Goal: Task Accomplishment & Management: Manage account settings

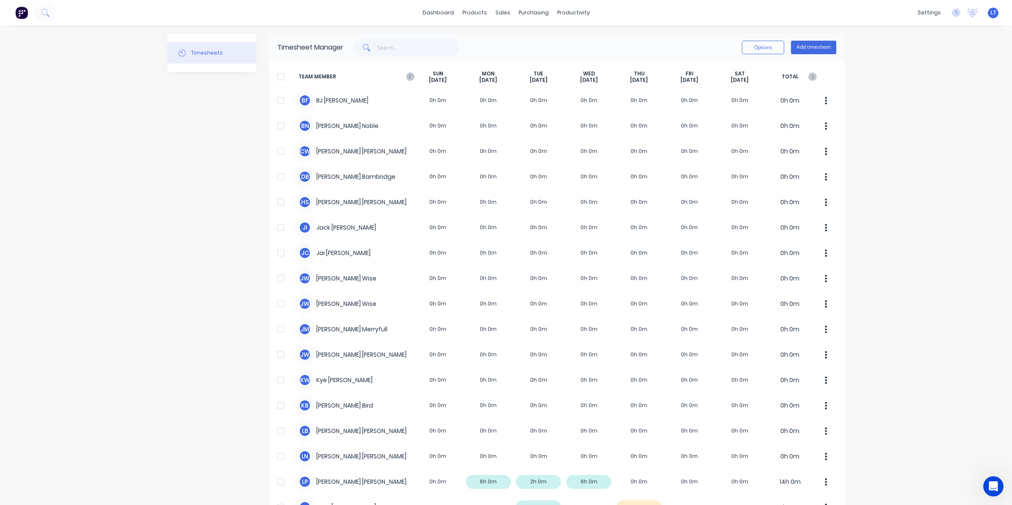
click at [918, 137] on div "dashboard products sales purchasing productivity dashboard products Product Cat…" at bounding box center [506, 252] width 1012 height 505
drag, startPoint x: 918, startPoint y: 136, endPoint x: 913, endPoint y: 123, distance: 14.2
drag, startPoint x: 913, startPoint y: 123, endPoint x: 907, endPoint y: 109, distance: 15.0
click at [907, 109] on div "dashboard products sales purchasing productivity dashboard products Product Cat…" at bounding box center [506, 252] width 1012 height 505
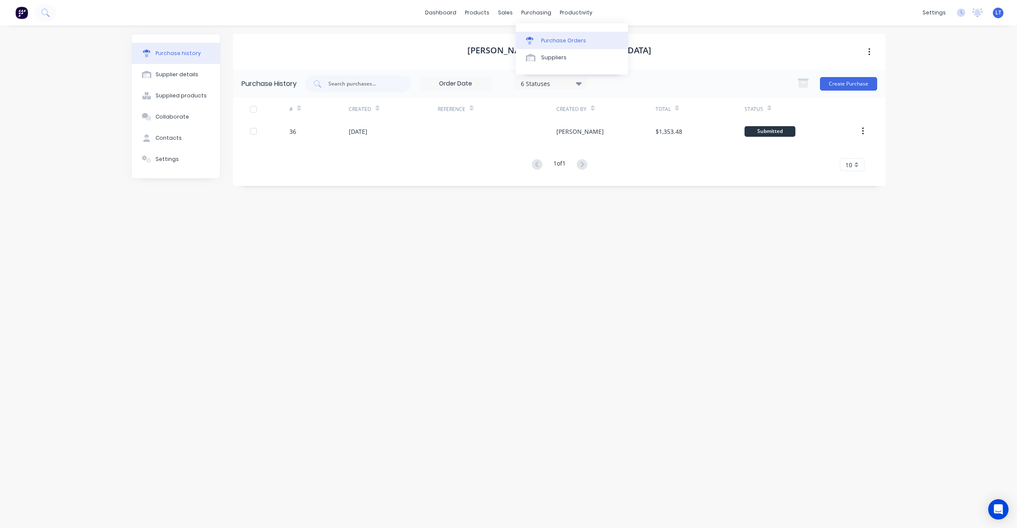
drag, startPoint x: 516, startPoint y: 20, endPoint x: 521, endPoint y: 36, distance: 16.9
click at [521, 36] on link "Purchase Orders" at bounding box center [572, 40] width 112 height 17
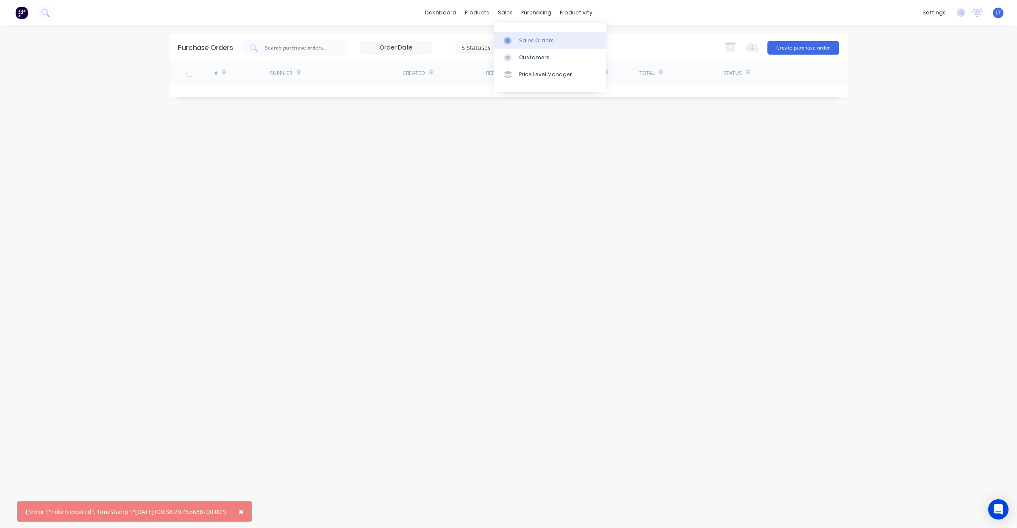
click at [515, 41] on div at bounding box center [510, 41] width 13 height 8
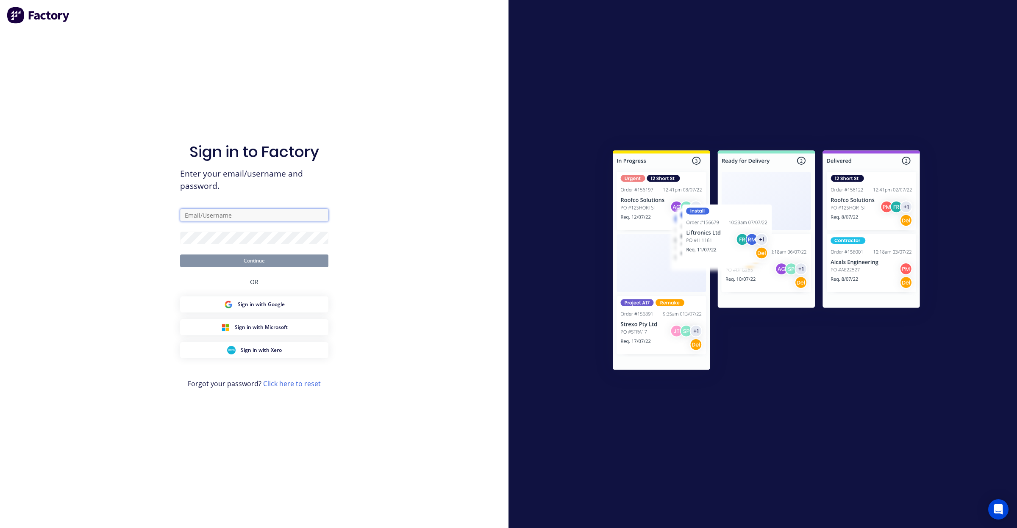
type input "office@madson.com.au"
click at [280, 264] on button "Continue" at bounding box center [254, 261] width 148 height 13
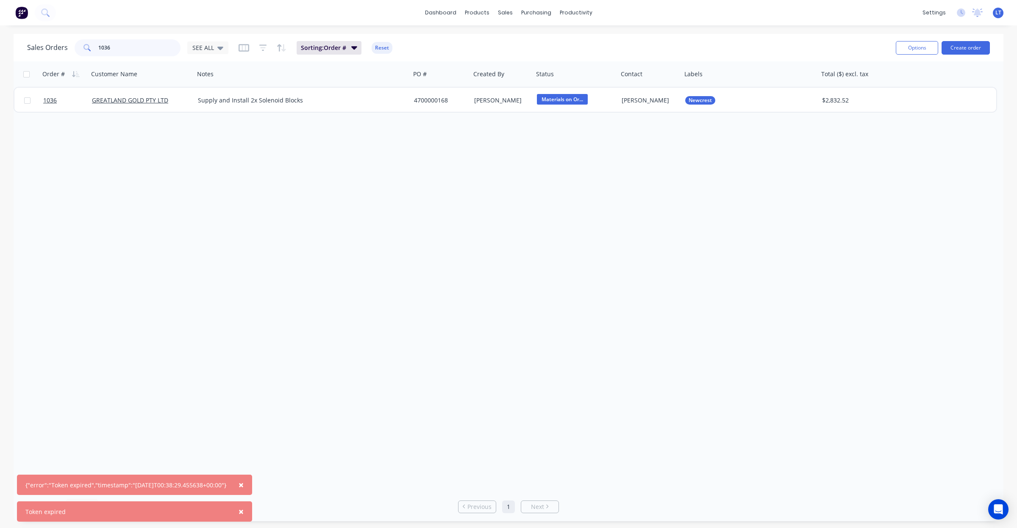
drag, startPoint x: 160, startPoint y: 47, endPoint x: 0, endPoint y: 35, distance: 160.2
click at [0, 35] on div "Sales Orders 1036 SEE ALL Sorting: Order # Reset Options Create order Order # C…" at bounding box center [508, 278] width 1017 height 488
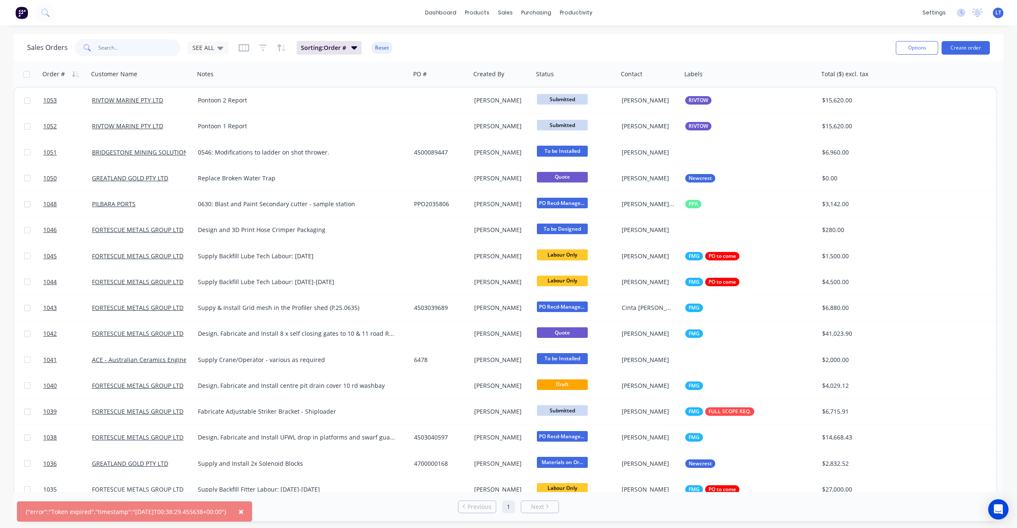
click at [145, 53] on input "text" at bounding box center [139, 47] width 83 height 17
type input "487"
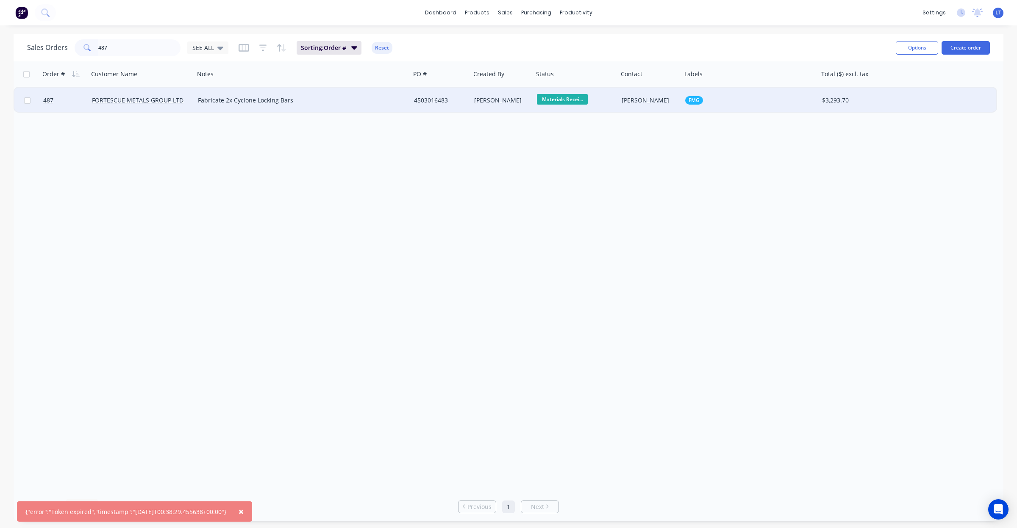
click at [512, 97] on div "[PERSON_NAME]" at bounding box center [500, 100] width 53 height 8
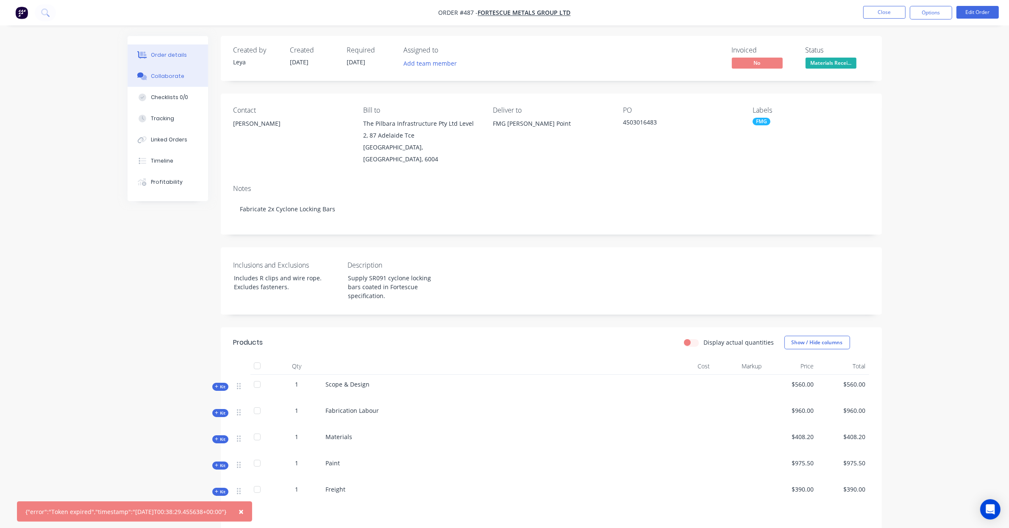
click at [177, 79] on div "Collaborate" at bounding box center [167, 76] width 33 height 8
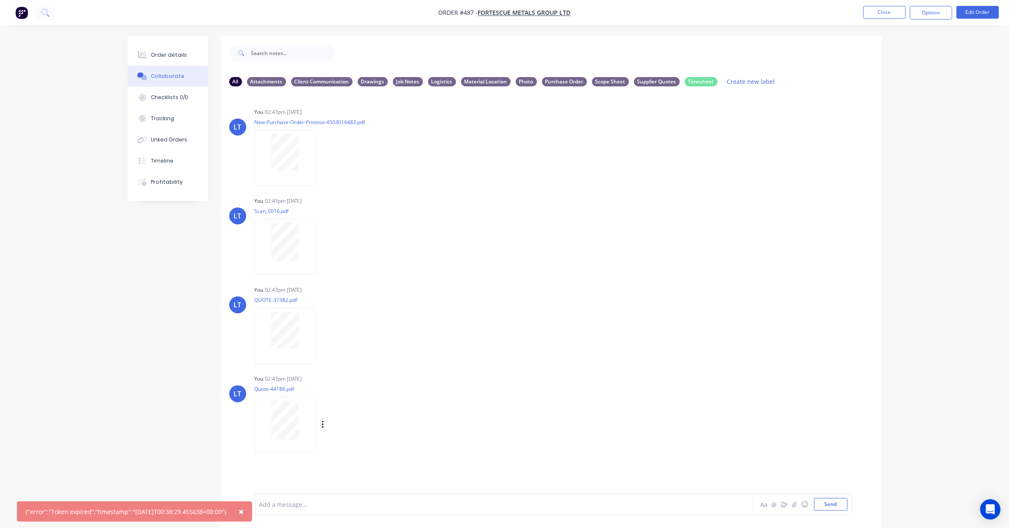
click at [323, 424] on icon "button" at bounding box center [323, 425] width 2 height 8
click at [348, 431] on button "Labels" at bounding box center [378, 428] width 95 height 19
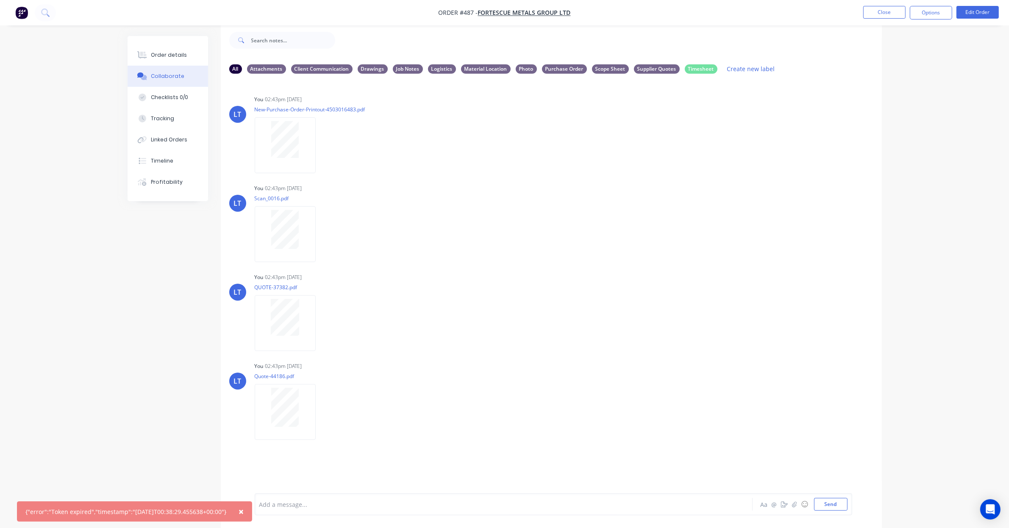
click at [395, 265] on div "LT You 02:43pm 04/09/25 New-Purchase-Order-Printout-4503016483.pdf Labels Downl…" at bounding box center [551, 280] width 661 height 400
click at [651, 66] on div "Supplier Quotes" at bounding box center [657, 68] width 46 height 9
click at [661, 71] on div "Supplier Quotes" at bounding box center [657, 68] width 46 height 9
click at [651, 68] on div "Supplier Quotes" at bounding box center [657, 68] width 46 height 9
drag, startPoint x: 568, startPoint y: 158, endPoint x: 415, endPoint y: 114, distance: 159.1
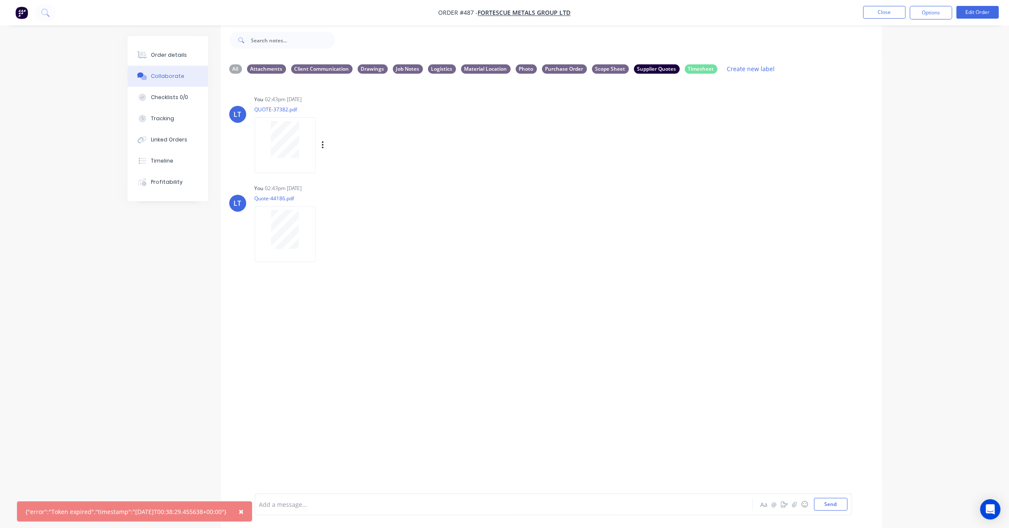
click at [477, 160] on div "You 02:43pm 04/09/25 QUOTE-37382.pdf Labels Download Delete" at bounding box center [387, 131] width 265 height 76
click at [660, 66] on div "Supplier Quotes" at bounding box center [657, 68] width 46 height 9
click at [618, 197] on div "LT You 02:43pm 04/09/25 Scan_0016.pdf Labels Download Delete" at bounding box center [551, 216] width 661 height 69
click at [644, 71] on div "Supplier Quotes" at bounding box center [657, 68] width 46 height 9
click at [642, 71] on div "Supplier Quotes" at bounding box center [657, 68] width 46 height 9
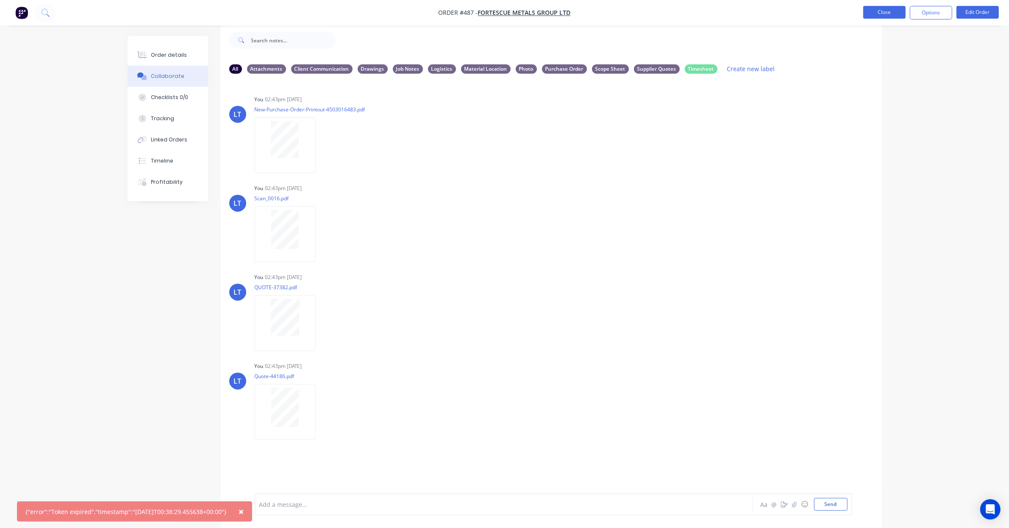
click at [871, 8] on button "Close" at bounding box center [884, 12] width 42 height 13
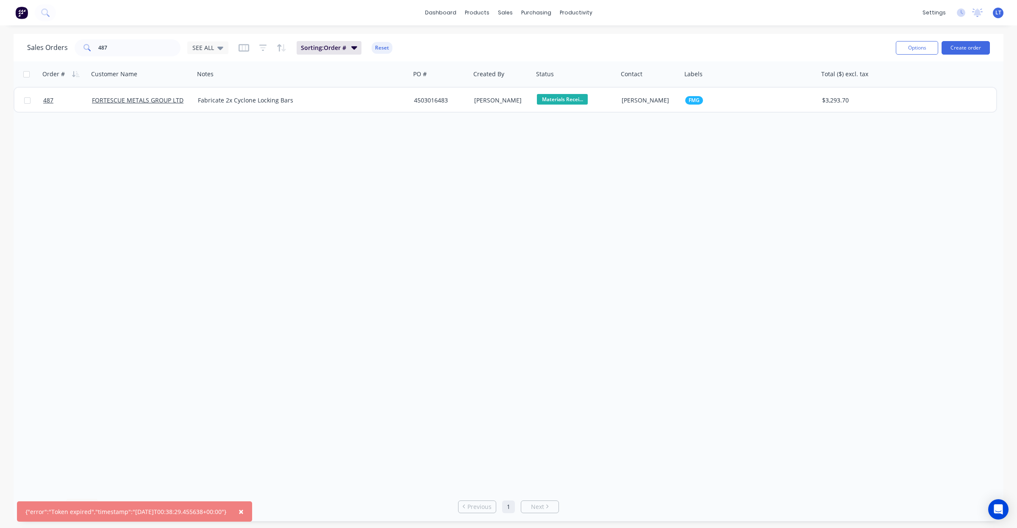
click at [244, 512] on span "×" at bounding box center [241, 512] width 5 height 12
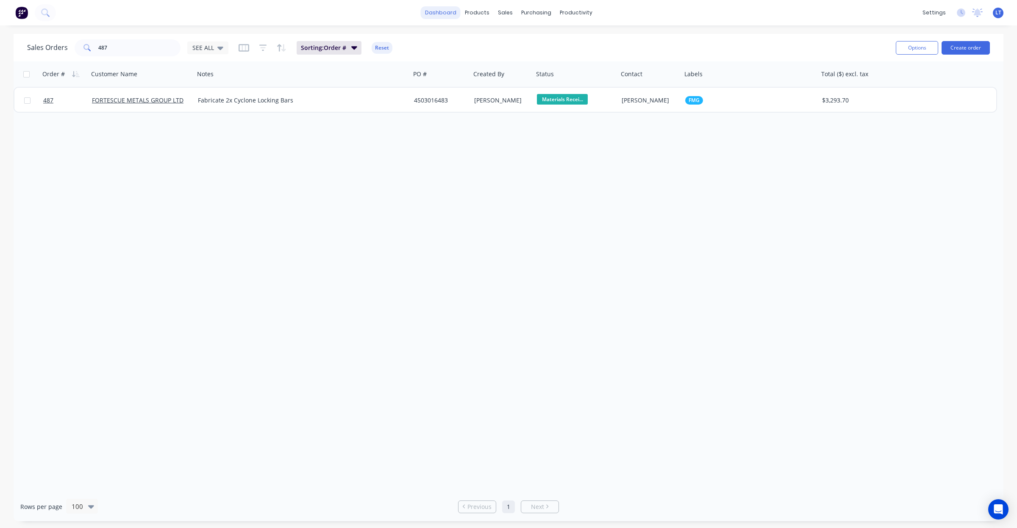
click at [454, 15] on link "dashboard" at bounding box center [441, 12] width 40 height 13
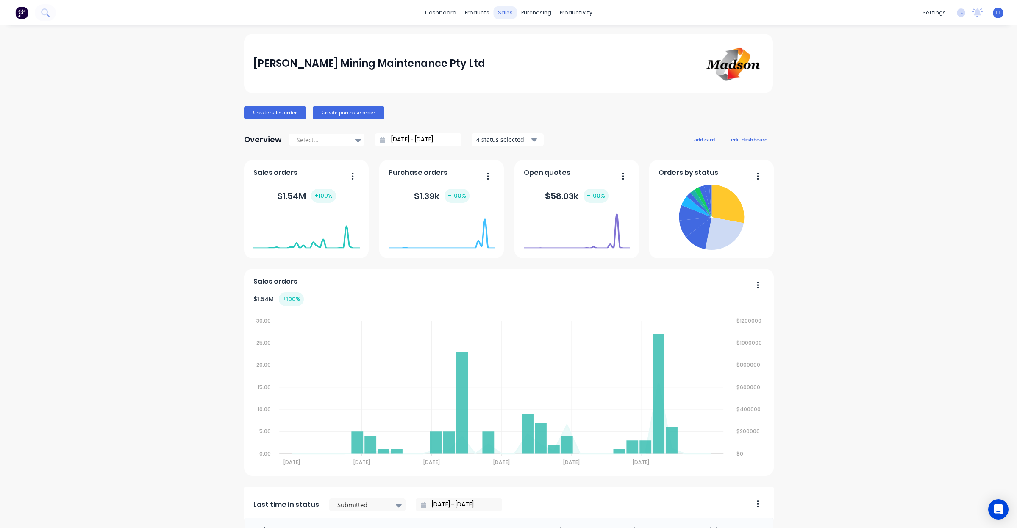
click at [501, 12] on div "sales" at bounding box center [505, 12] width 23 height 13
click at [531, 41] on div "Sales Orders" at bounding box center [532, 41] width 35 height 8
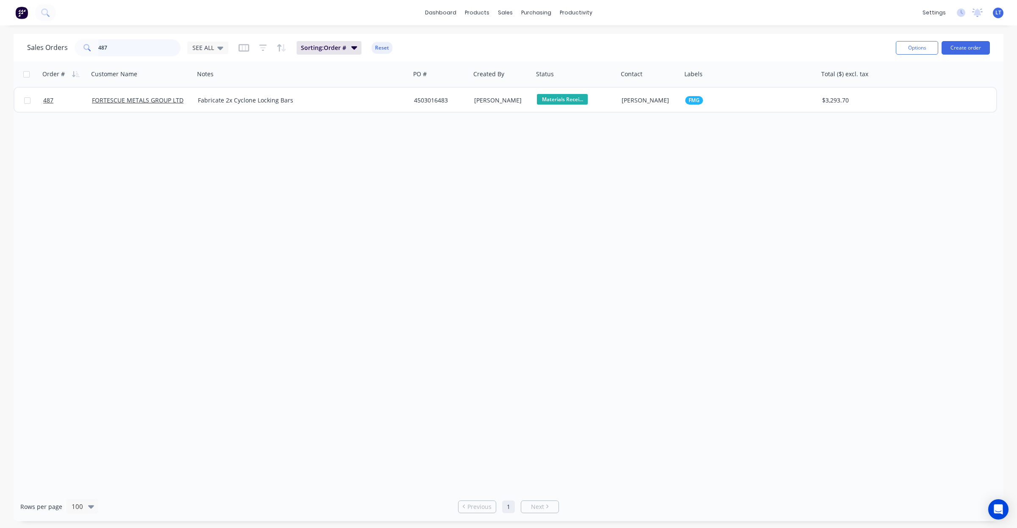
click at [134, 50] on input "487" at bounding box center [139, 47] width 83 height 17
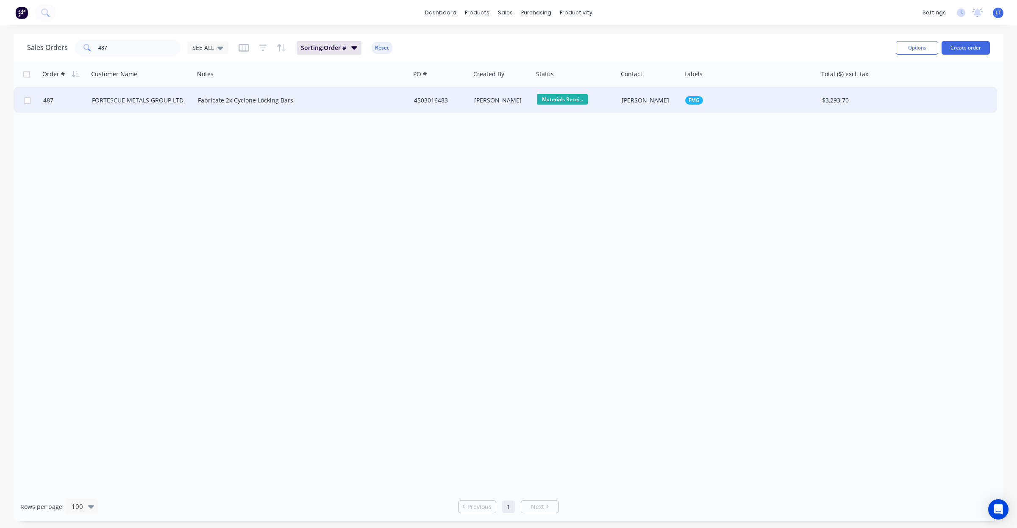
click at [499, 100] on div "[PERSON_NAME]" at bounding box center [500, 100] width 53 height 8
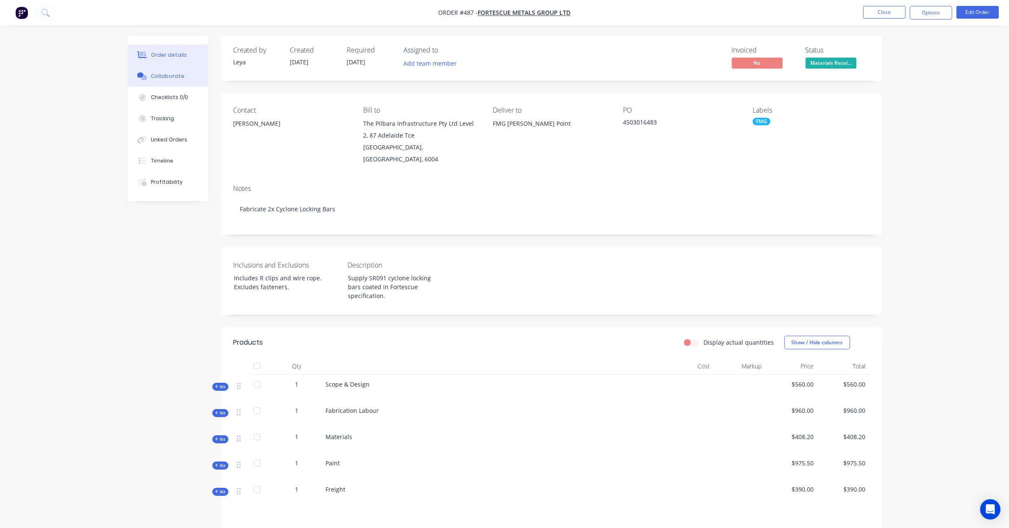
click at [154, 74] on div "Collaborate" at bounding box center [167, 76] width 33 height 8
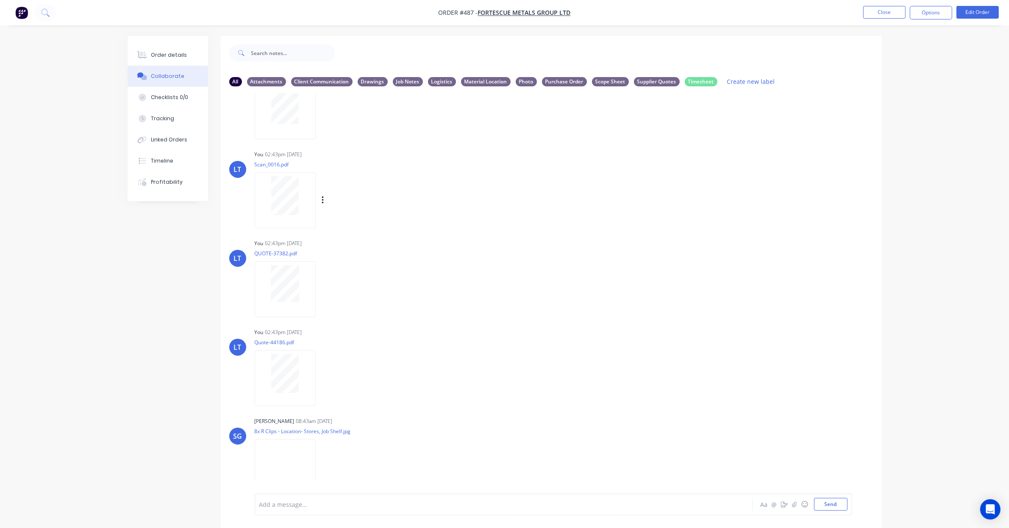
scroll to position [52, 0]
click at [285, 454] on img at bounding box center [285, 461] width 61 height 55
click at [905, 303] on div "Order details Collaborate Checklists 0/0 Tracking Linked Orders Timeline Profit…" at bounding box center [504, 270] width 1009 height 541
drag, startPoint x: 905, startPoint y: 303, endPoint x: 901, endPoint y: 282, distance: 21.2
click at [901, 282] on div "Order details Collaborate Checklists 0/0 Tracking Linked Orders Timeline Profit…" at bounding box center [504, 270] width 1009 height 541
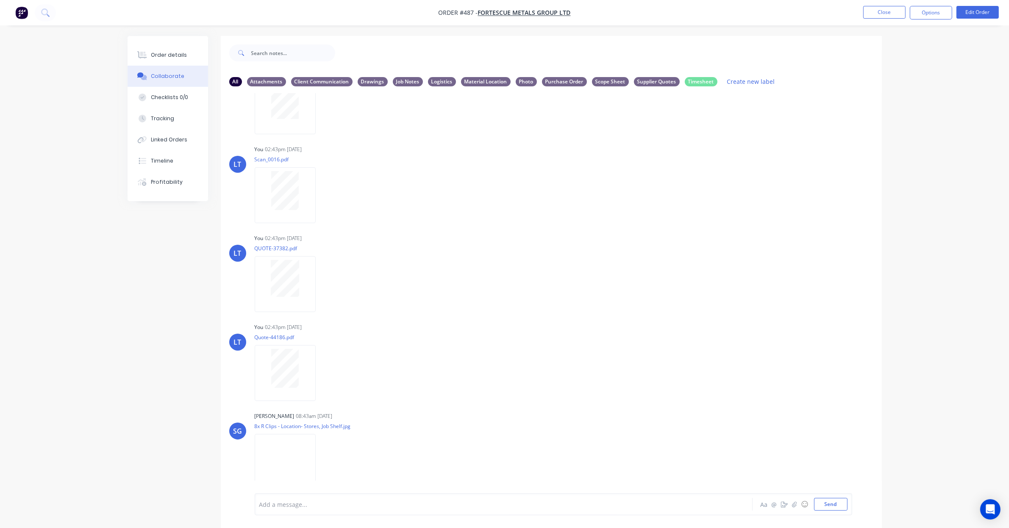
click at [907, 213] on div "Order details Collaborate Checklists 0/0 Tracking Linked Orders Timeline Profit…" at bounding box center [504, 270] width 1009 height 541
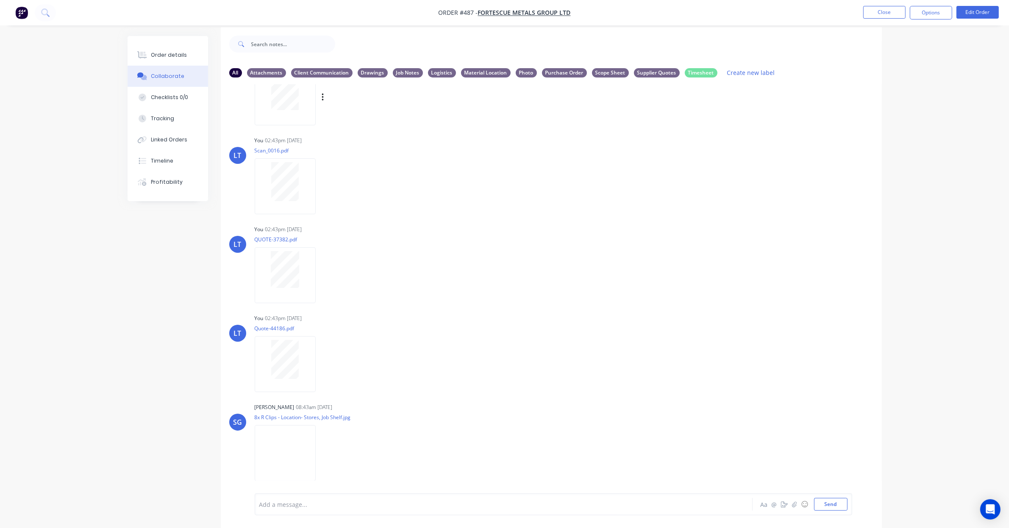
scroll to position [13, 0]
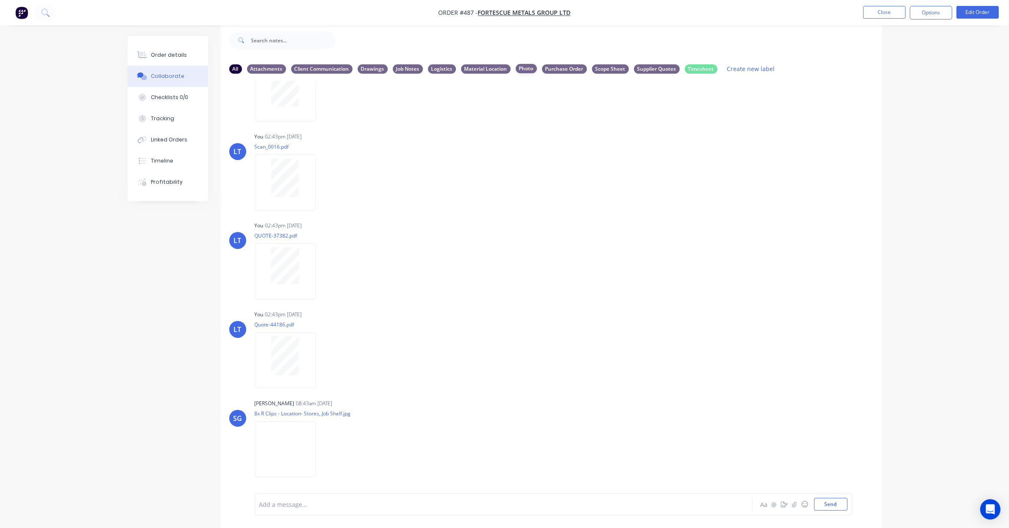
click at [521, 70] on div "Photo" at bounding box center [526, 68] width 21 height 9
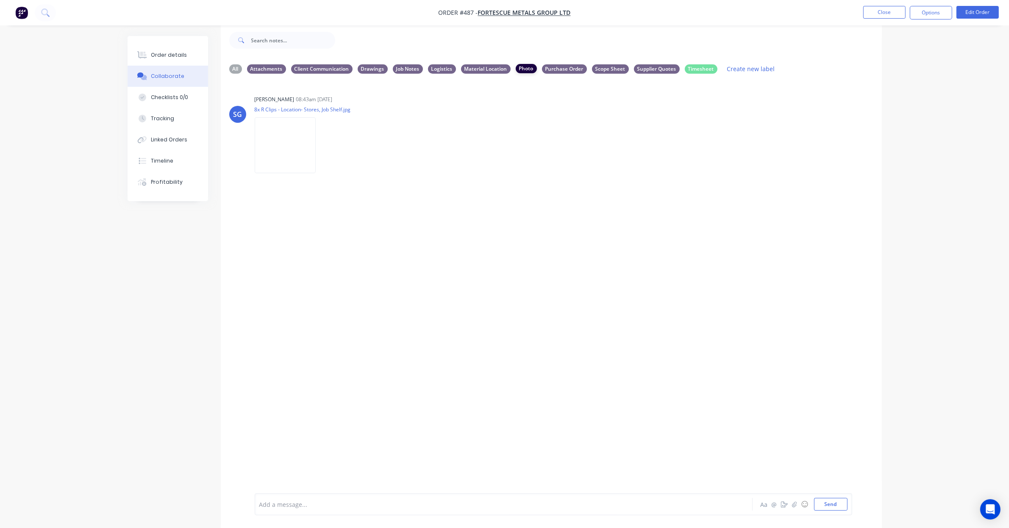
click at [521, 68] on div "Photo" at bounding box center [526, 68] width 21 height 9
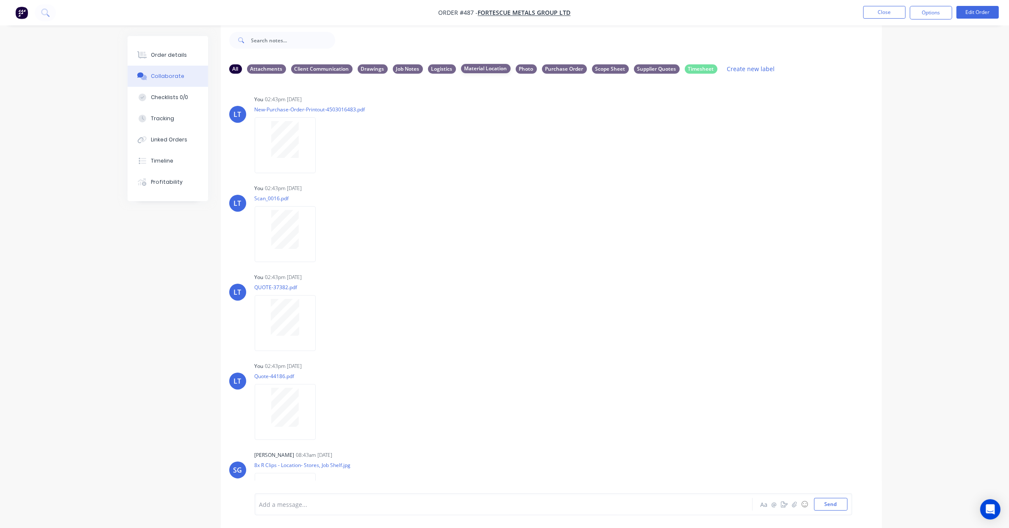
click at [472, 68] on div "Material Location" at bounding box center [486, 68] width 50 height 9
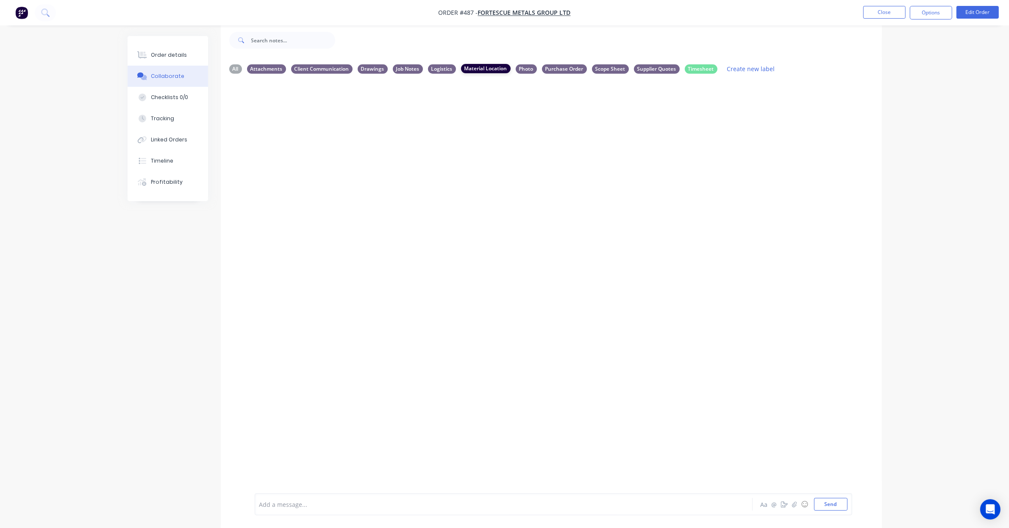
click at [488, 68] on div "Material Location" at bounding box center [486, 68] width 50 height 9
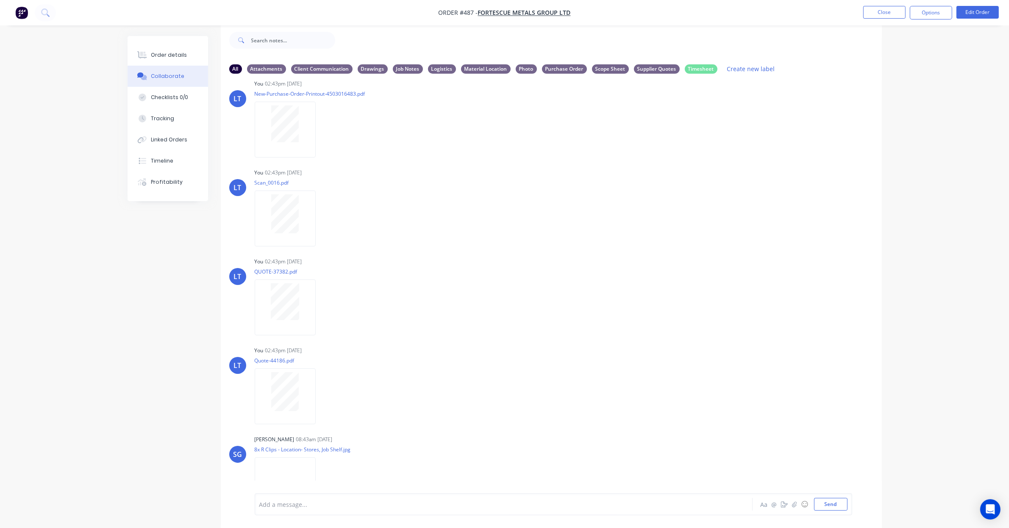
scroll to position [52, 0]
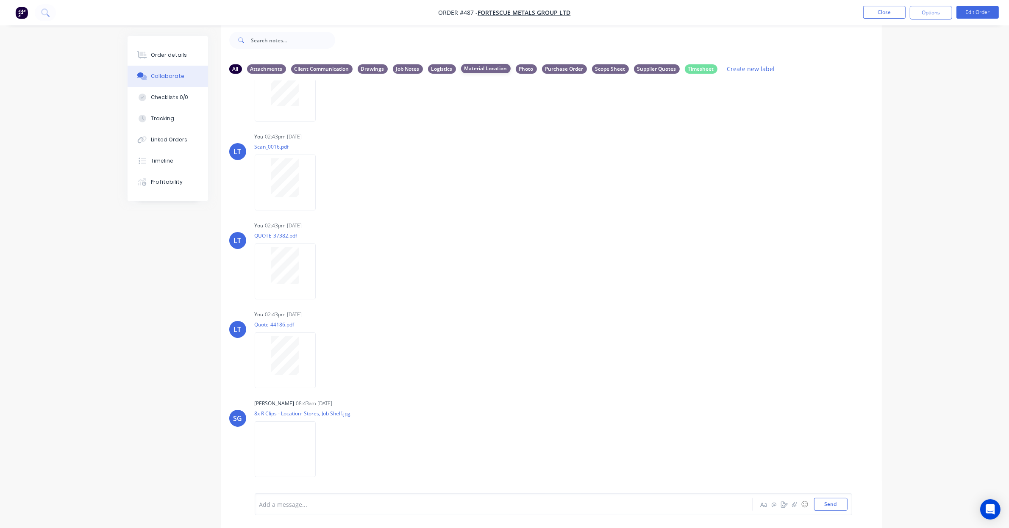
click at [487, 67] on div "Material Location" at bounding box center [486, 68] width 50 height 9
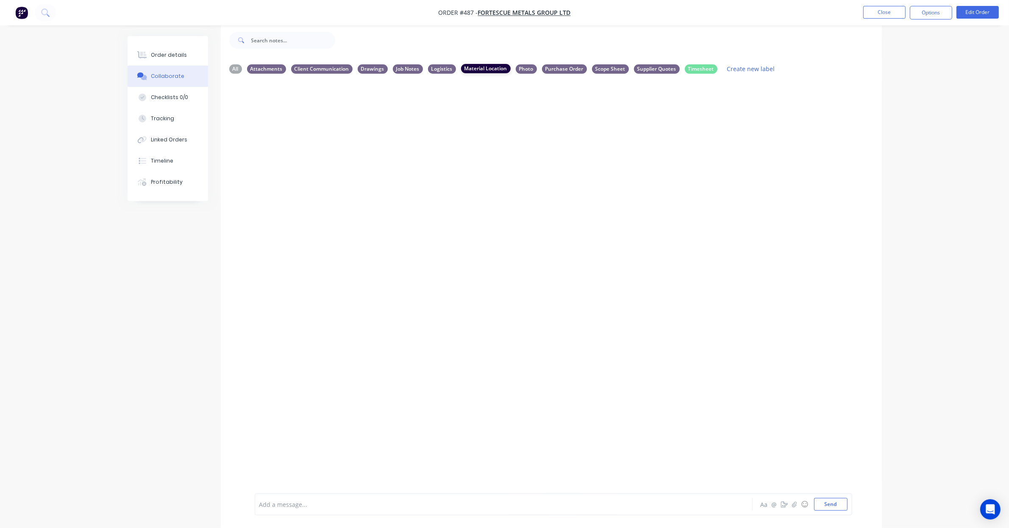
click at [476, 71] on div "Material Location" at bounding box center [486, 68] width 50 height 9
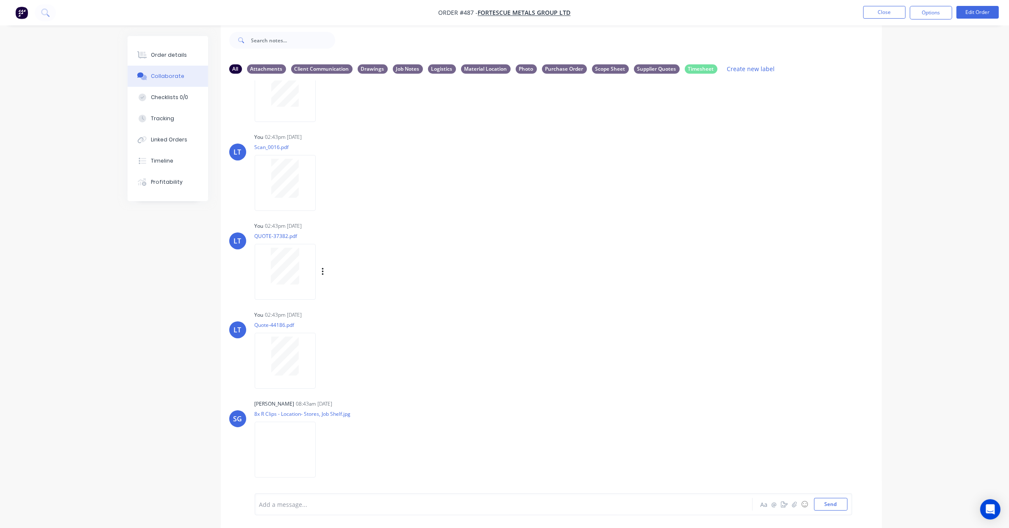
scroll to position [52, 0]
click at [480, 70] on div "Material Location" at bounding box center [486, 68] width 50 height 9
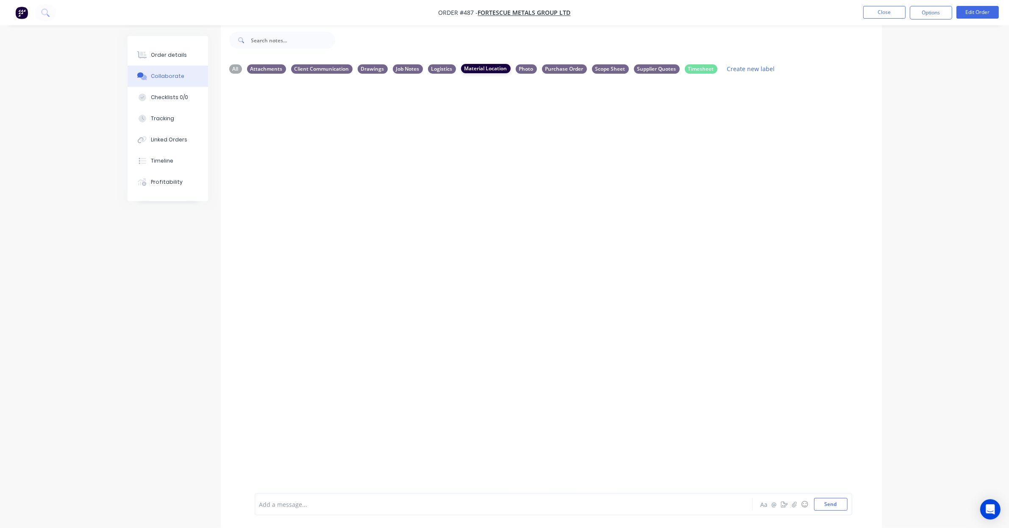
scroll to position [0, 0]
click at [482, 70] on div "Material Location" at bounding box center [486, 68] width 50 height 9
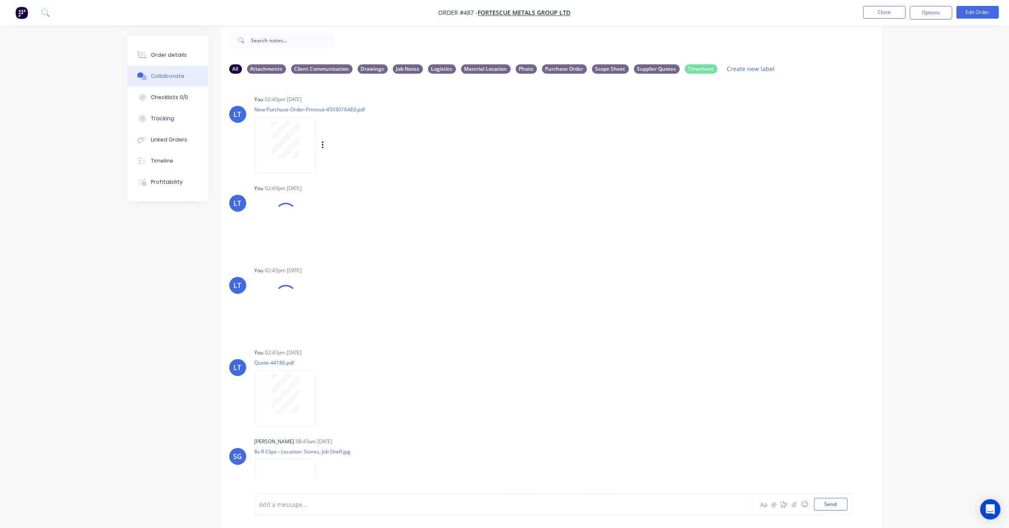
drag, startPoint x: 599, startPoint y: 166, endPoint x: 594, endPoint y: 166, distance: 5.5
drag, startPoint x: 594, startPoint y: 166, endPoint x: 533, endPoint y: 160, distance: 61.3
click at [533, 160] on div "LT You 02:43pm 04/09/25 New-Purchase-Order-Printout-4503016483.pdf Labels Downl…" at bounding box center [551, 131] width 661 height 76
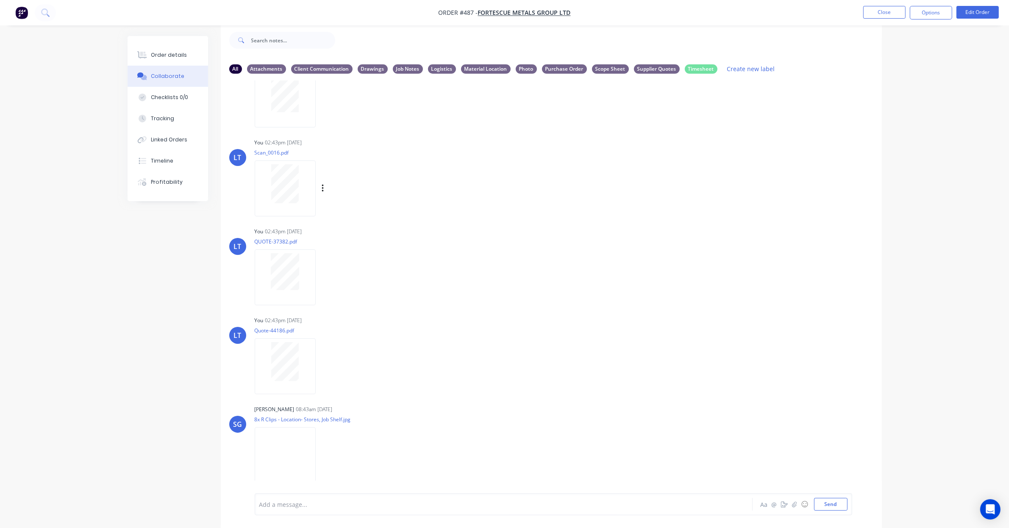
scroll to position [34, 0]
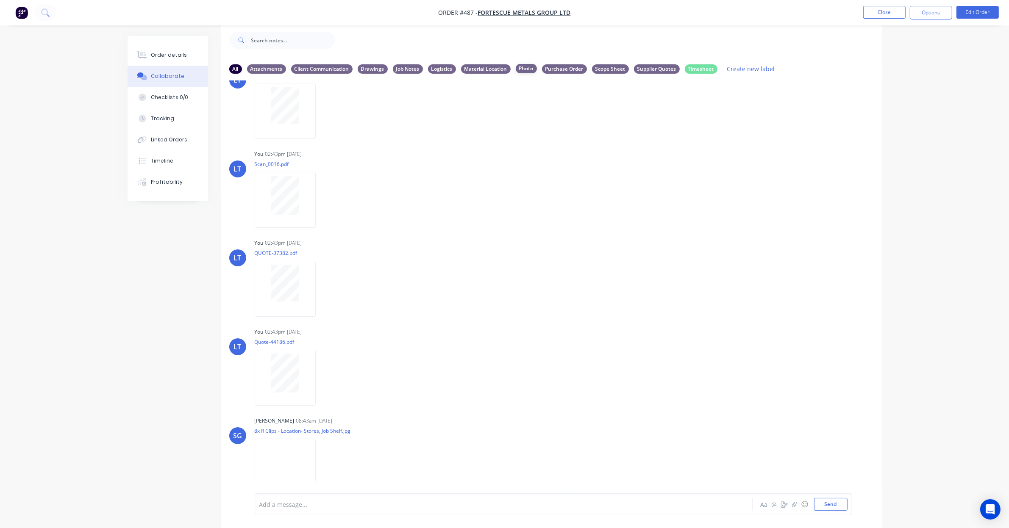
click at [527, 67] on div "Photo" at bounding box center [526, 68] width 21 height 9
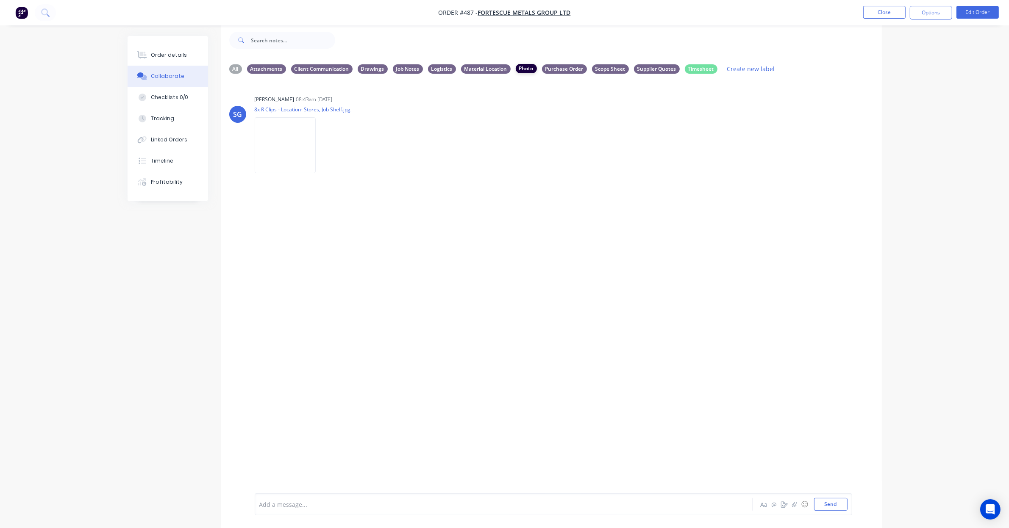
scroll to position [0, 0]
click at [526, 70] on div "Photo" at bounding box center [526, 68] width 21 height 9
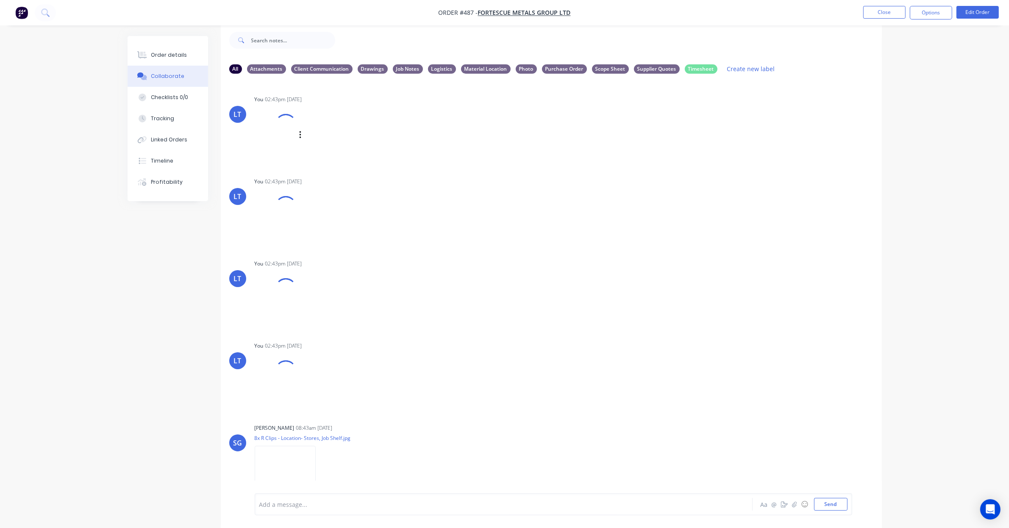
drag, startPoint x: 599, startPoint y: 164, endPoint x: 523, endPoint y: 120, distance: 87.9
click at [552, 155] on div "LT You 02:43pm 04/09/25 New-Purchase-Order-Printout-4503016483.pdf Labels Downl…" at bounding box center [551, 127] width 661 height 69
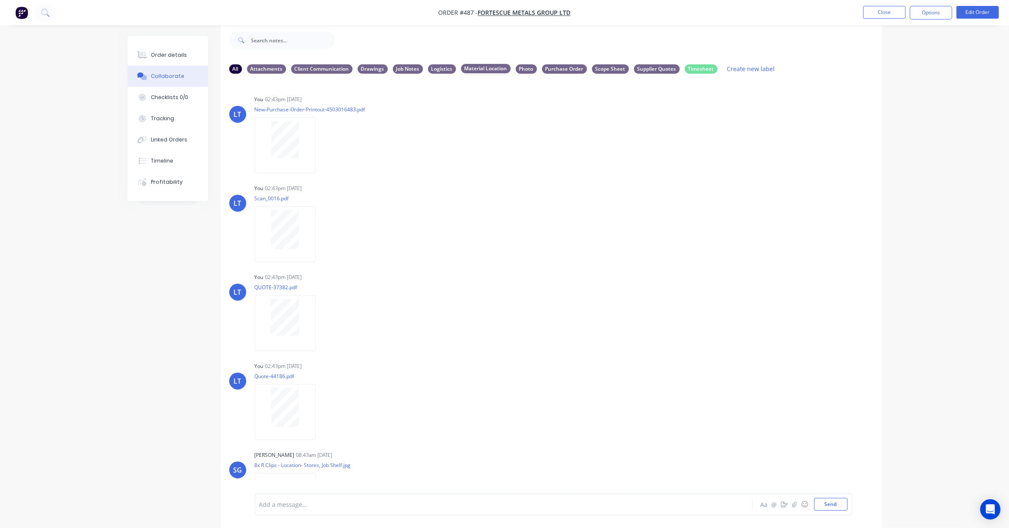
click at [493, 66] on div "Material Location" at bounding box center [486, 68] width 50 height 9
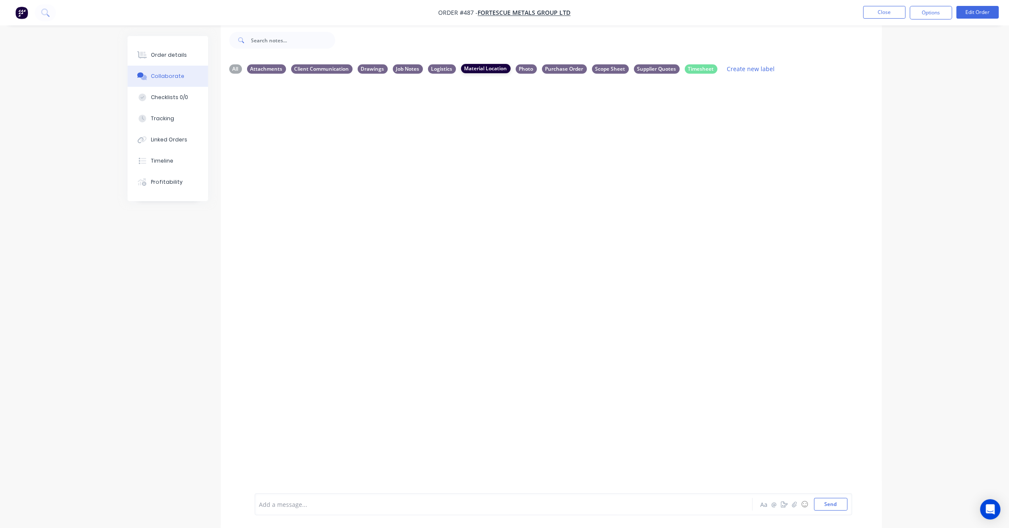
click at [493, 69] on div "Material Location" at bounding box center [486, 68] width 50 height 9
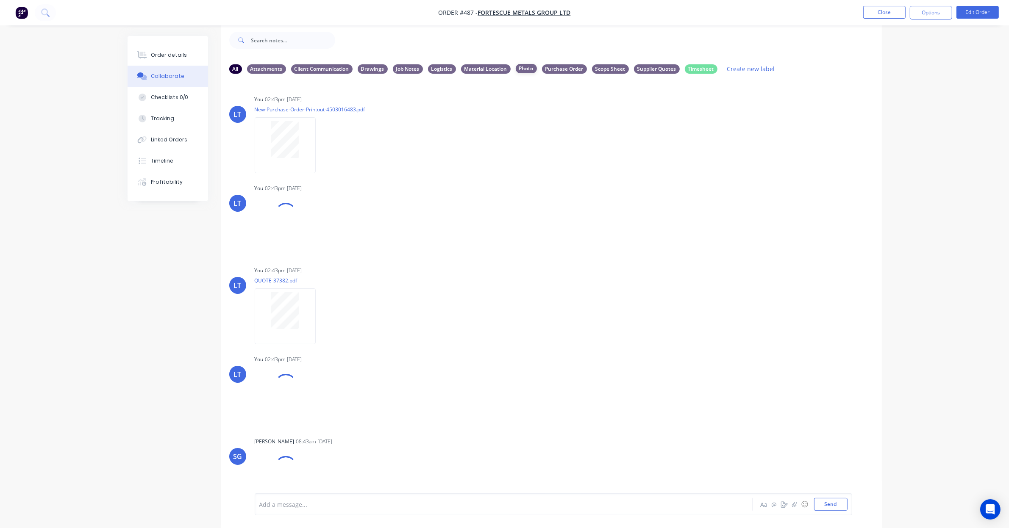
click at [522, 68] on div "Photo" at bounding box center [526, 68] width 21 height 9
click at [496, 70] on div "Material Location" at bounding box center [486, 68] width 50 height 9
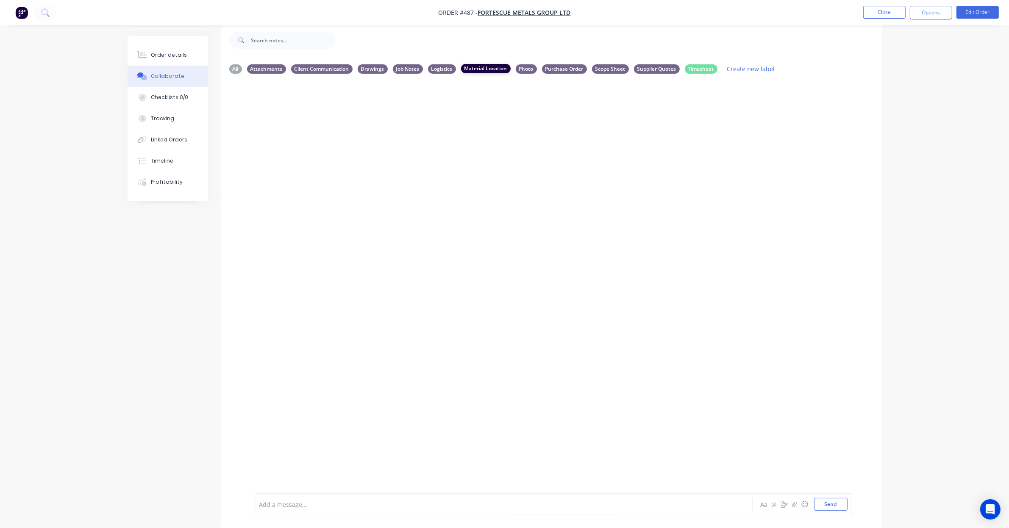
click at [496, 70] on div "Material Location" at bounding box center [486, 68] width 50 height 9
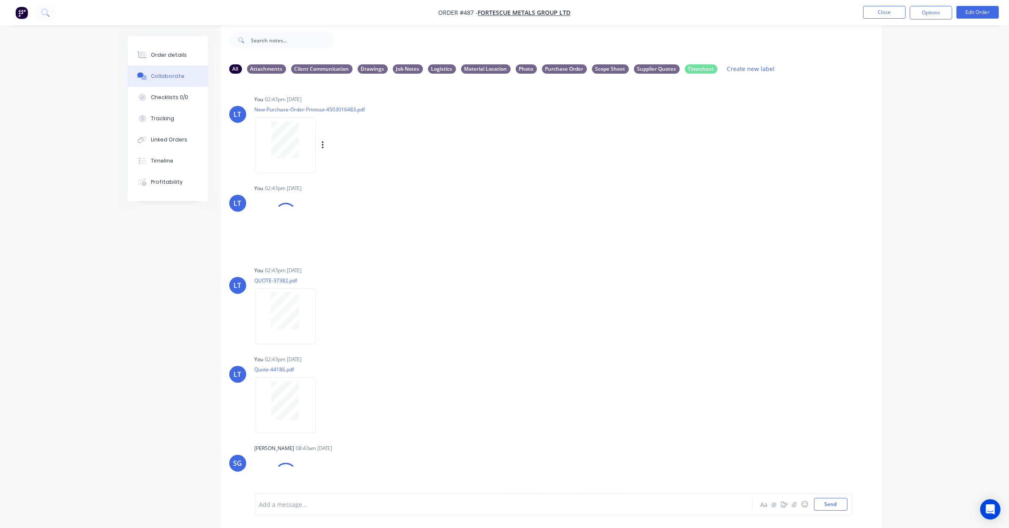
drag, startPoint x: 706, startPoint y: 183, endPoint x: 670, endPoint y: 125, distance: 67.9
click at [659, 166] on div "LT You 02:43pm 04/09/25 New-Purchase-Order-Printout-4503016483.pdf Labels Downl…" at bounding box center [551, 131] width 661 height 76
click at [670, 123] on div "LT You 02:43pm 04/09/25 New-Purchase-Order-Printout-4503016483.pdf Labels Downl…" at bounding box center [551, 131] width 661 height 76
drag, startPoint x: 670, startPoint y: 123, endPoint x: 623, endPoint y: 138, distance: 49.2
click at [623, 138] on div "LT You 02:43pm 04/09/25 New-Purchase-Order-Printout-4503016483.pdf Labels Downl…" at bounding box center [551, 131] width 661 height 76
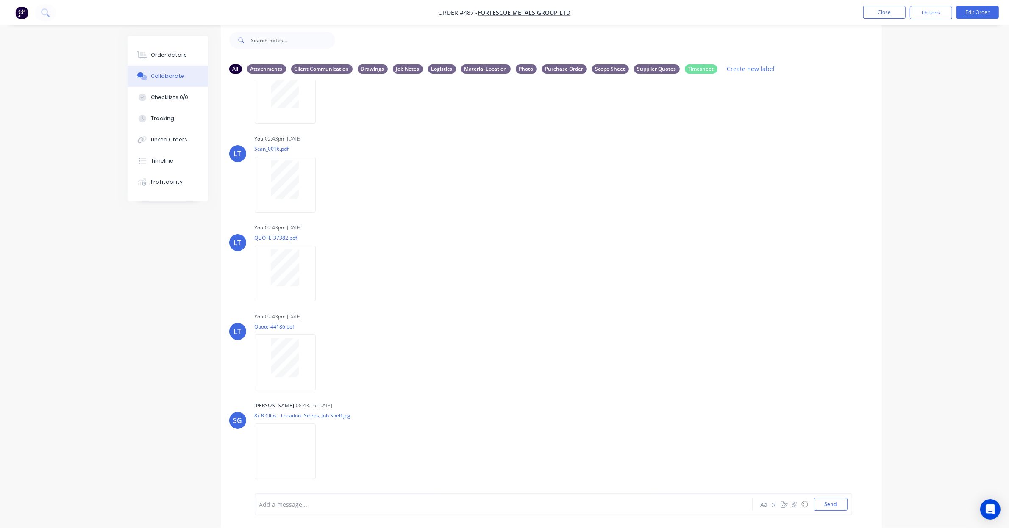
scroll to position [52, 0]
click at [482, 70] on div "Material Location" at bounding box center [486, 68] width 50 height 9
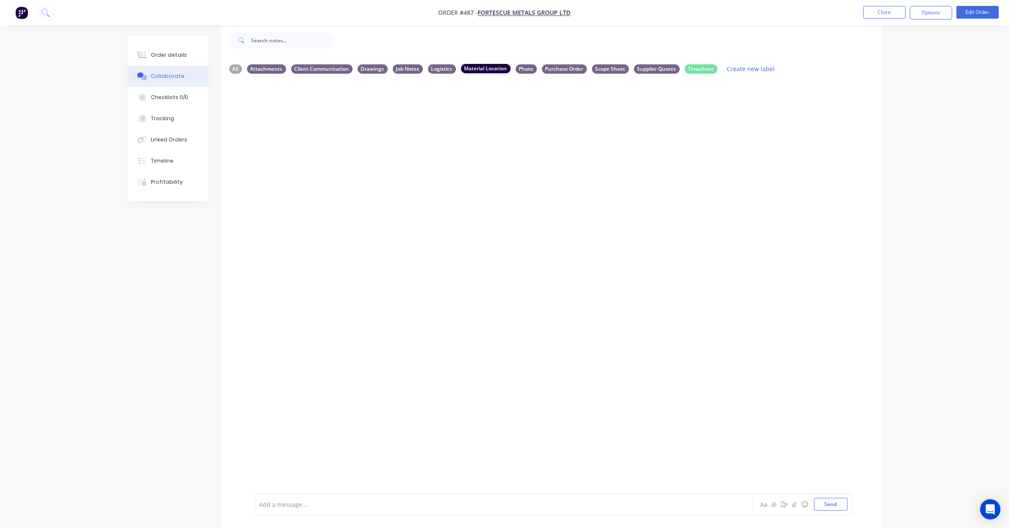
scroll to position [0, 0]
click at [486, 68] on div "Material Location" at bounding box center [486, 68] width 50 height 9
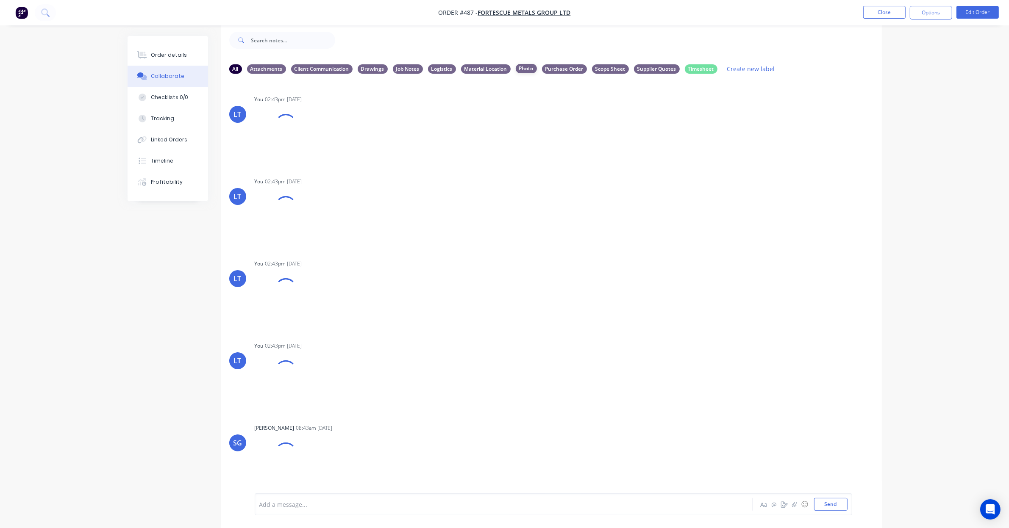
click at [521, 68] on div "Photo" at bounding box center [526, 68] width 21 height 9
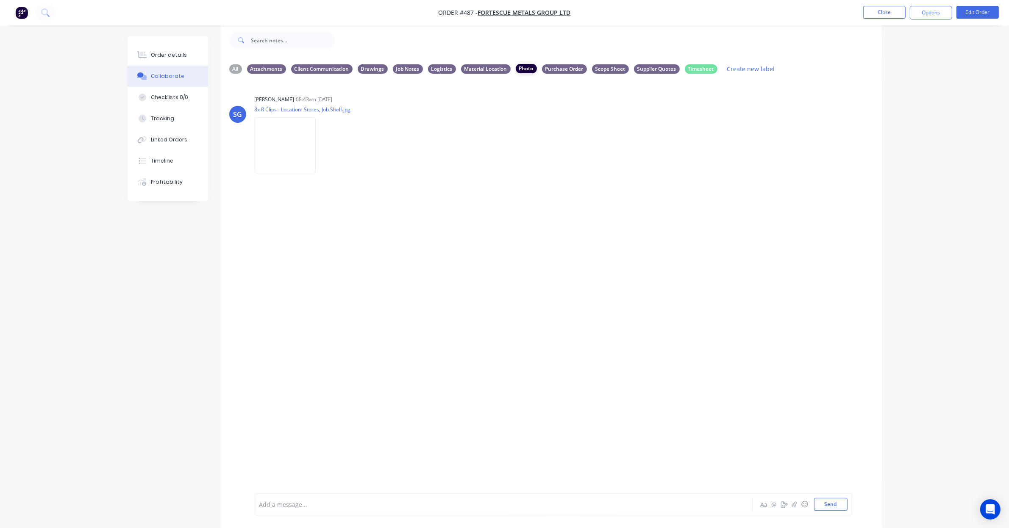
click at [521, 68] on div "Photo" at bounding box center [526, 68] width 21 height 9
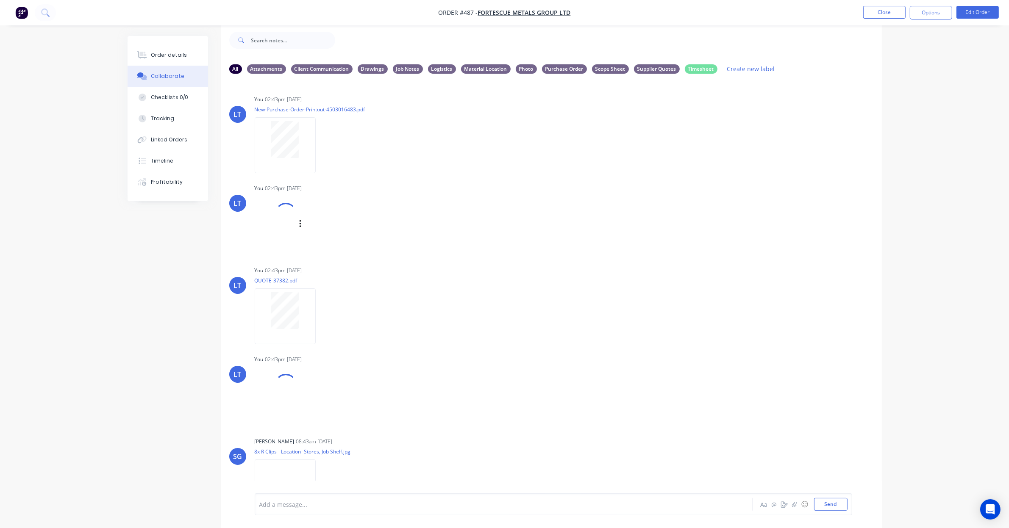
click at [637, 189] on div "LT You 02:43pm 04/09/25 Scan_0016.pdf Labels Download Delete" at bounding box center [551, 216] width 661 height 69
drag, startPoint x: 637, startPoint y: 189, endPoint x: 599, endPoint y: 167, distance: 43.1
click at [563, 151] on div "LT You 02:43pm 04/09/25 New-Purchase-Order-Printout-4503016483.pdf Labels Downl…" at bounding box center [551, 131] width 661 height 76
click at [677, 153] on div "LT You 02:43pm 04/09/25 New-Purchase-Order-Printout-4503016483.pdf Labels Downl…" at bounding box center [551, 131] width 661 height 76
drag, startPoint x: 676, startPoint y: 153, endPoint x: 596, endPoint y: 152, distance: 79.7
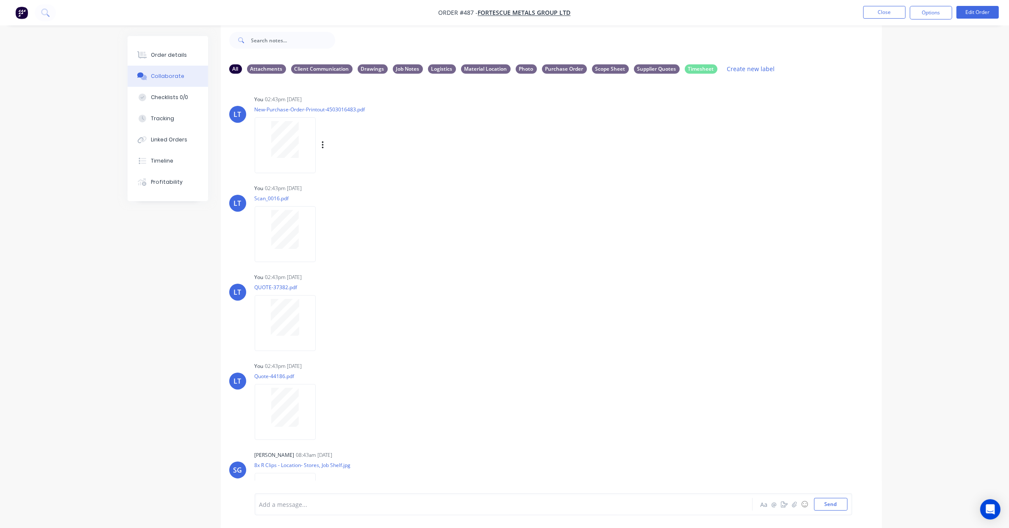
click at [596, 152] on div "LT You 02:43pm 04/09/25 New-Purchase-Order-Printout-4503016483.pdf Labels Downl…" at bounding box center [551, 131] width 661 height 76
drag, startPoint x: 649, startPoint y: 156, endPoint x: 641, endPoint y: 157, distance: 7.7
drag, startPoint x: 641, startPoint y: 157, endPoint x: 600, endPoint y: 157, distance: 40.7
click at [600, 157] on div "LT You 02:43pm 04/09/25 New-Purchase-Order-Printout-4503016483.pdf Labels Downl…" at bounding box center [551, 131] width 661 height 76
click at [657, 155] on div "LT You 02:43pm 04/09/25 New-Purchase-Order-Printout-4503016483.pdf Labels Downl…" at bounding box center [551, 131] width 661 height 76
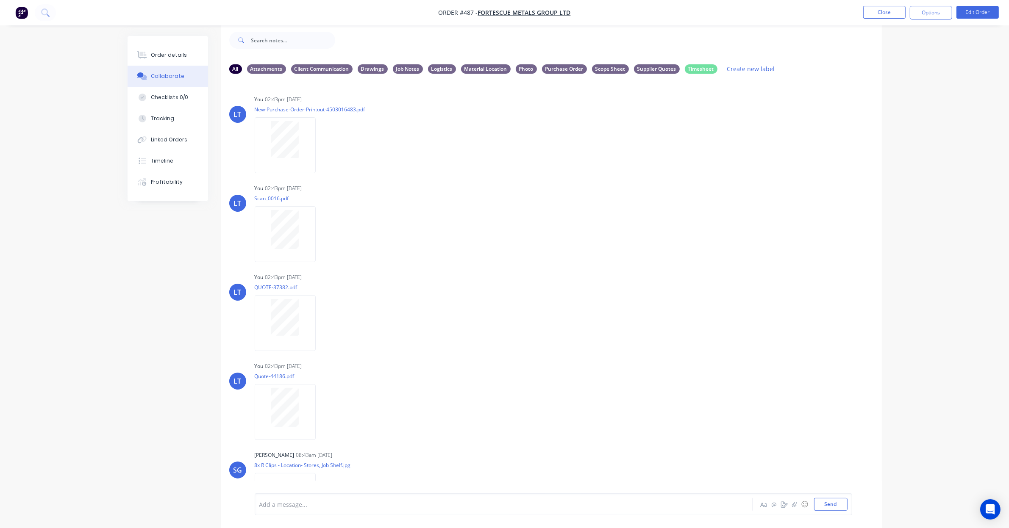
drag, startPoint x: 644, startPoint y: 155, endPoint x: 628, endPoint y: 174, distance: 24.3
click at [599, 155] on div "LT You 02:43pm 04/09/25 New-Purchase-Order-Printout-4503016483.pdf Labels Downl…" at bounding box center [551, 131] width 661 height 76
drag, startPoint x: 634, startPoint y: 178, endPoint x: 602, endPoint y: 181, distance: 31.5
click at [602, 182] on div "LT You 02:43pm 04/09/25 Scan_0016.pdf Labels Download Delete" at bounding box center [551, 220] width 661 height 76
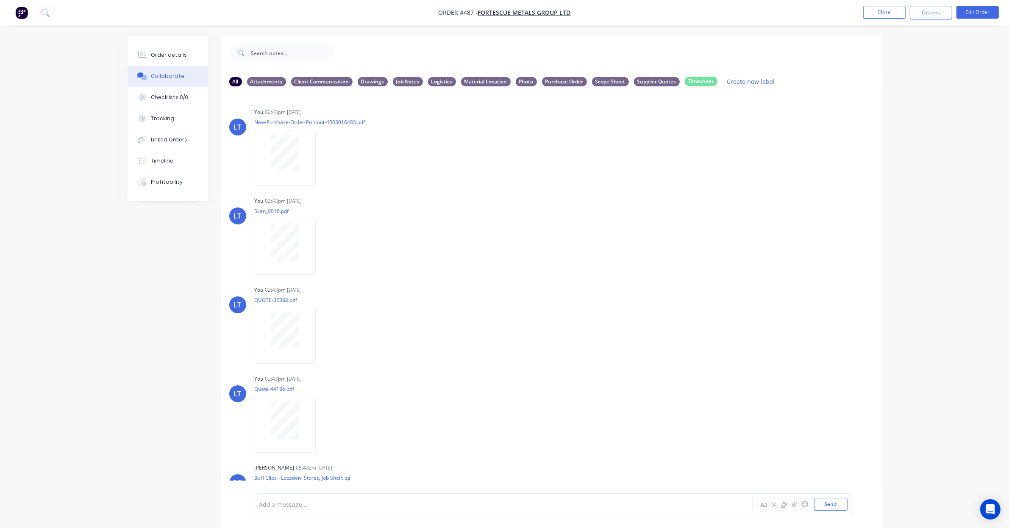
click at [702, 82] on div "Timesheet" at bounding box center [701, 81] width 33 height 9
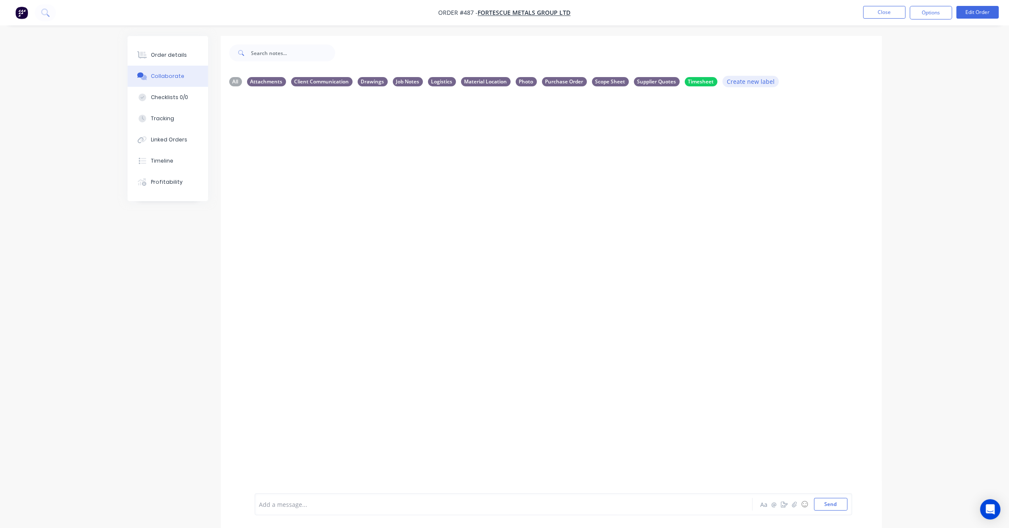
click at [752, 84] on button "Create new label" at bounding box center [750, 81] width 57 height 11
click at [727, 108] on div at bounding box center [551, 293] width 661 height 400
click at [699, 82] on div "Timesheet" at bounding box center [701, 81] width 33 height 9
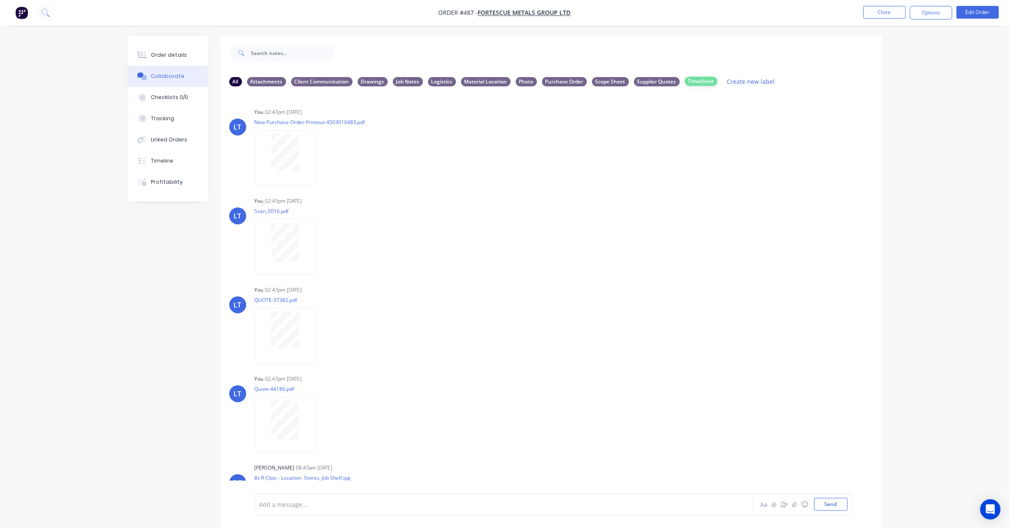
click at [701, 85] on div "Timesheet" at bounding box center [701, 81] width 33 height 9
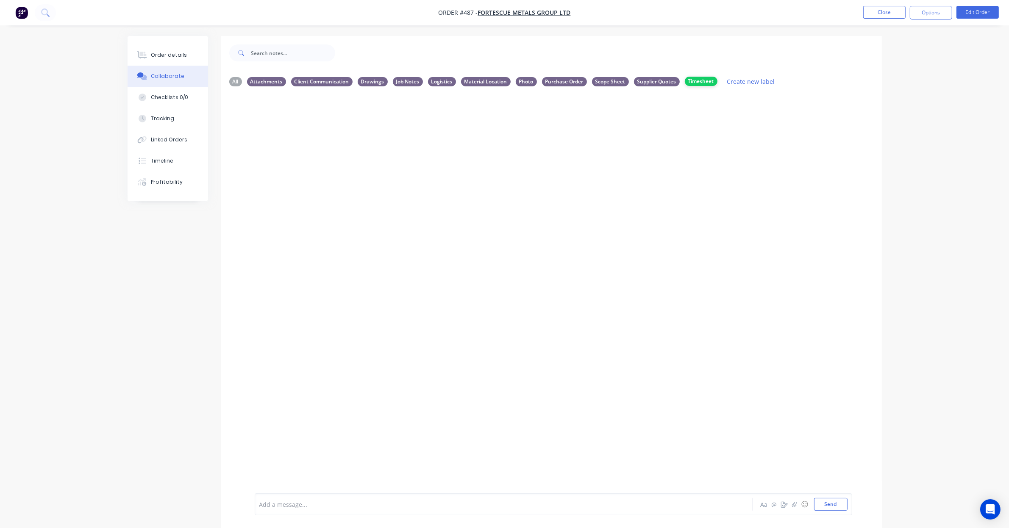
click at [702, 86] on div "Timesheet" at bounding box center [701, 81] width 33 height 9
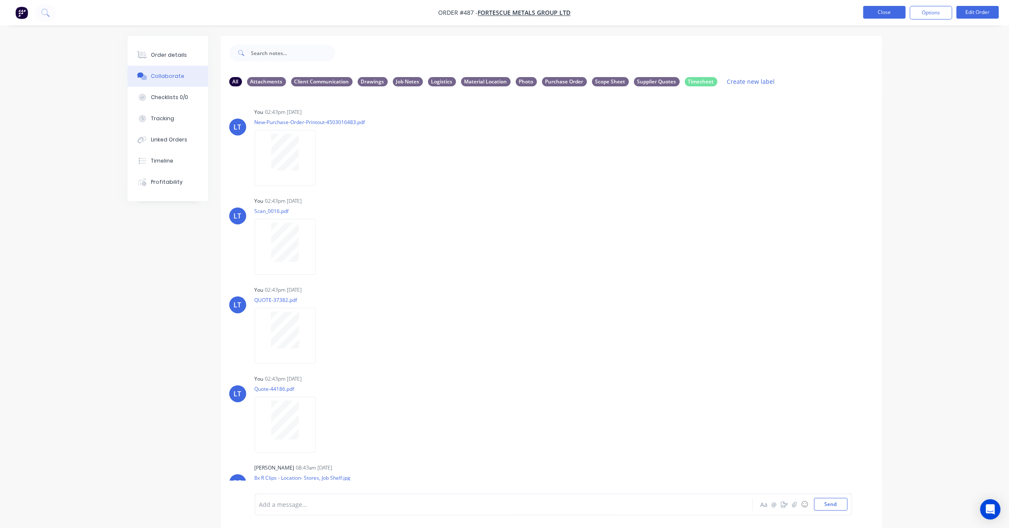
click at [875, 14] on button "Close" at bounding box center [884, 12] width 42 height 13
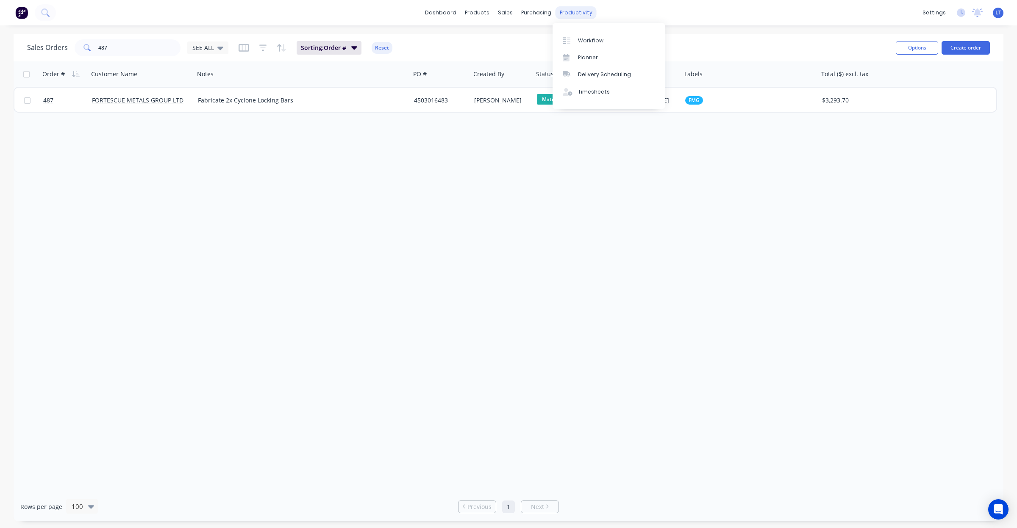
click at [572, 16] on div "productivity" at bounding box center [575, 12] width 41 height 13
click at [580, 39] on div "Workflow" at bounding box center [590, 41] width 25 height 8
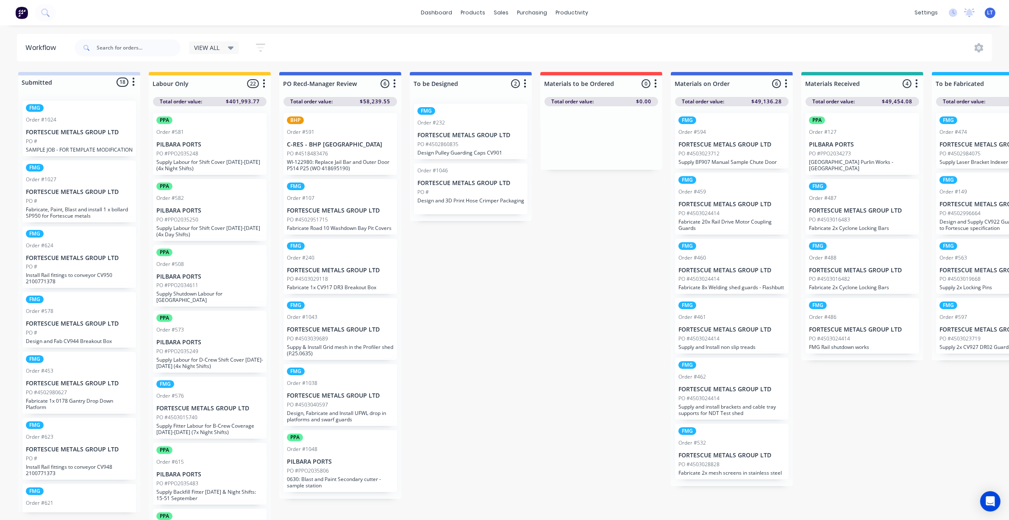
click at [471, 142] on div "PO #4502860835" at bounding box center [470, 145] width 107 height 8
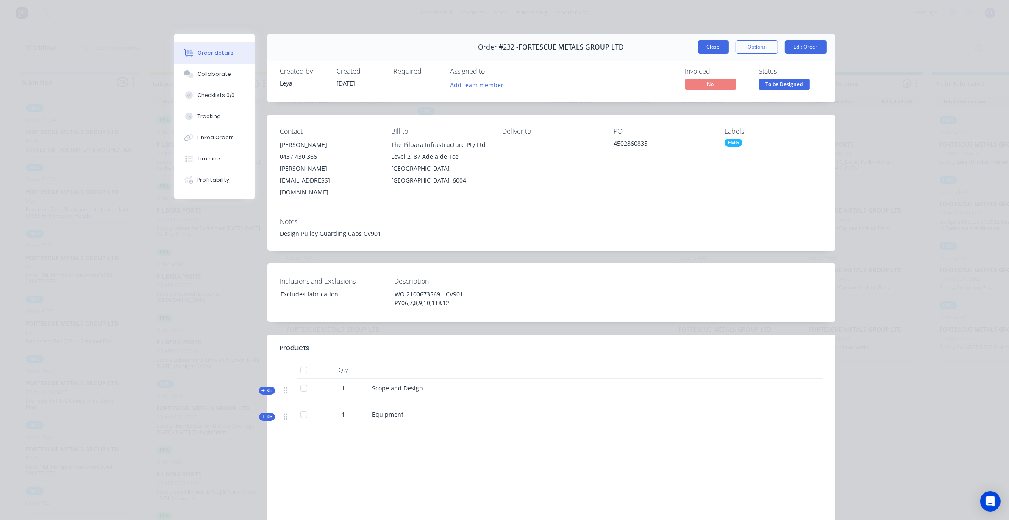
click at [714, 51] on button "Close" at bounding box center [713, 47] width 31 height 14
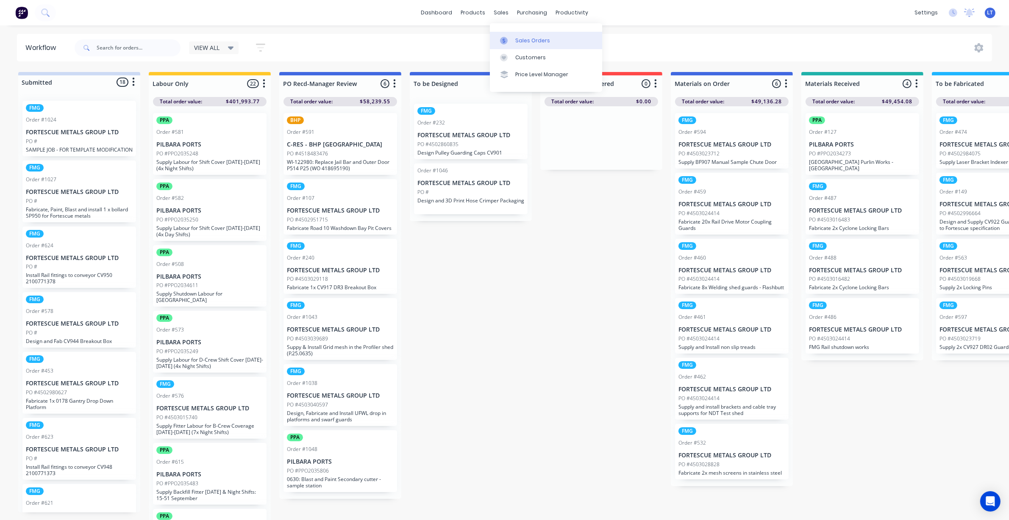
click at [511, 37] on div at bounding box center [506, 41] width 13 height 8
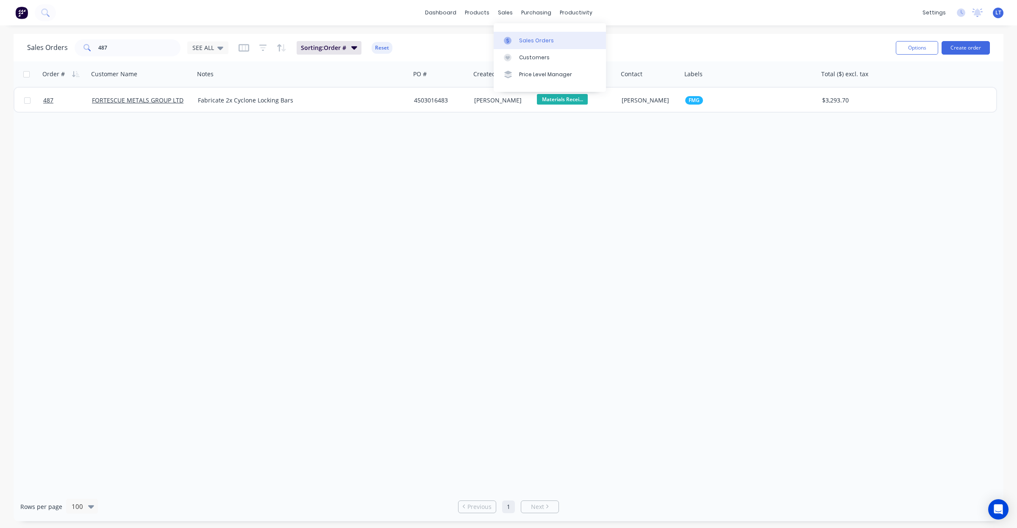
click at [513, 41] on div at bounding box center [510, 41] width 13 height 8
click at [582, 37] on div "Workflow" at bounding box center [590, 41] width 25 height 8
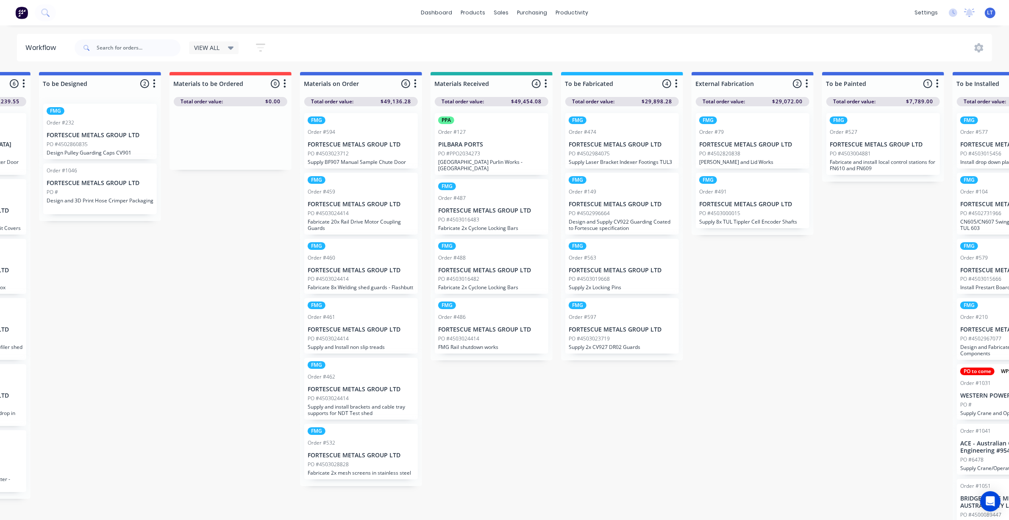
scroll to position [0, 424]
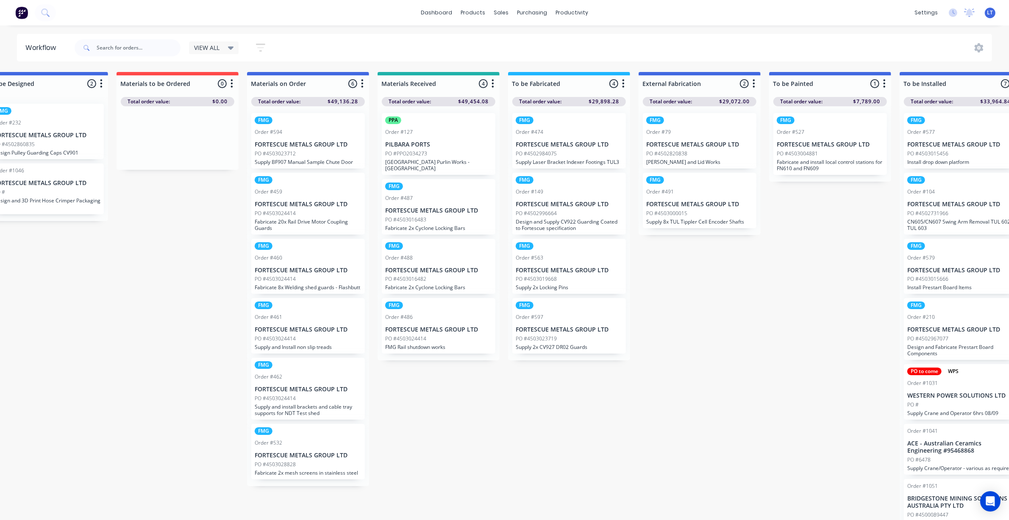
drag, startPoint x: 484, startPoint y: 404, endPoint x: 481, endPoint y: 408, distance: 4.8
drag, startPoint x: 481, startPoint y: 408, endPoint x: 427, endPoint y: 410, distance: 54.3
click at [427, 410] on div "Submitted 18 Status colour #CDDAF4 hex #CDDAF4 Save Cancel Summaries Total orde…" at bounding box center [645, 298] width 2150 height 453
click at [556, 434] on div "Submitted 18 Status colour #CDDAF4 hex #CDDAF4 Save Cancel Summaries Total orde…" at bounding box center [645, 298] width 2150 height 453
drag, startPoint x: 556, startPoint y: 434, endPoint x: 513, endPoint y: 433, distance: 43.2
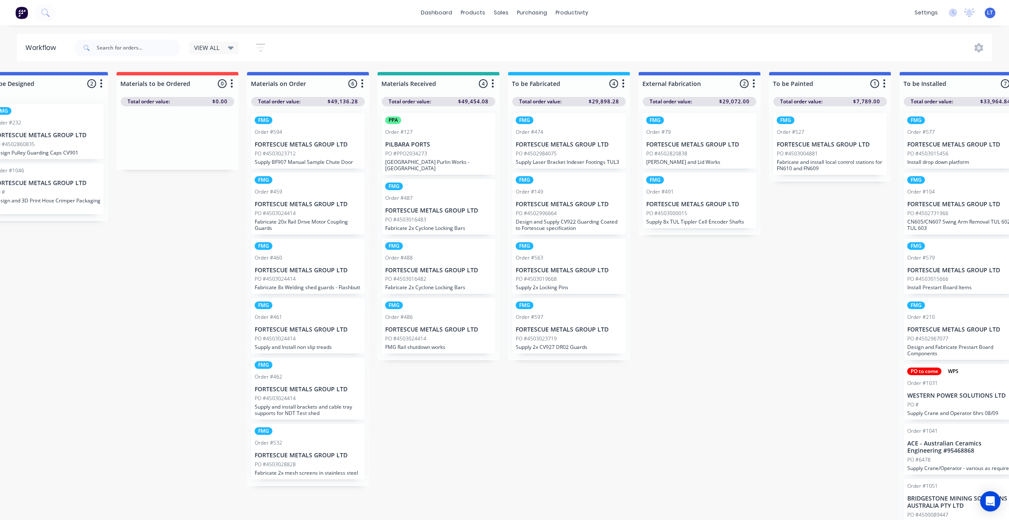
click at [513, 433] on div "Submitted 18 Status colour #CDDAF4 hex #CDDAF4 Save Cancel Summaries Total orde…" at bounding box center [645, 298] width 2150 height 453
click at [521, 423] on div "Submitted 18 Status colour #CDDAF4 hex #CDDAF4 Save Cancel Summaries Total orde…" at bounding box center [645, 298] width 2150 height 453
drag, startPoint x: 521, startPoint y: 422, endPoint x: 481, endPoint y: 418, distance: 40.5
drag, startPoint x: 481, startPoint y: 418, endPoint x: 447, endPoint y: 414, distance: 33.7
click at [447, 414] on div "Submitted 18 Status colour #CDDAF4 hex #CDDAF4 Save Cancel Summaries Total orde…" at bounding box center [645, 298] width 2150 height 453
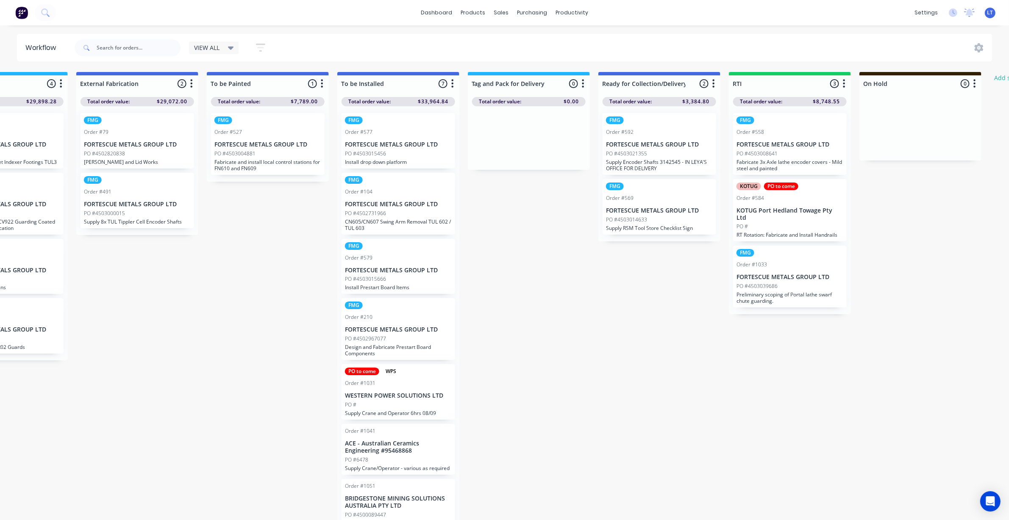
scroll to position [0, 1141]
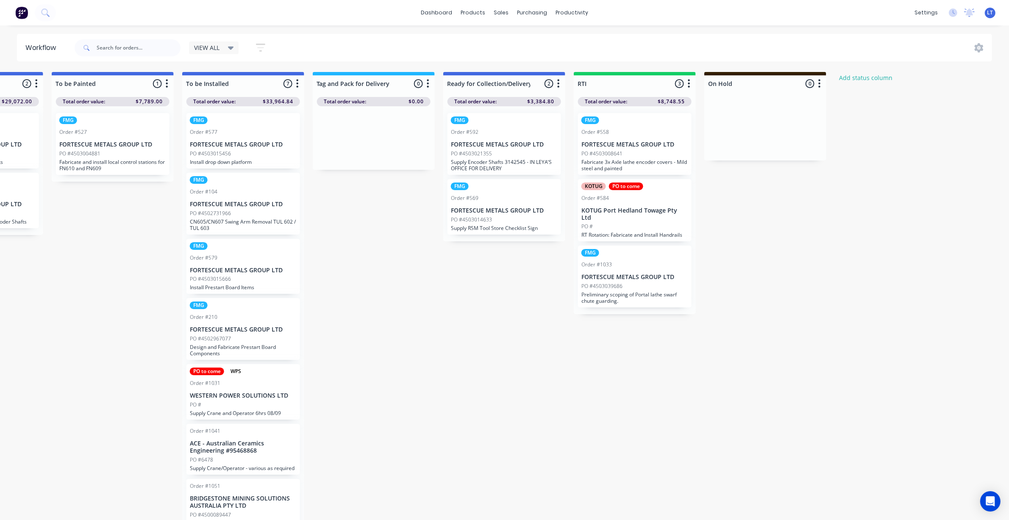
drag, startPoint x: 636, startPoint y: 397, endPoint x: 566, endPoint y: 393, distance: 70.0
drag, startPoint x: 566, startPoint y: 393, endPoint x: 505, endPoint y: 384, distance: 61.6
drag, startPoint x: 599, startPoint y: 408, endPoint x: 524, endPoint y: 412, distance: 75.1
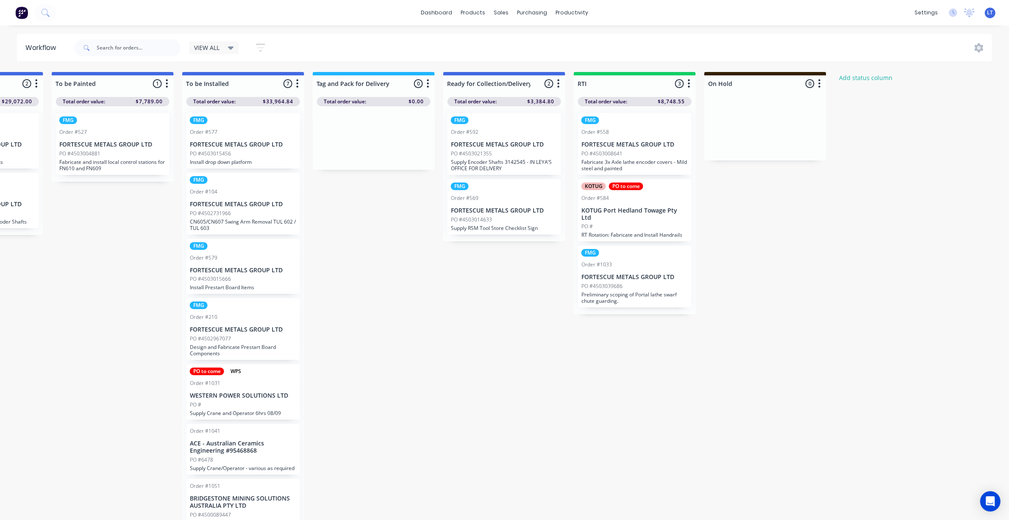
click at [516, 37] on div "Sales Orders" at bounding box center [533, 41] width 35 height 8
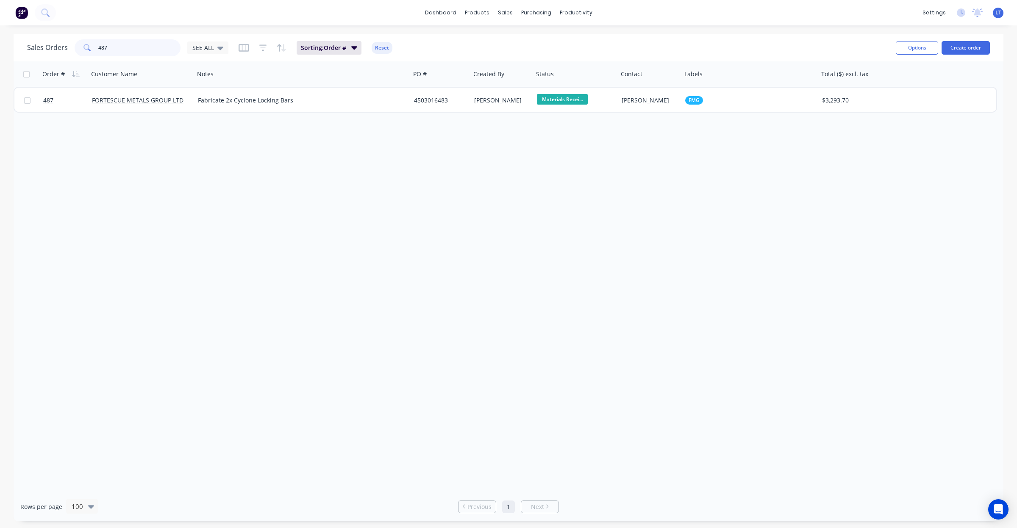
drag, startPoint x: 111, startPoint y: 43, endPoint x: 39, endPoint y: 41, distance: 71.6
click at [39, 41] on div "Sales Orders 487 SEE ALL" at bounding box center [127, 47] width 201 height 17
drag, startPoint x: 128, startPoint y: 53, endPoint x: 67, endPoint y: 47, distance: 61.7
click at [64, 50] on div "Sales Orders 455 SEE ALL" at bounding box center [127, 47] width 201 height 17
drag, startPoint x: 92, startPoint y: 43, endPoint x: 26, endPoint y: 50, distance: 66.5
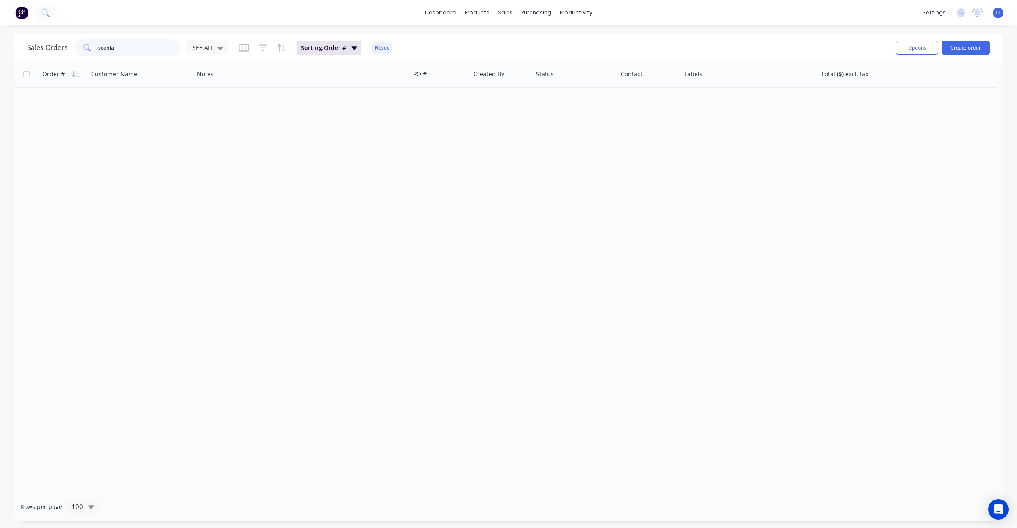
click at [26, 50] on div "Sales Orders scania SEE ALL Sorting: Order # Reset Options Create order" at bounding box center [509, 48] width 990 height 28
drag, startPoint x: 402, startPoint y: 247, endPoint x: 330, endPoint y: 242, distance: 71.3
click at [330, 242] on div "Order # Customer Name Notes PO # Created By Status Contact Labels Total ($) exc…" at bounding box center [509, 276] width 990 height 431
drag, startPoint x: 456, startPoint y: 241, endPoint x: 382, endPoint y: 231, distance: 74.9
click at [382, 231] on div "Order # Customer Name Notes PO # Created By Status Contact Labels Total ($) exc…" at bounding box center [509, 276] width 990 height 431
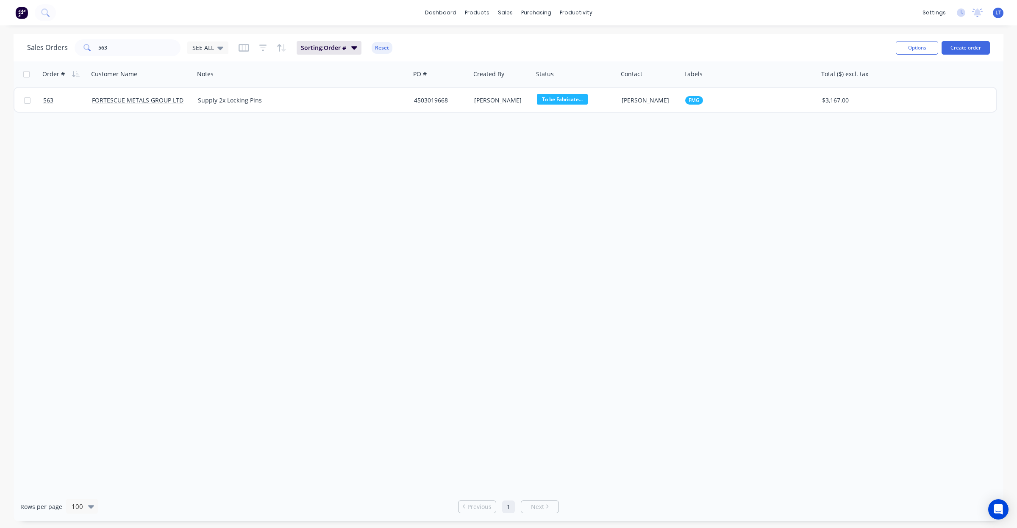
click at [511, 233] on div "Order # Customer Name Notes PO # Created By Status Contact Labels Total ($) exc…" at bounding box center [509, 276] width 990 height 431
drag, startPoint x: 510, startPoint y: 233, endPoint x: 439, endPoint y: 227, distance: 71.8
click at [439, 227] on div "Order # Customer Name Notes PO # Created By Status Contact Labels Total ($) exc…" at bounding box center [509, 276] width 990 height 431
drag, startPoint x: 154, startPoint y: 44, endPoint x: 0, endPoint y: 45, distance: 153.8
click at [0, 45] on div "Sales Orders 563 SEE ALL Sorting: Order # Reset Options Create order Order # Cu…" at bounding box center [508, 278] width 1017 height 488
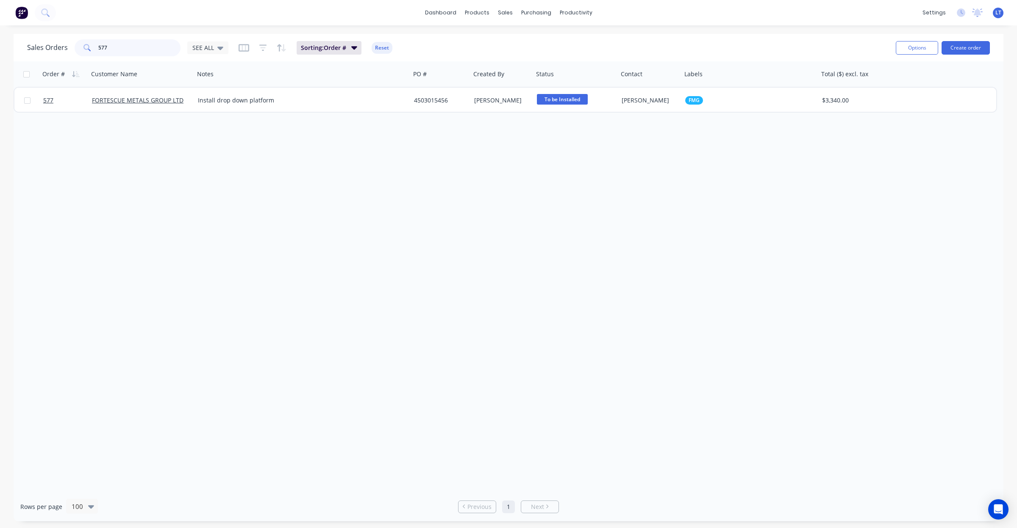
drag, startPoint x: 16, startPoint y: 47, endPoint x: 0, endPoint y: 48, distance: 15.7
click at [0, 48] on div "Sales Orders 577 SEE ALL Sorting: Order # Reset Options Create order Order # Cu…" at bounding box center [508, 278] width 1017 height 488
drag, startPoint x: 126, startPoint y: 53, endPoint x: 0, endPoint y: 51, distance: 125.8
click at [0, 51] on div "Sales Orders 9204 SEE ALL Sorting: Order # Reset Options Create order Order # C…" at bounding box center [508, 278] width 1017 height 488
drag, startPoint x: 68, startPoint y: 50, endPoint x: 0, endPoint y: 45, distance: 67.9
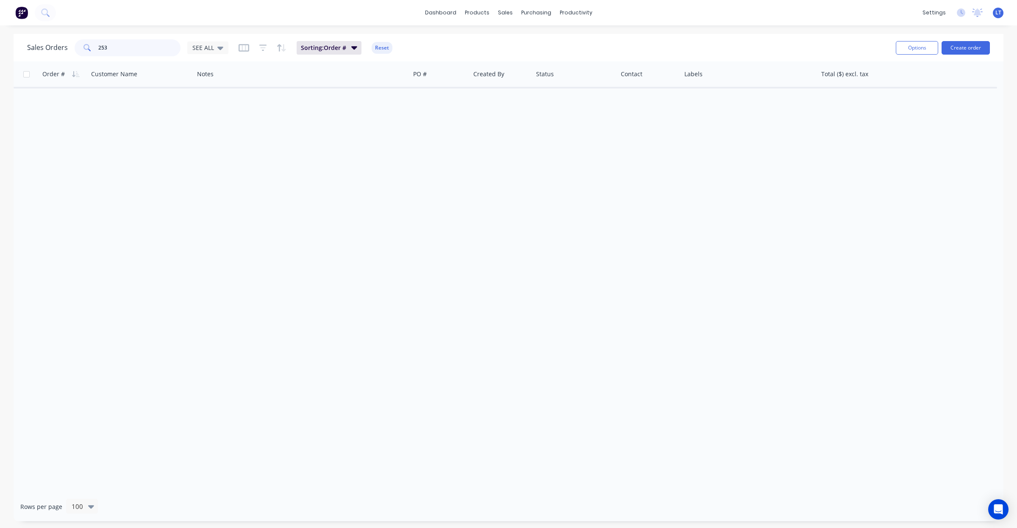
click at [0, 45] on div "Sales Orders 253 SEE ALL Sorting: Order # Reset Options Create order Order # Cu…" at bounding box center [508, 278] width 1017 height 488
drag, startPoint x: 120, startPoint y: 49, endPoint x: 67, endPoint y: 43, distance: 53.2
click at [67, 43] on div "Sales Orders 462 SEE ALL" at bounding box center [127, 47] width 201 height 17
drag, startPoint x: 123, startPoint y: 47, endPoint x: 0, endPoint y: 30, distance: 124.1
click at [0, 30] on div "dashboard products sales purchasing productivity dashboard products Product Cat…" at bounding box center [508, 264] width 1017 height 528
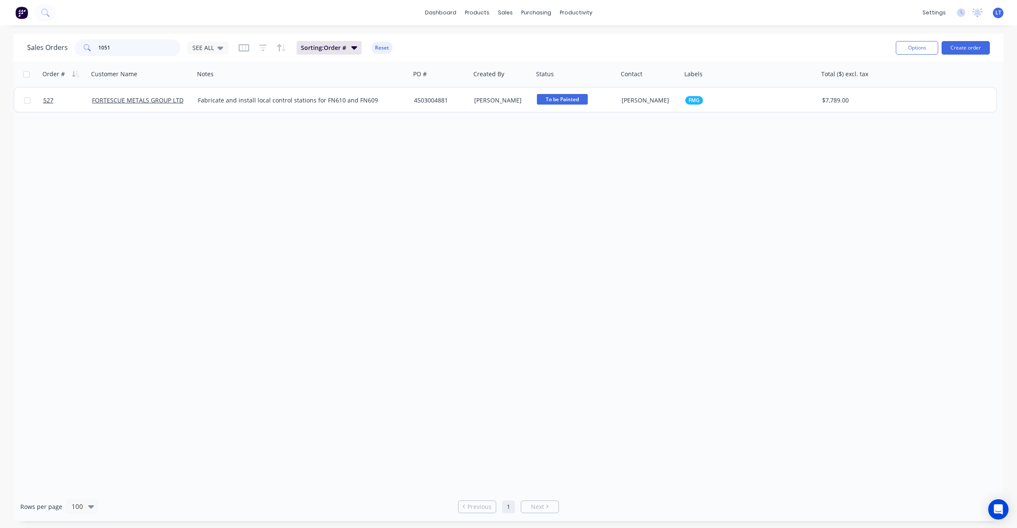
type input "1051"
click at [584, 96] on link "Timesheets" at bounding box center [608, 91] width 112 height 17
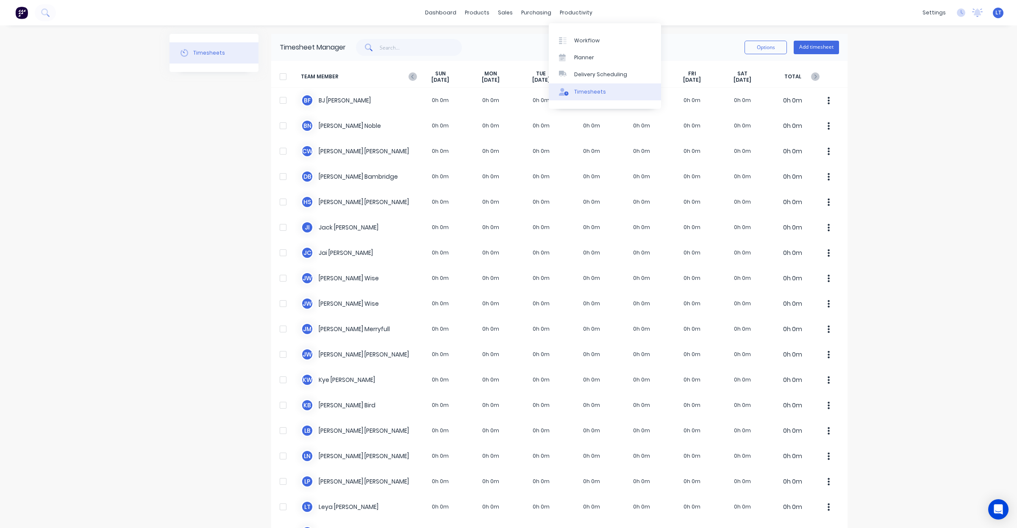
click at [609, 96] on link "Timesheets" at bounding box center [605, 91] width 112 height 17
click at [411, 75] on icon "button" at bounding box center [412, 77] width 3 height 4
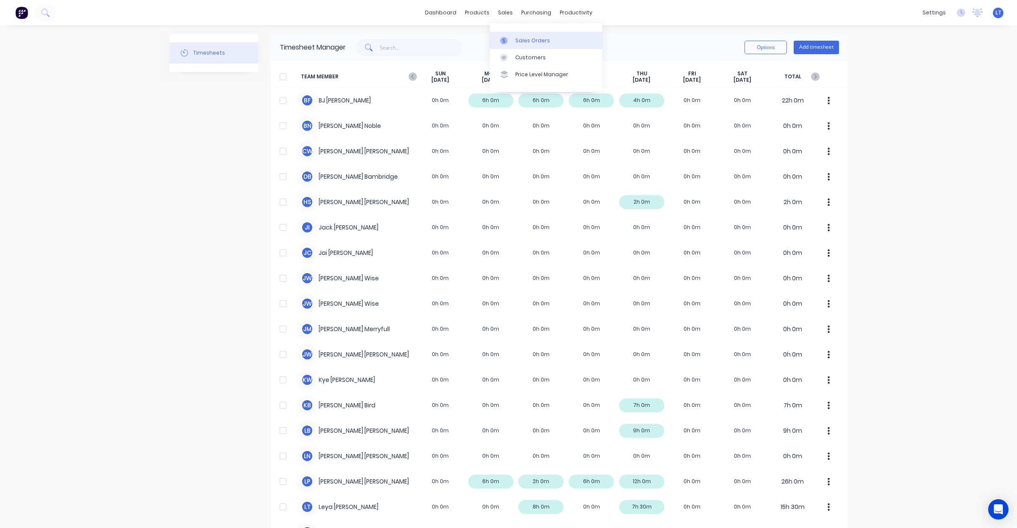
click at [514, 39] on link "Sales Orders" at bounding box center [546, 40] width 112 height 17
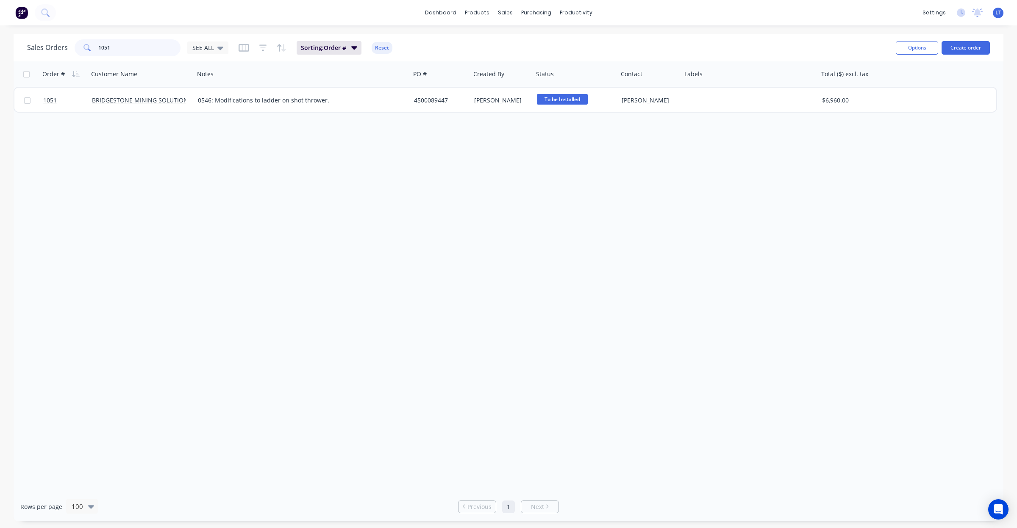
drag, startPoint x: 126, startPoint y: 53, endPoint x: 0, endPoint y: 61, distance: 126.1
click at [0, 61] on div "Sales Orders 1051 SEE ALL Sorting: Order # Reset Options Create order Order # C…" at bounding box center [508, 278] width 1017 height 488
drag, startPoint x: 145, startPoint y: 51, endPoint x: 29, endPoint y: 34, distance: 117.7
click at [29, 34] on div "Sales Orders 470 SEE ALL Sorting: Order # Reset Options Create order" at bounding box center [509, 48] width 990 height 28
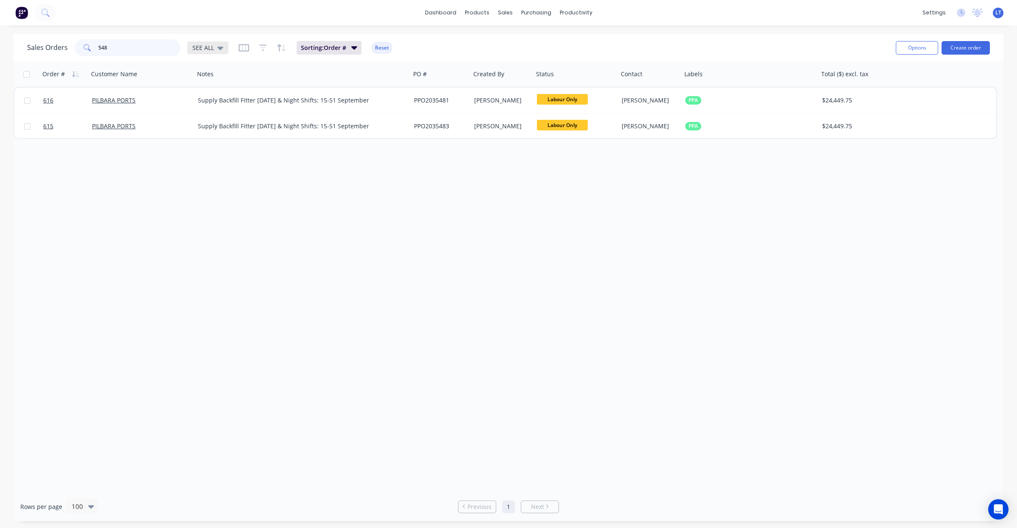
drag, startPoint x: 103, startPoint y: 47, endPoint x: 189, endPoint y: 45, distance: 86.9
click at [189, 45] on div "Sales Orders 548 SEE ALL" at bounding box center [127, 47] width 201 height 17
type input "549"
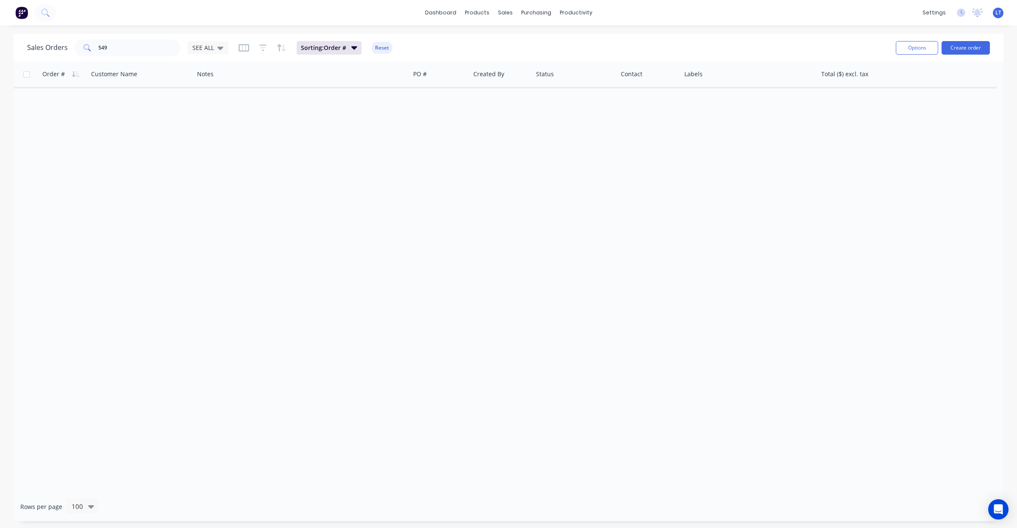
drag, startPoint x: 378, startPoint y: 311, endPoint x: 325, endPoint y: 310, distance: 52.5
click at [325, 310] on div "Order # Customer Name Notes PO # Created By Status Contact Labels Total ($) exc…" at bounding box center [509, 276] width 990 height 431
drag, startPoint x: 73, startPoint y: 49, endPoint x: 0, endPoint y: 48, distance: 72.9
click at [0, 48] on div "Sales Orders 549 SEE ALL Sorting: Order # Reset Options Create order Order # Cu…" at bounding box center [508, 278] width 1017 height 488
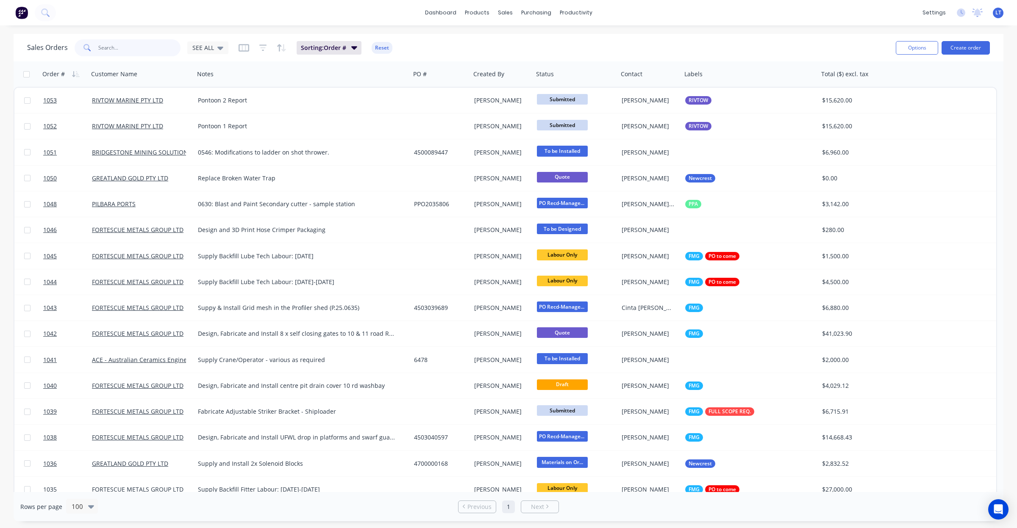
click at [132, 50] on input "text" at bounding box center [139, 47] width 83 height 17
type input "600"
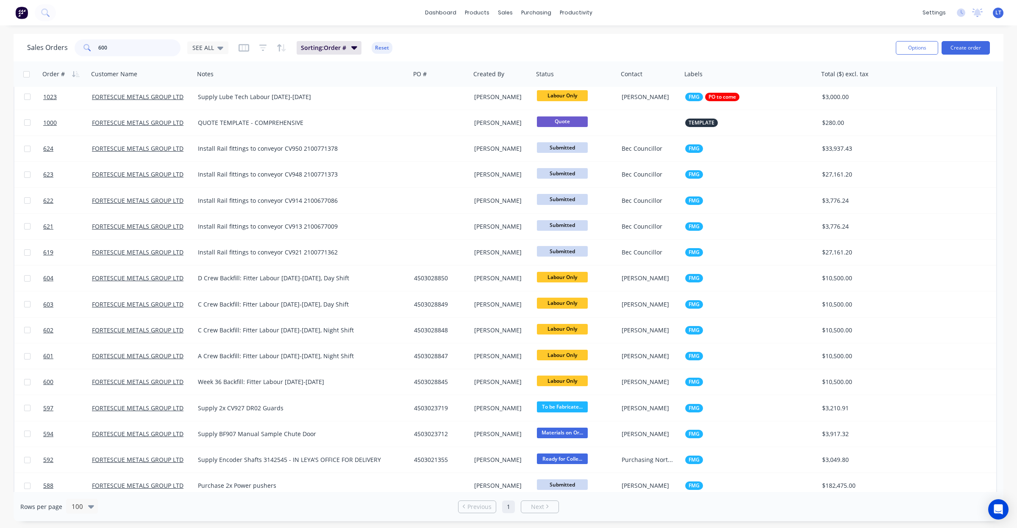
scroll to position [512, 0]
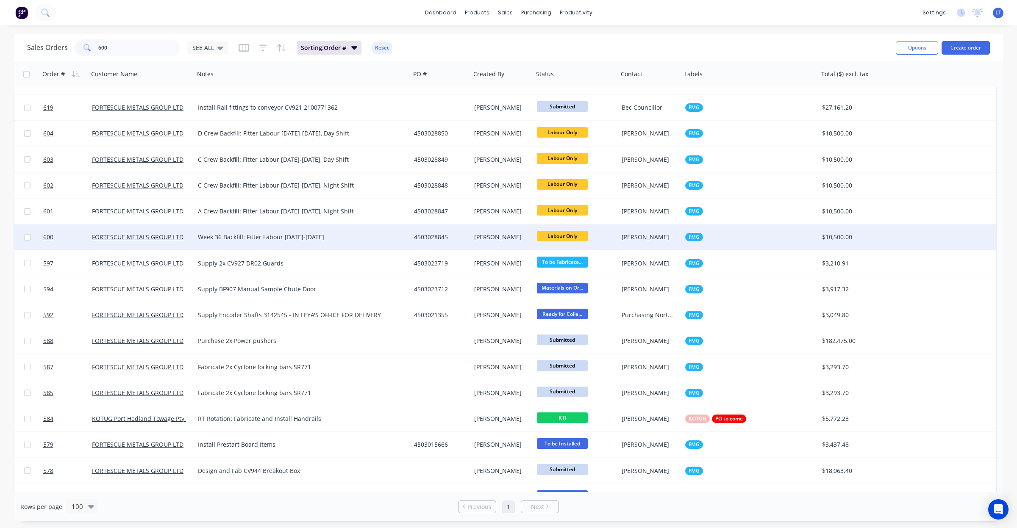
click at [482, 241] on div "[PERSON_NAME]" at bounding box center [502, 237] width 63 height 25
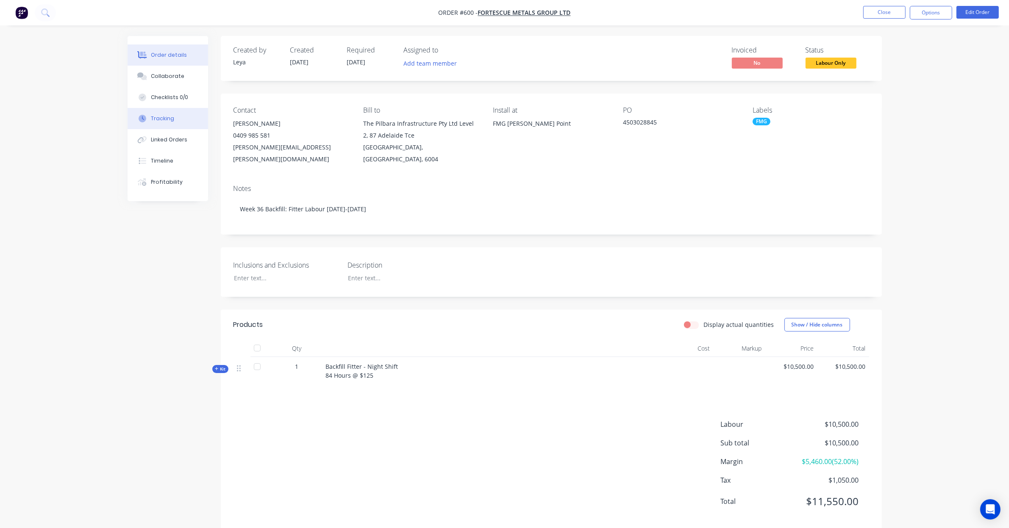
click at [177, 124] on button "Tracking" at bounding box center [168, 118] width 80 height 21
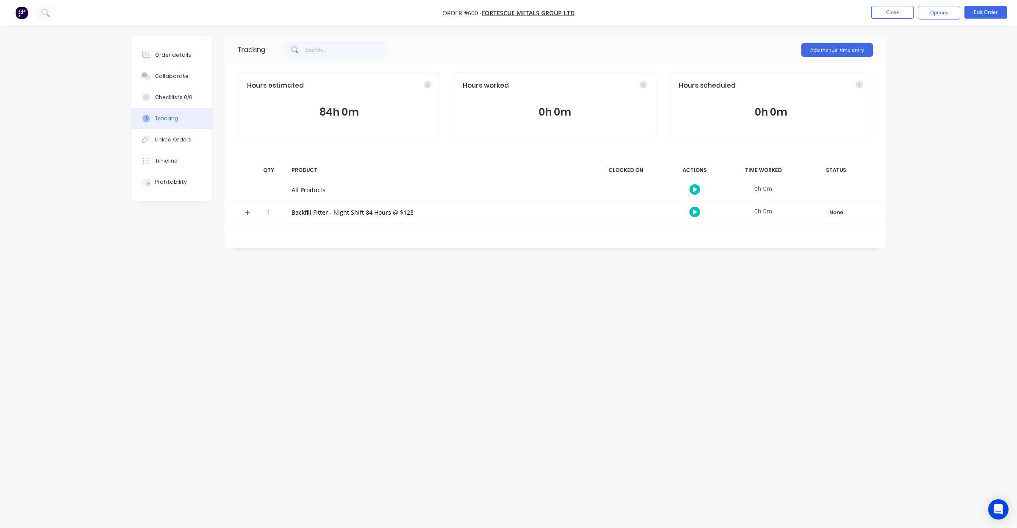
click at [547, 116] on button "0h 0m" at bounding box center [555, 112] width 184 height 16
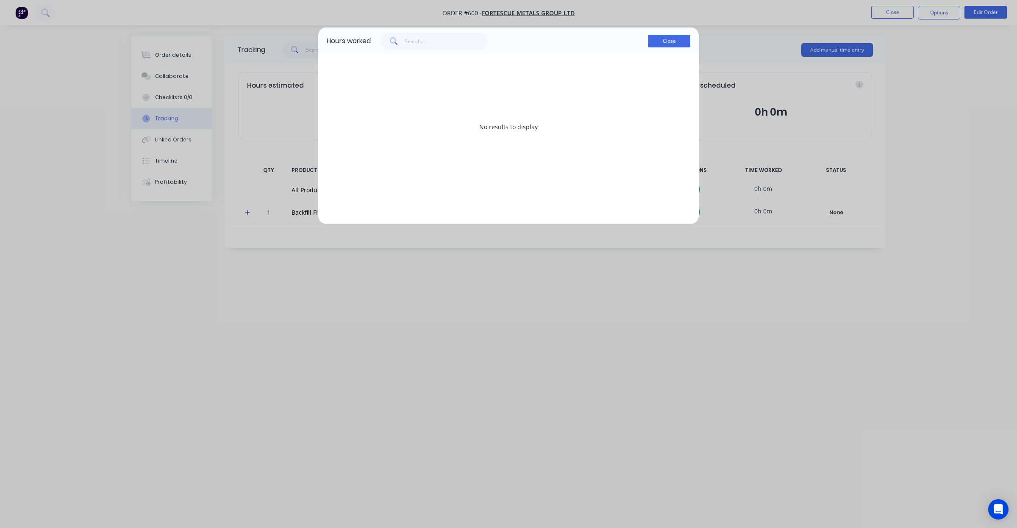
click at [663, 40] on button "Close" at bounding box center [669, 41] width 42 height 13
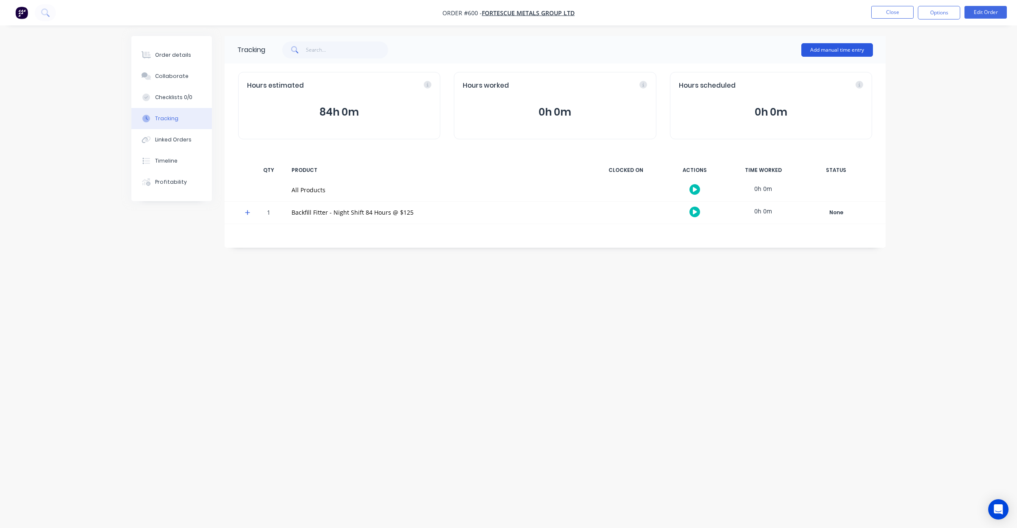
click at [821, 50] on button "Add manual time entry" at bounding box center [837, 50] width 72 height 14
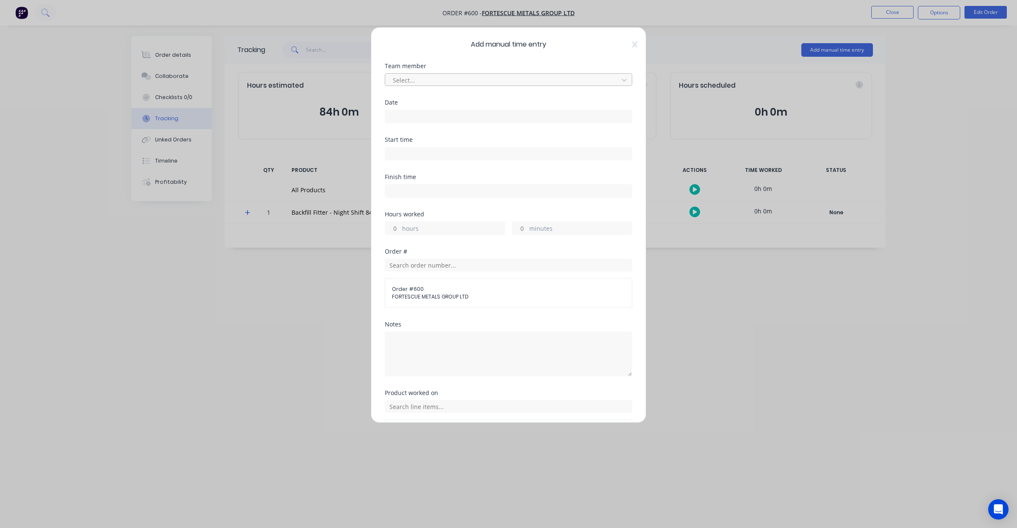
drag, startPoint x: 468, startPoint y: 87, endPoint x: 467, endPoint y: 78, distance: 9.8
click at [468, 85] on div "Team member Select..." at bounding box center [508, 81] width 247 height 36
click at [467, 78] on div at bounding box center [503, 80] width 222 height 11
type input "jac"
click at [468, 99] on div "Jack Isherwood" at bounding box center [504, 99] width 239 height 16
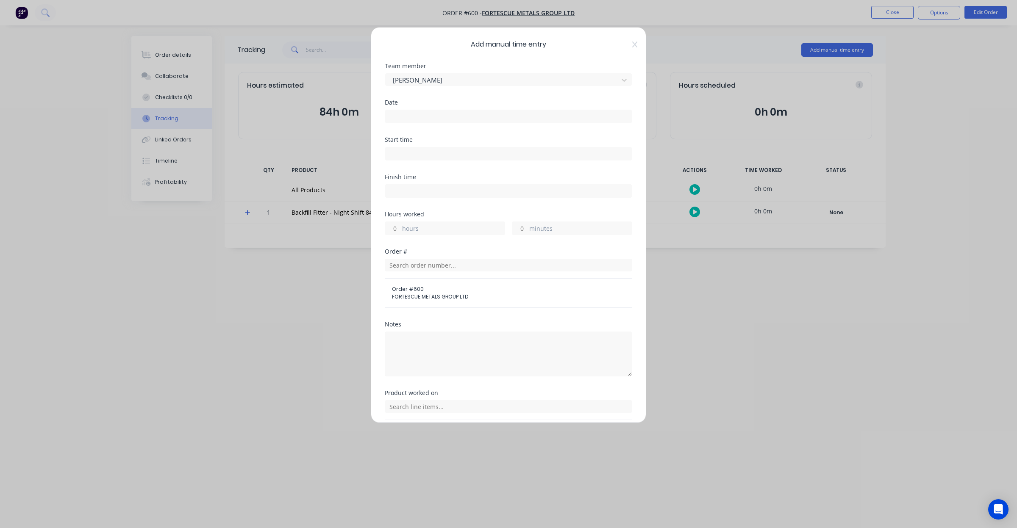
click at [469, 116] on input at bounding box center [508, 116] width 247 height 13
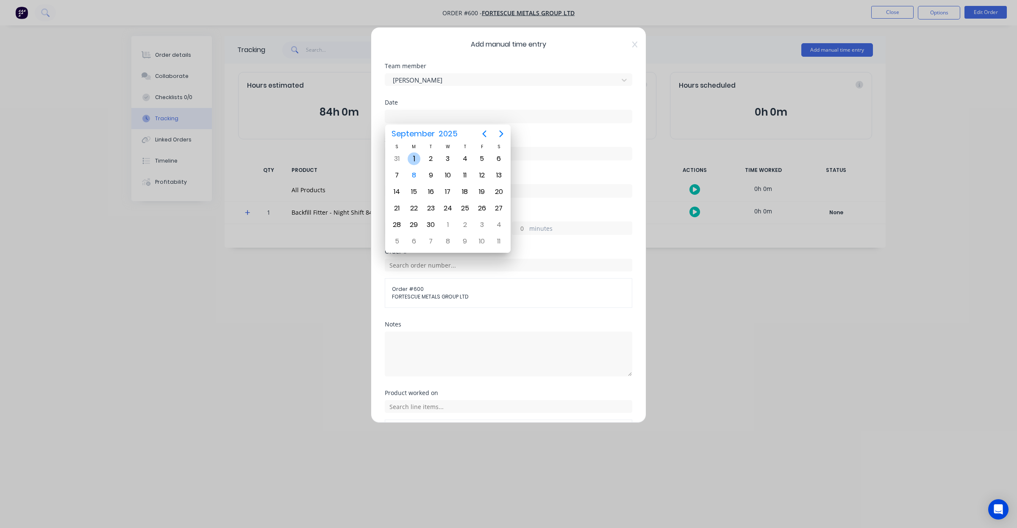
click at [414, 159] on div "1" at bounding box center [414, 159] width 13 height 13
type input "01/09/2025"
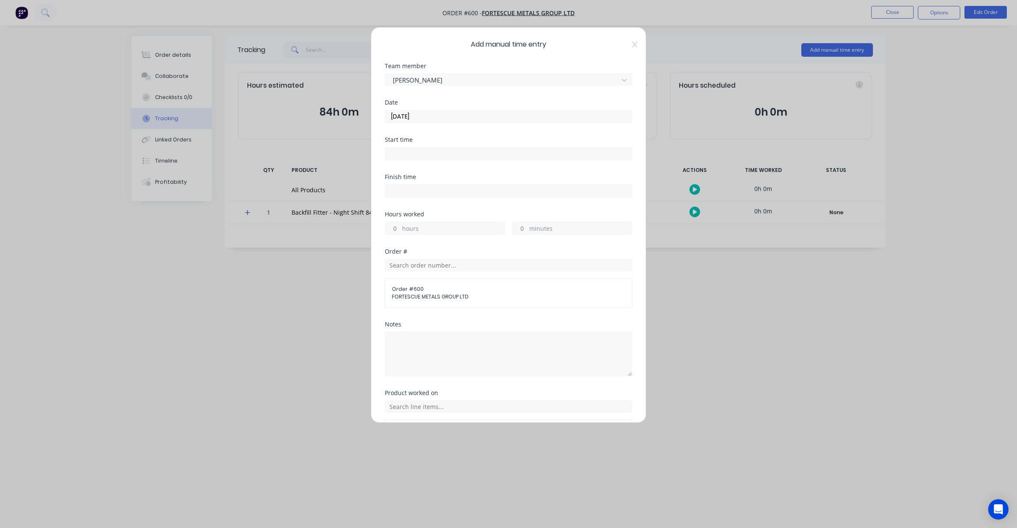
click at [414, 151] on input at bounding box center [508, 153] width 247 height 13
drag, startPoint x: 454, startPoint y: 157, endPoint x: 285, endPoint y: 153, distance: 169.5
click at [285, 153] on div "Add manual time entry Team member Jack Isherwood Date 01/09/2025 Start time 09:…" at bounding box center [508, 264] width 1017 height 528
type input "05:30 AM"
type input "05:30 PM"
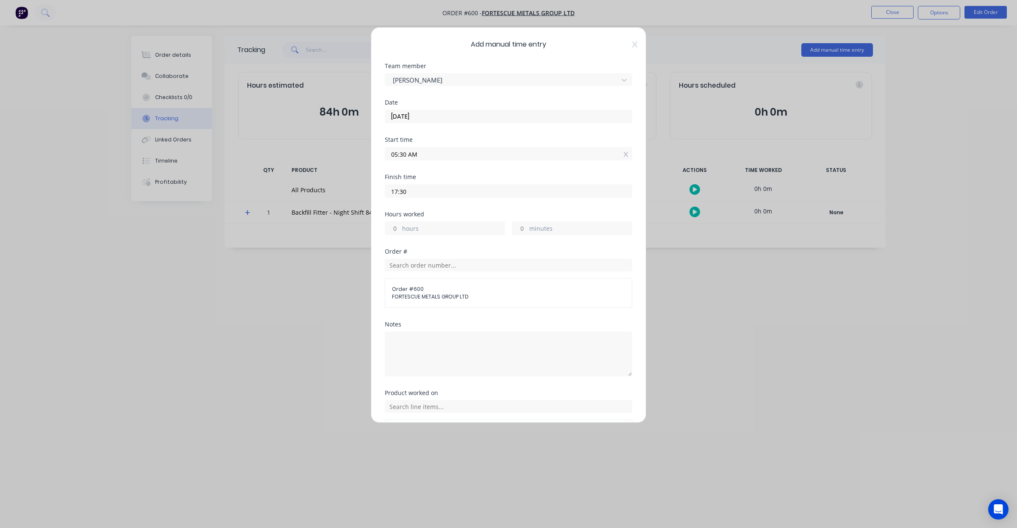
type input "12"
type input "0"
click at [485, 204] on div "Finish time 05:30 PM" at bounding box center [508, 192] width 247 height 37
click at [452, 269] on input "text" at bounding box center [508, 265] width 247 height 13
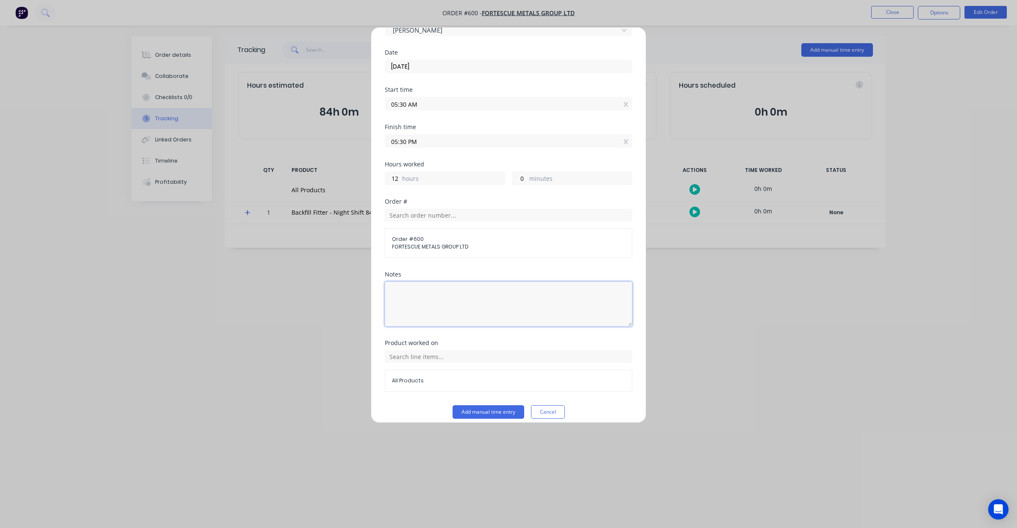
click at [460, 302] on textarea at bounding box center [508, 304] width 247 height 45
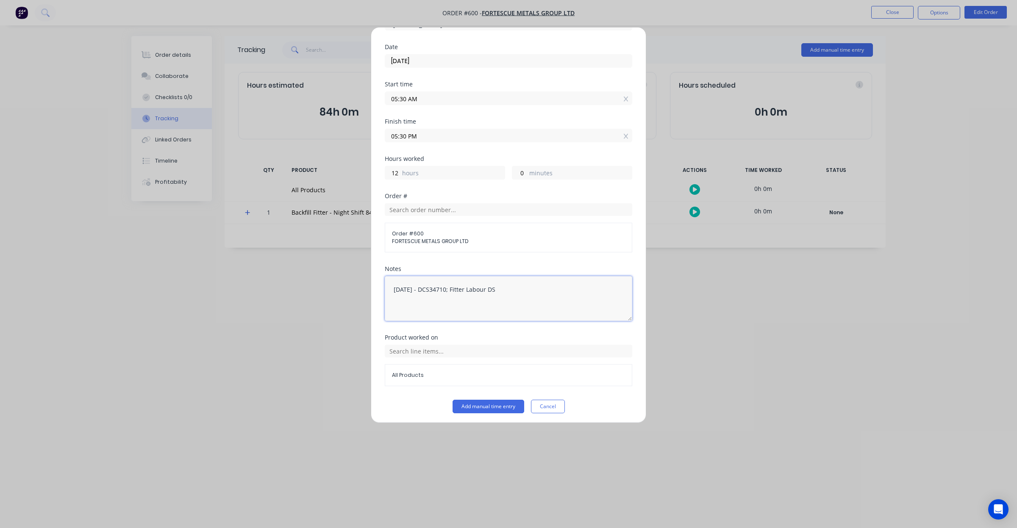
scroll to position [59, 0]
drag, startPoint x: 522, startPoint y: 295, endPoint x: 253, endPoint y: 296, distance: 269.4
click at [253, 296] on div "Add manual time entry Team member Jack Isherwood Date 01/09/2025 Start time 05:…" at bounding box center [508, 264] width 1017 height 528
type textarea "01/09/25 - DCS34710; Fitter Labour DS"
click at [467, 363] on div "All Products" at bounding box center [508, 373] width 247 height 22
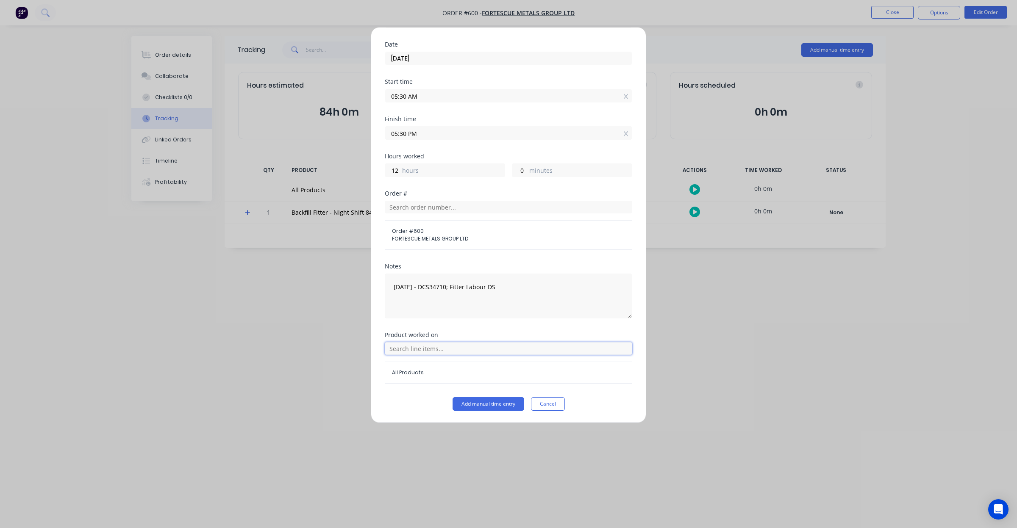
click at [469, 352] on input "text" at bounding box center [508, 348] width 247 height 13
click at [470, 391] on span "Backfill Fitter - Night Shift 84 Hours @ $125" at bounding box center [515, 391] width 220 height 8
click at [484, 403] on button "Add manual time entry" at bounding box center [488, 404] width 72 height 14
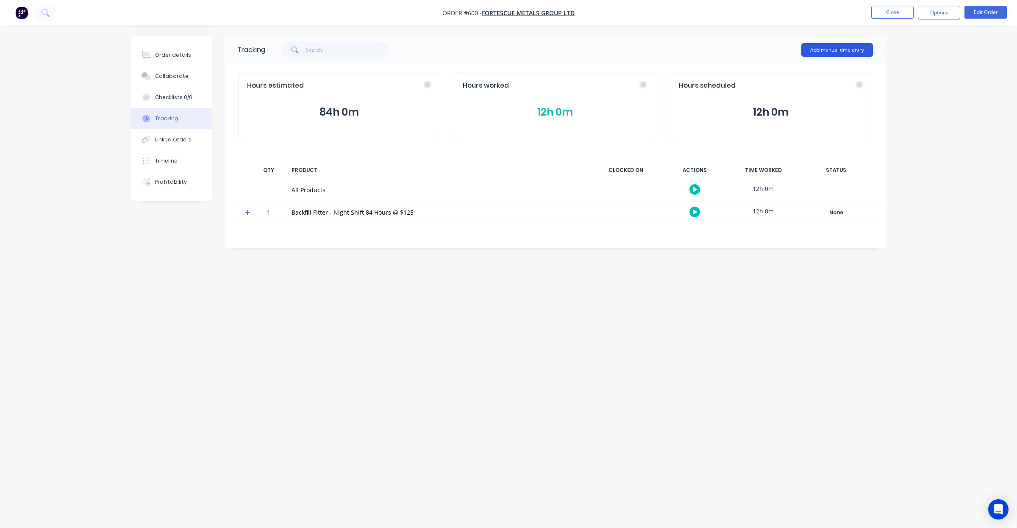
click at [812, 50] on button "Add manual time entry" at bounding box center [837, 50] width 72 height 14
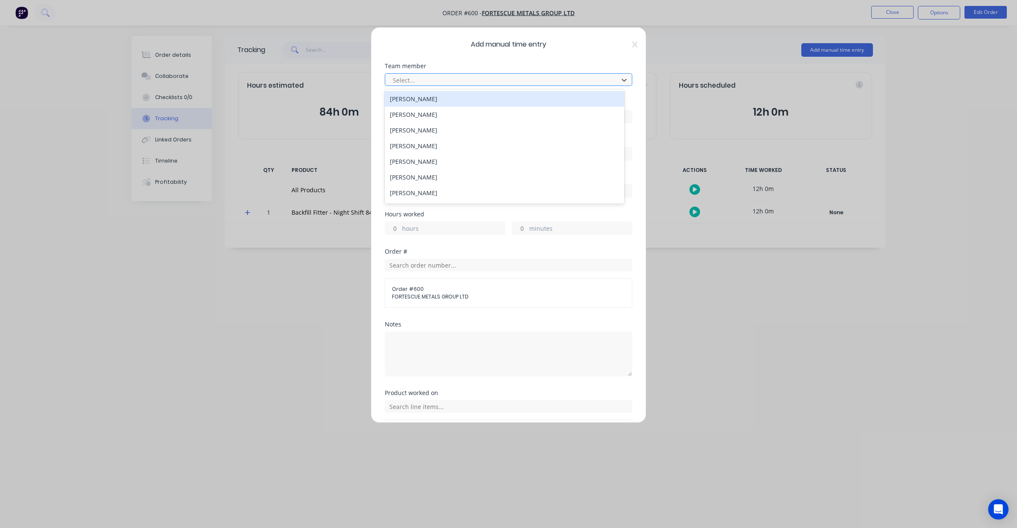
click at [422, 80] on div at bounding box center [503, 80] width 222 height 11
type input "josh"
click at [418, 103] on div "Joshua Merryfull" at bounding box center [504, 99] width 239 height 16
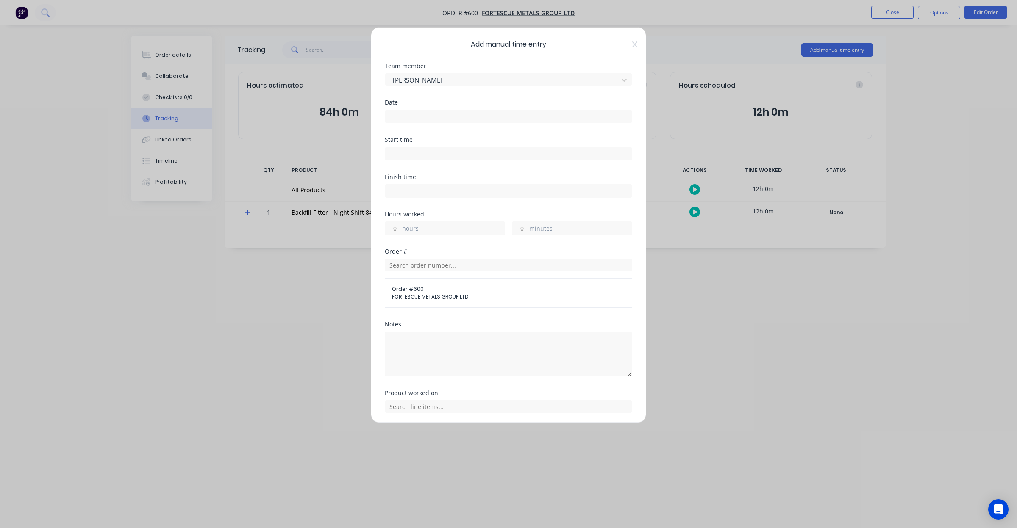
click at [418, 103] on div "Date" at bounding box center [508, 103] width 247 height 6
drag, startPoint x: 418, startPoint y: 103, endPoint x: 425, endPoint y: 85, distance: 19.0
click at [425, 85] on div at bounding box center [503, 80] width 222 height 11
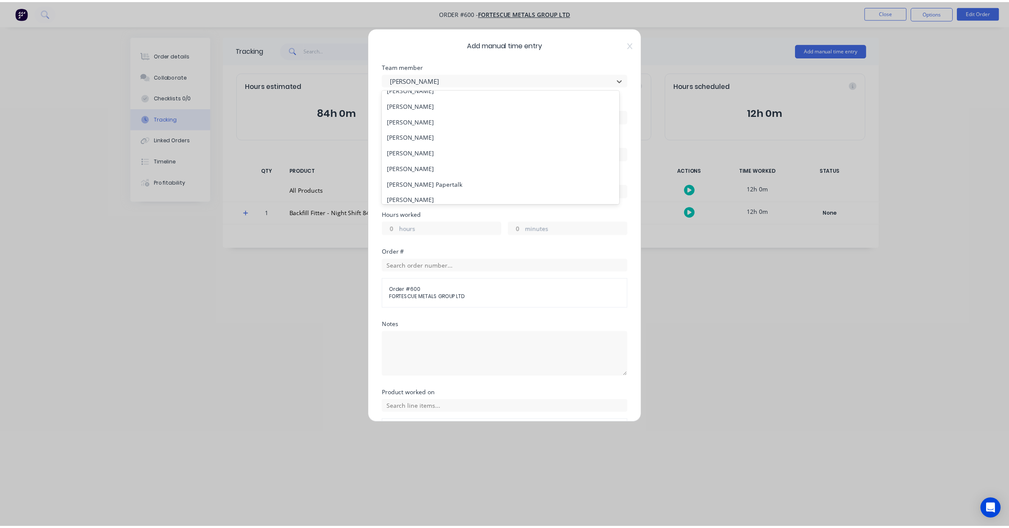
scroll to position [247, 0]
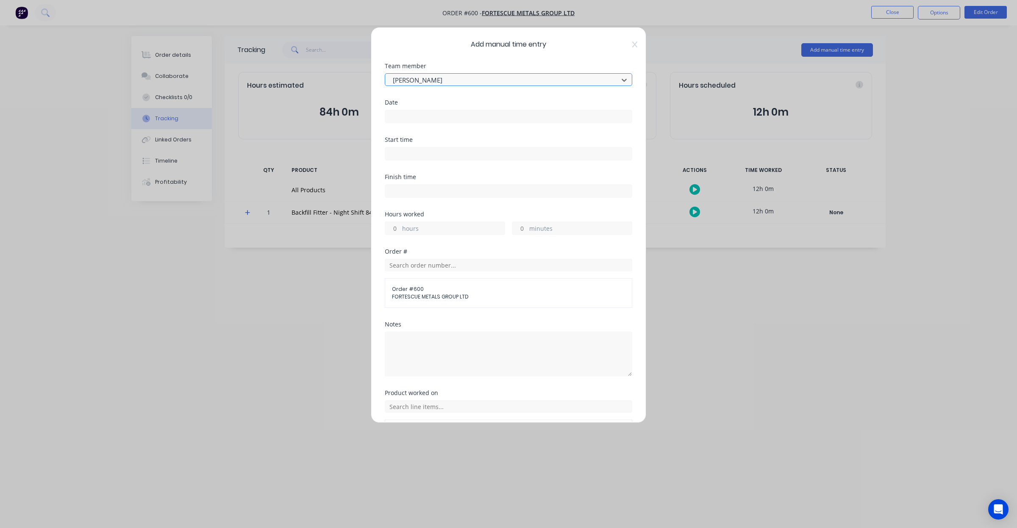
click at [433, 80] on div at bounding box center [503, 80] width 222 height 11
type input "m"
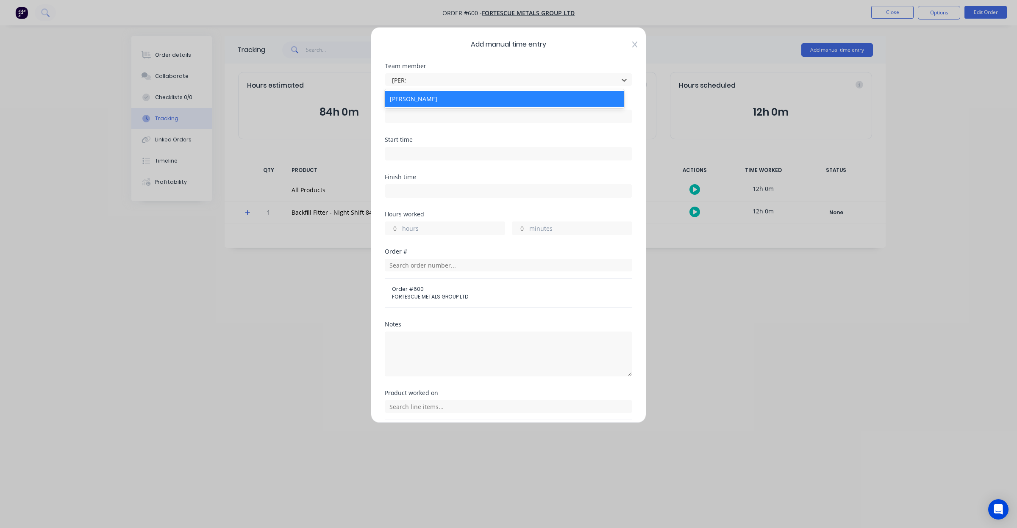
type input "josh"
click at [632, 43] on icon at bounding box center [634, 45] width 5 height 6
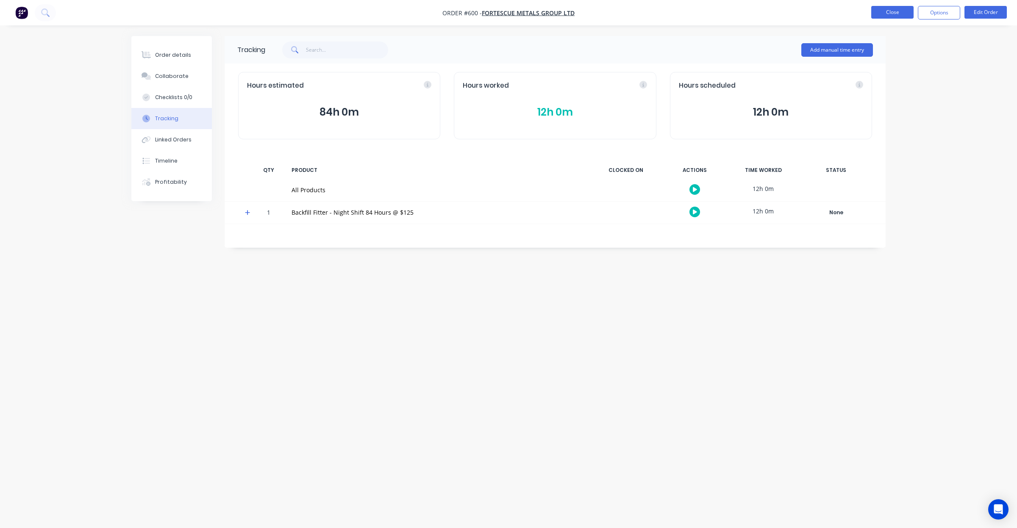
click at [906, 11] on button "Close" at bounding box center [892, 12] width 42 height 13
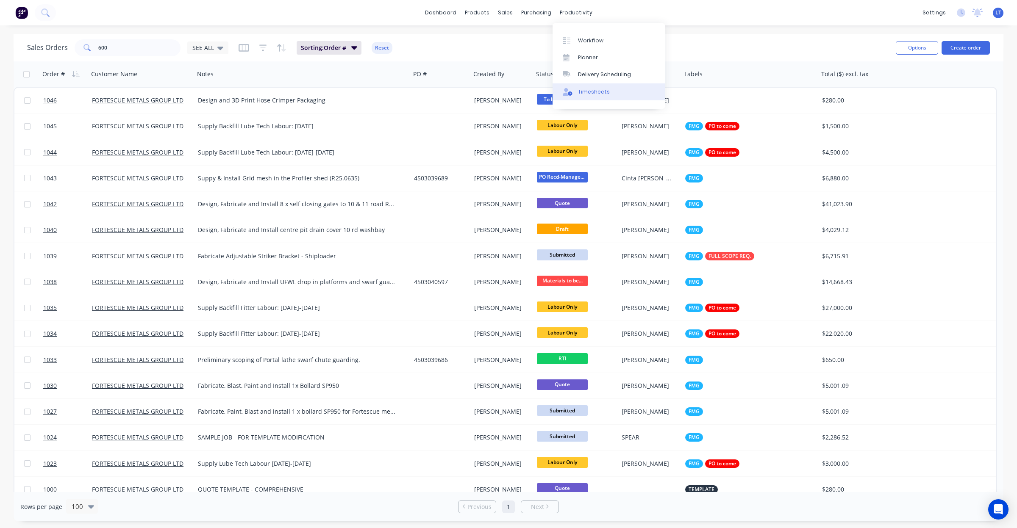
click at [588, 96] on link "Timesheets" at bounding box center [608, 91] width 112 height 17
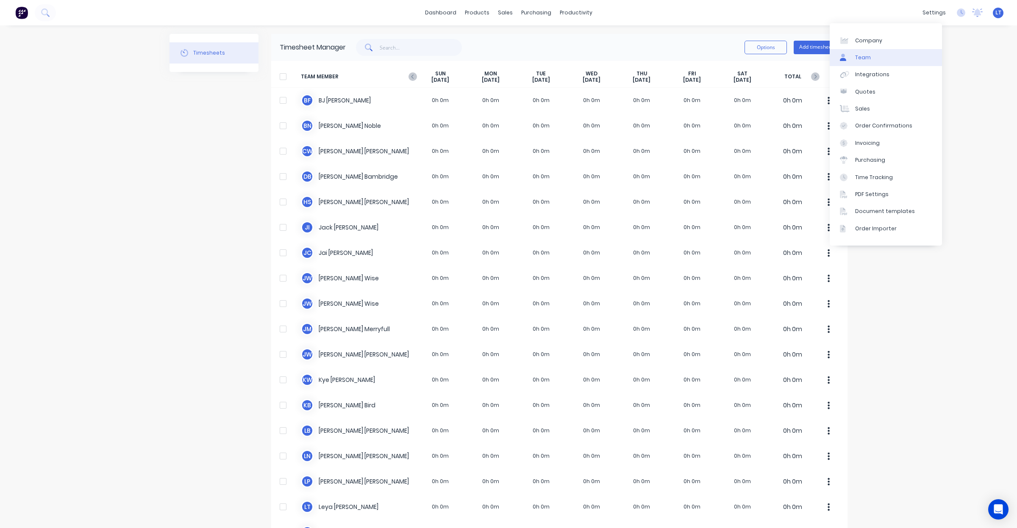
click at [887, 58] on link "Team" at bounding box center [885, 57] width 112 height 17
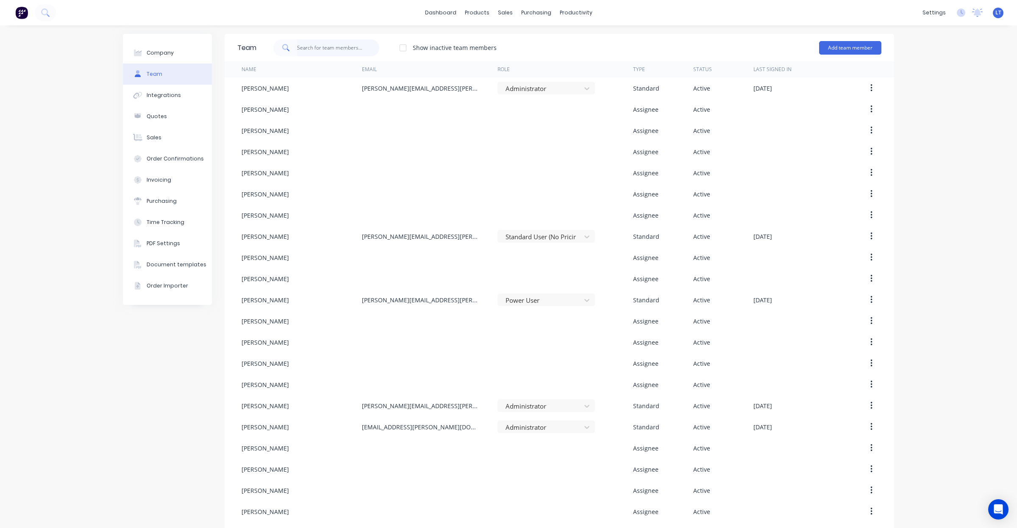
click at [346, 50] on input "text" at bounding box center [338, 47] width 83 height 17
click at [513, 42] on link "Sales Orders" at bounding box center [546, 40] width 112 height 17
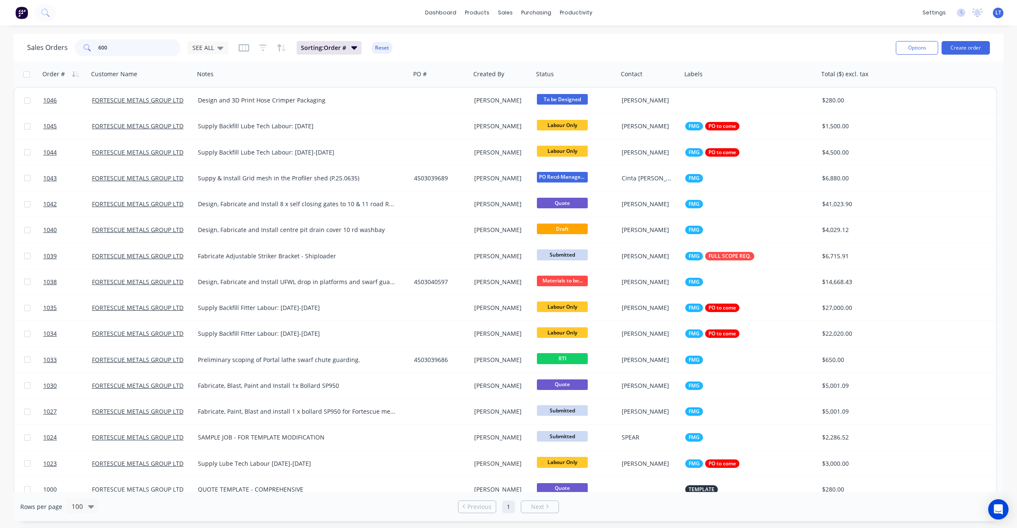
drag, startPoint x: 127, startPoint y: 56, endPoint x: 13, endPoint y: 52, distance: 114.0
click at [14, 52] on div "Sales Orders 600 SEE ALL Sorting: Order # Reset Options Create order" at bounding box center [509, 48] width 990 height 28
type input "1043"
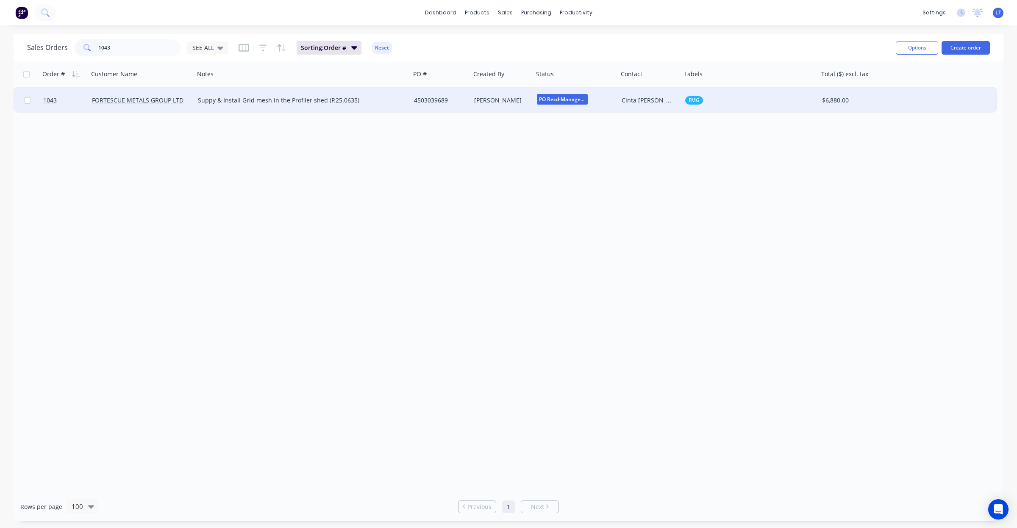
click at [425, 100] on div "4503039689" at bounding box center [439, 100] width 51 height 8
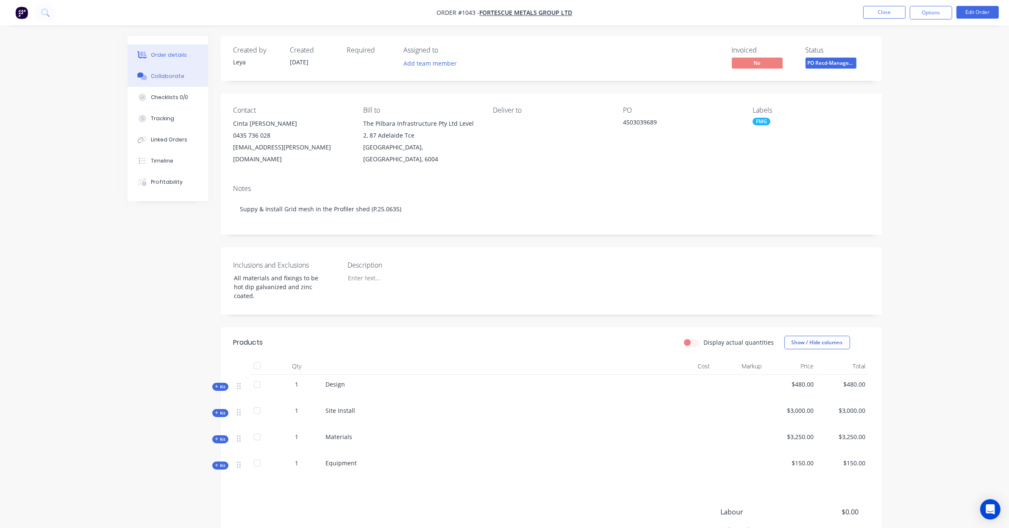
click at [163, 79] on div "Collaborate" at bounding box center [167, 76] width 33 height 8
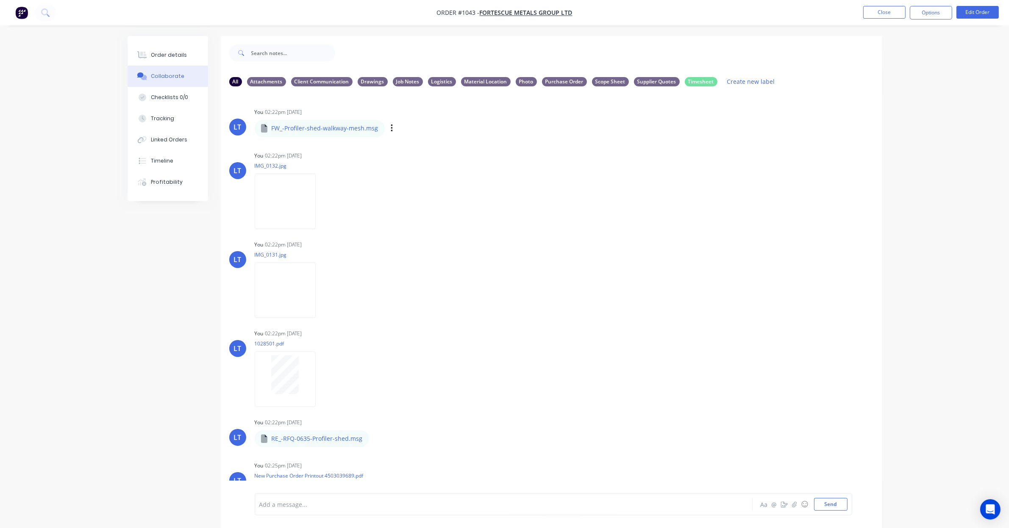
click at [263, 126] on div "FW_-Profiler-shed-walkway-mesh.msg" at bounding box center [367, 123] width 225 height 8
click at [391, 131] on icon "button" at bounding box center [392, 129] width 3 height 10
click at [419, 156] on button "Download" at bounding box center [447, 150] width 95 height 19
click at [871, 11] on button "Close" at bounding box center [884, 12] width 42 height 13
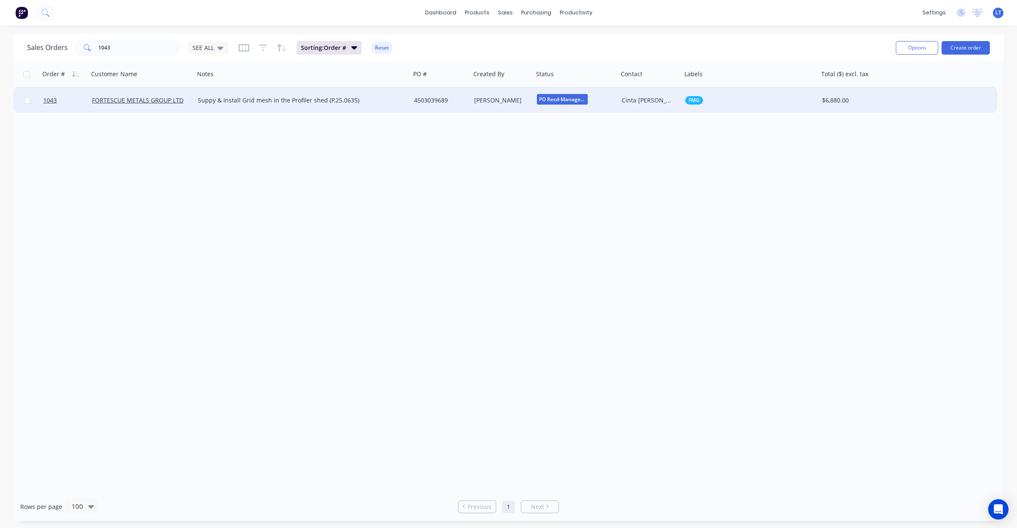
click at [411, 105] on div "4503039689" at bounding box center [440, 100] width 60 height 25
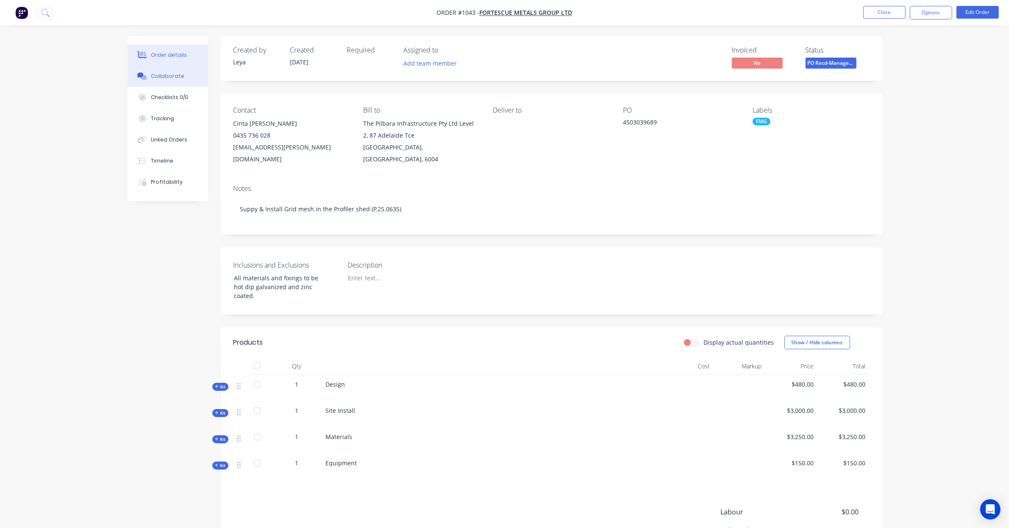
click at [176, 73] on div "Collaborate" at bounding box center [167, 76] width 33 height 8
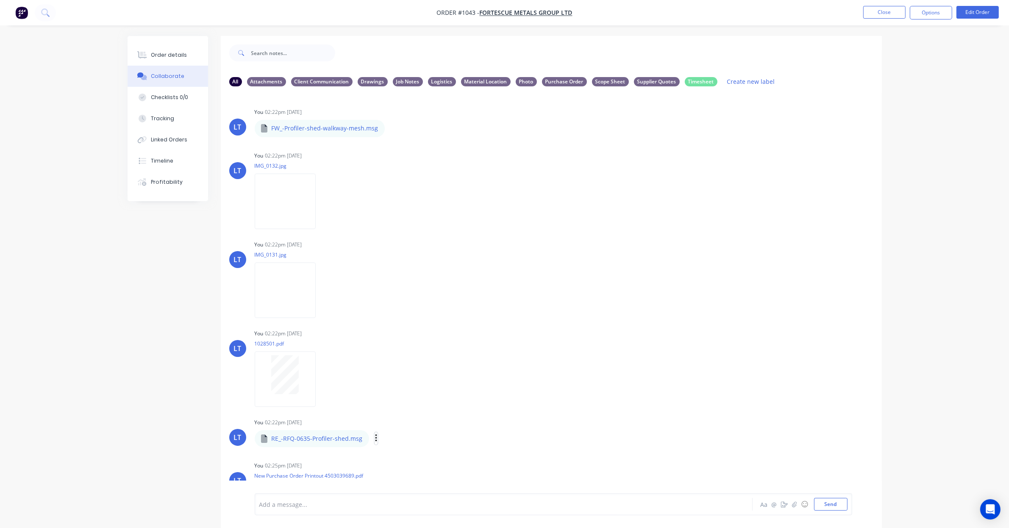
click at [375, 441] on icon "button" at bounding box center [376, 439] width 2 height 8
click at [402, 461] on button "Download" at bounding box center [431, 461] width 95 height 19
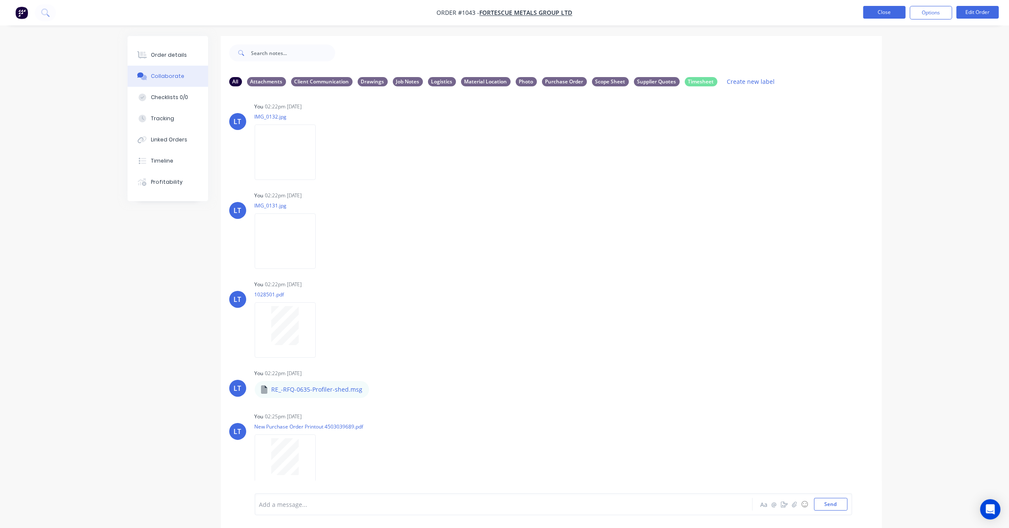
click at [870, 13] on button "Close" at bounding box center [884, 12] width 42 height 13
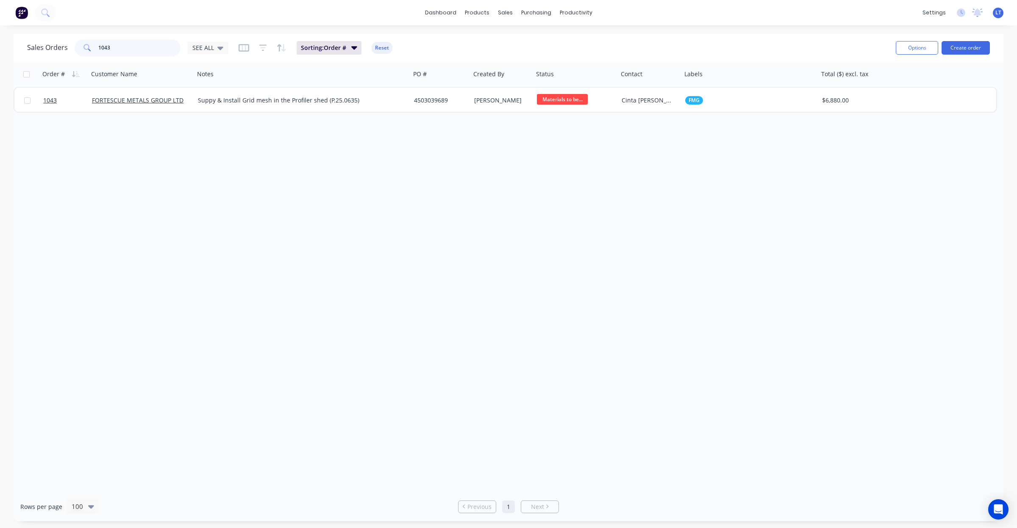
drag, startPoint x: 158, startPoint y: 51, endPoint x: 20, endPoint y: 47, distance: 137.7
click at [20, 47] on div "Sales Orders 1043 SEE ALL Sorting: Order # Reset Options Create order" at bounding box center [509, 48] width 990 height 28
type input "0600"
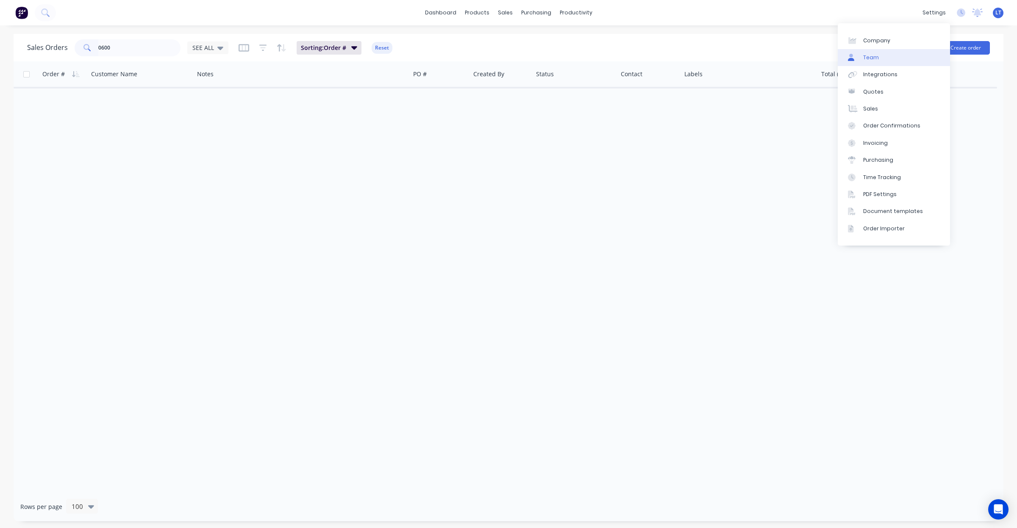
click at [912, 51] on link "Team" at bounding box center [894, 57] width 112 height 17
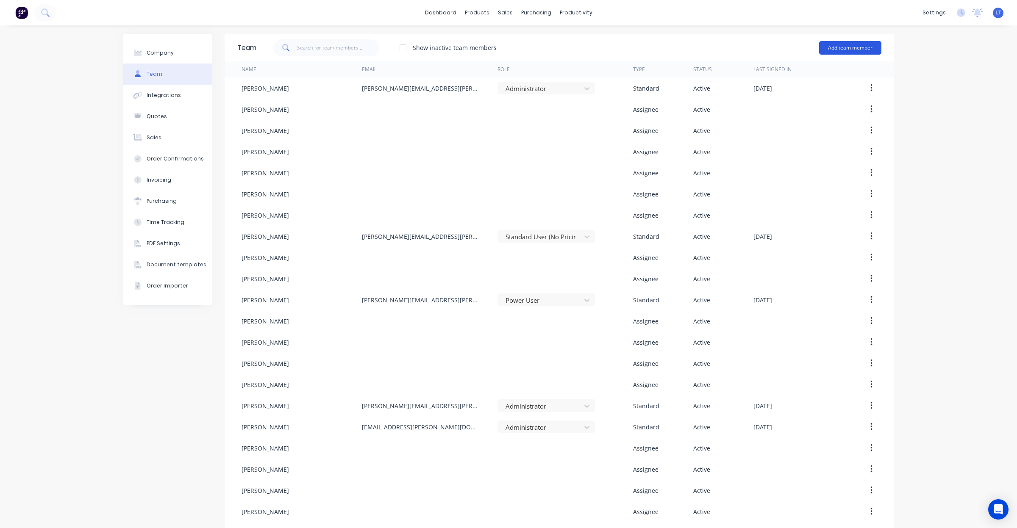
click at [848, 47] on button "Add team member" at bounding box center [850, 48] width 62 height 14
click at [805, 99] on span "A team member that can be assigned to orders, but cannot login to Factory" at bounding box center [813, 104] width 120 height 15
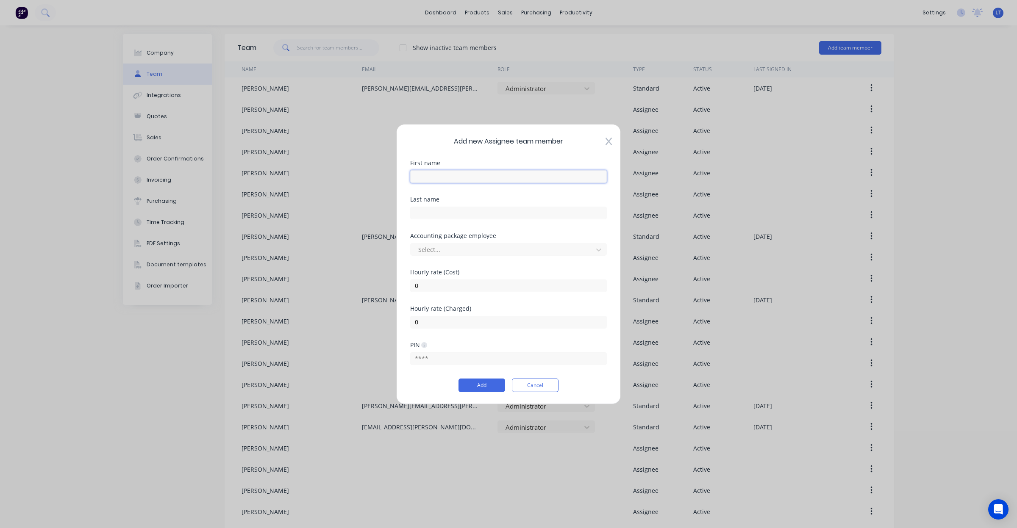
click at [469, 178] on input "text" at bounding box center [508, 176] width 197 height 13
type input "[PERSON_NAME]"
type input "Munro"
type input "josh"
click at [471, 283] on div "Joshua MUNRO" at bounding box center [508, 284] width 197 height 16
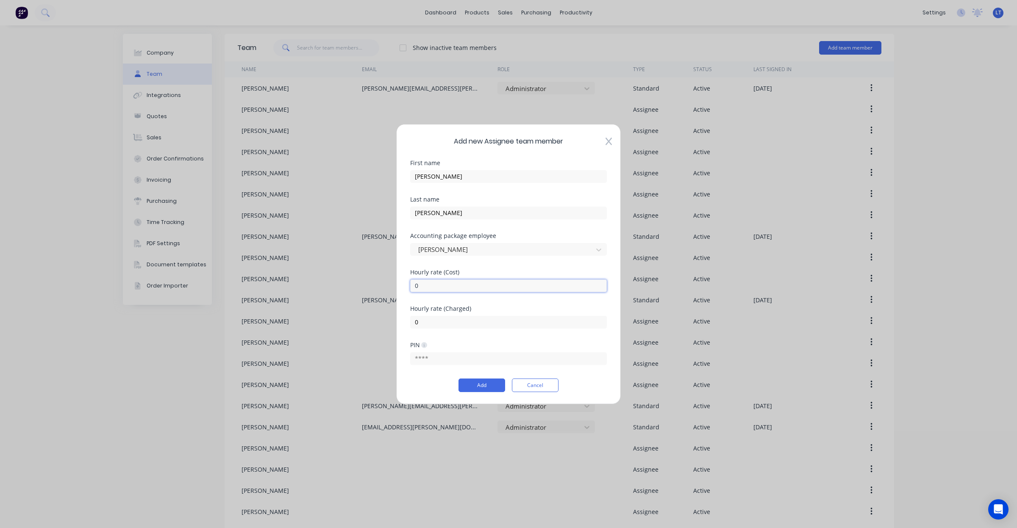
drag, startPoint x: 483, startPoint y: 291, endPoint x: 471, endPoint y: 290, distance: 11.9
click at [471, 290] on input "0" at bounding box center [508, 285] width 197 height 13
type input "060"
type input "130"
click at [477, 389] on button "Add" at bounding box center [481, 386] width 47 height 14
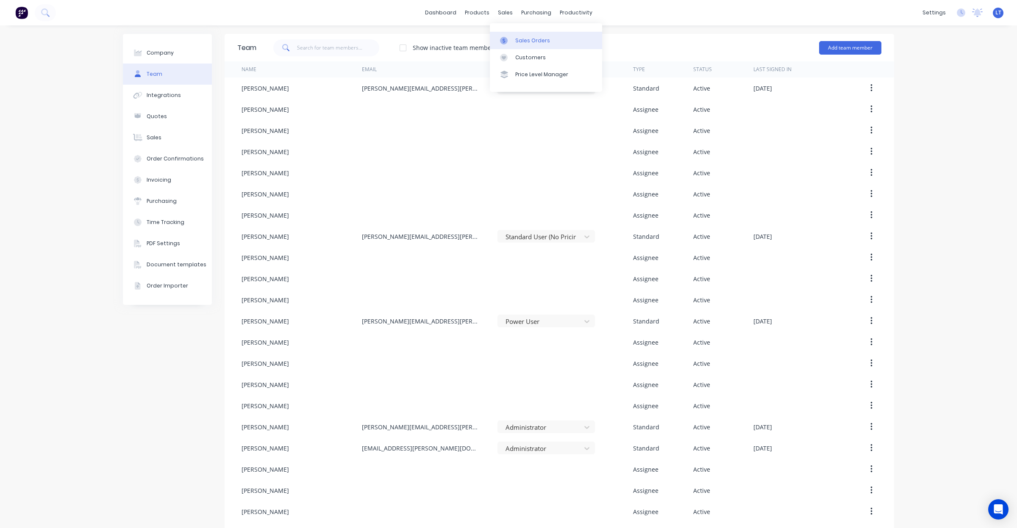
click at [511, 44] on div at bounding box center [506, 41] width 13 height 8
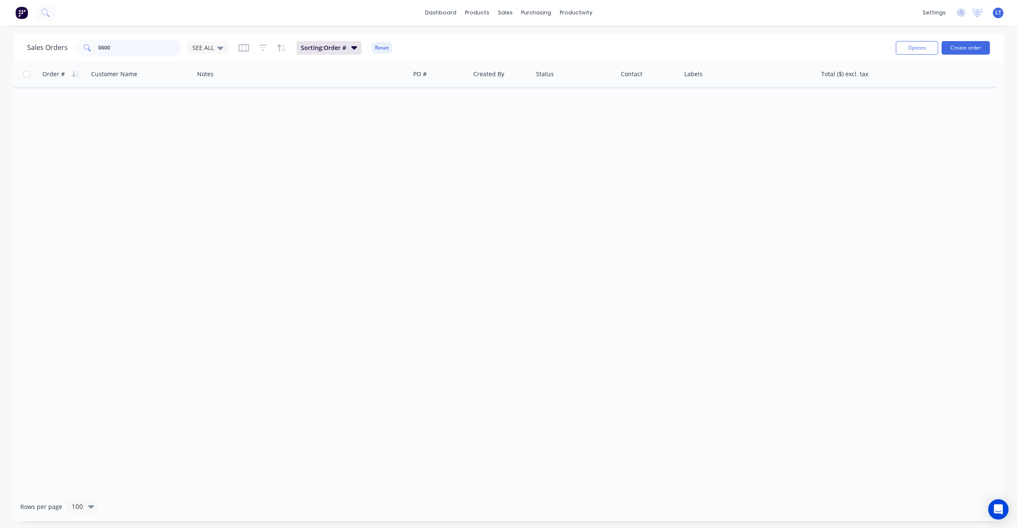
click at [119, 42] on input "0600" at bounding box center [139, 47] width 83 height 17
drag, startPoint x: 11, startPoint y: 35, endPoint x: 52, endPoint y: 26, distance: 41.6
click at [0, 30] on div "dashboard products sales purchasing productivity dashboard products Product Cat…" at bounding box center [508, 264] width 1017 height 528
type input "600"
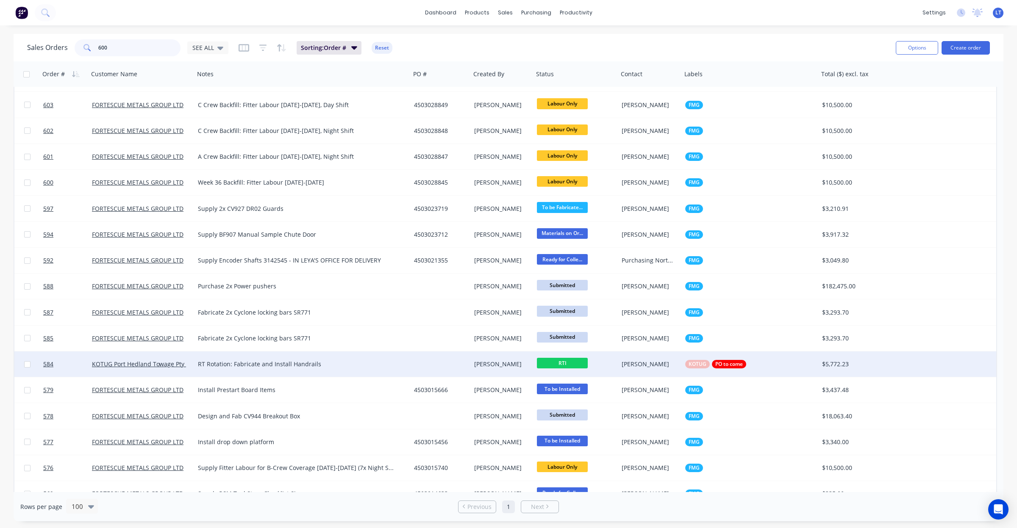
scroll to position [565, 0]
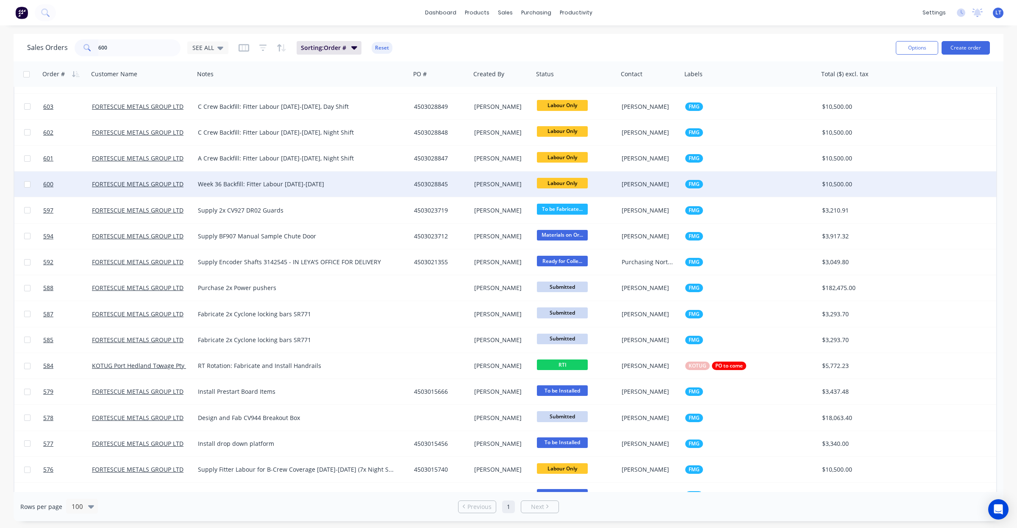
click at [447, 189] on div "4503028845" at bounding box center [440, 184] width 60 height 25
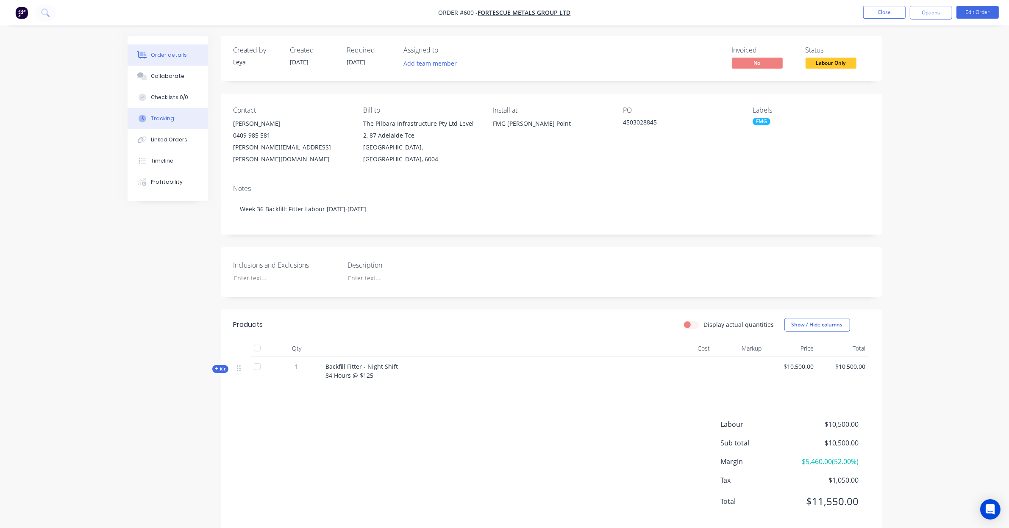
click at [182, 113] on button "Tracking" at bounding box center [168, 118] width 80 height 21
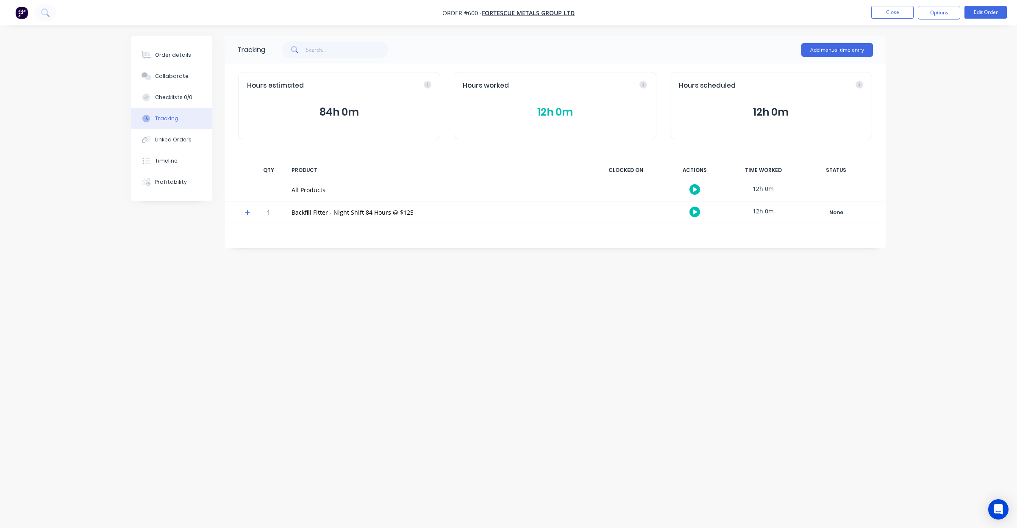
click at [575, 126] on div "Hours worked 12h 0m" at bounding box center [555, 105] width 202 height 67
click at [561, 111] on button "12h 0m" at bounding box center [555, 112] width 184 height 16
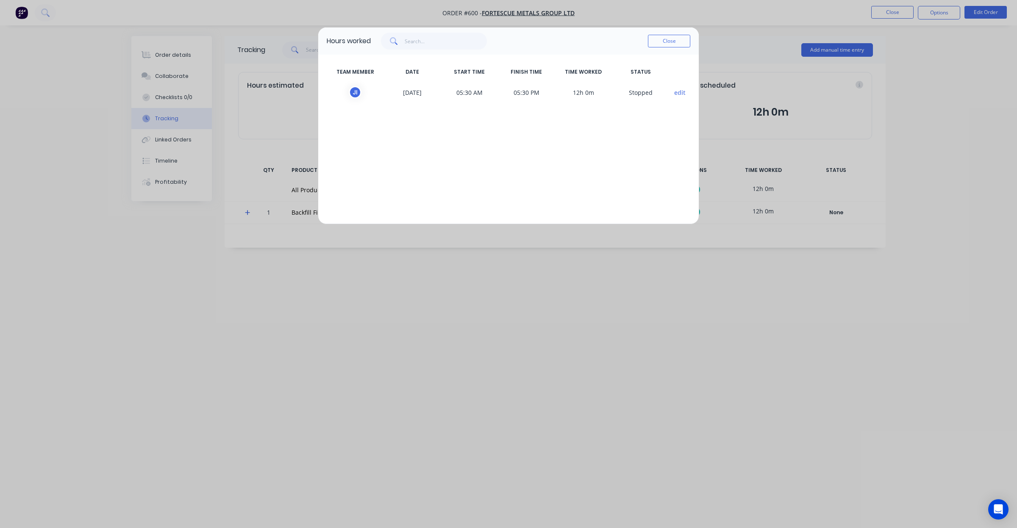
click at [561, 151] on div "TEAM MEMBER DATE START TIME FINISH TIME TIME WORKED STATUS J I 01/09/2025 05:30…" at bounding box center [508, 139] width 380 height 169
drag, startPoint x: 557, startPoint y: 151, endPoint x: 545, endPoint y: 193, distance: 43.7
click at [547, 151] on div "TEAM MEMBER DATE START TIME FINISH TIME TIME WORKED STATUS J I 01/09/2025 05:30…" at bounding box center [508, 139] width 380 height 169
click at [668, 43] on button "Close" at bounding box center [669, 41] width 42 height 13
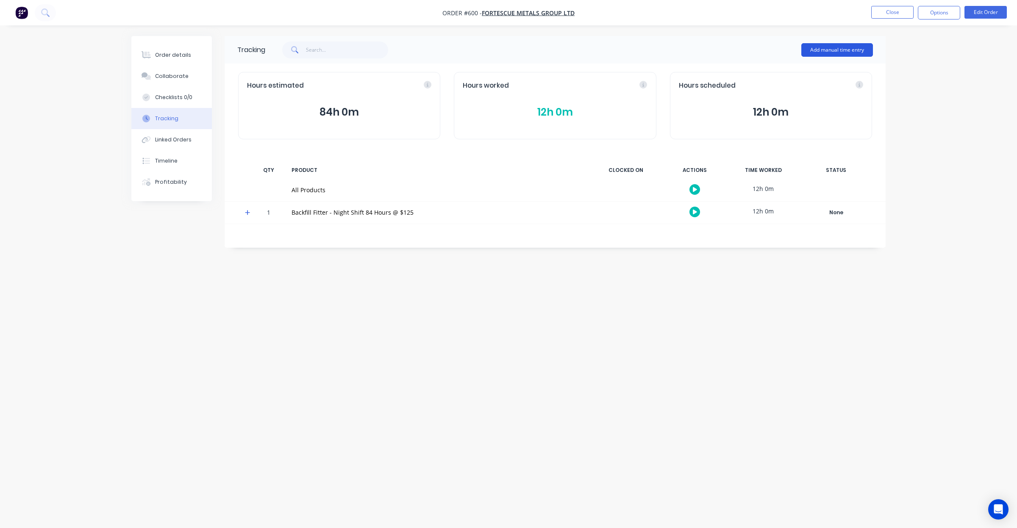
click at [810, 47] on button "Add manual time entry" at bounding box center [837, 50] width 72 height 14
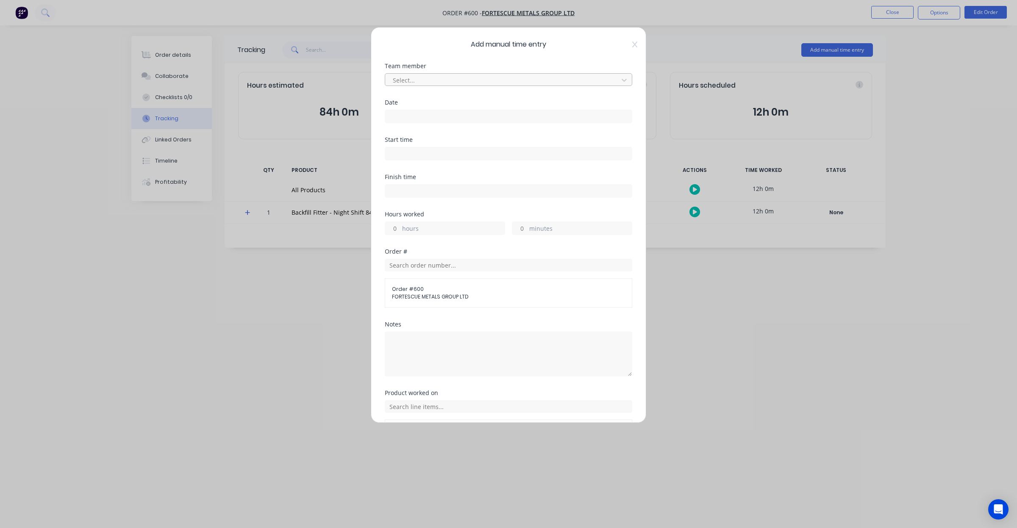
click at [436, 82] on div at bounding box center [503, 80] width 222 height 11
type input "josh"
click at [425, 103] on div "Joshua Munro" at bounding box center [504, 99] width 239 height 16
click at [425, 119] on input at bounding box center [508, 116] width 247 height 13
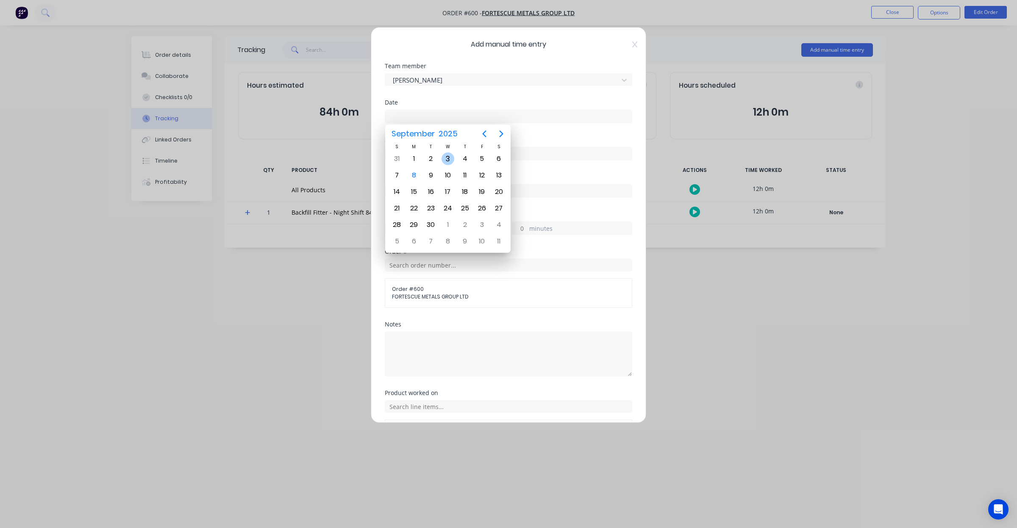
click at [447, 159] on div "3" at bounding box center [447, 159] width 13 height 13
type input "03/09/2025"
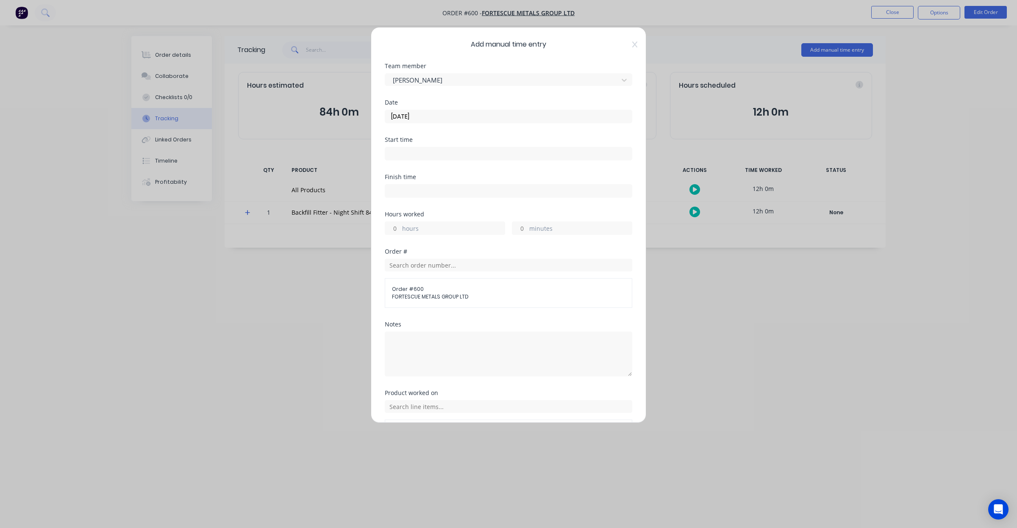
click at [397, 232] on input "hours" at bounding box center [392, 228] width 15 height 13
type input "12"
click at [473, 365] on textarea at bounding box center [508, 354] width 247 height 45
paste textarea "01/09/25 - DCS34710; Fitter Labour DS"
click at [397, 345] on textarea "01/09/25 - DCS34710; Fitter Labour DS" at bounding box center [508, 354] width 247 height 45
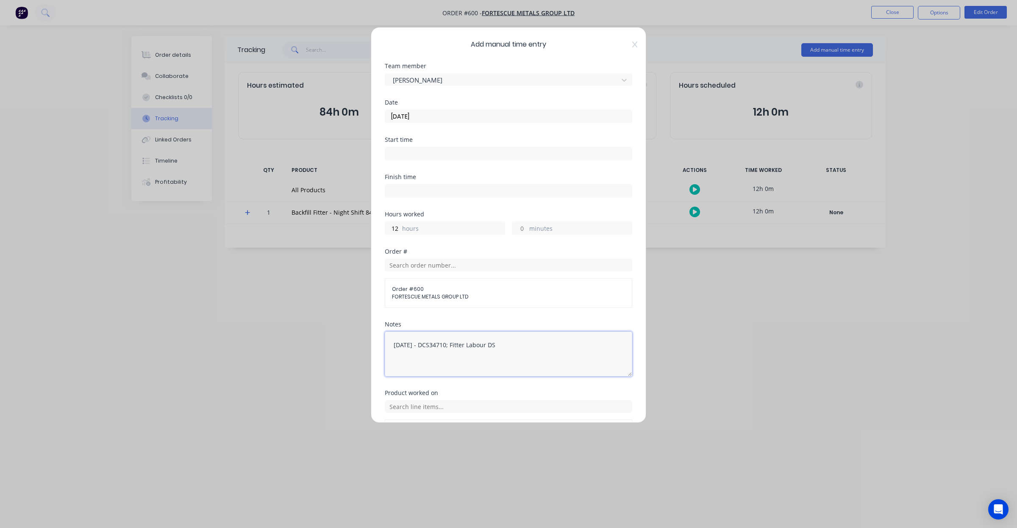
click at [441, 344] on textarea "03/09/25 - DCS34710; Fitter Labour DS" at bounding box center [508, 354] width 247 height 45
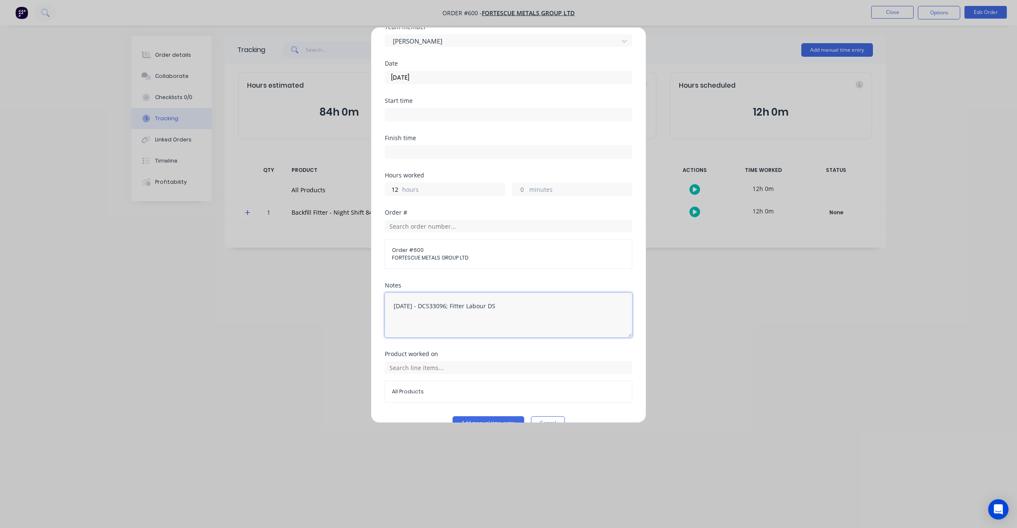
scroll to position [59, 0]
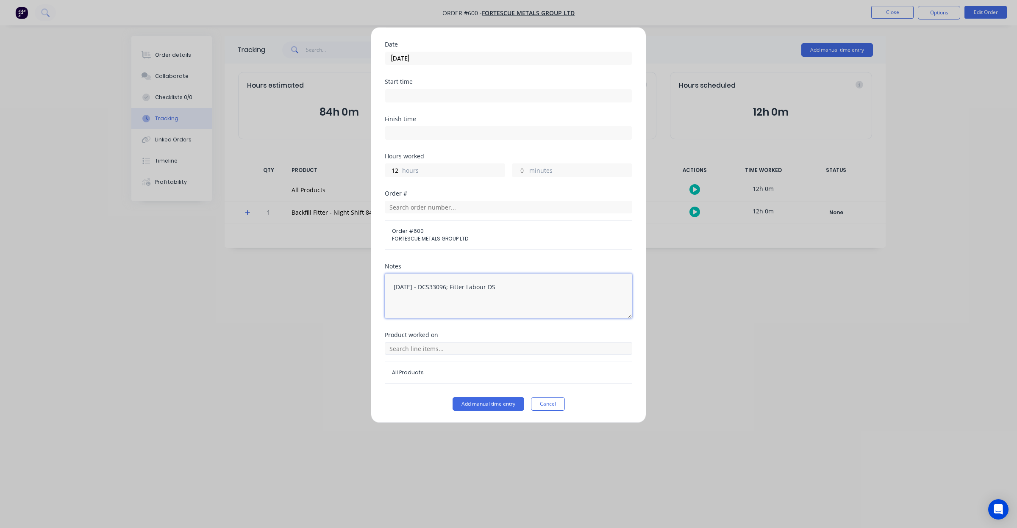
type textarea "03/09/25 - DCS33096; Fitter Labour DS"
click at [469, 354] on input "text" at bounding box center [508, 348] width 247 height 13
click at [460, 391] on span "Backfill Fitter - Night Shift 84 Hours @ $125" at bounding box center [515, 391] width 220 height 8
click at [482, 410] on button "Add manual time entry" at bounding box center [488, 404] width 72 height 14
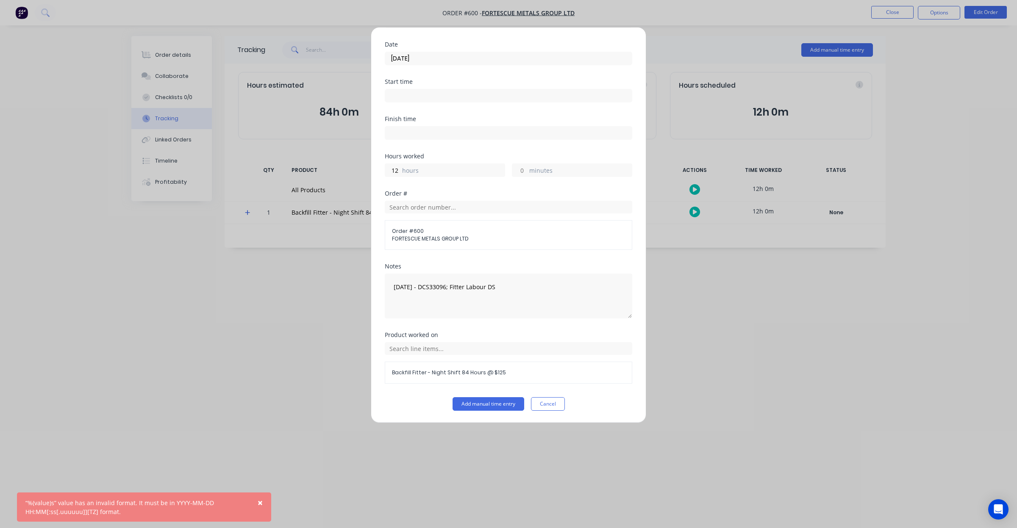
click at [399, 99] on input at bounding box center [508, 95] width 247 height 13
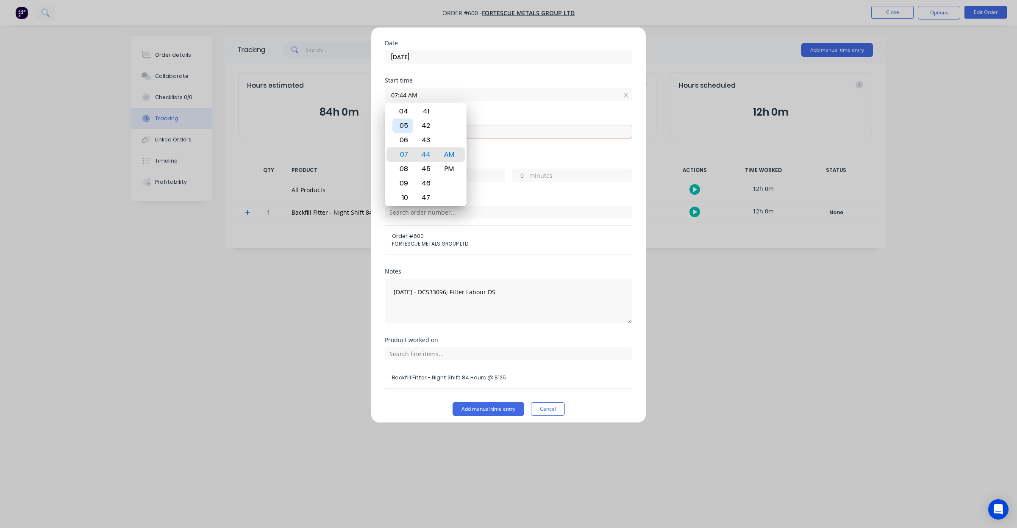
click at [406, 121] on div "05" at bounding box center [402, 126] width 21 height 14
click at [423, 142] on div "30" at bounding box center [426, 140] width 21 height 14
type input "05:30 AM"
click at [496, 105] on div "Start time 05:30 AM" at bounding box center [508, 96] width 247 height 37
click at [483, 132] on input at bounding box center [508, 131] width 247 height 13
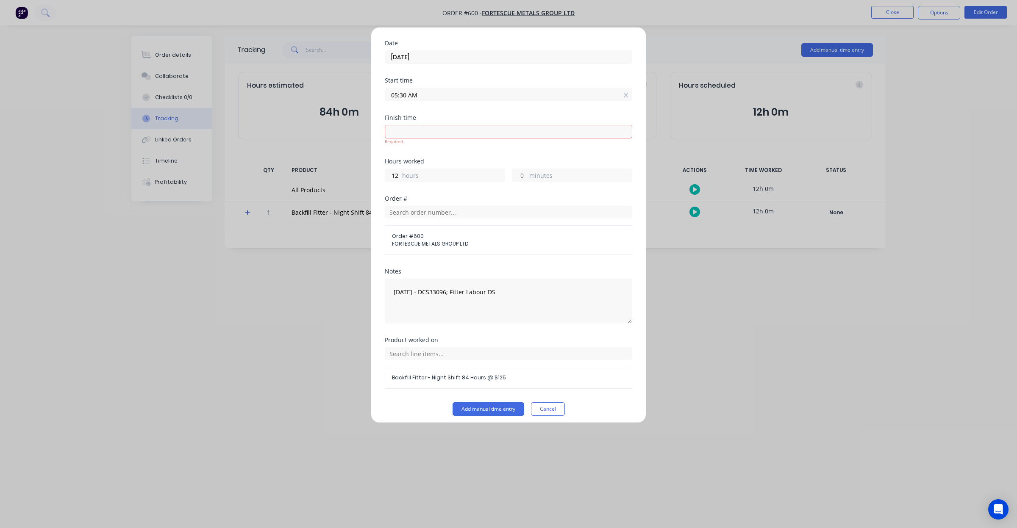
type input "09:44 AM"
type input "4"
type input "14"
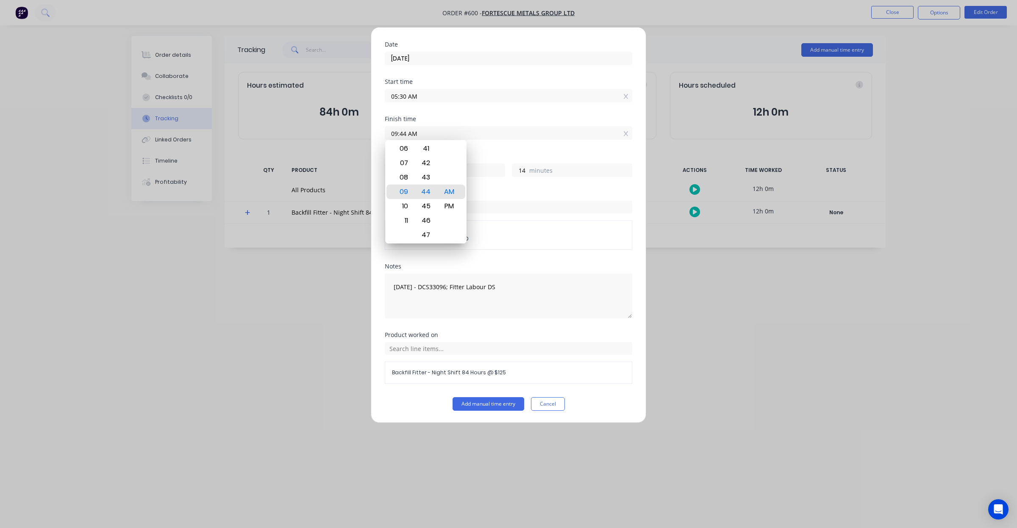
drag, startPoint x: 410, startPoint y: 129, endPoint x: 344, endPoint y: 129, distance: 65.2
click at [346, 129] on div "Add manual time entry Team member Joshua Munro Date 03/09/2025 Start time 05:30…" at bounding box center [508, 264] width 1017 height 528
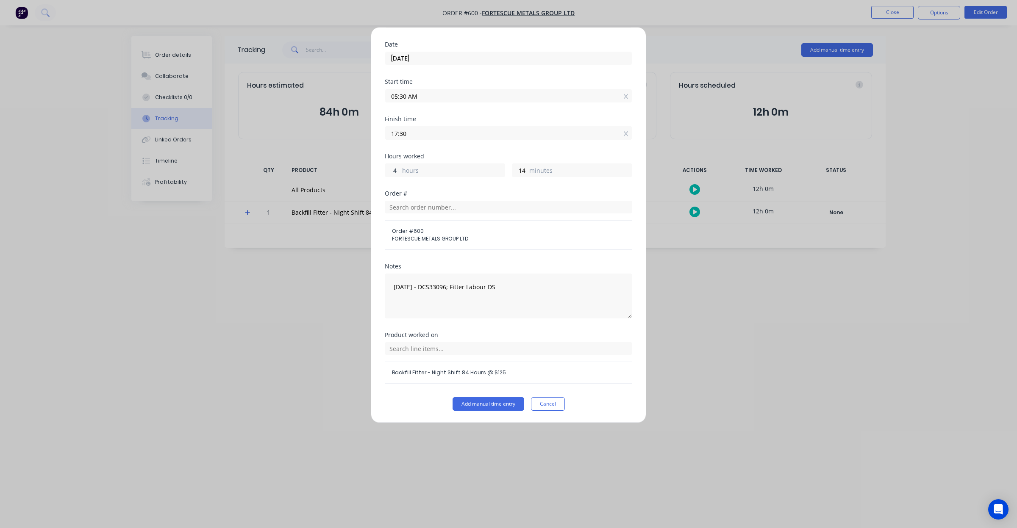
type input "05:30 PM"
type input "12"
type input "0"
click at [505, 408] on button "Add manual time entry" at bounding box center [488, 404] width 72 height 14
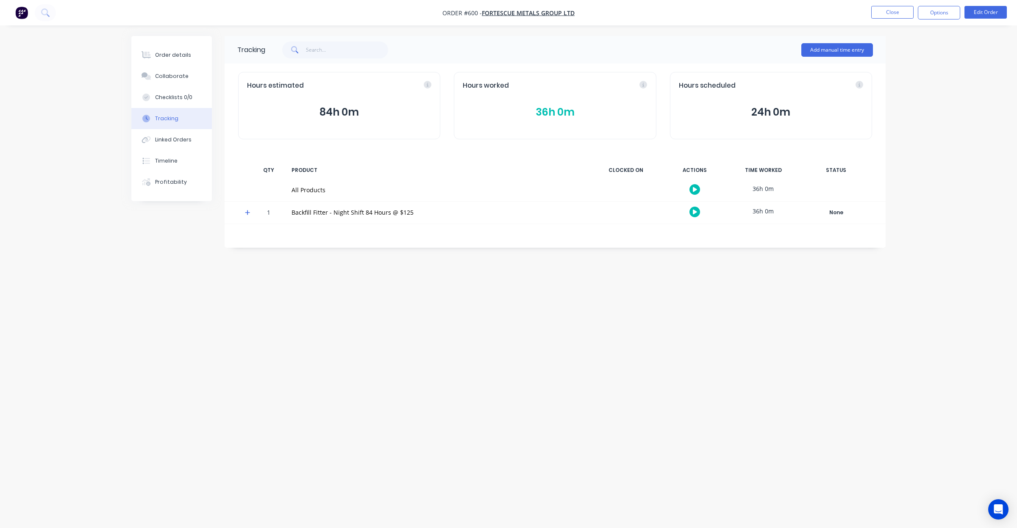
click at [829, 42] on div "Add manual time entry" at bounding box center [837, 49] width 72 height 25
click at [525, 136] on div "Hours worked 36h 0m" at bounding box center [555, 105] width 202 height 67
click at [544, 111] on button "36h 0m" at bounding box center [555, 112] width 184 height 16
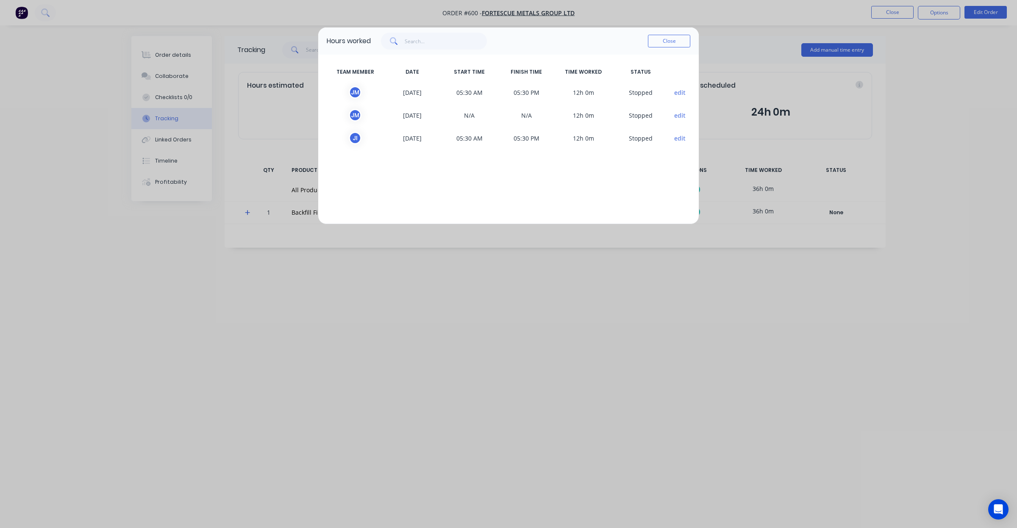
click at [679, 115] on button "edit" at bounding box center [679, 115] width 11 height 9
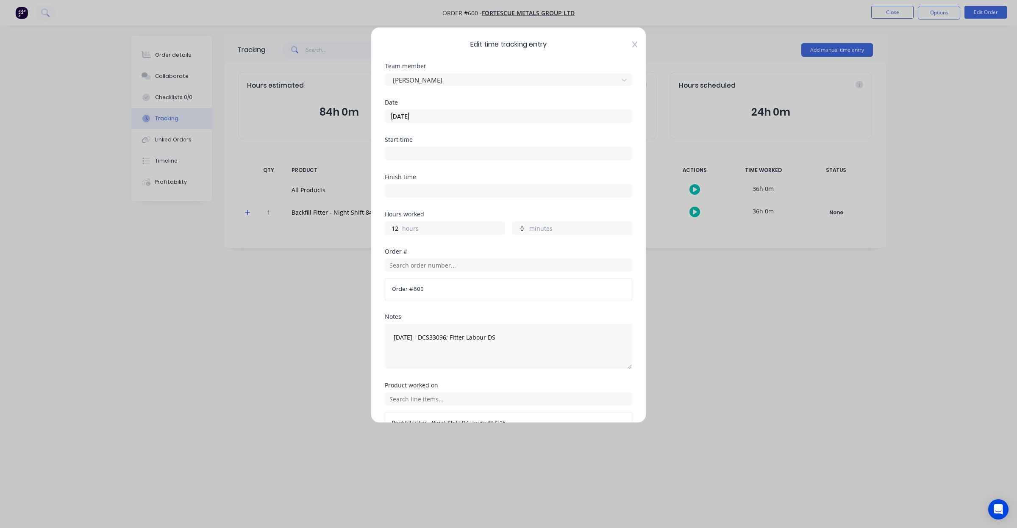
click at [632, 44] on icon at bounding box center [634, 45] width 5 height 6
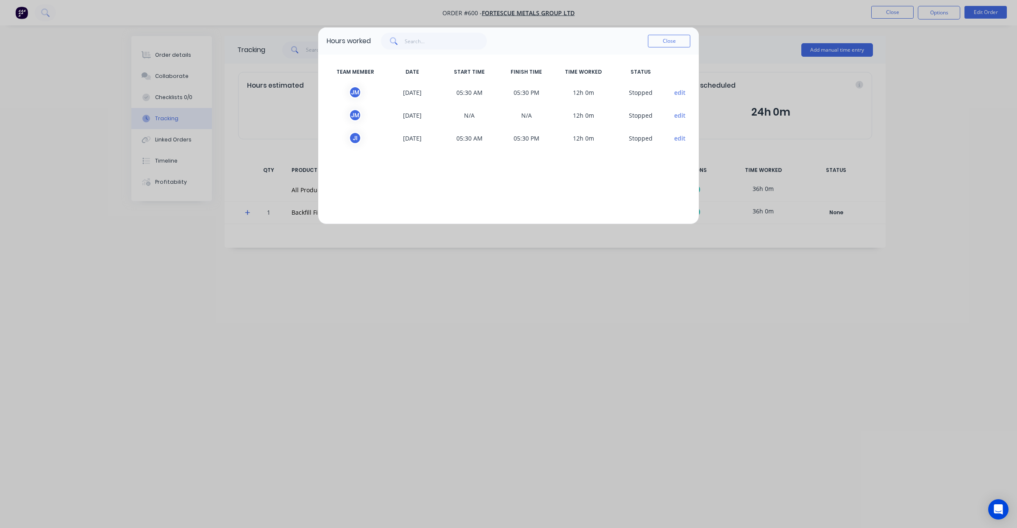
click at [888, 10] on div "Hours worked Close TEAM MEMBER DATE START TIME FINISH TIME TIME WORKED STATUS J…" at bounding box center [508, 264] width 1017 height 528
click at [635, 44] on div "Close" at bounding box center [530, 41] width 319 height 17
click at [679, 40] on button "Close" at bounding box center [669, 41] width 42 height 13
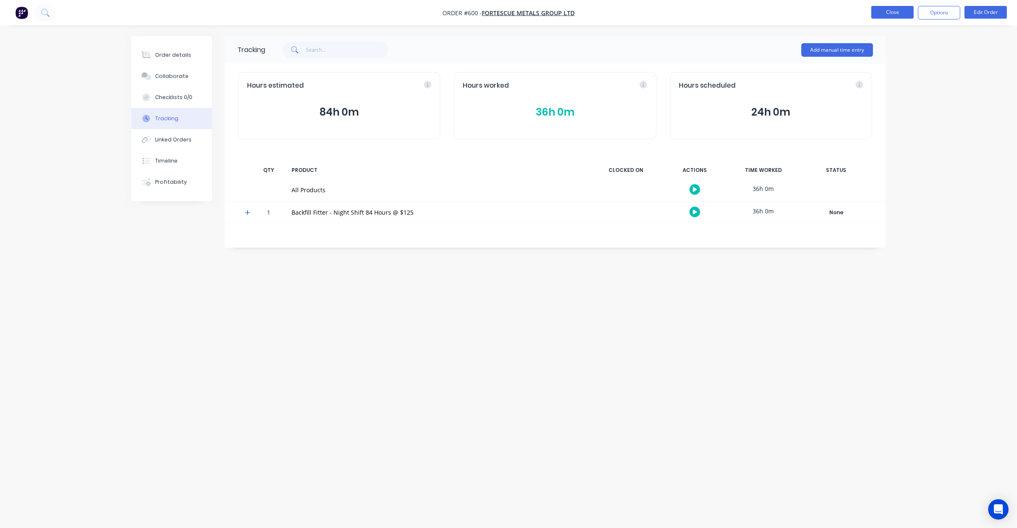
click at [890, 14] on button "Close" at bounding box center [892, 12] width 42 height 13
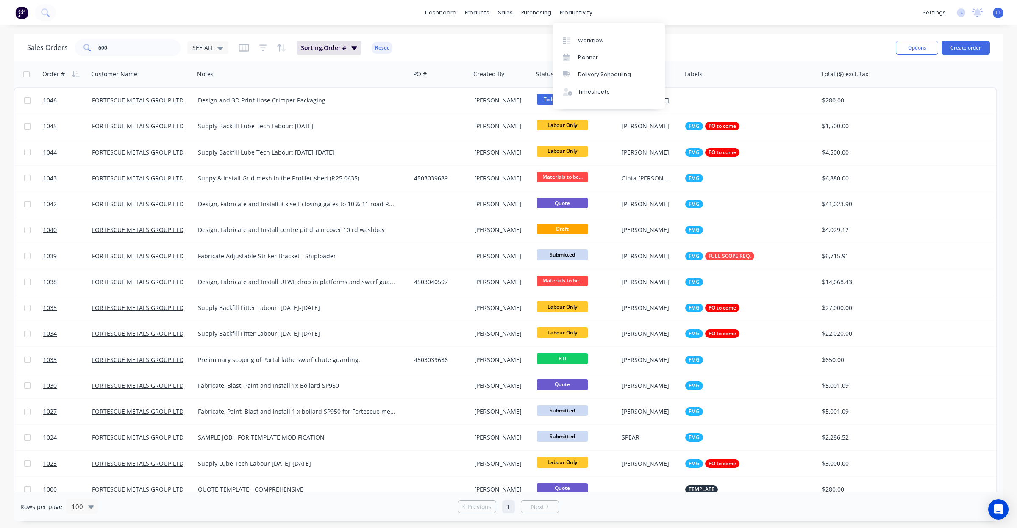
drag, startPoint x: 585, startPoint y: 16, endPoint x: 583, endPoint y: 22, distance: 6.8
click at [585, 15] on div "productivity" at bounding box center [575, 12] width 41 height 13
click at [599, 100] on link "Timesheets" at bounding box center [608, 91] width 112 height 17
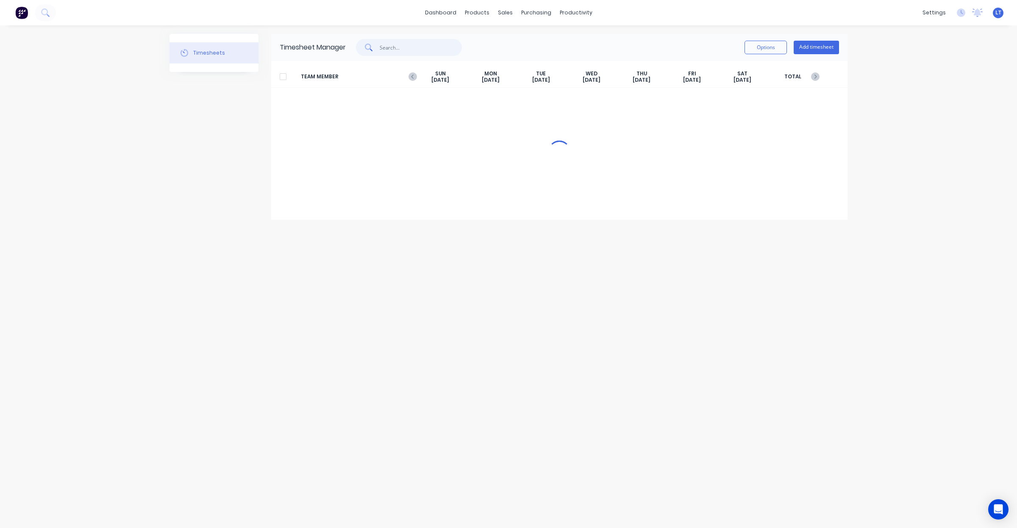
click at [392, 44] on input "text" at bounding box center [421, 47] width 83 height 17
type input "munr"
click at [411, 75] on icon "button" at bounding box center [412, 76] width 8 height 8
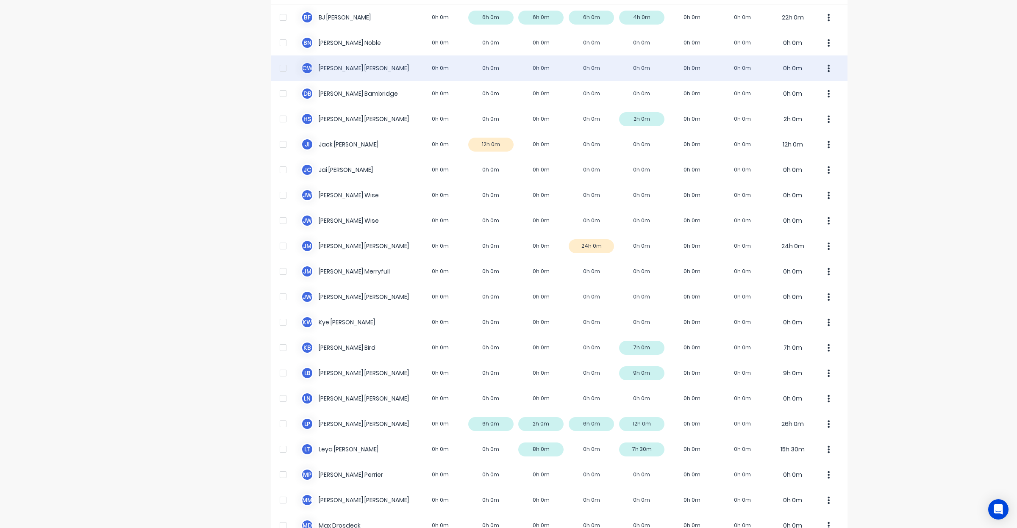
scroll to position [141, 0]
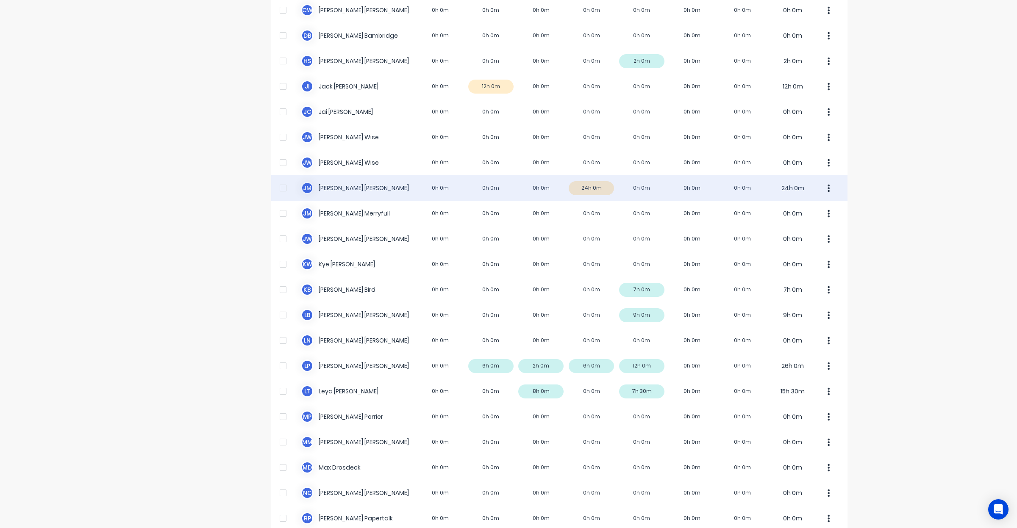
click at [589, 193] on div "J M Joshua Munro 0h 0m 0h 0m 0h 0m 24h 0m 0h 0m 0h 0m 0h 0m 24h 0m" at bounding box center [559, 187] width 576 height 25
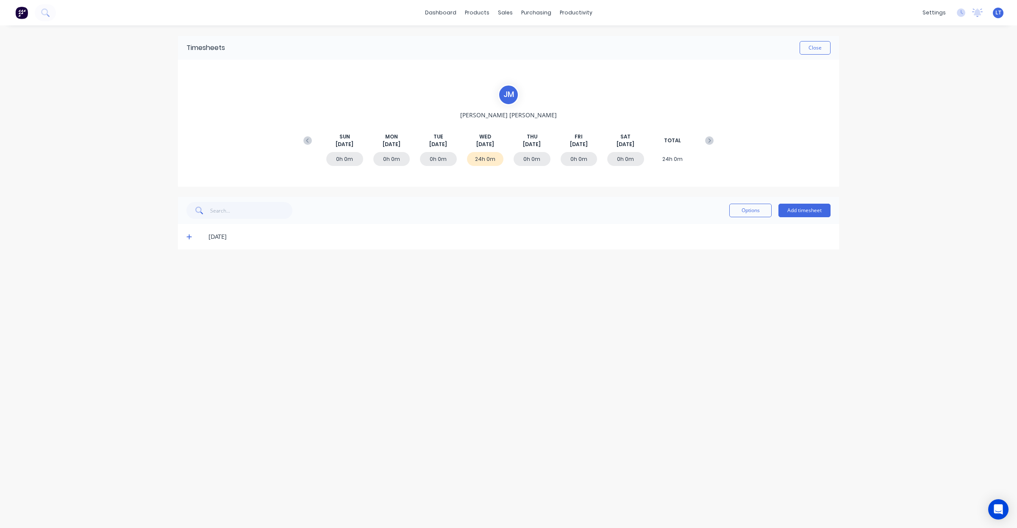
click at [192, 235] on span at bounding box center [190, 237] width 8 height 8
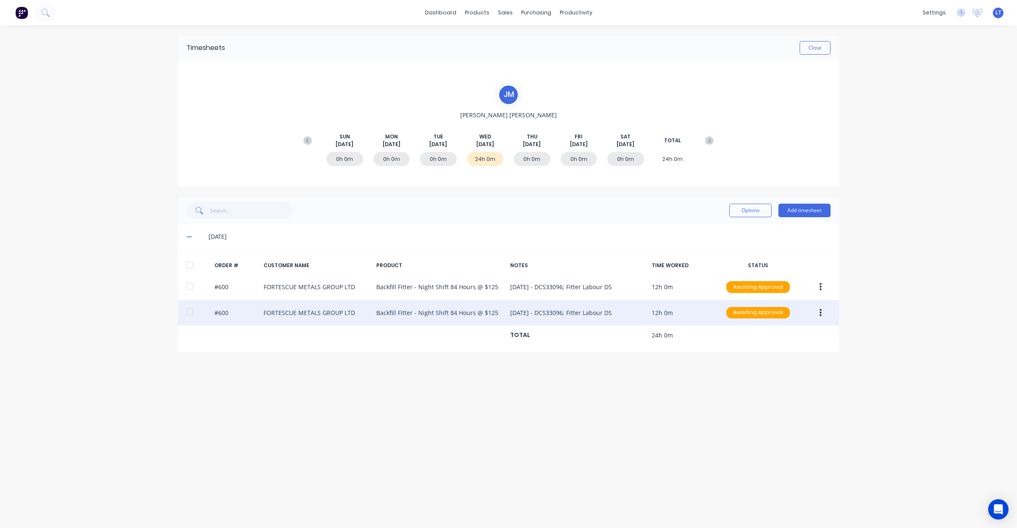
click at [821, 314] on button "button" at bounding box center [820, 312] width 20 height 15
click at [802, 406] on div "Delete" at bounding box center [789, 403] width 65 height 12
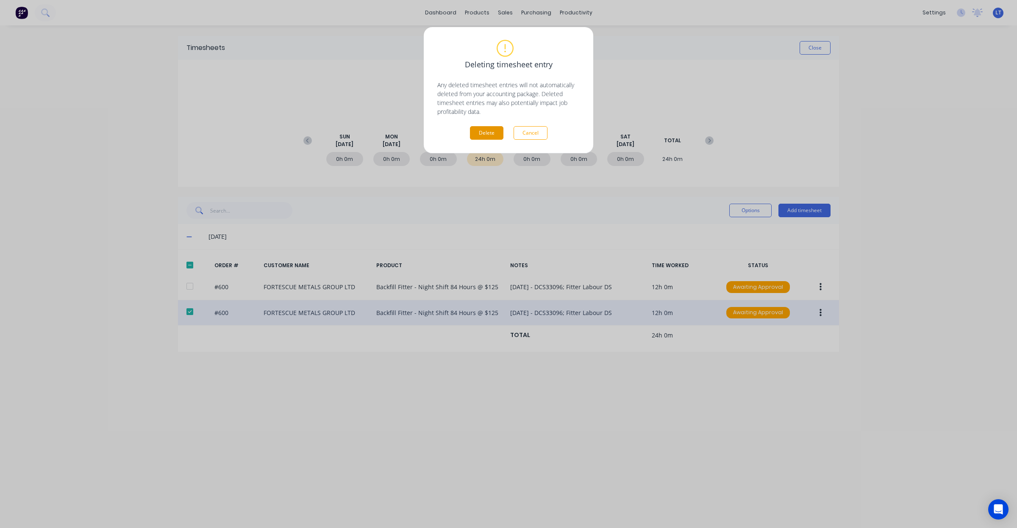
click at [488, 139] on button "Delete" at bounding box center [486, 133] width 33 height 14
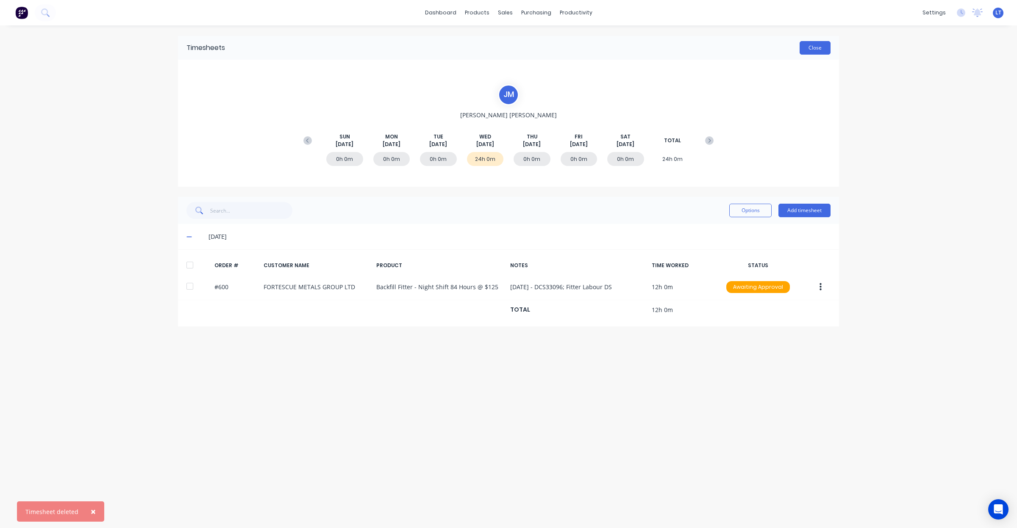
click at [819, 47] on button "Close" at bounding box center [814, 48] width 31 height 14
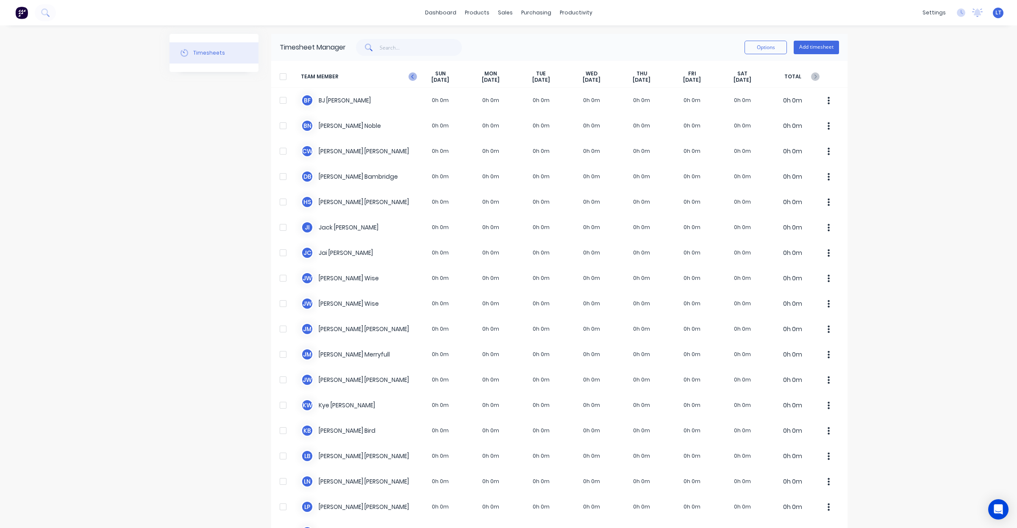
click at [409, 72] on icon "button" at bounding box center [412, 76] width 8 height 8
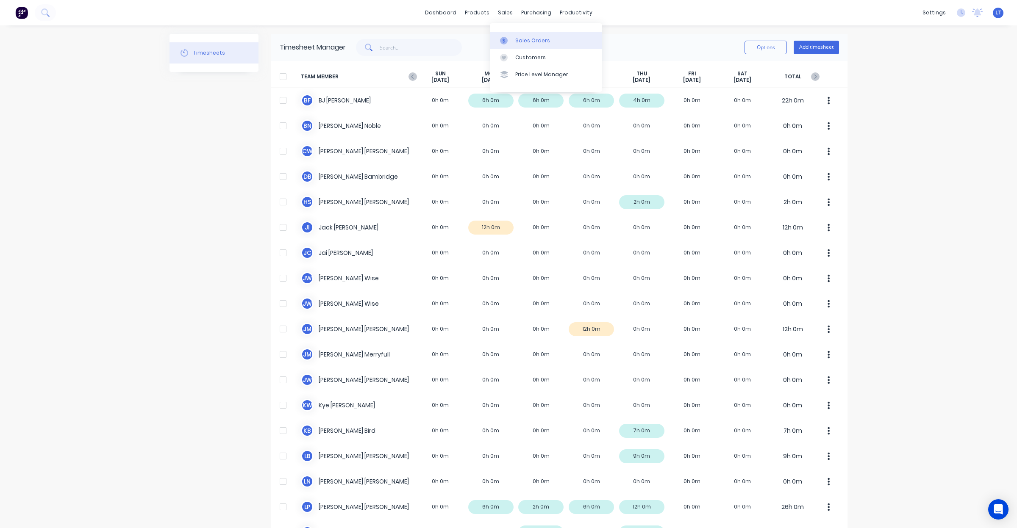
click at [513, 38] on link "Sales Orders" at bounding box center [546, 40] width 112 height 17
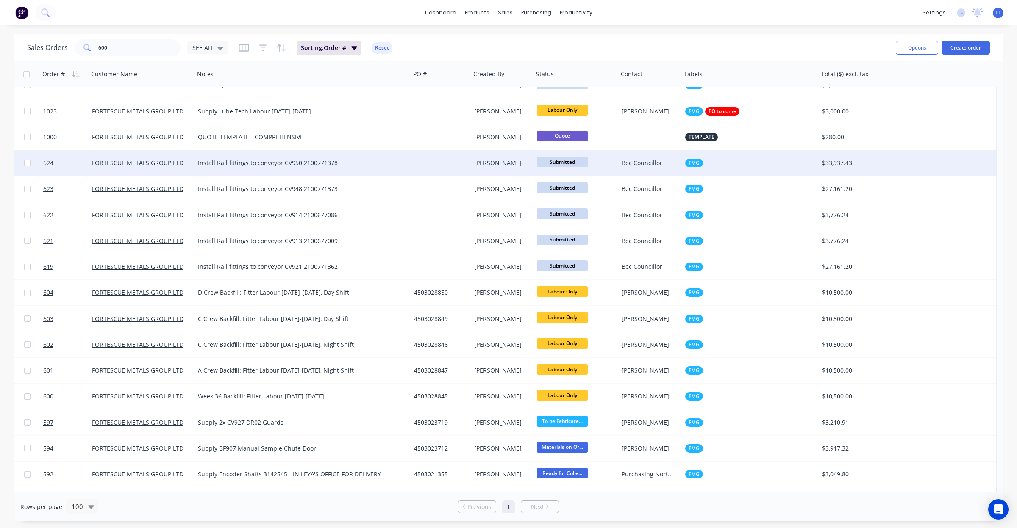
scroll to position [353, 0]
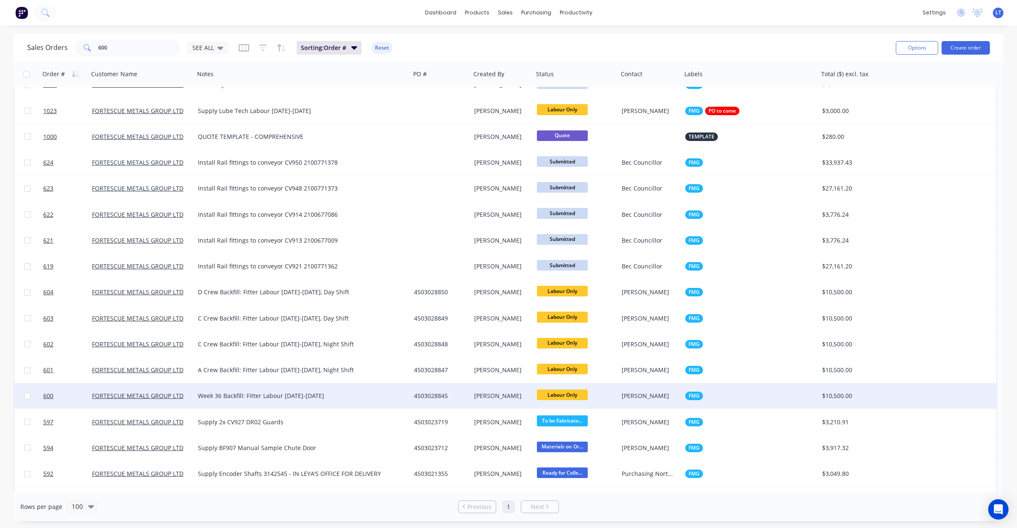
click at [490, 405] on div "[PERSON_NAME]" at bounding box center [502, 395] width 63 height 25
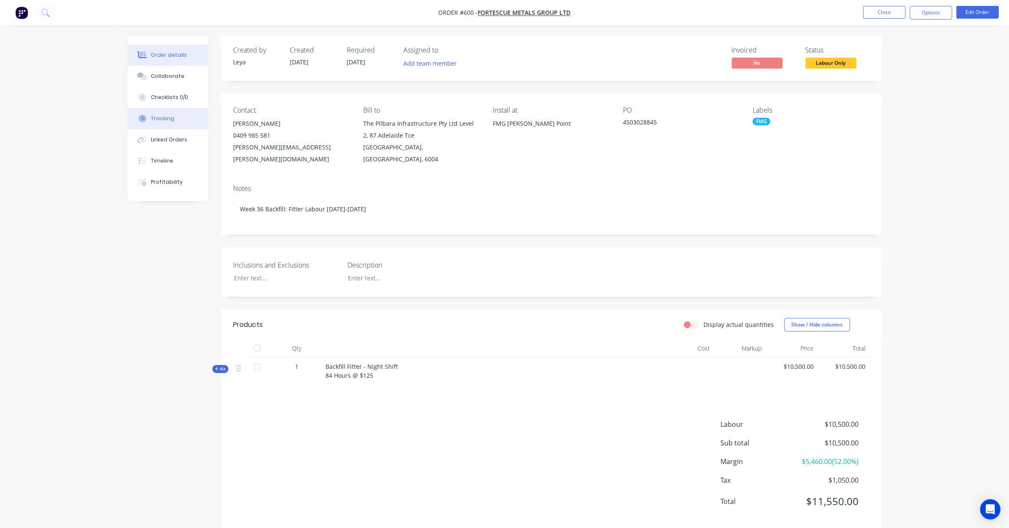
click at [159, 121] on div "Tracking" at bounding box center [162, 119] width 23 height 8
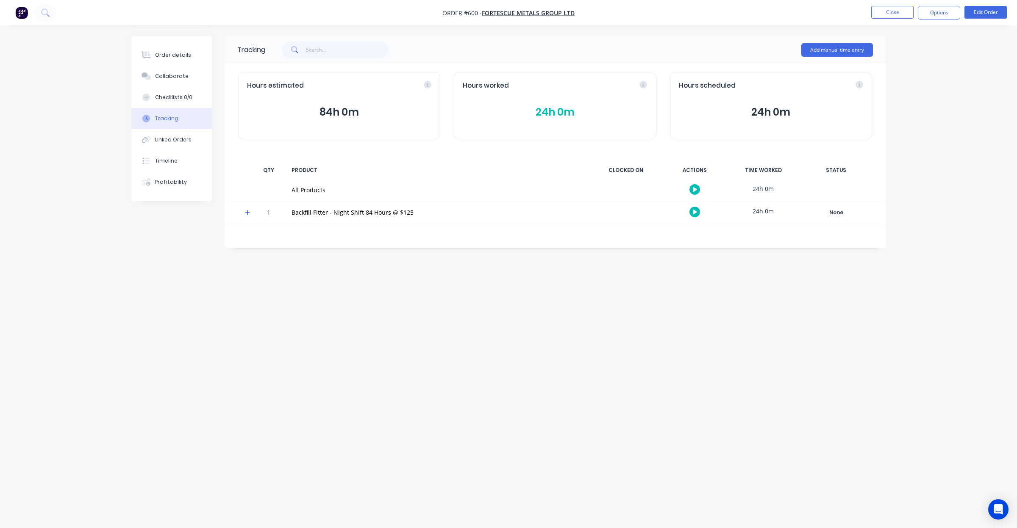
click at [590, 114] on button "24h 0m" at bounding box center [555, 112] width 184 height 16
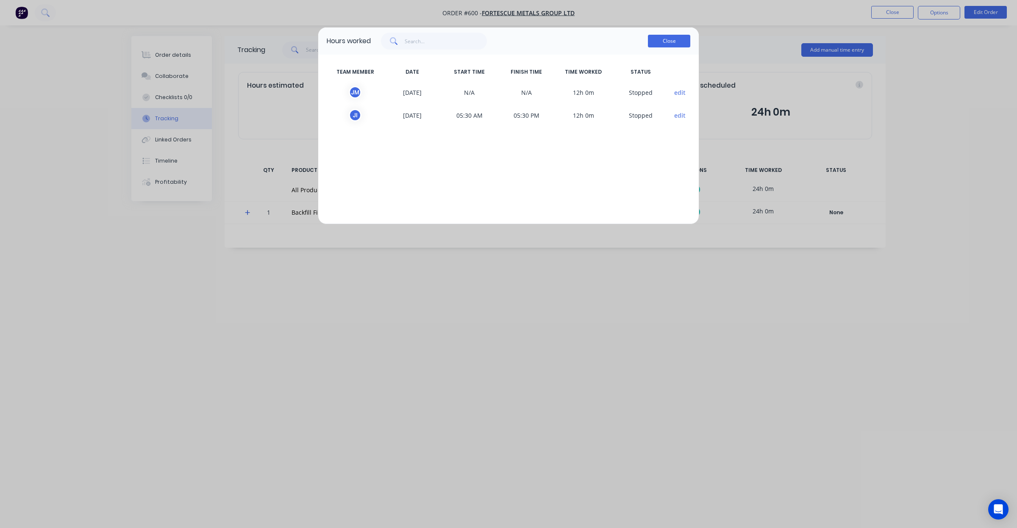
click at [684, 46] on button "Close" at bounding box center [669, 41] width 42 height 13
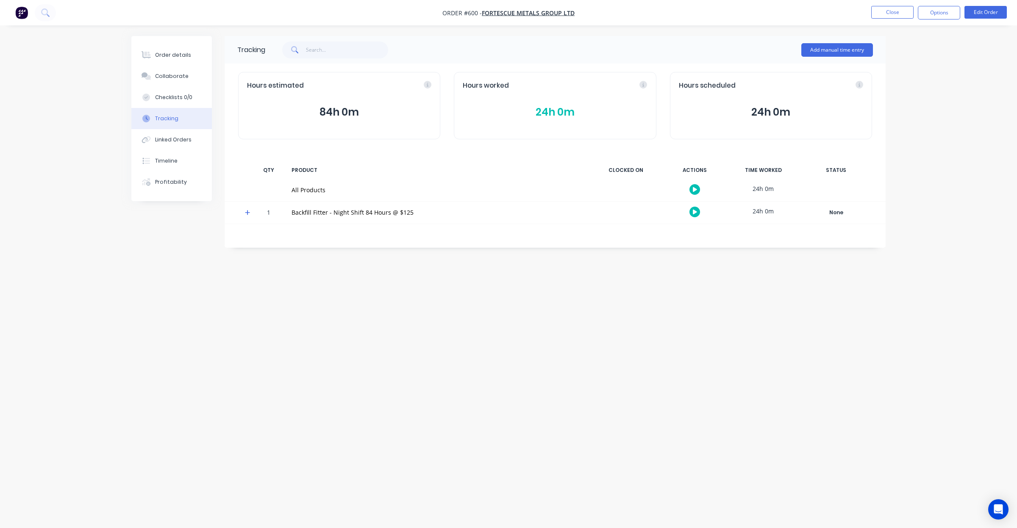
click at [835, 57] on div "Add manual time entry" at bounding box center [837, 49] width 72 height 25
click at [824, 52] on button "Add manual time entry" at bounding box center [837, 50] width 72 height 14
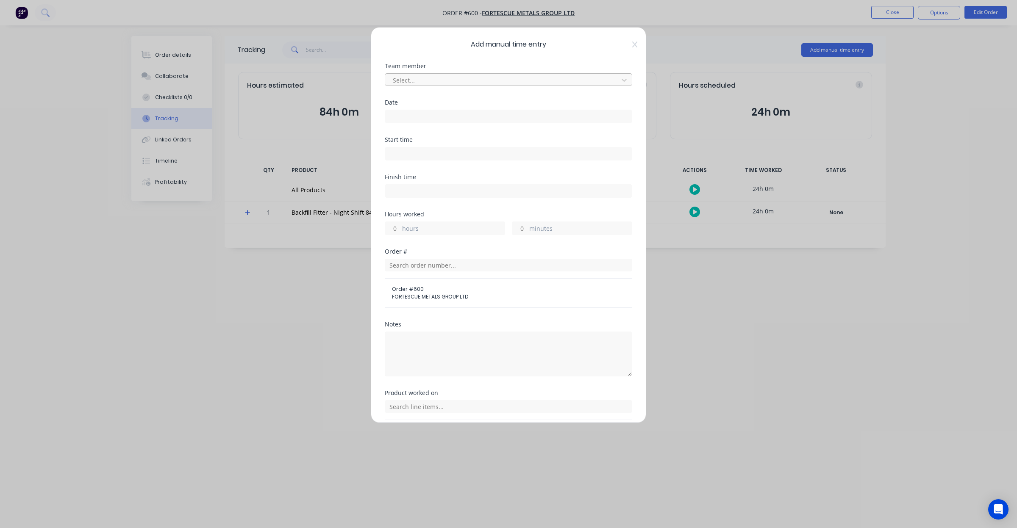
click at [465, 80] on div at bounding box center [503, 80] width 222 height 11
type input "tyr"
click at [455, 97] on div "Tyron Turner-Perawiti" at bounding box center [504, 99] width 239 height 16
drag, startPoint x: 454, startPoint y: 106, endPoint x: 452, endPoint y: 111, distance: 5.8
click at [454, 106] on div "Date" at bounding box center [508, 112] width 247 height 24
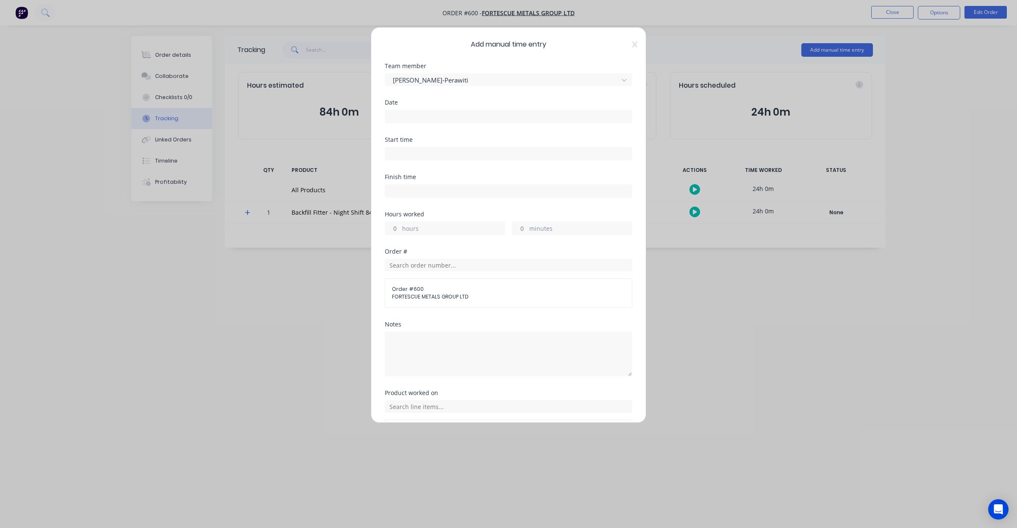
click at [452, 111] on input at bounding box center [508, 116] width 247 height 13
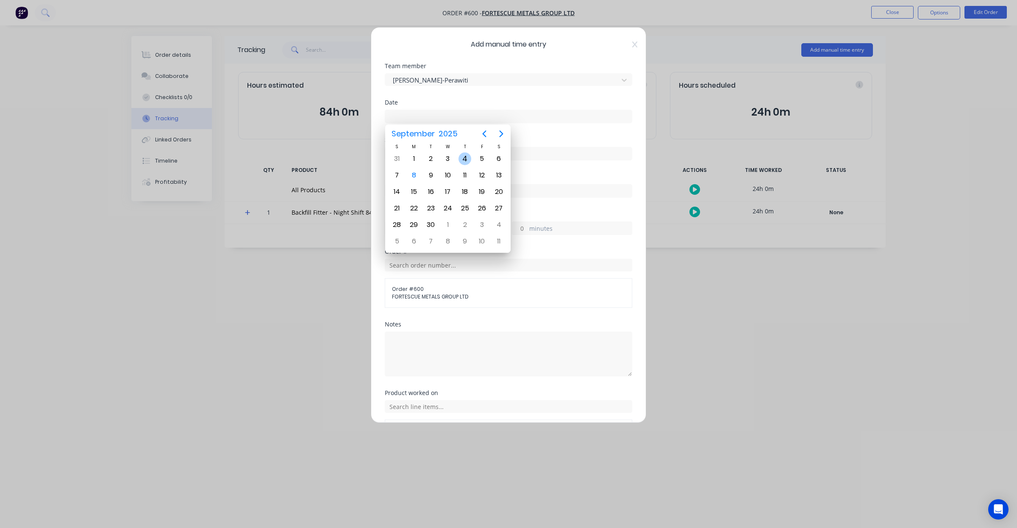
click at [458, 156] on div "4" at bounding box center [464, 159] width 17 height 16
type input "04/09/2025"
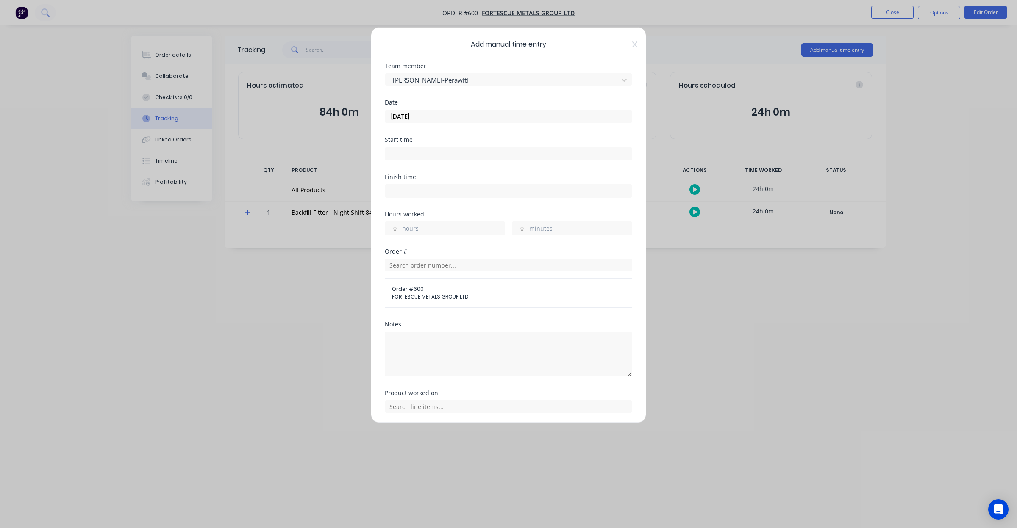
drag, startPoint x: 394, startPoint y: 232, endPoint x: 401, endPoint y: 231, distance: 6.8
click at [394, 232] on input "hours" at bounding box center [392, 228] width 15 height 13
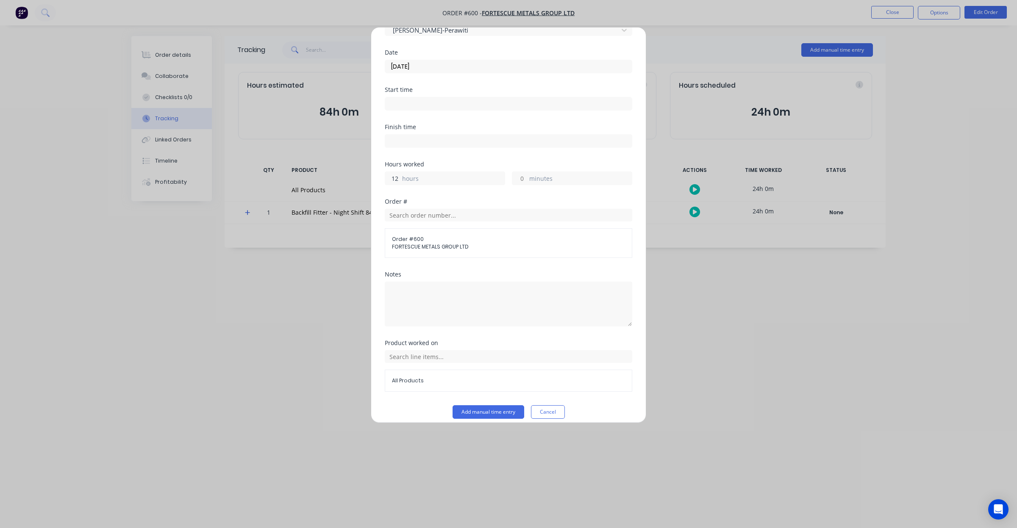
type input "12"
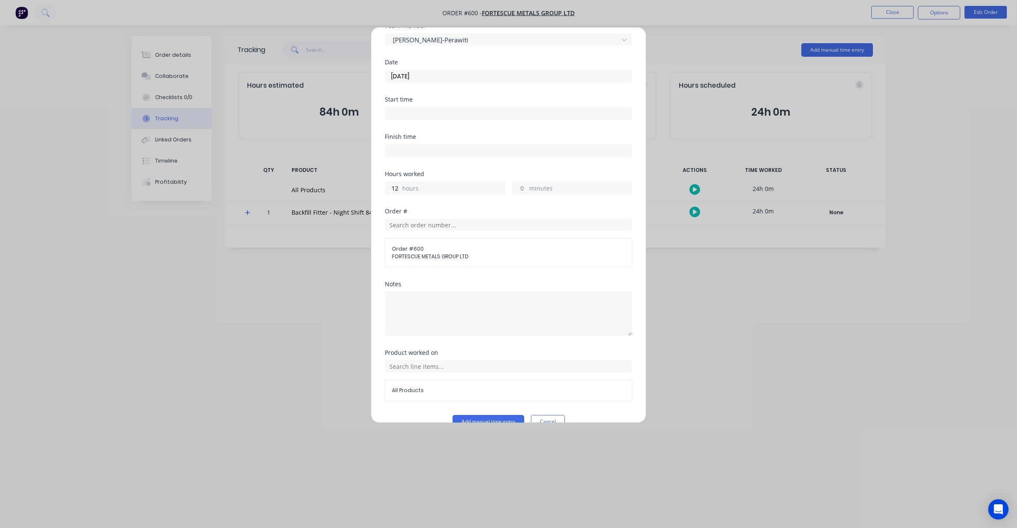
click at [467, 283] on form "Team member Tyron Turner-Perawiti Date 04/09/2025 Start time Finish time Hours …" at bounding box center [508, 226] width 247 height 406
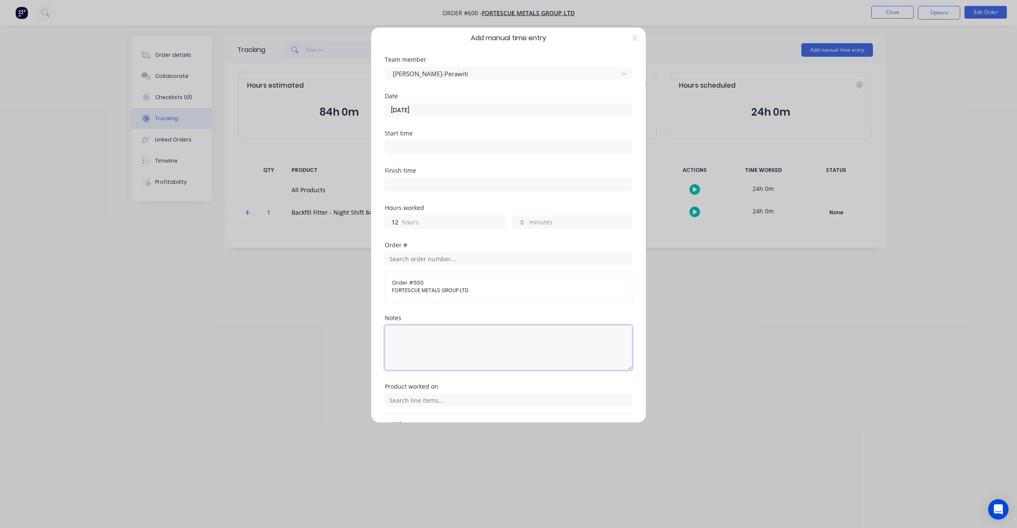
click at [461, 332] on textarea at bounding box center [508, 347] width 247 height 45
paste textarea "01/09/25 - DCS34710; Fitter Labour DS"
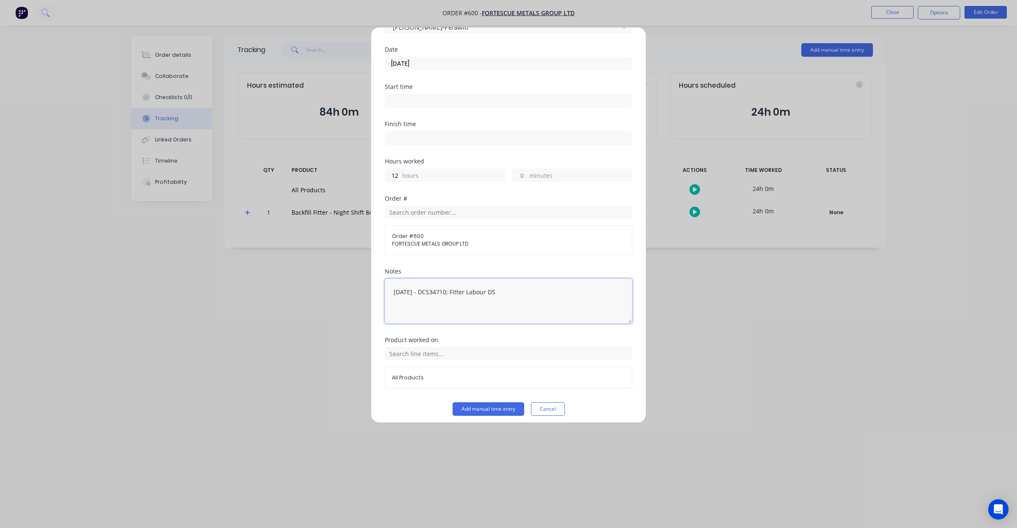
scroll to position [59, 0]
drag, startPoint x: 399, startPoint y: 286, endPoint x: 395, endPoint y: 287, distance: 4.7
click at [395, 287] on textarea "01/09/25 - DCS34710; Fitter Labour DS" at bounding box center [508, 296] width 247 height 45
drag, startPoint x: 437, startPoint y: 286, endPoint x: 451, endPoint y: 287, distance: 14.4
click at [451, 287] on textarea "04/09/25 - DCS34710; Fitter Labour DS" at bounding box center [508, 296] width 247 height 45
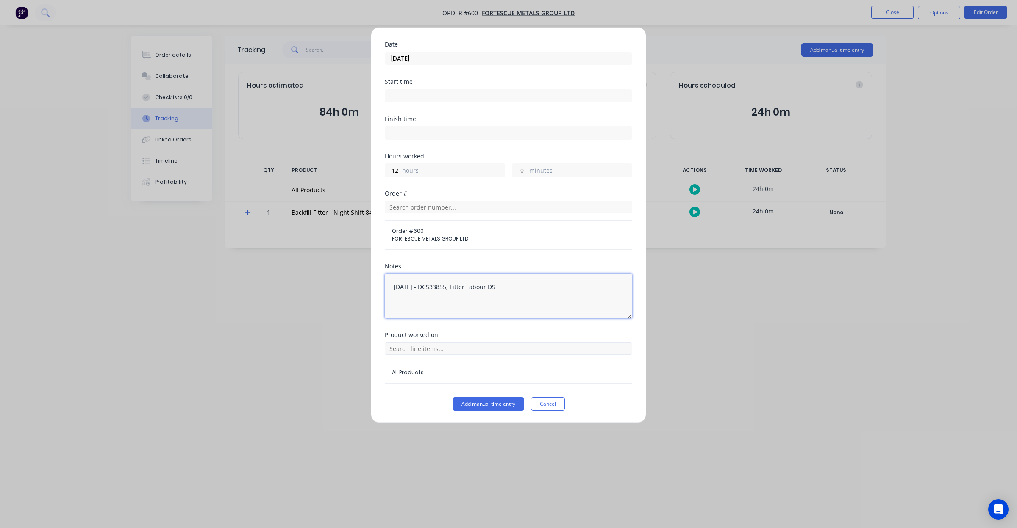
type textarea "04/09/25 - DCS33855; Fitter Labour DS"
click at [471, 348] on input "text" at bounding box center [508, 348] width 247 height 13
click at [466, 393] on span "Backfill Fitter - Night Shift 84 Hours @ $125" at bounding box center [515, 391] width 220 height 8
click at [471, 405] on button "Add manual time entry" at bounding box center [488, 404] width 72 height 14
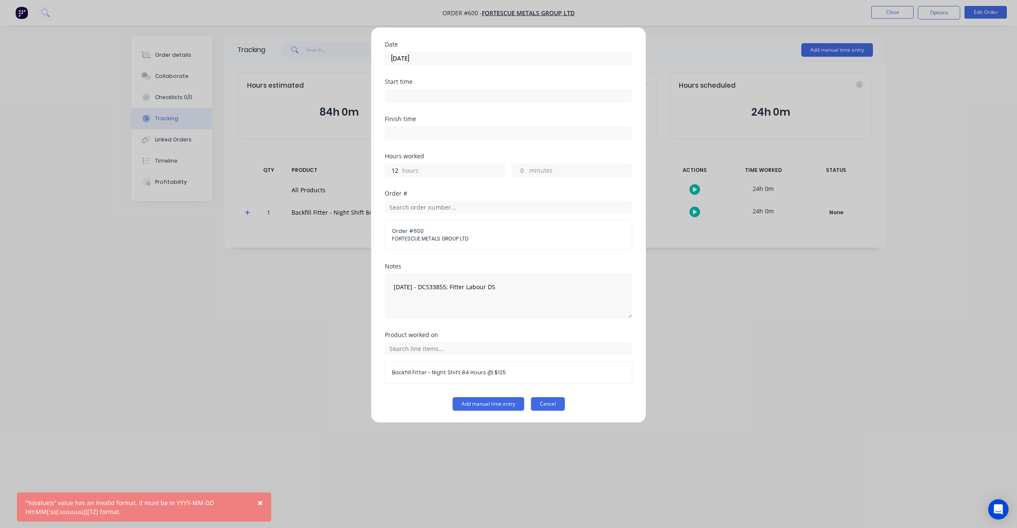
click at [553, 405] on button "Cancel" at bounding box center [548, 404] width 34 height 14
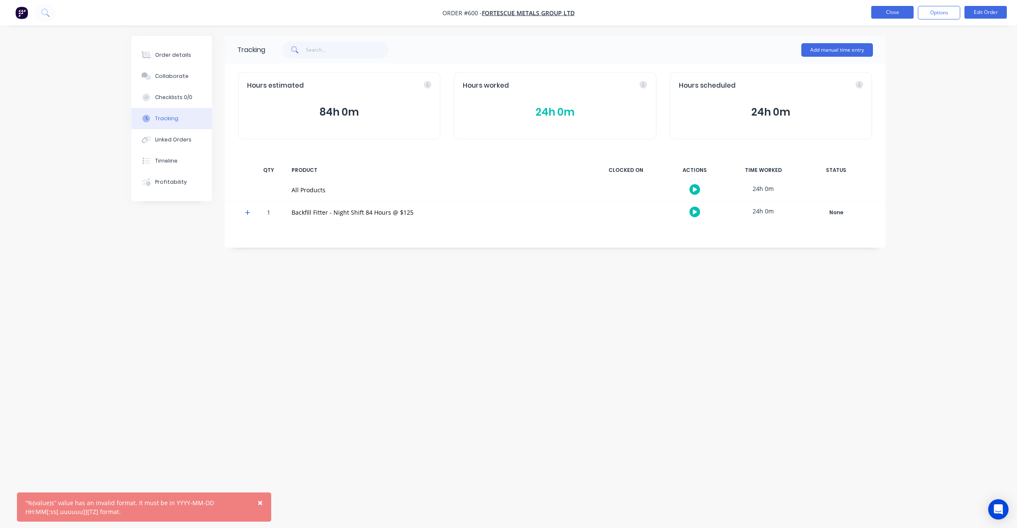
click at [880, 14] on button "Close" at bounding box center [892, 12] width 42 height 13
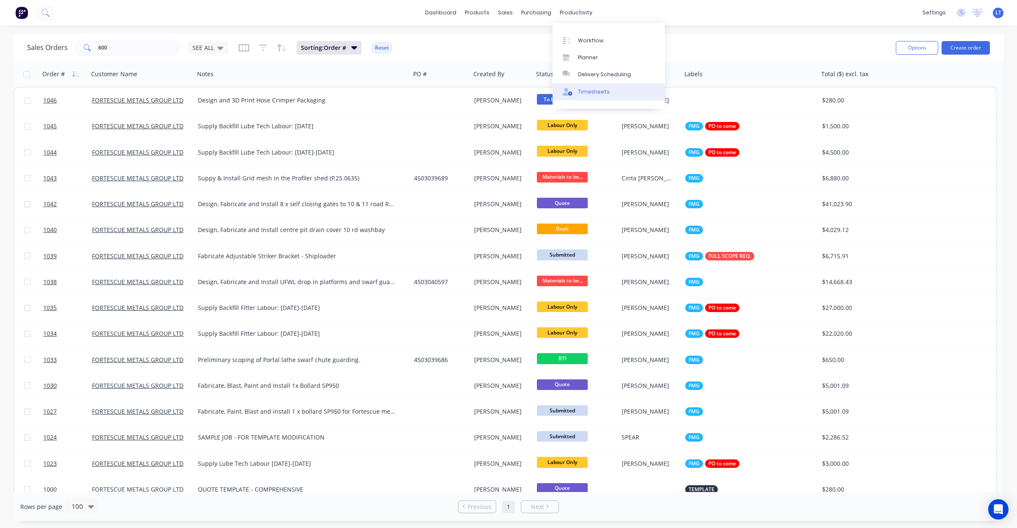
click at [594, 89] on div "Timesheets" at bounding box center [594, 92] width 32 height 8
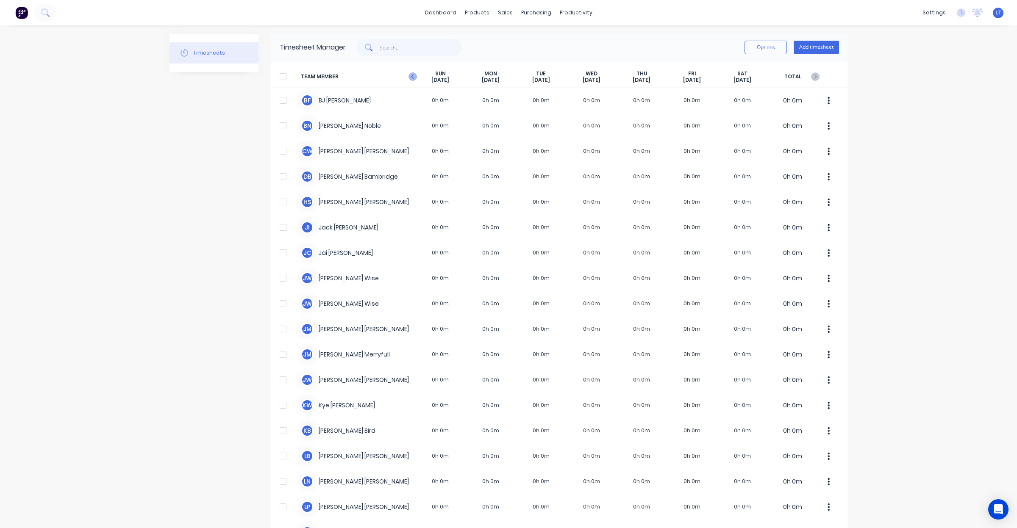
click at [411, 77] on icon "button" at bounding box center [412, 76] width 8 height 8
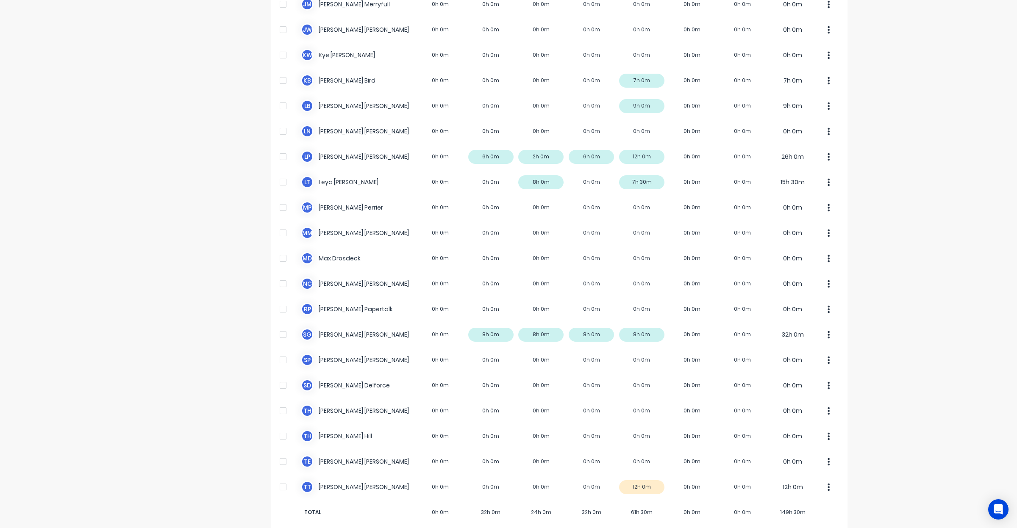
scroll to position [361, 0]
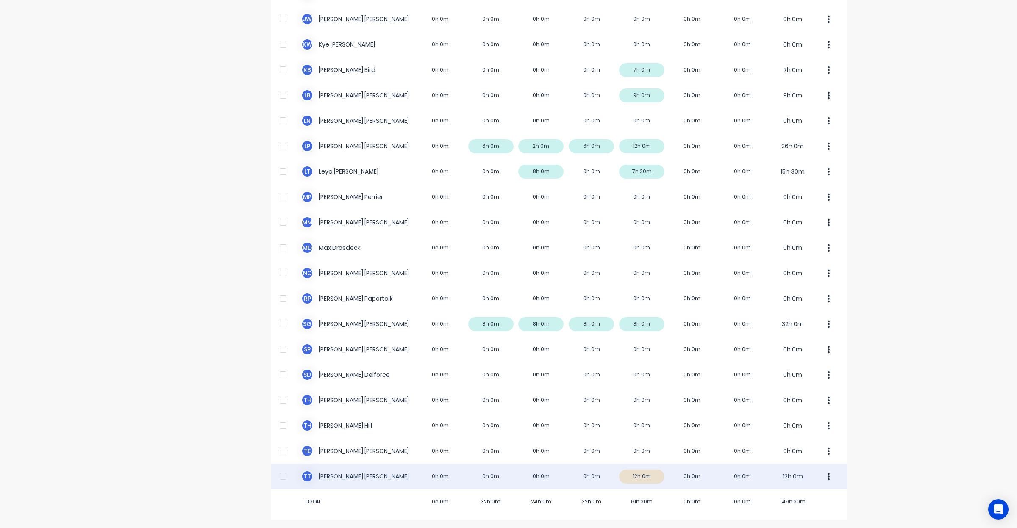
click at [641, 479] on div "T T Tyron Turner-Perawiti 0h 0m 0h 0m 0h 0m 0h 0m 12h 0m 0h 0m 0h 0m 12h 0m" at bounding box center [559, 476] width 576 height 25
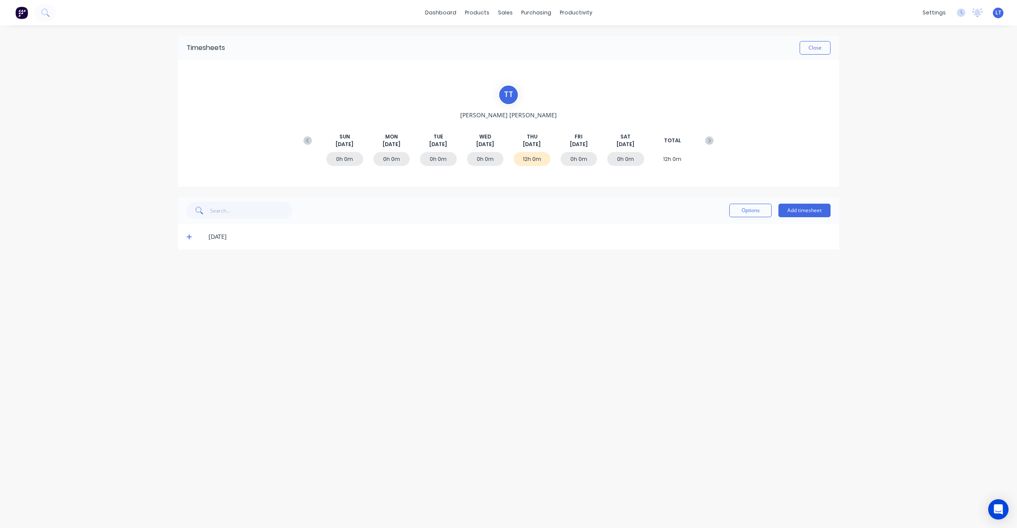
click at [227, 233] on div "04/09/25" at bounding box center [519, 236] width 622 height 9
click at [193, 238] on span at bounding box center [190, 237] width 8 height 8
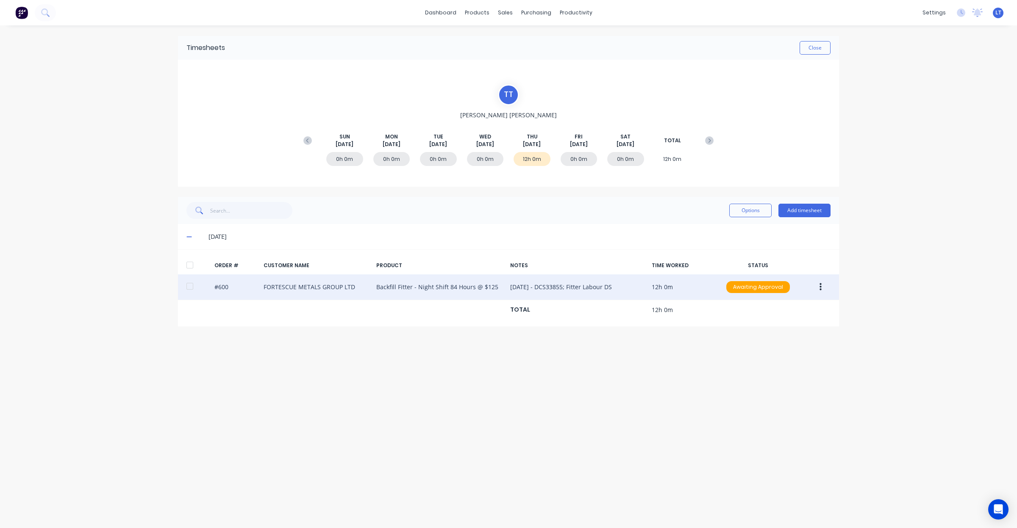
click at [823, 291] on button "button" at bounding box center [820, 287] width 20 height 15
click at [808, 349] on div "Edit" at bounding box center [789, 343] width 65 height 12
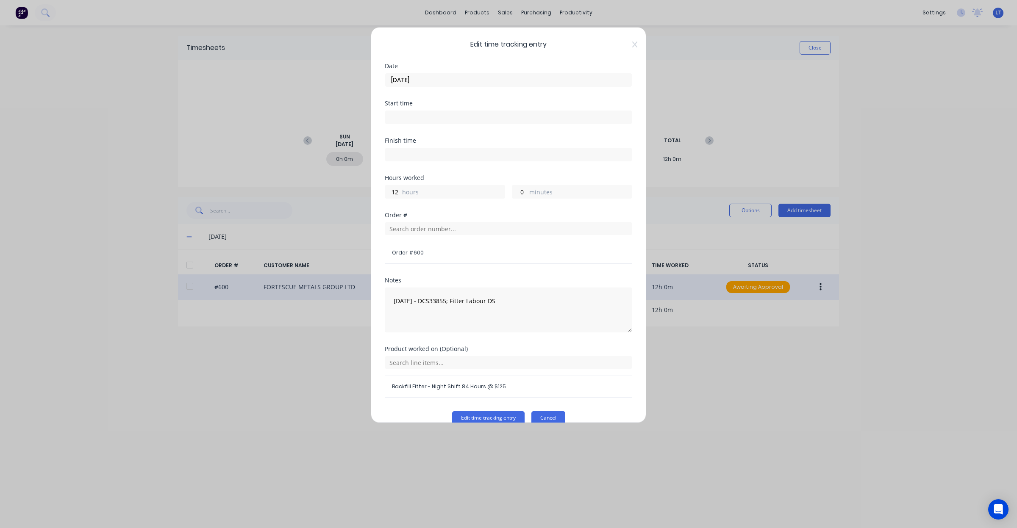
click at [549, 422] on button "Cancel" at bounding box center [548, 418] width 34 height 14
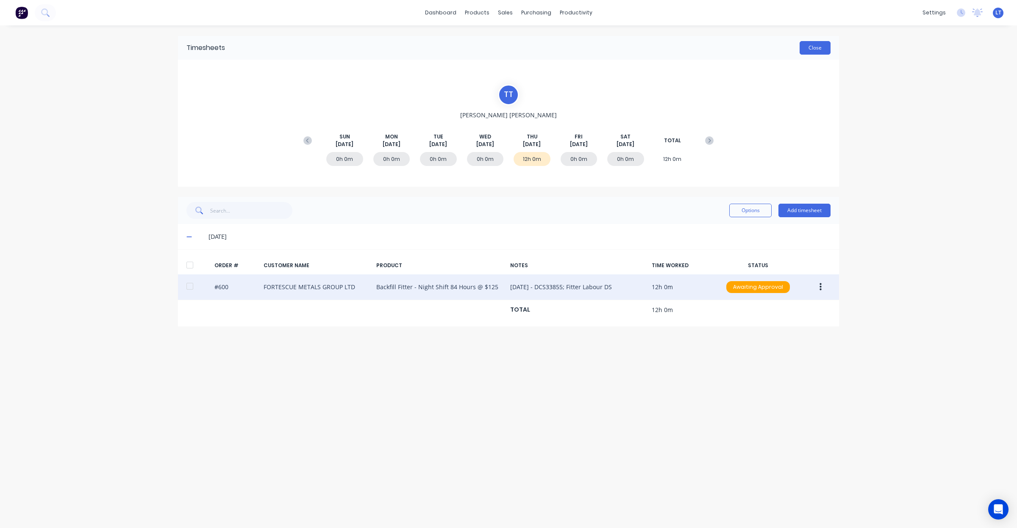
click at [822, 51] on button "Close" at bounding box center [814, 48] width 31 height 14
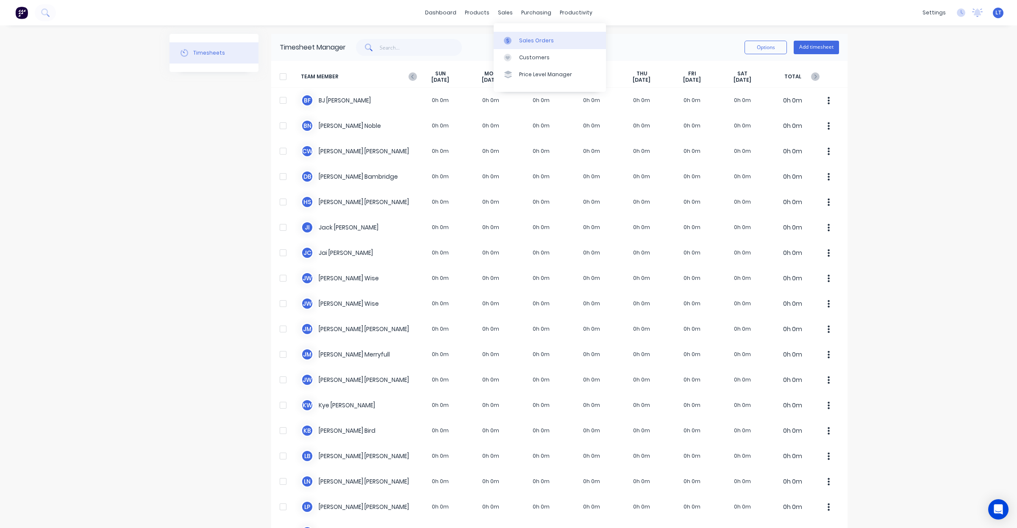
click at [533, 47] on link "Sales Orders" at bounding box center [550, 40] width 112 height 17
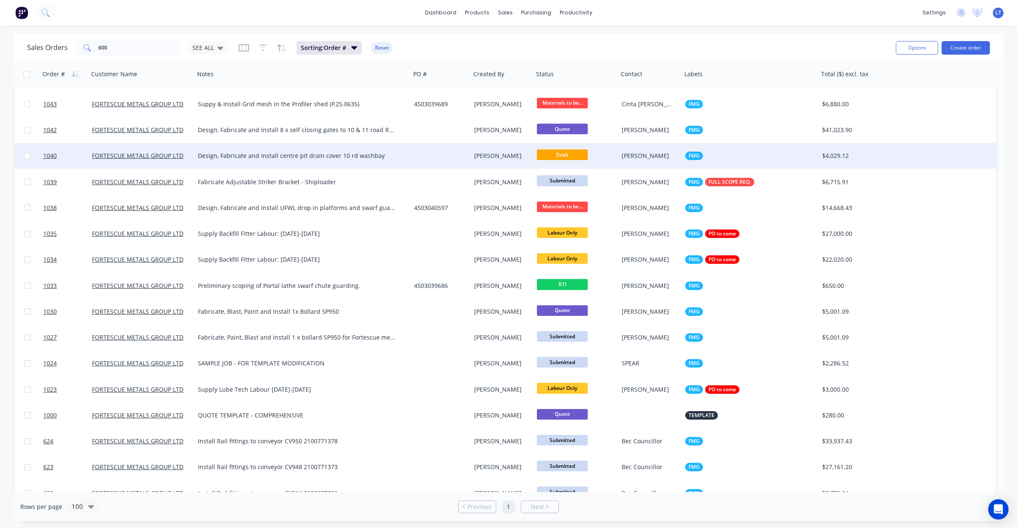
scroll to position [512, 0]
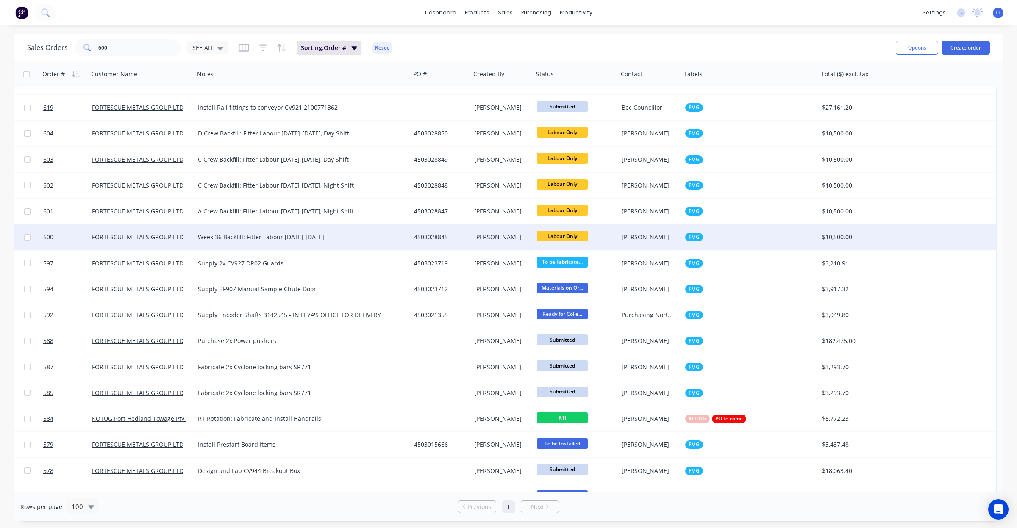
click at [477, 239] on div "[PERSON_NAME]" at bounding box center [500, 237] width 53 height 8
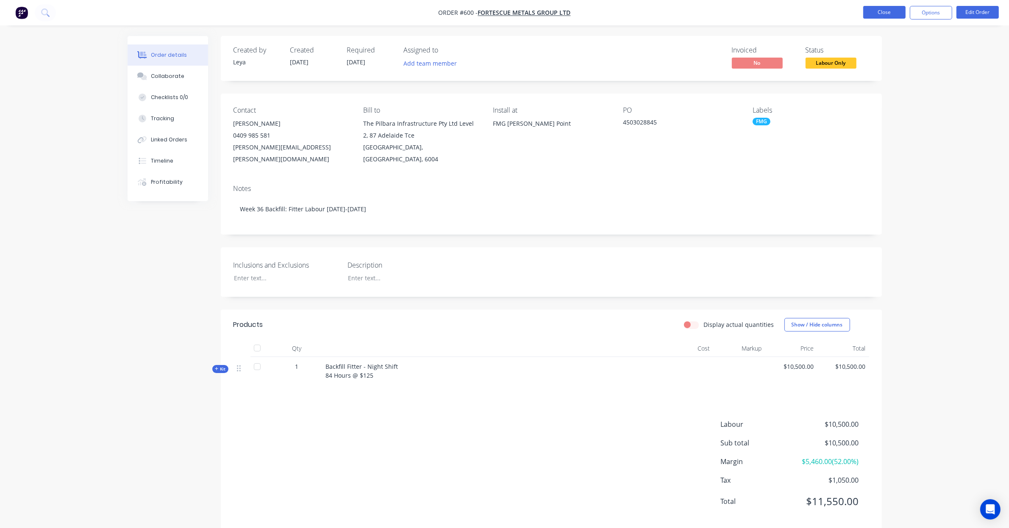
click at [898, 17] on button "Close" at bounding box center [884, 12] width 42 height 13
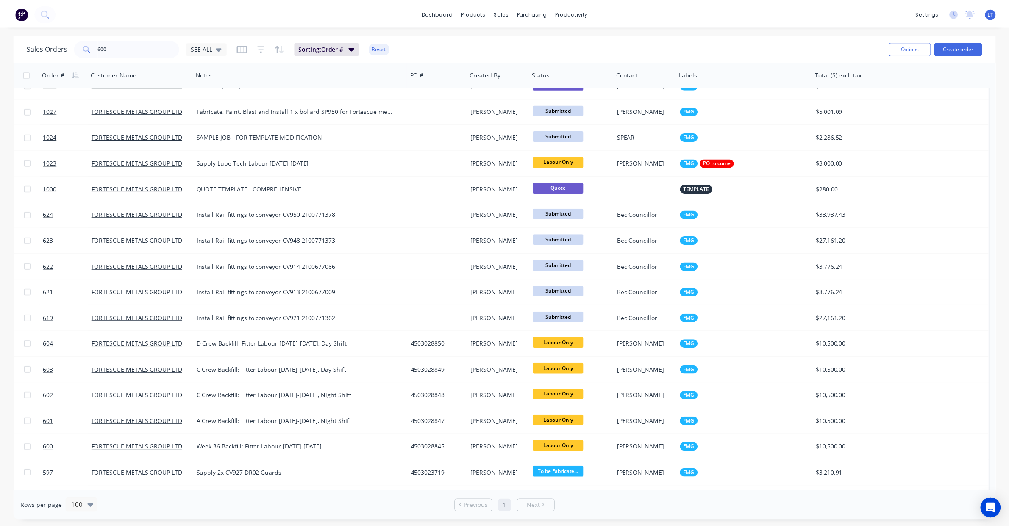
scroll to position [335, 0]
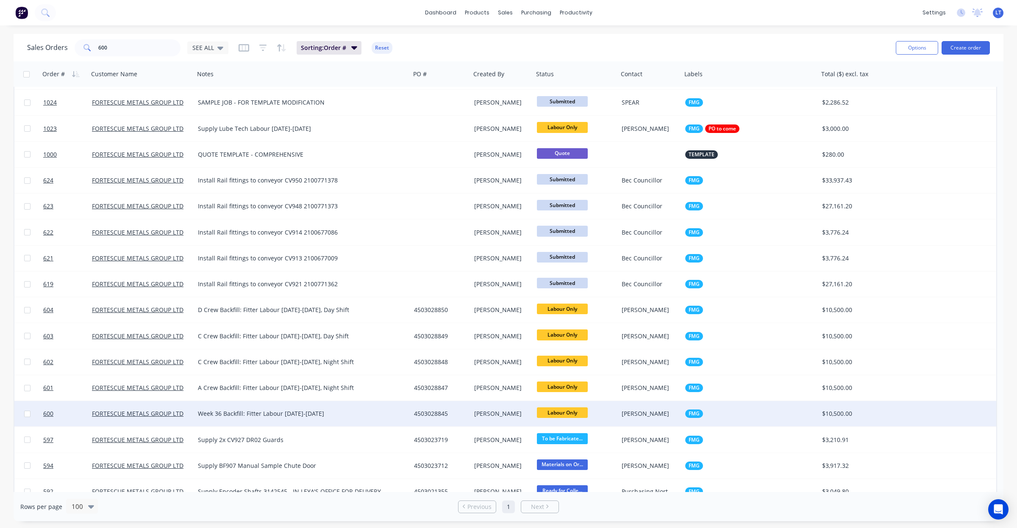
click at [472, 422] on div "[PERSON_NAME]" at bounding box center [502, 413] width 63 height 25
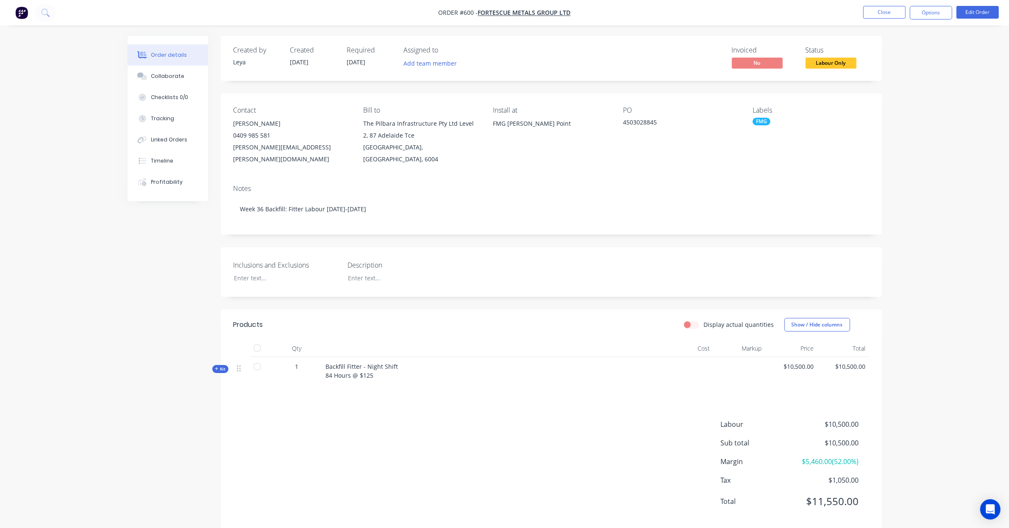
scroll to position [3, 0]
click at [173, 119] on button "Tracking" at bounding box center [168, 118] width 80 height 21
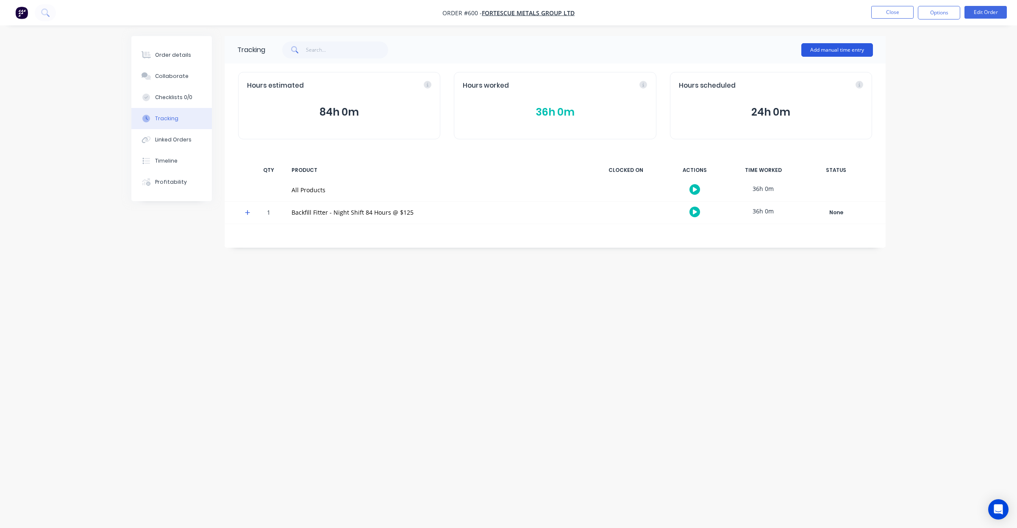
click at [836, 50] on button "Add manual time entry" at bounding box center [837, 50] width 72 height 14
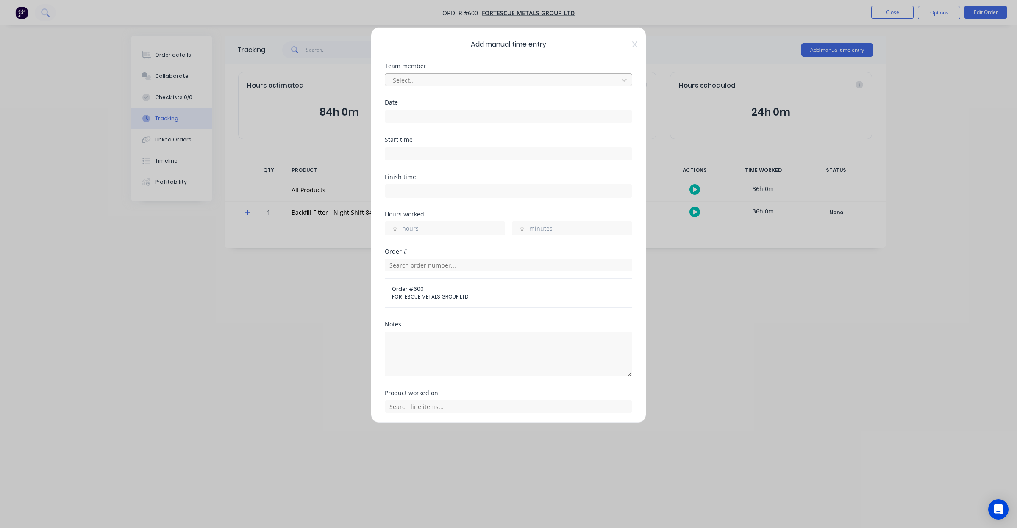
click at [443, 77] on div at bounding box center [503, 80] width 222 height 11
type input "mun"
click at [443, 94] on div "Joshua Munro" at bounding box center [504, 99] width 239 height 16
click at [432, 119] on input at bounding box center [508, 116] width 247 height 13
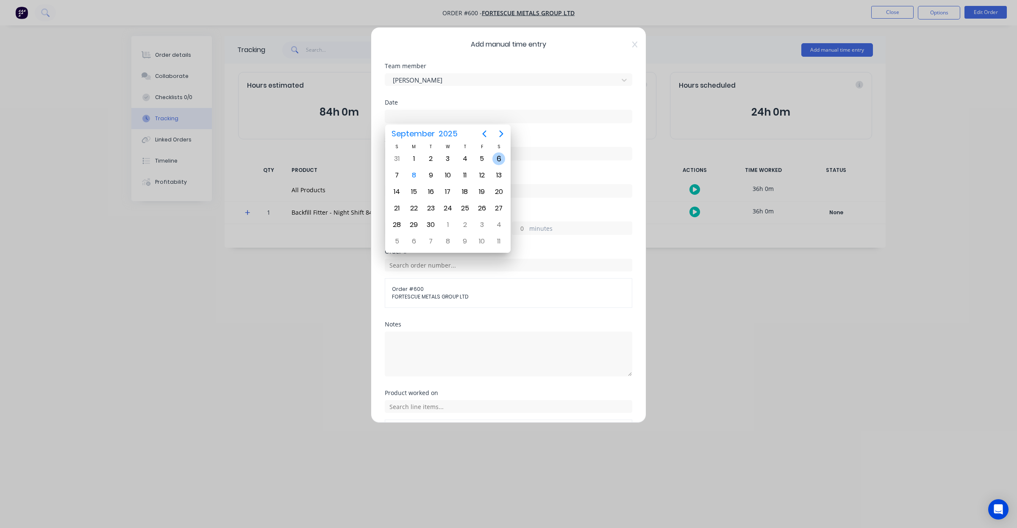
click at [505, 160] on div "6" at bounding box center [498, 159] width 13 height 13
type input "06/09/2025"
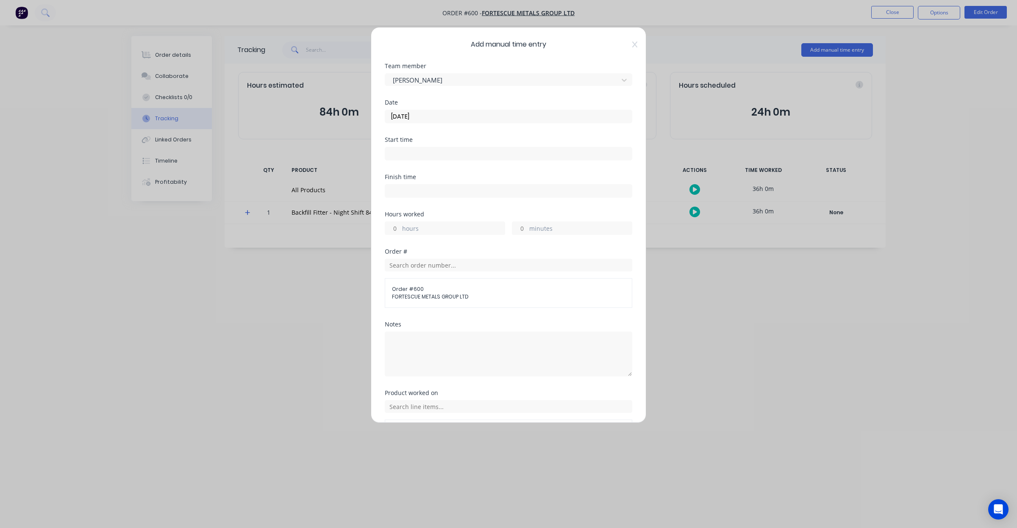
click at [437, 155] on input at bounding box center [508, 153] width 247 height 13
drag, startPoint x: 437, startPoint y: 155, endPoint x: 238, endPoint y: 153, distance: 199.5
click at [238, 153] on div "Add manual time entry Team member Joshua Munro Date 06/09/2025 Start time 09:46…" at bounding box center [508, 264] width 1017 height 528
type input "05:30 AM"
type input "05:30 PM"
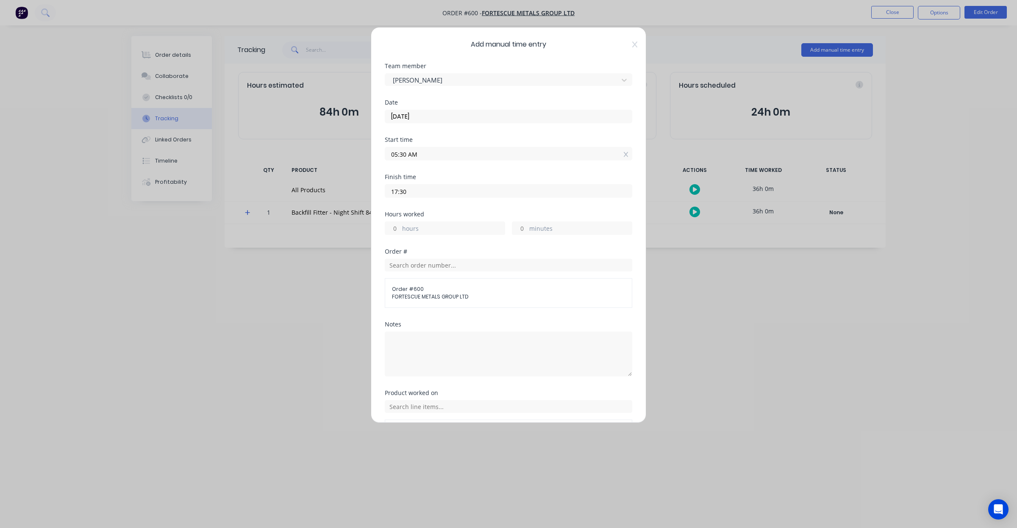
type input "12"
type input "0"
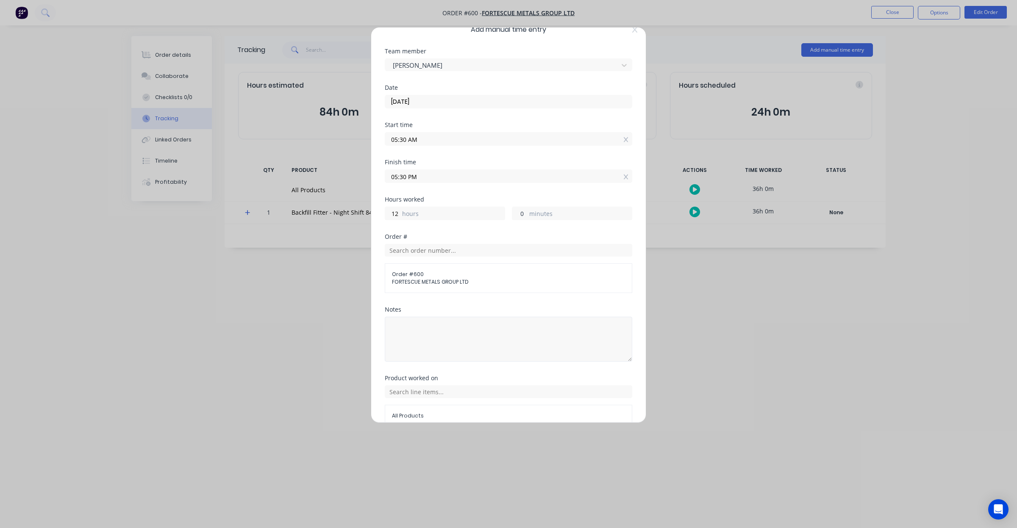
scroll to position [59, 0]
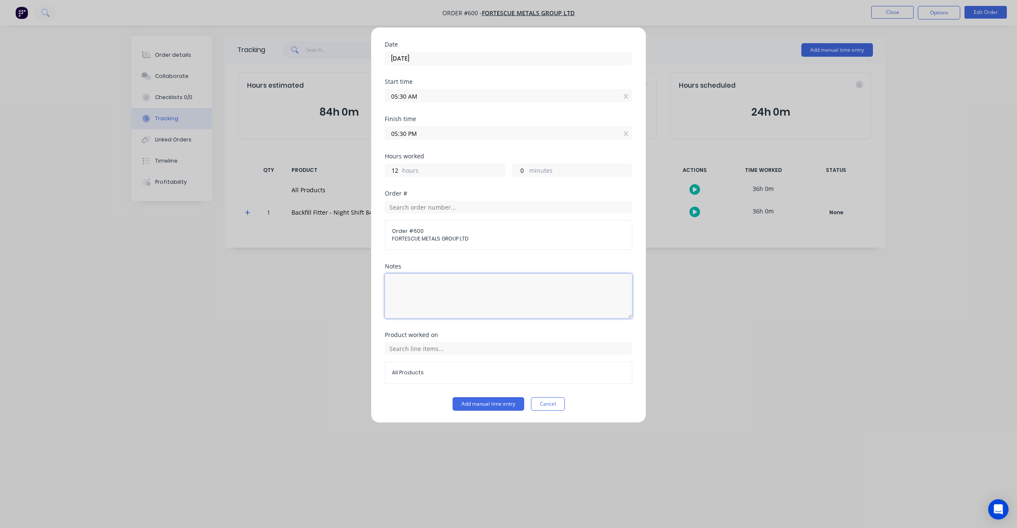
click at [453, 313] on textarea at bounding box center [508, 296] width 247 height 45
paste textarea "01/09/25 - DCS34710; Fitter Labour DS"
click at [397, 285] on textarea "01/09/25 - DCS34710; Fitter Labour DS" at bounding box center [508, 296] width 247 height 45
drag, startPoint x: 439, startPoint y: 286, endPoint x: 450, endPoint y: 287, distance: 11.4
click at [450, 287] on textarea "06/09/25 - DCS34710; Fitter Labour DS" at bounding box center [508, 296] width 247 height 45
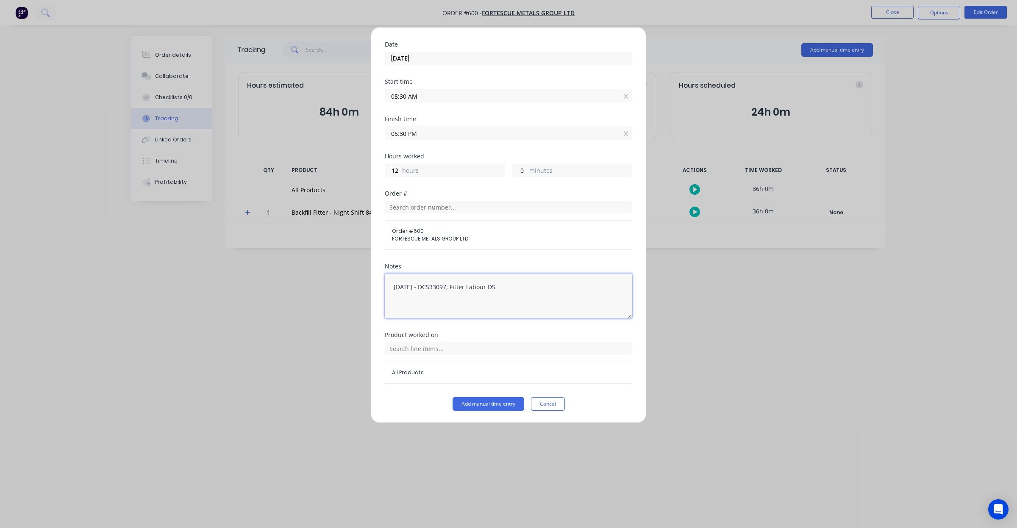
type textarea "06/09/25 - DCS33097; Fitter Labour DS"
click at [468, 355] on div "All Products" at bounding box center [508, 363] width 247 height 42
click at [466, 352] on input "text" at bounding box center [508, 348] width 247 height 13
click at [460, 391] on span "Backfill Fitter - Night Shift 84 Hours @ $125" at bounding box center [515, 391] width 220 height 8
click at [462, 404] on button "Add manual time entry" at bounding box center [488, 404] width 72 height 14
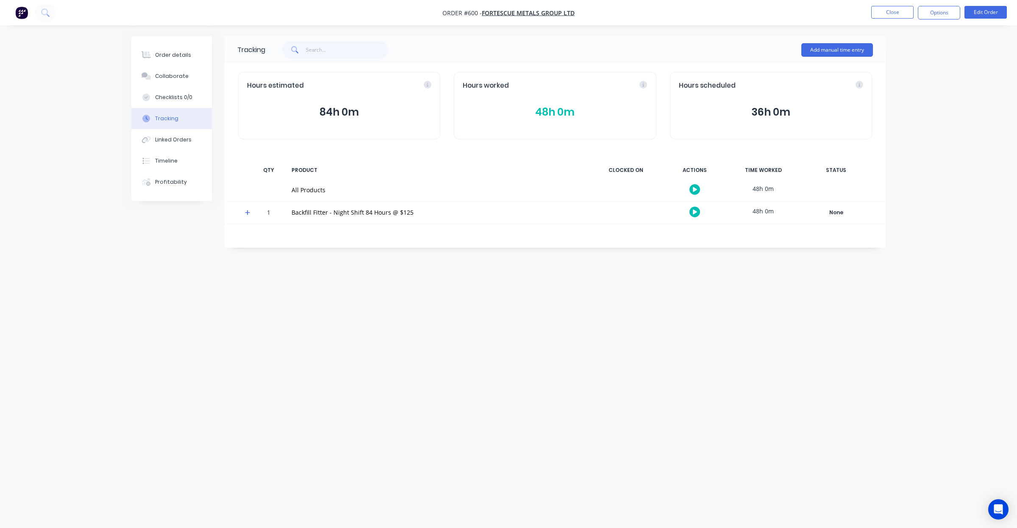
click at [545, 108] on button "48h 0m" at bounding box center [555, 112] width 184 height 16
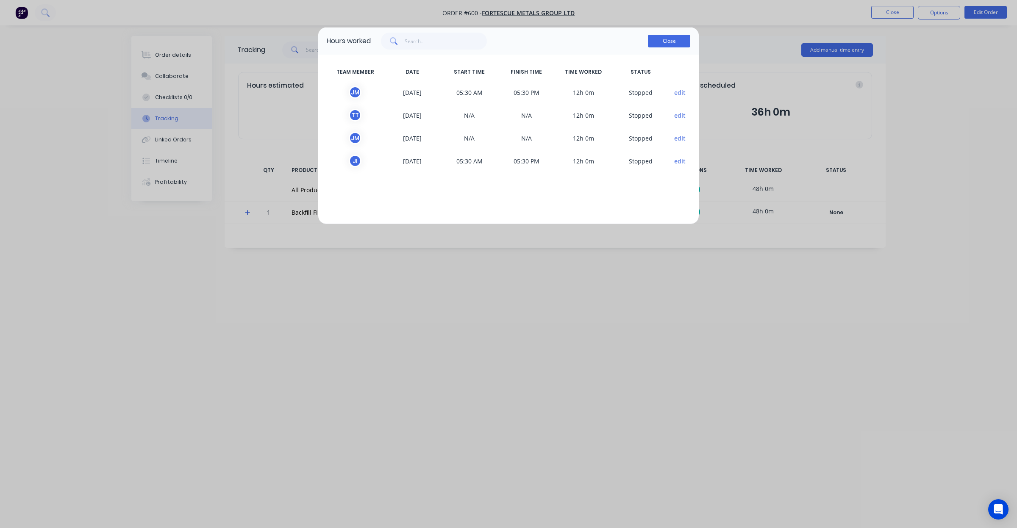
click at [676, 39] on button "Close" at bounding box center [669, 41] width 42 height 13
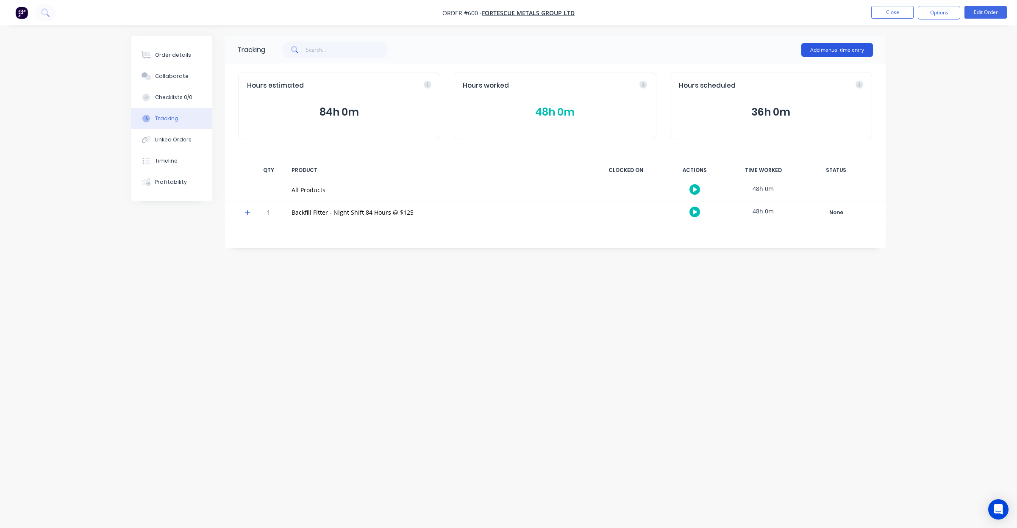
click at [840, 47] on button "Add manual time entry" at bounding box center [837, 50] width 72 height 14
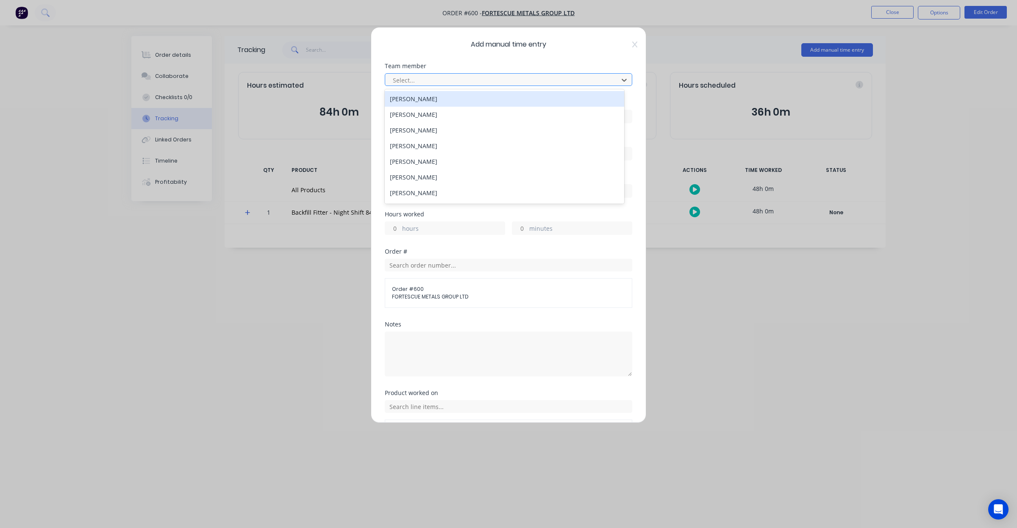
click at [421, 77] on div at bounding box center [503, 80] width 222 height 11
type input "tyr"
click at [425, 99] on div "Tyron Turner-Perawiti" at bounding box center [504, 99] width 239 height 16
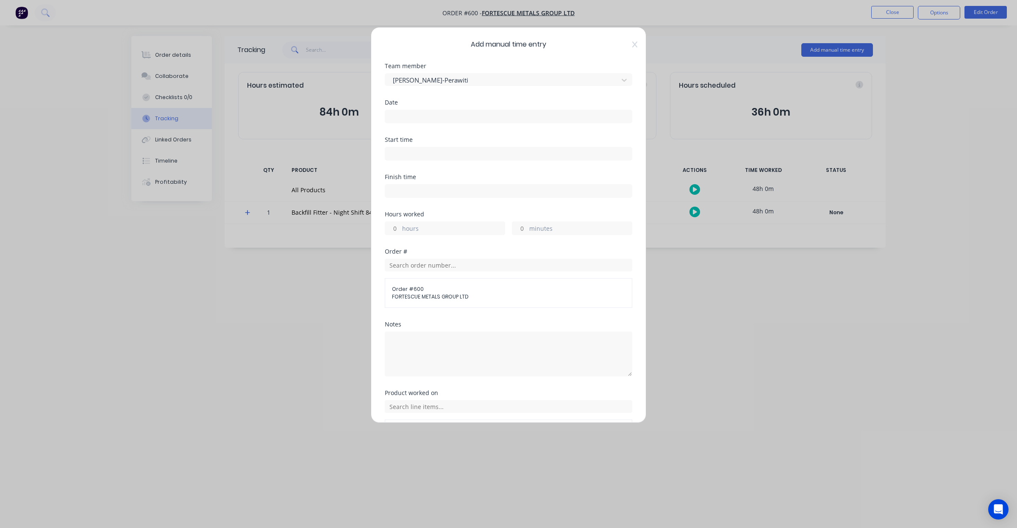
click at [425, 112] on input at bounding box center [508, 116] width 247 height 13
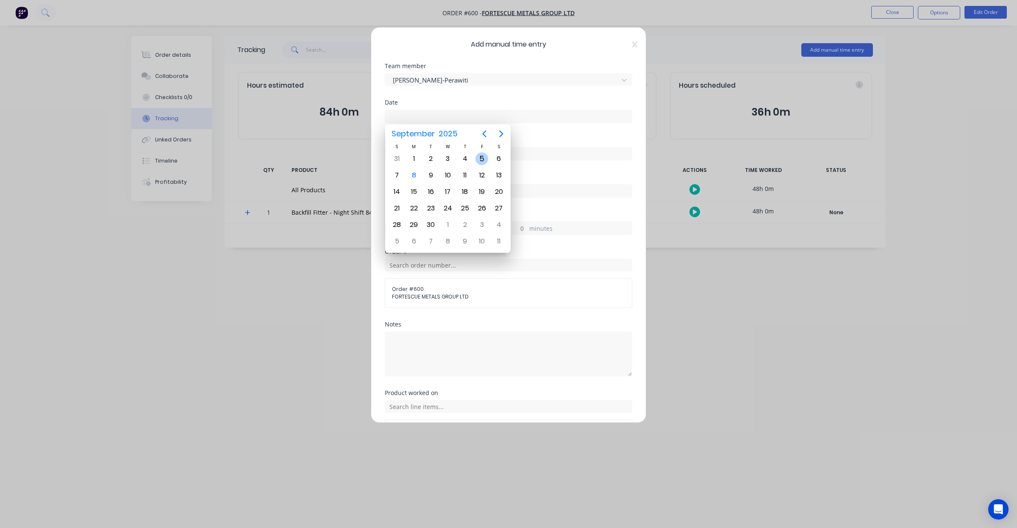
click at [480, 161] on div "5" at bounding box center [481, 159] width 13 height 13
type input "05/09/2025"
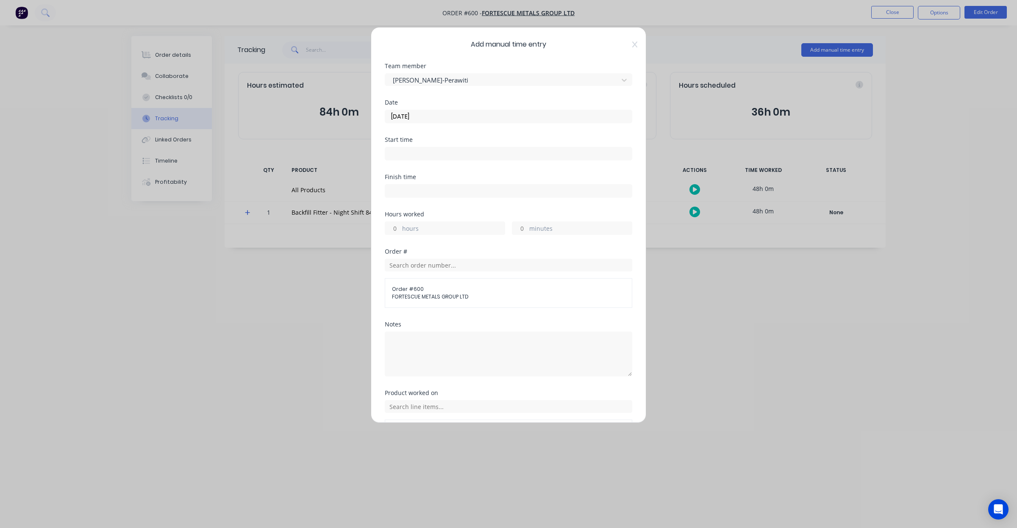
click at [441, 155] on input at bounding box center [508, 153] width 247 height 13
type input "09:47 AM"
click at [460, 119] on input "05/09/2025" at bounding box center [508, 116] width 247 height 13
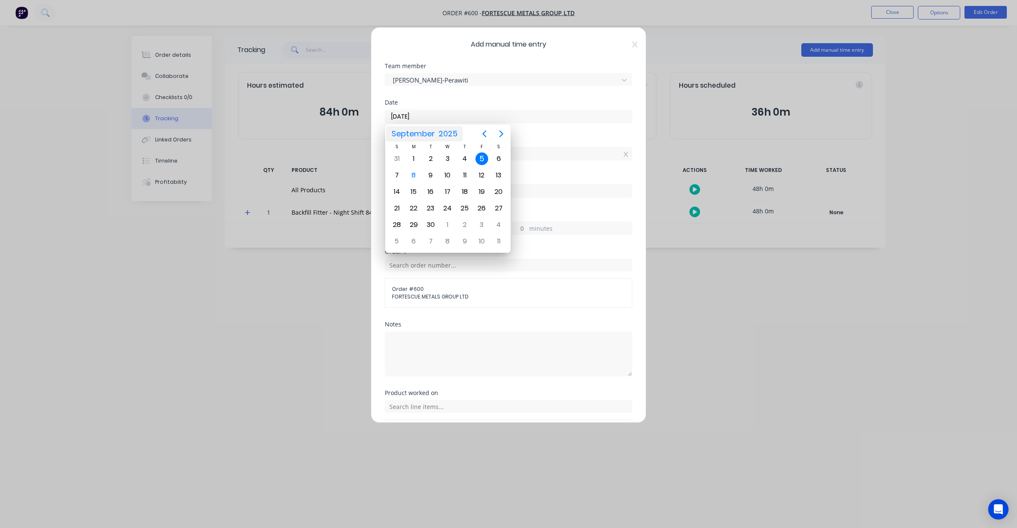
click at [455, 117] on input "05/09/2025" at bounding box center [508, 116] width 247 height 13
click at [465, 104] on div "Date" at bounding box center [508, 103] width 247 height 6
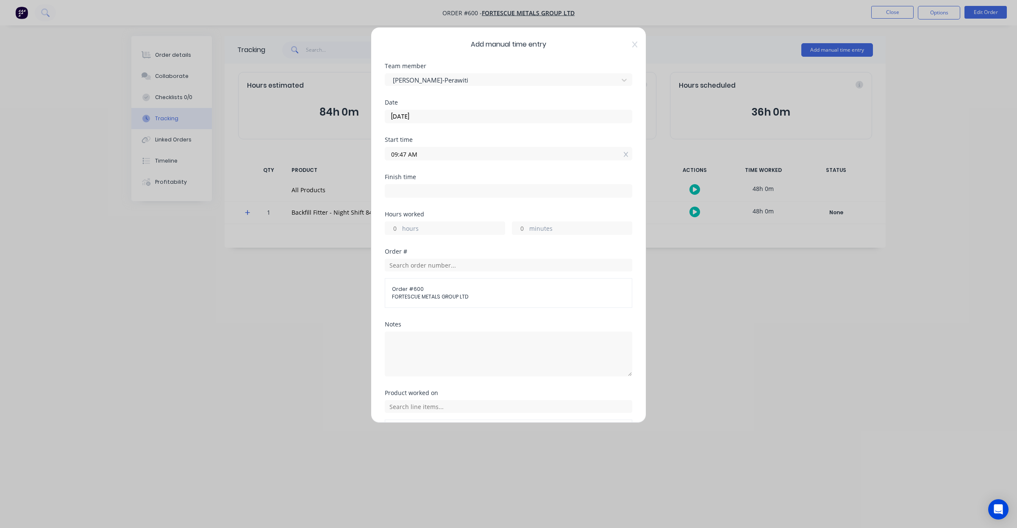
drag, startPoint x: 416, startPoint y: 162, endPoint x: 424, endPoint y: 158, distance: 8.4
click at [416, 161] on div "Start time 09:47 AM" at bounding box center [508, 155] width 247 height 37
drag, startPoint x: 428, startPoint y: 157, endPoint x: 257, endPoint y: 155, distance: 171.2
click at [257, 155] on div "Add manual time entry Team member Tyron Turner-Perawiti Date 05/09/2025 Start t…" at bounding box center [508, 264] width 1017 height 528
type input "05:30 AM"
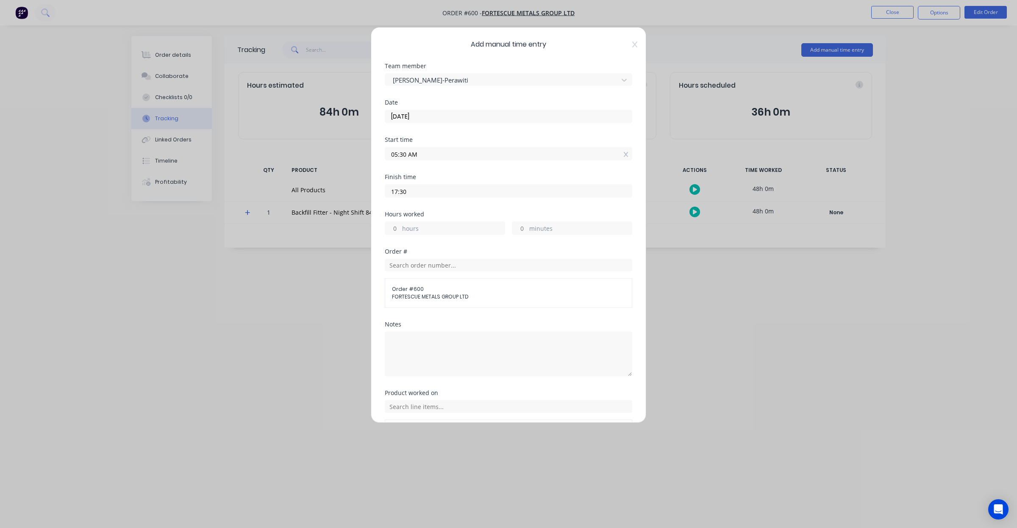
type input "05:30 PM"
type input "12"
type input "0"
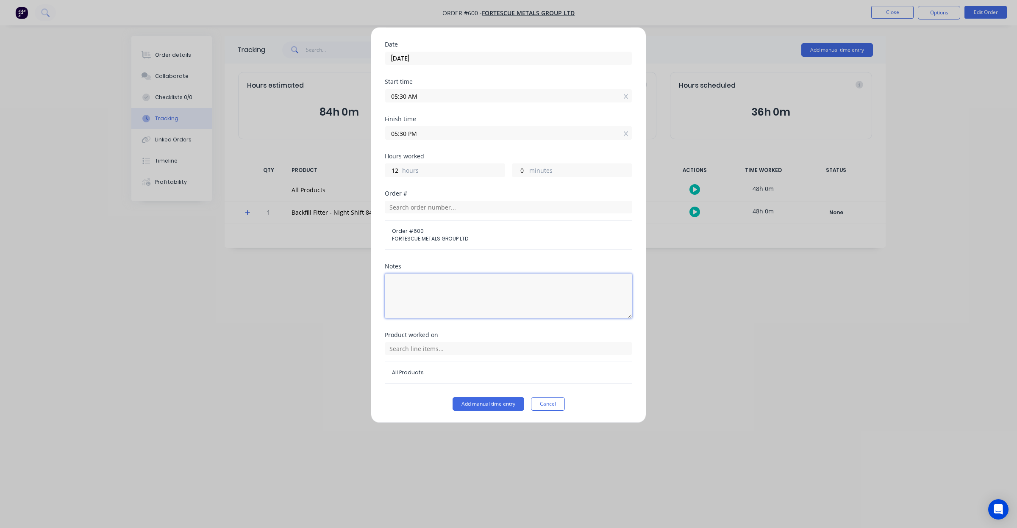
click at [465, 299] on textarea at bounding box center [508, 296] width 247 height 45
paste textarea "01/09/25 - DCS34710; Fitter Labour DS"
click at [397, 286] on textarea "01/09/25 - DCS34710; Fitter Labour DS" at bounding box center [508, 296] width 247 height 45
drag, startPoint x: 451, startPoint y: 285, endPoint x: 437, endPoint y: 285, distance: 14.0
click at [437, 285] on textarea "05/09/25 - DCS34710; Fitter Labour DS" at bounding box center [508, 296] width 247 height 45
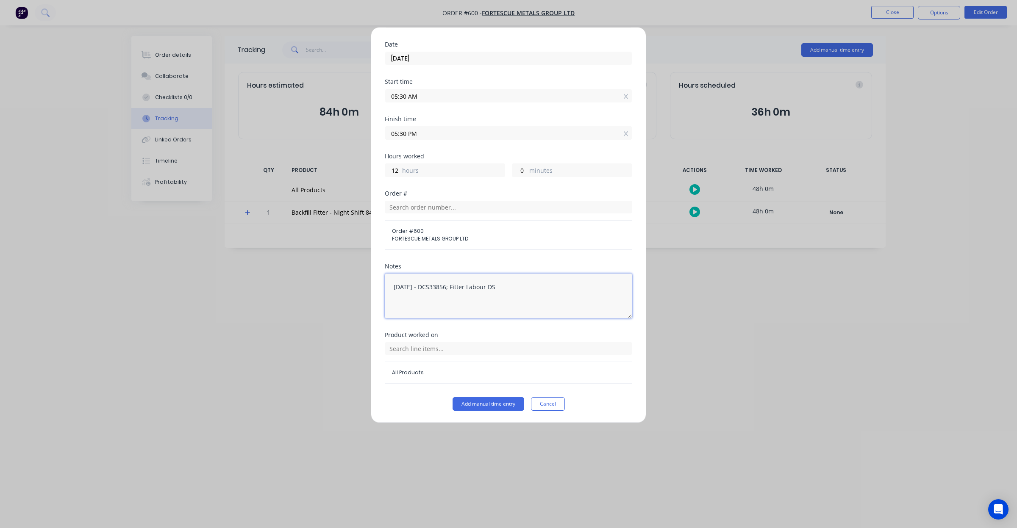
type textarea "05/09/25 - DCS33856; Fitter Labour DS"
click at [447, 362] on div "All Products" at bounding box center [508, 373] width 247 height 22
click at [452, 352] on input "text" at bounding box center [508, 348] width 247 height 13
click at [418, 389] on span "Backfill Fitter - Night Shift 84 Hours @ $125" at bounding box center [515, 391] width 220 height 8
click at [472, 404] on button "Add manual time entry" at bounding box center [488, 404] width 72 height 14
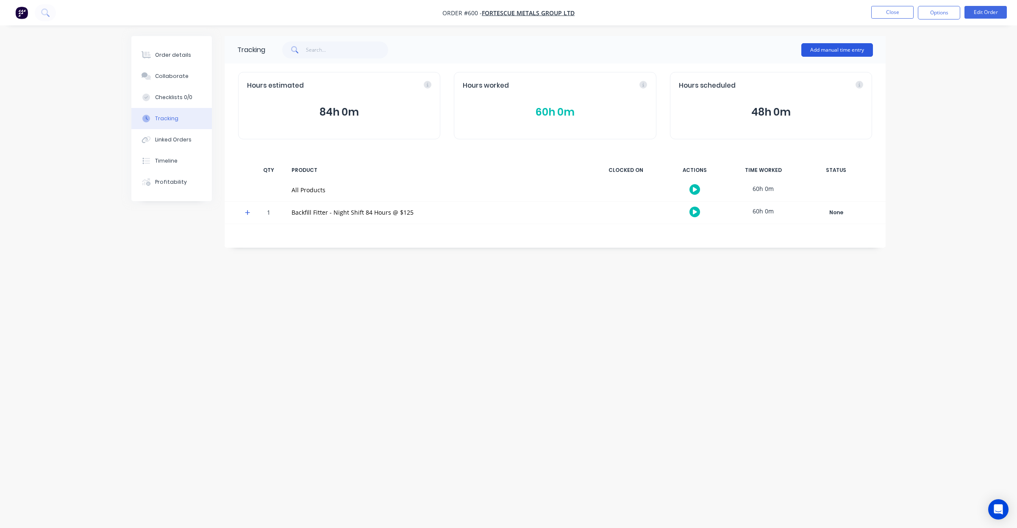
click at [814, 51] on button "Add manual time entry" at bounding box center [837, 50] width 72 height 14
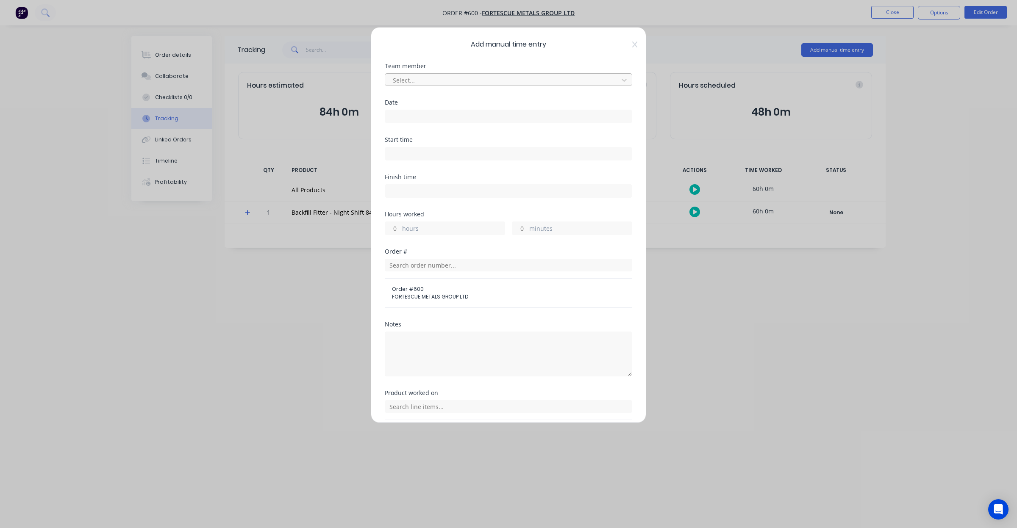
click at [429, 82] on div at bounding box center [503, 80] width 222 height 11
type input "munr"
click at [438, 96] on div "Joshua Munro" at bounding box center [504, 99] width 239 height 16
click at [434, 119] on input at bounding box center [508, 116] width 247 height 13
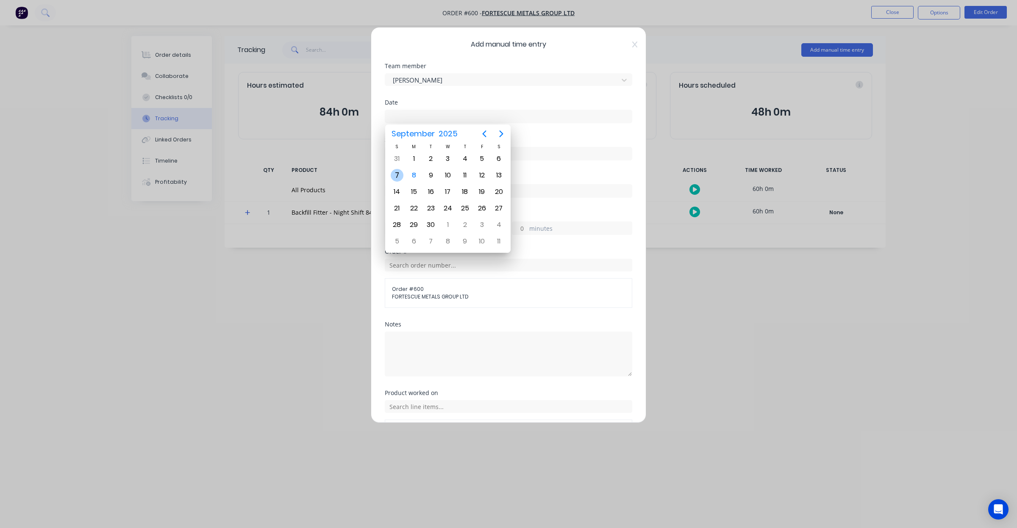
click at [399, 173] on div "7" at bounding box center [397, 175] width 13 height 13
type input "07/09/2025"
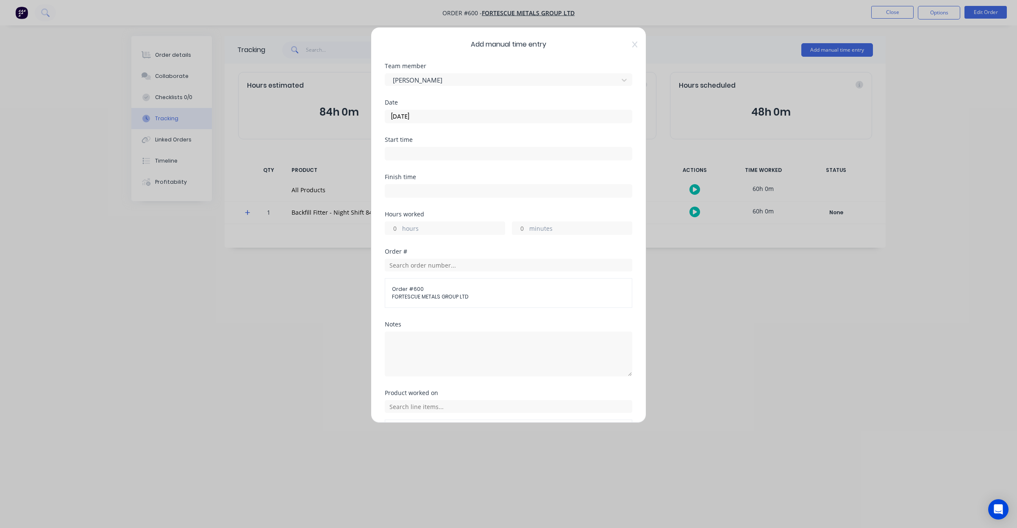
click at [488, 157] on input at bounding box center [508, 153] width 247 height 13
drag, startPoint x: 488, startPoint y: 157, endPoint x: 27, endPoint y: 81, distance: 467.9
click at [27, 81] on div "Add manual time entry Team member Joshua Munro Date 07/09/2025 Start time 09:47…" at bounding box center [508, 264] width 1017 height 528
type input "05:30 AM"
type input "05:30 PM"
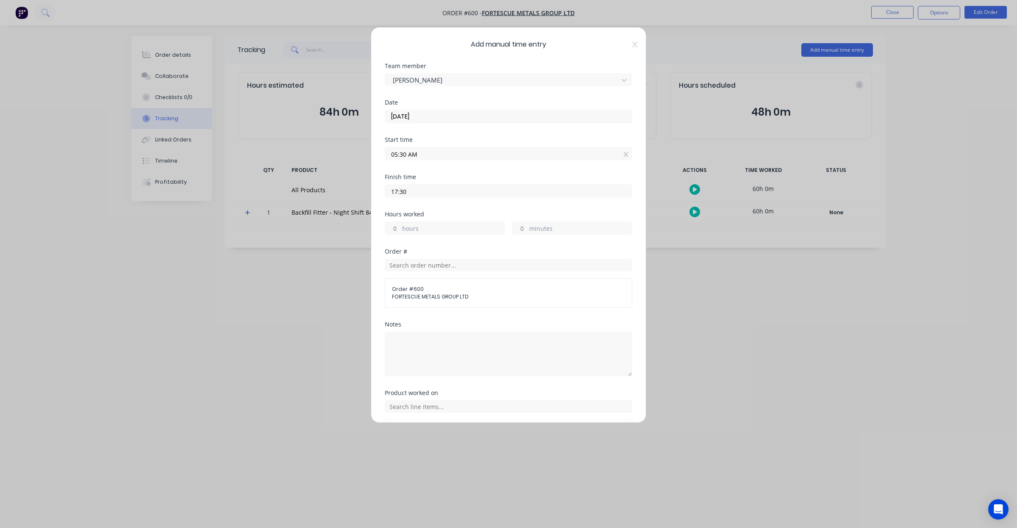
type input "12"
type input "0"
click at [454, 352] on textarea at bounding box center [508, 354] width 247 height 45
paste textarea "01/09/25 - DCS34710; Fitter Labour DS"
drag, startPoint x: 399, startPoint y: 346, endPoint x: 404, endPoint y: 341, distance: 6.3
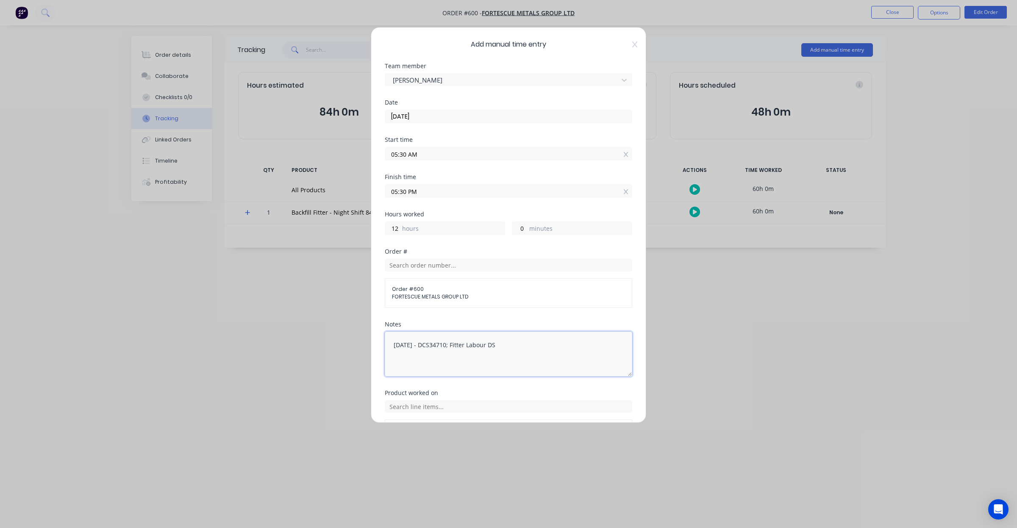
click at [397, 345] on textarea "01/09/25 - DCS34710; Fitter Labour DS" at bounding box center [508, 354] width 247 height 45
drag, startPoint x: 451, startPoint y: 344, endPoint x: 438, endPoint y: 350, distance: 15.2
click at [438, 350] on textarea "07/09/25 - DCS34710; Fitter Labour DS" at bounding box center [508, 354] width 247 height 45
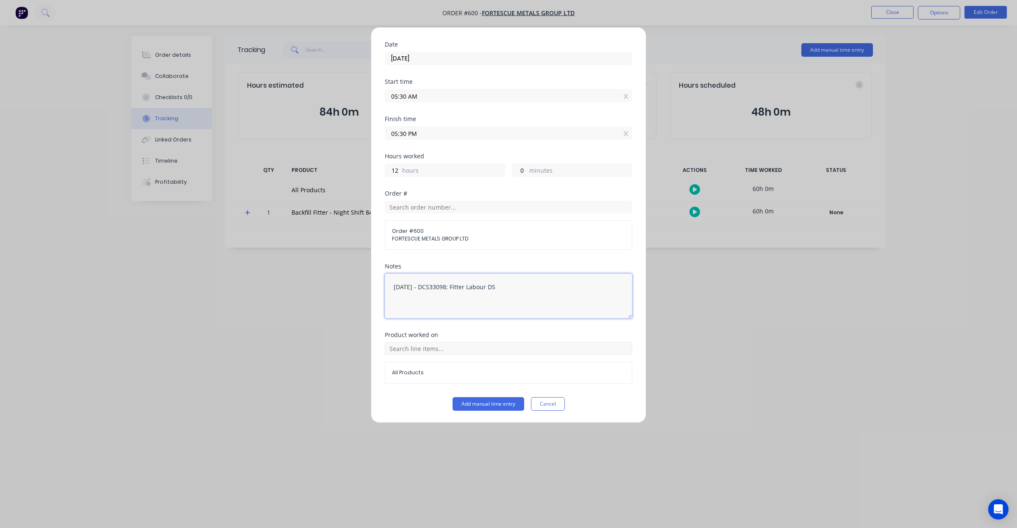
type textarea "07/09/25 - DCS33098; Fitter Labour DS"
click at [449, 352] on input "text" at bounding box center [508, 348] width 247 height 13
click at [386, 388] on div "Backfill Fitter - Night Shift 84 Hours @ $125" at bounding box center [508, 390] width 247 height 21
click at [417, 373] on span "Backfill Fitter - Night Shift 84 Hours @ $125" at bounding box center [508, 373] width 233 height 8
click at [477, 401] on button "Add manual time entry" at bounding box center [488, 404] width 72 height 14
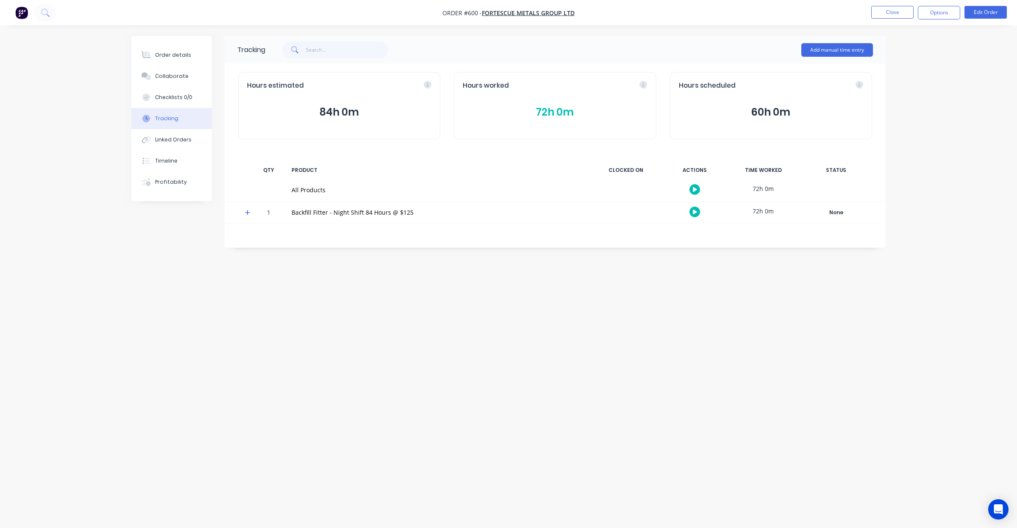
click at [588, 123] on div "Hours worked 72h 0m" at bounding box center [555, 105] width 202 height 67
drag, startPoint x: 520, startPoint y: 441, endPoint x: 452, endPoint y: 426, distance: 69.5
click at [452, 426] on div "Tracking Add manual time entry Hours estimated 84h 0m Hours worked 72h 0m Hours…" at bounding box center [508, 248] width 754 height 424
click at [536, 115] on button "72h 0m" at bounding box center [555, 112] width 184 height 16
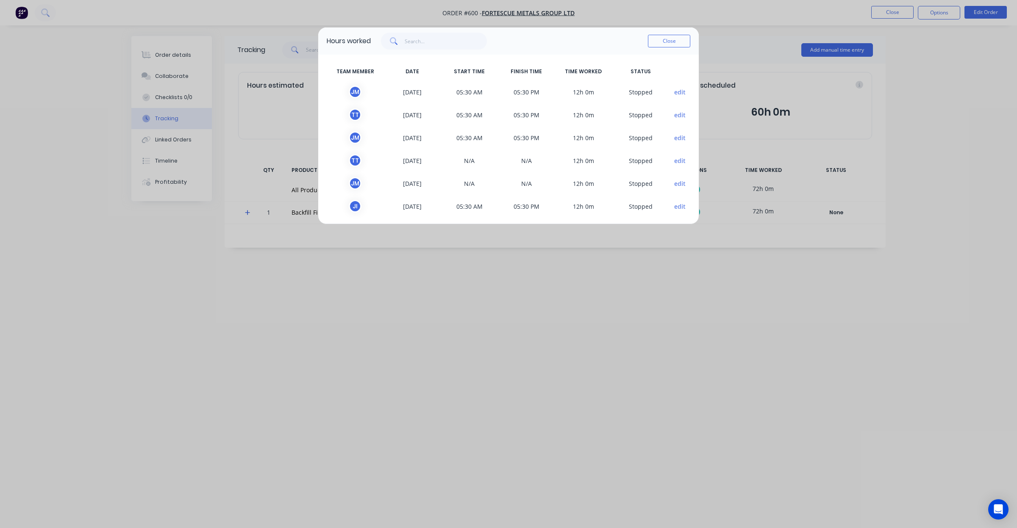
scroll to position [0, 0]
click at [663, 34] on div "Close" at bounding box center [669, 41] width 42 height 17
click at [656, 42] on button "Close" at bounding box center [669, 41] width 42 height 13
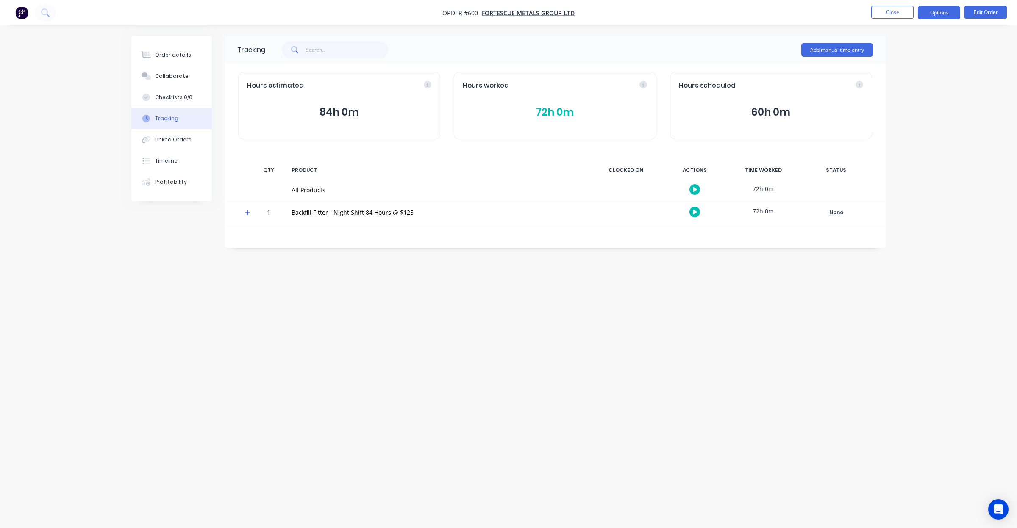
click at [918, 11] on button "Options" at bounding box center [939, 13] width 42 height 14
click at [895, 51] on div "Invoice" at bounding box center [913, 51] width 78 height 12
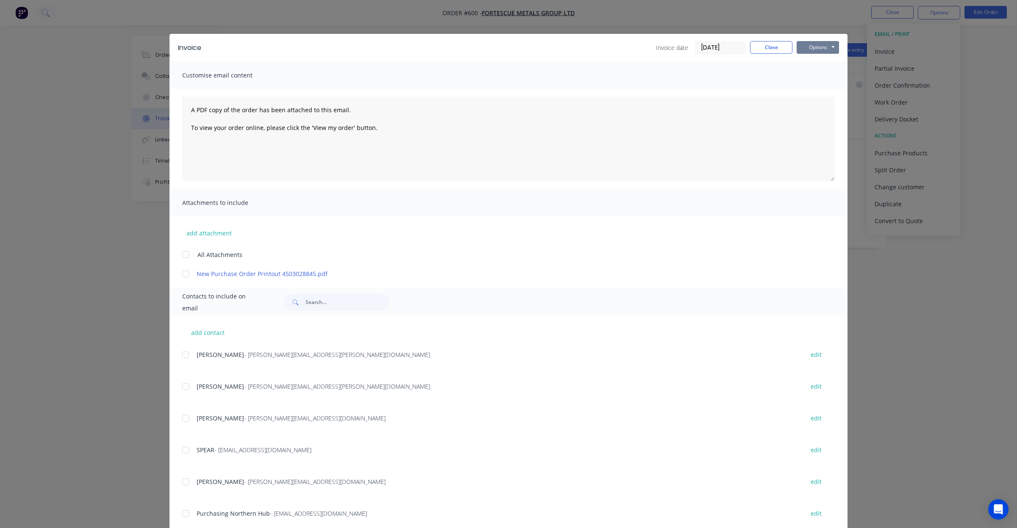
click at [822, 44] on button "Options" at bounding box center [817, 47] width 42 height 13
click at [818, 66] on button "Preview" at bounding box center [823, 63] width 54 height 14
click at [757, 52] on button "Close" at bounding box center [771, 47] width 42 height 13
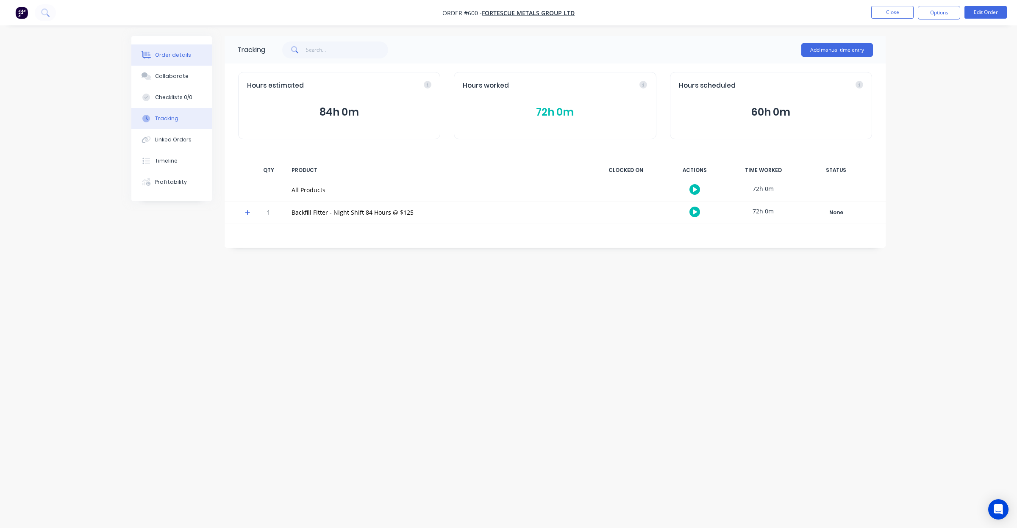
click at [174, 59] on button "Order details" at bounding box center [171, 54] width 80 height 21
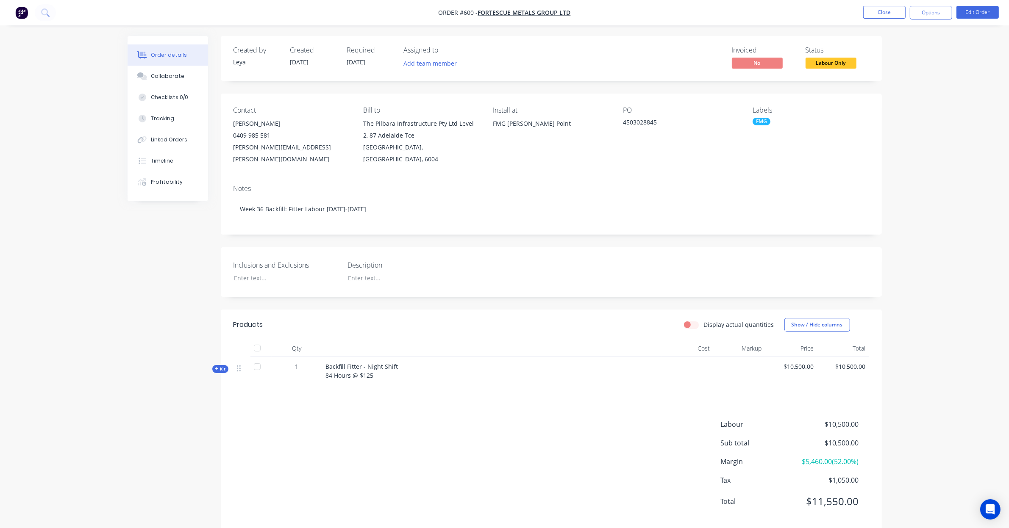
click at [223, 366] on span "Kit" at bounding box center [220, 369] width 11 height 6
click at [295, 397] on span "84" at bounding box center [297, 401] width 7 height 9
click at [300, 397] on span "84" at bounding box center [297, 401] width 7 height 9
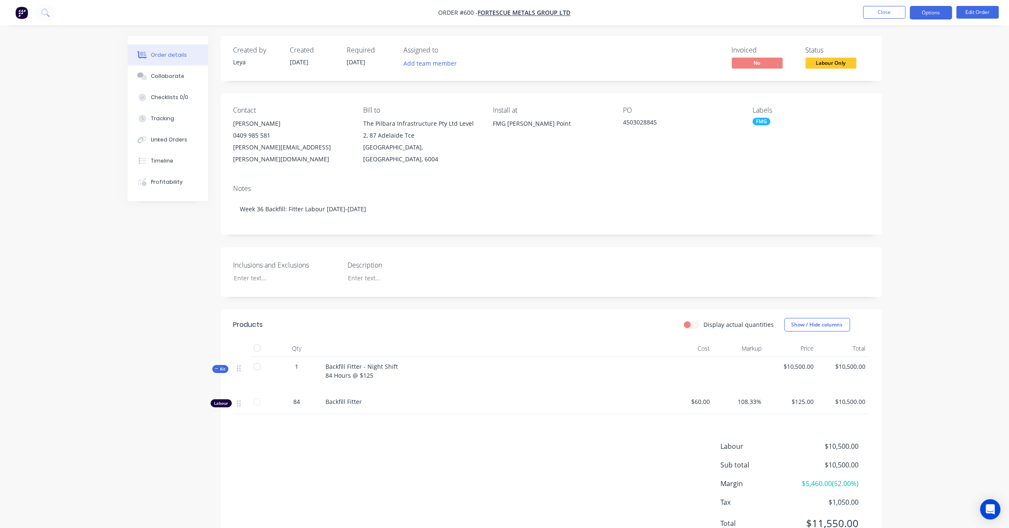
click at [933, 11] on button "Options" at bounding box center [931, 13] width 42 height 14
click at [965, 11] on button "Edit Order" at bounding box center [977, 12] width 42 height 13
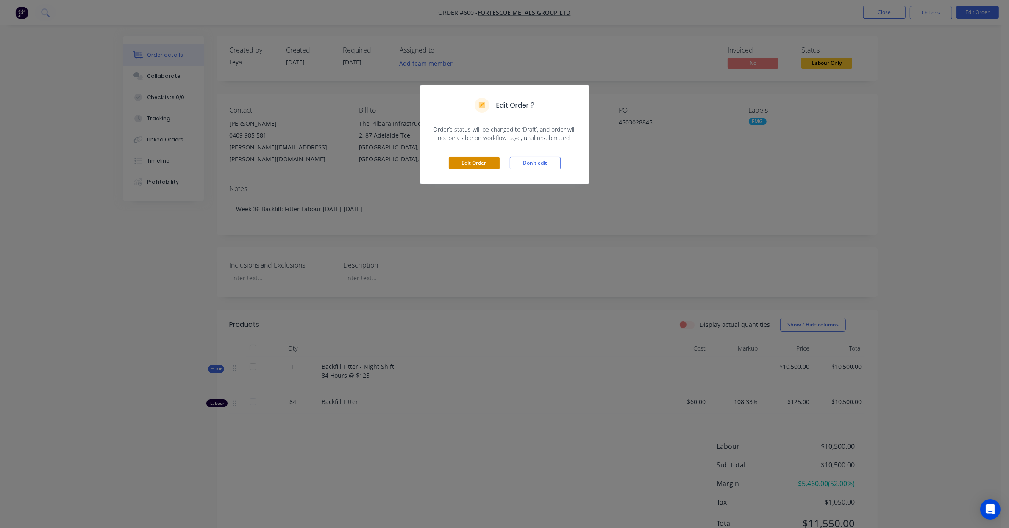
click at [480, 166] on button "Edit Order" at bounding box center [474, 163] width 51 height 13
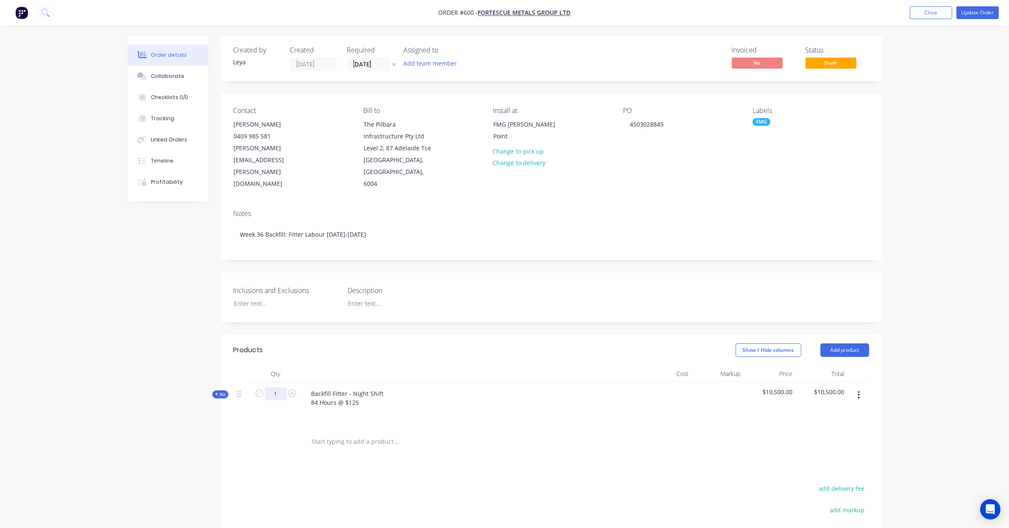
click at [279, 388] on input "1" at bounding box center [276, 394] width 22 height 13
click at [363, 388] on div "Backfill Fitter - Night Shift 84 Hours @ $125" at bounding box center [348, 398] width 86 height 21
click at [227, 386] on div "Qty Cost Markup Price Total Kit 1 Backfill Fitter - Night Shift 84 Hours @ $125…" at bounding box center [551, 411] width 661 height 90
click at [221, 391] on span "Kit" at bounding box center [220, 394] width 11 height 6
click at [282, 433] on input "84" at bounding box center [276, 439] width 22 height 13
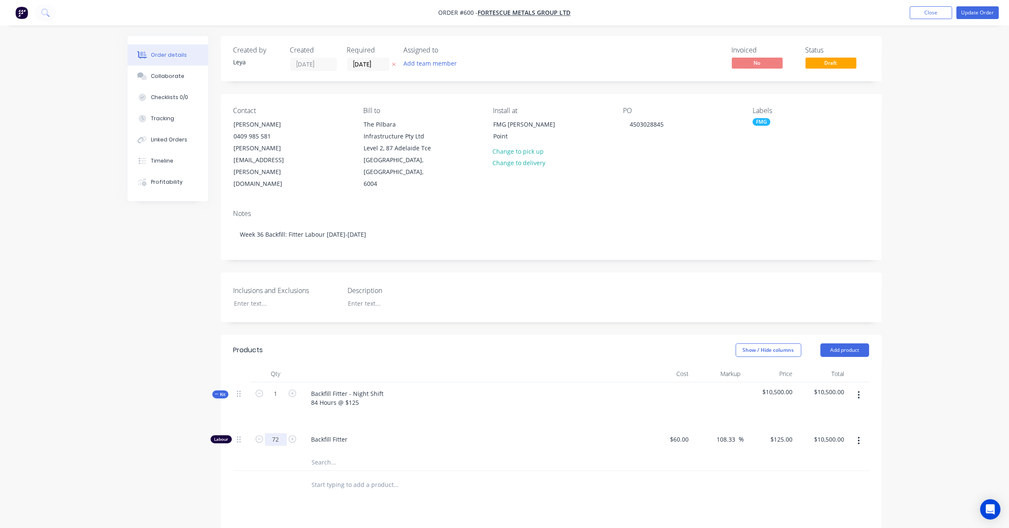
type input "72"
type input "$9,000.00"
click at [137, 407] on div "Created by Leya Created 26/08/25 Required 01/09/25 Assigned to Add team member …" at bounding box center [505, 375] width 754 height 679
click at [968, 8] on button "Update Order" at bounding box center [977, 12] width 42 height 13
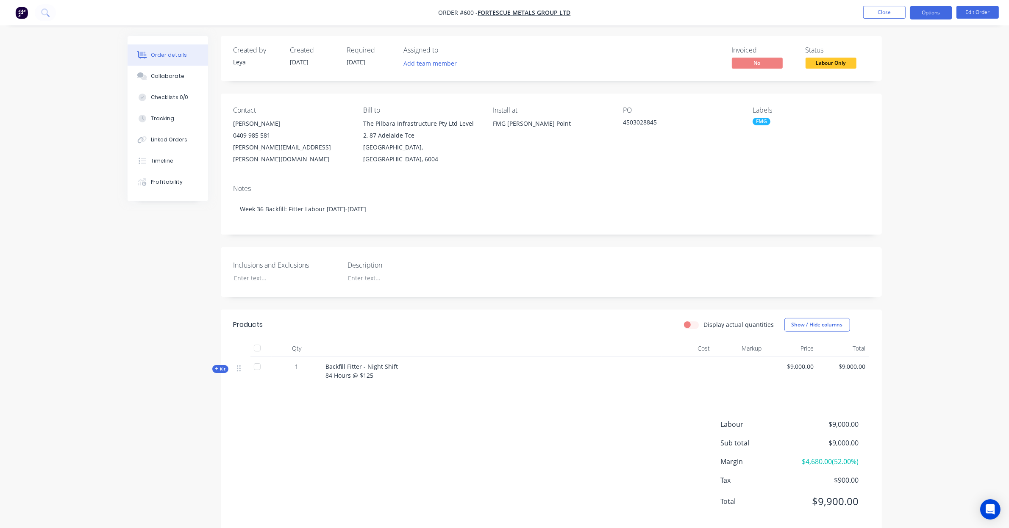
click at [914, 18] on button "Options" at bounding box center [931, 13] width 42 height 14
click at [902, 50] on div "Invoice" at bounding box center [905, 51] width 78 height 12
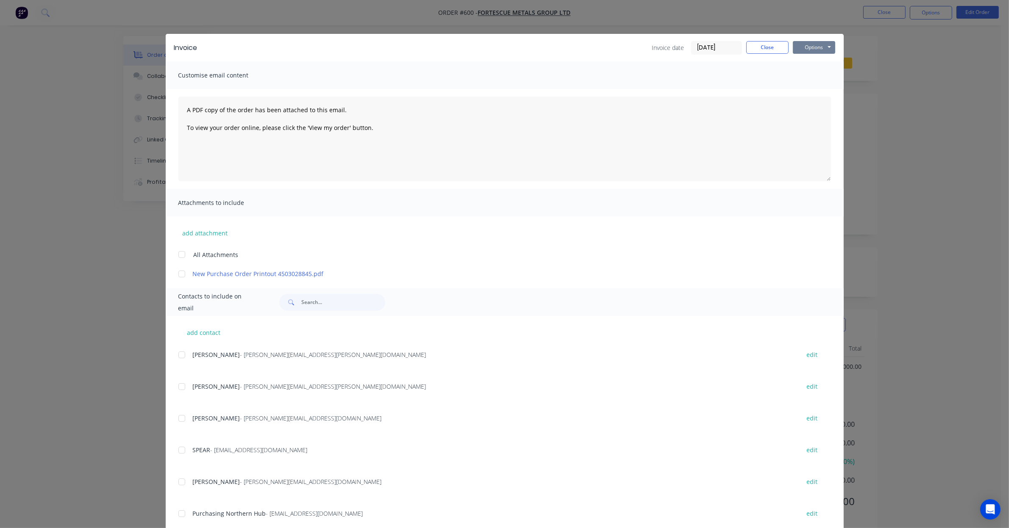
click at [796, 49] on button "Options" at bounding box center [814, 47] width 42 height 13
click at [806, 77] on button "Print" at bounding box center [820, 77] width 54 height 14
click at [762, 50] on button "Close" at bounding box center [767, 47] width 42 height 13
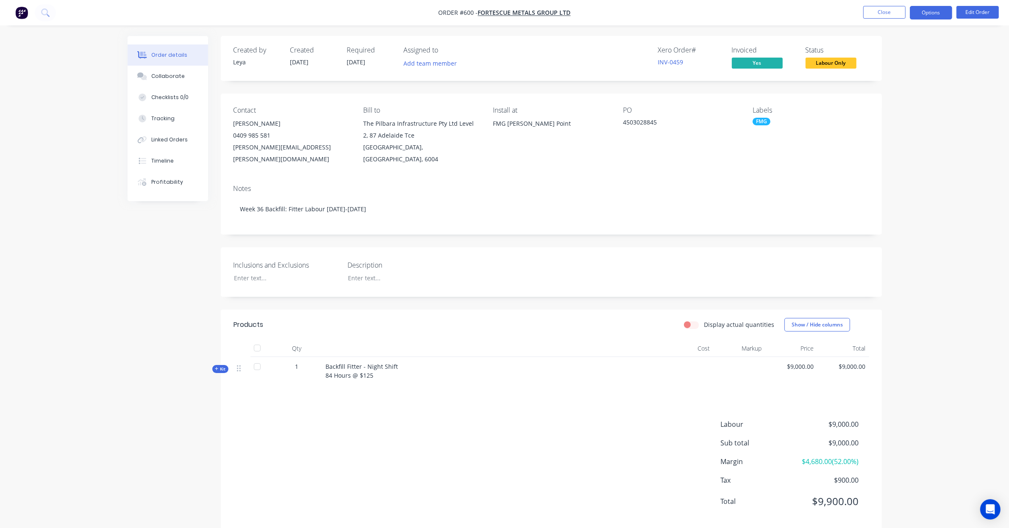
click at [931, 9] on button "Options" at bounding box center [931, 13] width 42 height 14
click at [962, 92] on div "Order details Collaborate Checklists 0/0 Tracking Linked Orders Timeline Profit…" at bounding box center [504, 271] width 1009 height 543
click at [850, 65] on span "Labour Only" at bounding box center [830, 63] width 51 height 11
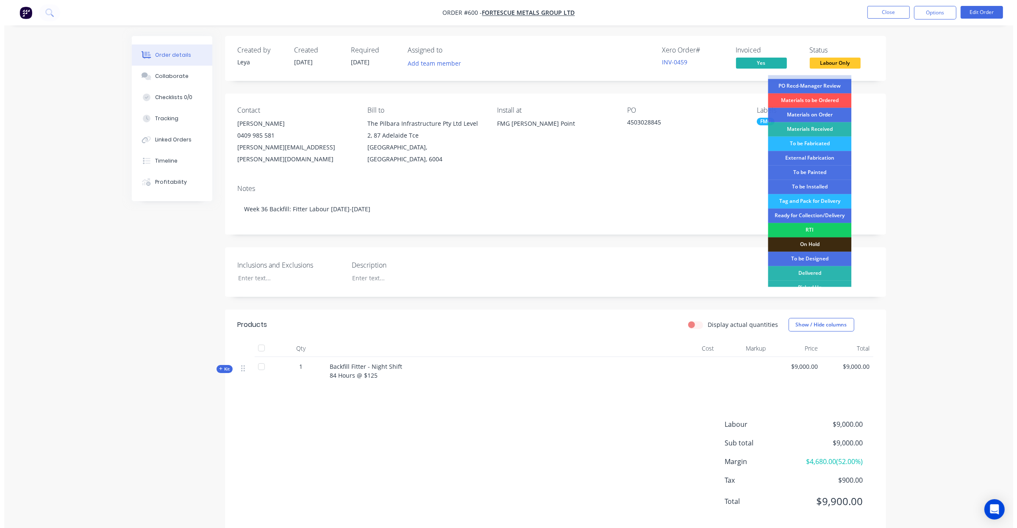
scroll to position [22, 0]
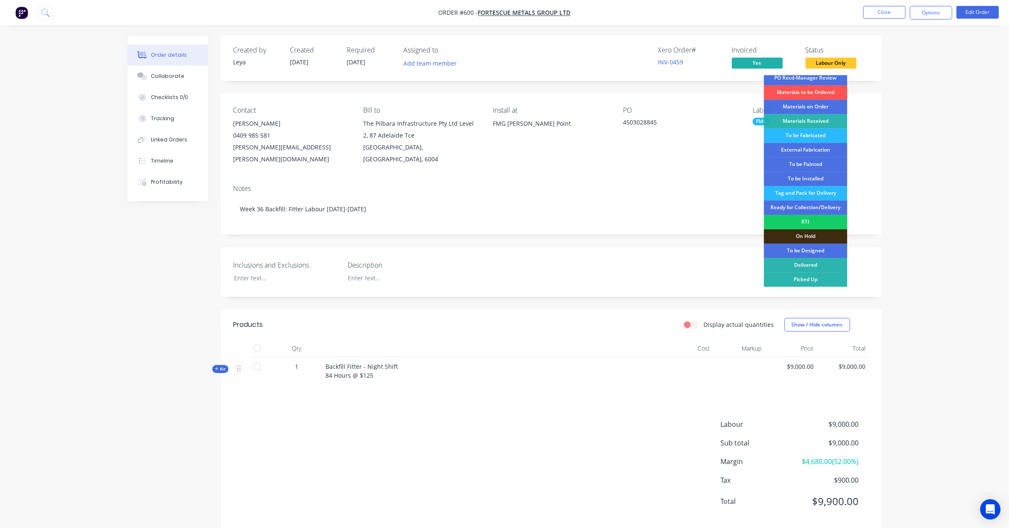
click at [817, 221] on div "RTI" at bounding box center [805, 222] width 83 height 14
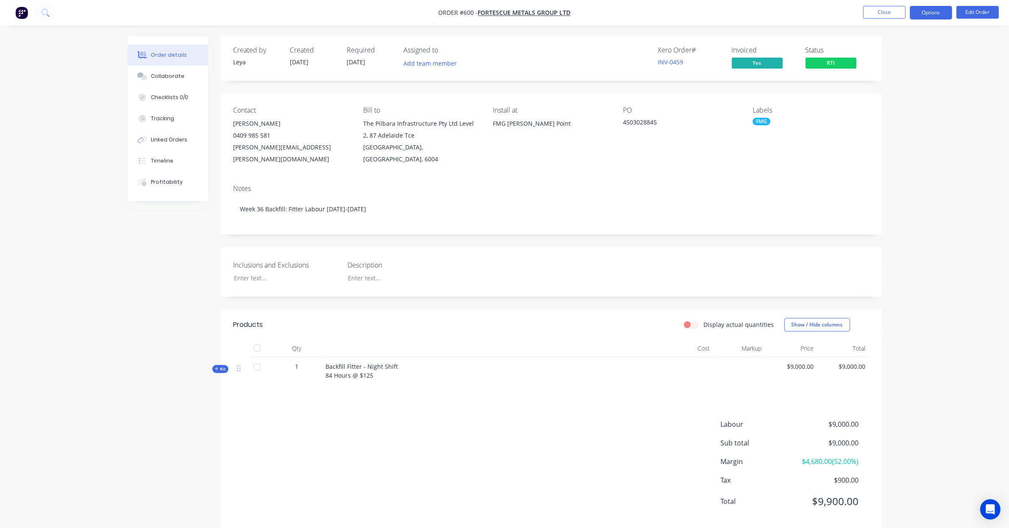
click at [923, 8] on button "Options" at bounding box center [931, 13] width 42 height 14
click at [757, 269] on div "Inclusions and Exclusions Description" at bounding box center [551, 272] width 661 height 50
click at [704, 320] on label "Display actual quantities" at bounding box center [739, 324] width 70 height 9
click at [691, 320] on input "Display actual quantities" at bounding box center [687, 324] width 7 height 8
checkbox input "true"
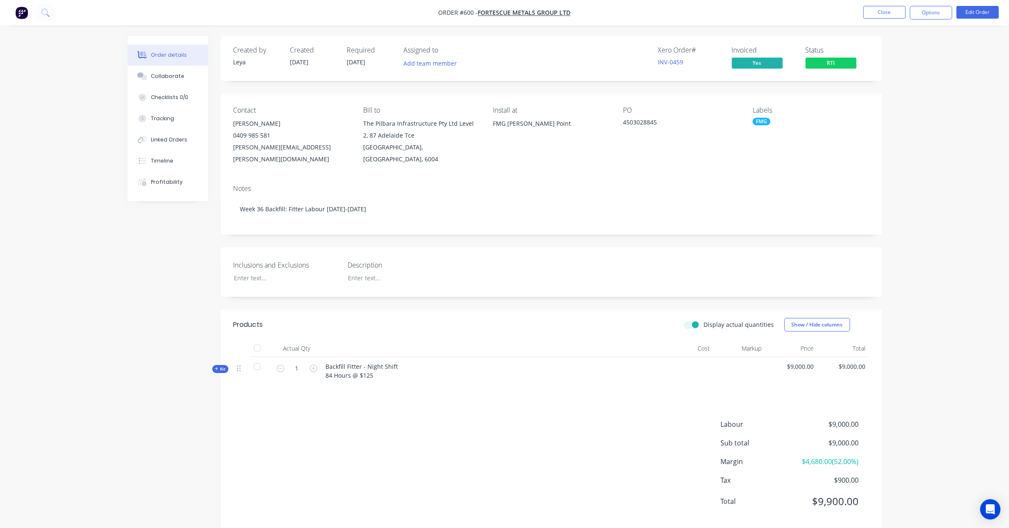
click at [211, 357] on div "Created by Leya Created 26/08/25 Required 01/09/25 Assigned to Add team member …" at bounding box center [505, 289] width 754 height 507
click at [218, 366] on span "Kit" at bounding box center [220, 369] width 11 height 6
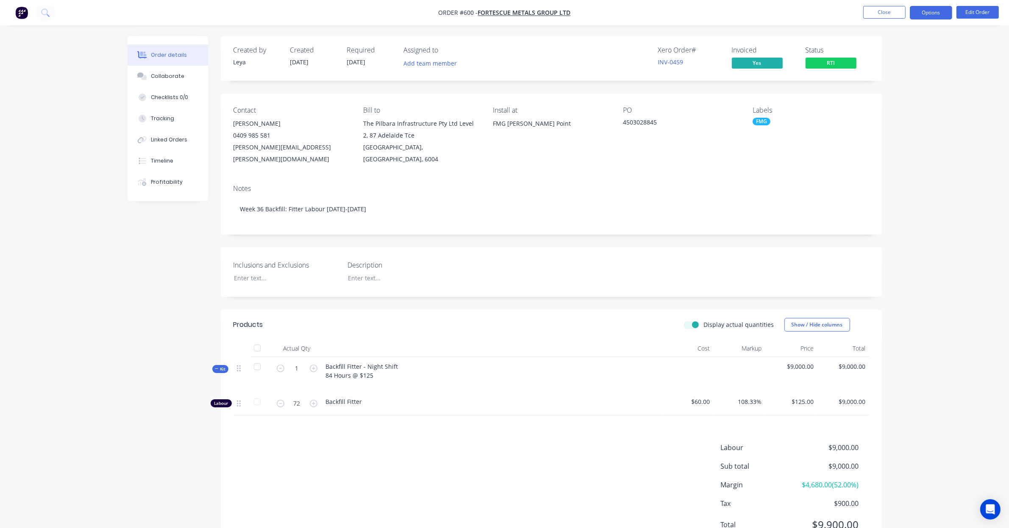
click at [926, 15] on button "Options" at bounding box center [931, 13] width 42 height 14
click at [899, 224] on div "Archive" at bounding box center [905, 221] width 78 height 12
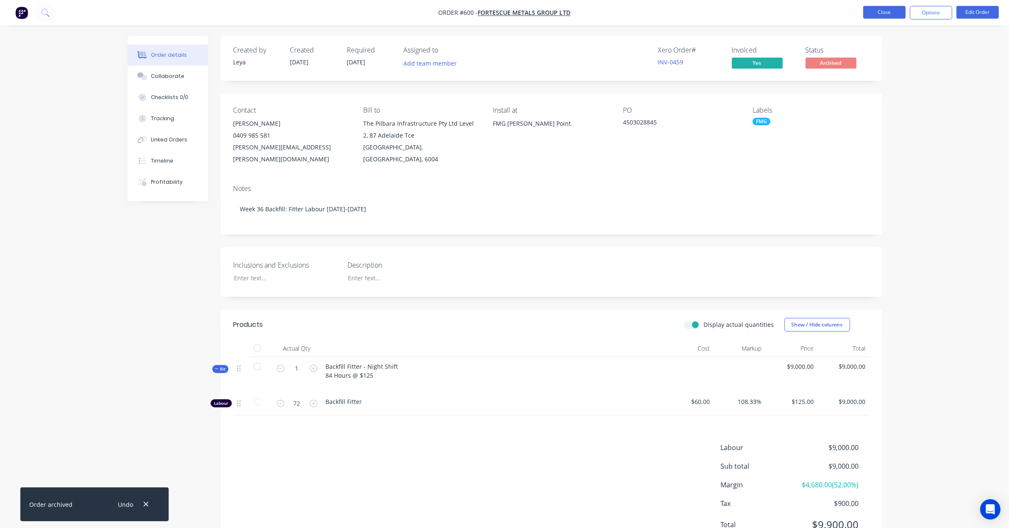
click at [895, 18] on button "Close" at bounding box center [884, 12] width 42 height 13
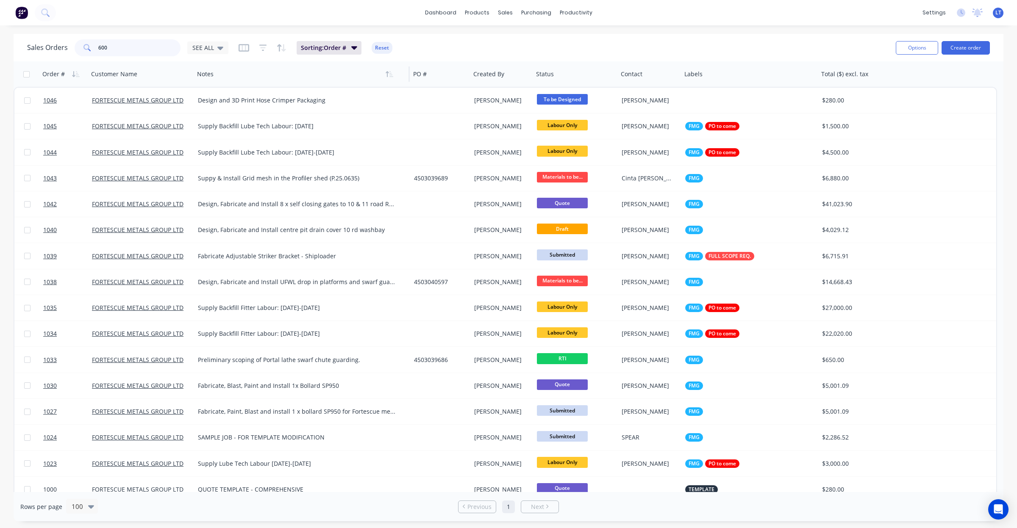
drag, startPoint x: 137, startPoint y: 52, endPoint x: 208, endPoint y: 69, distance: 72.8
click at [37, 51] on div "Sales Orders 600 SEE ALL" at bounding box center [127, 47] width 201 height 17
click at [342, 51] on span "Sorting: Order #" at bounding box center [323, 48] width 45 height 8
click at [441, 46] on div "Sales Orders 600 SEE ALL Sorting: Order # Reset" at bounding box center [458, 47] width 862 height 21
click at [608, 88] on link "Timesheets" at bounding box center [608, 91] width 112 height 17
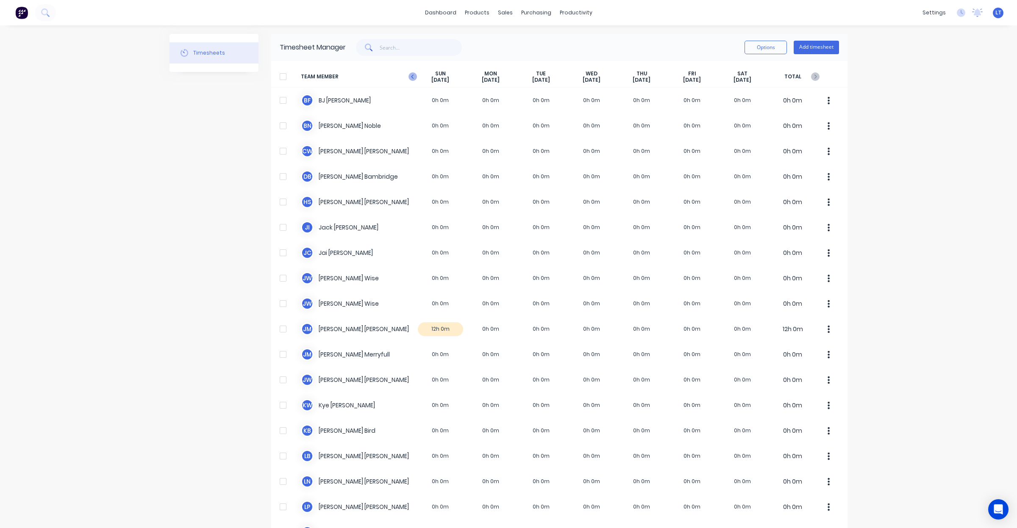
click at [408, 75] on icon "button" at bounding box center [412, 76] width 8 height 8
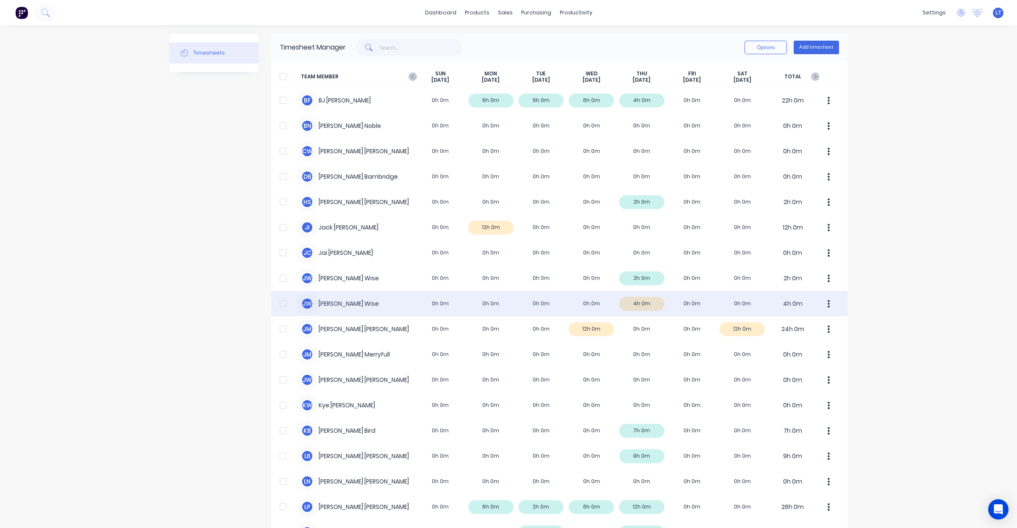
click at [655, 304] on div "J W James Wise 0h 0m 0h 0m 0h 0m 0h 0m 4h 0m 0h 0m 0h 0m 4h 0m" at bounding box center [559, 303] width 576 height 25
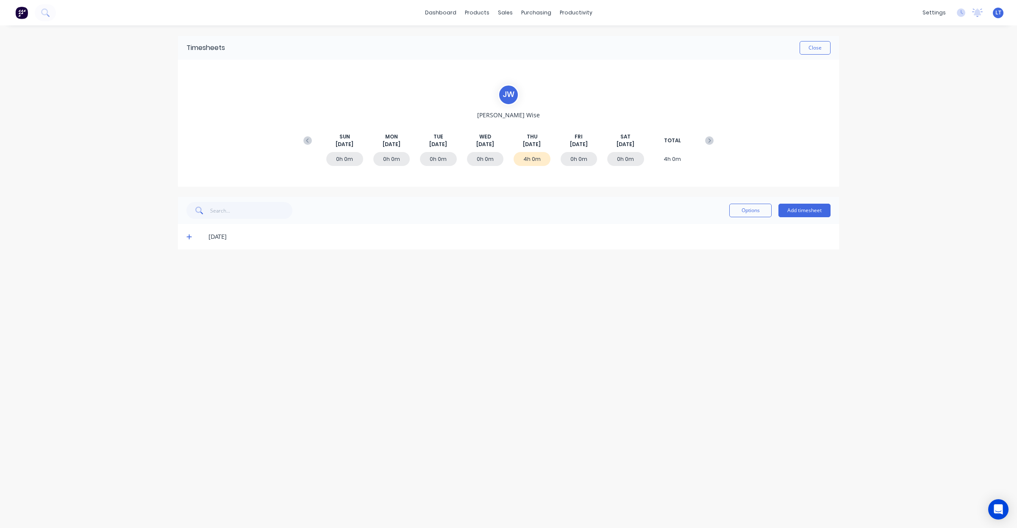
click at [191, 238] on icon at bounding box center [189, 237] width 6 height 6
click at [536, 348] on div "Timesheets Close J W James Wise SUN Aug 31st MON Sep 1st TUE Sep 2nd WED Sep 3r…" at bounding box center [508, 268] width 678 height 486
drag, startPoint x: 536, startPoint y: 349, endPoint x: 498, endPoint y: 356, distance: 38.9
click at [479, 355] on div "Timesheets Close J W James Wise SUN Aug 31st MON Sep 1st TUE Sep 2nd WED Sep 3r…" at bounding box center [508, 268] width 678 height 486
drag, startPoint x: 576, startPoint y: 373, endPoint x: 515, endPoint y: 363, distance: 61.8
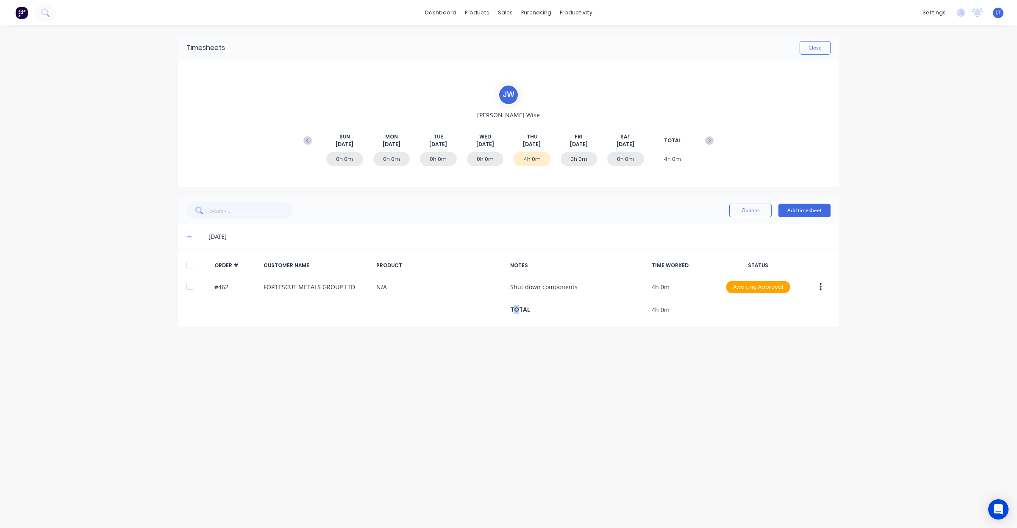
click at [515, 363] on div "Timesheets Close J W James Wise SUN Aug 31st MON Sep 1st TUE Sep 2nd WED Sep 3r…" at bounding box center [508, 268] width 678 height 486
drag, startPoint x: 515, startPoint y: 363, endPoint x: 680, endPoint y: 384, distance: 166.5
click at [680, 384] on div "Timesheets Close J W James Wise SUN Aug 31st MON Sep 1st TUE Sep 2nd WED Sep 3r…" at bounding box center [508, 268] width 678 height 486
click at [525, 408] on div "Timesheets Close J W James Wise SUN Aug 31st MON Sep 1st TUE Sep 2nd WED Sep 3r…" at bounding box center [508, 268] width 678 height 486
drag, startPoint x: 525, startPoint y: 408, endPoint x: 443, endPoint y: 396, distance: 83.0
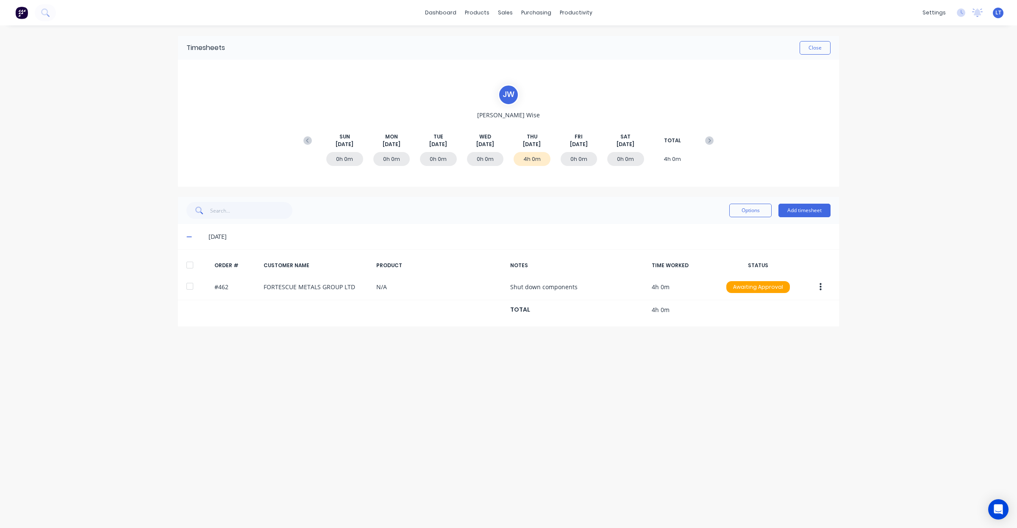
click at [443, 396] on div "Timesheets Close J W James Wise SUN Aug 31st MON Sep 1st TUE Sep 2nd WED Sep 3r…" at bounding box center [508, 268] width 678 height 486
click at [818, 49] on button "Close" at bounding box center [814, 48] width 31 height 14
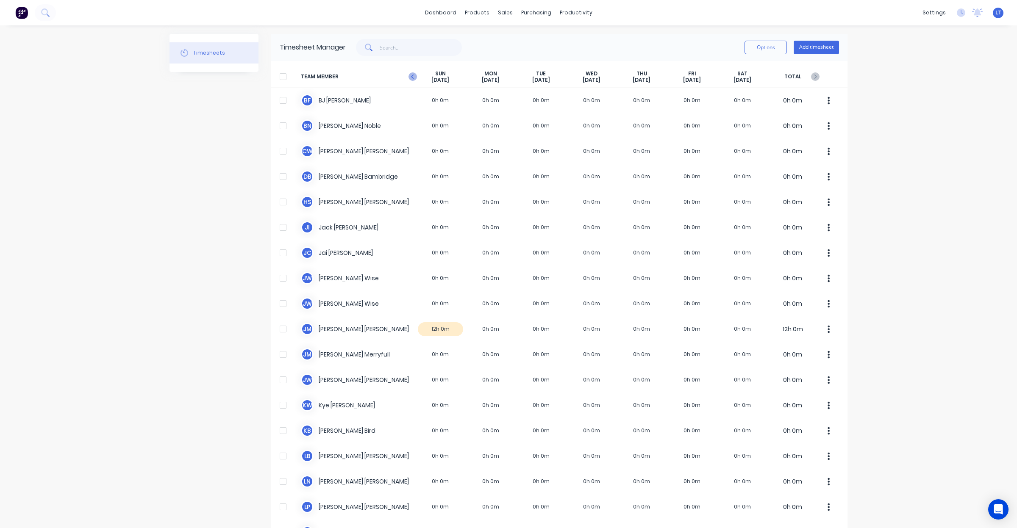
click at [410, 76] on icon "button" at bounding box center [412, 76] width 8 height 8
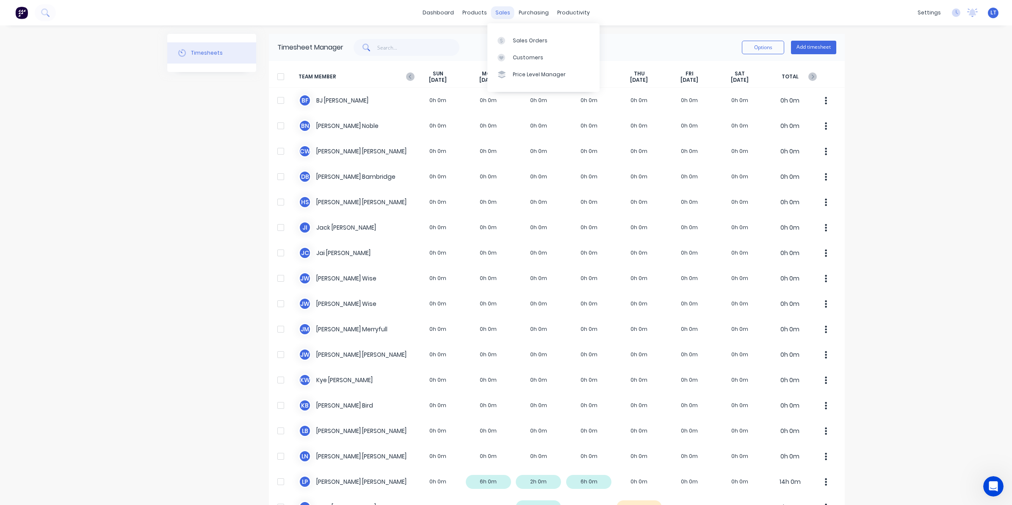
click at [499, 9] on div "sales" at bounding box center [502, 12] width 23 height 13
click at [897, 117] on div "dashboard products sales purchasing productivity dashboard products Product Cat…" at bounding box center [506, 252] width 1012 height 505
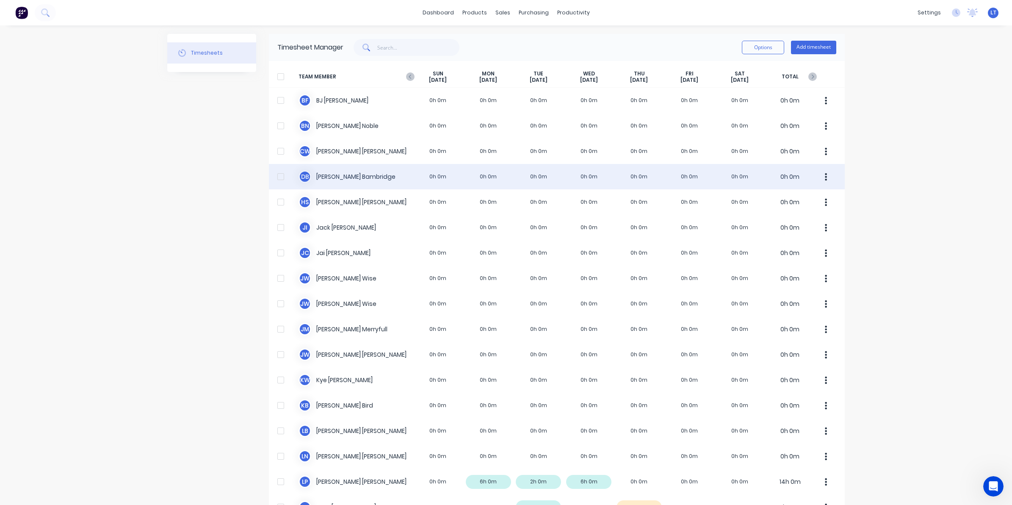
drag, startPoint x: 897, startPoint y: 116, endPoint x: 799, endPoint y: 166, distance: 110.3
click at [887, 94] on div "dashboard products sales purchasing productivity dashboard products Product Cat…" at bounding box center [506, 252] width 1012 height 505
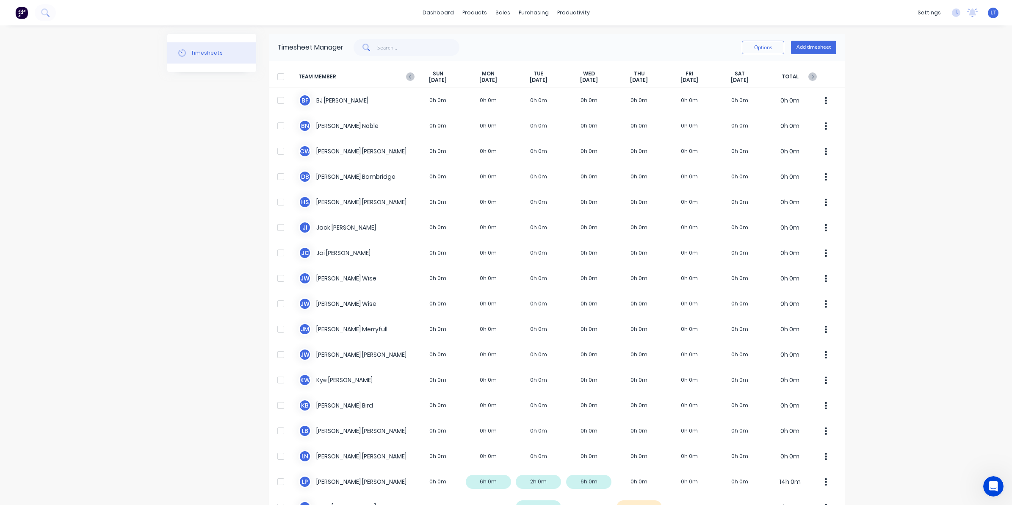
click at [939, 198] on div "dashboard products sales purchasing productivity dashboard products Product Cat…" at bounding box center [506, 252] width 1012 height 505
drag, startPoint x: 939, startPoint y: 198, endPoint x: 921, endPoint y: 166, distance: 36.8
drag, startPoint x: 921, startPoint y: 166, endPoint x: 906, endPoint y: 155, distance: 18.9
click at [913, 155] on div "dashboard products sales purchasing productivity dashboard products Product Cat…" at bounding box center [506, 252] width 1012 height 505
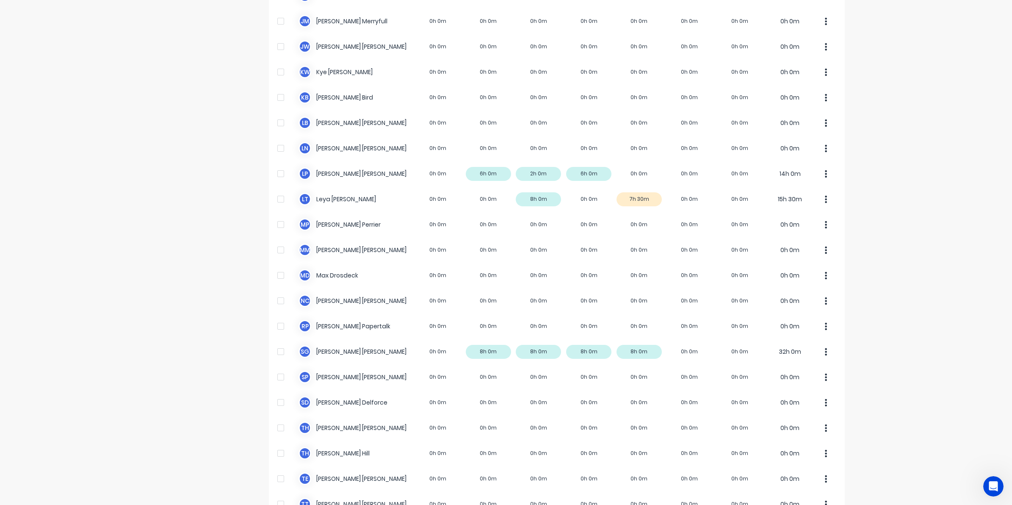
scroll to position [359, 0]
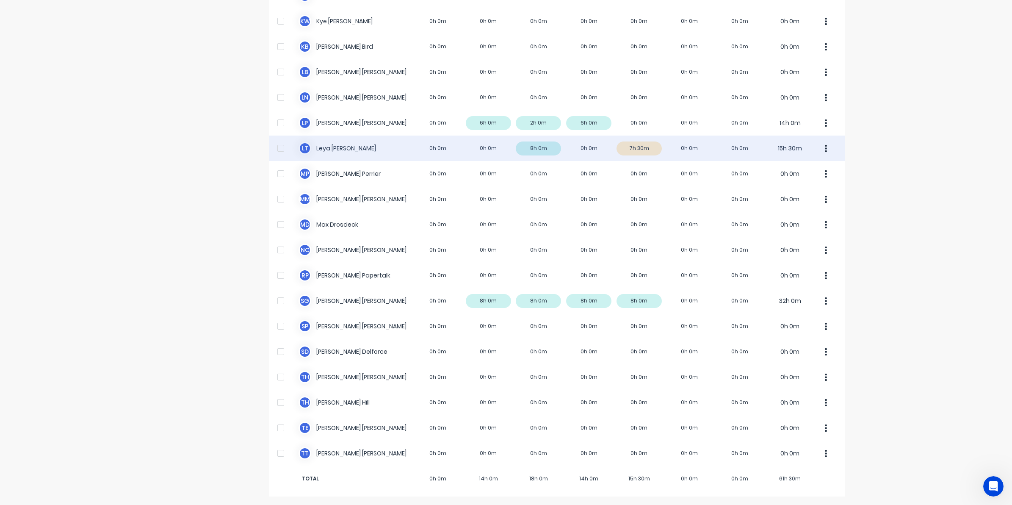
click at [821, 151] on button "button" at bounding box center [827, 148] width 18 height 17
click at [817, 166] on div "Approve" at bounding box center [794, 172] width 65 height 12
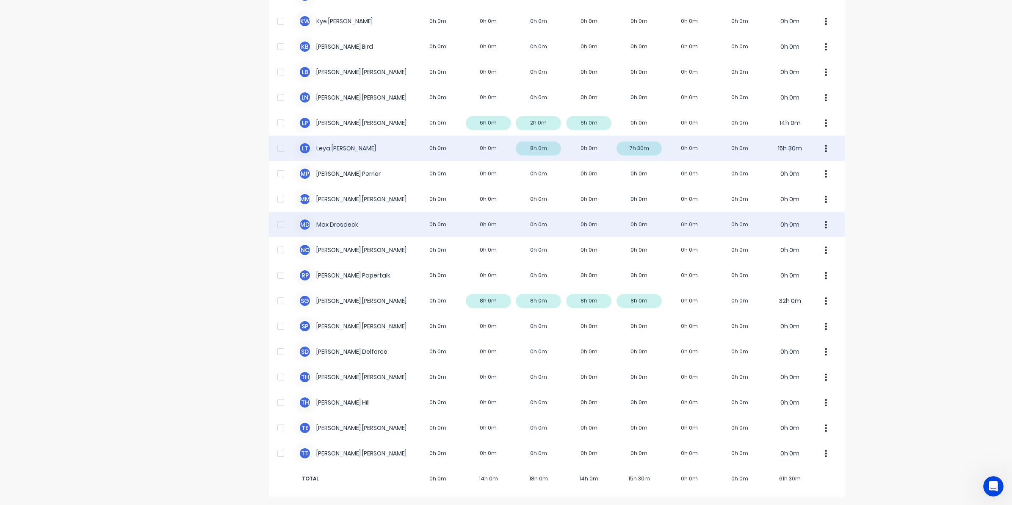
scroll to position [341, 0]
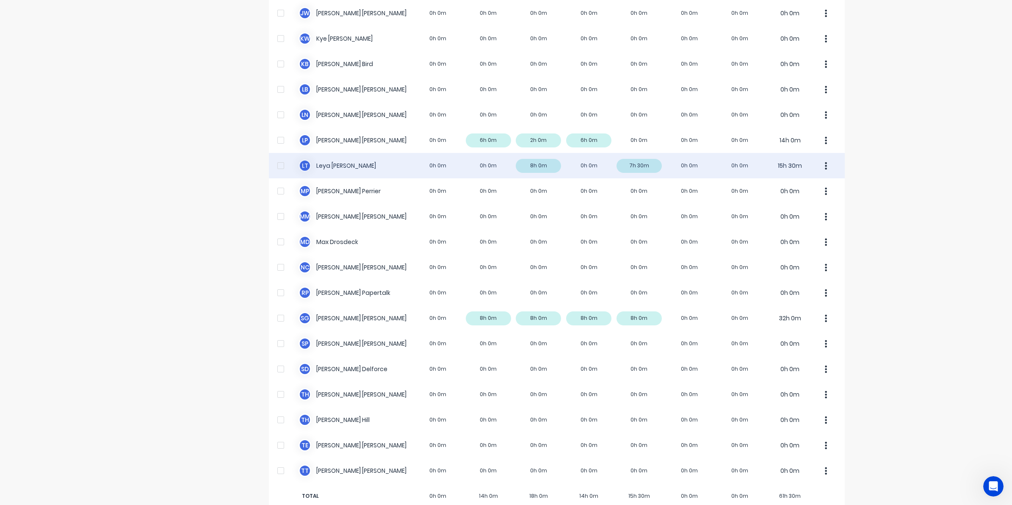
drag, startPoint x: 233, startPoint y: 197, endPoint x: 200, endPoint y: 191, distance: 33.3
click at [204, 191] on div "Timesheets" at bounding box center [211, 102] width 89 height 821
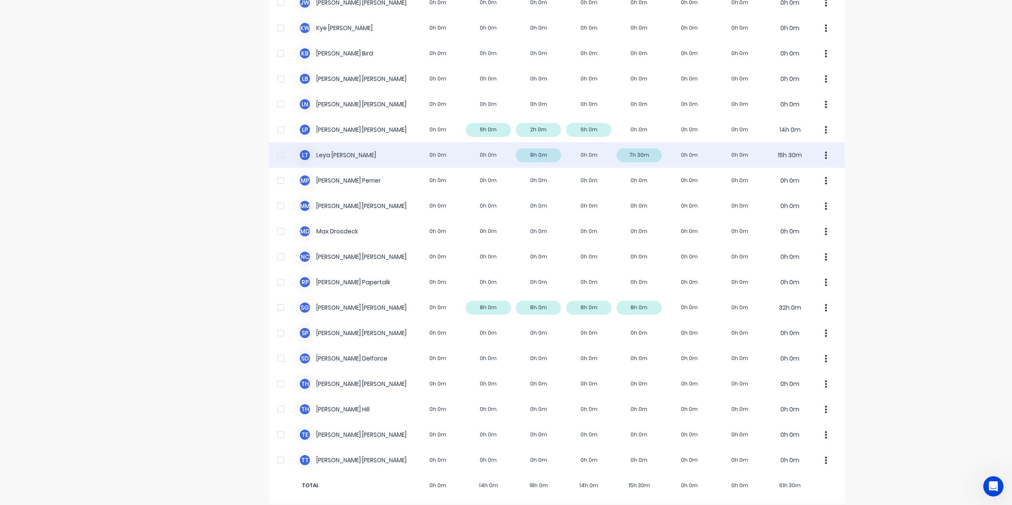
scroll to position [359, 0]
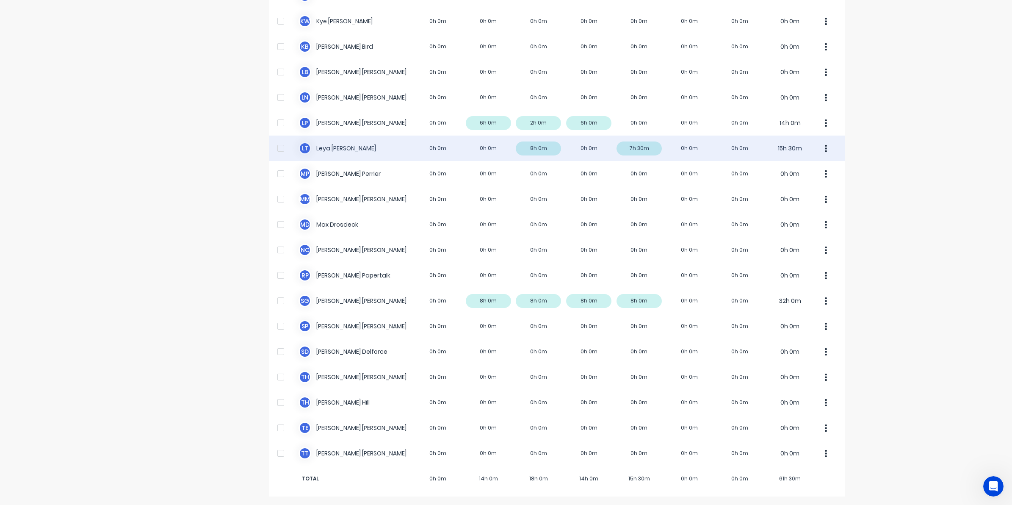
click at [210, 200] on div "Timesheets" at bounding box center [211, 85] width 89 height 821
drag, startPoint x: 210, startPoint y: 200, endPoint x: 169, endPoint y: 179, distance: 46.2
drag, startPoint x: 169, startPoint y: 179, endPoint x: 114, endPoint y: 158, distance: 58.9
click at [114, 158] on div "dashboard products sales purchasing productivity dashboard products Product Cat…" at bounding box center [506, 252] width 1012 height 505
click at [235, 163] on div "Timesheets" at bounding box center [211, 85] width 89 height 821
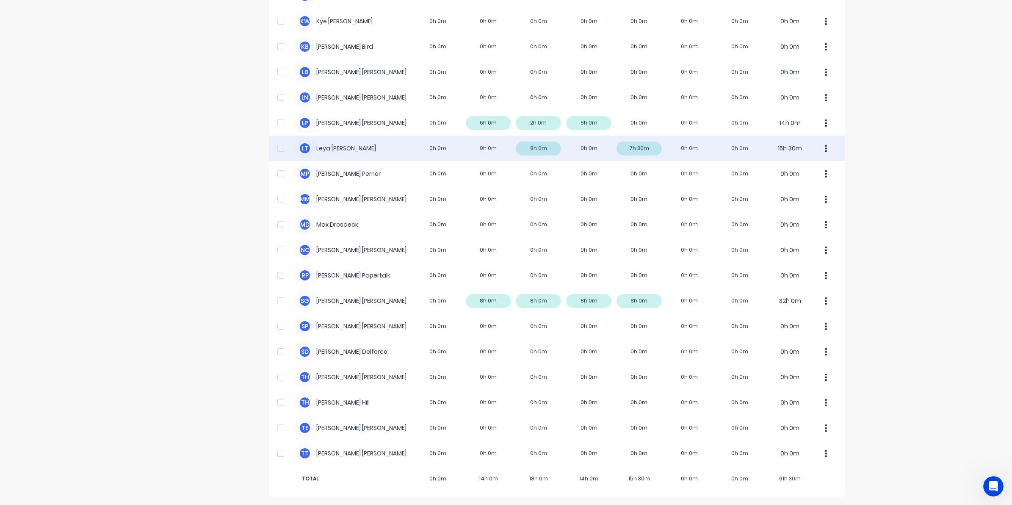
drag, startPoint x: 235, startPoint y: 163, endPoint x: 183, endPoint y: 155, distance: 52.7
click at [183, 155] on div "Timesheets" at bounding box center [211, 85] width 89 height 821
drag, startPoint x: 200, startPoint y: 153, endPoint x: 170, endPoint y: 151, distance: 29.7
click at [170, 151] on div "Timesheets" at bounding box center [211, 85] width 89 height 821
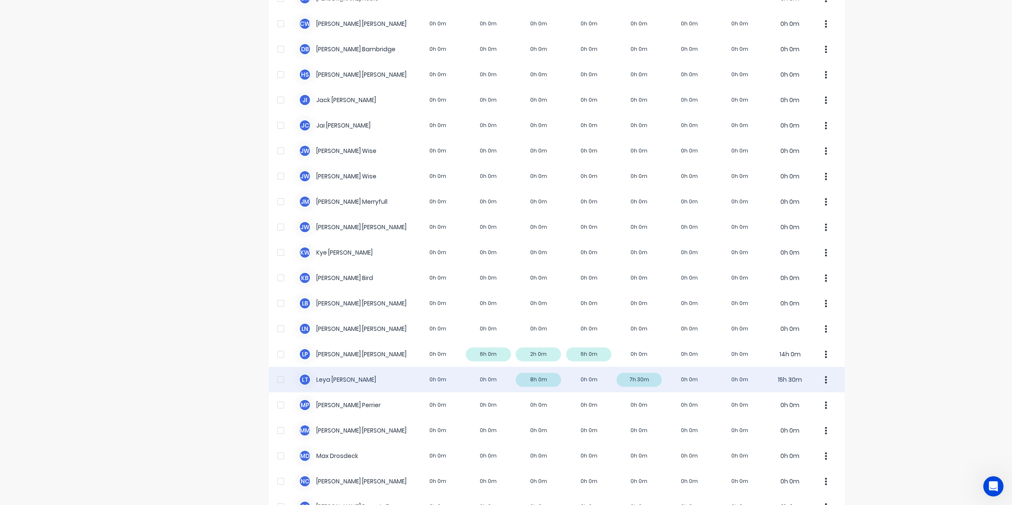
scroll to position [0, 0]
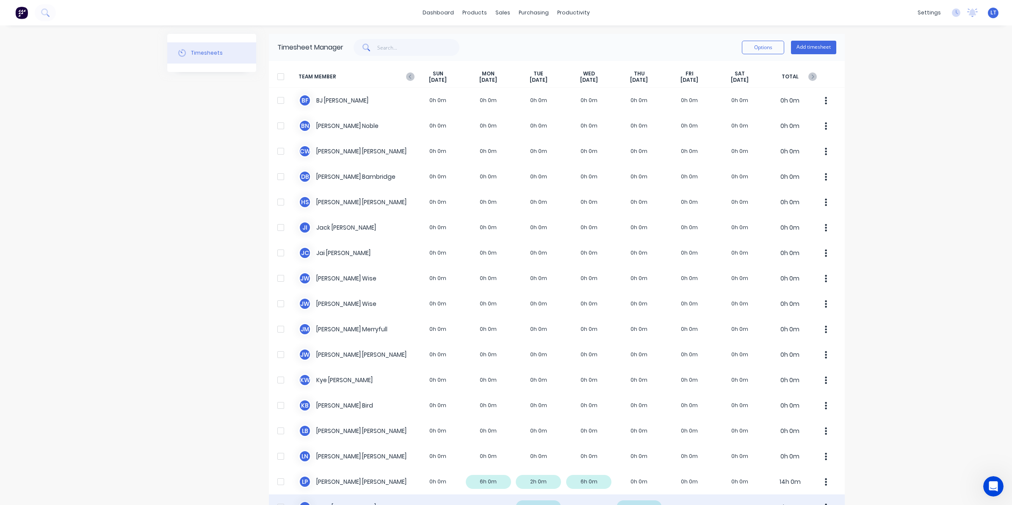
click at [200, 139] on div "Timesheets" at bounding box center [211, 444] width 89 height 821
drag, startPoint x: 200, startPoint y: 139, endPoint x: 174, endPoint y: 139, distance: 26.3
drag, startPoint x: 174, startPoint y: 139, endPoint x: 146, endPoint y: 137, distance: 28.0
click at [146, 137] on div "dashboard products sales purchasing productivity dashboard products Product Cat…" at bounding box center [506, 252] width 1012 height 505
click at [204, 149] on div "Timesheets" at bounding box center [211, 444] width 89 height 821
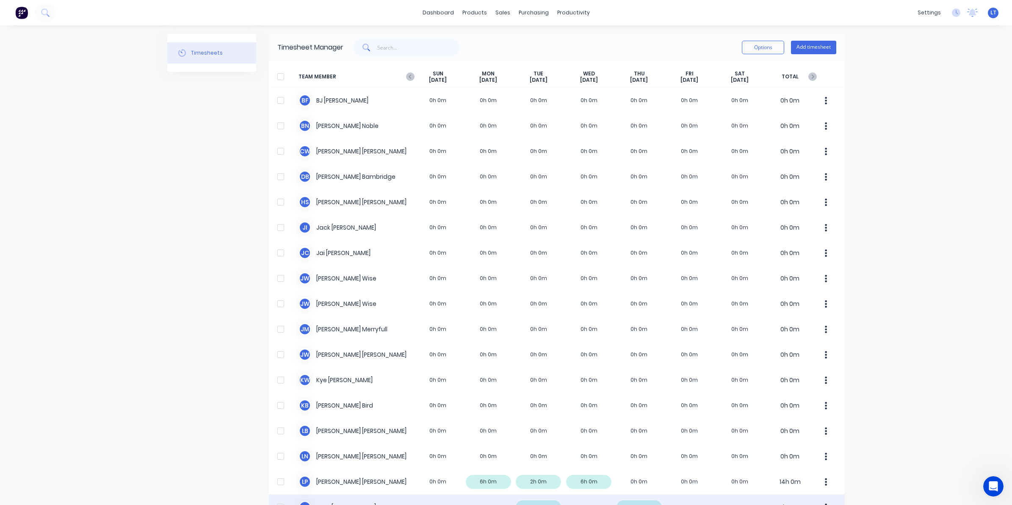
drag, startPoint x: 204, startPoint y: 149, endPoint x: 176, endPoint y: 150, distance: 28.0
click at [172, 149] on div "Timesheets" at bounding box center [211, 444] width 89 height 821
click at [234, 166] on div "Timesheets" at bounding box center [211, 444] width 89 height 821
drag, startPoint x: 234, startPoint y: 166, endPoint x: 191, endPoint y: 161, distance: 43.8
drag, startPoint x: 191, startPoint y: 161, endPoint x: 137, endPoint y: 152, distance: 54.7
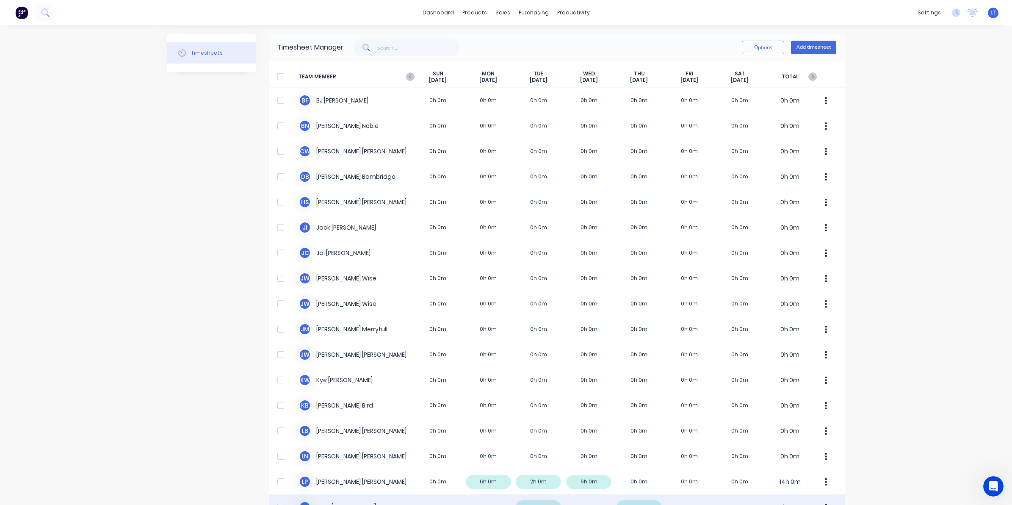
click at [137, 152] on div "dashboard products sales purchasing productivity dashboard products Product Cat…" at bounding box center [506, 252] width 1012 height 505
drag, startPoint x: 811, startPoint y: 20, endPoint x: 913, endPoint y: 139, distance: 156.8
click at [965, 187] on div "dashboard products sales purchasing productivity dashboard products Product Cat…" at bounding box center [506, 252] width 1012 height 505
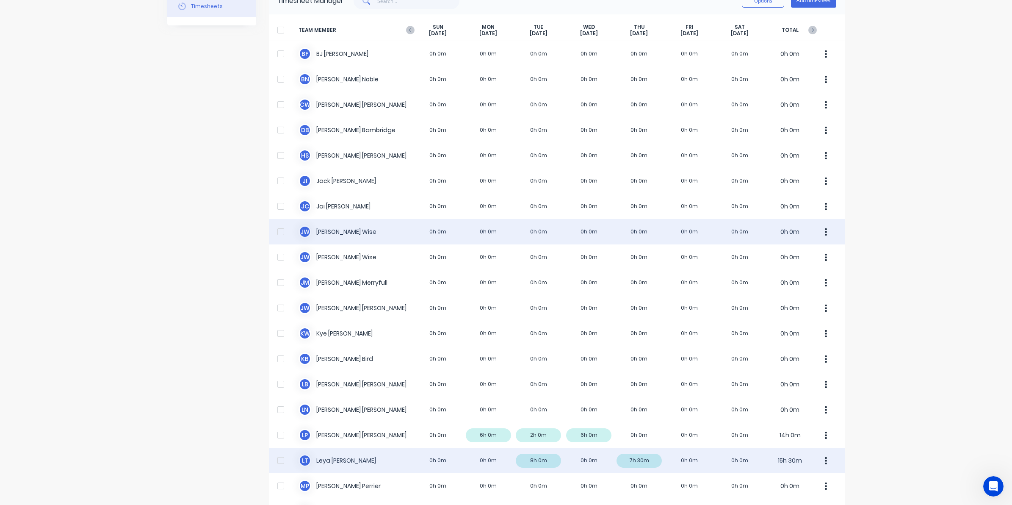
scroll to position [53, 0]
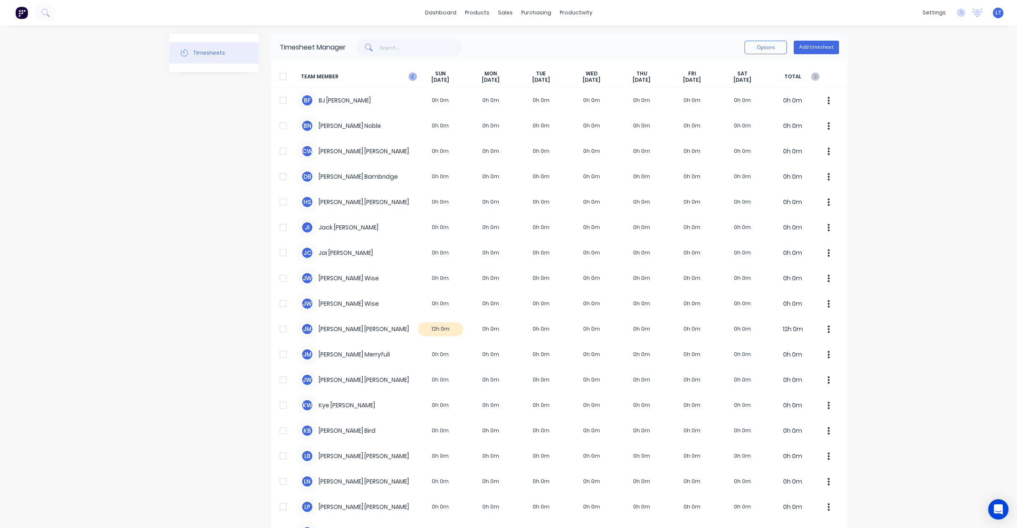
click at [408, 75] on icon "button" at bounding box center [412, 76] width 8 height 8
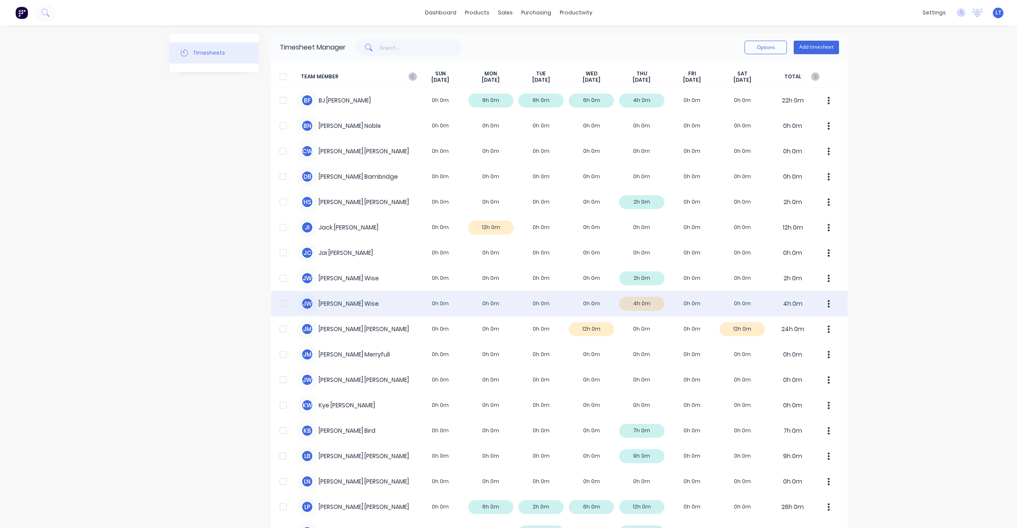
click at [632, 309] on div "J W James Wise 0h 0m 0h 0m 0h 0m 0h 0m 4h 0m 0h 0m 0h 0m 4h 0m" at bounding box center [559, 303] width 576 height 25
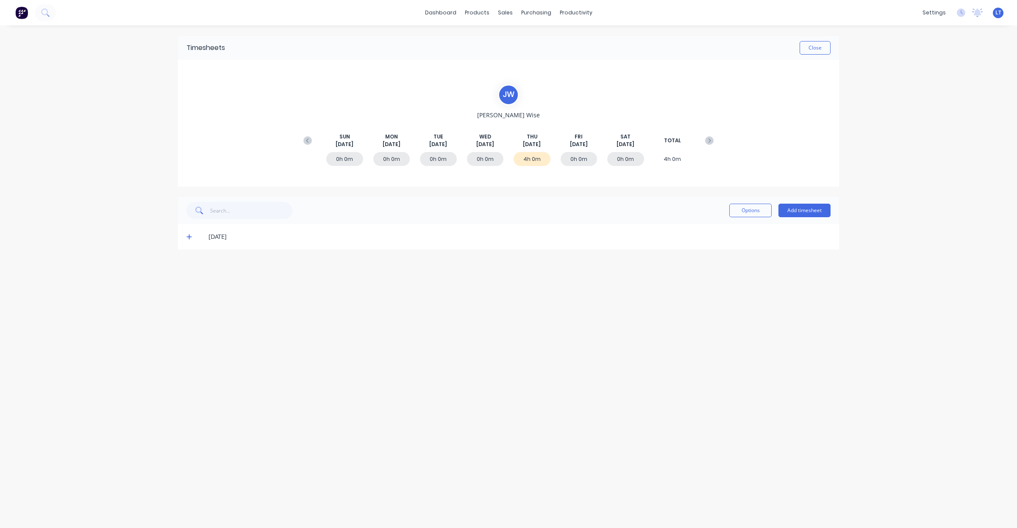
click at [190, 241] on span at bounding box center [190, 237] width 8 height 8
click at [814, 53] on button "Close" at bounding box center [814, 48] width 31 height 14
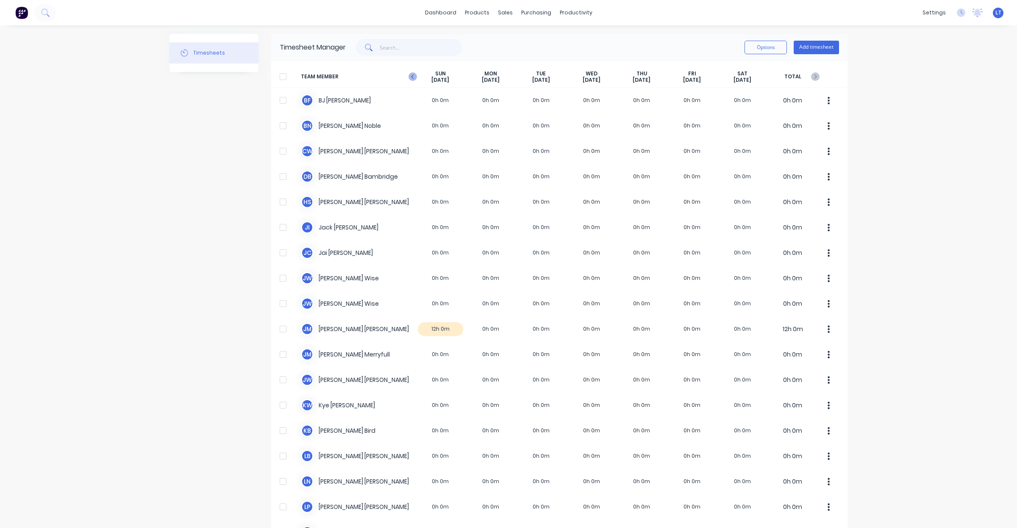
click at [409, 77] on icon "button" at bounding box center [412, 76] width 8 height 8
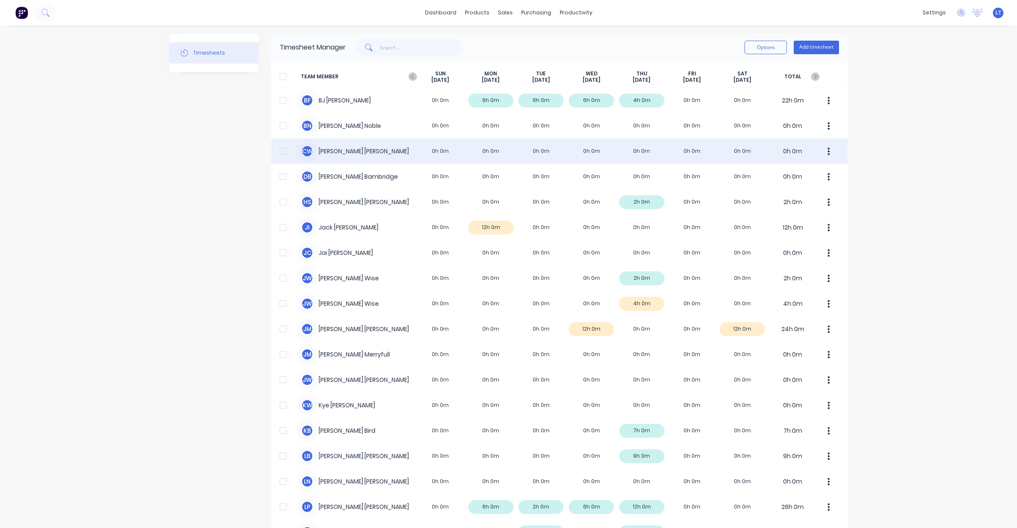
drag, startPoint x: 910, startPoint y: 215, endPoint x: 842, endPoint y: 149, distance: 95.3
click at [890, 164] on div "dashboard products sales purchasing productivity dashboard products Product Cat…" at bounding box center [508, 264] width 1017 height 528
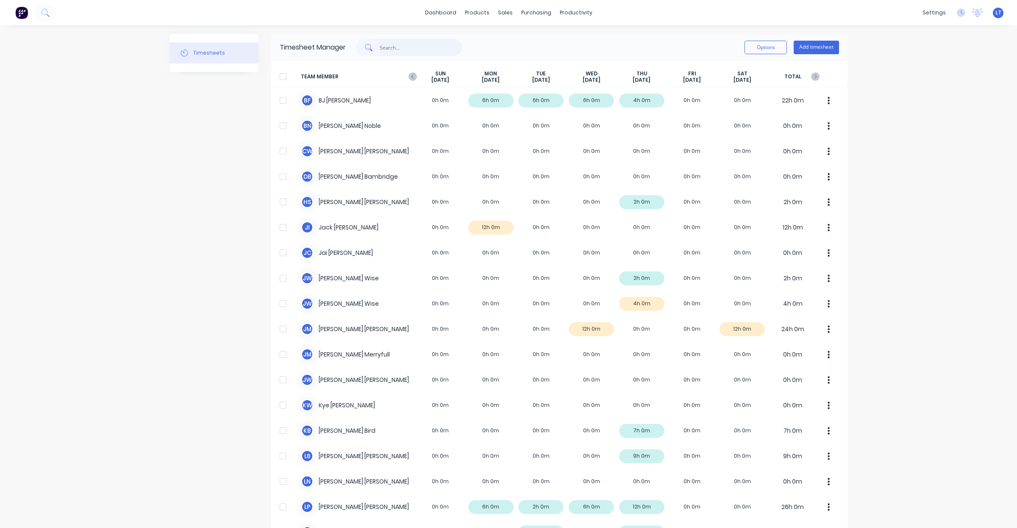
click at [407, 50] on input "text" at bounding box center [421, 47] width 83 height 17
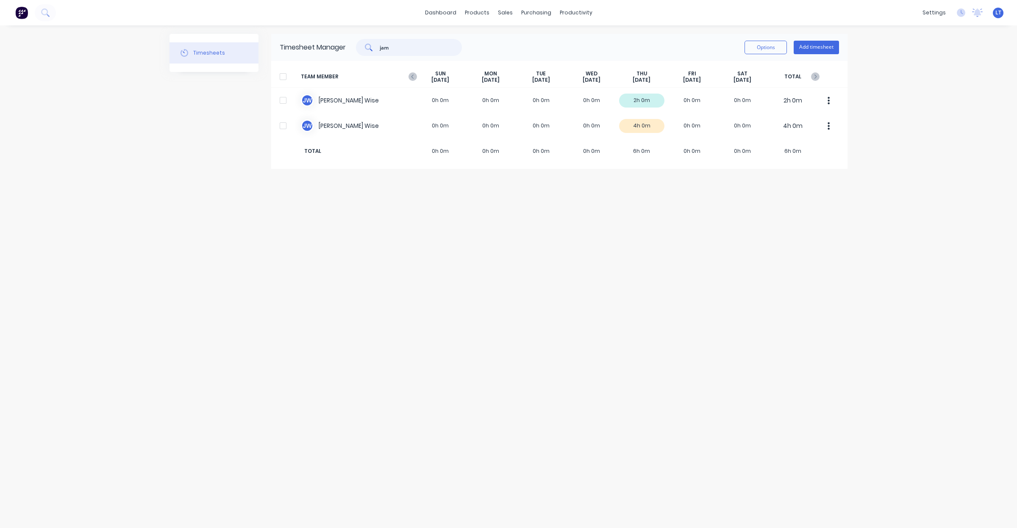
type input "jam"
drag, startPoint x: 622, startPoint y: 261, endPoint x: 531, endPoint y: 240, distance: 93.4
drag, startPoint x: 531, startPoint y: 240, endPoint x: 585, endPoint y: 206, distance: 64.5
click at [532, 239] on div "Timesheets Timesheet Manager jam Options Add timesheet TEAM MEMBER SUN Aug 31st…" at bounding box center [508, 277] width 678 height 486
click at [914, 51] on link "Team" at bounding box center [894, 57] width 112 height 17
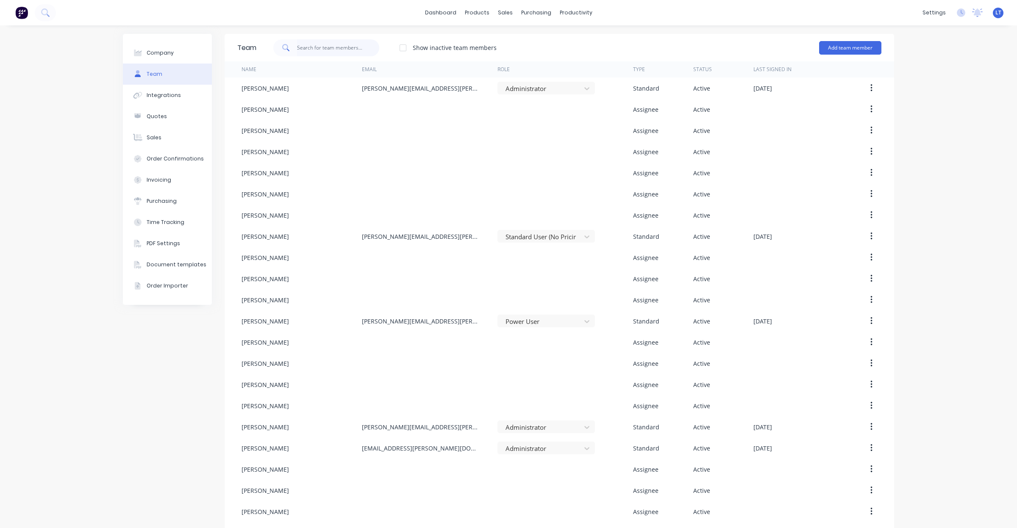
click at [310, 47] on input "text" at bounding box center [338, 47] width 83 height 17
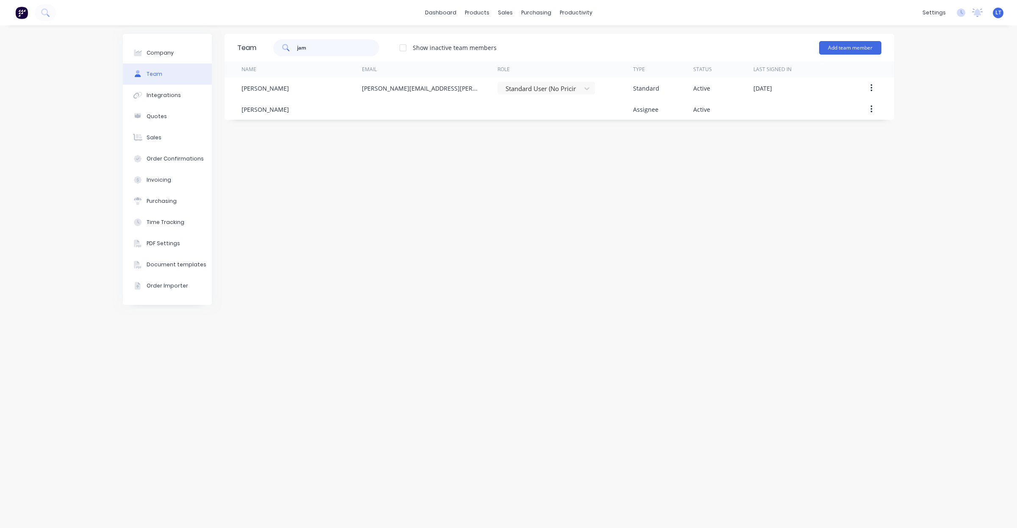
type input "jam"
drag, startPoint x: 653, startPoint y: 187, endPoint x: 608, endPoint y: 180, distance: 45.1
click at [608, 180] on div "Team jam Show inactive team members Add team member Name Email Role Type Status…" at bounding box center [559, 277] width 669 height 486
drag, startPoint x: 713, startPoint y: 205, endPoint x: 685, endPoint y: 200, distance: 27.8
drag, startPoint x: 685, startPoint y: 200, endPoint x: 672, endPoint y: 198, distance: 13.7
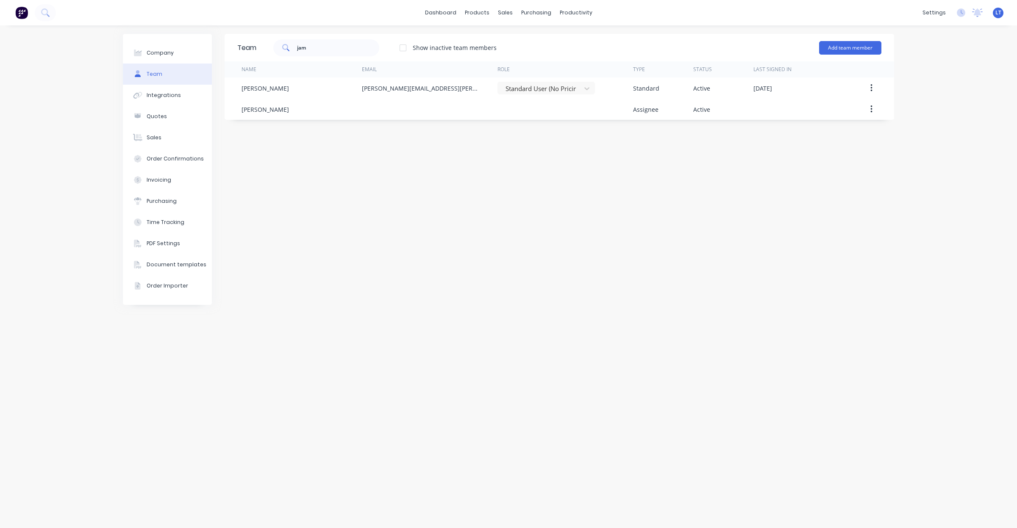
click at [656, 198] on div "Team jam Show inactive team members Add team member Name Email Role Type Status…" at bounding box center [559, 277] width 669 height 486
click at [716, 202] on div "Team jam Show inactive team members Add team member Name Email Role Type Status…" at bounding box center [559, 277] width 669 height 486
drag, startPoint x: 716, startPoint y: 202, endPoint x: 674, endPoint y: 195, distance: 43.3
drag, startPoint x: 674, startPoint y: 195, endPoint x: 643, endPoint y: 189, distance: 31.0
click at [643, 189] on div "Team jam Show inactive team members Add team member Name Email Role Type Status…" at bounding box center [559, 277] width 669 height 486
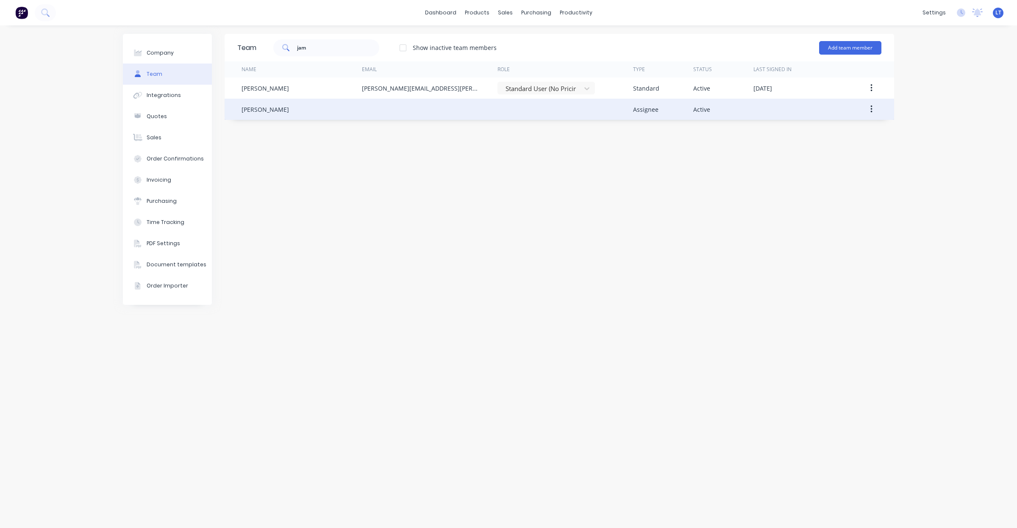
click at [868, 109] on button "button" at bounding box center [871, 109] width 20 height 15
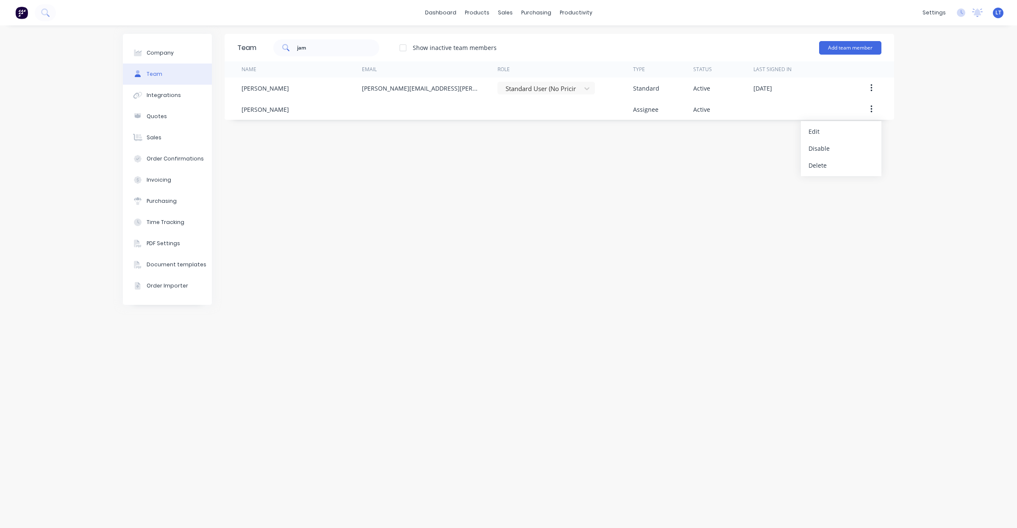
click at [746, 158] on div "Team jam Show inactive team members Add team member Name Email Role Type Status…" at bounding box center [559, 277] width 669 height 486
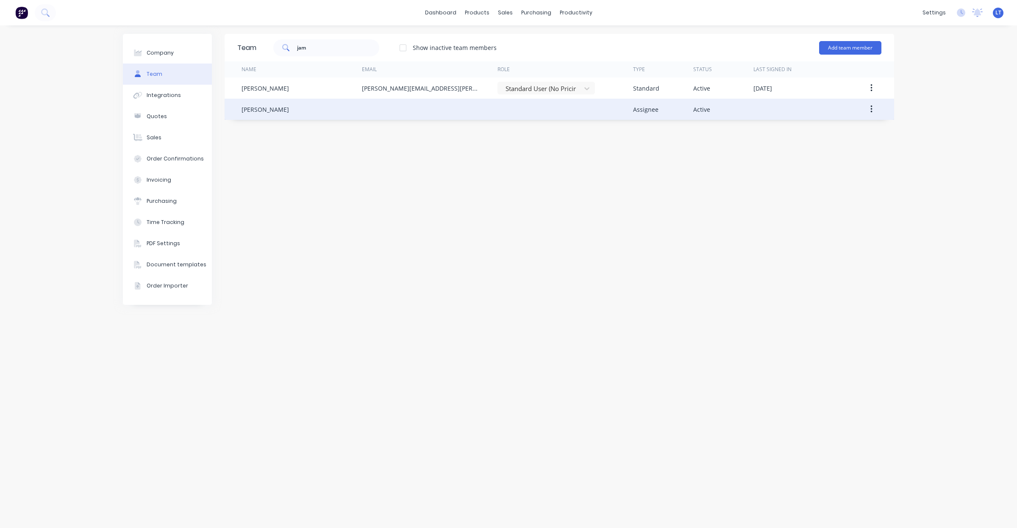
click at [869, 109] on button "button" at bounding box center [871, 109] width 20 height 15
click at [859, 150] on div "Disable" at bounding box center [840, 148] width 65 height 12
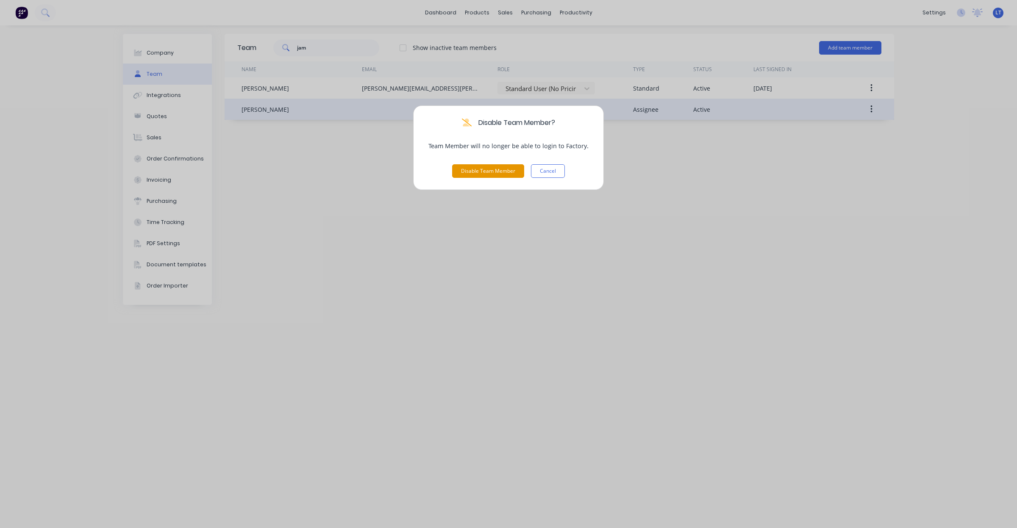
click at [505, 173] on button "Disable Team Member" at bounding box center [488, 171] width 72 height 14
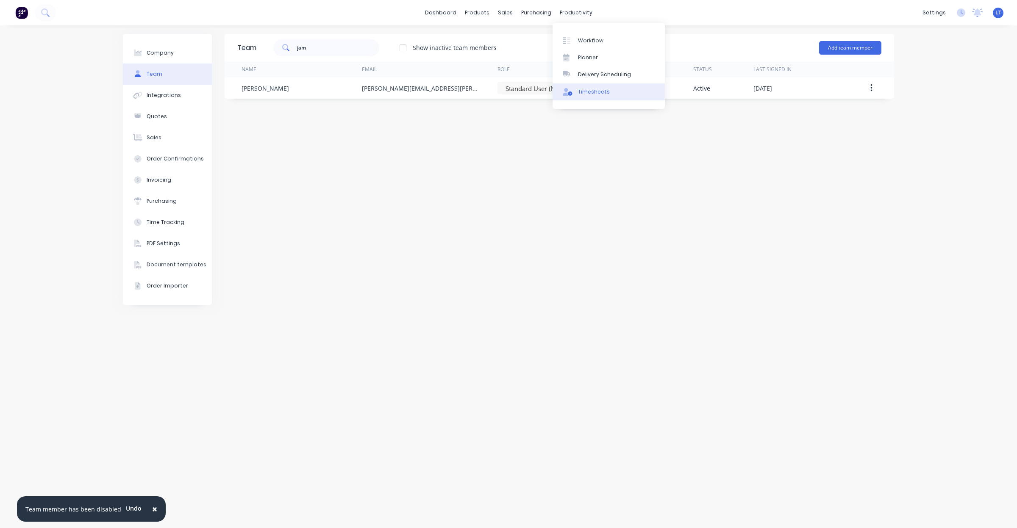
click at [617, 89] on link "Timesheets" at bounding box center [608, 91] width 112 height 17
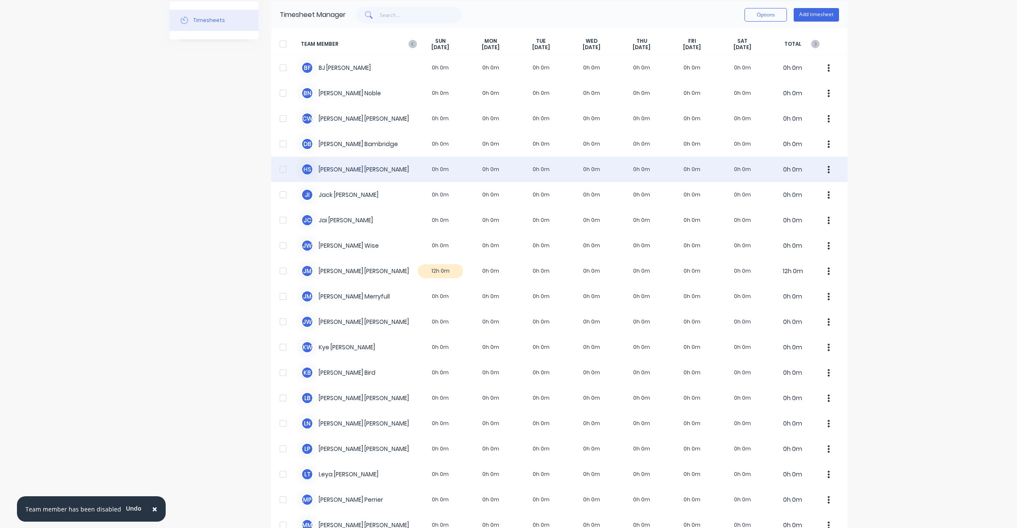
scroll to position [35, 0]
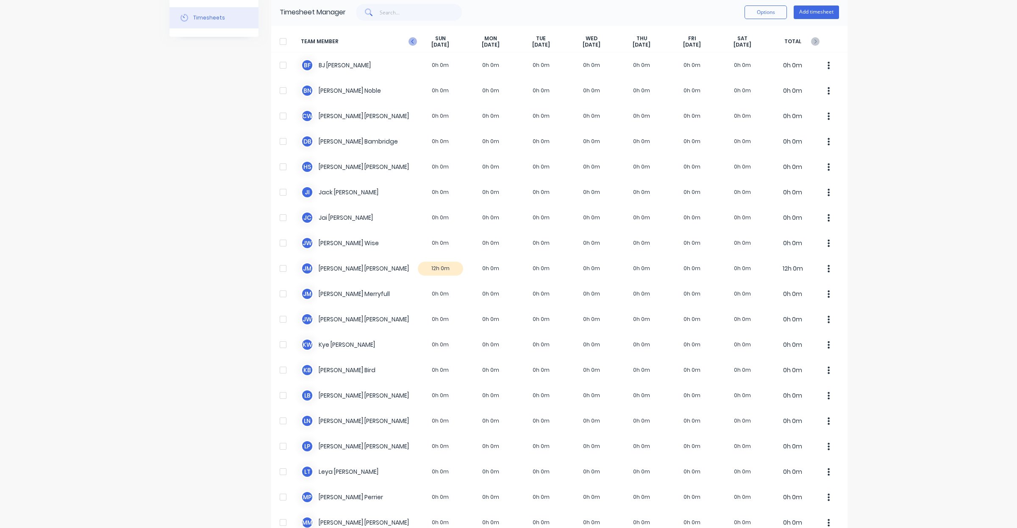
click at [412, 38] on icon "button" at bounding box center [412, 41] width 8 height 8
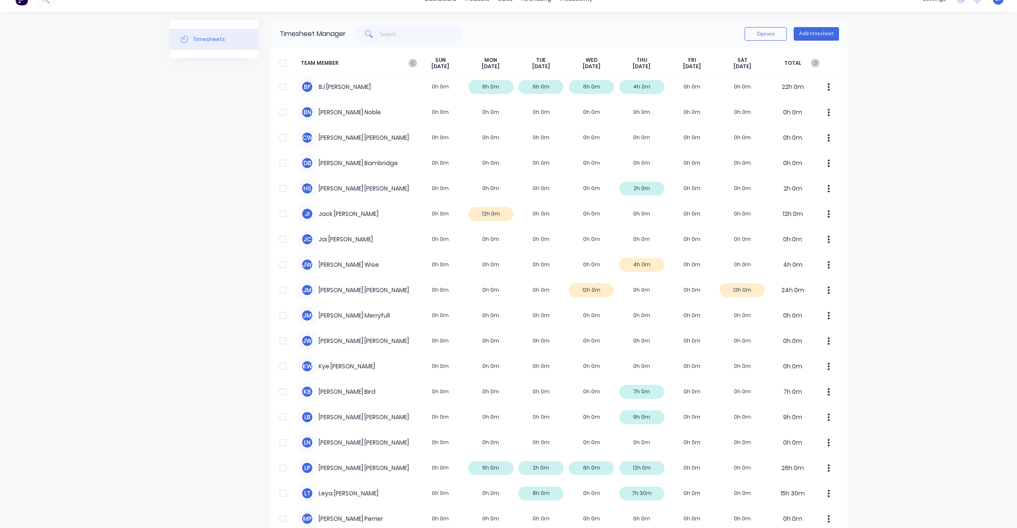
scroll to position [0, 0]
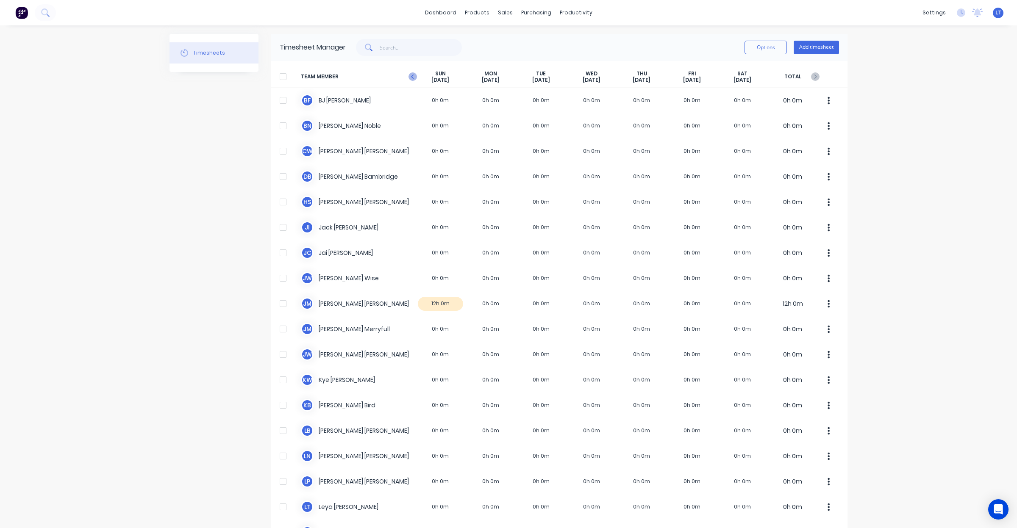
click at [410, 77] on icon "button" at bounding box center [412, 76] width 8 height 8
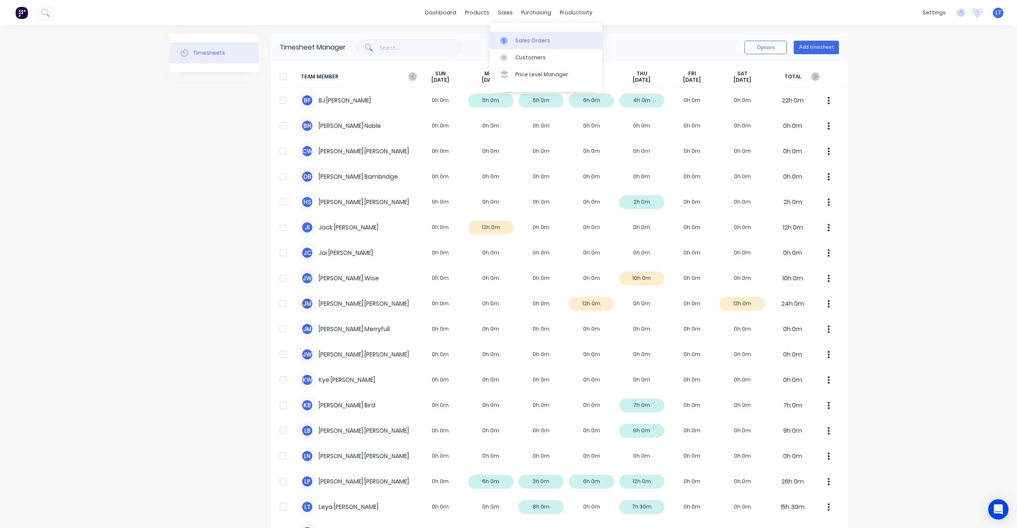
click at [517, 35] on link "Sales Orders" at bounding box center [546, 40] width 112 height 17
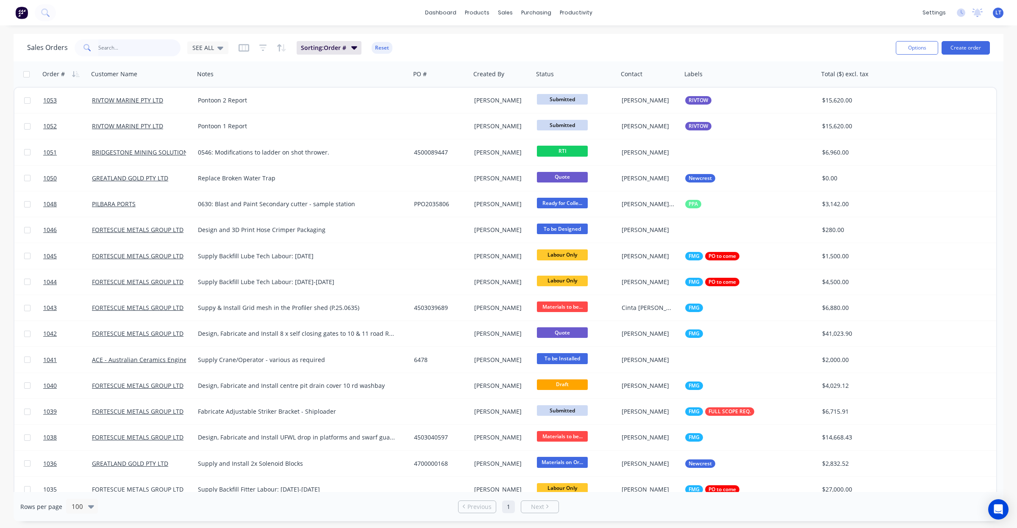
click at [136, 52] on input "text" at bounding box center [139, 47] width 83 height 17
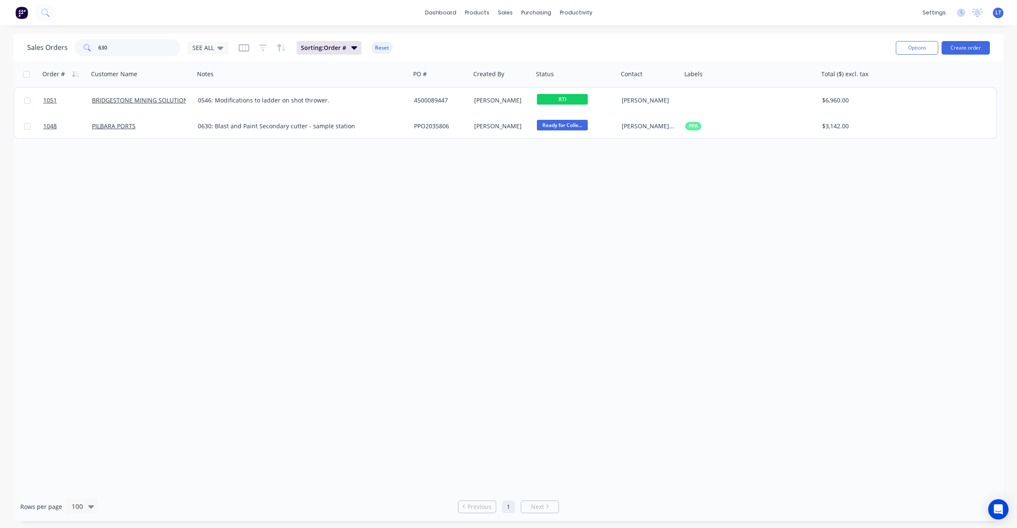
drag, startPoint x: 130, startPoint y: 54, endPoint x: 0, endPoint y: 36, distance: 130.8
click at [0, 36] on div "Sales Orders 630 SEE ALL Sorting: Order # Reset Options Create order Order # Cu…" at bounding box center [508, 278] width 1017 height 488
type input "563"
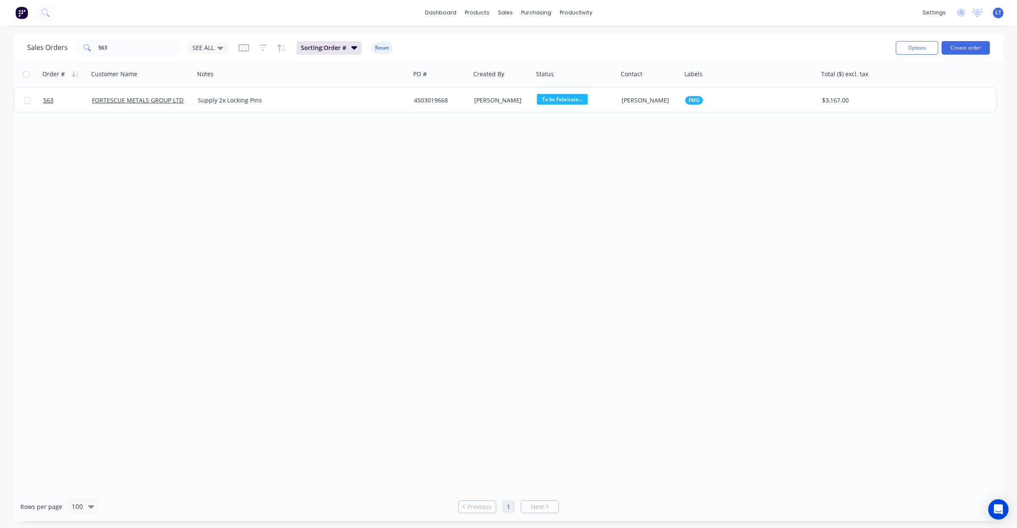
drag, startPoint x: 341, startPoint y: 158, endPoint x: 287, endPoint y: 168, distance: 55.2
drag, startPoint x: 287, startPoint y: 168, endPoint x: 344, endPoint y: 174, distance: 56.7
click at [248, 163] on div "Order # Customer Name Notes PO # Created By Status Contact Labels Total ($) exc…" at bounding box center [509, 276] width 990 height 431
drag, startPoint x: 617, startPoint y: 191, endPoint x: 610, endPoint y: 191, distance: 6.4
drag, startPoint x: 610, startPoint y: 191, endPoint x: 569, endPoint y: 189, distance: 41.6
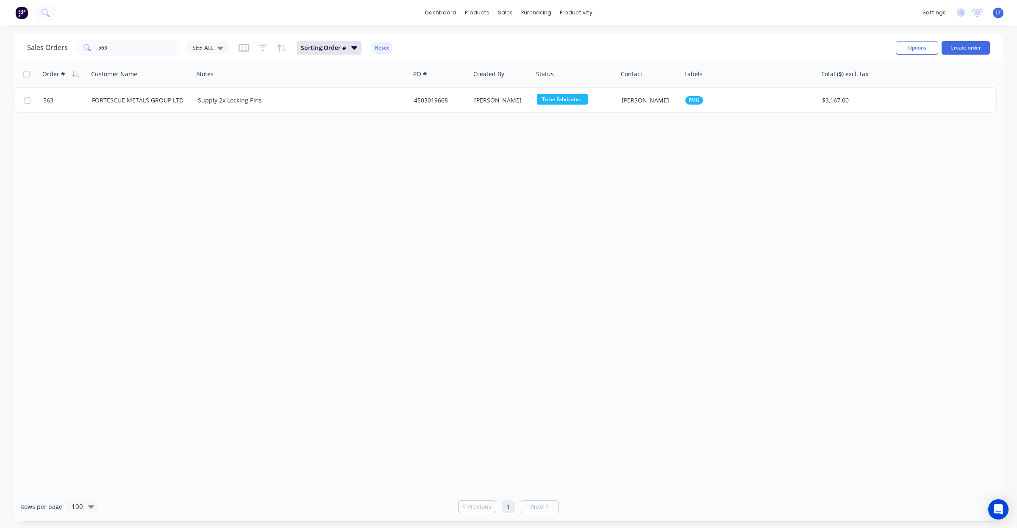
click at [569, 189] on div "Order # Customer Name Notes PO # Created By Status Contact Labels Total ($) exc…" at bounding box center [509, 276] width 990 height 431
click at [128, 49] on input "563" at bounding box center [139, 47] width 83 height 17
drag, startPoint x: 501, startPoint y: 206, endPoint x: 464, endPoint y: 204, distance: 36.9
click at [464, 204] on div "Order # Customer Name Notes PO # Created By Status Contact Labels Total ($) exc…" at bounding box center [509, 276] width 990 height 431
click at [643, 234] on div "Order # Customer Name Notes PO # Created By Status Contact Labels Total ($) exc…" at bounding box center [509, 276] width 990 height 431
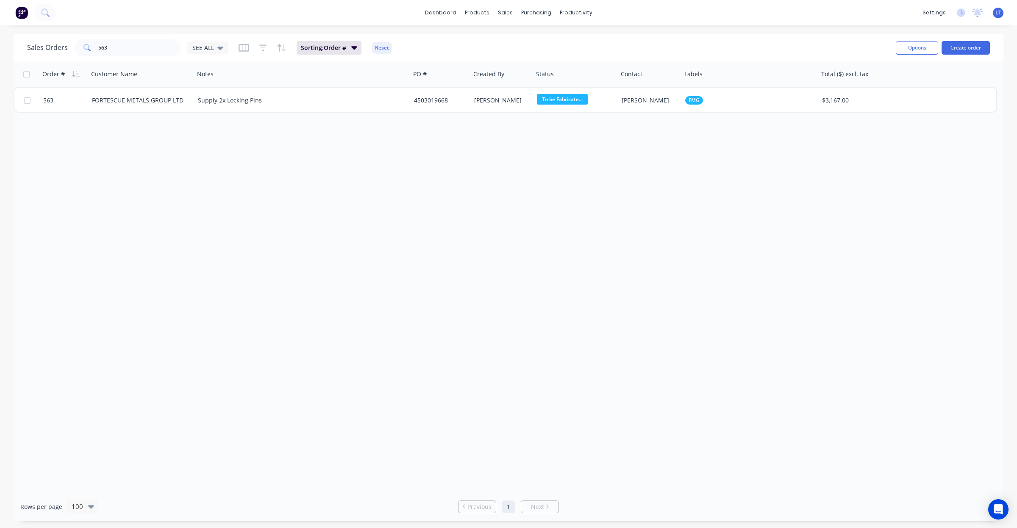
drag, startPoint x: 643, startPoint y: 234, endPoint x: 603, endPoint y: 211, distance: 45.9
drag, startPoint x: 603, startPoint y: 211, endPoint x: 571, endPoint y: 200, distance: 34.0
click at [571, 200] on div "Order # Customer Name Notes PO # Created By Status Contact Labels Total ($) exc…" at bounding box center [509, 276] width 990 height 431
drag, startPoint x: 575, startPoint y: 190, endPoint x: 563, endPoint y: 175, distance: 19.5
click at [575, 189] on div "Order # Customer Name Notes PO # Created By Status Contact Labels Total ($) exc…" at bounding box center [509, 276] width 990 height 431
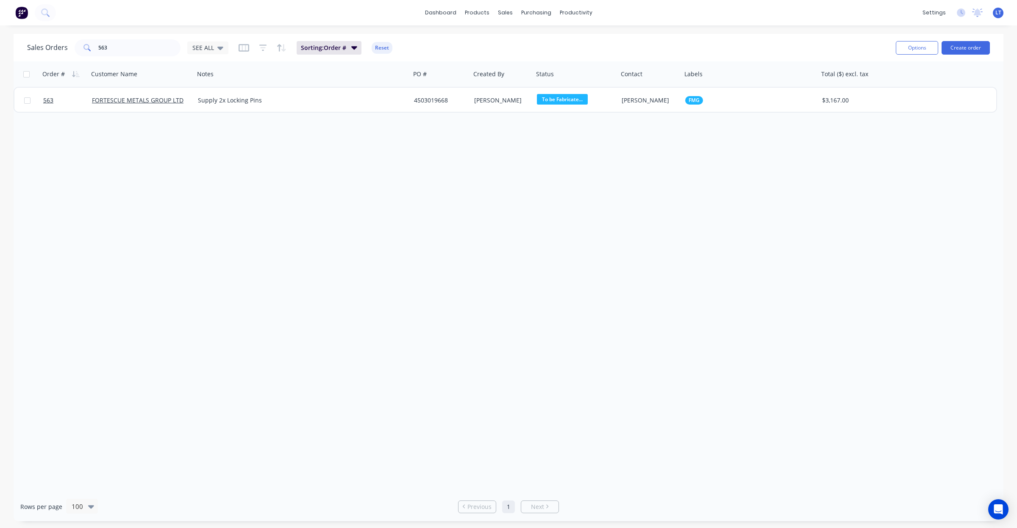
drag, startPoint x: 560, startPoint y: 174, endPoint x: 522, endPoint y: 169, distance: 37.7
click at [510, 170] on div "Order # Customer Name Notes PO # Created By Status Contact Labels Total ($) exc…" at bounding box center [509, 276] width 990 height 431
click at [530, 169] on div "Order # Customer Name Notes PO # Created By Status Contact Labels Total ($) exc…" at bounding box center [509, 276] width 990 height 431
drag, startPoint x: 529, startPoint y: 169, endPoint x: 510, endPoint y: 169, distance: 18.2
click at [510, 169] on div "Order # Customer Name Notes PO # Created By Status Contact Labels Total ($) exc…" at bounding box center [509, 276] width 990 height 431
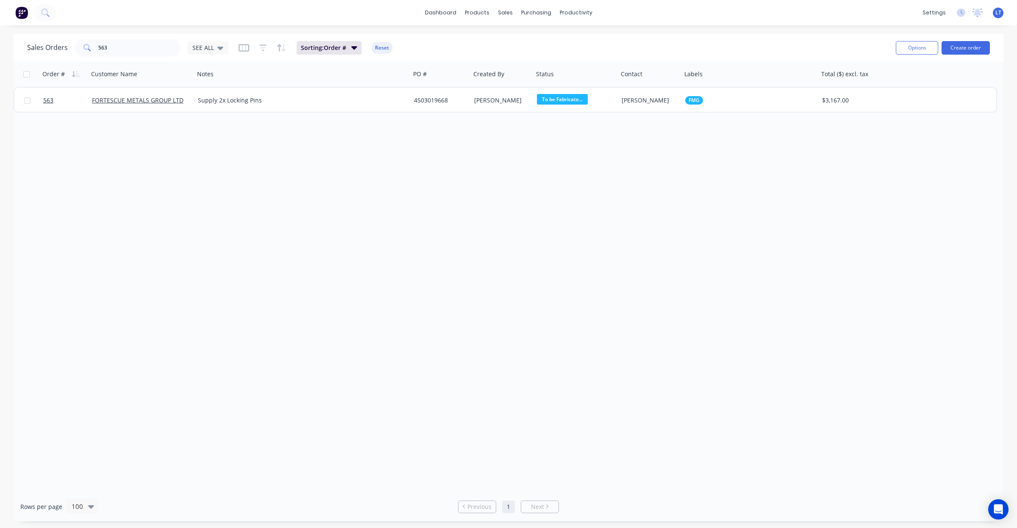
click at [549, 167] on div "Order # Customer Name Notes PO # Created By Status Contact Labels Total ($) exc…" at bounding box center [509, 276] width 990 height 431
drag, startPoint x: 549, startPoint y: 167, endPoint x: 580, endPoint y: 28, distance: 143.2
click at [520, 164] on div "Order # Customer Name Notes PO # Created By Status Contact Labels Total ($) exc…" at bounding box center [509, 276] width 990 height 431
click at [613, 91] on link "Timesheets" at bounding box center [608, 91] width 112 height 17
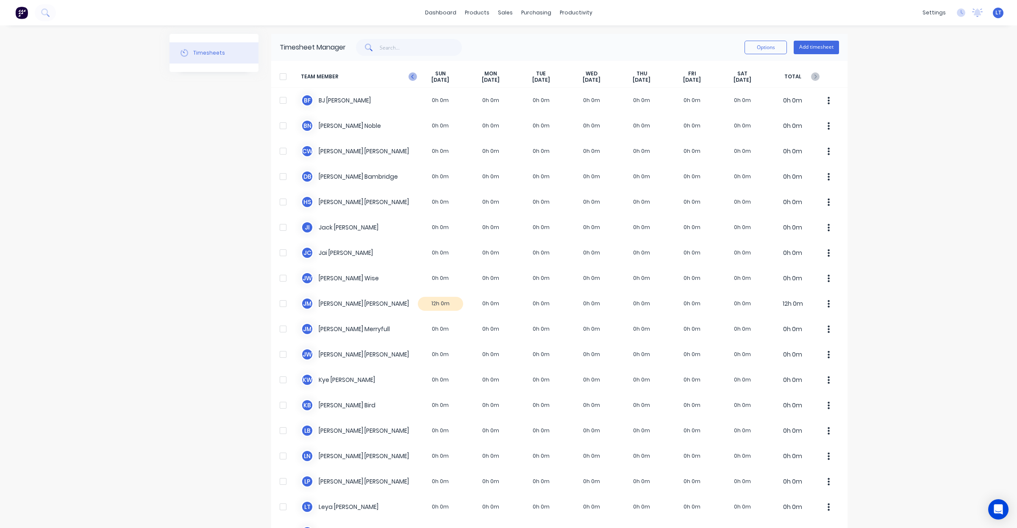
click at [412, 78] on icon "button" at bounding box center [412, 76] width 8 height 8
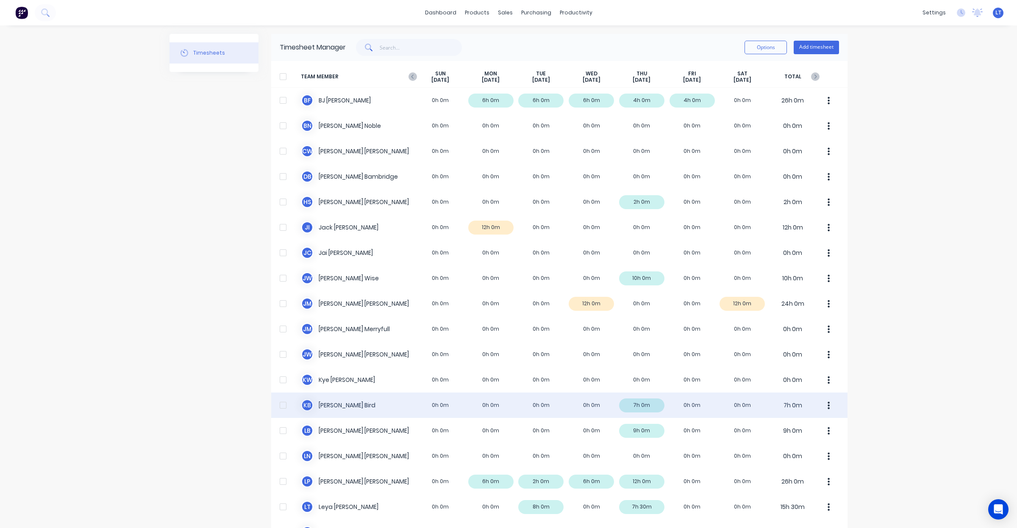
click at [698, 408] on div "K B Kyle Bird 0h 0m 0h 0m 0h 0m 0h 0m 7h 0m 0h 0m 0h 0m 7h 0m" at bounding box center [559, 405] width 576 height 25
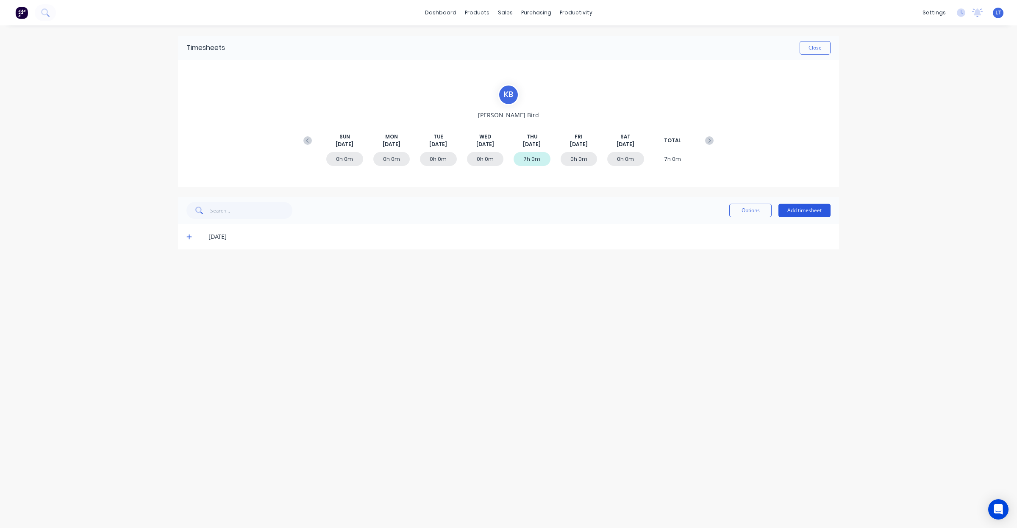
click at [826, 208] on button "Add timesheet" at bounding box center [804, 211] width 52 height 14
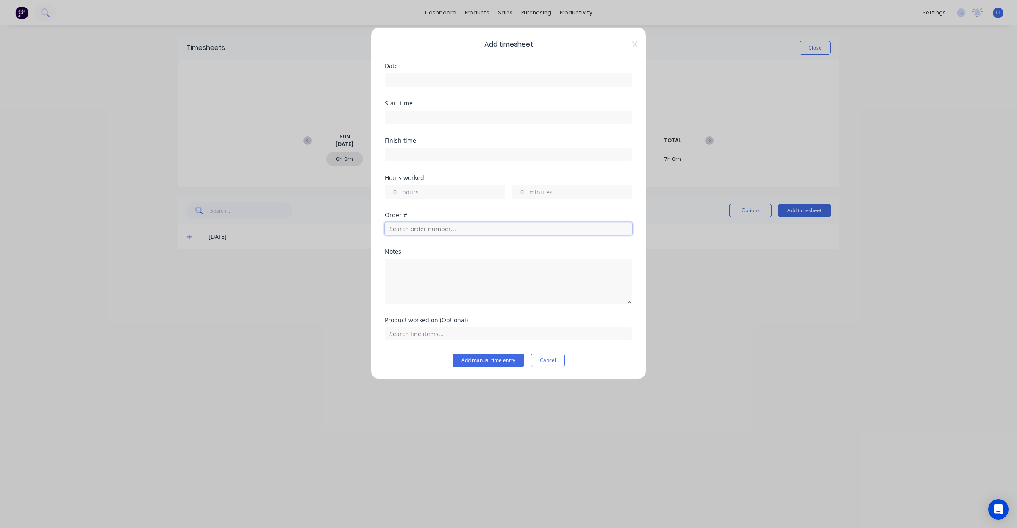
click at [479, 233] on input "text" at bounding box center [508, 228] width 247 height 13
drag, startPoint x: 358, startPoint y: 227, endPoint x: 277, endPoint y: 225, distance: 81.8
click at [277, 225] on div "Add timesheet Date Start time Finish time Hours worked hours minutes Order # 56…" at bounding box center [508, 264] width 1017 height 528
drag, startPoint x: 277, startPoint y: 225, endPoint x: 457, endPoint y: 232, distance: 180.2
click at [457, 232] on input "563" at bounding box center [508, 228] width 247 height 13
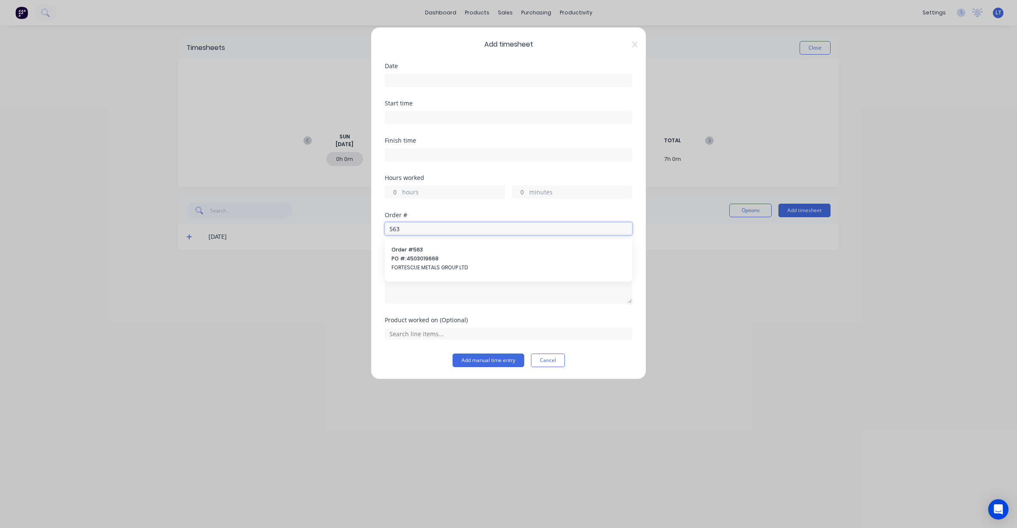
click at [394, 231] on input "563" at bounding box center [508, 228] width 247 height 13
drag, startPoint x: 446, startPoint y: 232, endPoint x: 274, endPoint y: 225, distance: 172.6
click at [274, 225] on div "Add timesheet Date Start time Finish time Hours worked hours minutes Order # 05…" at bounding box center [508, 264] width 1017 height 528
type input "563"
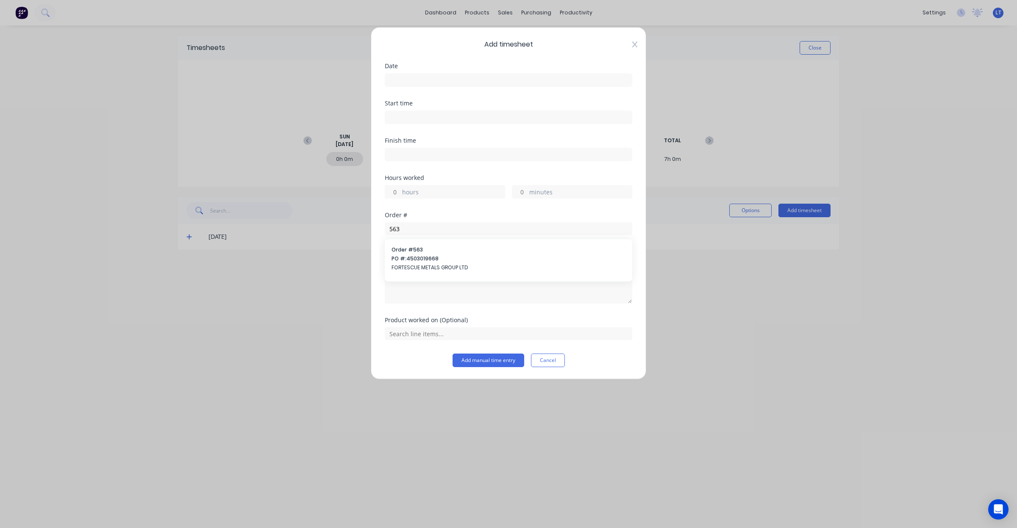
click at [636, 47] on icon at bounding box center [634, 44] width 5 height 7
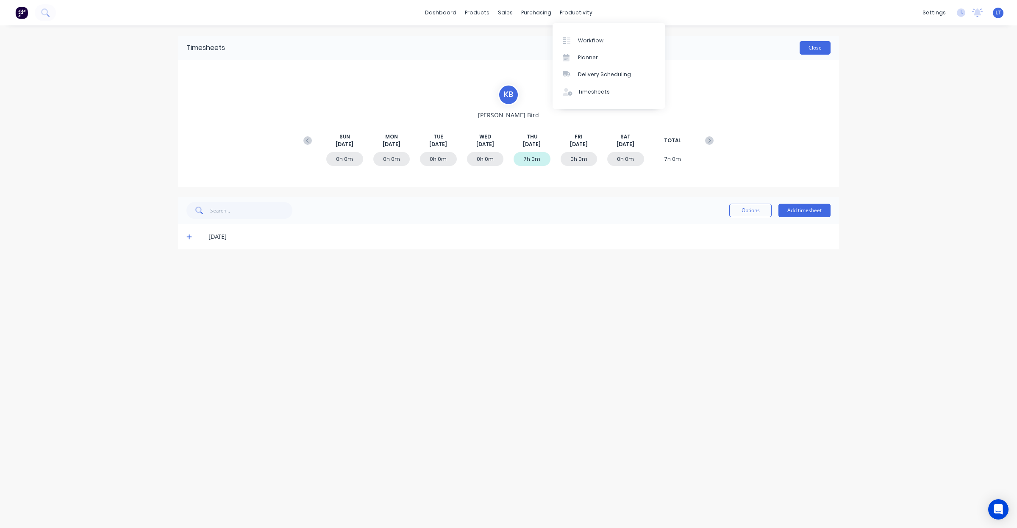
click at [807, 48] on button "Close" at bounding box center [814, 48] width 31 height 14
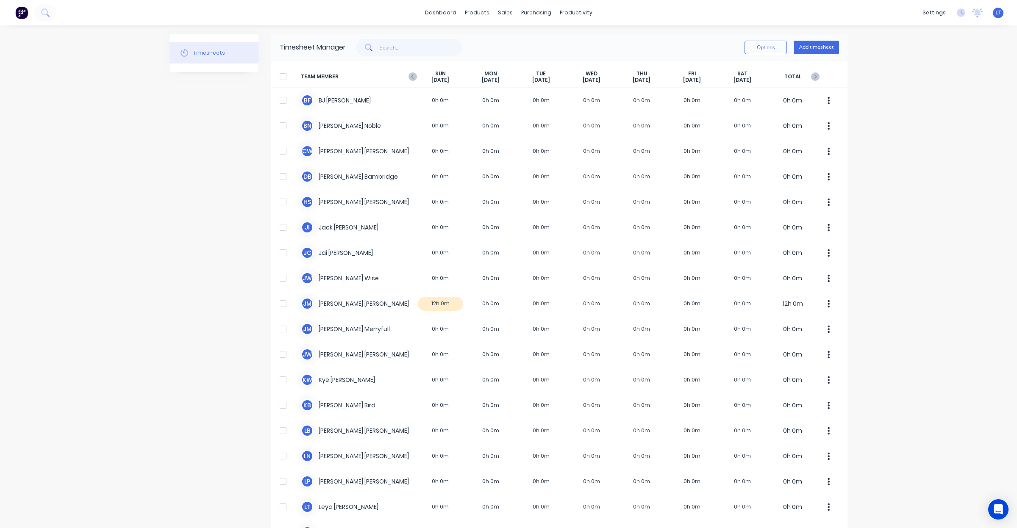
click at [411, 76] on icon "button" at bounding box center [412, 77] width 3 height 4
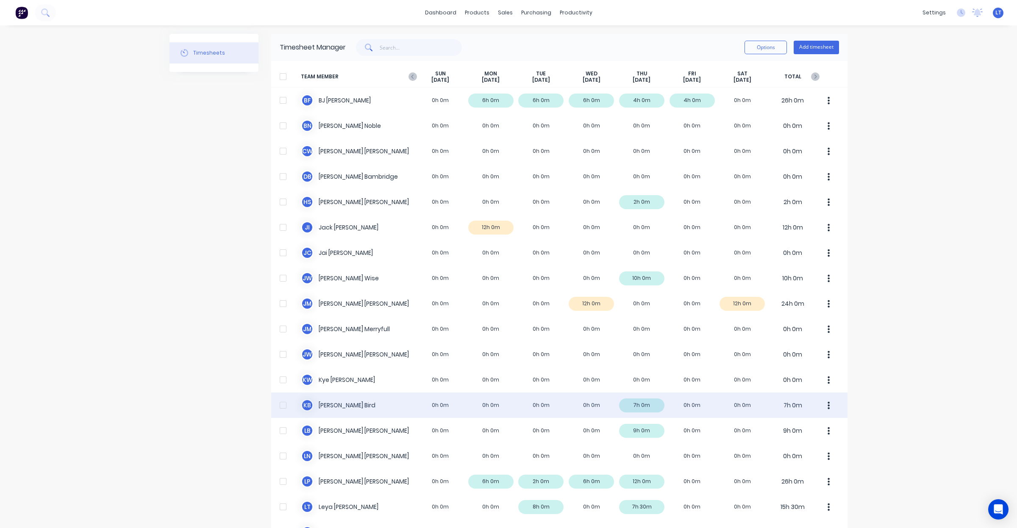
click at [631, 407] on div "K B Kyle Bird 0h 0m 0h 0m 0h 0m 0h 0m 7h 0m 0h 0m 0h 0m 7h 0m" at bounding box center [559, 405] width 576 height 25
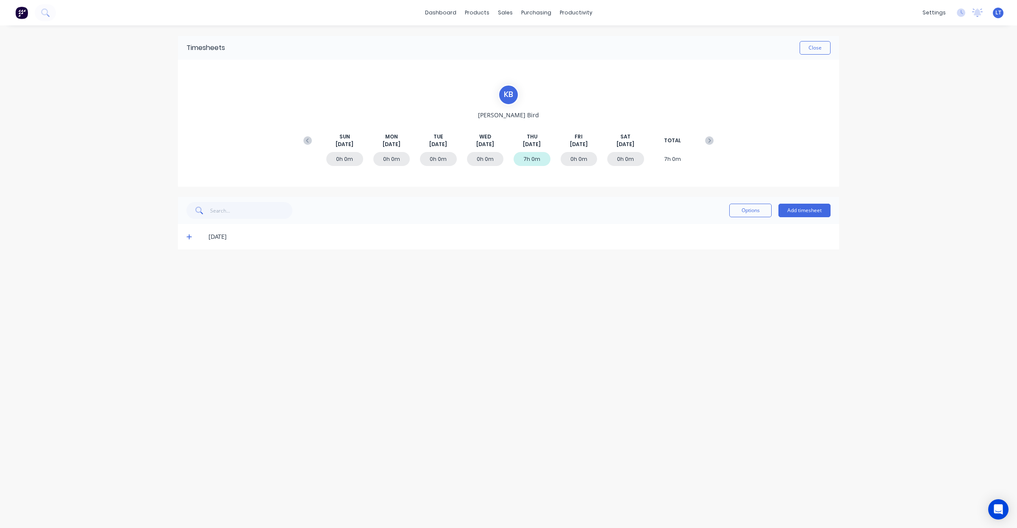
drag, startPoint x: 573, startPoint y: 314, endPoint x: 528, endPoint y: 312, distance: 44.5
drag, startPoint x: 528, startPoint y: 312, endPoint x: 469, endPoint y: 309, distance: 59.8
click at [469, 309] on div "Timesheets Close K B Kyle Bird SUN Aug 31st MON Sep 1st TUE Sep 2nd WED Sep 3rd…" at bounding box center [508, 268] width 678 height 486
click at [187, 238] on icon at bounding box center [189, 237] width 6 height 6
click at [524, 397] on div "Timesheets Close K B Kyle Bird SUN Aug 31st MON Sep 1st TUE Sep 2nd WED Sep 3rd…" at bounding box center [508, 268] width 678 height 486
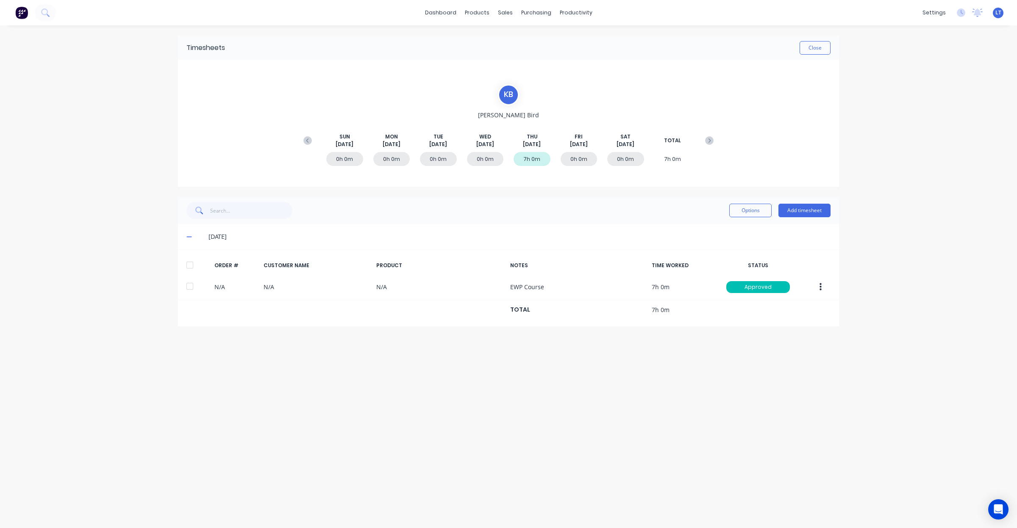
drag, startPoint x: 524, startPoint y: 397, endPoint x: 474, endPoint y: 387, distance: 50.5
click at [471, 389] on div "Timesheets Close K B Kyle Bird SUN Aug 31st MON Sep 1st TUE Sep 2nd WED Sep 3rd…" at bounding box center [508, 268] width 678 height 486
click at [815, 47] on button "Close" at bounding box center [814, 48] width 31 height 14
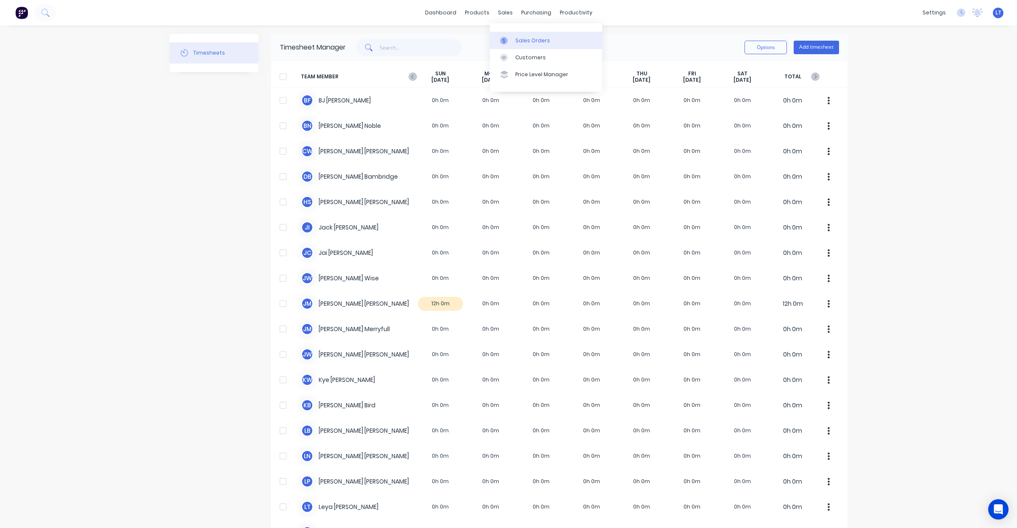
click at [518, 43] on div "Sales Orders" at bounding box center [532, 41] width 35 height 8
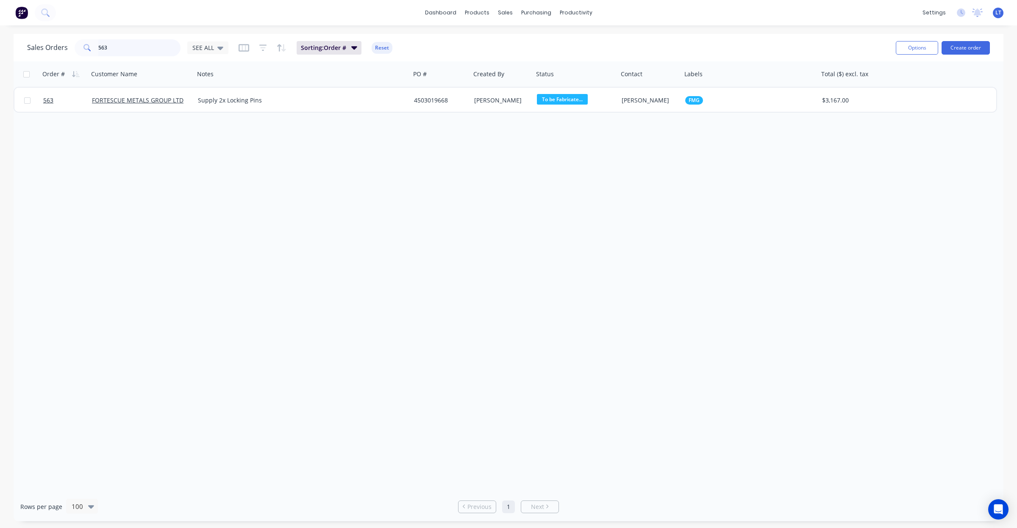
drag, startPoint x: 120, startPoint y: 47, endPoint x: 0, endPoint y: 44, distance: 119.9
click at [0, 44] on div "Sales Orders 563 SEE ALL Sorting: Order # Reset Options Create order Order # Cu…" at bounding box center [508, 278] width 1017 height 488
type input "630"
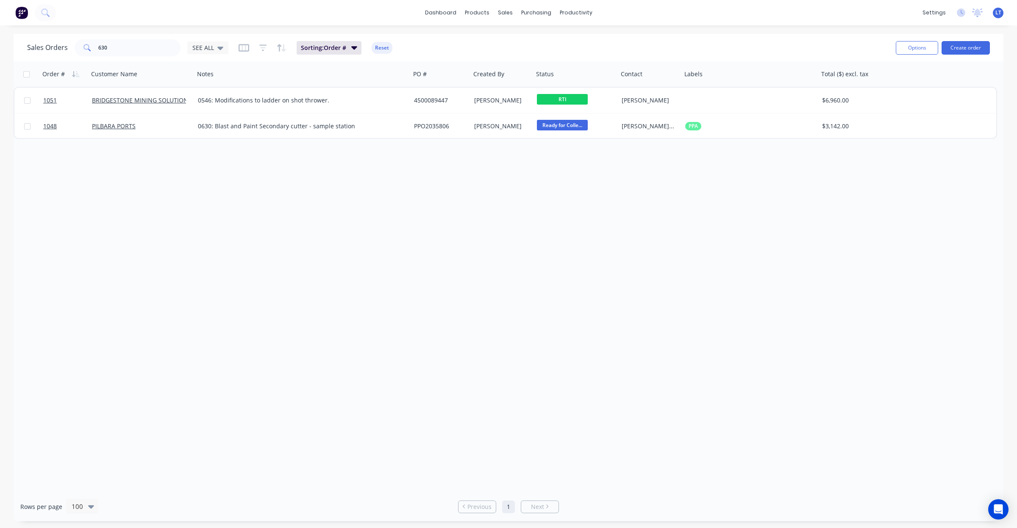
click at [323, 328] on div "Order # Customer Name Notes PO # Created By Status Contact Labels Total ($) exc…" at bounding box center [509, 276] width 990 height 431
drag, startPoint x: 323, startPoint y: 328, endPoint x: 208, endPoint y: 304, distance: 117.7
click at [208, 304] on div "Order # Customer Name Notes PO # Created By Status Contact Labels Total ($) exc…" at bounding box center [509, 276] width 990 height 431
click at [318, 55] on div "Sales Orders 630 SEE ALL Sorting: Order # Reset" at bounding box center [458, 47] width 862 height 21
click at [217, 46] on icon at bounding box center [220, 47] width 6 height 9
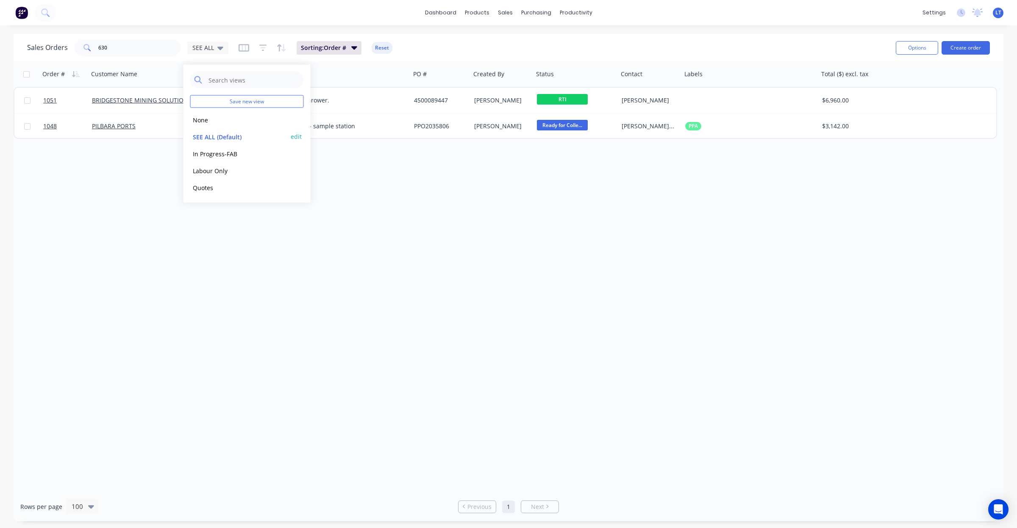
click at [224, 138] on button "SEE ALL (Default)" at bounding box center [238, 137] width 97 height 10
drag, startPoint x: 96, startPoint y: 54, endPoint x: 0, endPoint y: 39, distance: 96.9
click at [0, 39] on div "Sales Orders 630 SEE ALL Sorting: Order # Reset Options Create order Order # Cu…" at bounding box center [508, 278] width 1017 height 488
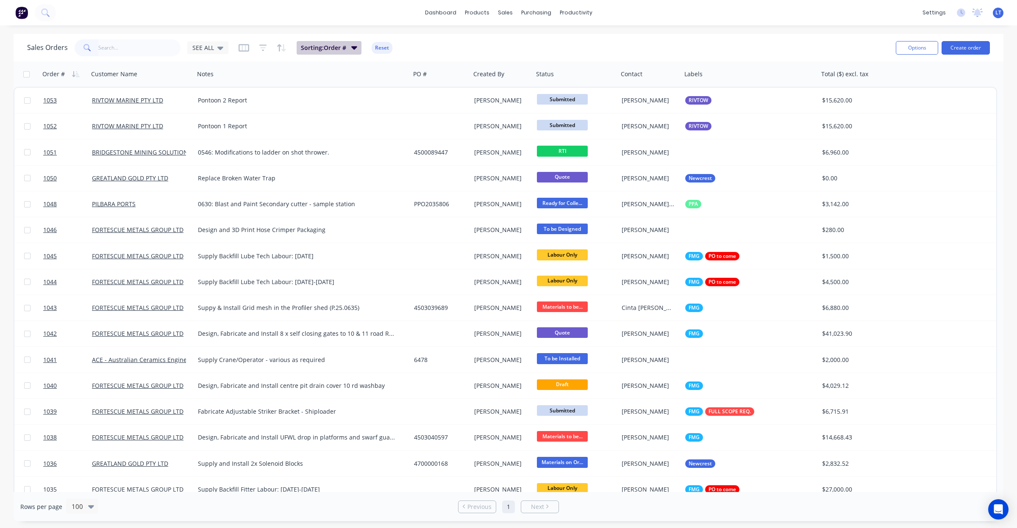
click at [339, 44] on span "Sorting: Order #" at bounding box center [323, 48] width 45 height 8
click at [331, 111] on button "add" at bounding box center [367, 108] width 94 height 7
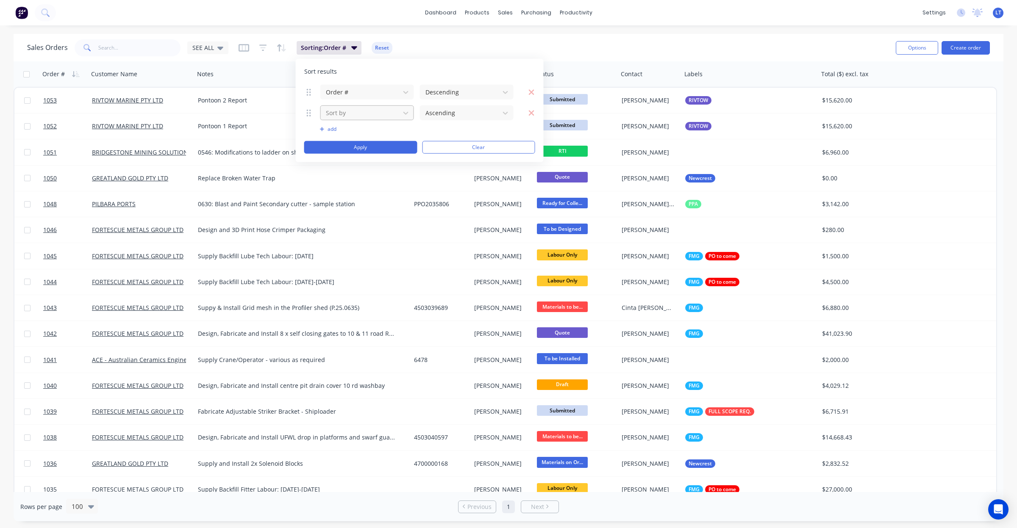
click at [363, 115] on div at bounding box center [360, 113] width 71 height 11
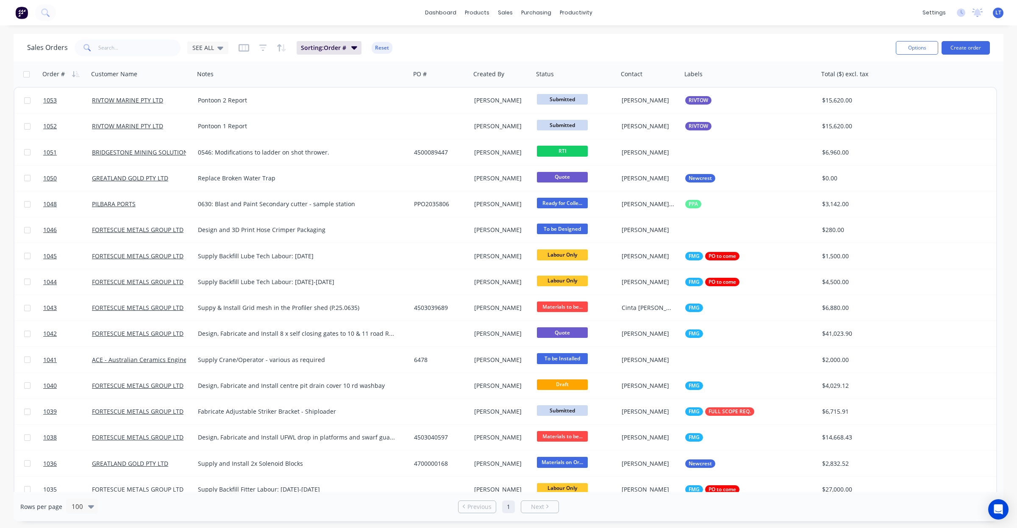
click at [330, 18] on div "dashboard products sales purchasing productivity dashboard products Product Cat…" at bounding box center [508, 12] width 1017 height 25
click at [279, 48] on icon "button" at bounding box center [282, 48] width 10 height 8
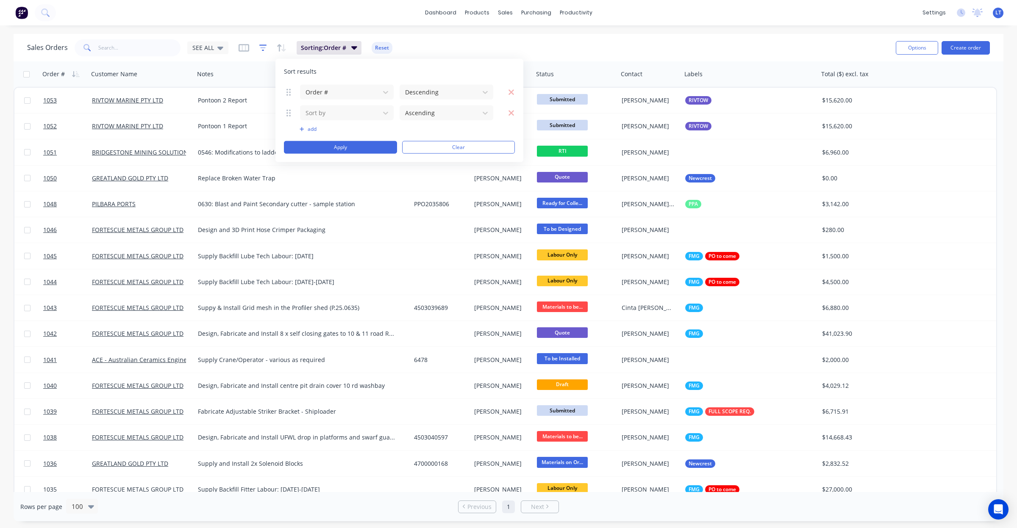
click at [261, 47] on icon "button" at bounding box center [263, 47] width 6 height 1
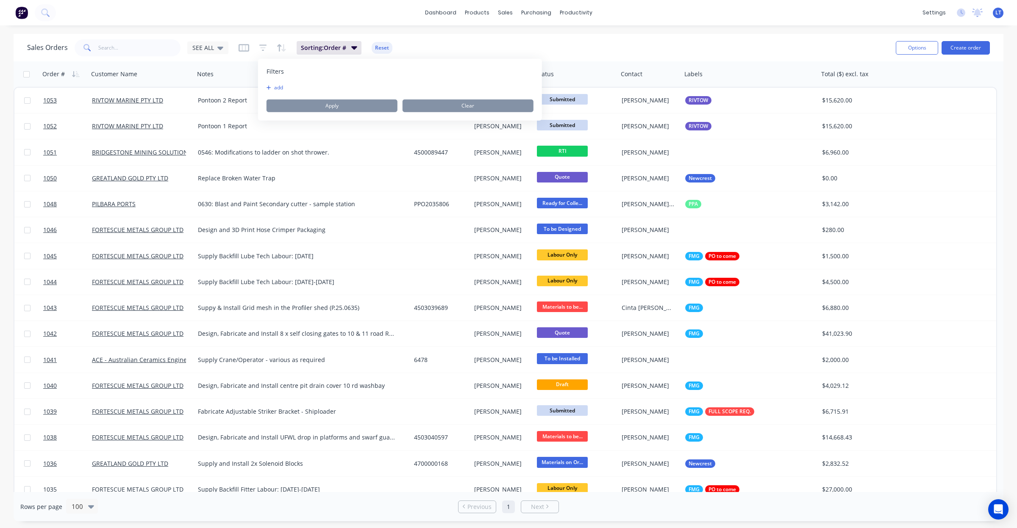
click at [280, 88] on button "add" at bounding box center [276, 87] width 21 height 7
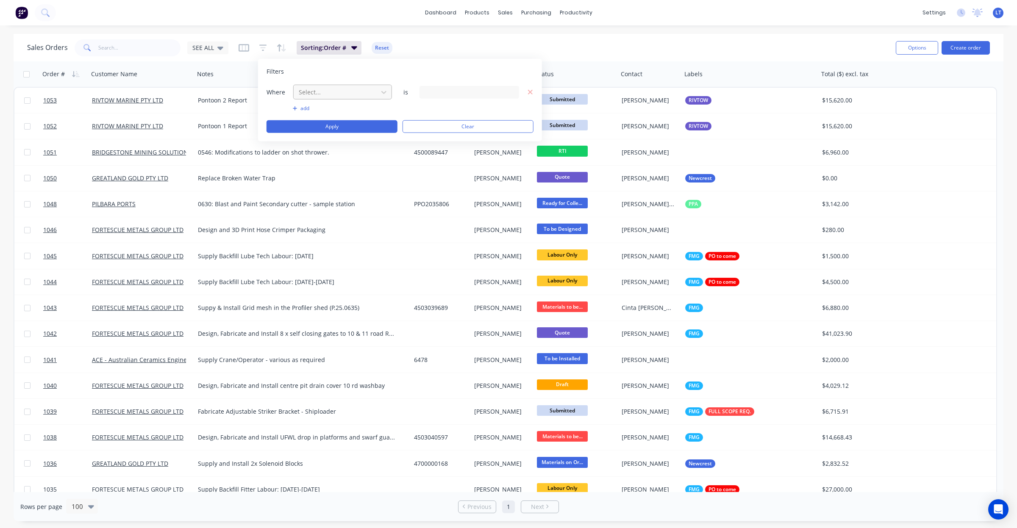
click at [337, 94] on div at bounding box center [336, 92] width 76 height 11
type input "STAT"
click at [348, 124] on div "Status" at bounding box center [342, 128] width 99 height 16
click at [469, 94] on div "19 Status selected" at bounding box center [462, 92] width 77 height 9
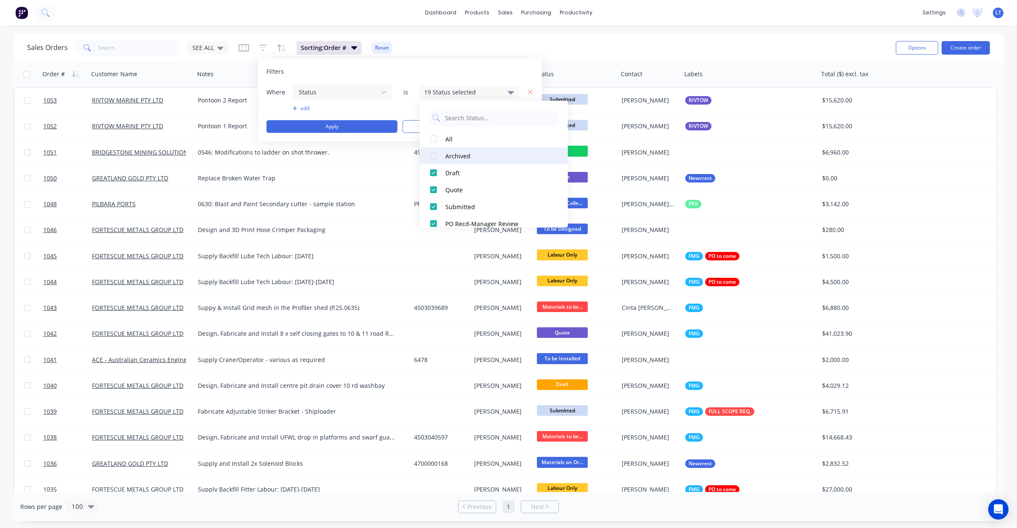
scroll to position [17, 0]
click at [437, 121] on div at bounding box center [433, 121] width 17 height 17
click at [435, 119] on div at bounding box center [433, 121] width 17 height 17
click at [432, 162] on div at bounding box center [433, 163] width 17 height 17
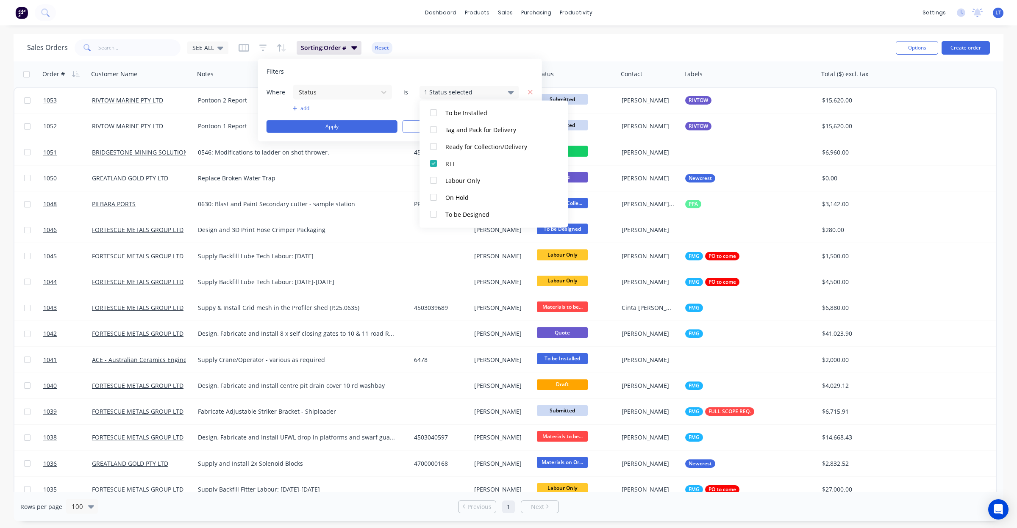
click at [407, 108] on div "add" at bounding box center [399, 108] width 267 height 7
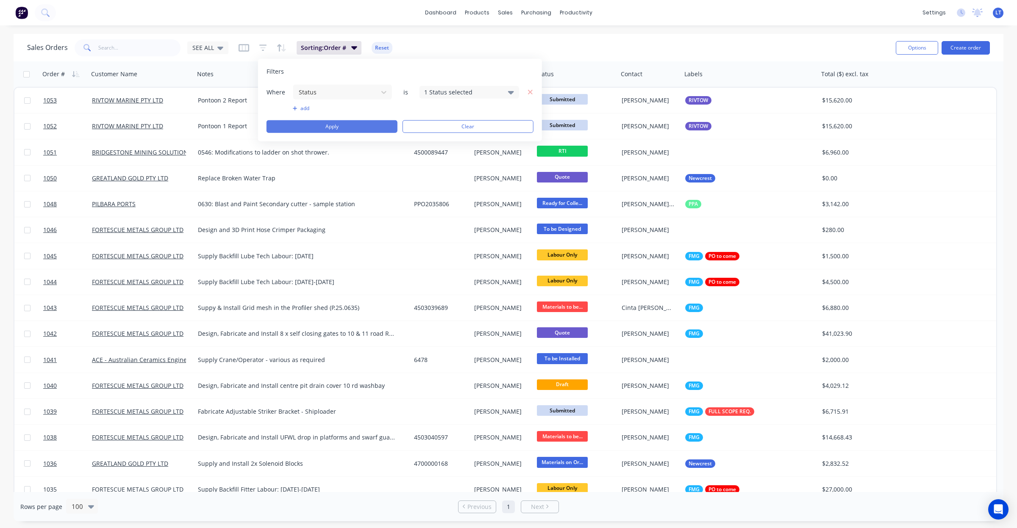
click at [371, 125] on button "Apply" at bounding box center [331, 126] width 131 height 13
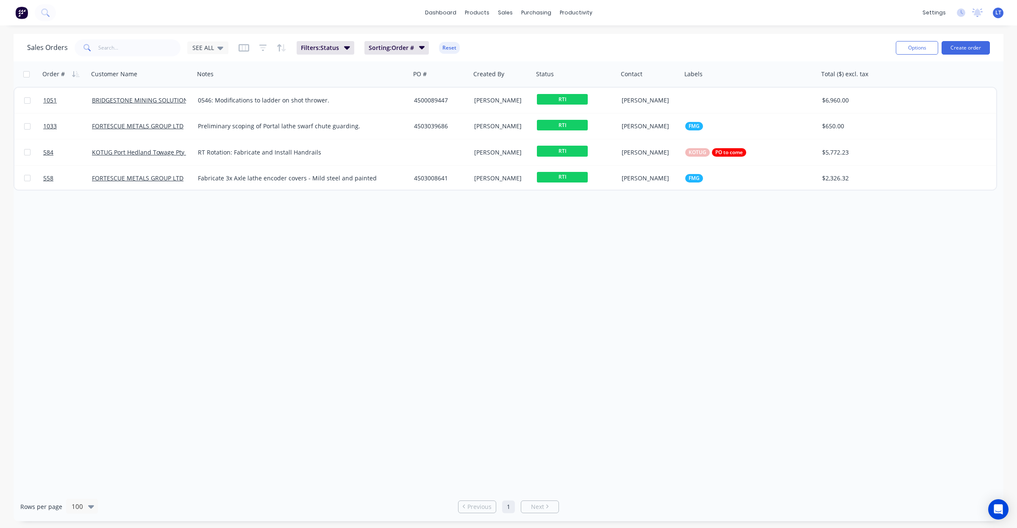
click at [216, 54] on div "Sales Orders SEE ALL" at bounding box center [127, 47] width 201 height 17
click at [218, 51] on icon at bounding box center [220, 47] width 6 height 9
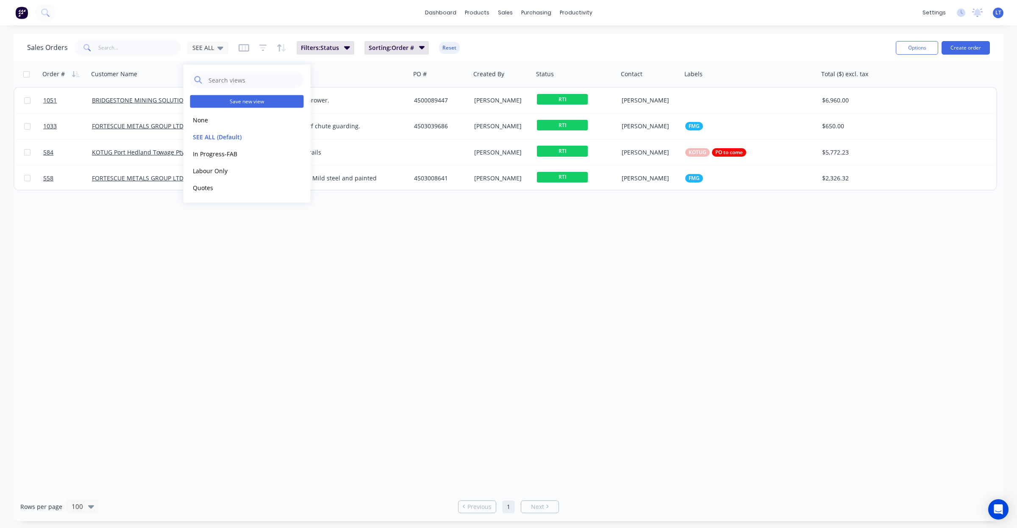
click at [241, 102] on button "Save new view" at bounding box center [247, 101] width 114 height 13
click at [403, 85] on input "text" at bounding box center [384, 82] width 104 height 16
drag, startPoint x: 246, startPoint y: 90, endPoint x: 230, endPoint y: 90, distance: 16.5
click at [230, 528] on div "Save new view None edit SEE ALL (Default) edit In Progress-FAB edit Labour Only…" at bounding box center [508, 528] width 1017 height 0
drag, startPoint x: 328, startPoint y: 80, endPoint x: 267, endPoint y: 79, distance: 61.4
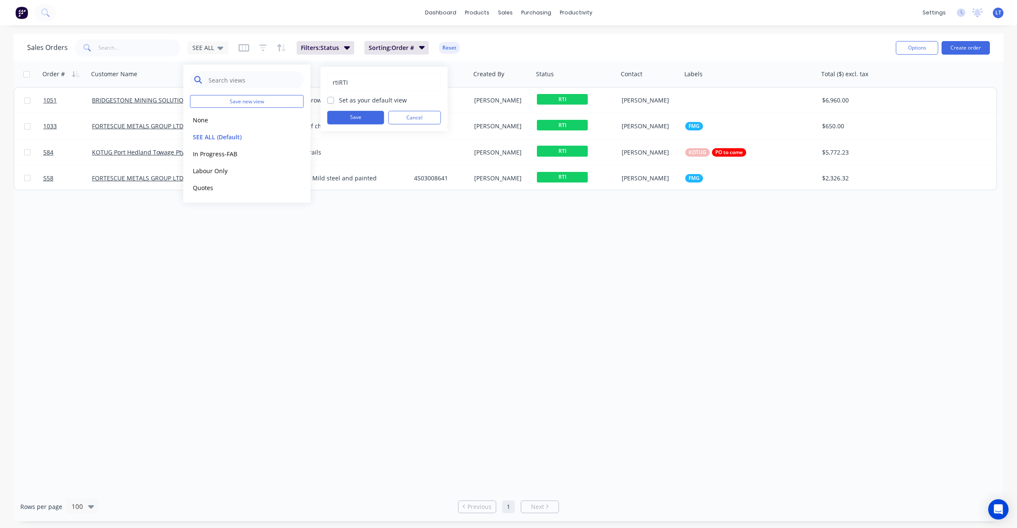
click at [267, 528] on div "Save new view None edit SEE ALL (Default) edit In Progress-FAB edit Labour Only…" at bounding box center [508, 528] width 1017 height 0
drag, startPoint x: 386, startPoint y: 79, endPoint x: 255, endPoint y: 86, distance: 130.7
click at [255, 528] on div "Save new view None edit SEE ALL (Default) edit In Progress-FAB edit Labour Only…" at bounding box center [508, 528] width 1017 height 0
click at [337, 82] on input "rtiRTIRTI" at bounding box center [384, 82] width 104 height 16
type input "RTI"
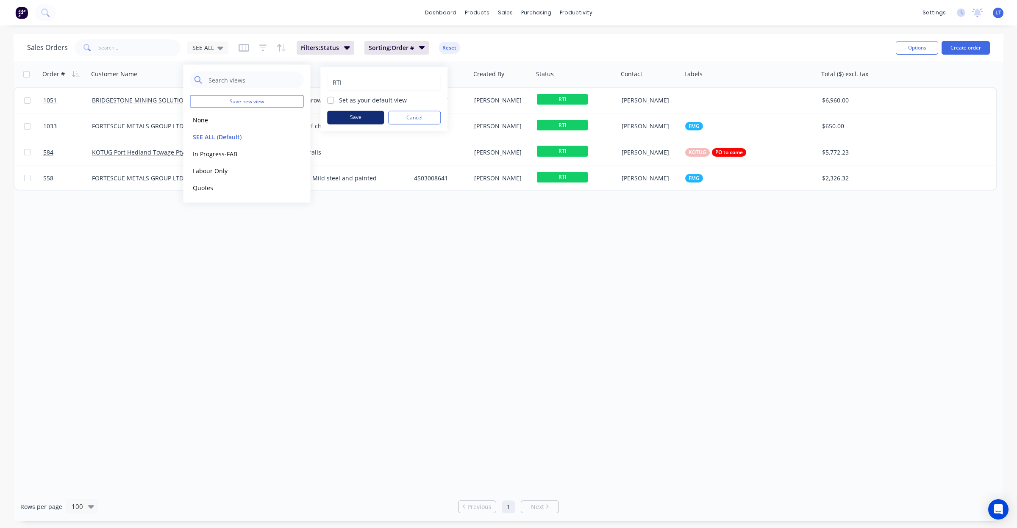
click at [367, 115] on button "Save" at bounding box center [355, 118] width 57 height 14
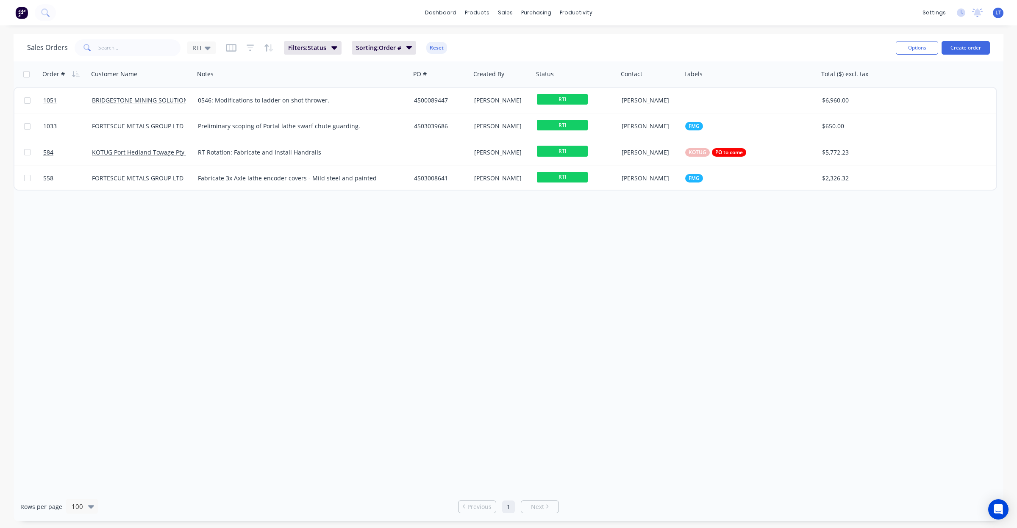
drag, startPoint x: 520, startPoint y: 258, endPoint x: 465, endPoint y: 250, distance: 55.3
drag, startPoint x: 465, startPoint y: 250, endPoint x: 391, endPoint y: 244, distance: 74.4
click at [386, 244] on div "Order # Customer Name Notes PO # Created By Status Contact Labels Total ($) exc…" at bounding box center [509, 276] width 990 height 431
click at [492, 233] on div "Order # Customer Name Notes PO # Created By Status Contact Labels Total ($) exc…" at bounding box center [509, 276] width 990 height 431
click at [460, 232] on div "Order # Customer Name Notes PO # Created By Status Contact Labels Total ($) exc…" at bounding box center [509, 276] width 990 height 431
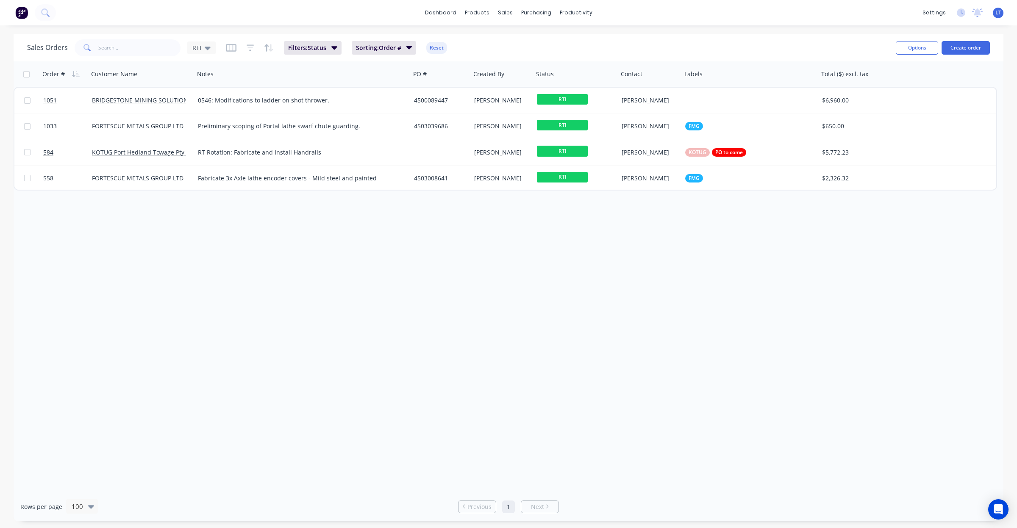
click at [523, 292] on div "Order # Customer Name Notes PO # Created By Status Contact Labels Total ($) exc…" at bounding box center [509, 276] width 990 height 431
drag, startPoint x: 513, startPoint y: 291, endPoint x: 453, endPoint y: 279, distance: 61.3
drag, startPoint x: 453, startPoint y: 279, endPoint x: 398, endPoint y: 269, distance: 55.9
click at [398, 269] on div "Order # Customer Name Notes PO # Created By Status Contact Labels Total ($) exc…" at bounding box center [509, 276] width 990 height 431
click at [424, 261] on div "Order # Customer Name Notes PO # Created By Status Contact Labels Total ($) exc…" at bounding box center [509, 276] width 990 height 431
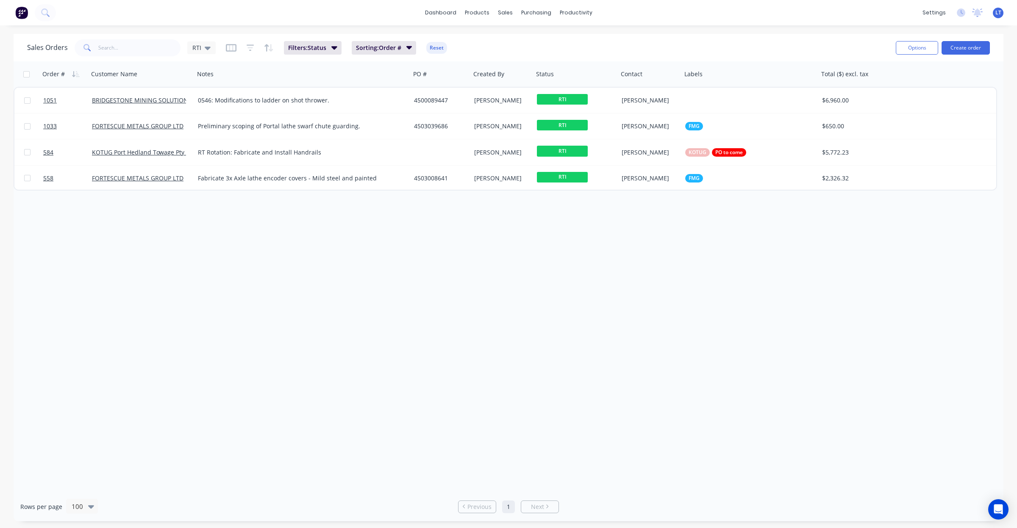
drag, startPoint x: 424, startPoint y: 260, endPoint x: 380, endPoint y: 252, distance: 45.1
drag, startPoint x: 380, startPoint y: 252, endPoint x: 330, endPoint y: 244, distance: 49.9
click at [328, 244] on div "Order # Customer Name Notes PO # Created By Status Contact Labels Total ($) exc…" at bounding box center [509, 276] width 990 height 431
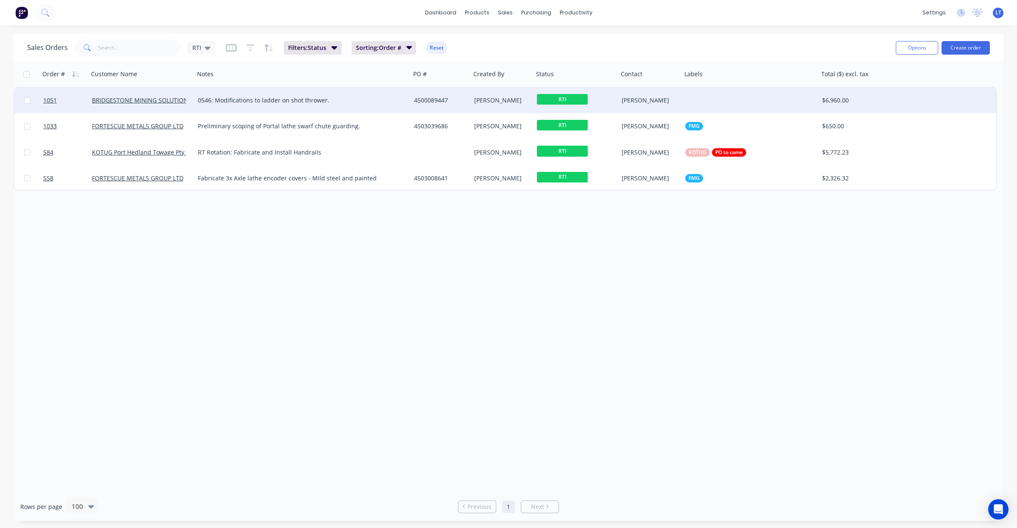
click at [410, 104] on div "4500089447" at bounding box center [440, 100] width 60 height 25
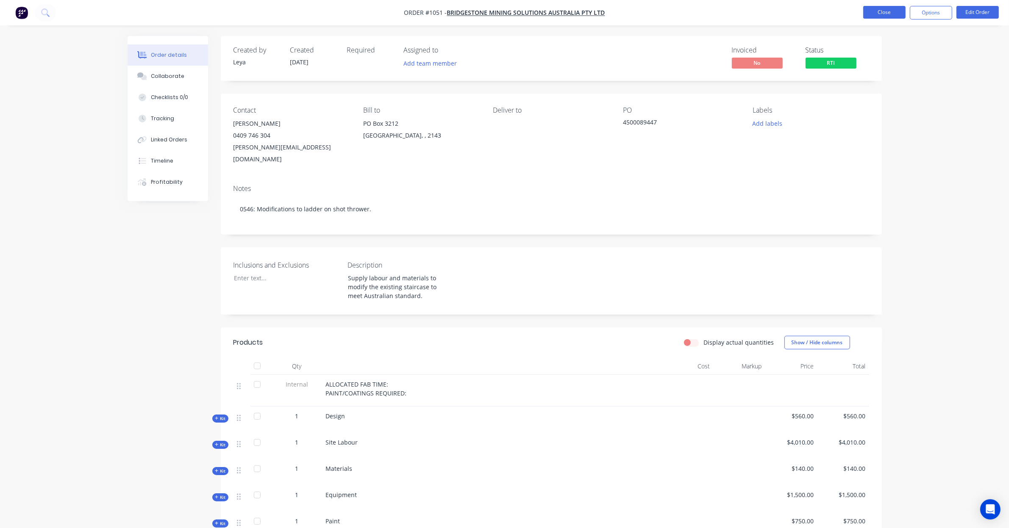
click at [888, 15] on button "Close" at bounding box center [884, 12] width 42 height 13
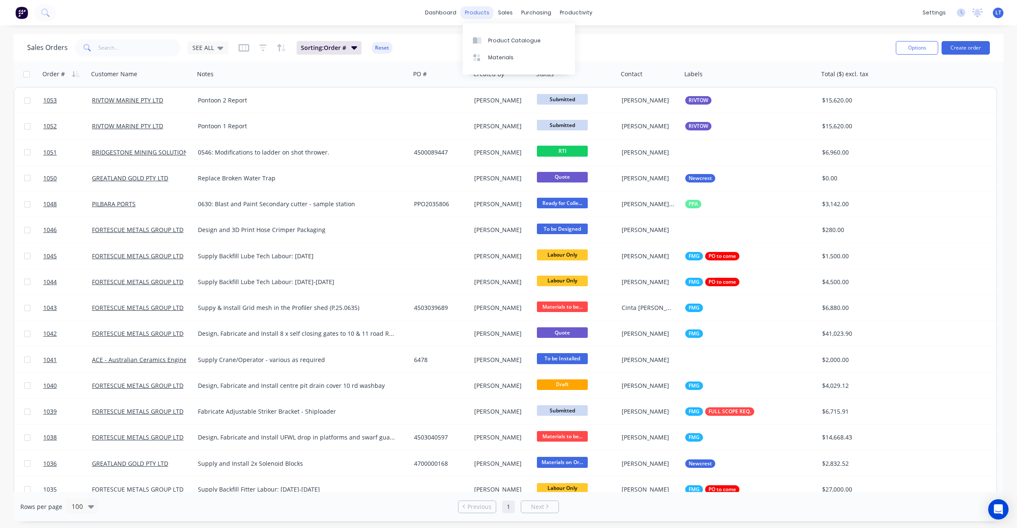
click at [478, 16] on div "products" at bounding box center [476, 12] width 33 height 13
click at [488, 38] on div "Product Catalogue" at bounding box center [514, 41] width 53 height 8
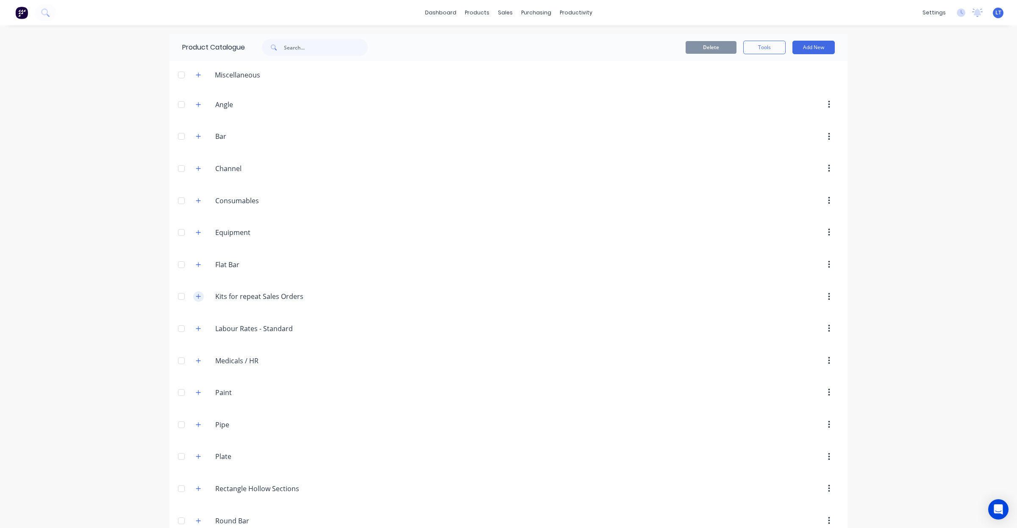
click at [196, 300] on icon "button" at bounding box center [198, 297] width 5 height 6
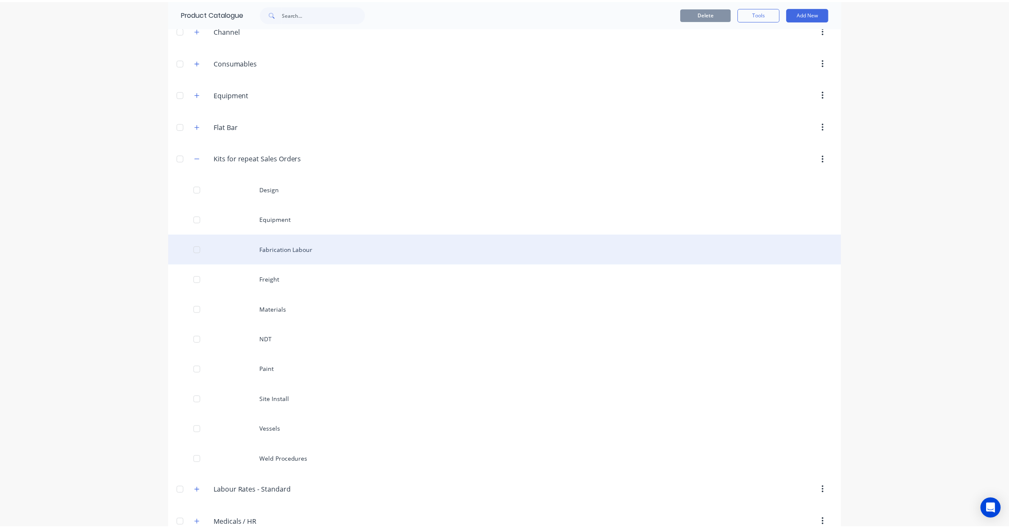
scroll to position [141, 0]
click at [289, 248] on div "Fabrication Labour" at bounding box center [508, 247] width 678 height 30
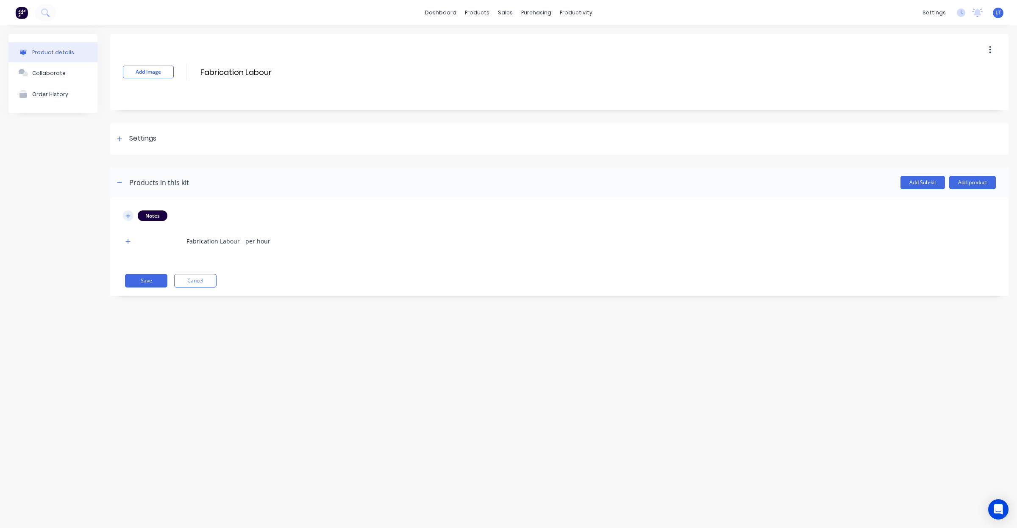
click at [127, 215] on icon "button" at bounding box center [127, 216] width 5 height 6
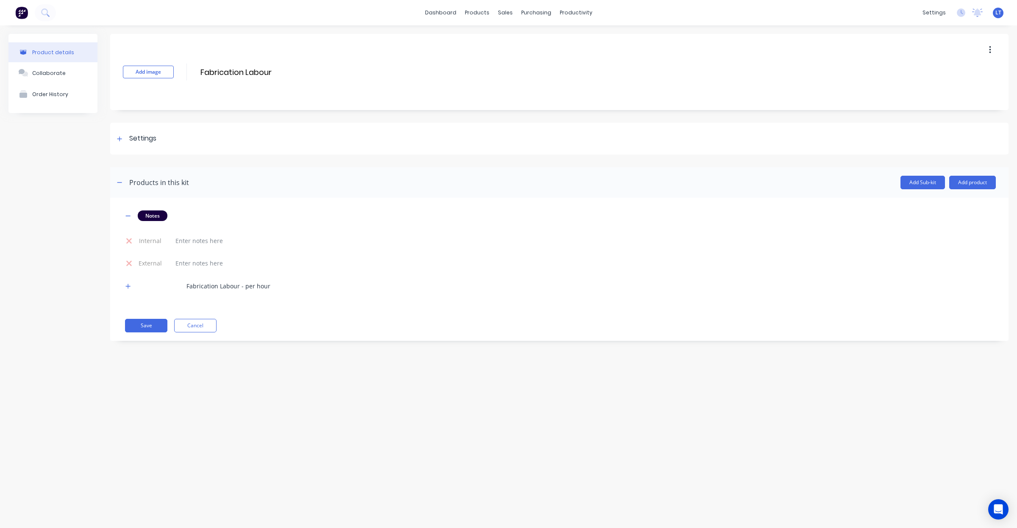
click at [378, 374] on div "Product details Collaborate Order History Add image Fabrication Labour Fabricat…" at bounding box center [508, 268] width 1017 height 486
drag, startPoint x: 378, startPoint y: 374, endPoint x: 317, endPoint y: 379, distance: 61.3
drag, startPoint x: 317, startPoint y: 379, endPoint x: 320, endPoint y: 332, distance: 47.6
click at [284, 383] on div "Product details Collaborate Order History Add image Fabrication Labour Fabricat…" at bounding box center [508, 268] width 1017 height 486
click at [522, 46] on link "Sales Orders" at bounding box center [550, 40] width 112 height 17
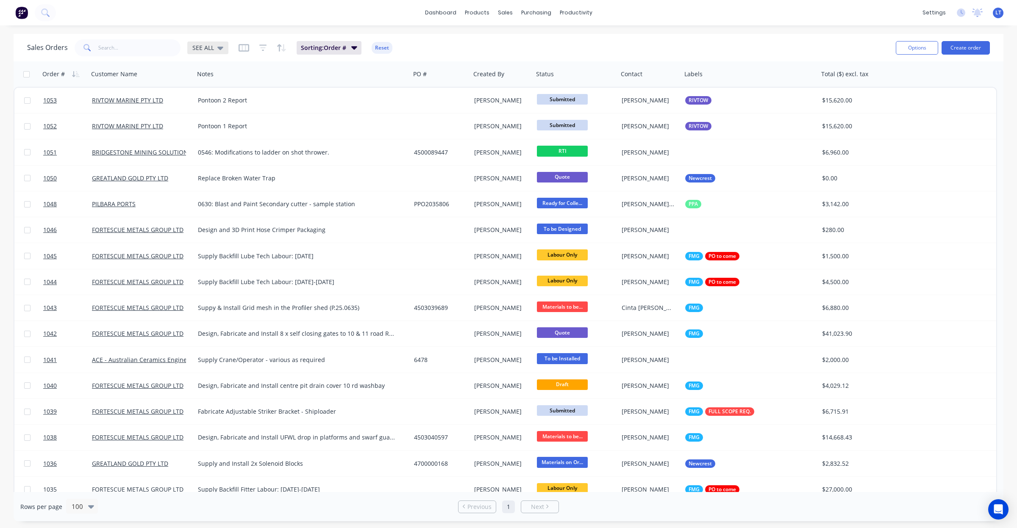
click at [213, 56] on div "Sales Orders SEE ALL Sorting: Order # Reset" at bounding box center [458, 47] width 862 height 21
click at [215, 49] on div "SEE ALL" at bounding box center [207, 48] width 31 height 8
click at [232, 187] on button "Quotes" at bounding box center [238, 188] width 97 height 10
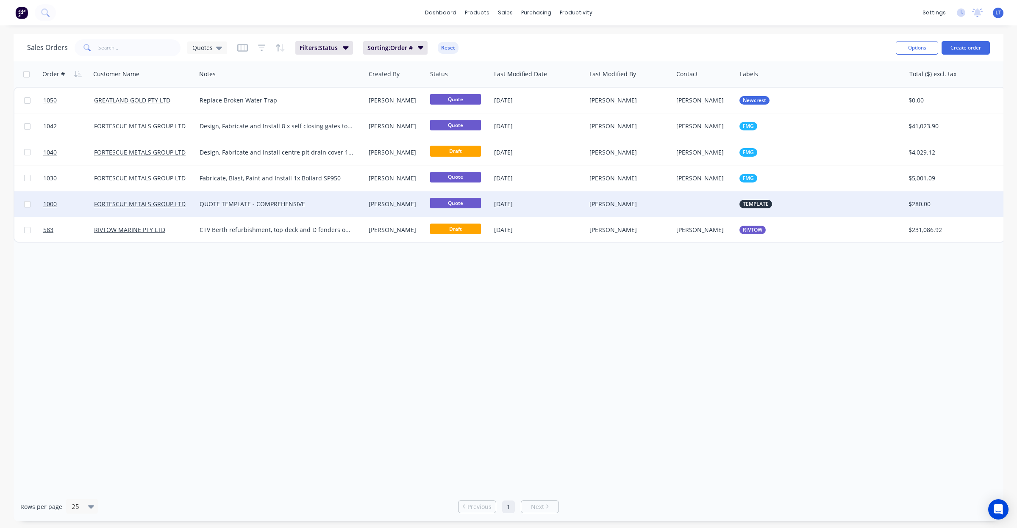
click at [602, 206] on div "[PERSON_NAME]" at bounding box center [627, 204] width 76 height 8
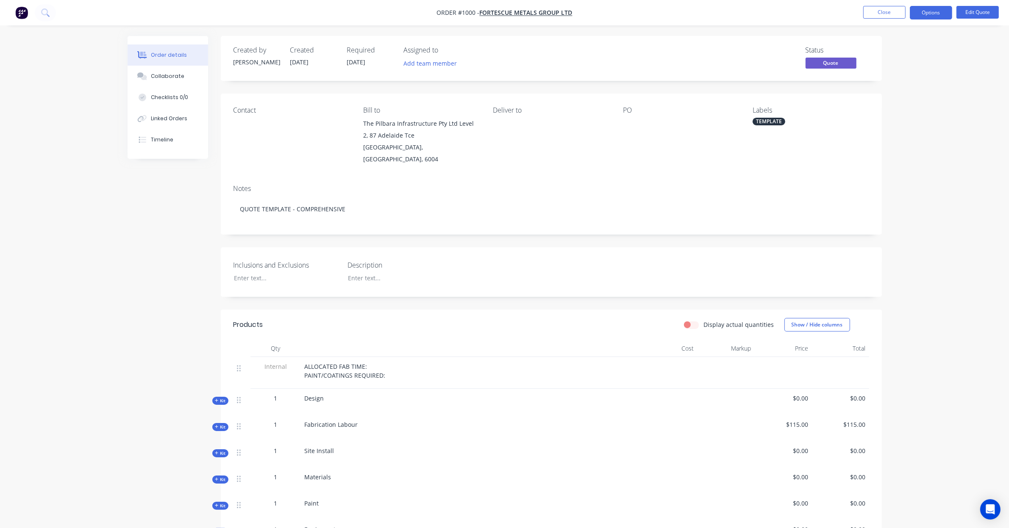
click at [433, 227] on div "Created by Stuart Created 26/08/25 Required 19/08/25 Assigned to Add team membe…" at bounding box center [551, 399] width 661 height 727
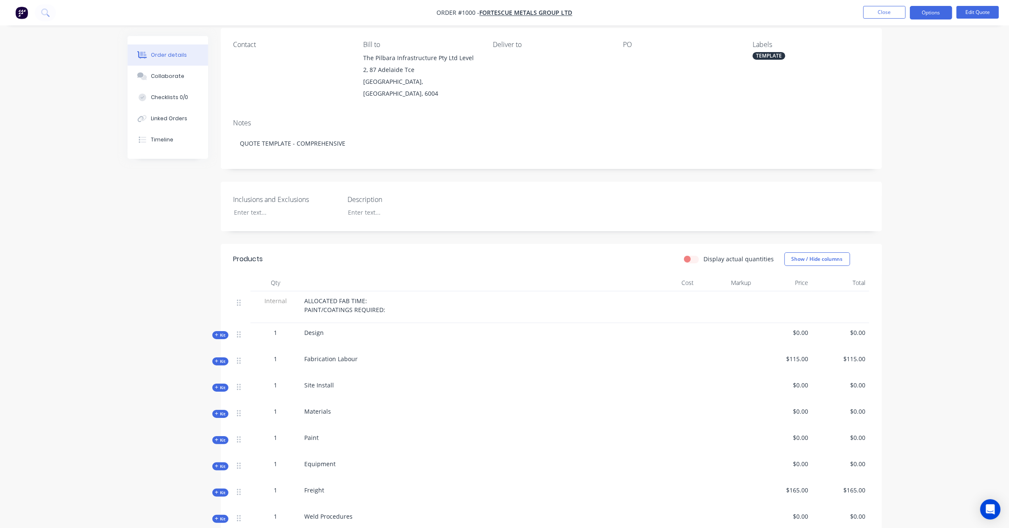
scroll to position [88, 0]
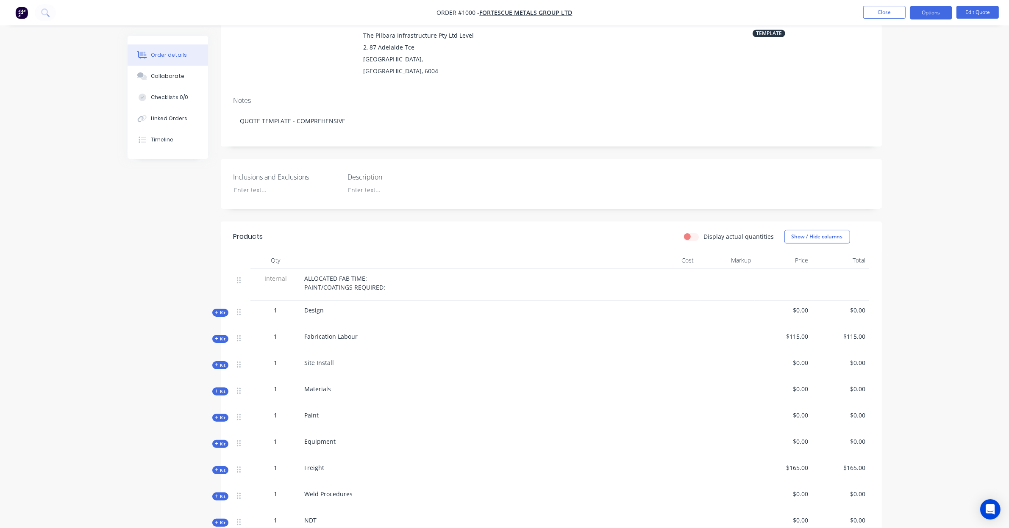
click at [222, 333] on div "Qty Cost Markup Price Total Internal ALLOCATED FAB TIME: PAINT/COATINGS REQUIRE…" at bounding box center [551, 394] width 661 height 285
click at [222, 336] on span "Kit" at bounding box center [220, 339] width 11 height 6
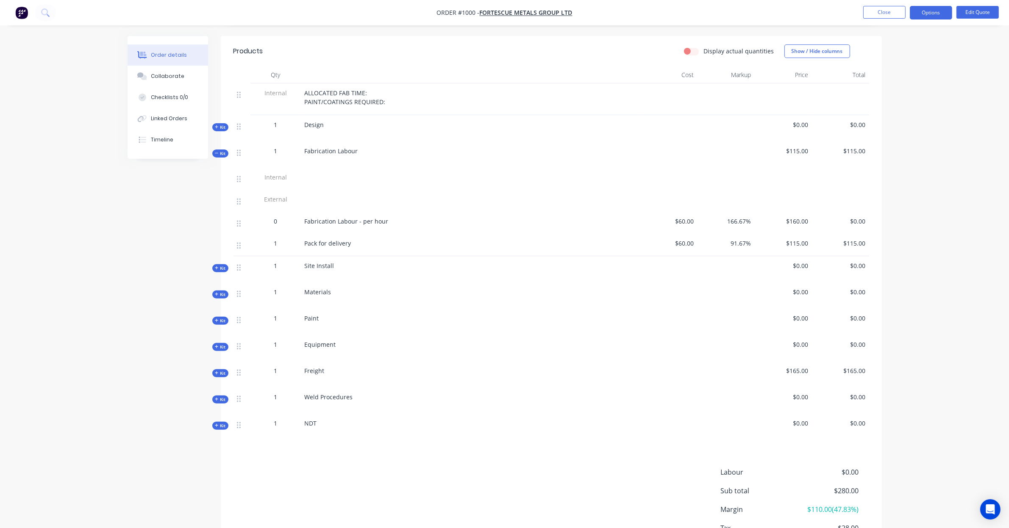
scroll to position [282, 0]
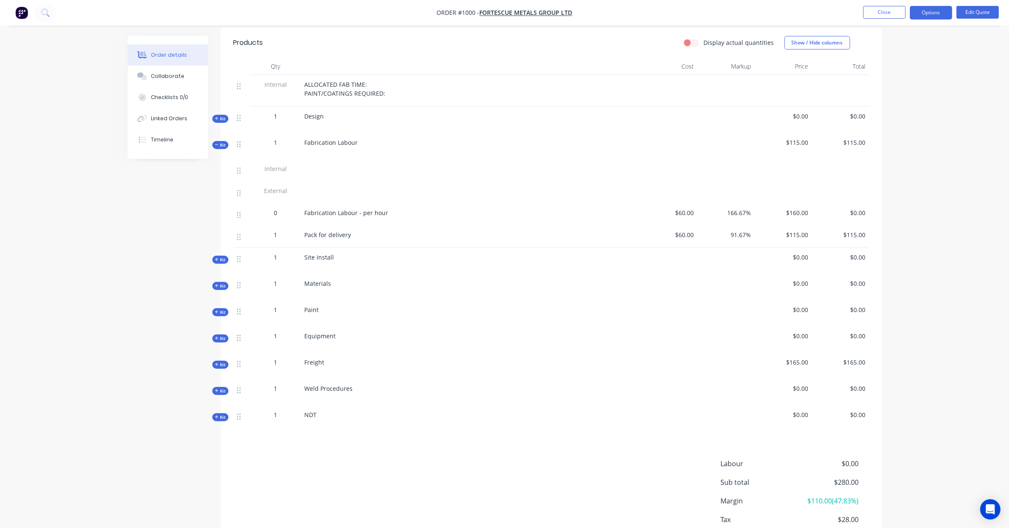
click at [221, 142] on span "Kit" at bounding box center [220, 145] width 11 height 6
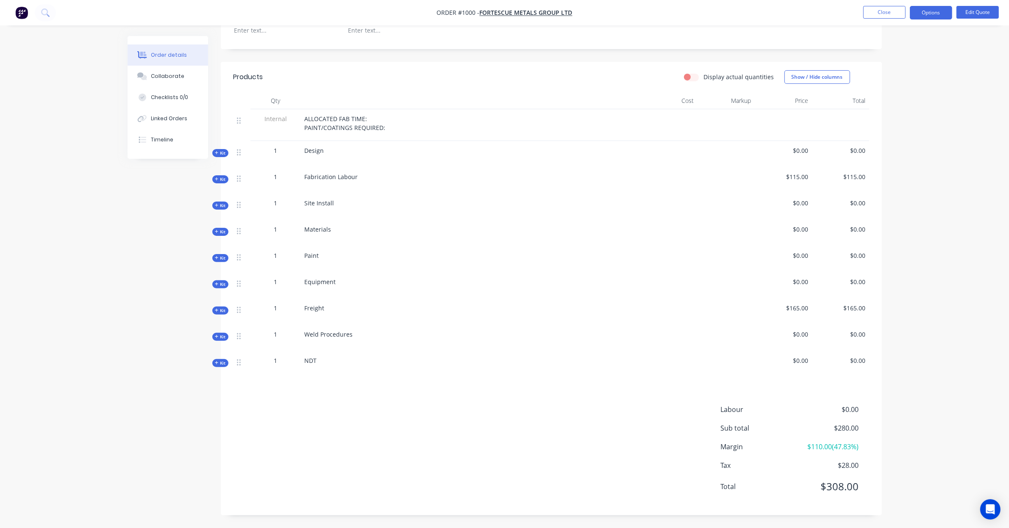
scroll to position [236, 0]
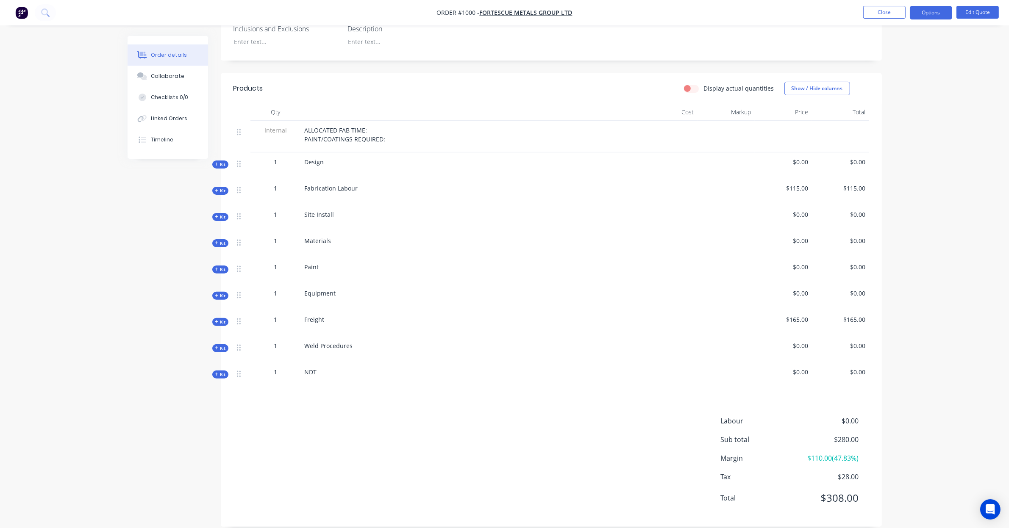
click at [225, 161] on span "Kit" at bounding box center [220, 164] width 11 height 6
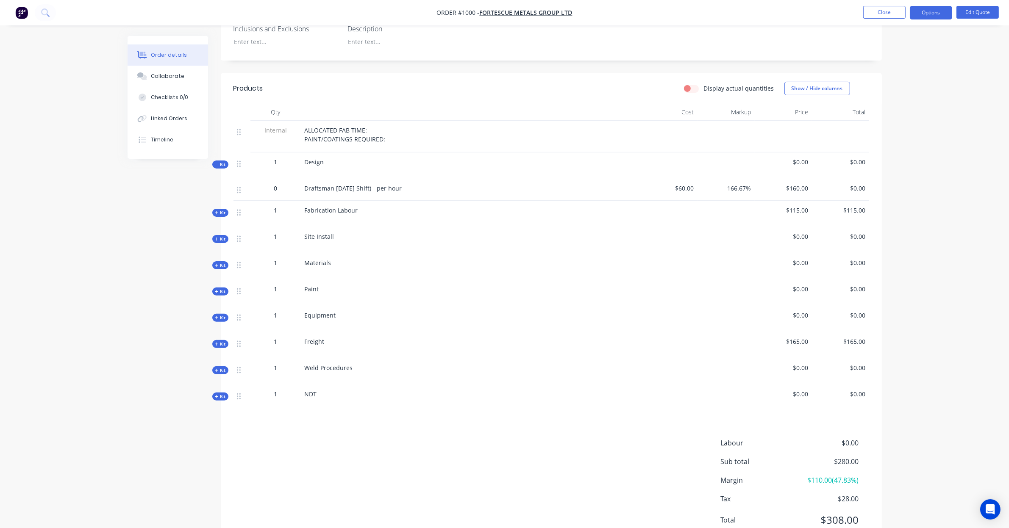
click at [219, 236] on span "Kit" at bounding box center [220, 239] width 11 height 6
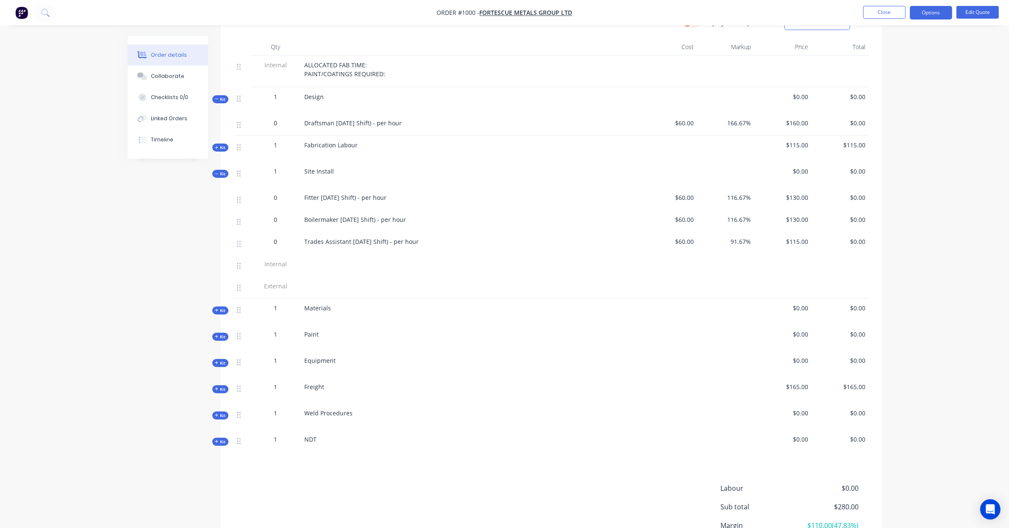
scroll to position [307, 0]
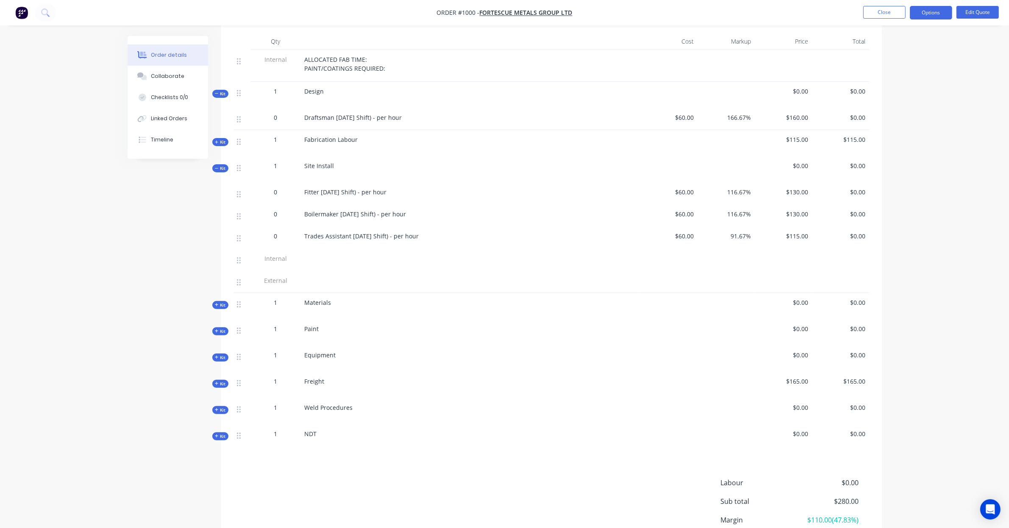
click at [219, 302] on span "Kit" at bounding box center [220, 305] width 11 height 6
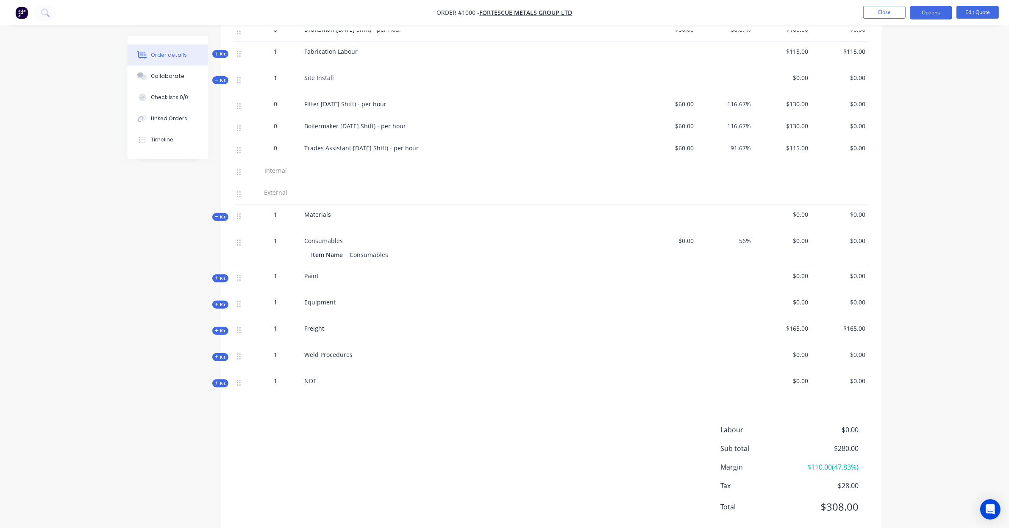
scroll to position [408, 0]
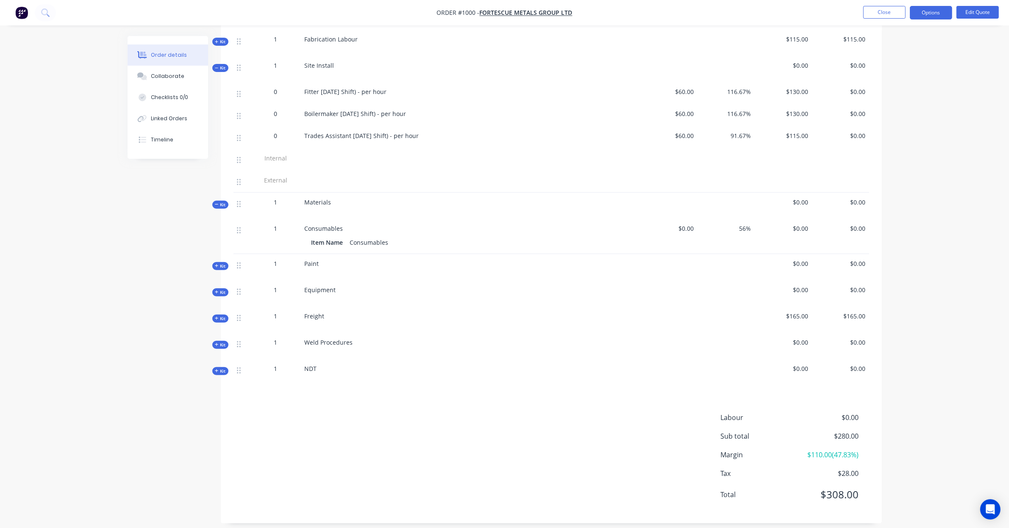
click at [218, 263] on div "Created by Stuart Created 26/08/25 Required 19/08/25 Assigned to Add team membe…" at bounding box center [505, 82] width 754 height 908
click at [220, 263] on span "Kit" at bounding box center [220, 266] width 11 height 6
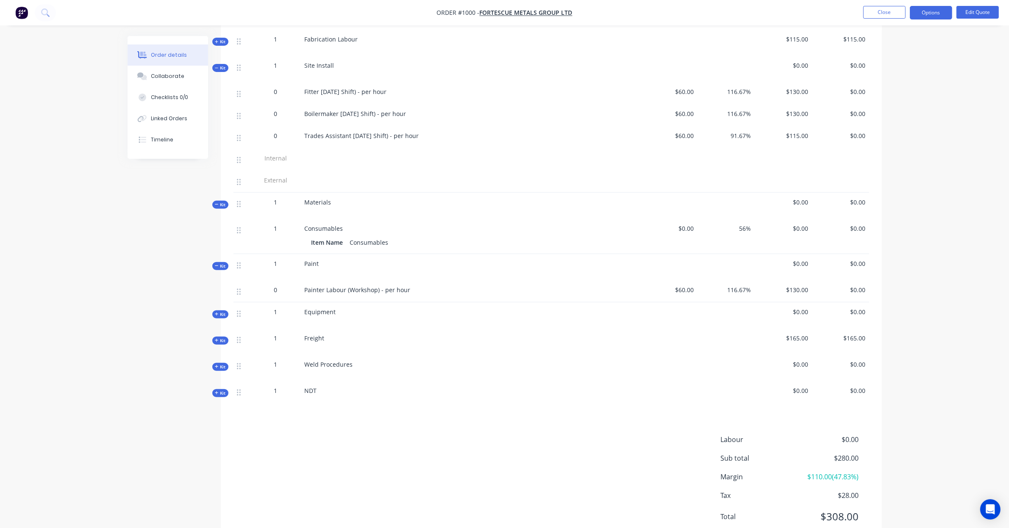
click at [222, 311] on span "Kit" at bounding box center [220, 314] width 11 height 6
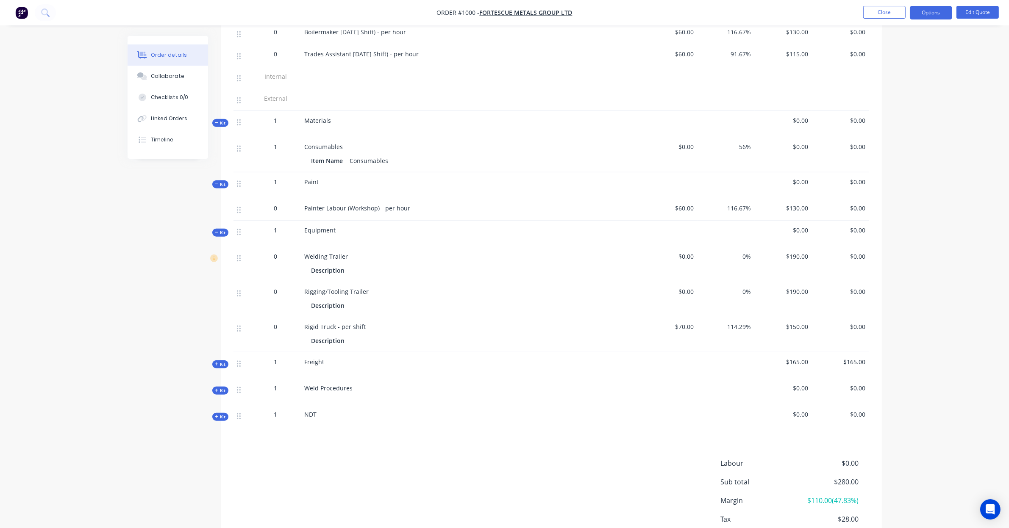
scroll to position [496, 0]
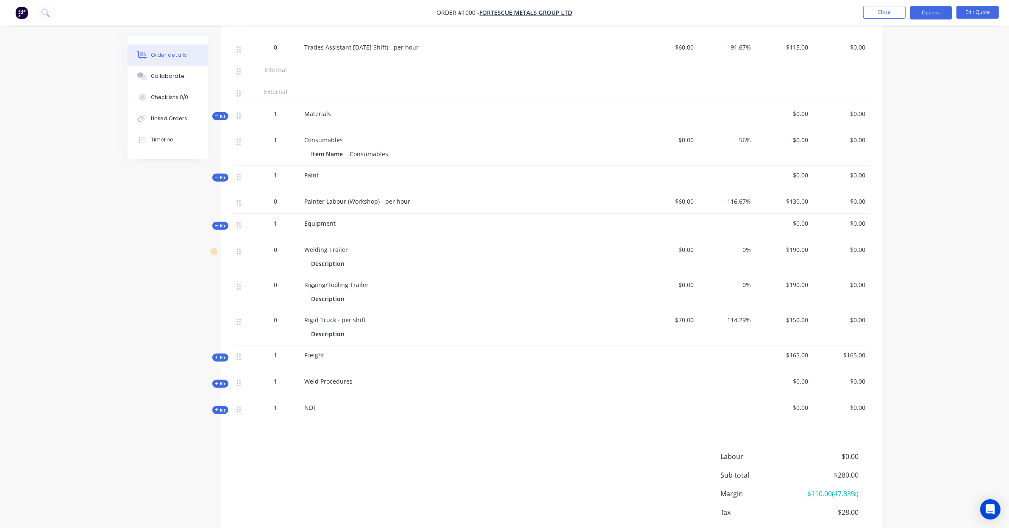
click at [224, 355] on span "Kit" at bounding box center [220, 358] width 11 height 6
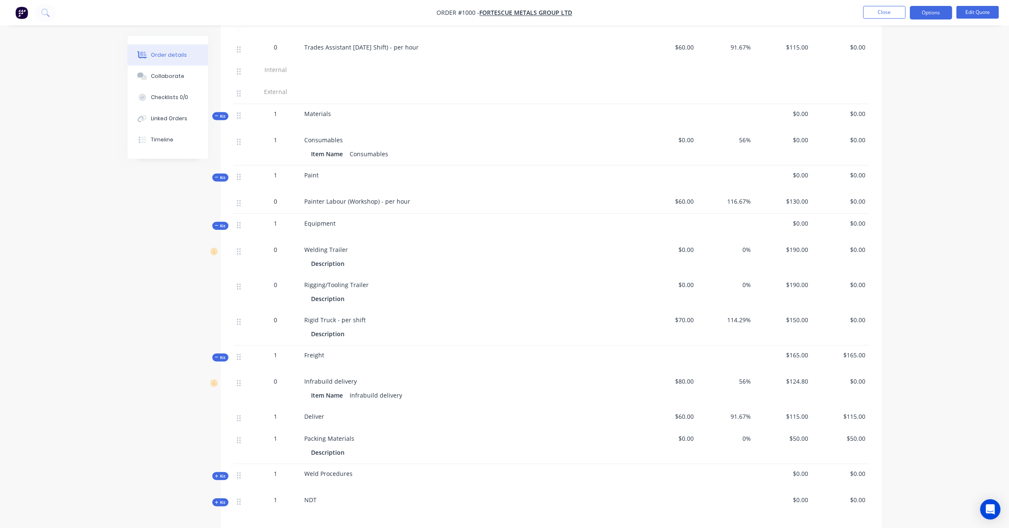
click at [180, 321] on div "Created by Stuart Created 26/08/25 Required 19/08/25 Assigned to Add team membe…" at bounding box center [505, 104] width 754 height 1128
drag, startPoint x: 180, startPoint y: 321, endPoint x: 141, endPoint y: 302, distance: 43.8
drag, startPoint x: 141, startPoint y: 302, endPoint x: 104, endPoint y: 289, distance: 38.4
click at [104, 291] on div "Order details Collaborate Checklists 0/0 Linked Orders Timeline Order details C…" at bounding box center [504, 86] width 1009 height 1164
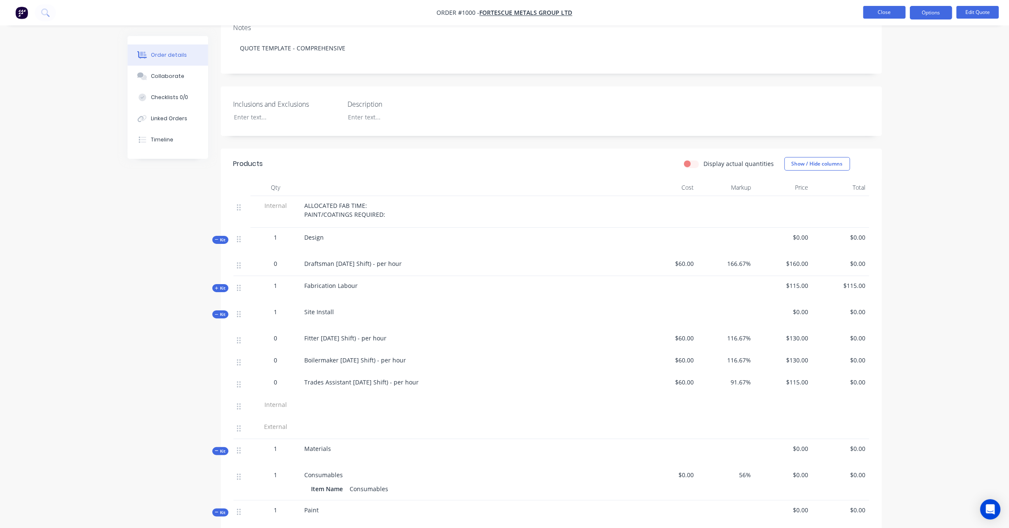
scroll to position [153, 0]
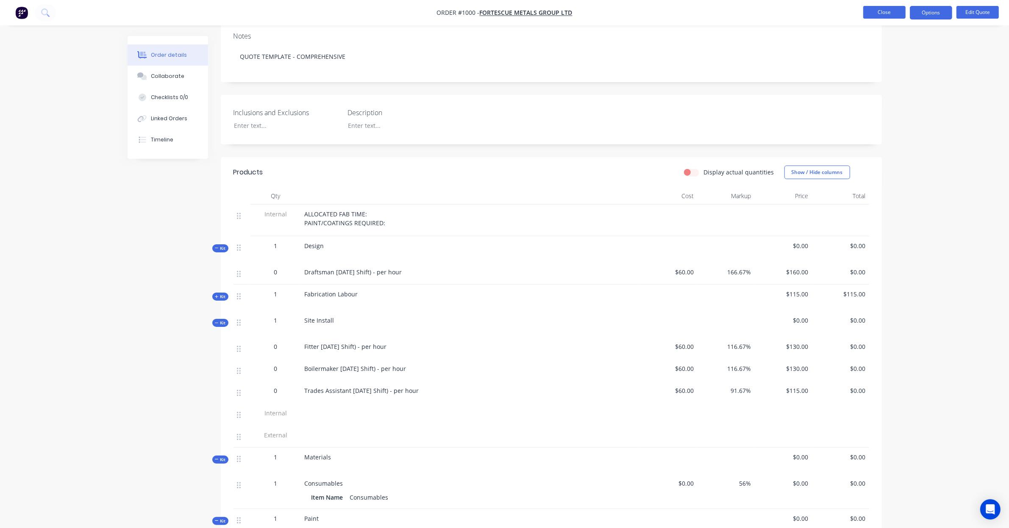
click at [880, 11] on button "Close" at bounding box center [884, 12] width 42 height 13
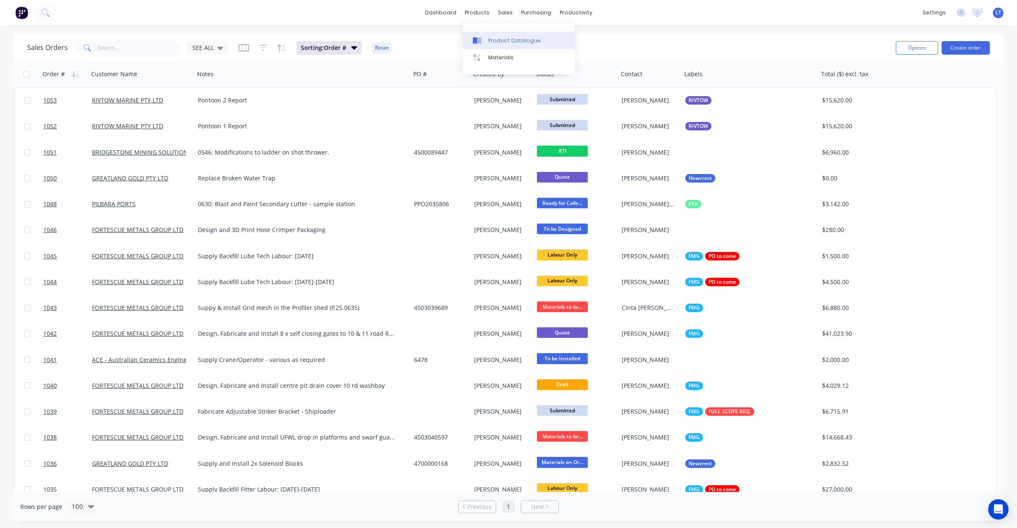
click at [485, 39] on div at bounding box center [479, 41] width 13 height 8
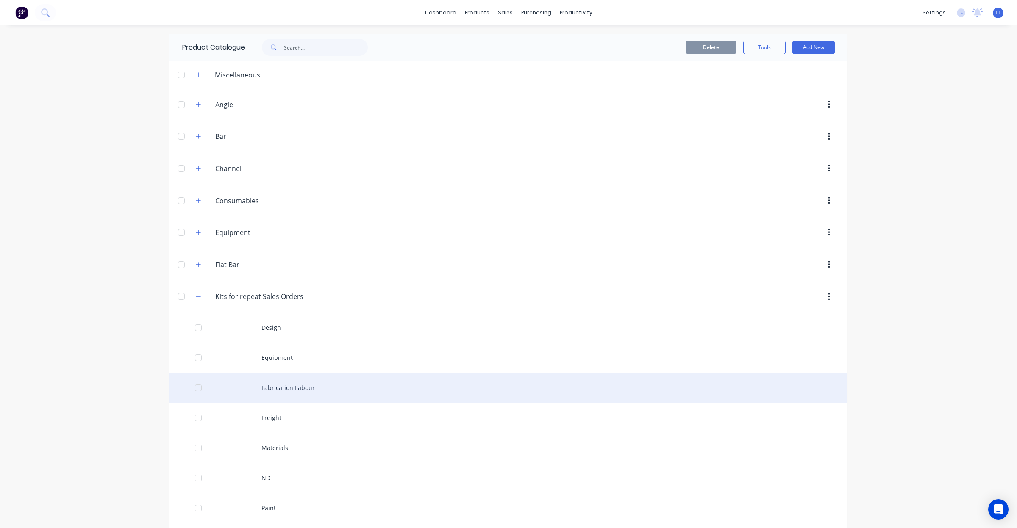
click at [283, 392] on div "Fabrication Labour" at bounding box center [508, 388] width 678 height 30
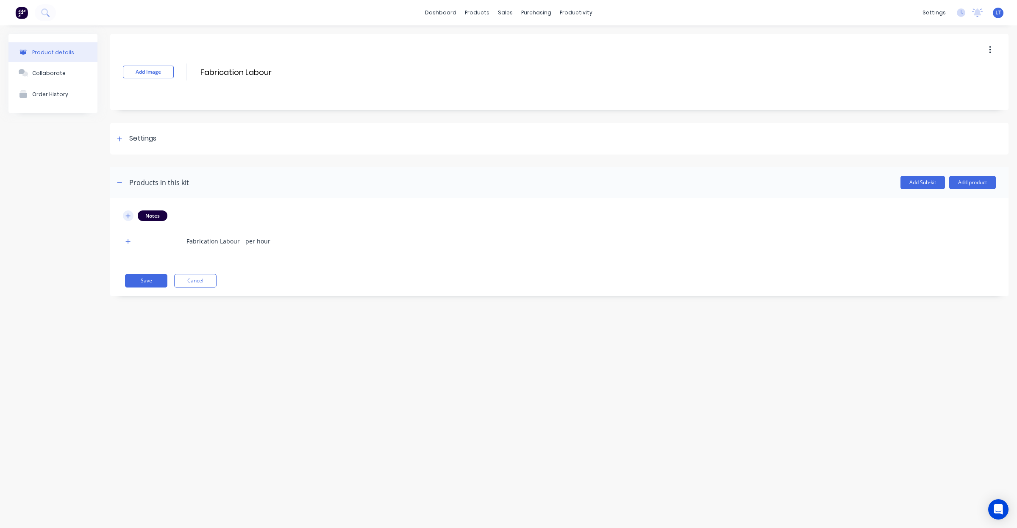
click at [128, 215] on icon "button" at bounding box center [128, 216] width 5 height 5
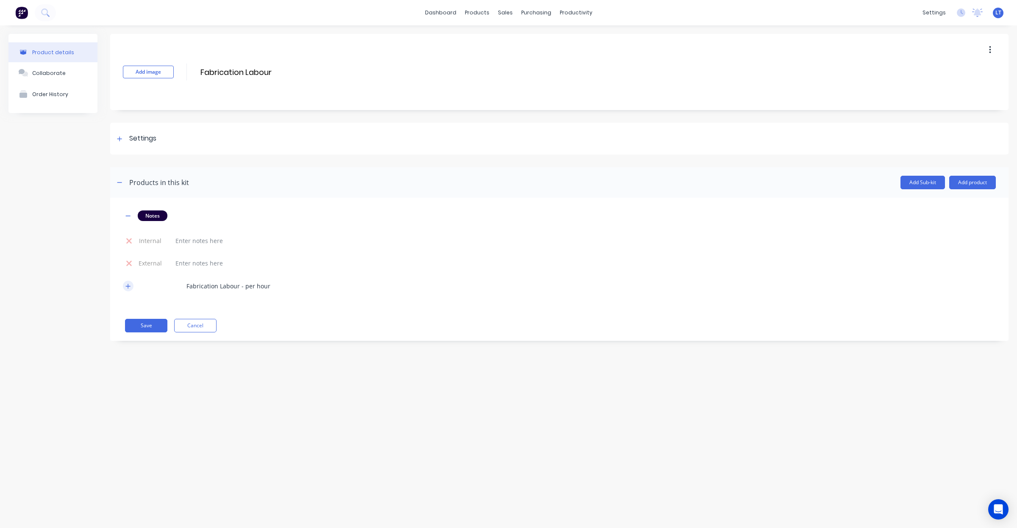
click at [130, 285] on icon "button" at bounding box center [127, 286] width 5 height 6
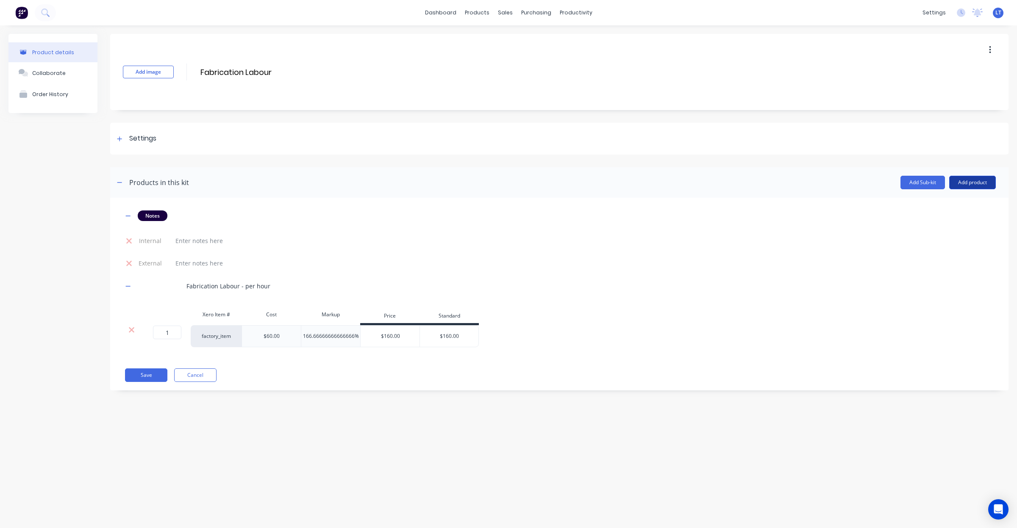
click at [952, 184] on button "Add product" at bounding box center [972, 183] width 47 height 14
click at [951, 202] on div "Product catalogue" at bounding box center [955, 204] width 65 height 12
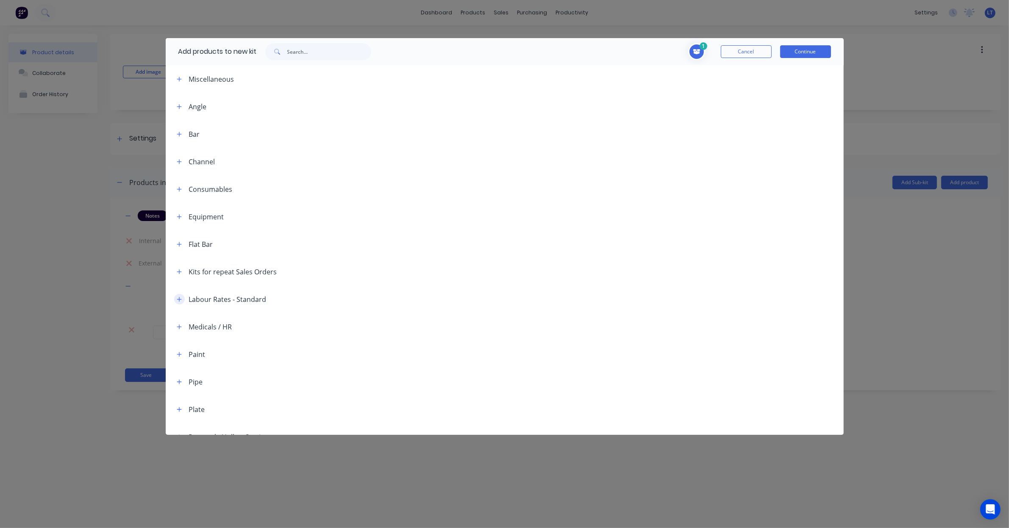
click at [178, 299] on icon "button" at bounding box center [179, 300] width 5 height 6
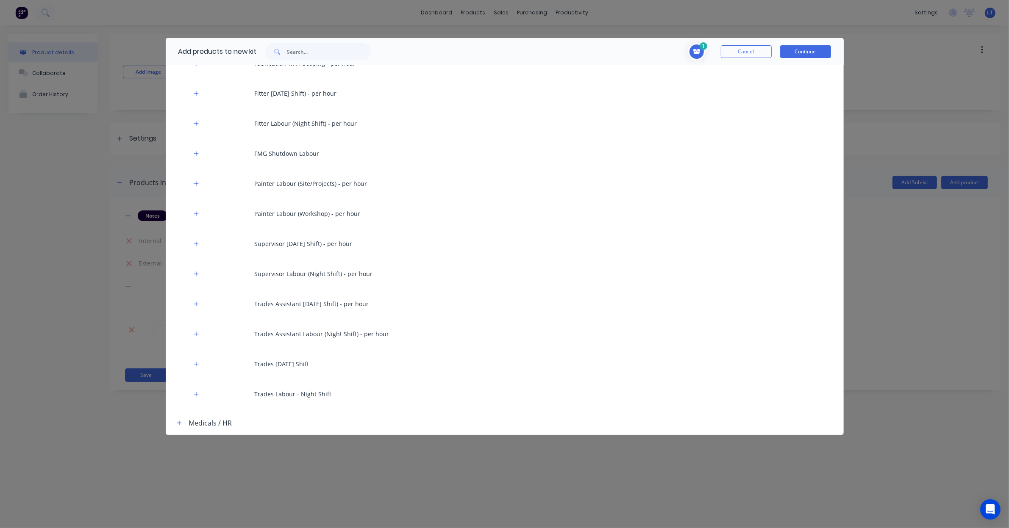
scroll to position [777, 0]
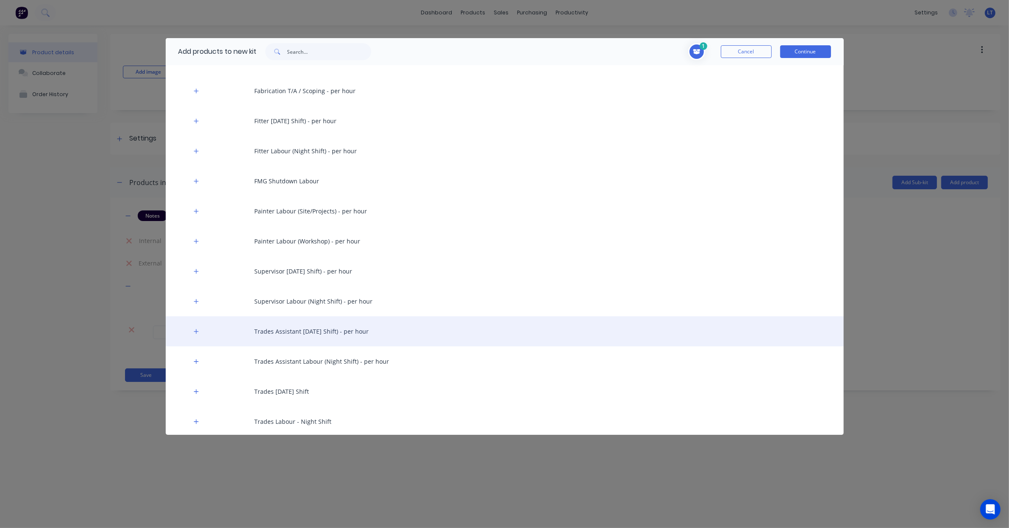
click at [363, 333] on div "Trades Assistant Labour (Day Shift) - per hour" at bounding box center [505, 331] width 678 height 30
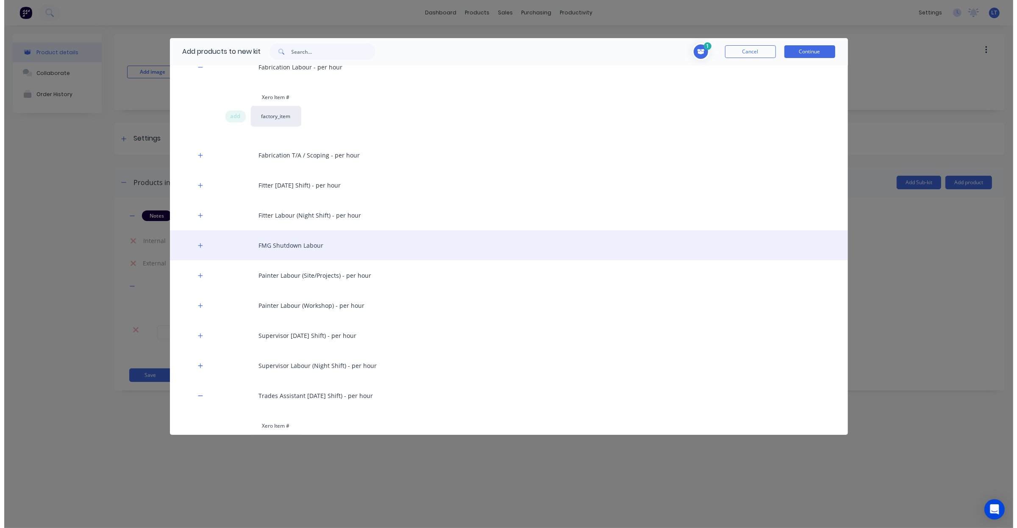
scroll to position [671, 0]
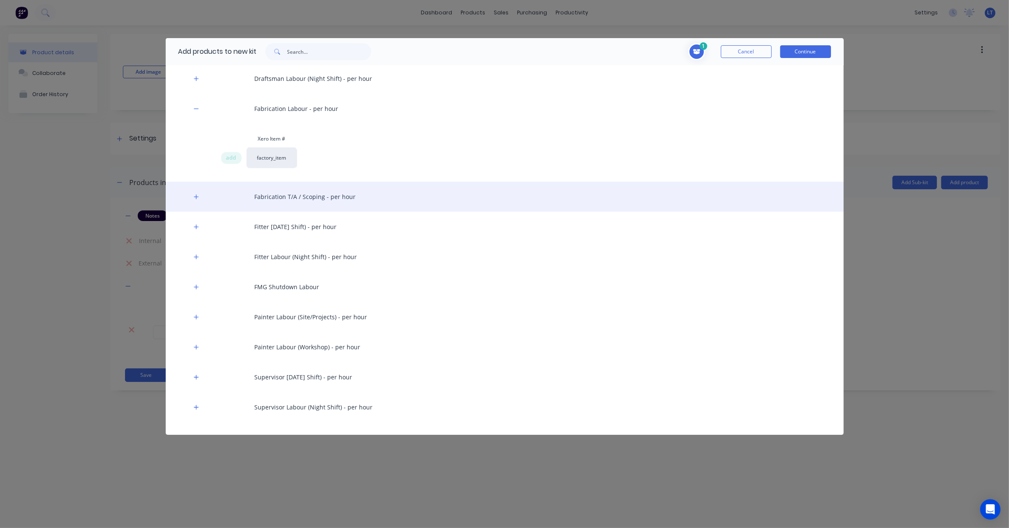
click at [316, 197] on div "Fabrication T/A / Scoping - per hour" at bounding box center [505, 197] width 678 height 30
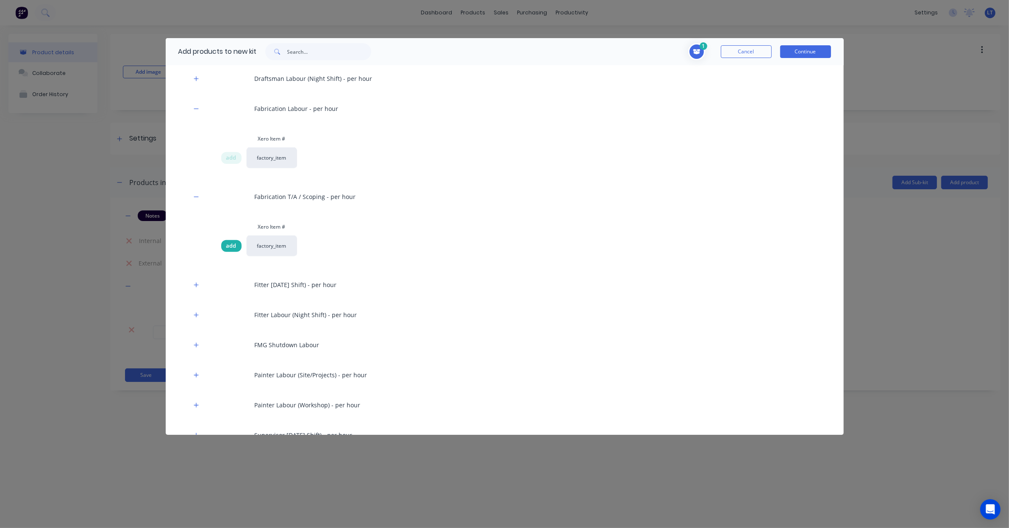
click at [233, 244] on span "add" at bounding box center [231, 246] width 10 height 8
click at [796, 51] on button "Continue" at bounding box center [805, 51] width 51 height 13
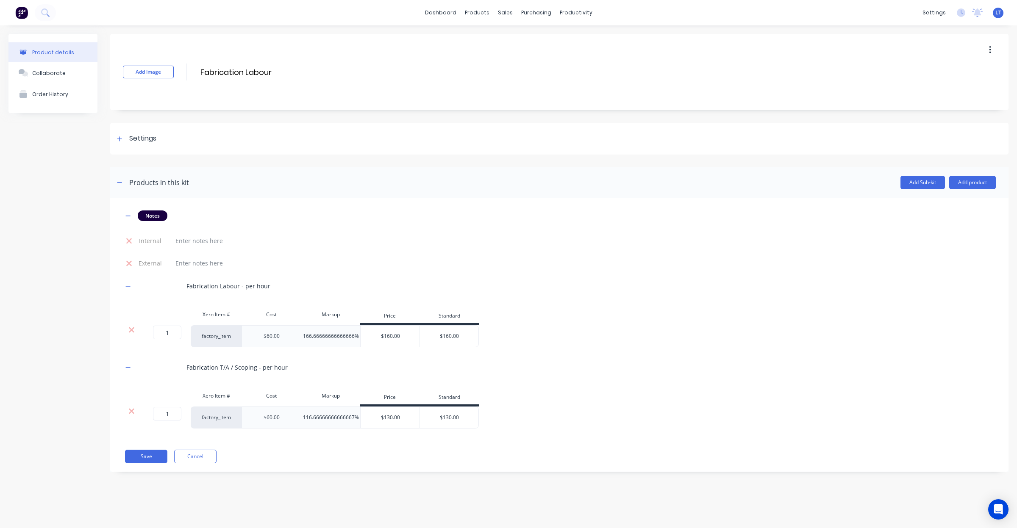
click at [267, 369] on div "Fabrication T/A / Scoping - per hour" at bounding box center [236, 367] width 101 height 9
drag, startPoint x: 267, startPoint y: 369, endPoint x: 261, endPoint y: 369, distance: 6.4
click at [261, 369] on div "Fabrication T/A / Scoping - per hour" at bounding box center [236, 367] width 101 height 9
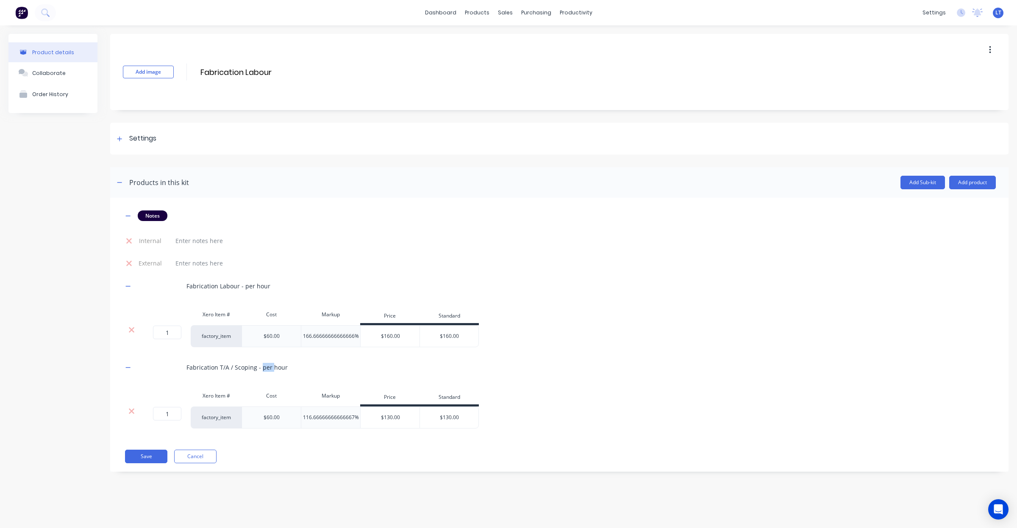
click at [261, 369] on div "Fabrication T/A / Scoping - per hour" at bounding box center [236, 367] width 101 height 9
click at [568, 390] on div "Xero Item # Cost Markup Price Standard 1 1 ? factory_item $60.00 116.6666666666…" at bounding box center [559, 408] width 873 height 41
click at [219, 365] on div "Fabrication T/A / Scoping - per hour" at bounding box center [236, 367] width 101 height 9
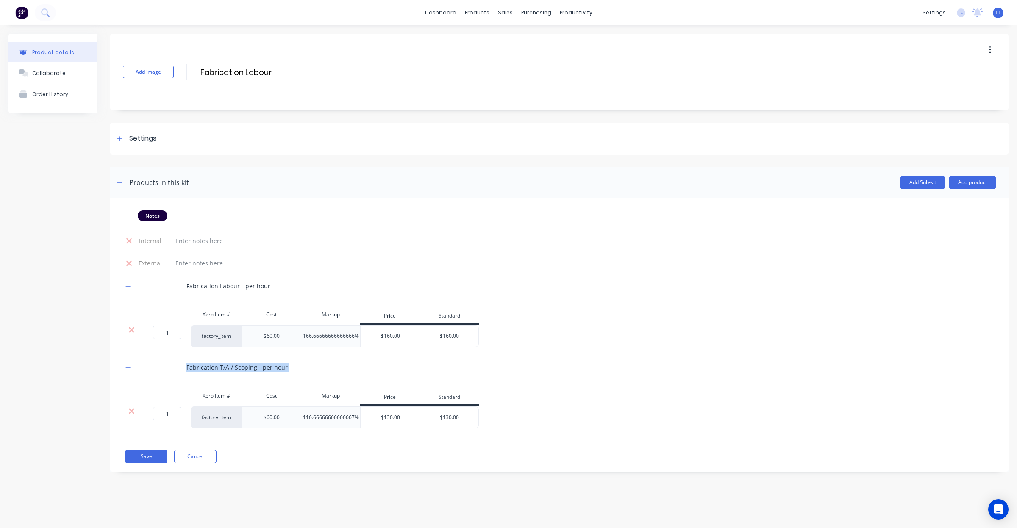
click at [219, 365] on div "Fabrication T/A / Scoping - per hour" at bounding box center [236, 367] width 101 height 9
drag, startPoint x: 219, startPoint y: 365, endPoint x: 245, endPoint y: 393, distance: 37.5
click at [243, 394] on div "Cost" at bounding box center [270, 396] width 59 height 17
drag, startPoint x: 168, startPoint y: 331, endPoint x: 150, endPoint y: 329, distance: 18.0
click at [150, 329] on div "1 1 ?" at bounding box center [156, 333] width 19 height 14
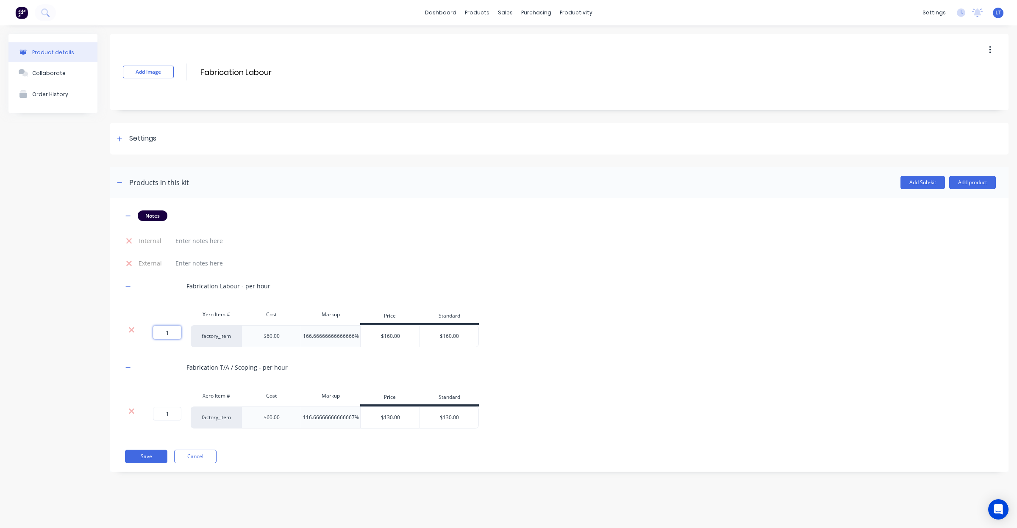
type input "0"
click at [80, 337] on div "Product details Collaborate Order History" at bounding box center [52, 259] width 89 height 451
drag, startPoint x: 80, startPoint y: 337, endPoint x: 88, endPoint y: 344, distance: 10.2
click at [57, 331] on div "Product details Collaborate Order History" at bounding box center [52, 259] width 89 height 451
click at [225, 417] on div "factory_item" at bounding box center [216, 418] width 51 height 22
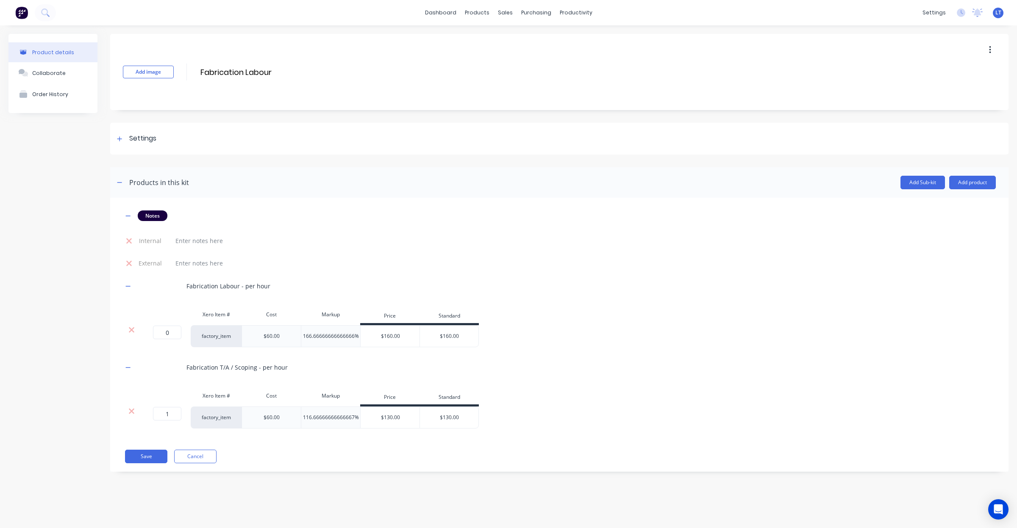
click at [216, 411] on div "factory_item" at bounding box center [216, 418] width 51 height 22
click at [248, 362] on div "Fabrication T/A / Scoping - per hour" at bounding box center [559, 367] width 873 height 23
click at [243, 371] on div "Fabrication T/A / Scoping - per hour" at bounding box center [236, 367] width 101 height 9
click at [125, 413] on div at bounding box center [131, 411] width 16 height 8
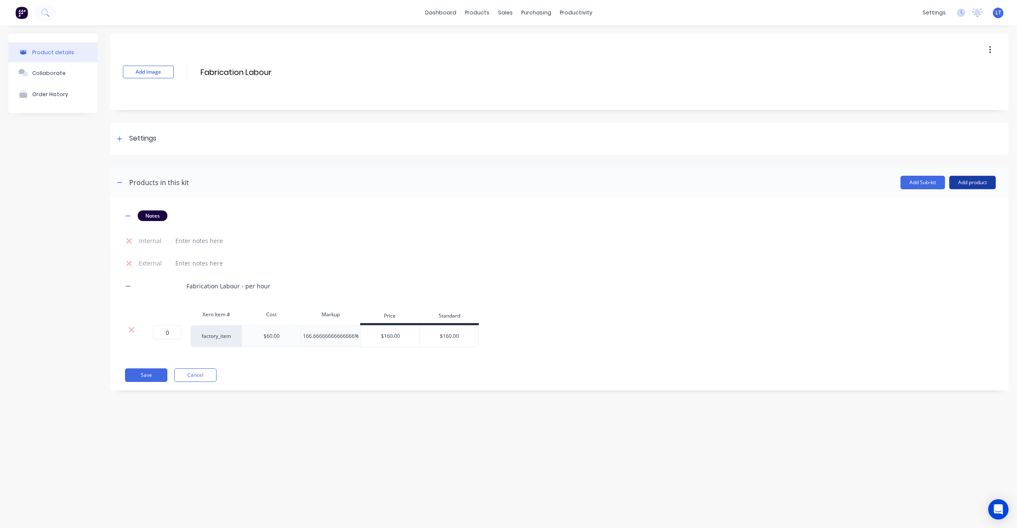
click at [971, 187] on button "Add product" at bounding box center [972, 183] width 47 height 14
click at [943, 222] on div "Labour" at bounding box center [955, 221] width 65 height 12
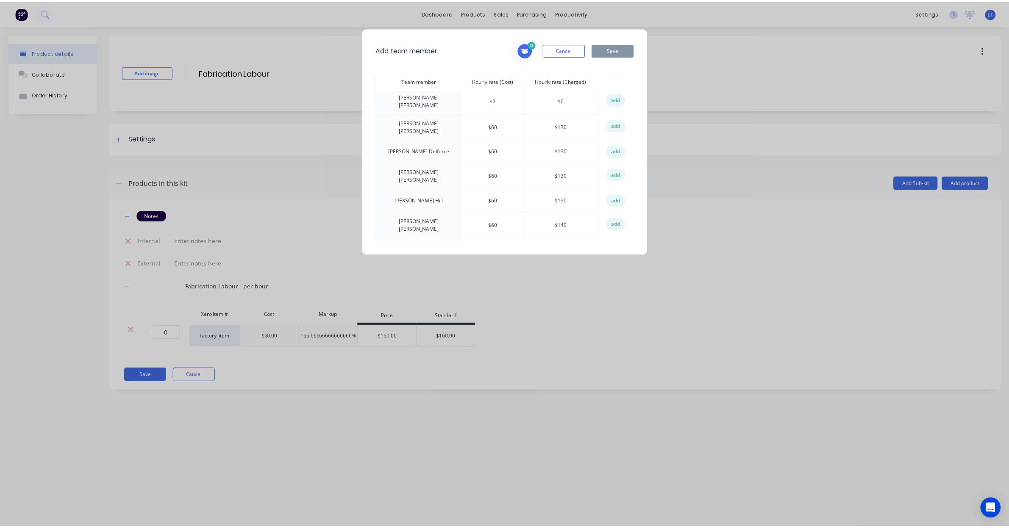
scroll to position [543, 0]
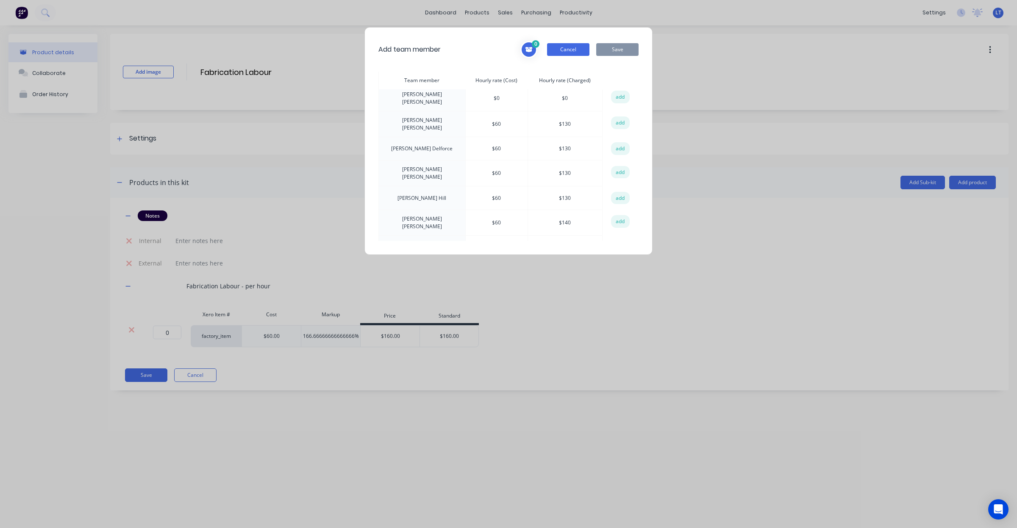
click at [570, 53] on button "Cancel" at bounding box center [568, 49] width 42 height 13
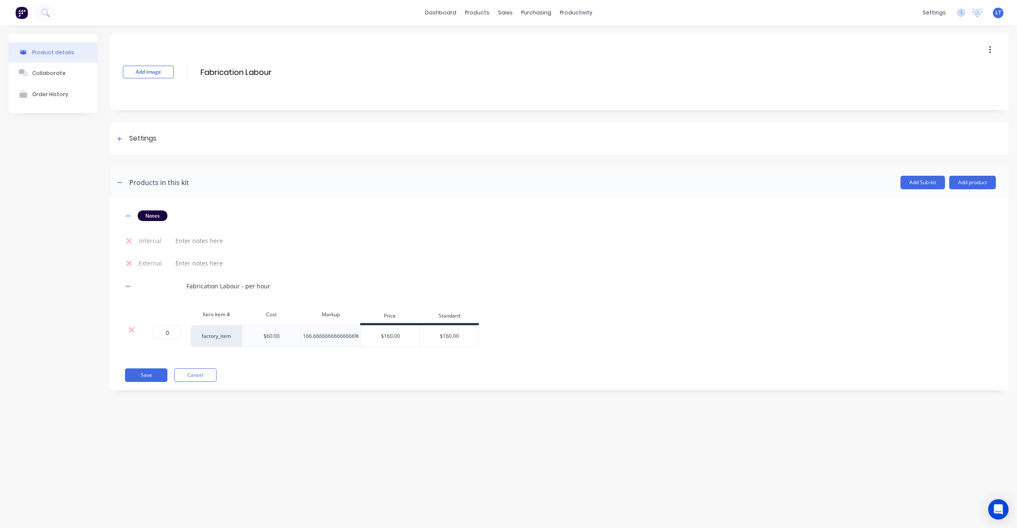
click at [954, 173] on header "Products in this kit Add Sub-kit Add product" at bounding box center [559, 182] width 898 height 31
click at [958, 182] on button "Add product" at bounding box center [972, 183] width 47 height 14
click at [954, 204] on div "Product catalogue" at bounding box center [955, 204] width 65 height 12
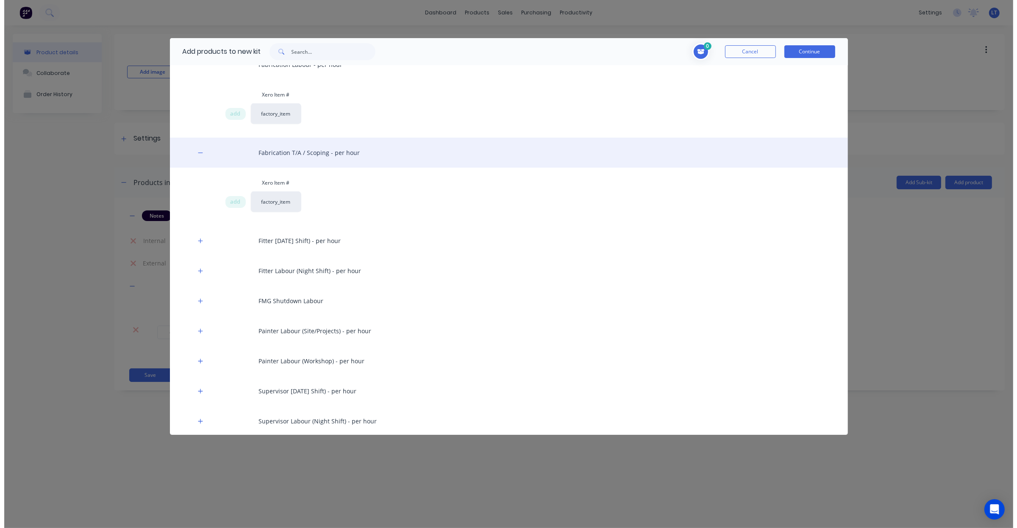
scroll to position [547, 0]
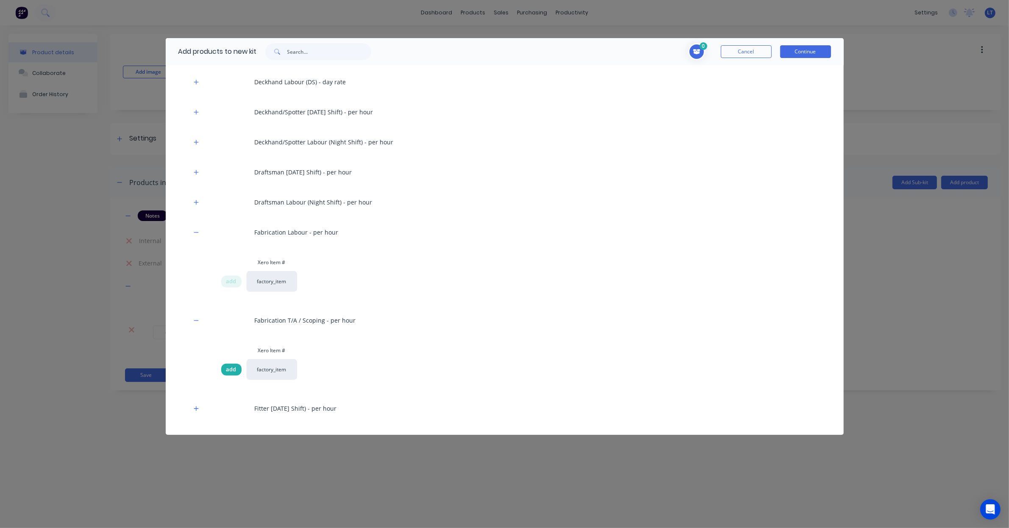
click at [232, 369] on span "add" at bounding box center [231, 370] width 10 height 8
click at [802, 51] on button "Continue" at bounding box center [805, 51] width 51 height 13
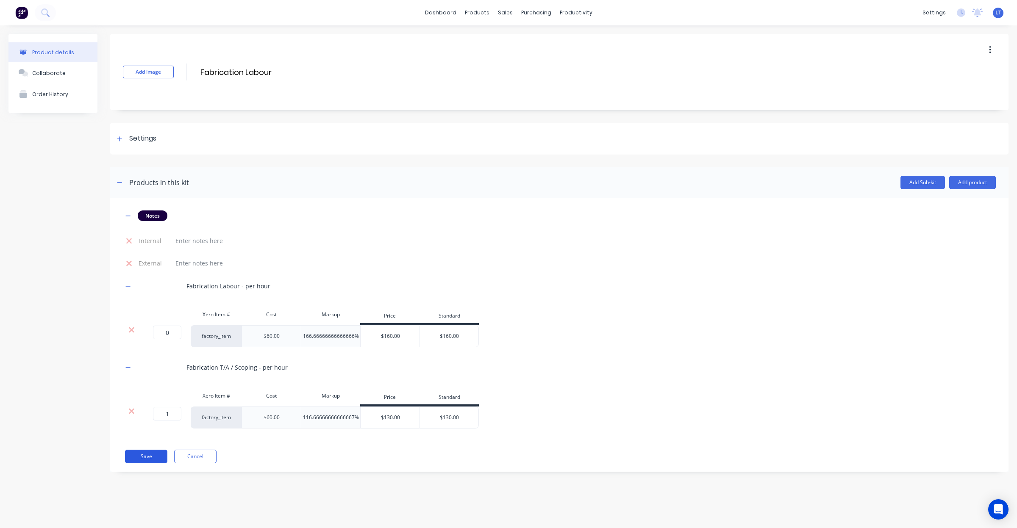
click at [152, 456] on button "Save" at bounding box center [146, 457] width 42 height 14
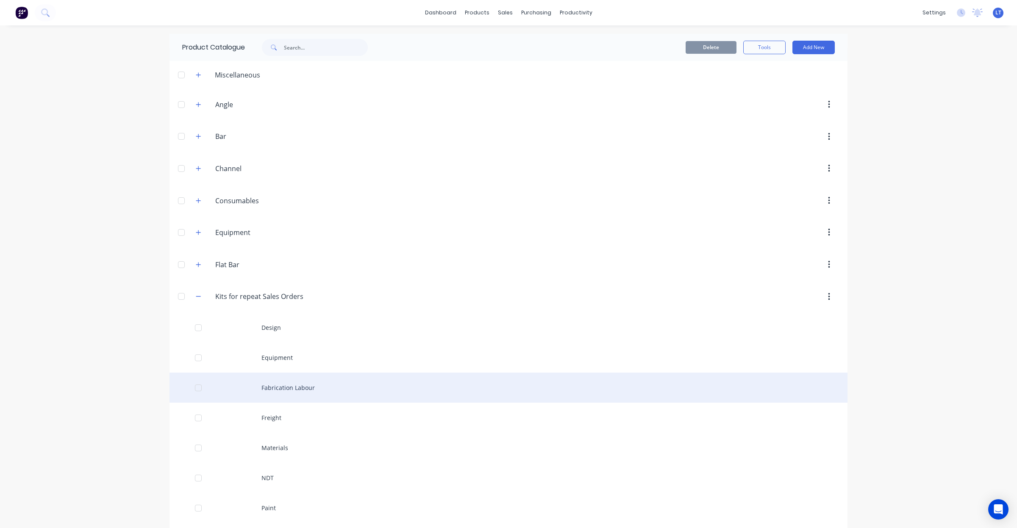
click at [278, 399] on div "Fabrication Labour" at bounding box center [508, 388] width 678 height 30
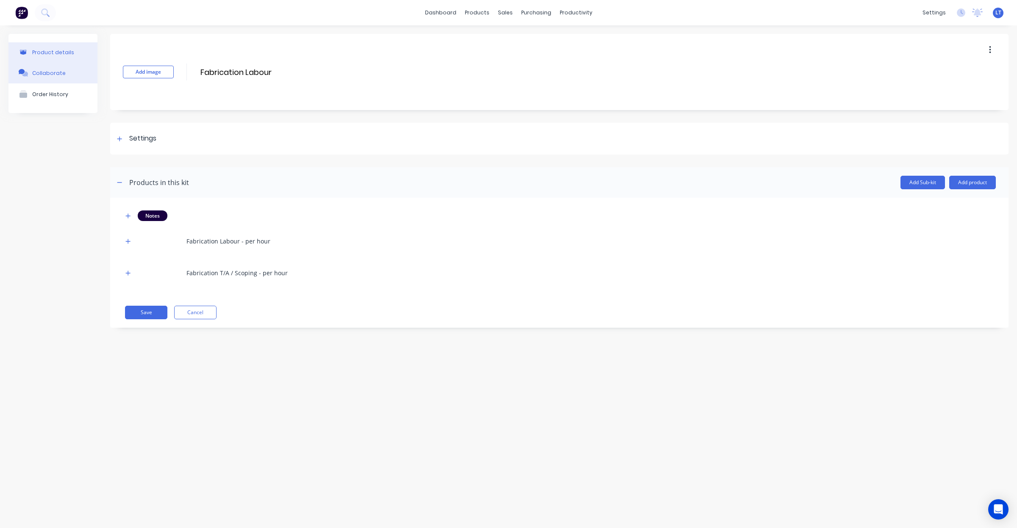
click at [55, 67] on button "Collaborate" at bounding box center [52, 72] width 89 height 21
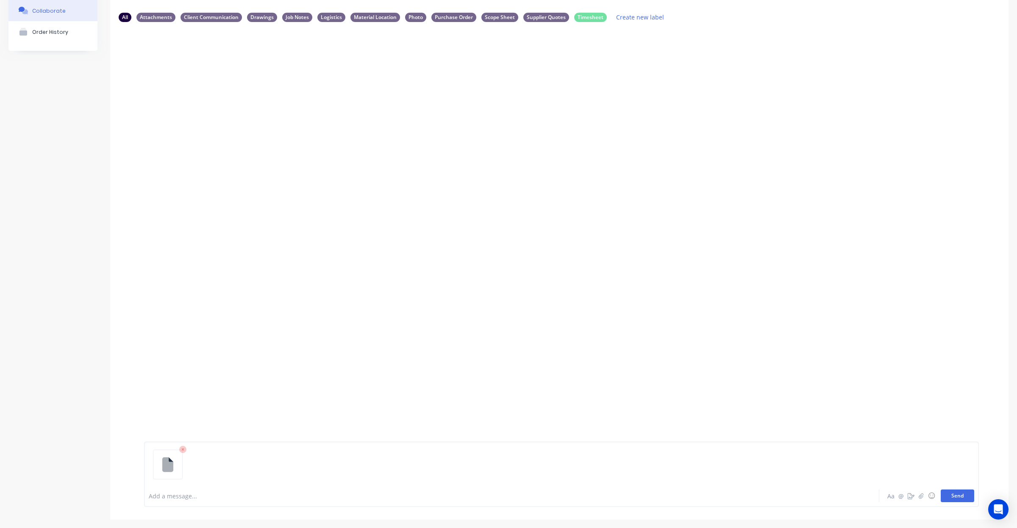
click at [944, 498] on button "Send" at bounding box center [956, 496] width 33 height 13
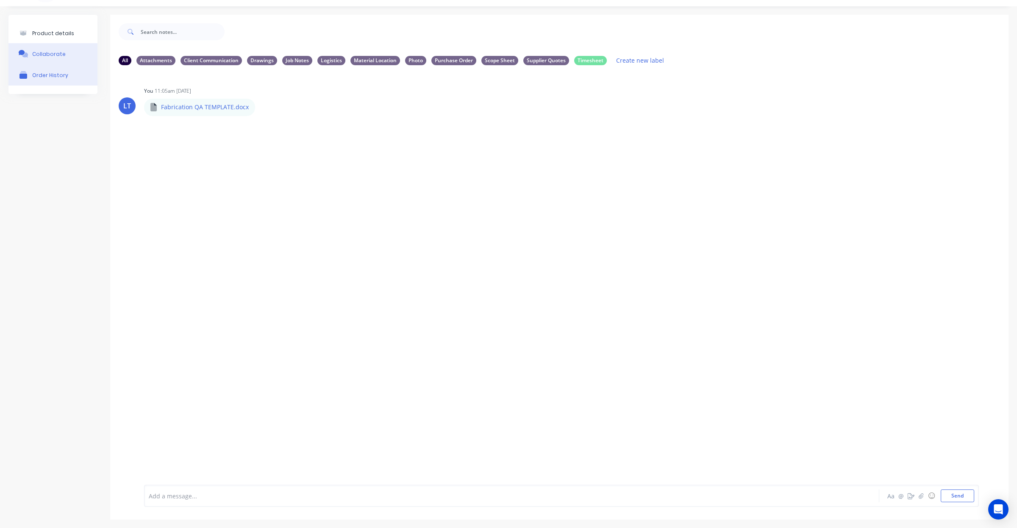
click at [62, 72] on div "Order History" at bounding box center [50, 75] width 36 height 6
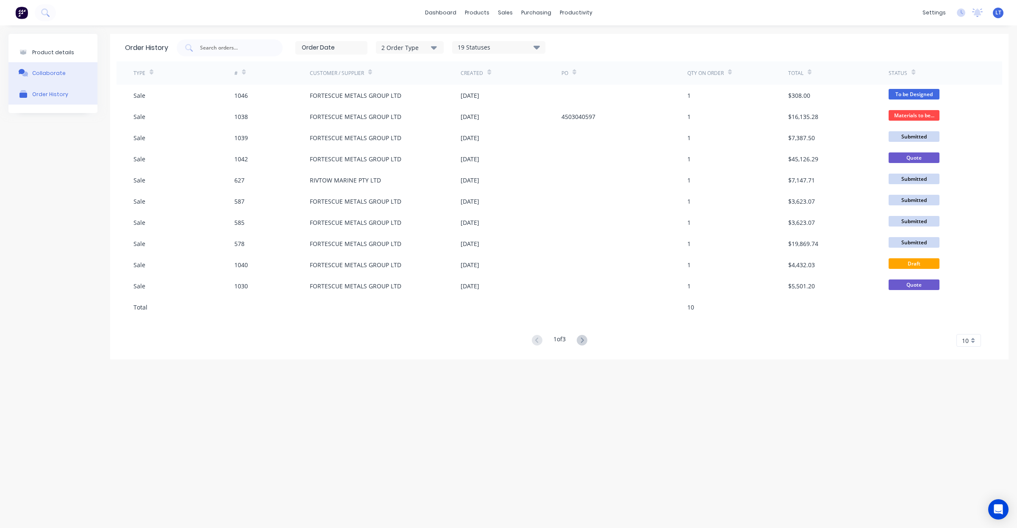
click at [60, 73] on div "Collaborate" at bounding box center [48, 73] width 33 height 6
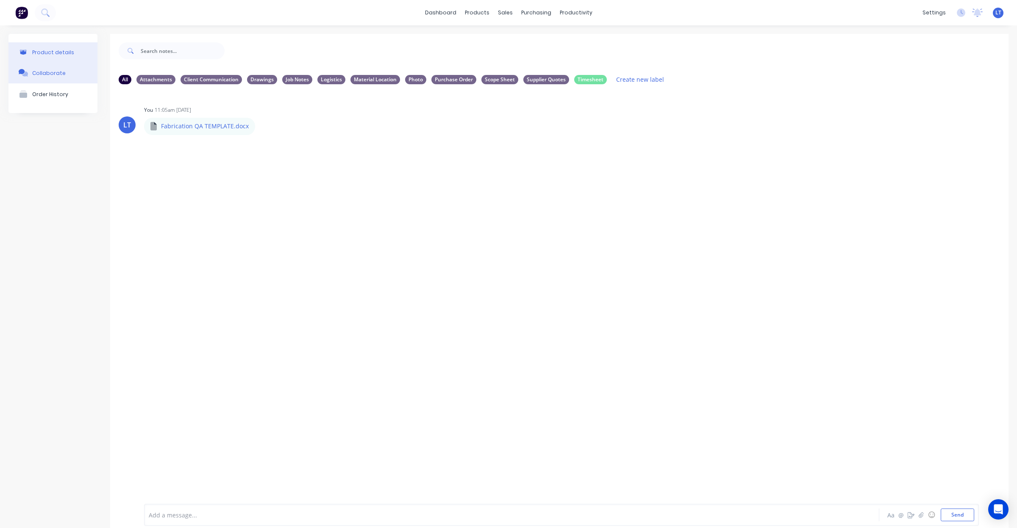
click at [59, 53] on div "Product details" at bounding box center [53, 52] width 42 height 6
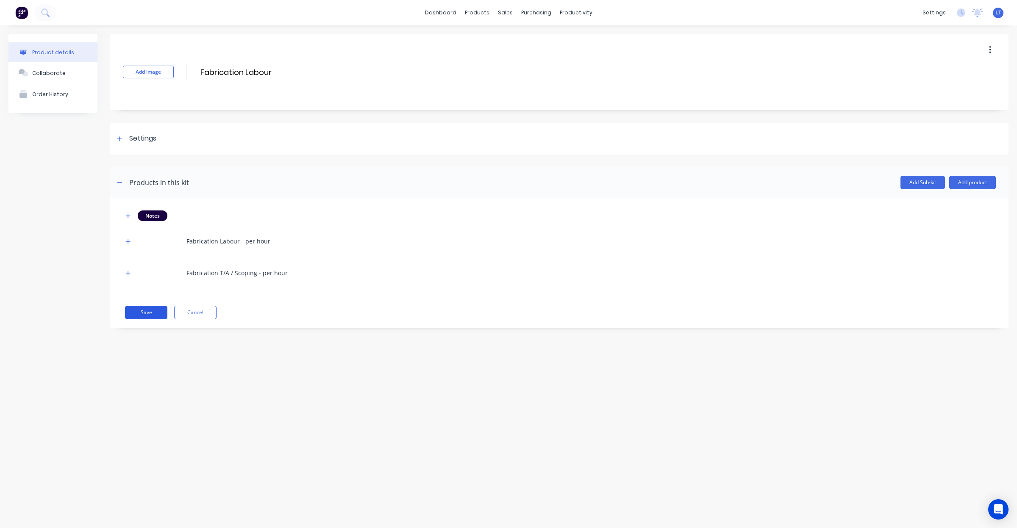
click at [136, 309] on button "Save" at bounding box center [146, 313] width 42 height 14
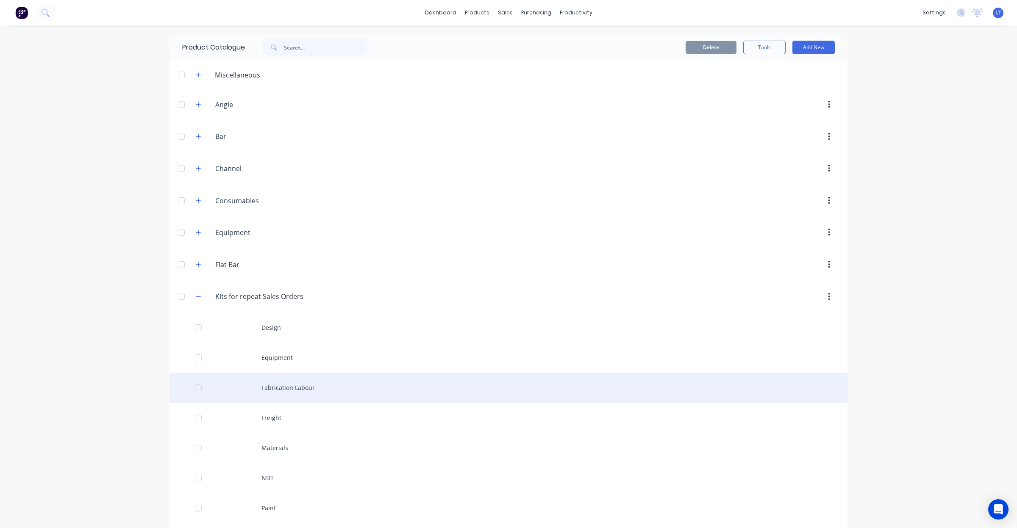
click at [289, 394] on div "Fabrication Labour" at bounding box center [508, 388] width 678 height 30
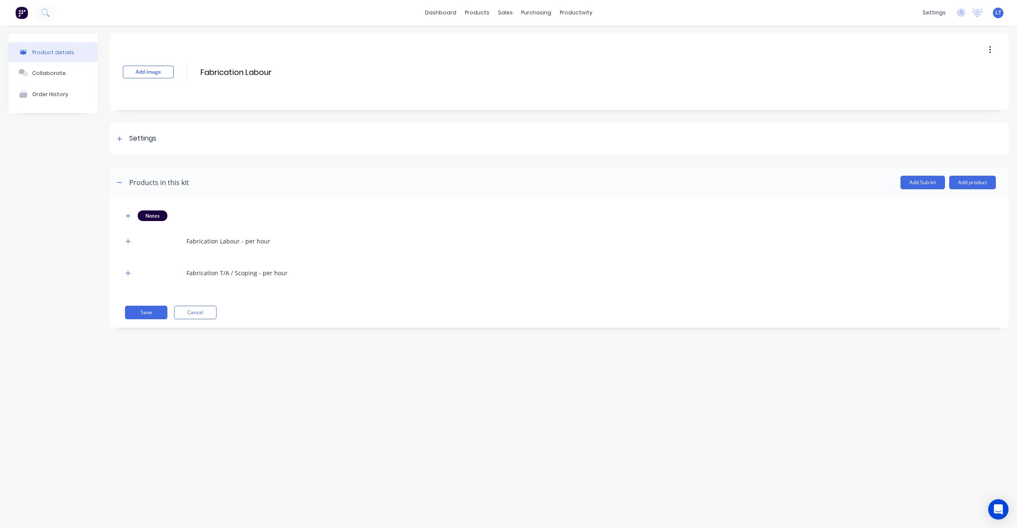
click at [247, 274] on div "Fabrication T/A / Scoping - per hour" at bounding box center [236, 273] width 101 height 9
drag, startPoint x: 270, startPoint y: 274, endPoint x: 186, endPoint y: 271, distance: 84.4
click at [186, 271] on div "Fabrication T/A / Scoping - per hour" at bounding box center [559, 272] width 873 height 23
drag, startPoint x: 186, startPoint y: 271, endPoint x: 217, endPoint y: 272, distance: 31.4
click at [217, 272] on div "Fabrication T/A / Scoping - per hour" at bounding box center [236, 273] width 101 height 9
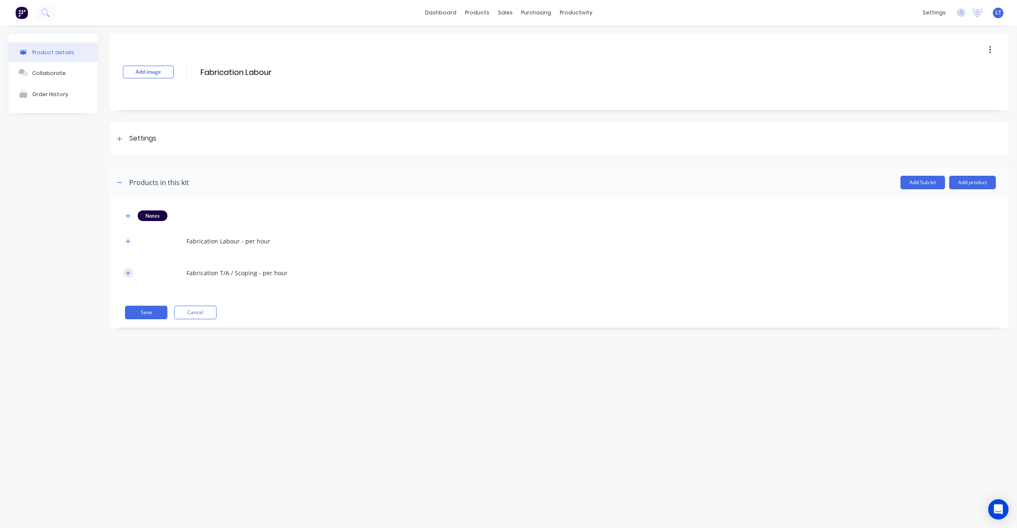
click at [131, 272] on button "button" at bounding box center [128, 273] width 11 height 11
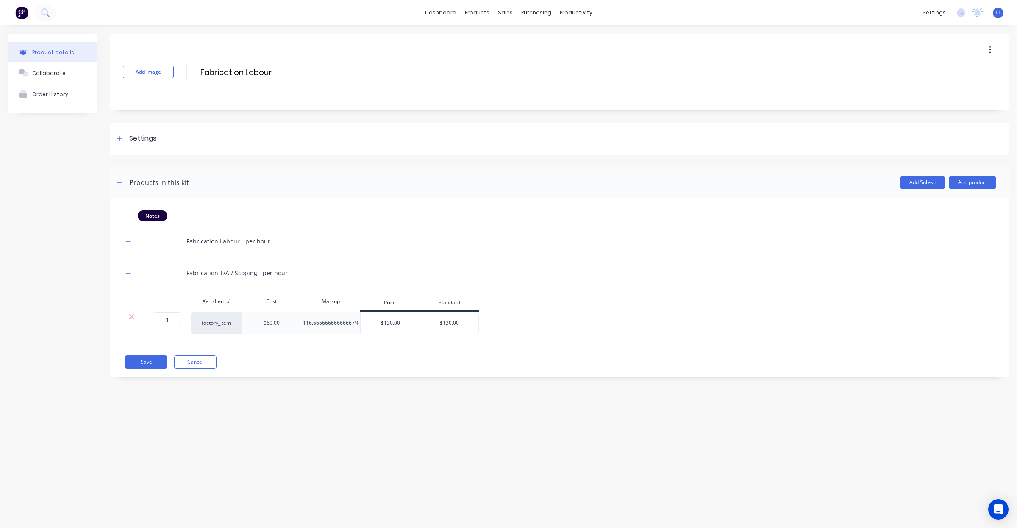
click at [248, 274] on div "Fabrication T/A / Scoping - per hour" at bounding box center [236, 273] width 101 height 9
drag, startPoint x: 248, startPoint y: 274, endPoint x: 232, endPoint y: 274, distance: 16.1
click at [233, 275] on div "Fabrication T/A / Scoping - per hour" at bounding box center [236, 273] width 101 height 9
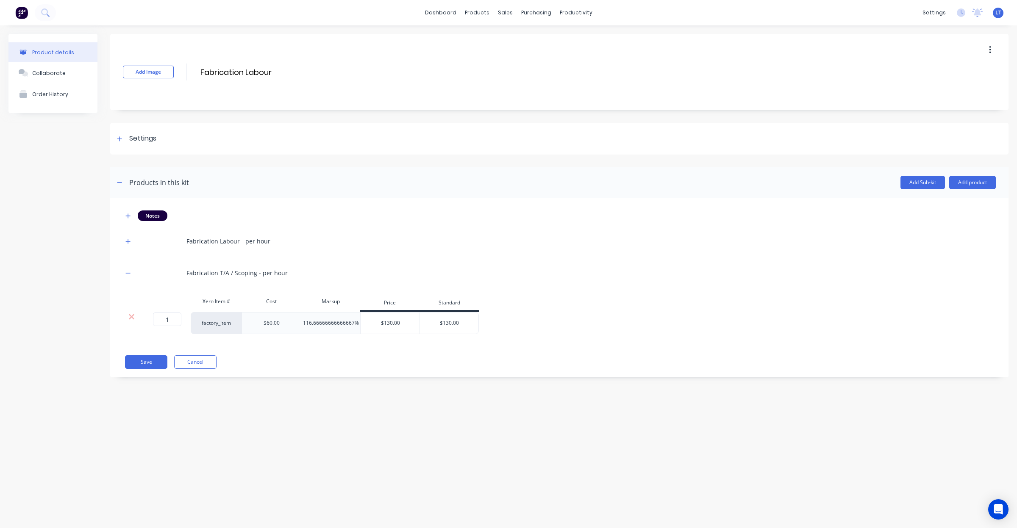
click at [229, 266] on div "Fabrication T/A / Scoping - per hour" at bounding box center [559, 272] width 873 height 23
click at [157, 363] on button "Save" at bounding box center [146, 362] width 42 height 14
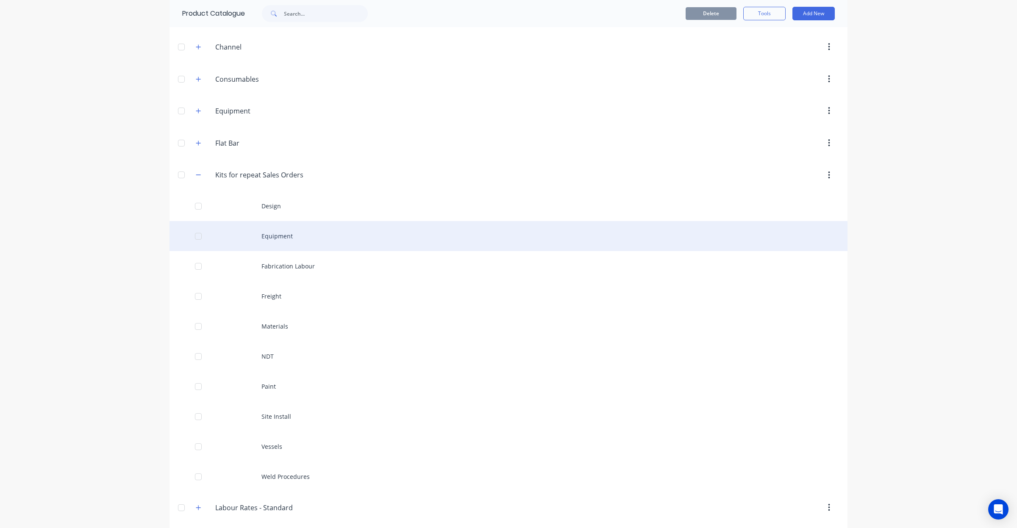
scroll to position [123, 0]
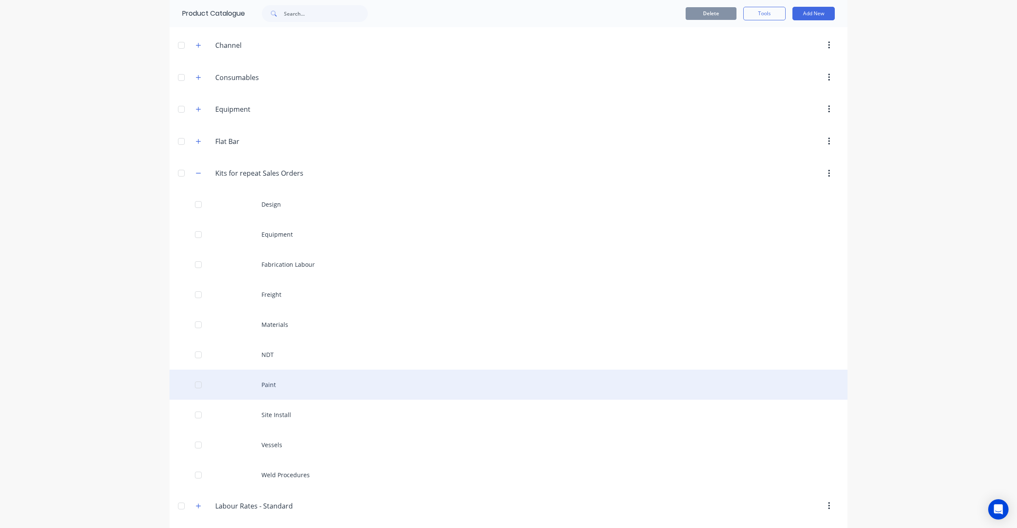
click at [276, 389] on div "Paint" at bounding box center [508, 385] width 678 height 30
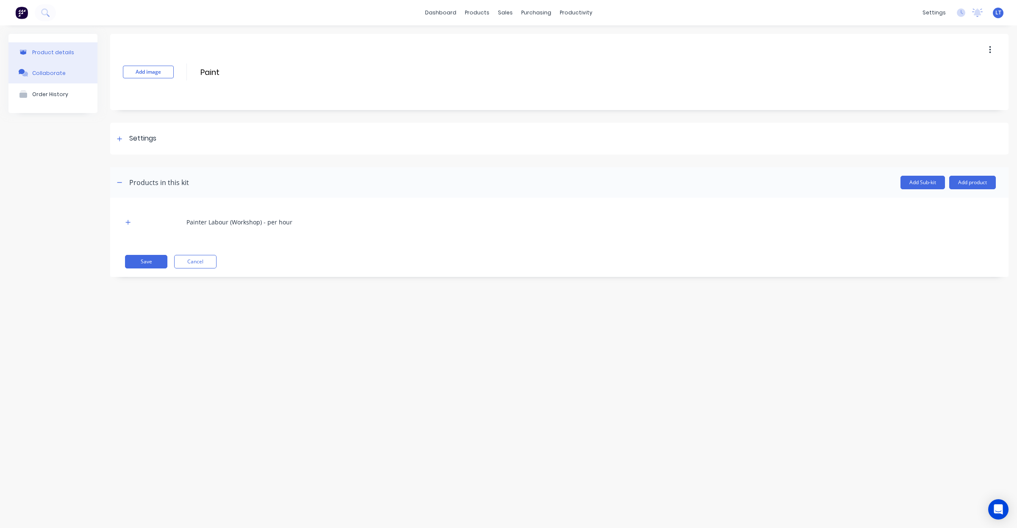
click at [47, 77] on button "Collaborate" at bounding box center [52, 72] width 89 height 21
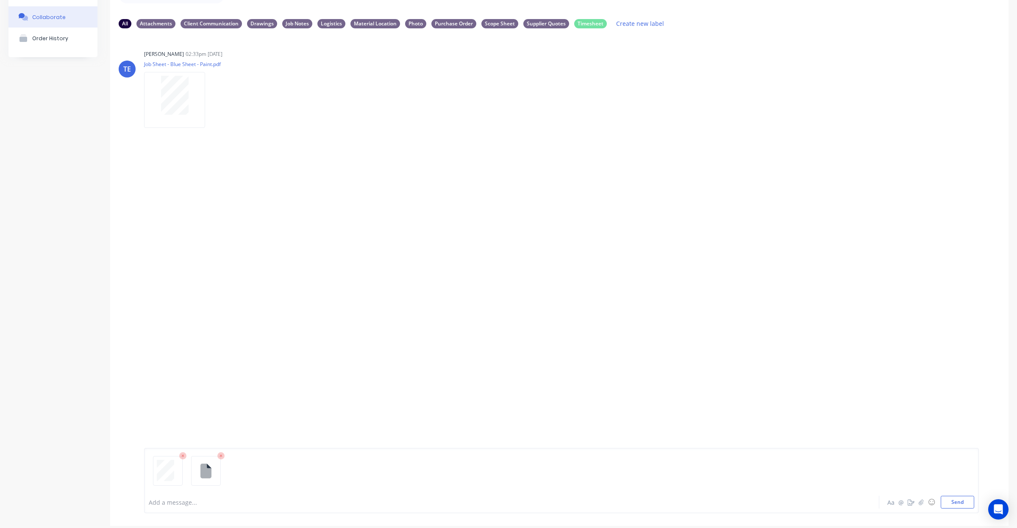
scroll to position [63, 0]
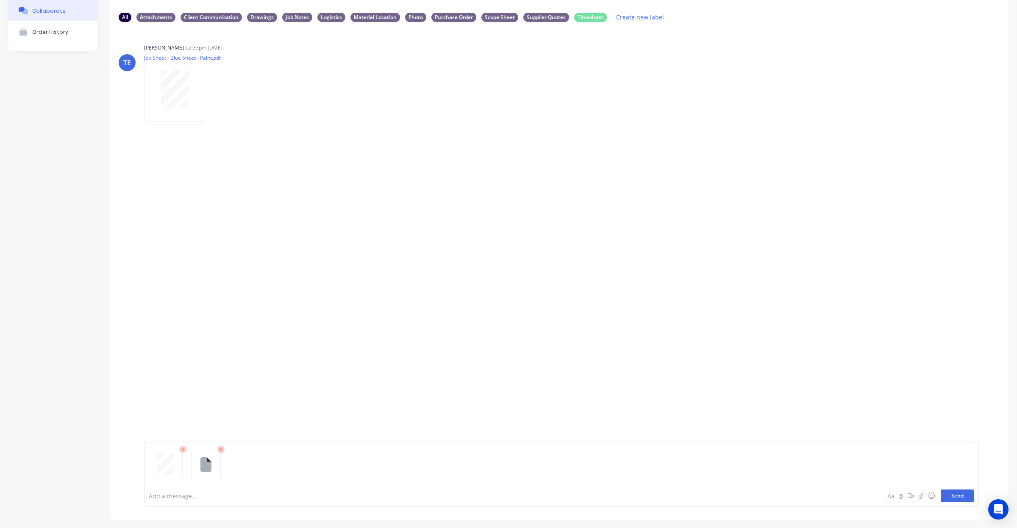
click at [941, 490] on button "Send" at bounding box center [956, 496] width 33 height 13
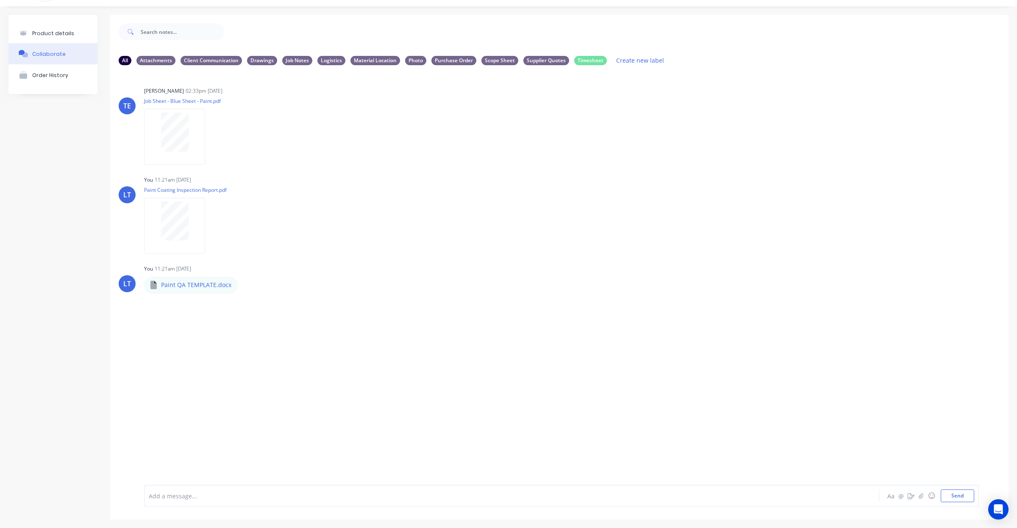
scroll to position [19, 0]
click at [52, 35] on div "Product details" at bounding box center [53, 33] width 42 height 6
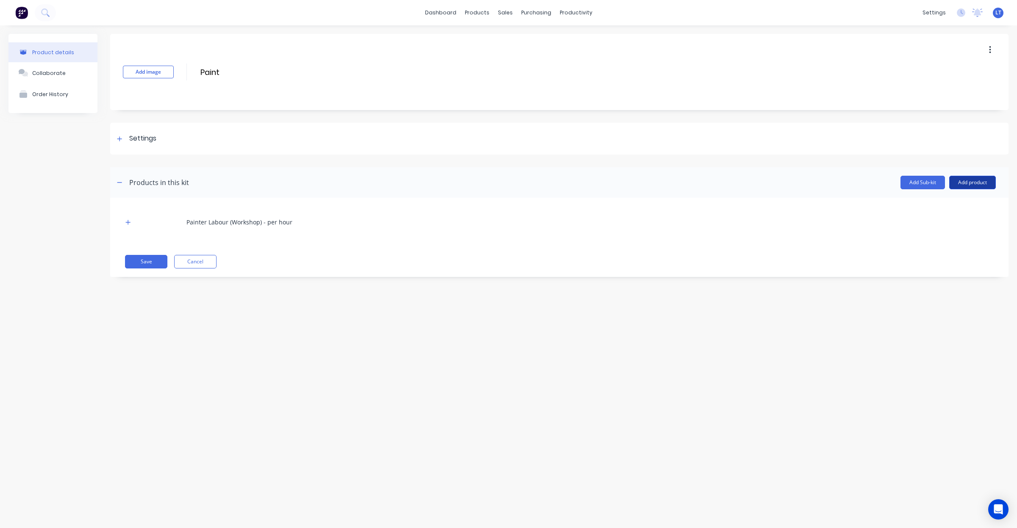
click at [988, 186] on button "Add product" at bounding box center [972, 183] width 47 height 14
click at [957, 205] on div "Product catalogue" at bounding box center [955, 204] width 65 height 12
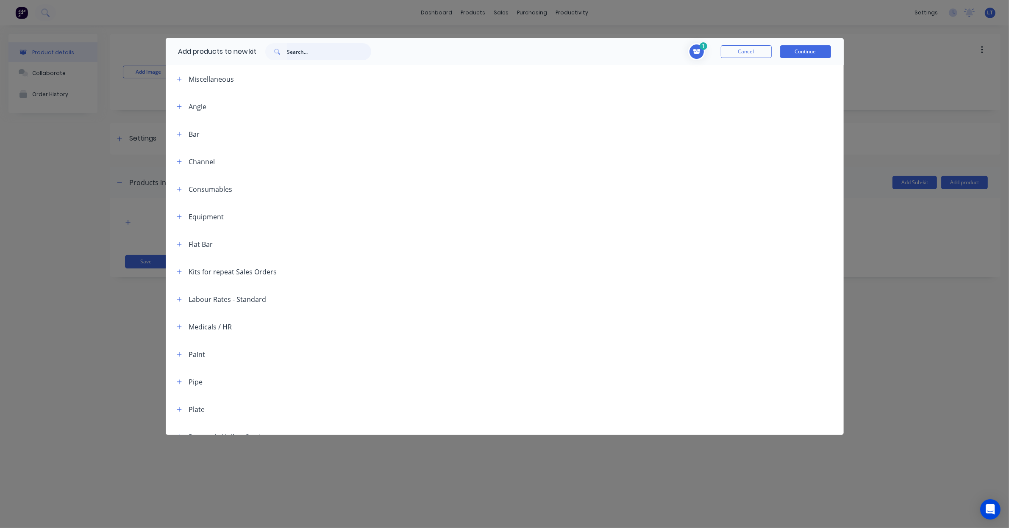
click at [337, 52] on input "text" at bounding box center [329, 51] width 84 height 17
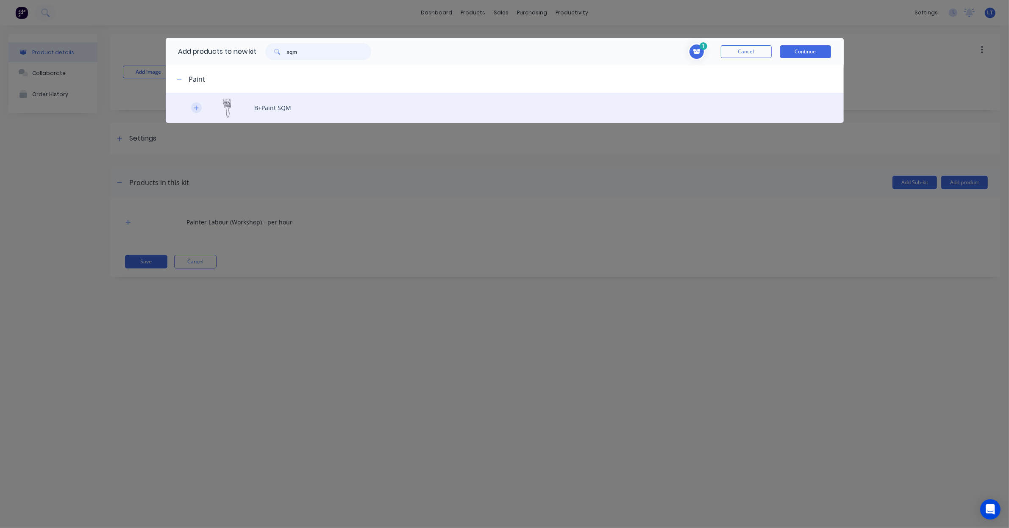
type input "sqm"
click at [194, 108] on icon "button" at bounding box center [196, 108] width 5 height 6
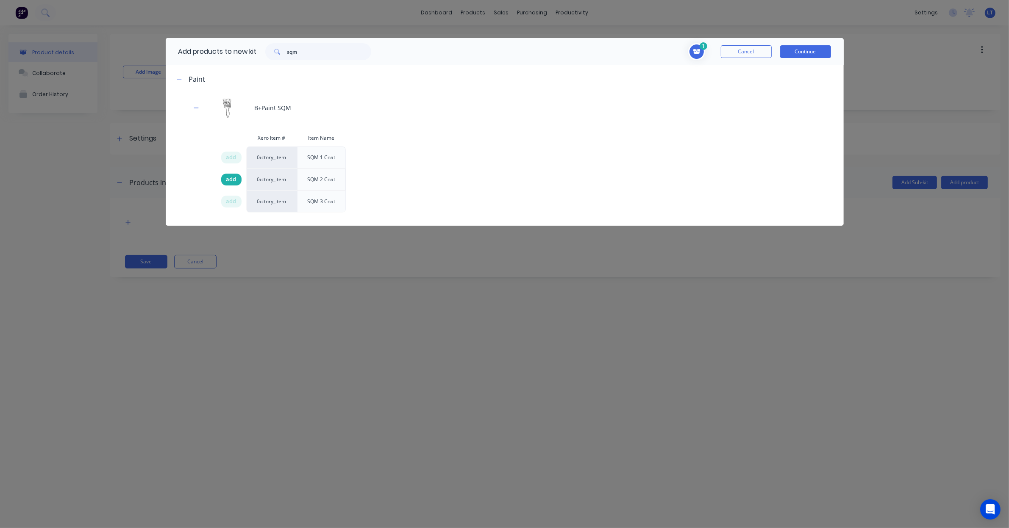
click at [231, 180] on span "add" at bounding box center [231, 179] width 10 height 8
click at [797, 51] on button "Continue" at bounding box center [805, 51] width 51 height 13
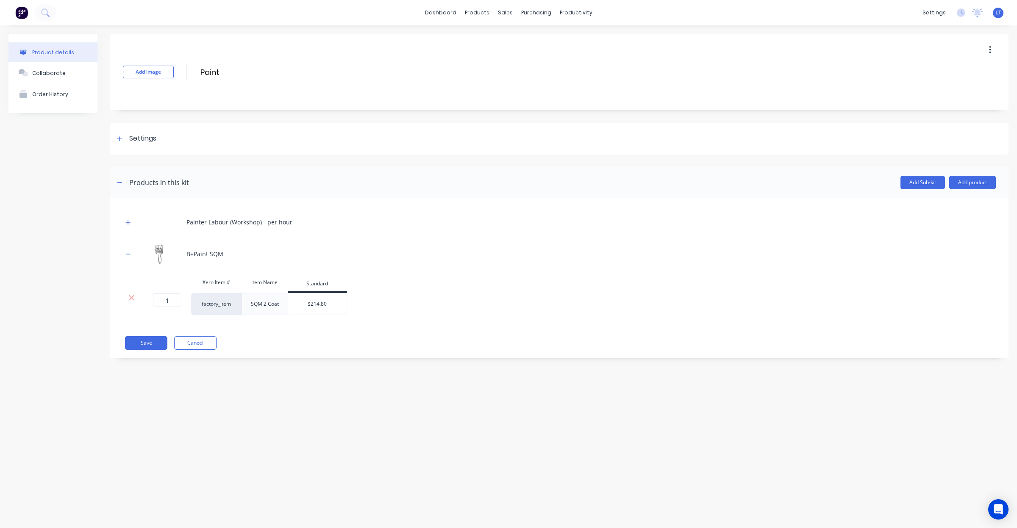
drag, startPoint x: 376, startPoint y: 362, endPoint x: 356, endPoint y: 359, distance: 20.1
click at [356, 359] on div "Add image Paint Paint Enter kit name Settings Kit description Kit Options Use c…" at bounding box center [559, 202] width 898 height 337
click at [151, 344] on button "Save" at bounding box center [146, 343] width 42 height 14
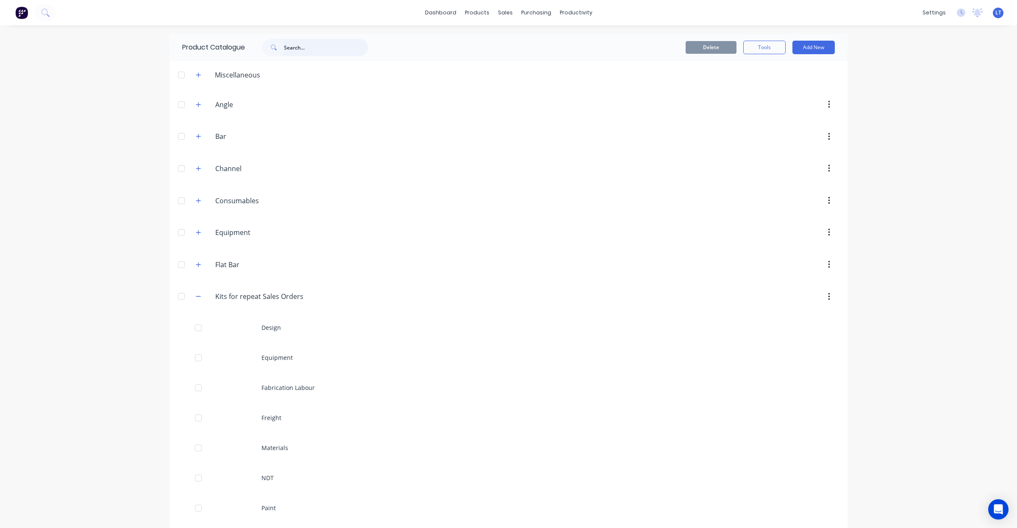
click at [339, 43] on input "text" at bounding box center [326, 47] width 84 height 17
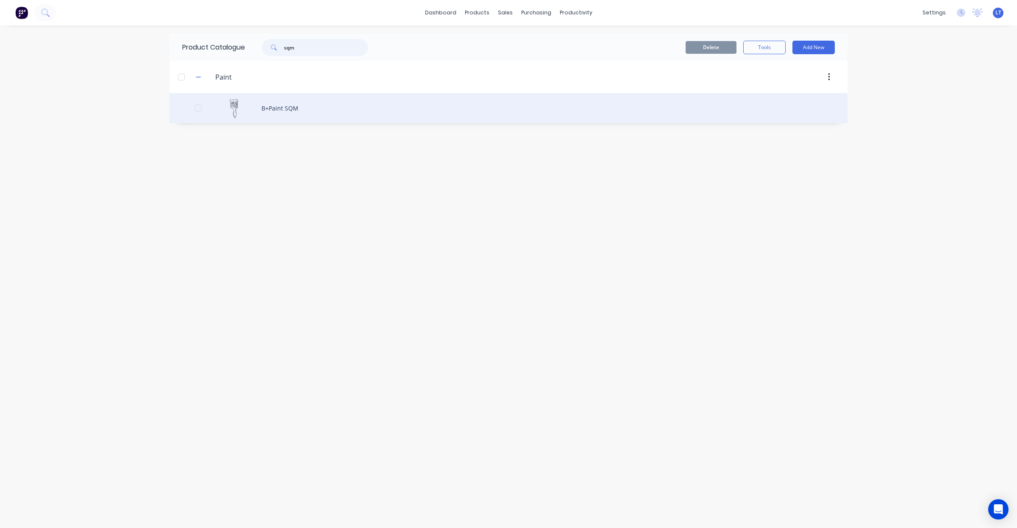
type input "sqm"
click at [274, 113] on div "B+Paint SQM" at bounding box center [508, 108] width 678 height 30
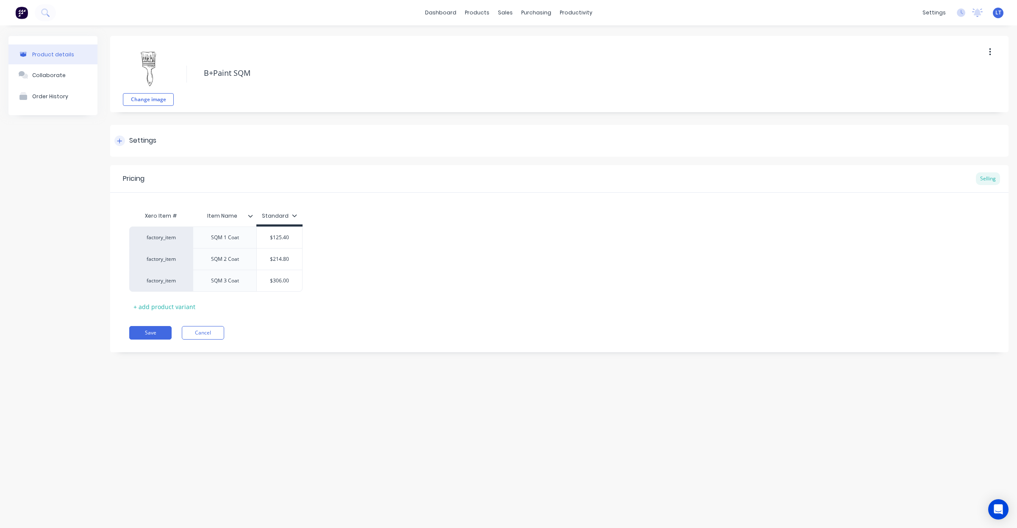
click at [154, 145] on div "Settings" at bounding box center [142, 141] width 27 height 11
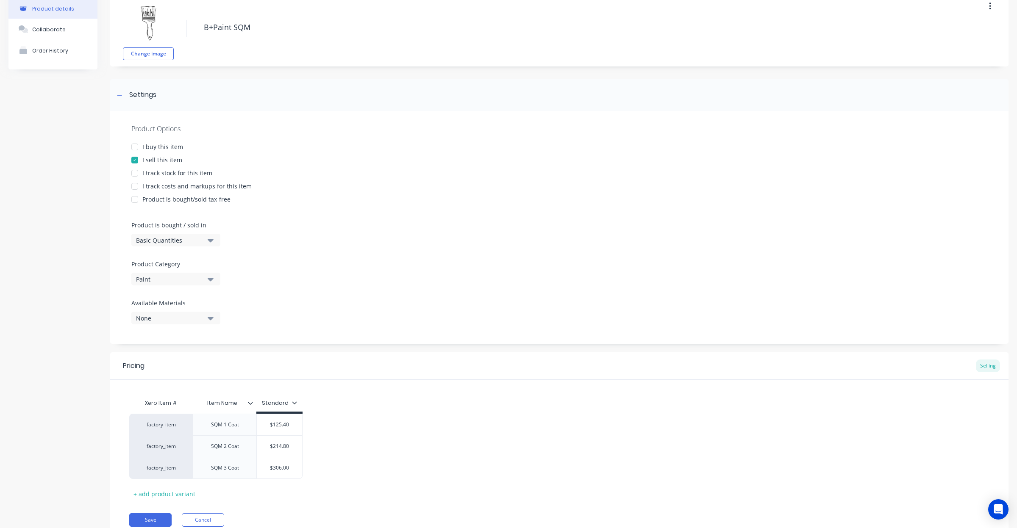
scroll to position [70, 0]
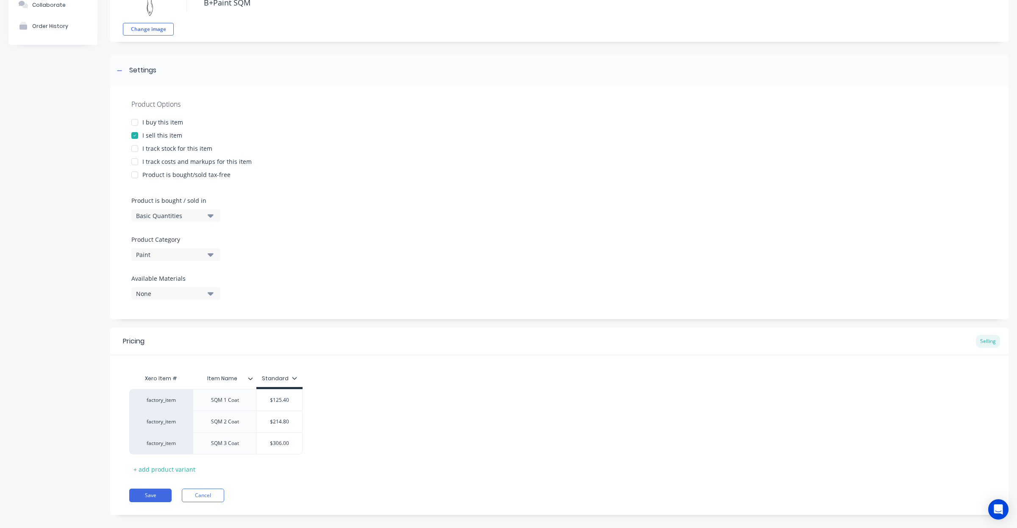
click at [196, 219] on div "Basic Quantities" at bounding box center [170, 215] width 68 height 9
click at [178, 283] on div "Square Metres" at bounding box center [194, 287] width 127 height 17
click at [157, 496] on button "Save" at bounding box center [150, 496] width 42 height 14
type textarea "x"
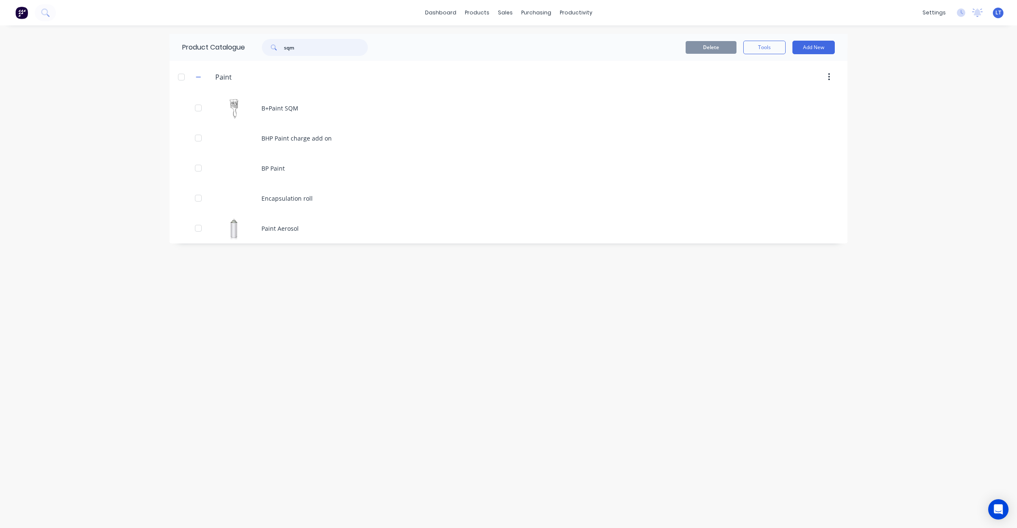
drag, startPoint x: 307, startPoint y: 50, endPoint x: 195, endPoint y: 52, distance: 111.9
click at [195, 52] on div "Product Catalogue sqm" at bounding box center [278, 47] width 219 height 27
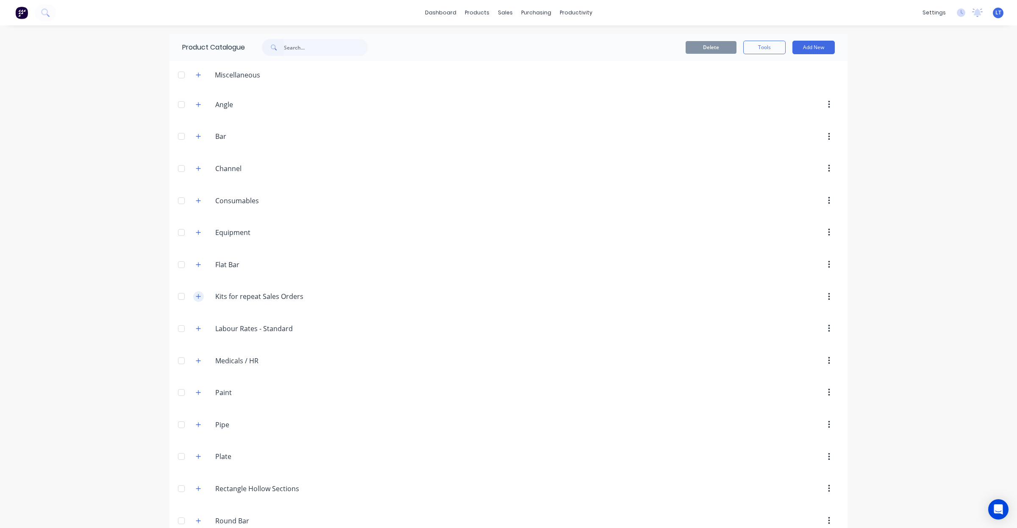
click at [193, 299] on button "button" at bounding box center [198, 296] width 11 height 11
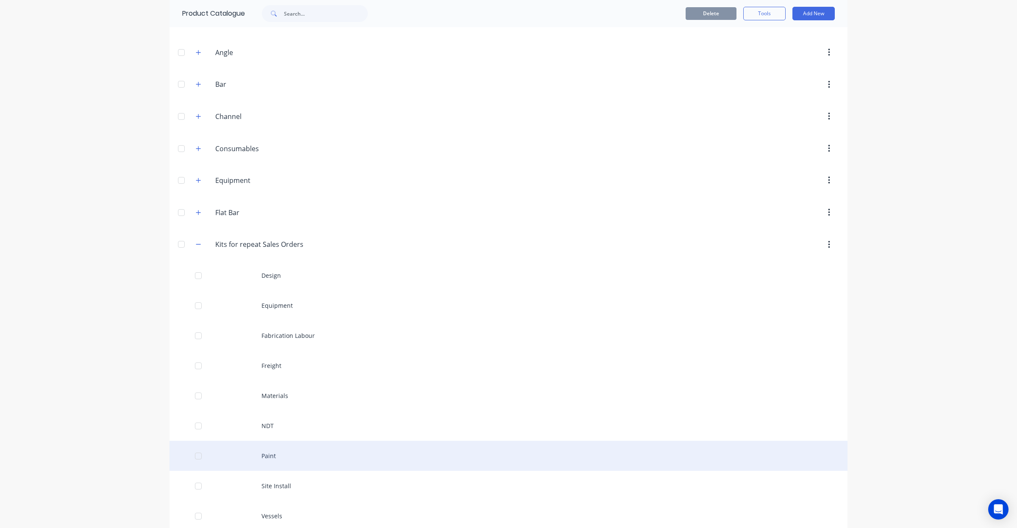
scroll to position [53, 0]
click at [269, 458] on div "Paint" at bounding box center [508, 455] width 678 height 30
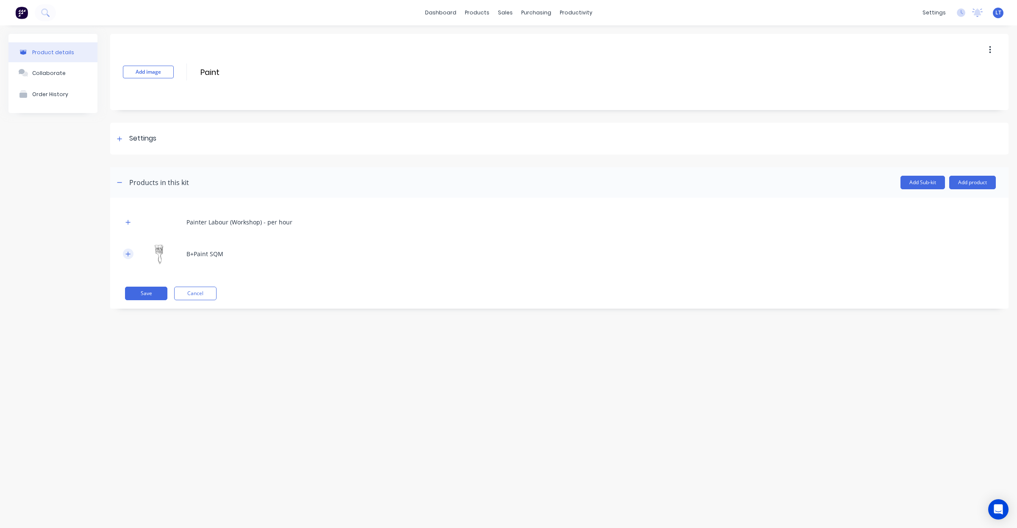
click at [124, 255] on button "button" at bounding box center [128, 254] width 11 height 11
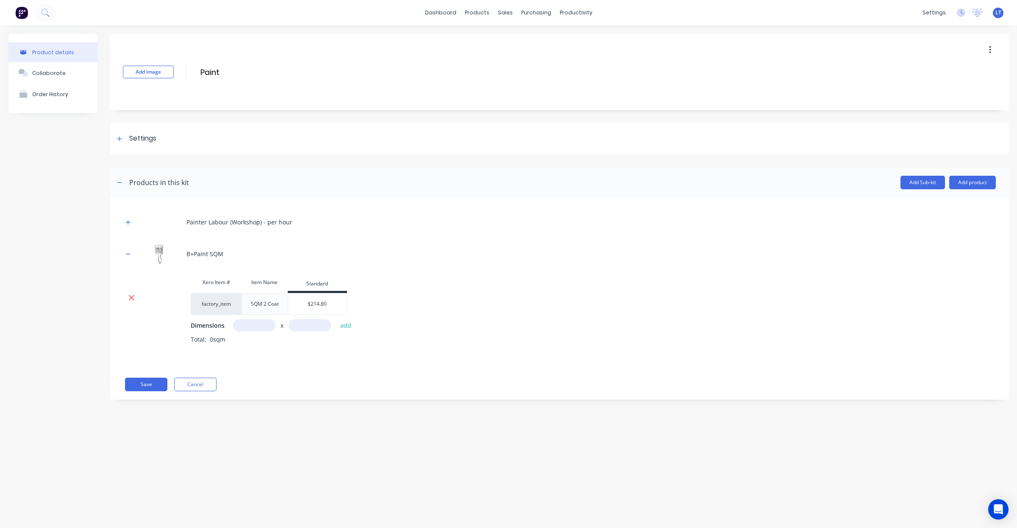
click at [130, 299] on icon at bounding box center [132, 298] width 6 height 6
click at [969, 179] on button "Add product" at bounding box center [972, 183] width 47 height 14
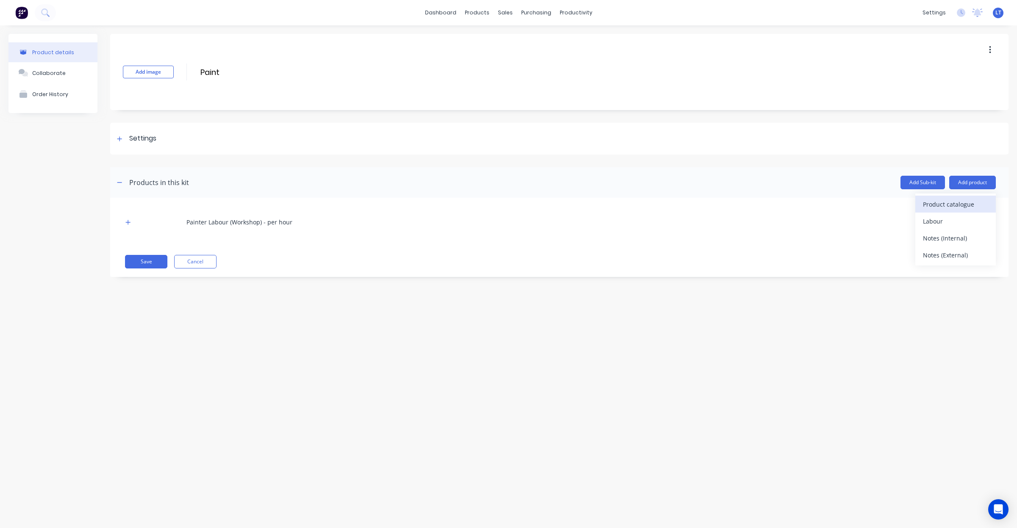
click at [958, 202] on div "Product catalogue" at bounding box center [955, 204] width 65 height 12
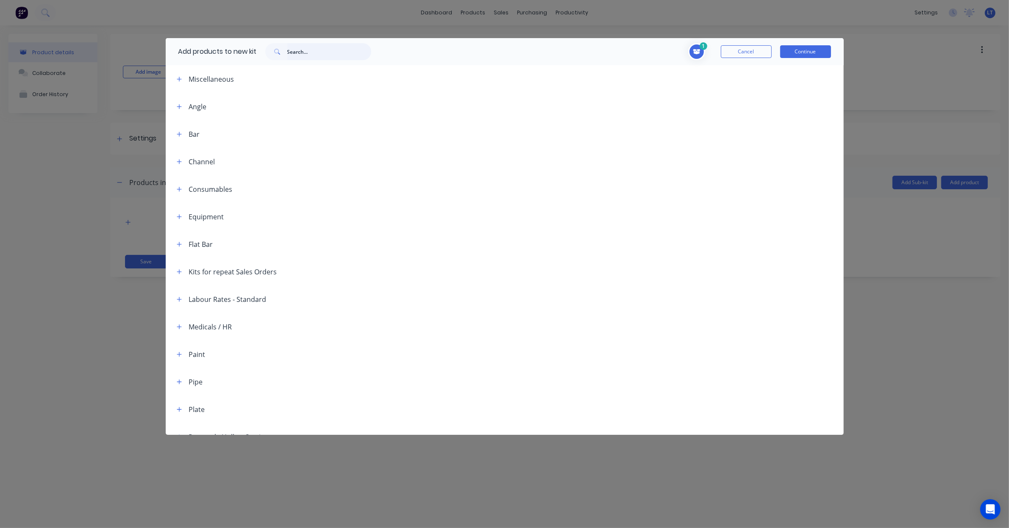
click at [315, 53] on input "text" at bounding box center [329, 51] width 84 height 17
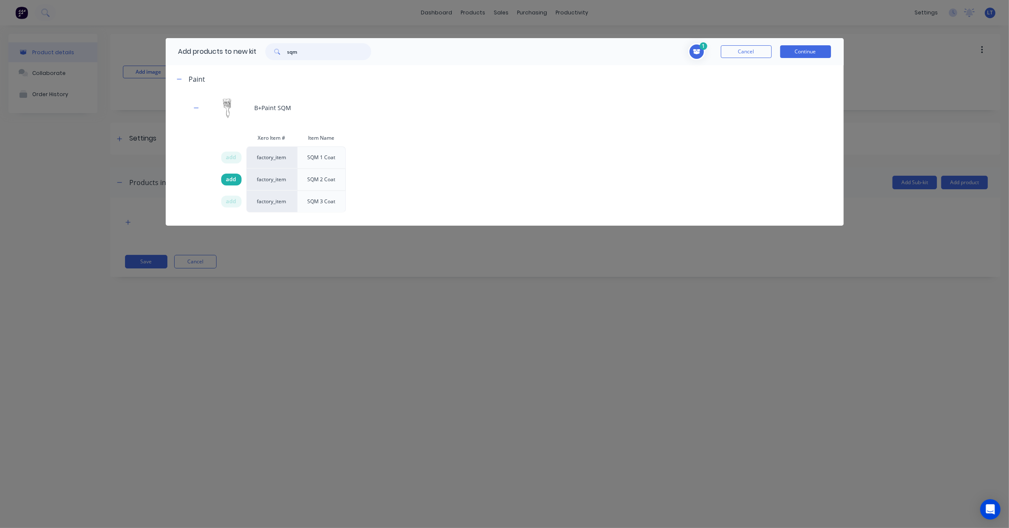
type input "sqm"
click at [225, 179] on div "add" at bounding box center [231, 180] width 20 height 12
click at [816, 47] on button "Continue" at bounding box center [805, 51] width 51 height 13
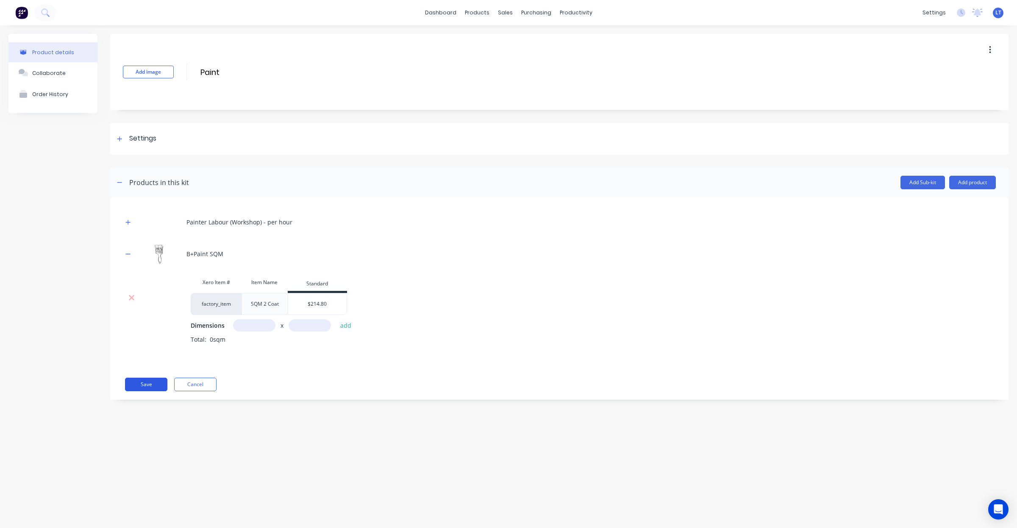
click at [153, 384] on button "Save" at bounding box center [146, 385] width 42 height 14
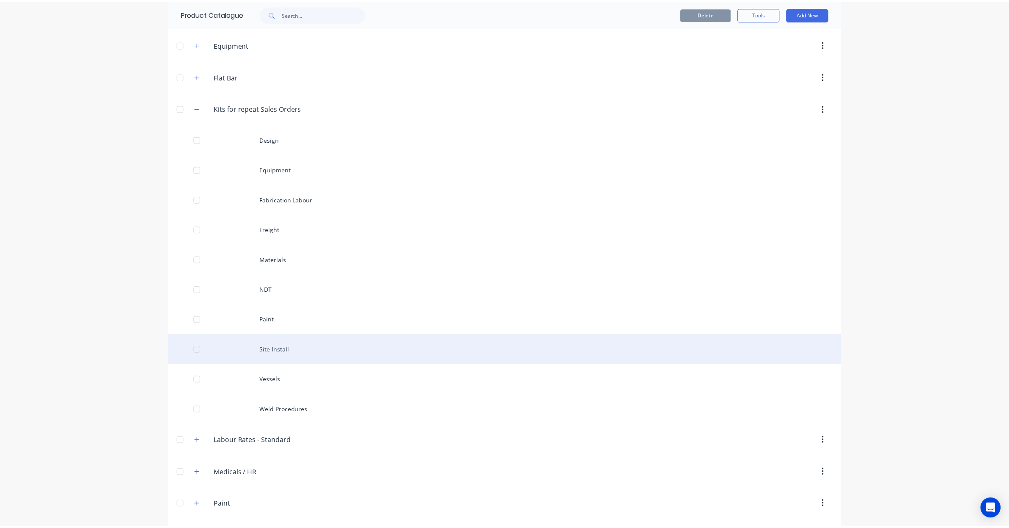
scroll to position [194, 0]
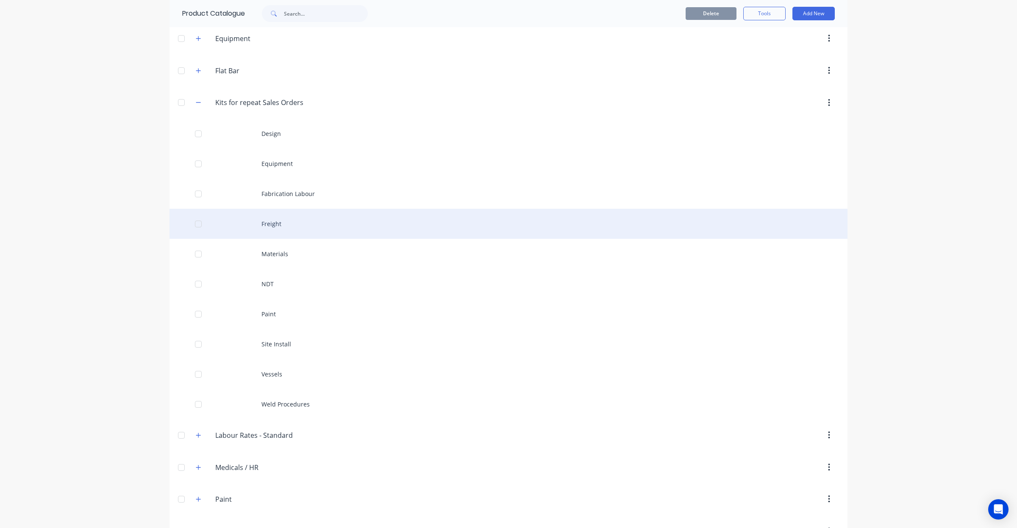
click at [268, 229] on div "Freight" at bounding box center [508, 224] width 678 height 30
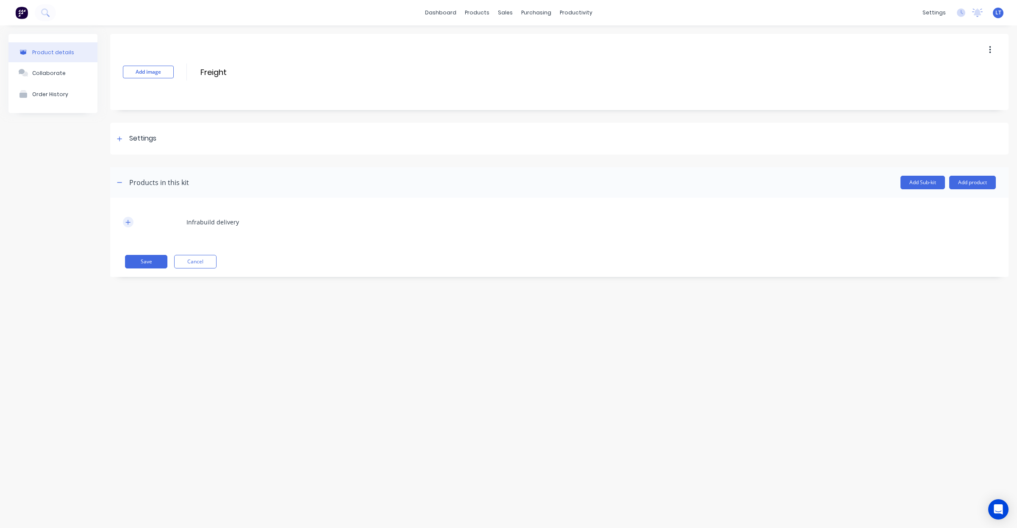
click at [128, 224] on icon "button" at bounding box center [127, 222] width 5 height 6
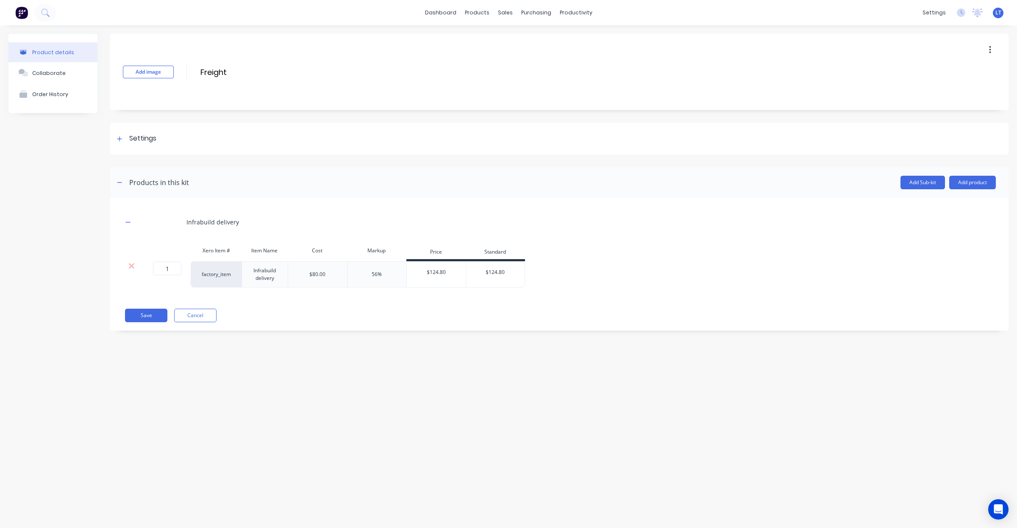
drag, startPoint x: 966, startPoint y: 185, endPoint x: 967, endPoint y: 190, distance: 5.1
click at [967, 190] on header "Products in this kit Add Sub-kit Add product" at bounding box center [559, 182] width 898 height 31
click at [967, 186] on button "Add product" at bounding box center [972, 183] width 47 height 14
click at [931, 221] on div "Labour" at bounding box center [955, 221] width 65 height 12
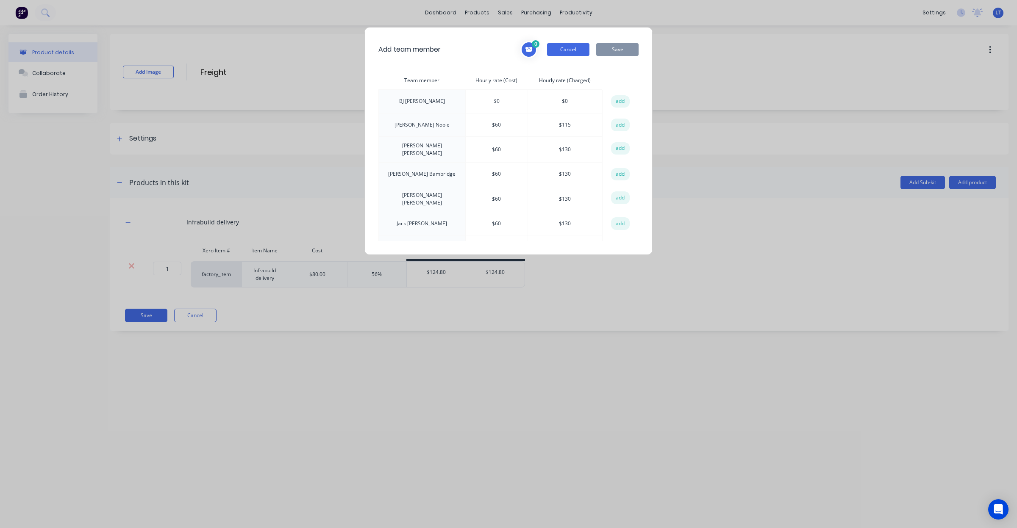
click at [585, 50] on button "Cancel" at bounding box center [568, 49] width 42 height 13
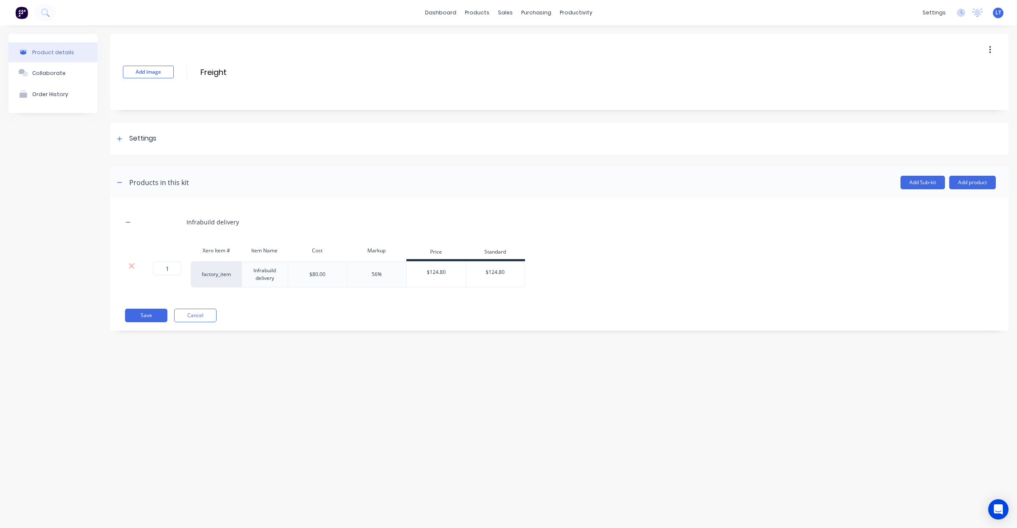
click at [945, 183] on div "Add Sub-kit Add product" at bounding box center [592, 183] width 807 height 14
click at [960, 185] on button "Add product" at bounding box center [972, 183] width 47 height 14
click at [963, 203] on div "Product catalogue" at bounding box center [955, 204] width 65 height 12
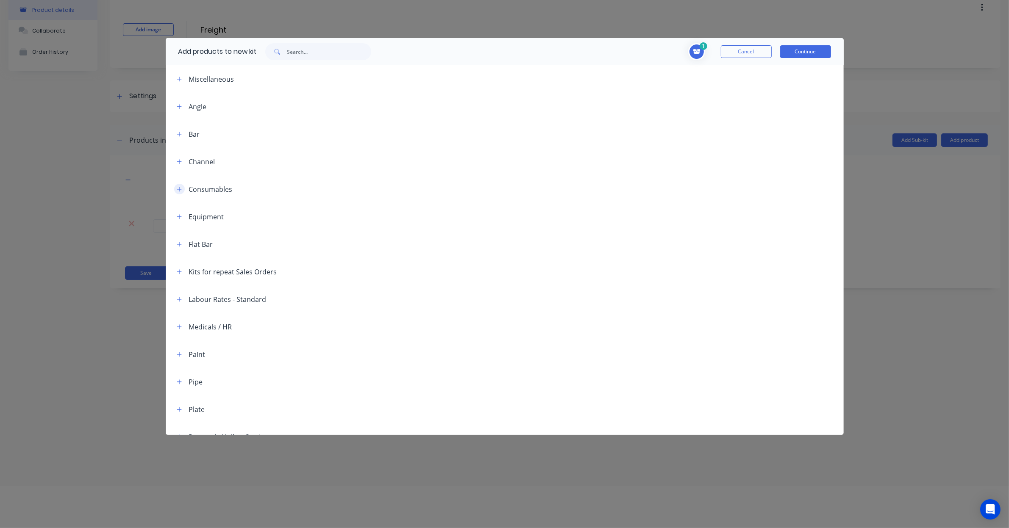
click at [183, 189] on button "button" at bounding box center [179, 189] width 11 height 11
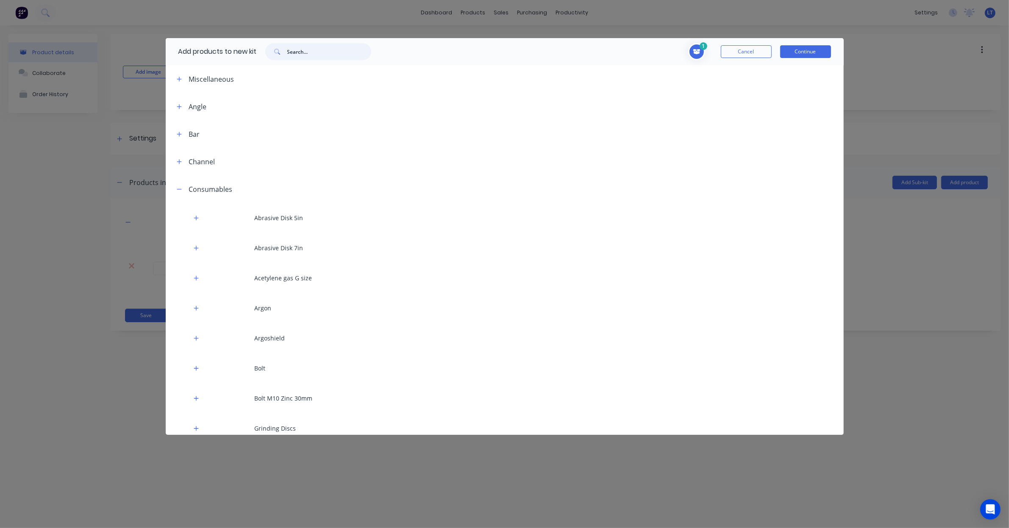
click at [321, 53] on input "text" at bounding box center [329, 51] width 84 height 17
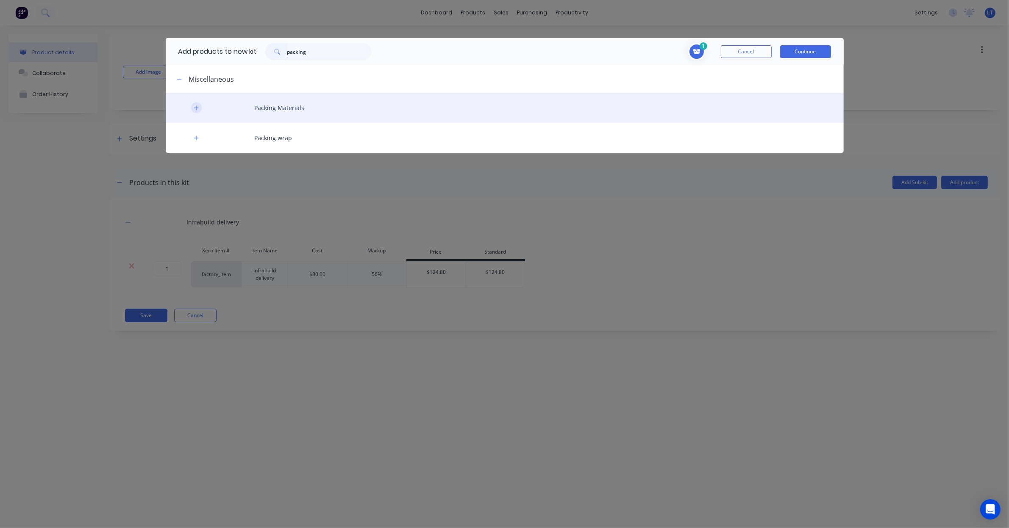
click at [196, 108] on icon "button" at bounding box center [196, 107] width 5 height 5
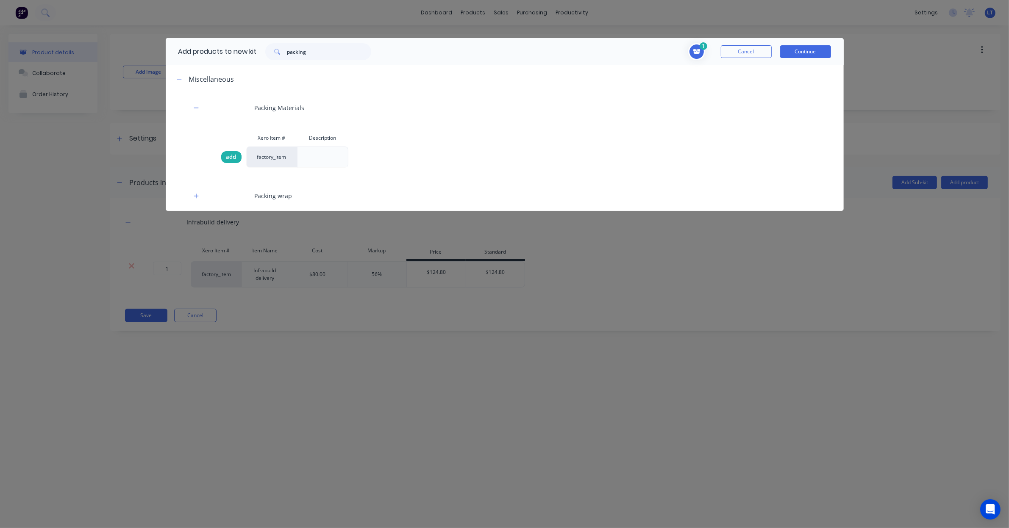
click at [229, 159] on span "add" at bounding box center [231, 157] width 10 height 8
drag, startPoint x: 299, startPoint y: 44, endPoint x: 220, endPoint y: 44, distance: 78.4
click at [220, 44] on header "Add products to new kit packing 2 1 1 ? Infrabuild delivery Item Name Infrabuil…" at bounding box center [505, 51] width 678 height 27
drag, startPoint x: 220, startPoint y: 44, endPoint x: 320, endPoint y: 54, distance: 100.0
click at [320, 54] on input "packing" at bounding box center [329, 51] width 84 height 17
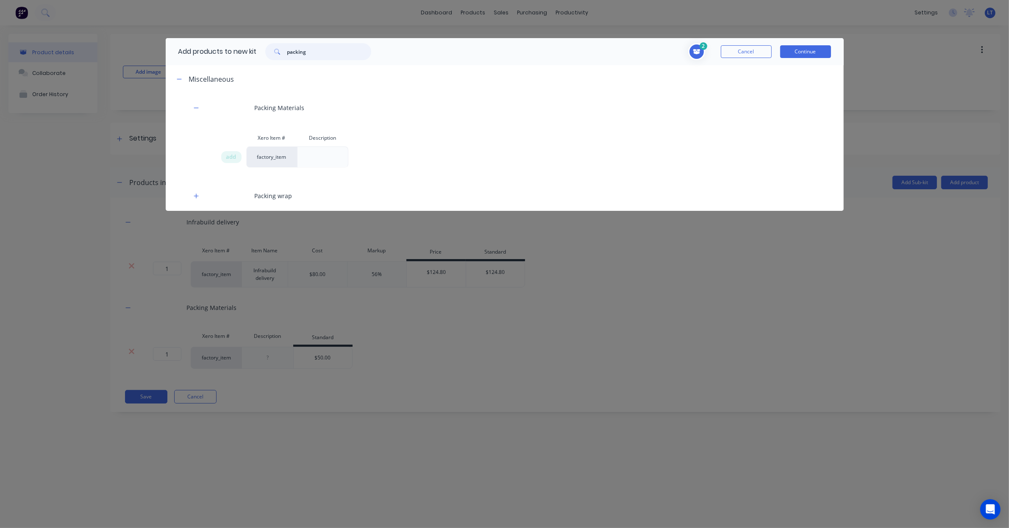
click at [302, 53] on input "packing" at bounding box center [329, 51] width 84 height 17
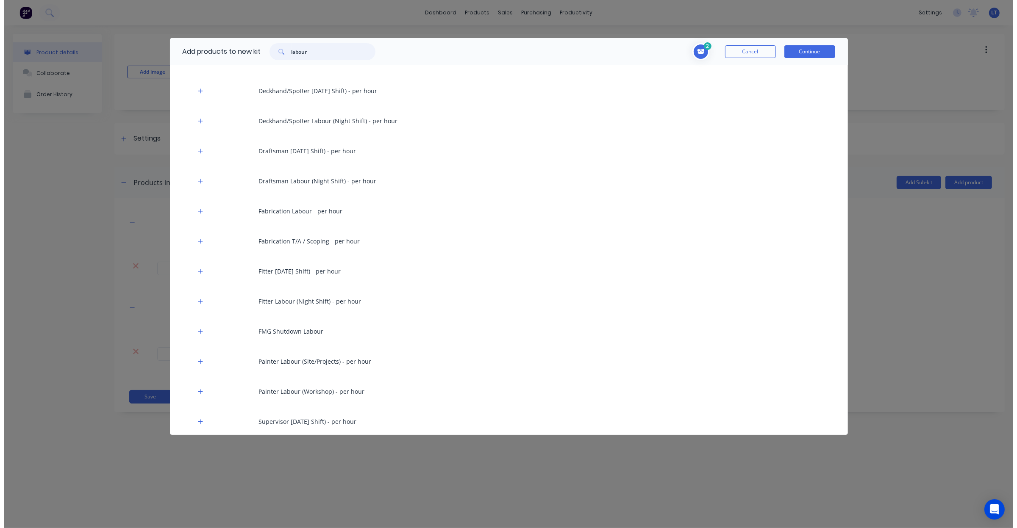
scroll to position [406, 0]
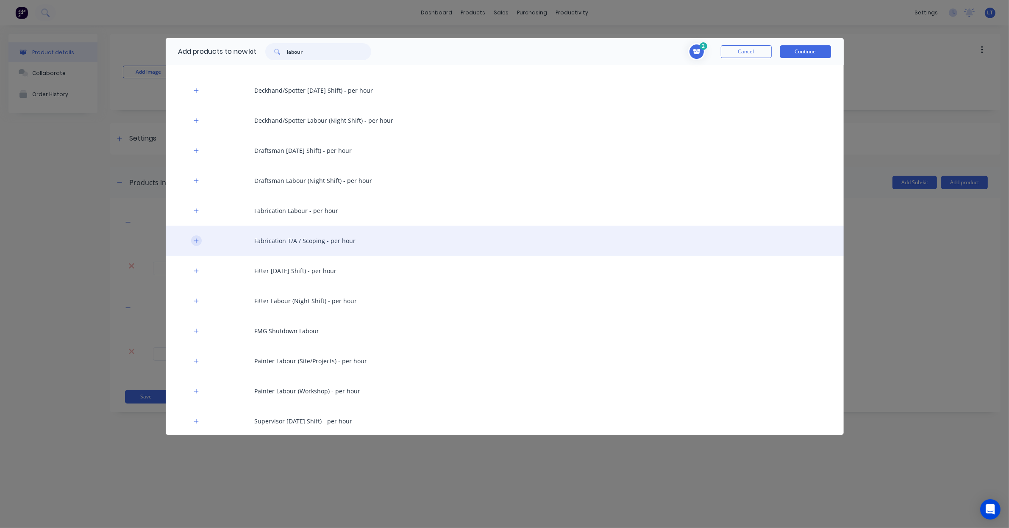
type input "labour"
click at [196, 239] on icon "button" at bounding box center [196, 241] width 5 height 5
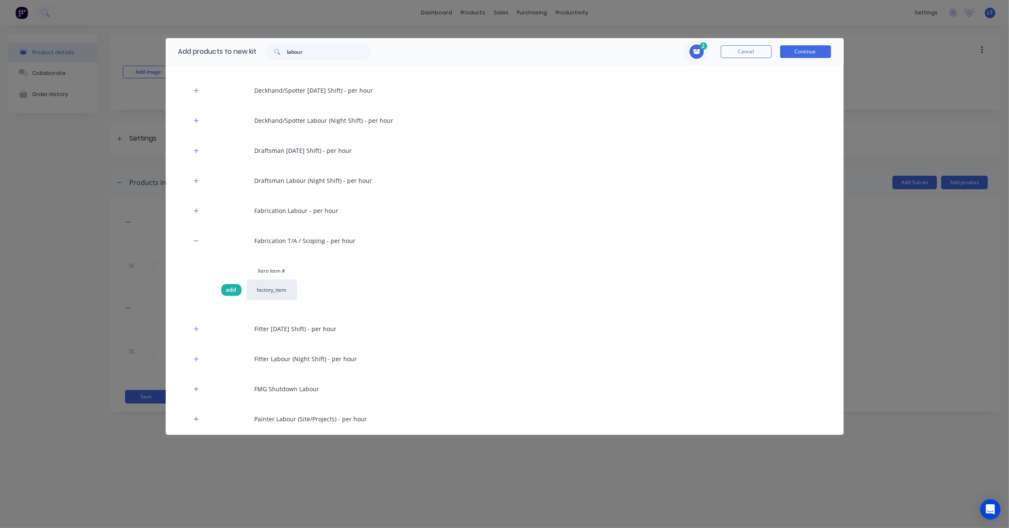
click at [230, 293] on span "add" at bounding box center [231, 290] width 10 height 8
click at [811, 52] on button "Continue" at bounding box center [805, 51] width 51 height 13
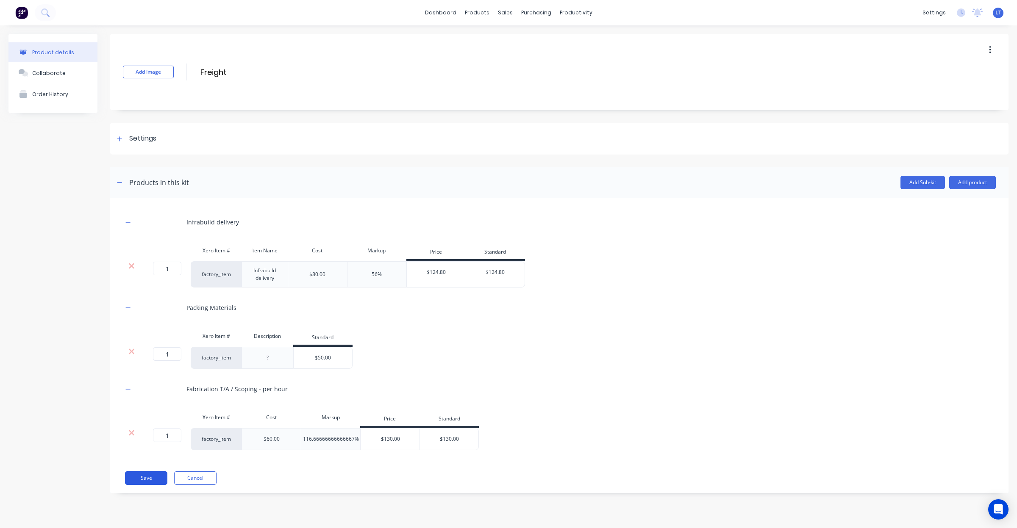
click at [138, 479] on button "Save" at bounding box center [146, 478] width 42 height 14
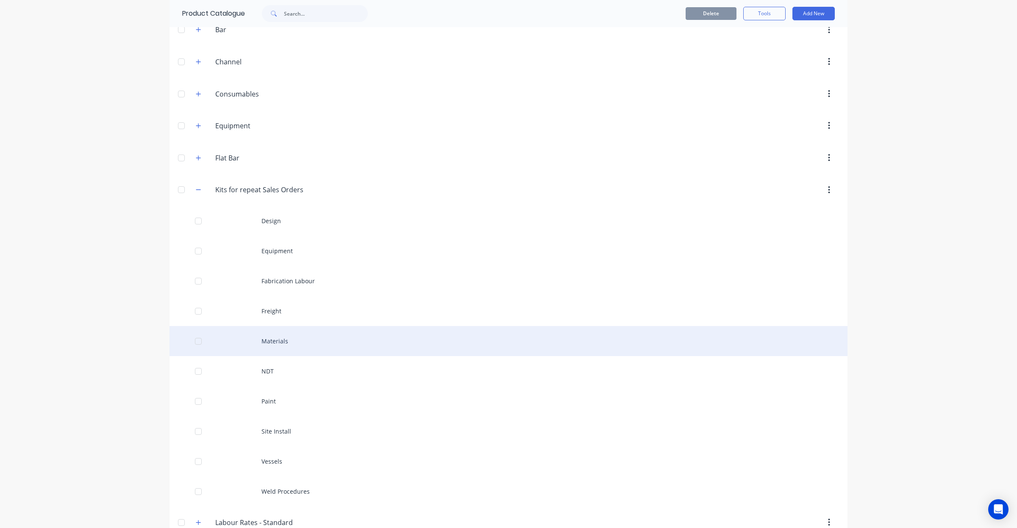
scroll to position [123, 0]
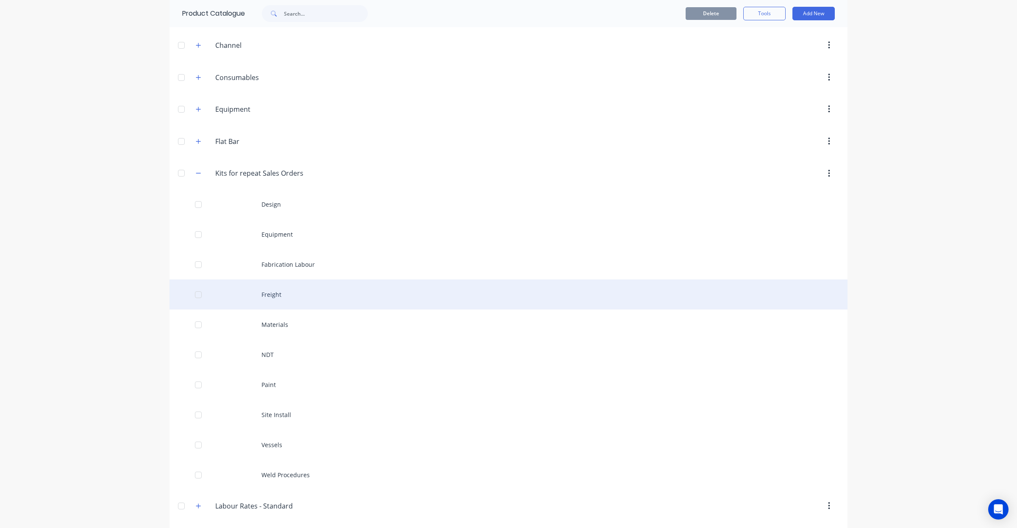
click at [278, 301] on div "Freight" at bounding box center [508, 295] width 678 height 30
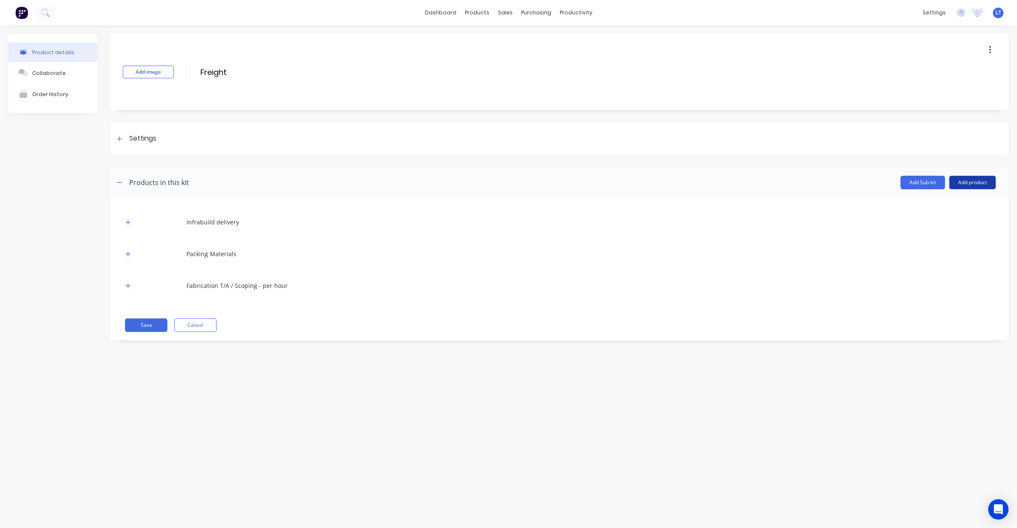
click at [966, 182] on button "Add product" at bounding box center [972, 183] width 47 height 14
click at [944, 204] on div "Product catalogue" at bounding box center [955, 204] width 65 height 12
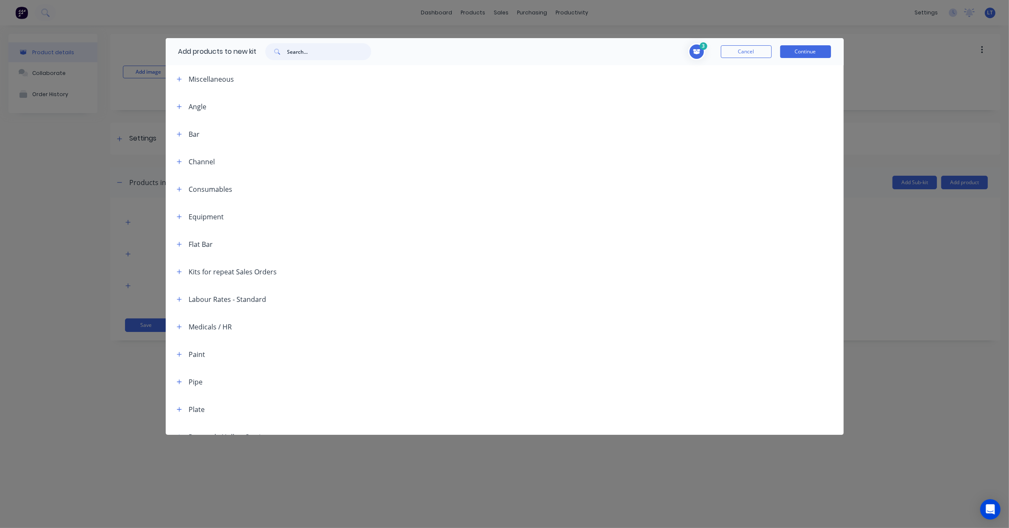
click at [333, 57] on input "text" at bounding box center [329, 51] width 84 height 17
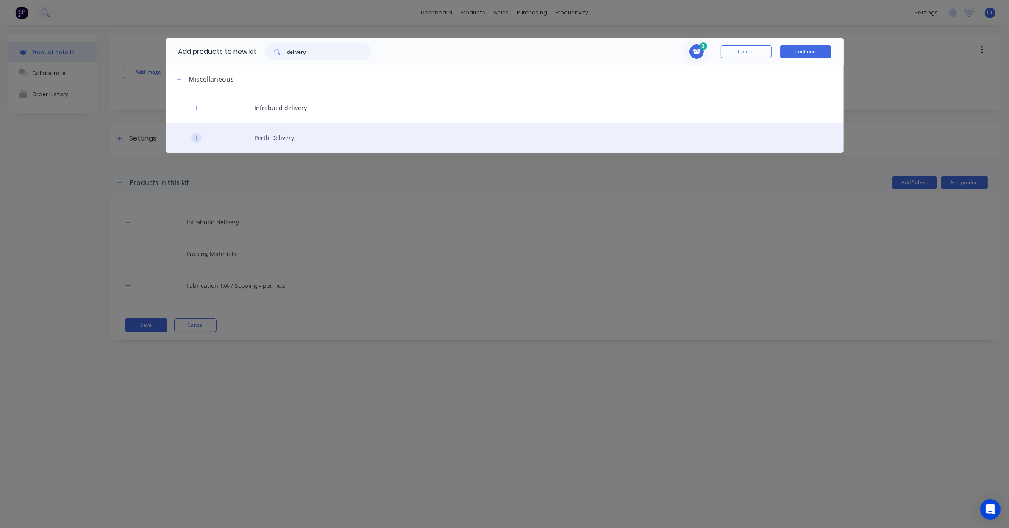
type input "delivery"
click at [194, 139] on icon "button" at bounding box center [196, 138] width 5 height 6
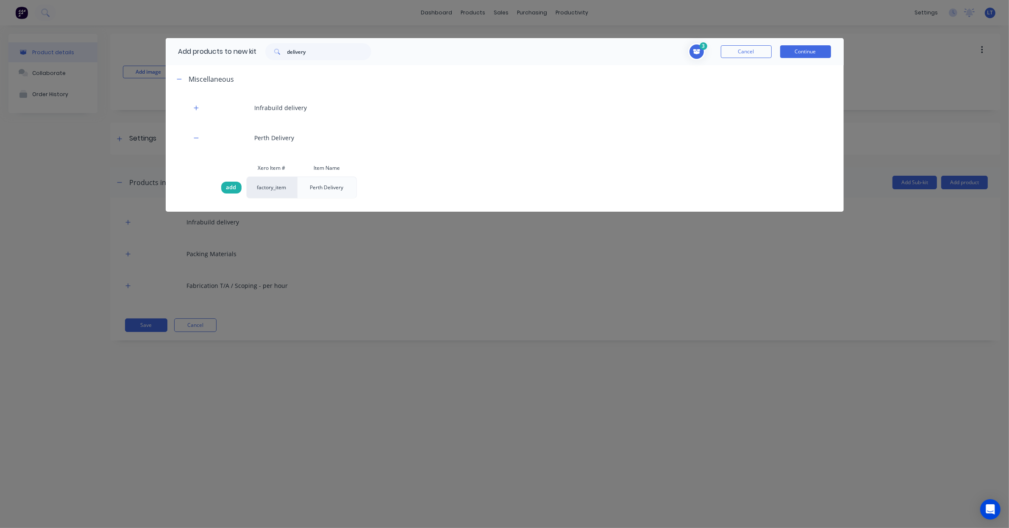
click at [230, 189] on span "add" at bounding box center [231, 187] width 10 height 8
click at [807, 53] on button "Continue" at bounding box center [805, 51] width 51 height 13
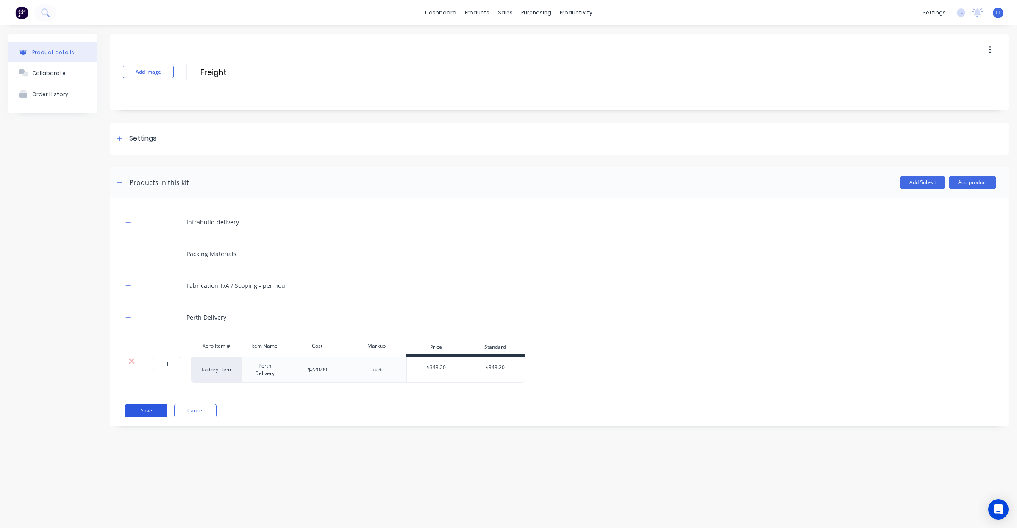
click at [145, 411] on button "Save" at bounding box center [146, 411] width 42 height 14
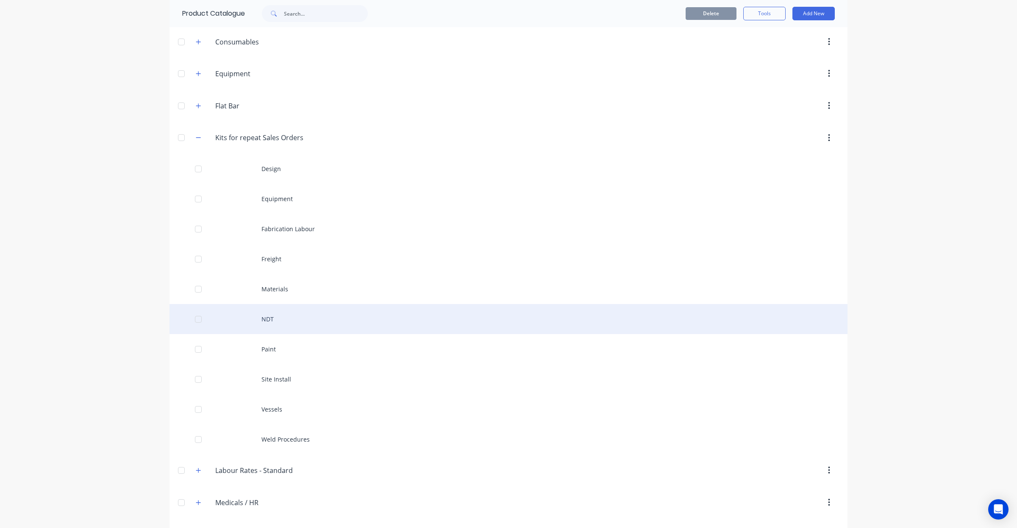
scroll to position [194, 0]
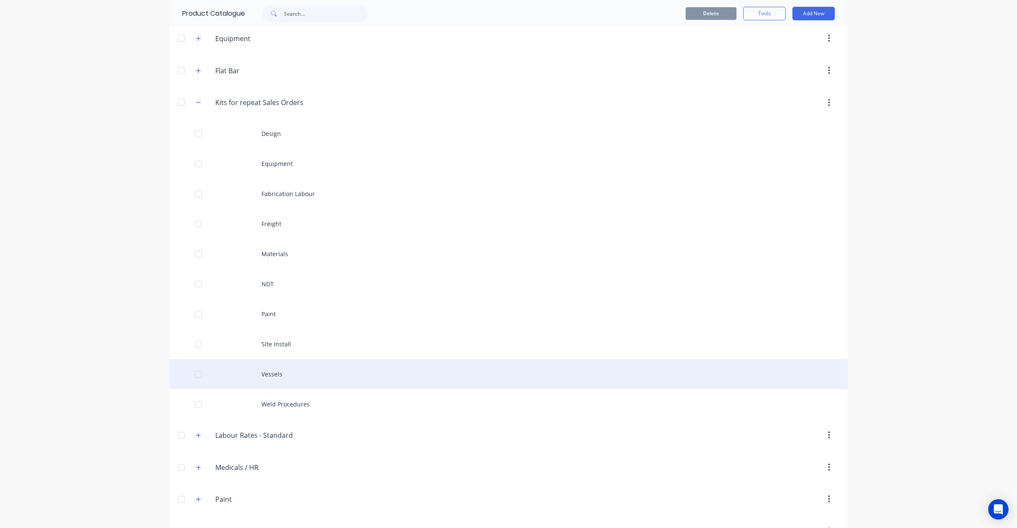
click at [275, 369] on div "Vessels" at bounding box center [508, 374] width 678 height 30
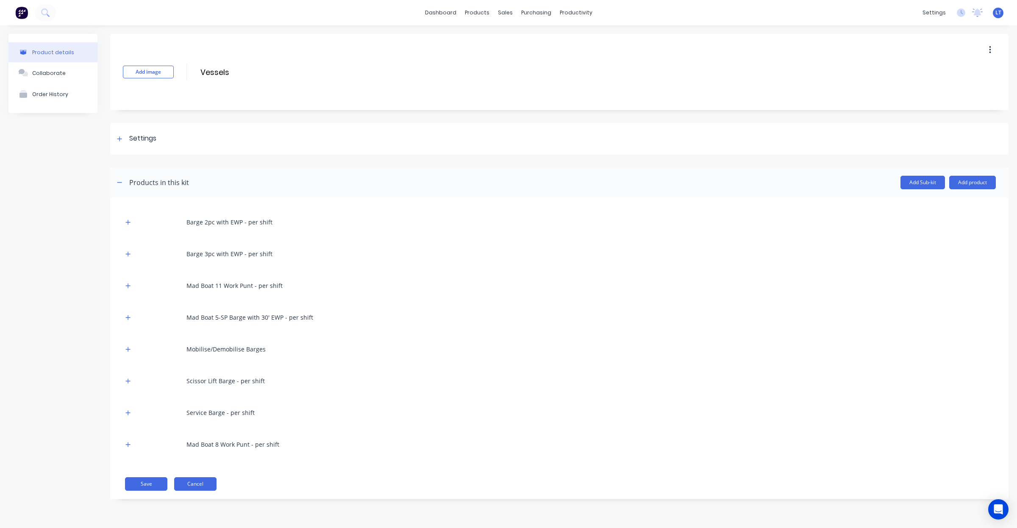
click at [200, 482] on button "Cancel" at bounding box center [195, 484] width 42 height 14
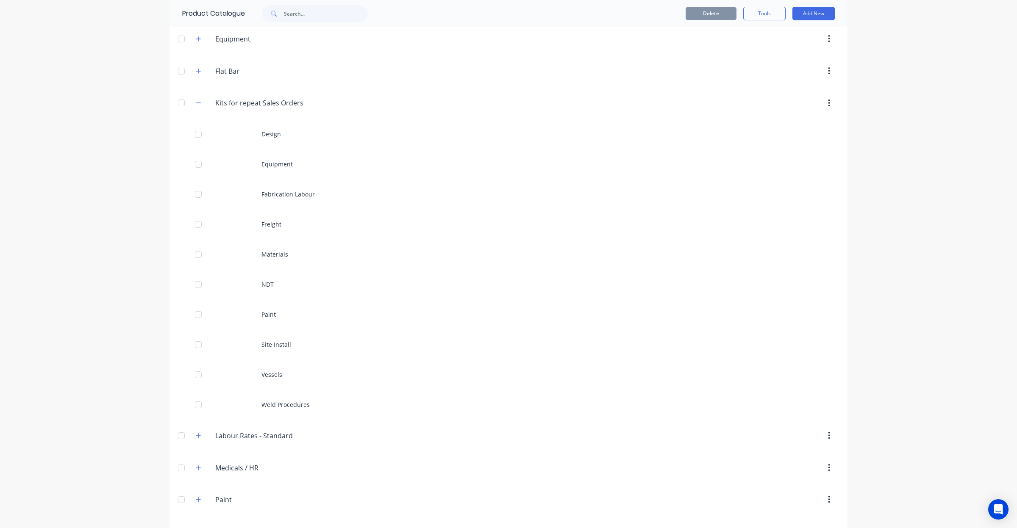
scroll to position [194, 0]
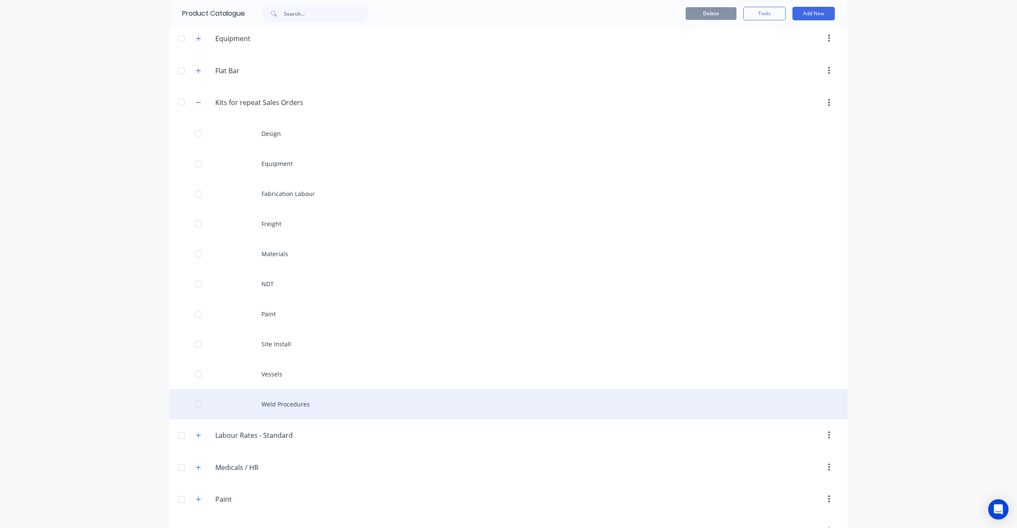
click at [309, 405] on div "Weld Procedures" at bounding box center [508, 404] width 678 height 30
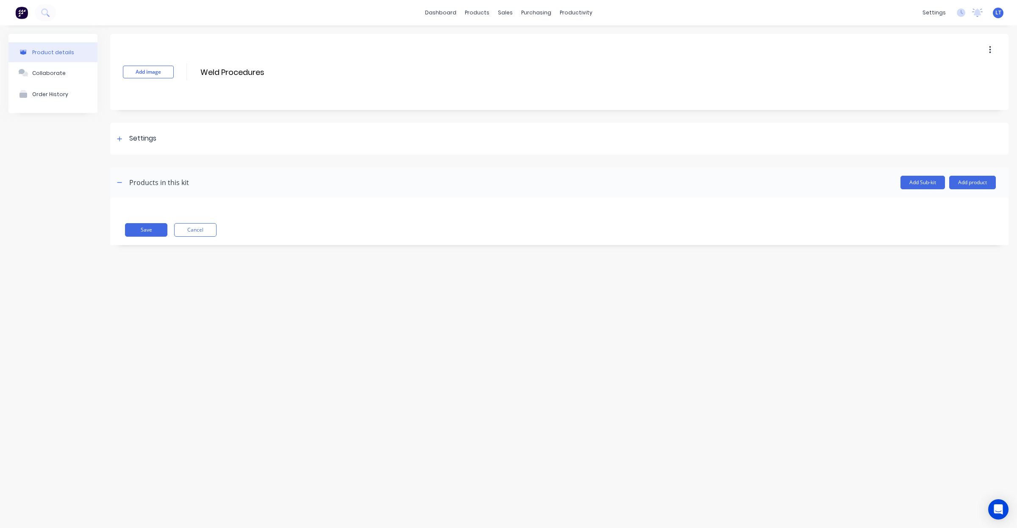
click at [123, 306] on div "Product details Collaborate Order History Add image Weld Procedures Weld Proced…" at bounding box center [508, 268] width 1017 height 486
drag, startPoint x: 123, startPoint y: 306, endPoint x: 108, endPoint y: 295, distance: 18.7
click at [107, 299] on div "Product details Collaborate Order History Add image Weld Procedures Weld Proced…" at bounding box center [508, 268] width 1017 height 486
click at [186, 231] on button "Cancel" at bounding box center [195, 230] width 42 height 14
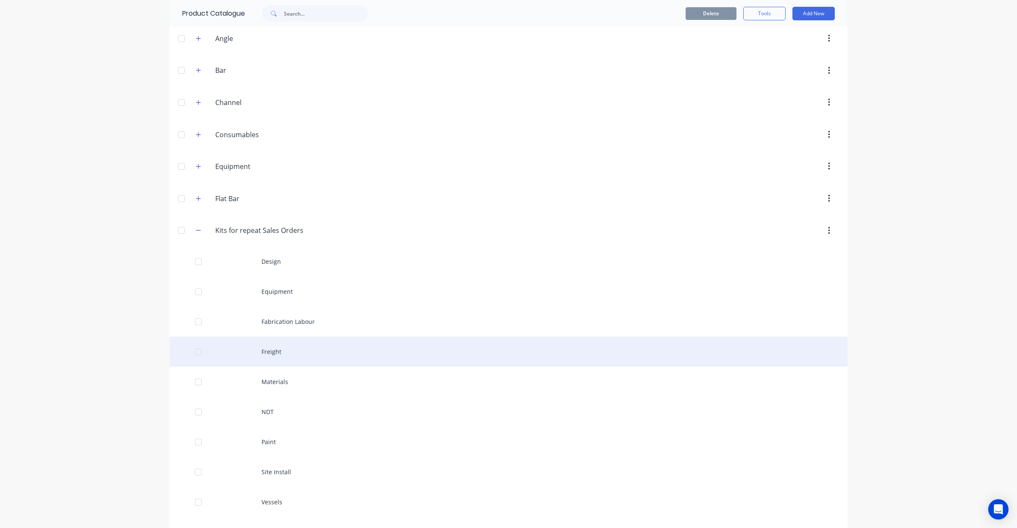
scroll to position [123, 0]
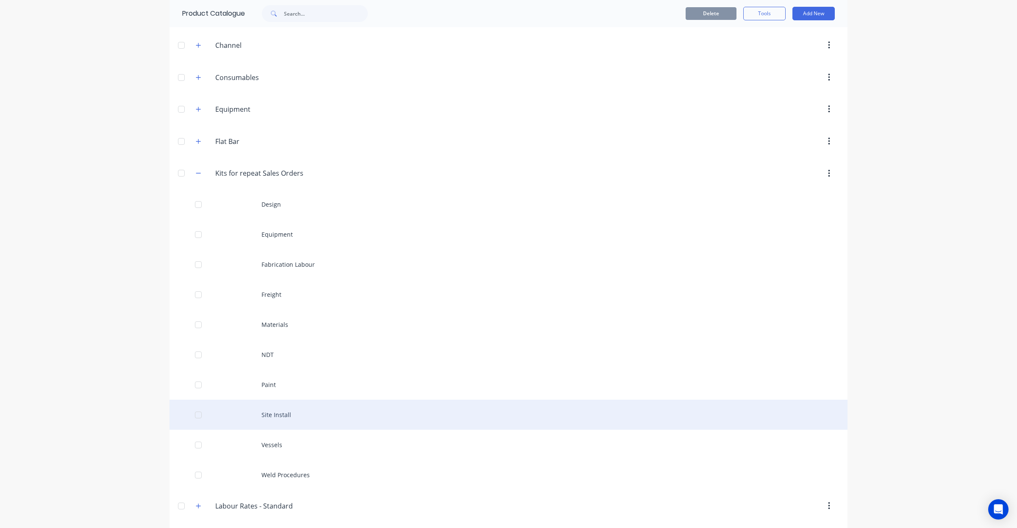
click at [283, 420] on div "Site Install" at bounding box center [508, 415] width 678 height 30
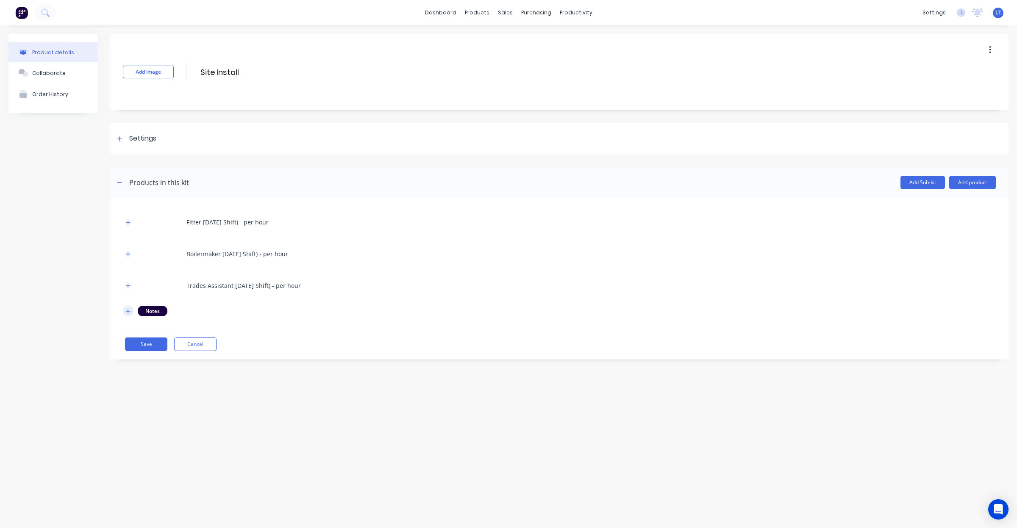
drag, startPoint x: 291, startPoint y: 381, endPoint x: 125, endPoint y: 308, distance: 180.7
click at [125, 308] on icon "button" at bounding box center [127, 311] width 5 height 6
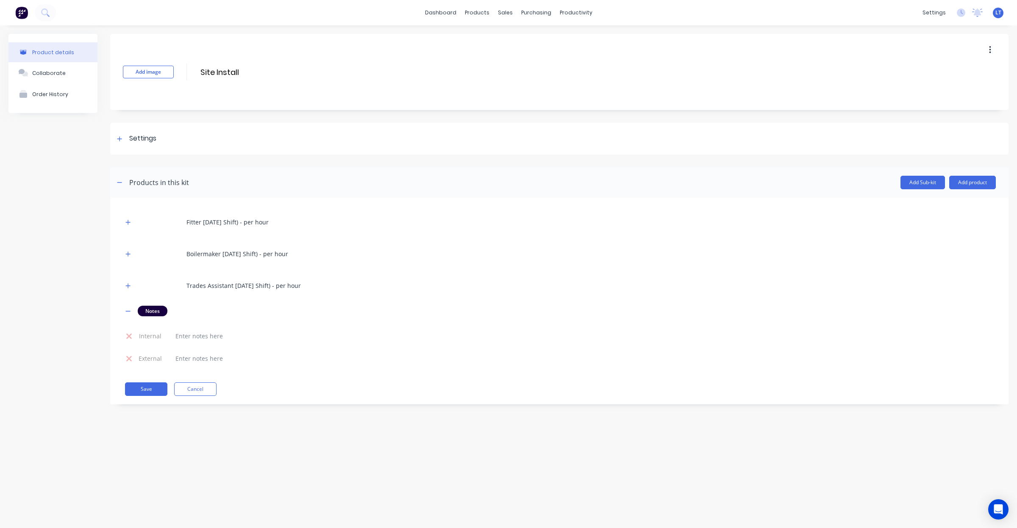
drag, startPoint x: 380, startPoint y: 363, endPoint x: 308, endPoint y: 339, distance: 76.0
click at [308, 339] on td at bounding box center [580, 336] width 830 height 22
click at [407, 335] on td at bounding box center [580, 336] width 830 height 22
drag, startPoint x: 406, startPoint y: 335, endPoint x: 351, endPoint y: 331, distance: 55.2
click at [351, 331] on td at bounding box center [580, 336] width 830 height 22
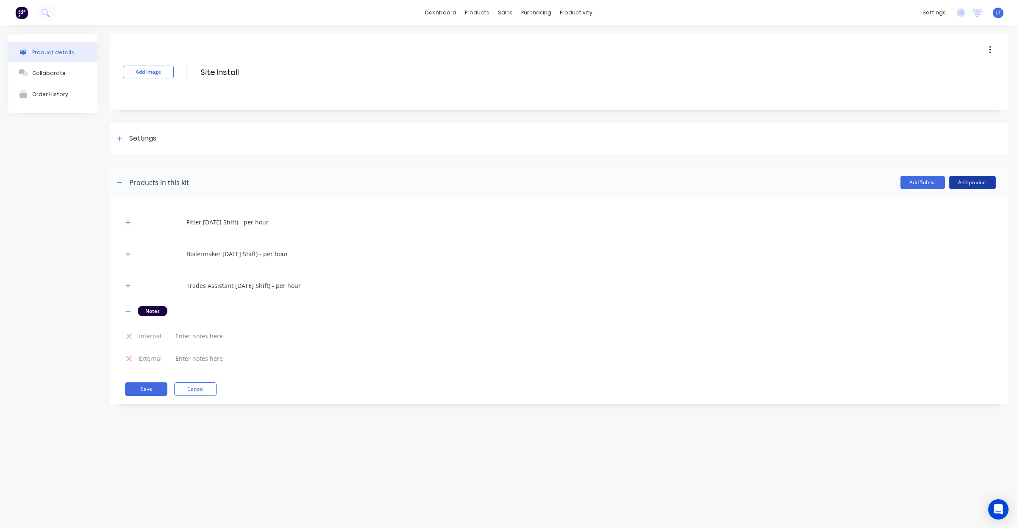
click at [965, 185] on button "Add product" at bounding box center [972, 183] width 47 height 14
click at [960, 201] on div "Product catalogue" at bounding box center [955, 204] width 65 height 12
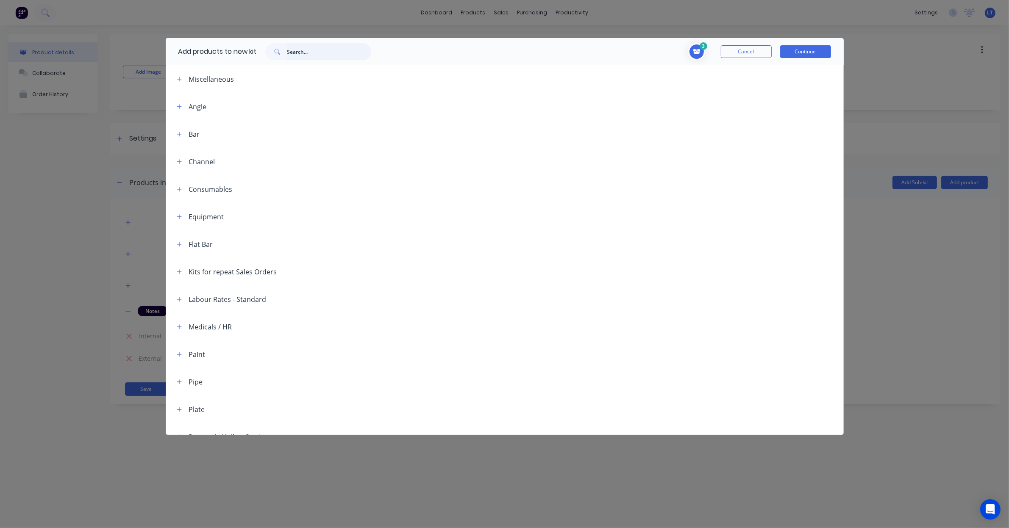
click at [294, 47] on input "text" at bounding box center [329, 51] width 84 height 17
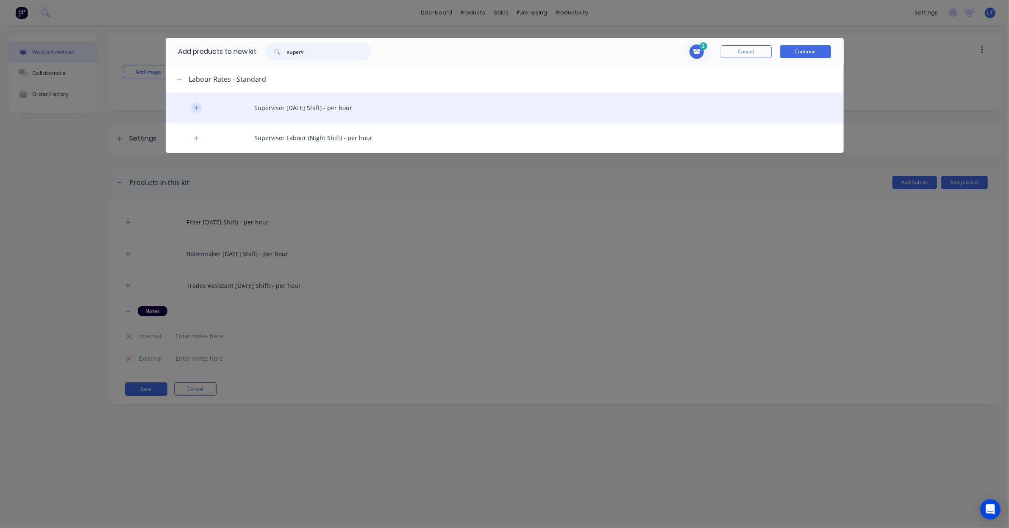
type input "superv"
click at [194, 107] on icon "button" at bounding box center [196, 108] width 5 height 6
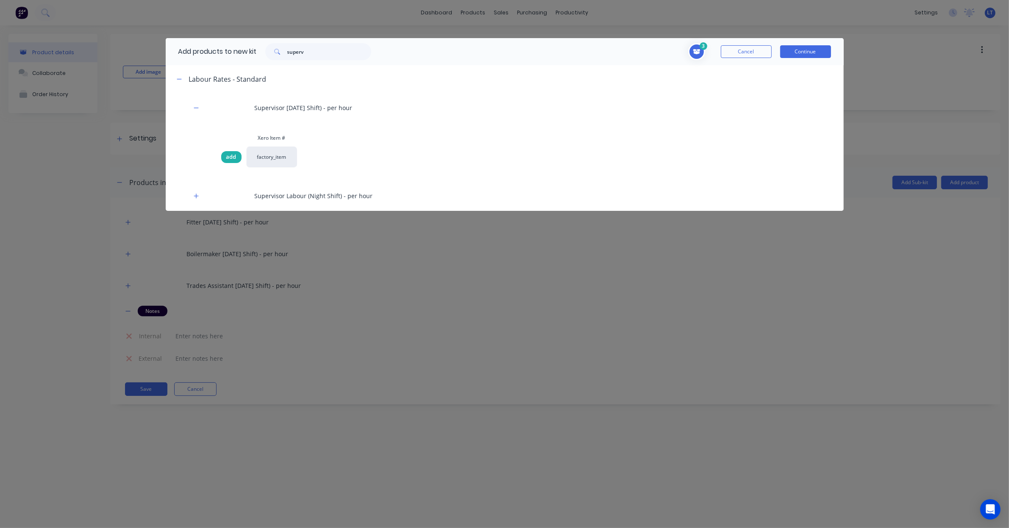
click at [233, 158] on span "add" at bounding box center [231, 157] width 10 height 8
click at [802, 49] on button "Continue" at bounding box center [805, 51] width 51 height 13
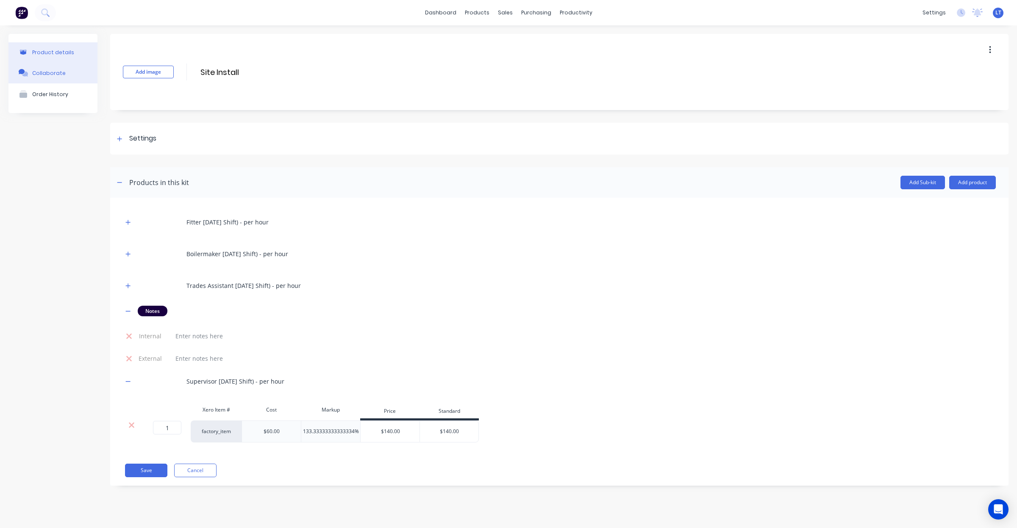
click at [62, 73] on div "Collaborate" at bounding box center [48, 73] width 33 height 6
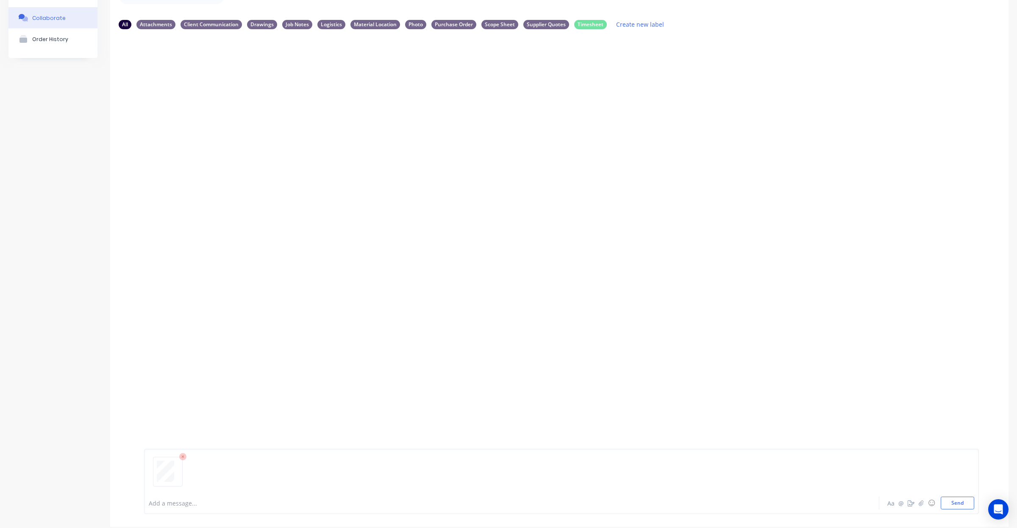
scroll to position [63, 0]
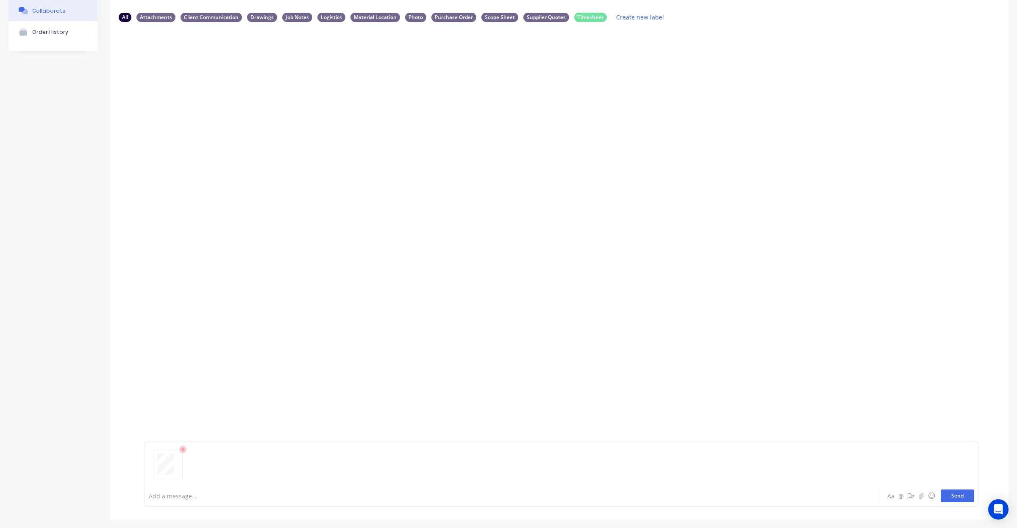
click at [945, 496] on button "Send" at bounding box center [956, 496] width 33 height 13
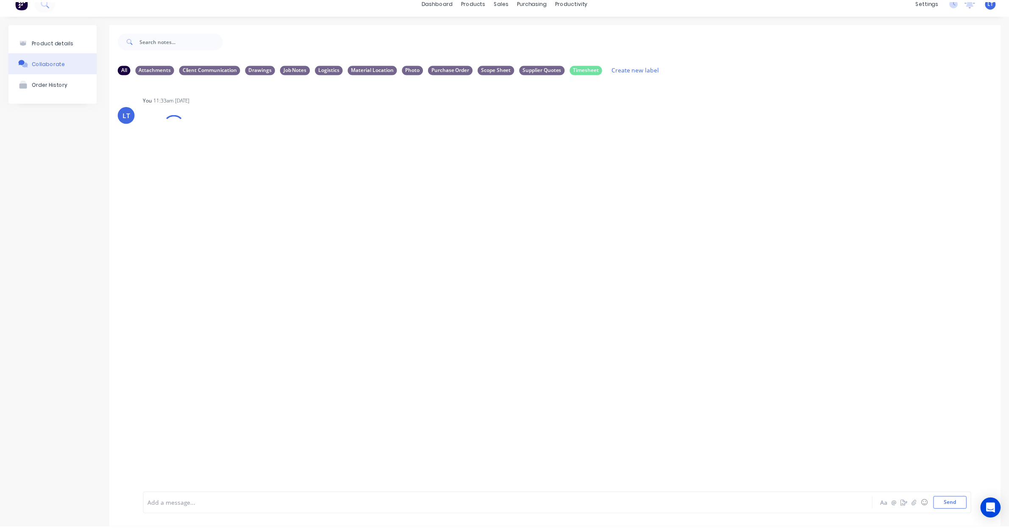
scroll to position [0, 0]
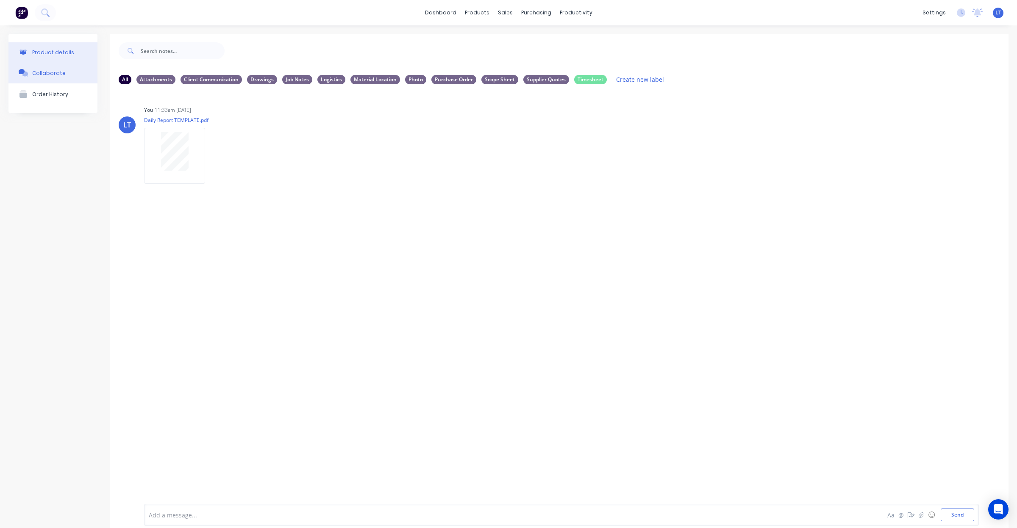
click at [57, 51] on div "Product details" at bounding box center [53, 52] width 42 height 6
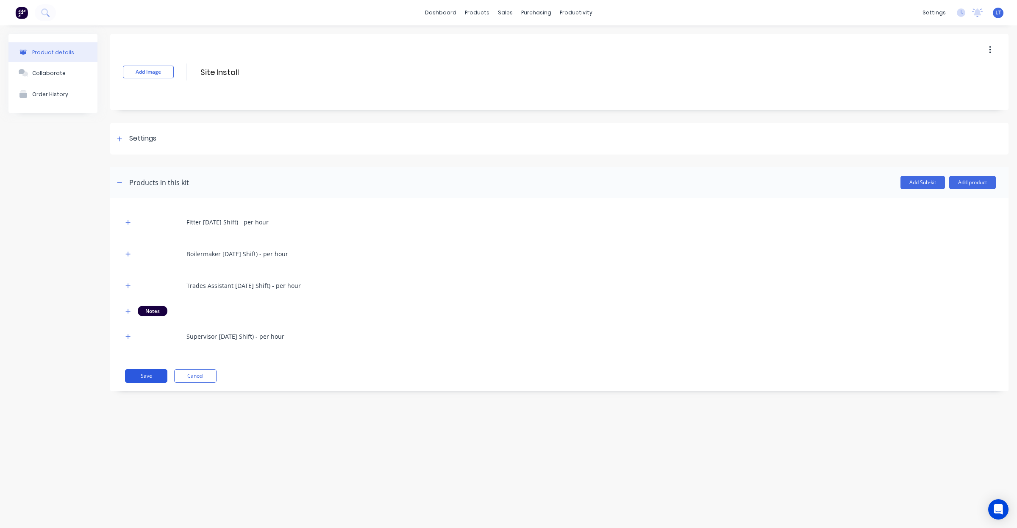
click at [155, 378] on button "Save" at bounding box center [146, 376] width 42 height 14
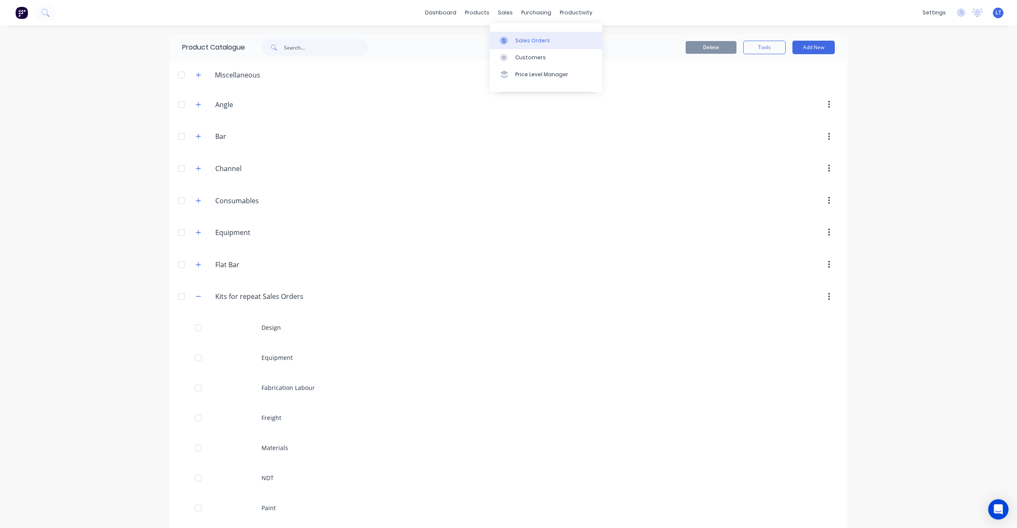
click at [507, 34] on link "Sales Orders" at bounding box center [546, 40] width 112 height 17
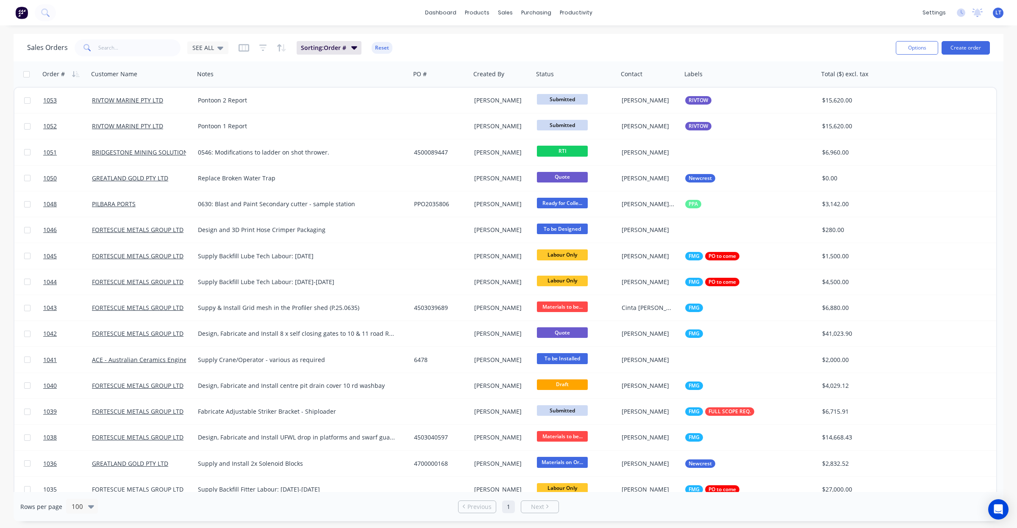
click at [215, 54] on div "Sales Orders SEE ALL" at bounding box center [127, 47] width 201 height 17
click at [210, 54] on div "Sales Orders SEE ALL" at bounding box center [127, 47] width 201 height 17
click at [213, 52] on div "SEE ALL" at bounding box center [207, 48] width 41 height 13
click at [214, 187] on button "Quotes" at bounding box center [238, 188] width 97 height 10
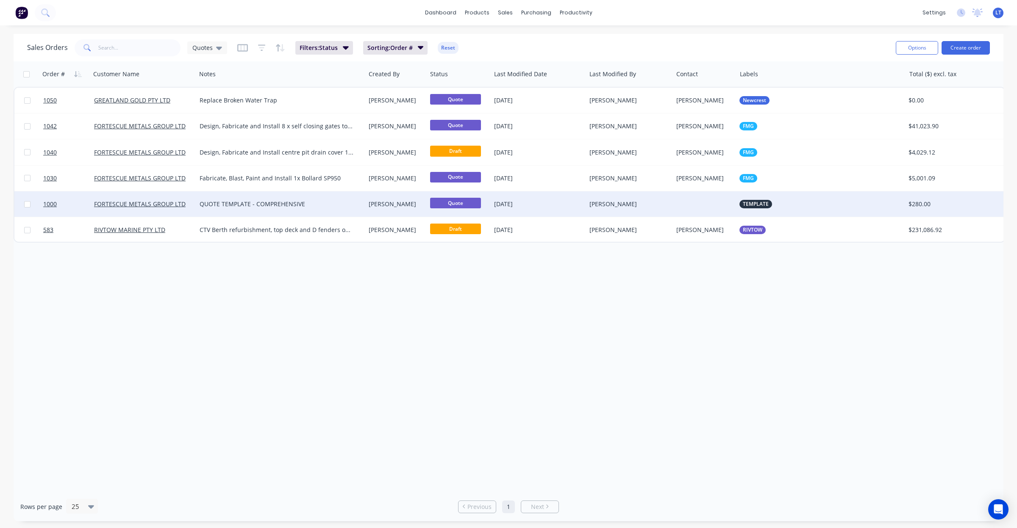
click at [635, 203] on div "[PERSON_NAME]" at bounding box center [627, 204] width 76 height 8
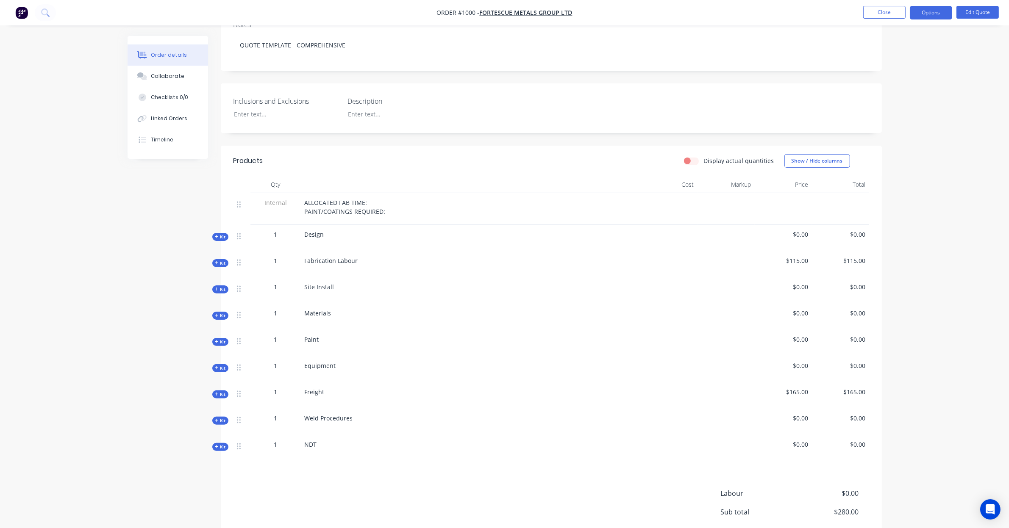
scroll to position [176, 0]
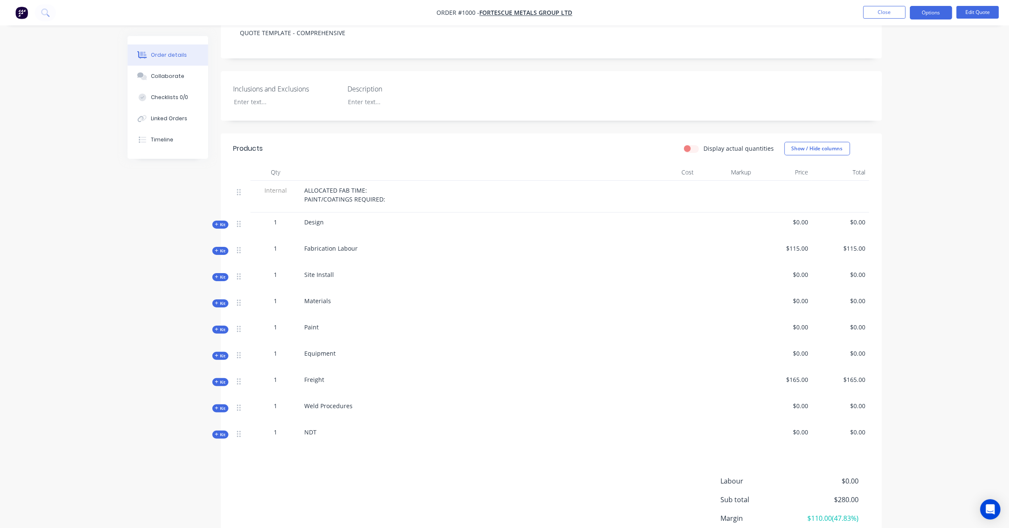
click at [240, 239] on div "Internal ALLOCATED FAB TIME: PAINT/COATINGS REQUIRED: Kit 1 Design $0.00 $0.00 …" at bounding box center [550, 315] width 635 height 268
click at [976, 13] on button "Edit Quote" at bounding box center [977, 12] width 42 height 13
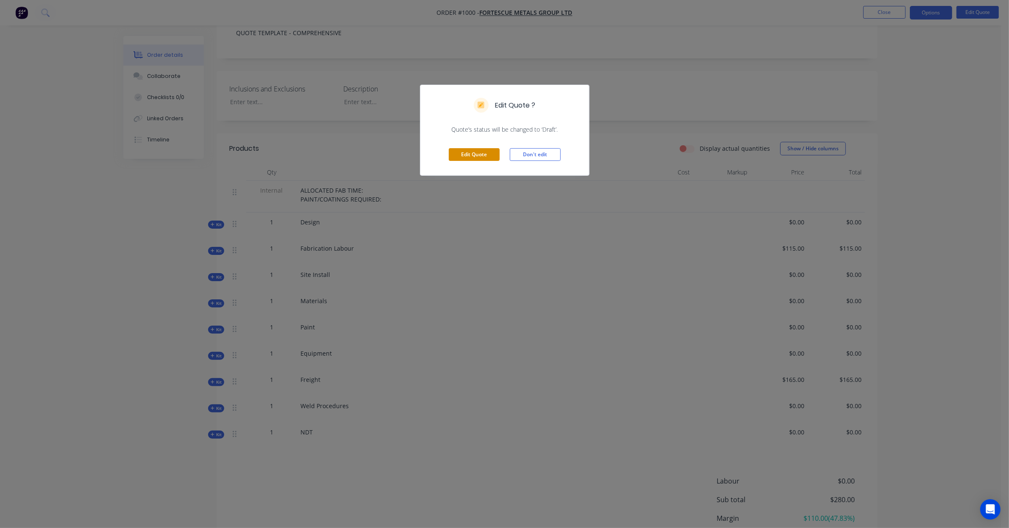
click at [473, 158] on button "Edit Quote" at bounding box center [474, 154] width 51 height 13
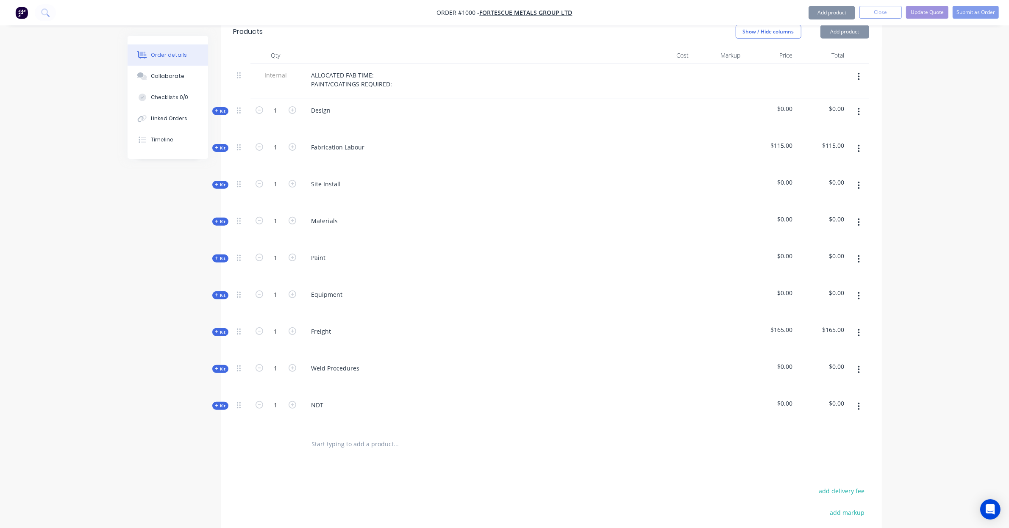
scroll to position [371, 0]
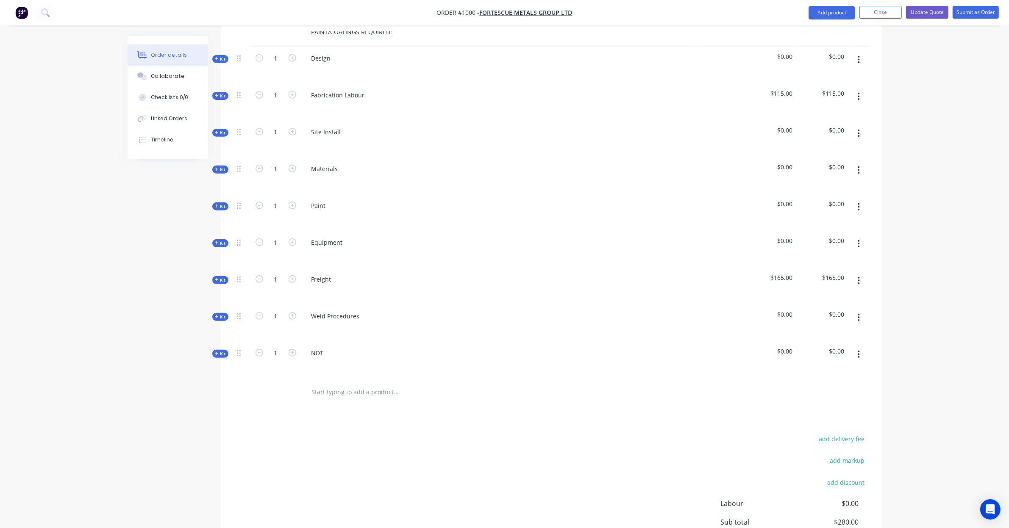
click at [859, 93] on icon "button" at bounding box center [859, 97] width 2 height 8
click at [834, 164] on div "Delete" at bounding box center [828, 170] width 65 height 12
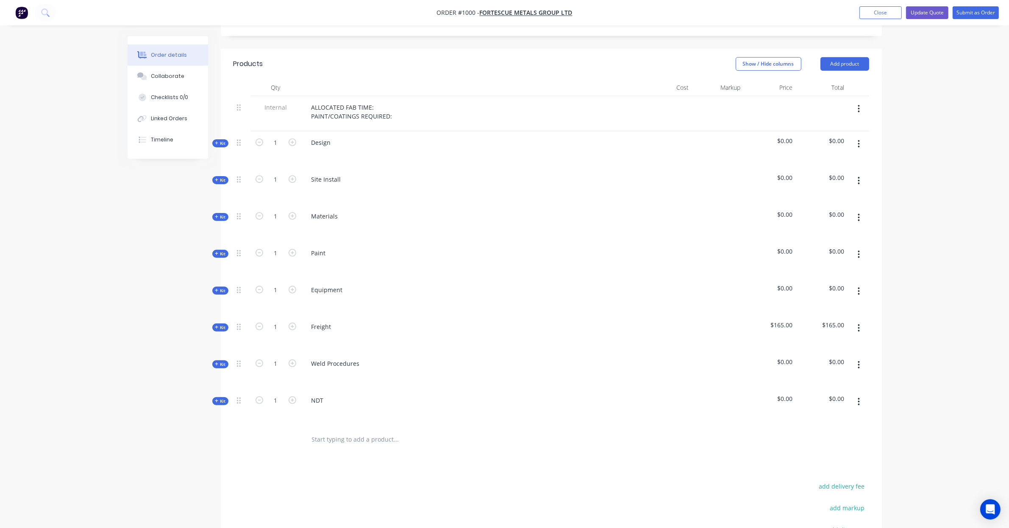
scroll to position [282, 0]
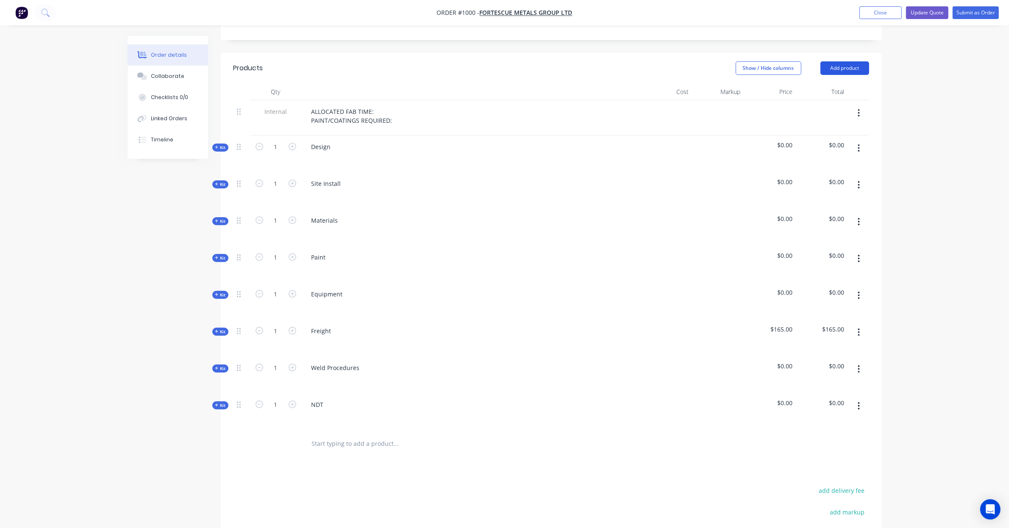
click at [851, 61] on button "Add product" at bounding box center [844, 68] width 49 height 14
click at [834, 83] on div "Product catalogue" at bounding box center [828, 89] width 65 height 12
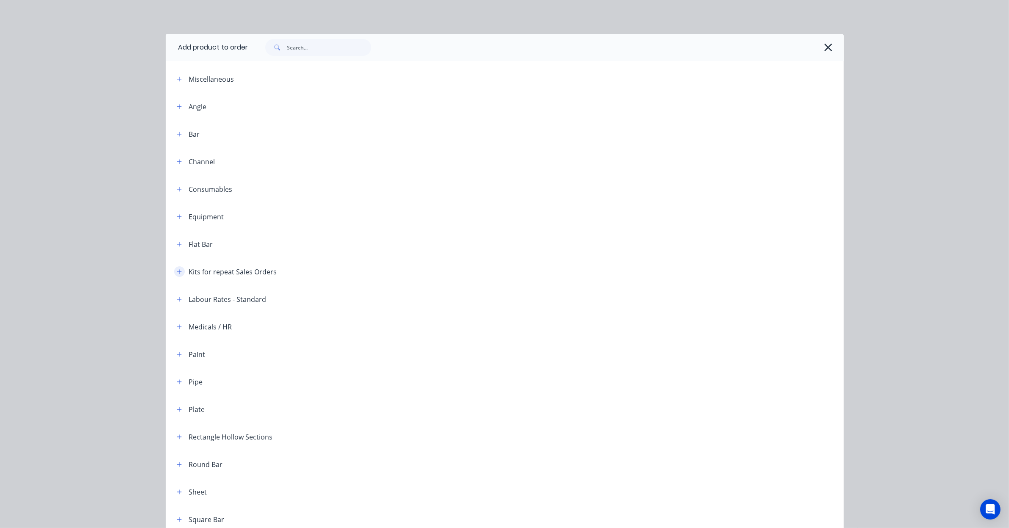
click at [174, 268] on button "button" at bounding box center [179, 271] width 11 height 11
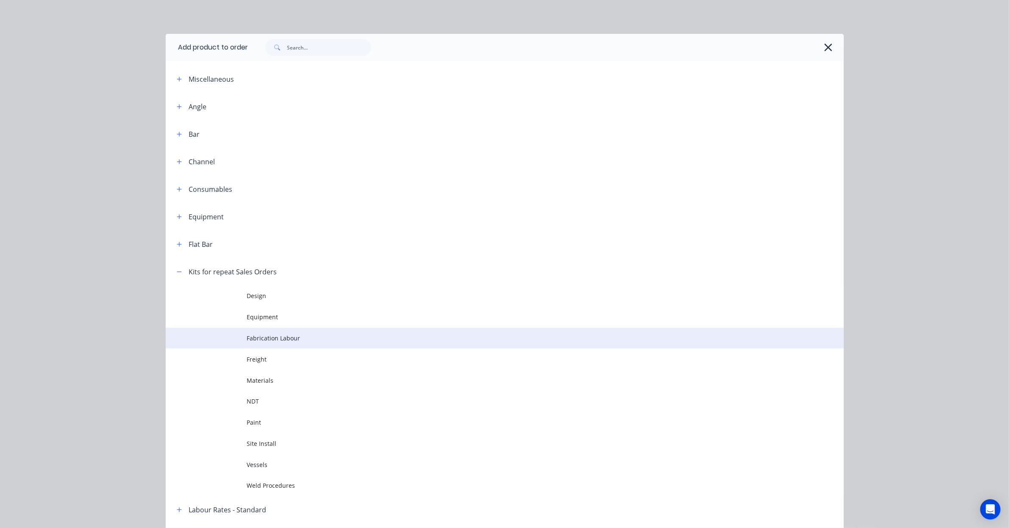
click at [274, 344] on td "Fabrication Labour" at bounding box center [545, 338] width 596 height 21
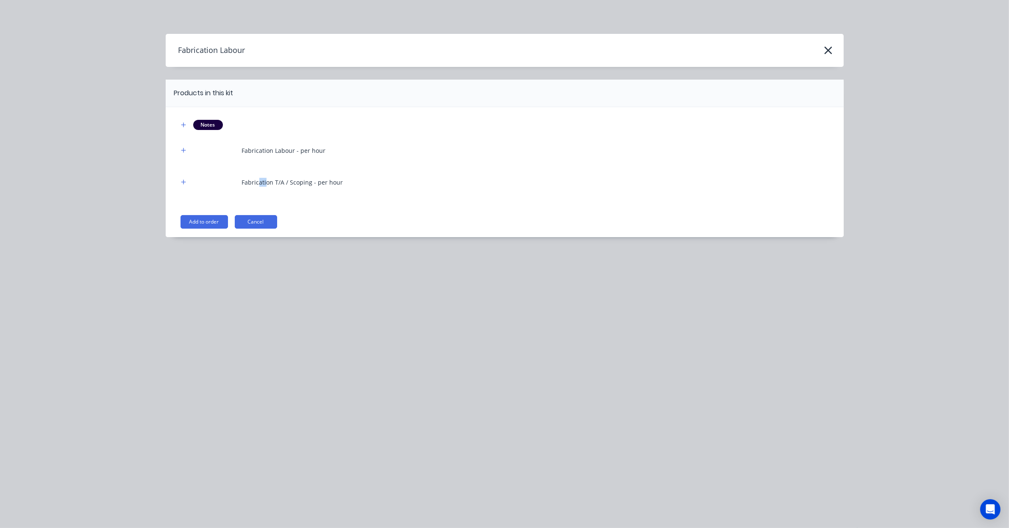
drag, startPoint x: 261, startPoint y: 179, endPoint x: 265, endPoint y: 180, distance: 5.0
click at [265, 180] on div "Fabrication T/A / Scoping - per hour" at bounding box center [292, 182] width 101 height 9
drag, startPoint x: 265, startPoint y: 180, endPoint x: 216, endPoint y: 223, distance: 64.9
click at [216, 223] on button "Add to order" at bounding box center [203, 222] width 47 height 14
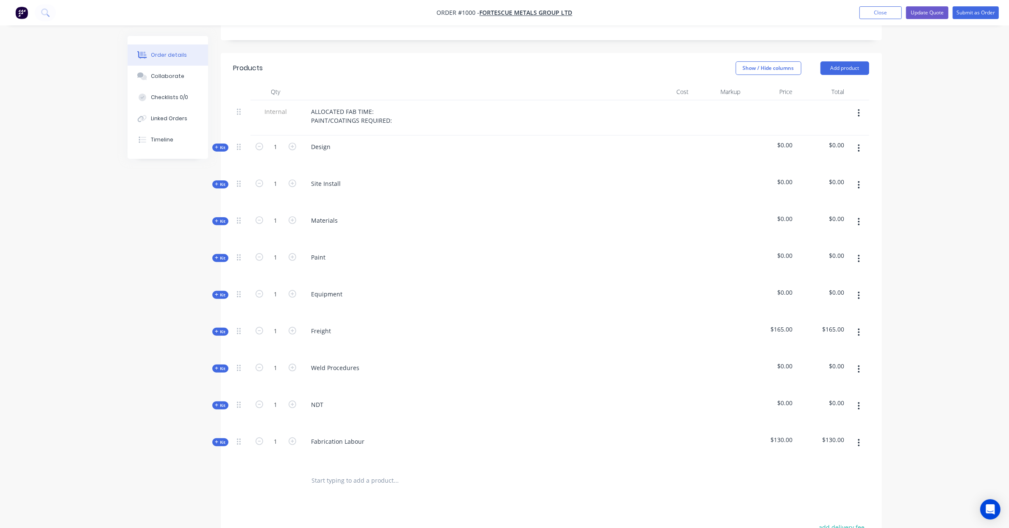
click at [226, 438] on div "Qty Cost Markup Price Total Internal ALLOCATED FAB TIME: PAINT/COATINGS REQUIRE…" at bounding box center [551, 288] width 661 height 411
click at [221, 439] on span "Kit" at bounding box center [220, 442] width 11 height 6
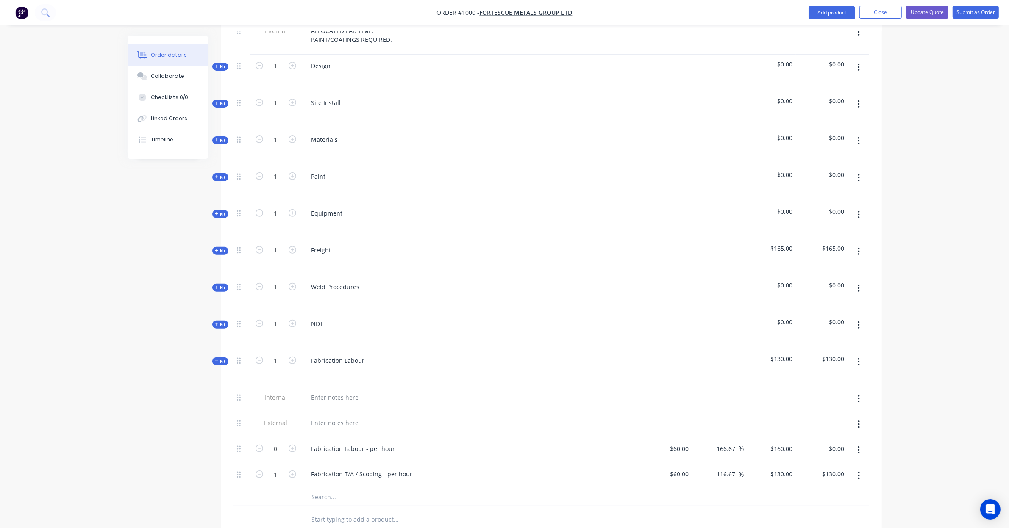
scroll to position [371, 0]
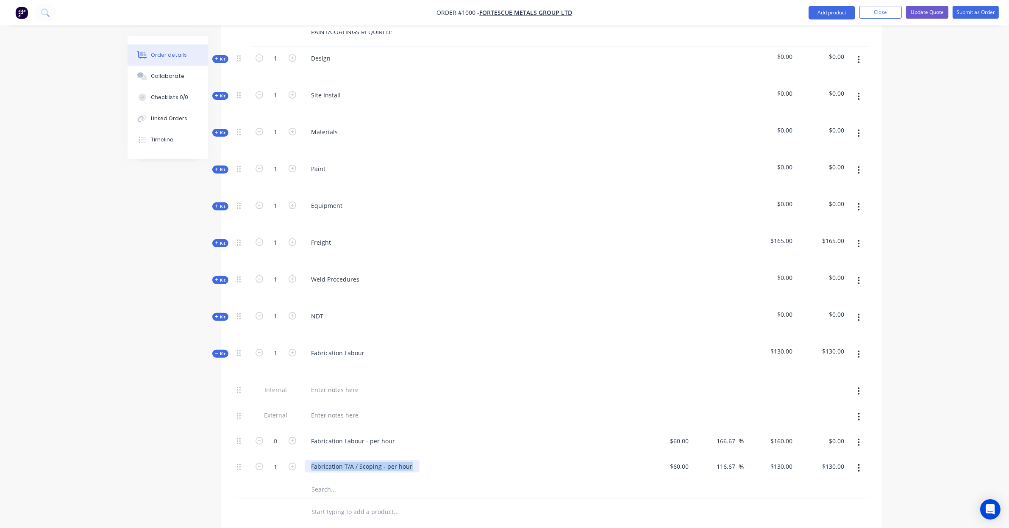
drag, startPoint x: 410, startPoint y: 458, endPoint x: 263, endPoint y: 444, distance: 147.2
click at [263, 444] on div "Internal External 0 Fabrication Labour - per hour $60.00 $60.00 166.67 166.67 %…" at bounding box center [550, 430] width 635 height 103
click at [784, 460] on input "130" at bounding box center [782, 466] width 26 height 12
type input "115"
type input "91.67"
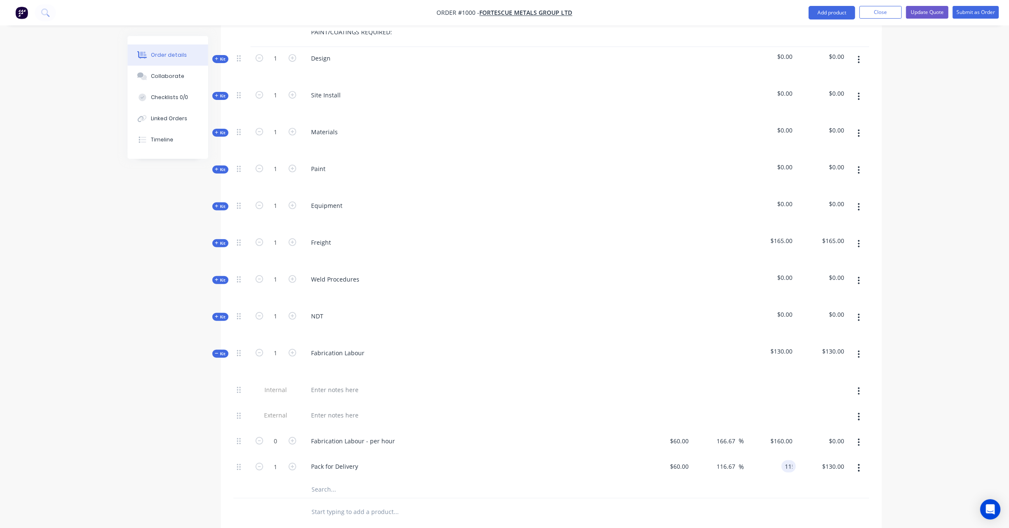
type input "$115.00"
click at [196, 413] on div "Created by Stuart Created 26/08/25 Required 19/08/25 Assigned to Add team membe…" at bounding box center [505, 203] width 754 height 1077
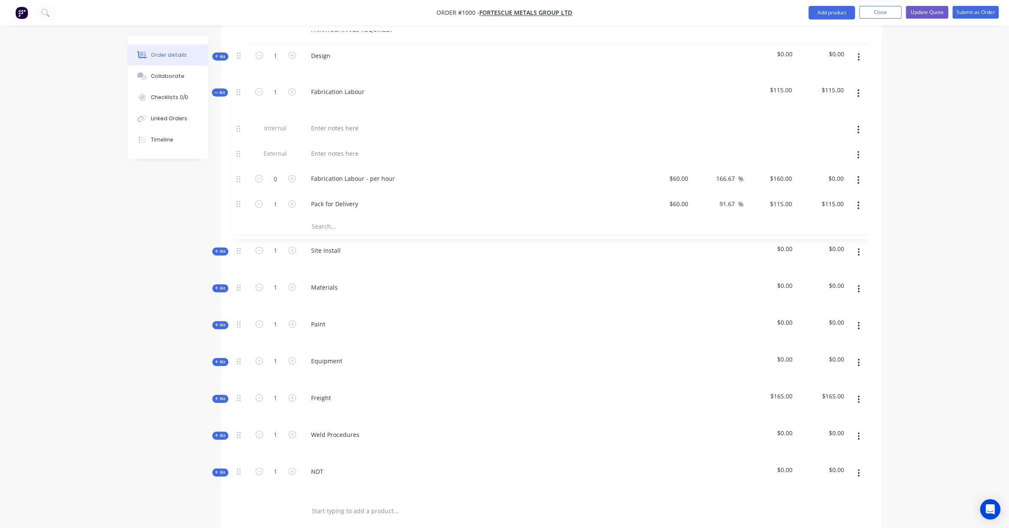
drag, startPoint x: 236, startPoint y: 342, endPoint x: 236, endPoint y: 85, distance: 257.6
click at [236, 85] on div "Internal ALLOCATED FAB TIME: PAINT/COATINGS REQUIRED: Kit 1 Design $0.00 $0.00 …" at bounding box center [550, 253] width 635 height 488
click at [221, 90] on span "Kit" at bounding box center [220, 93] width 11 height 6
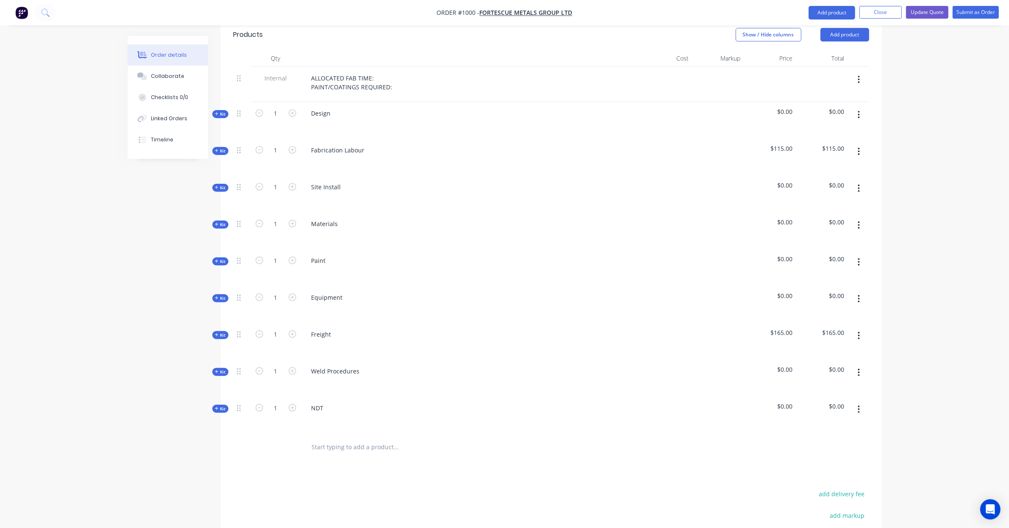
scroll to position [303, 0]
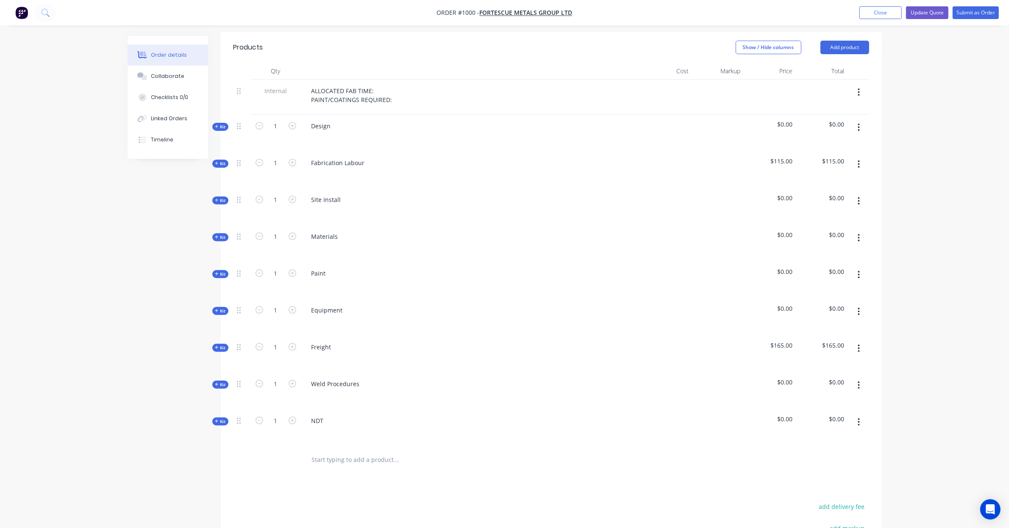
click at [223, 197] on span "Kit" at bounding box center [220, 200] width 11 height 6
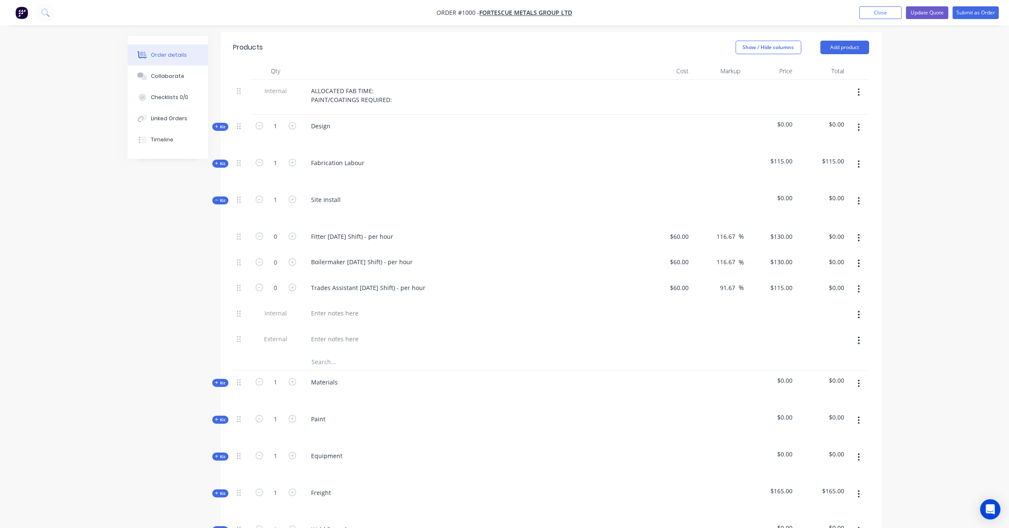
click at [223, 197] on span "Kit" at bounding box center [220, 200] width 11 height 6
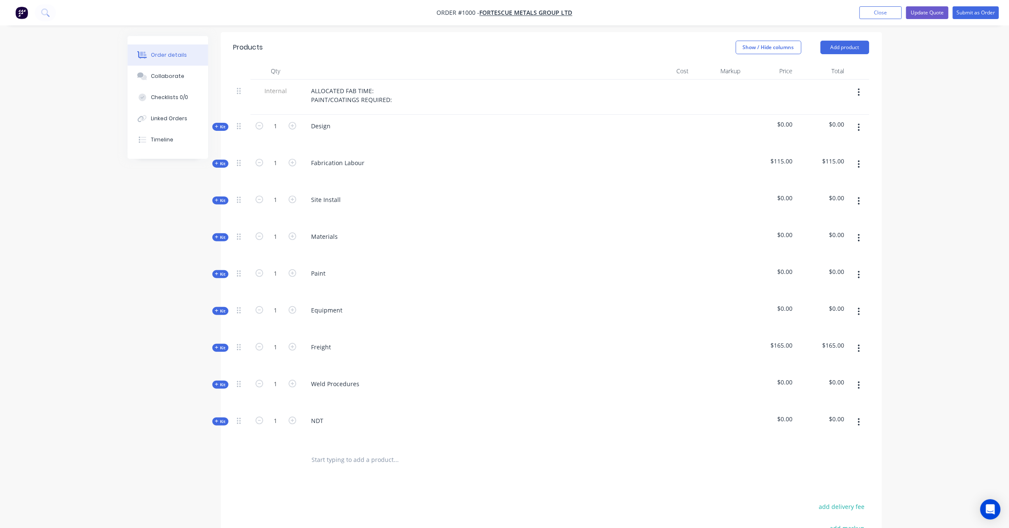
click at [853, 43] on header "Products Show / Hide columns Add product" at bounding box center [551, 47] width 661 height 31
click at [848, 41] on button "Add product" at bounding box center [844, 48] width 49 height 14
click at [826, 63] on div "Product catalogue" at bounding box center [828, 69] width 65 height 12
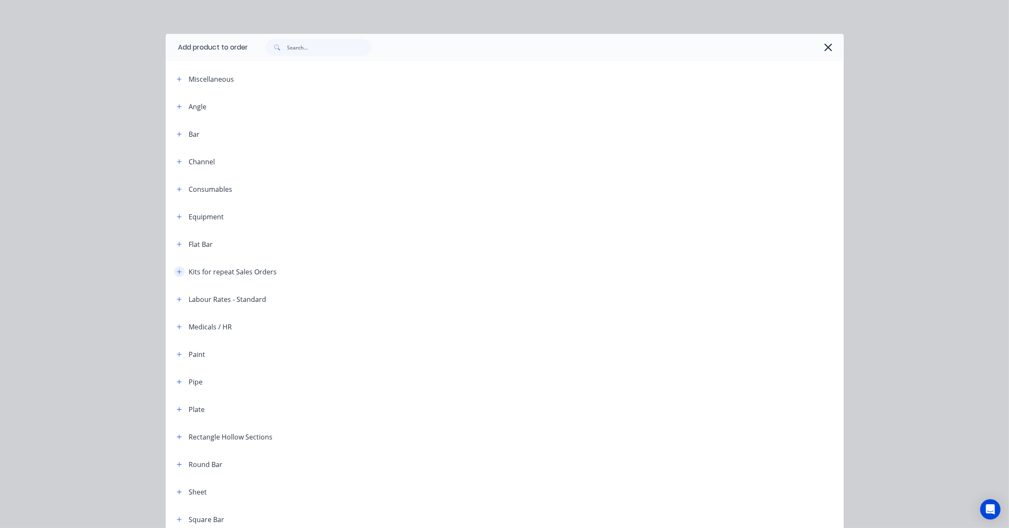
click at [177, 274] on icon "button" at bounding box center [179, 272] width 5 height 6
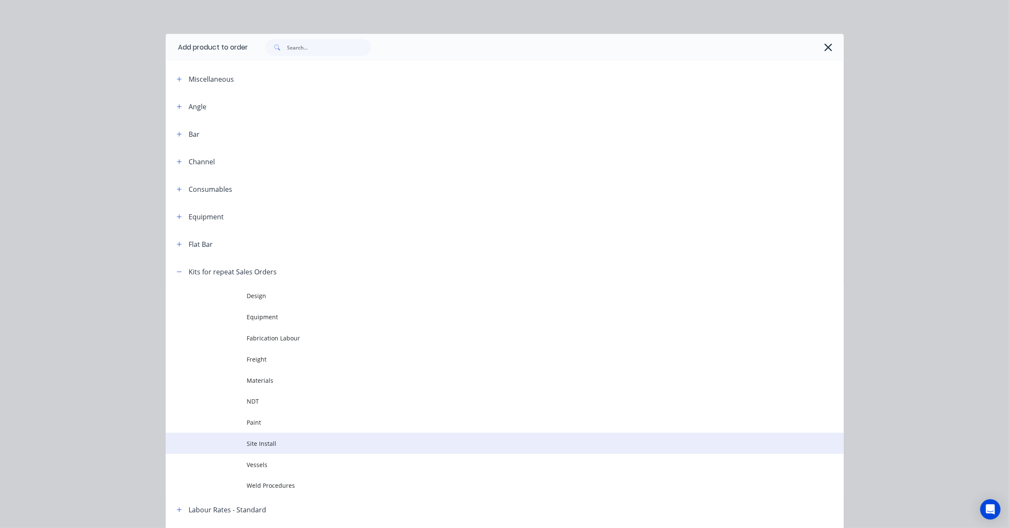
click at [273, 445] on span "Site Install" at bounding box center [485, 443] width 477 height 9
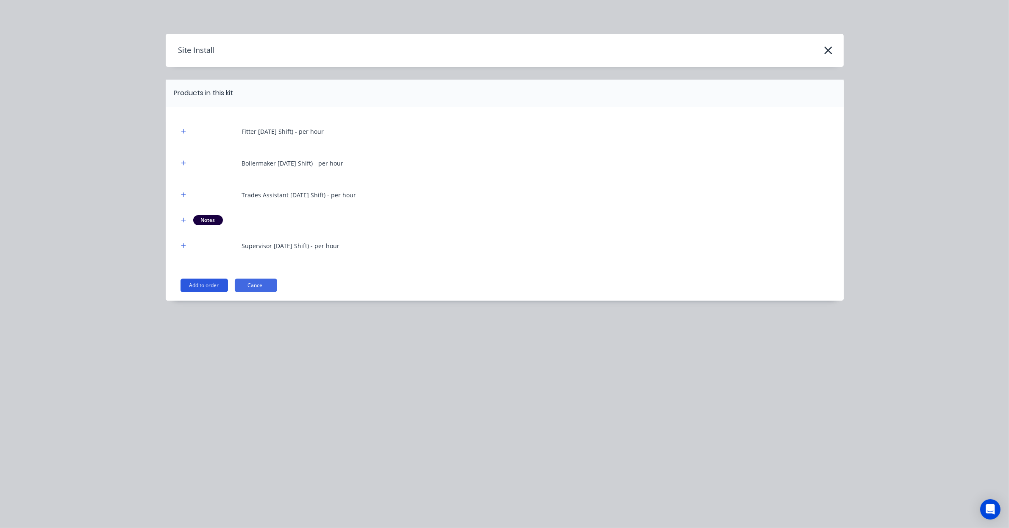
click at [215, 287] on button "Add to order" at bounding box center [203, 286] width 47 height 14
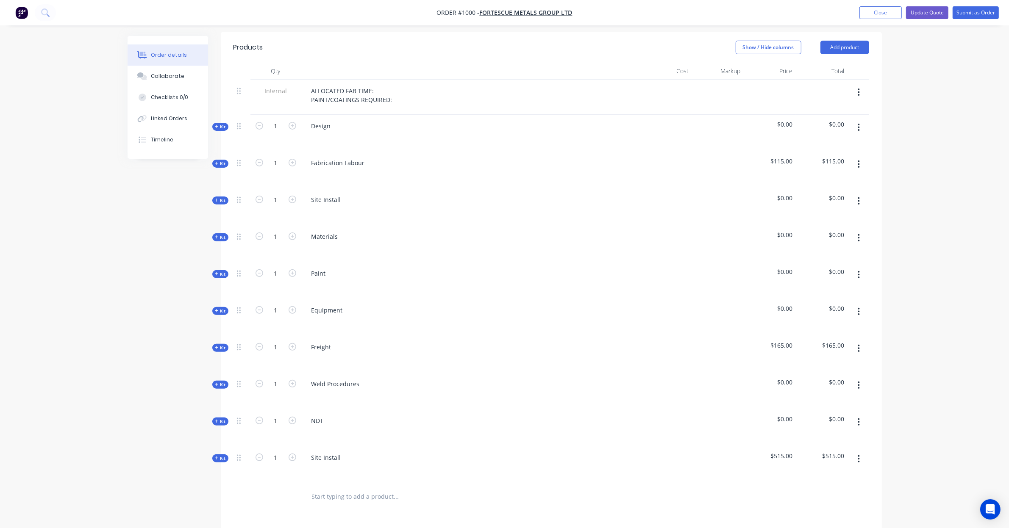
click at [222, 455] on span "Kit" at bounding box center [220, 458] width 11 height 6
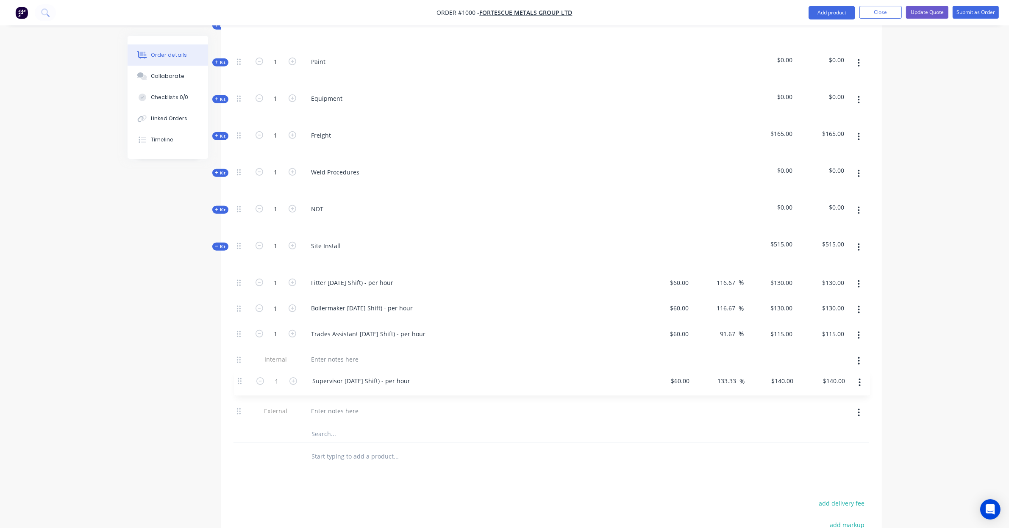
scroll to position [517, 0]
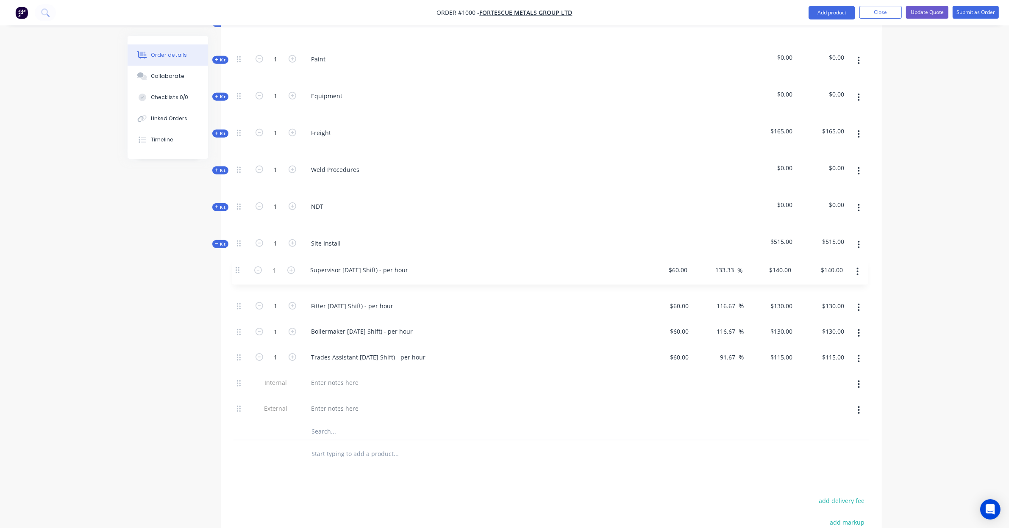
drag, startPoint x: 240, startPoint y: 403, endPoint x: 238, endPoint y: 266, distance: 136.8
click at [238, 269] on div "1 Fitter Labour (Day Shift) - per hour $60.00 $60.00 116.67 116.67 % $130.00 $1…" at bounding box center [550, 346] width 635 height 154
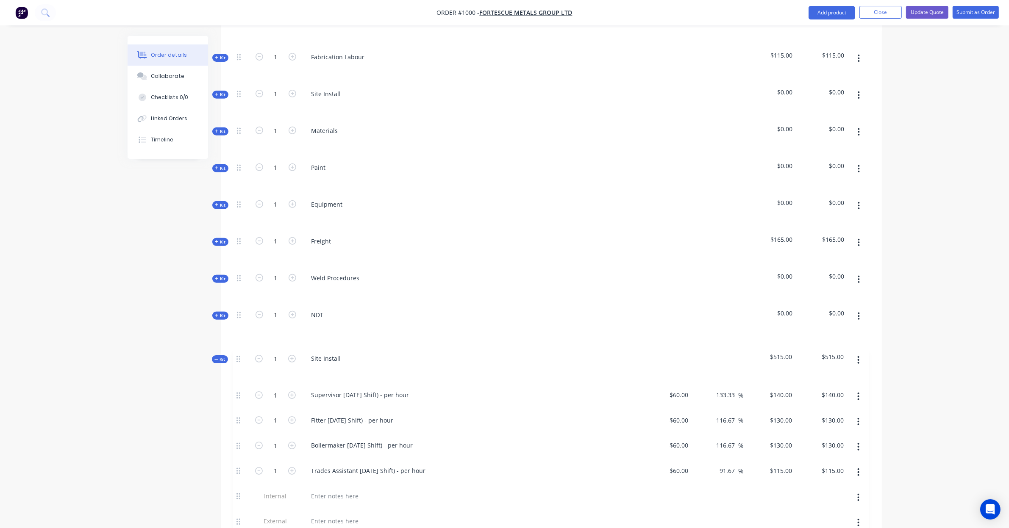
scroll to position [413, 0]
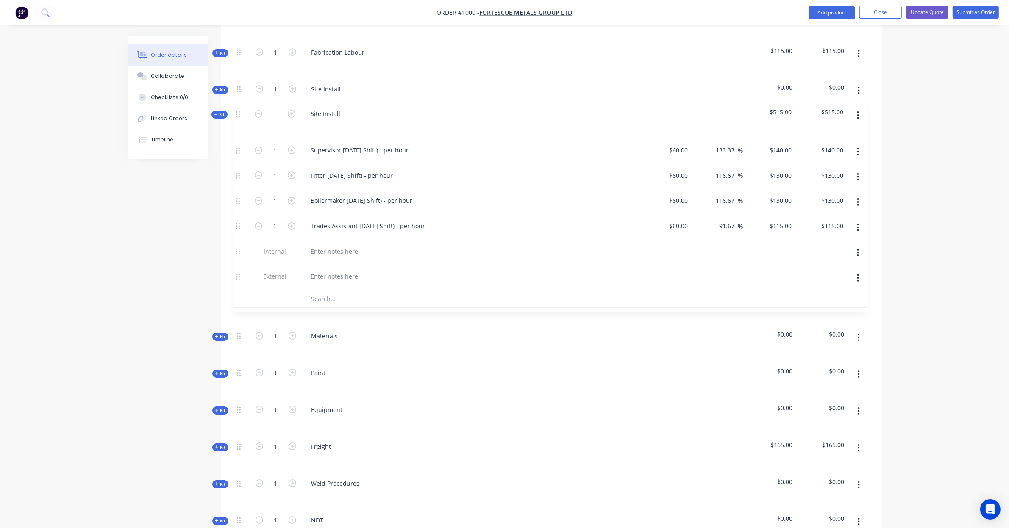
drag, startPoint x: 238, startPoint y: 391, endPoint x: 236, endPoint y: 104, distance: 286.8
click at [236, 104] on div "Internal ALLOCATED FAB TIME: PAINT/COATINGS REQUIRED: Kit 1 Design $0.00 $0.00 …" at bounding box center [550, 257] width 635 height 577
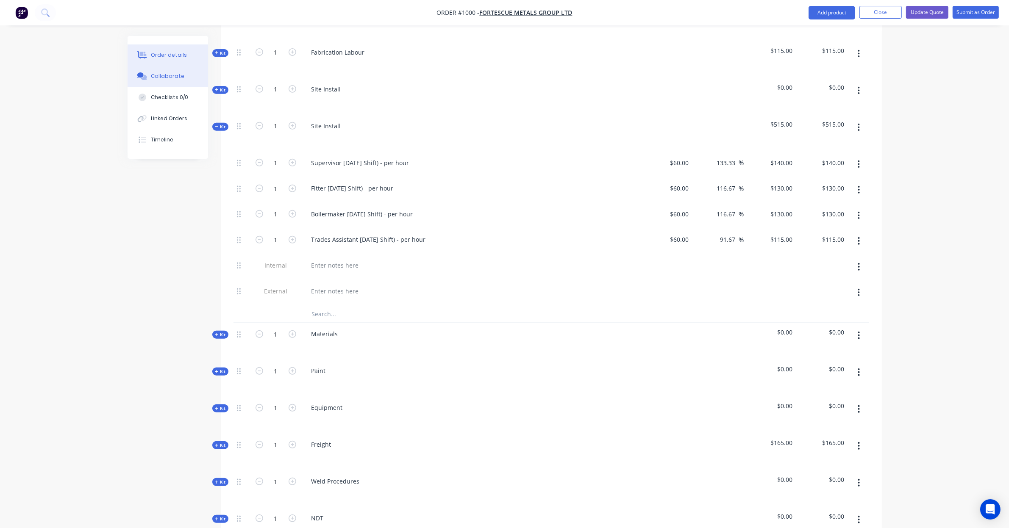
click at [169, 76] on div "Collaborate" at bounding box center [167, 76] width 33 height 8
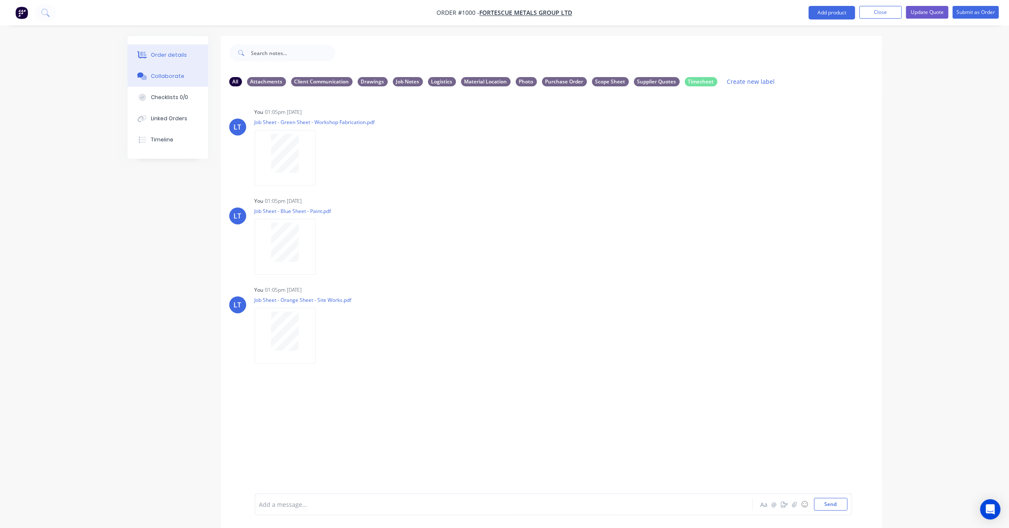
click at [175, 53] on div "Order details" at bounding box center [169, 55] width 36 height 8
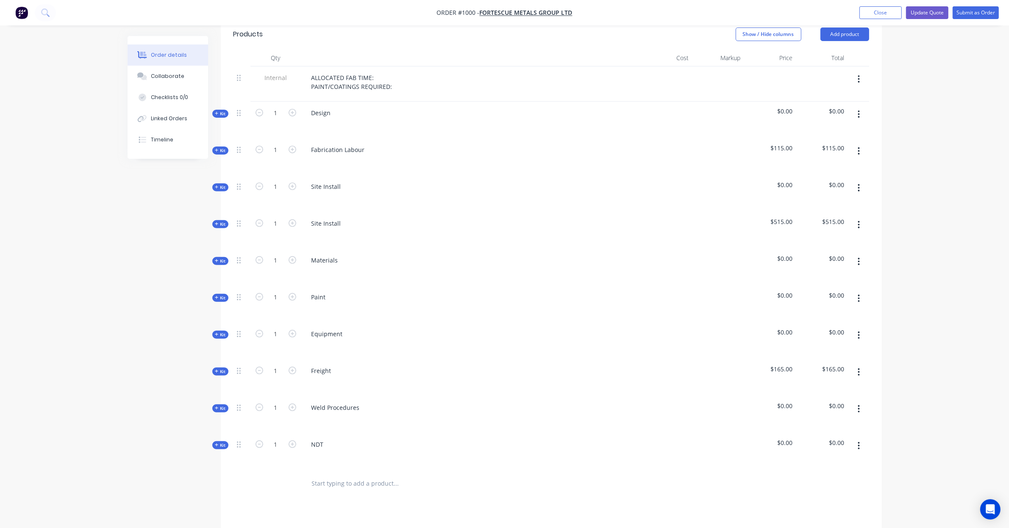
scroll to position [318, 0]
click at [169, 76] on div "Collaborate" at bounding box center [167, 76] width 33 height 8
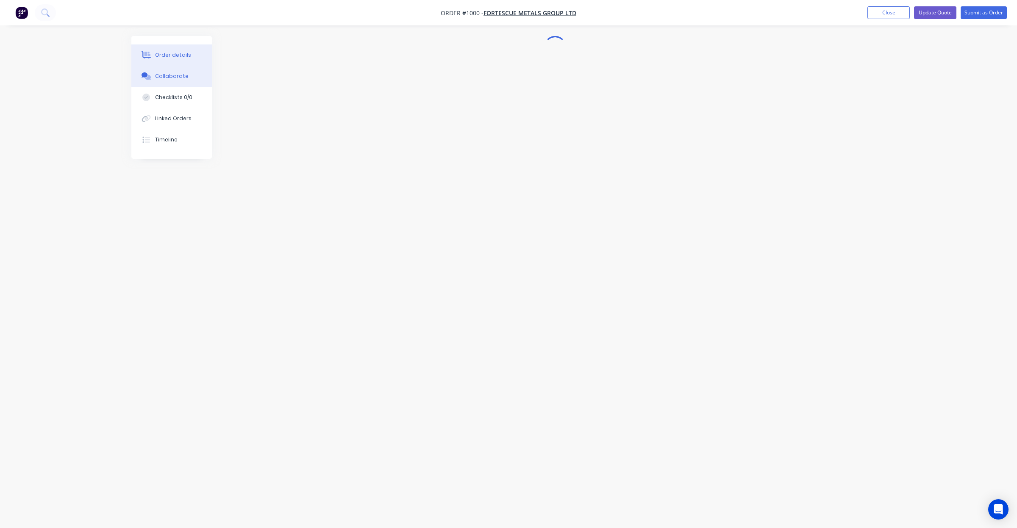
click at [172, 56] on div "Order details" at bounding box center [173, 55] width 36 height 8
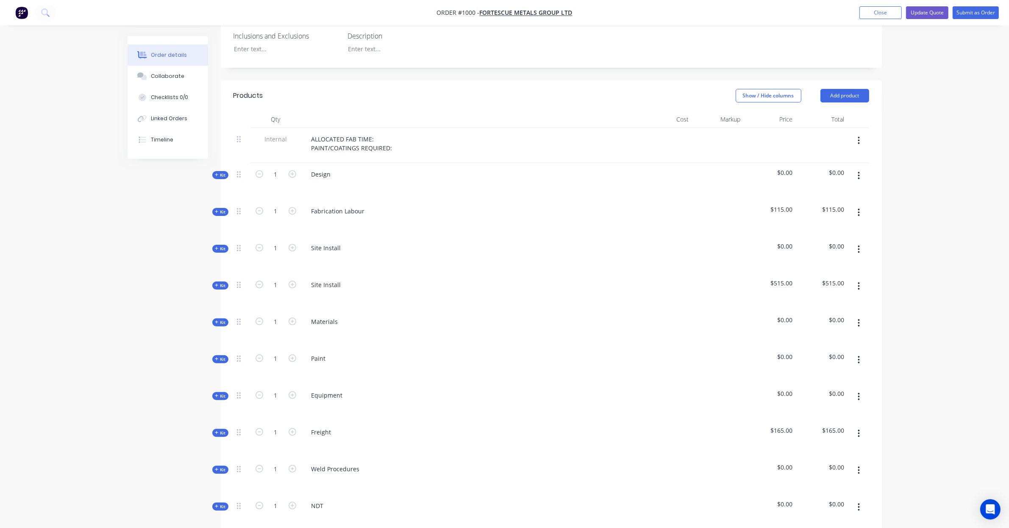
scroll to position [244, 0]
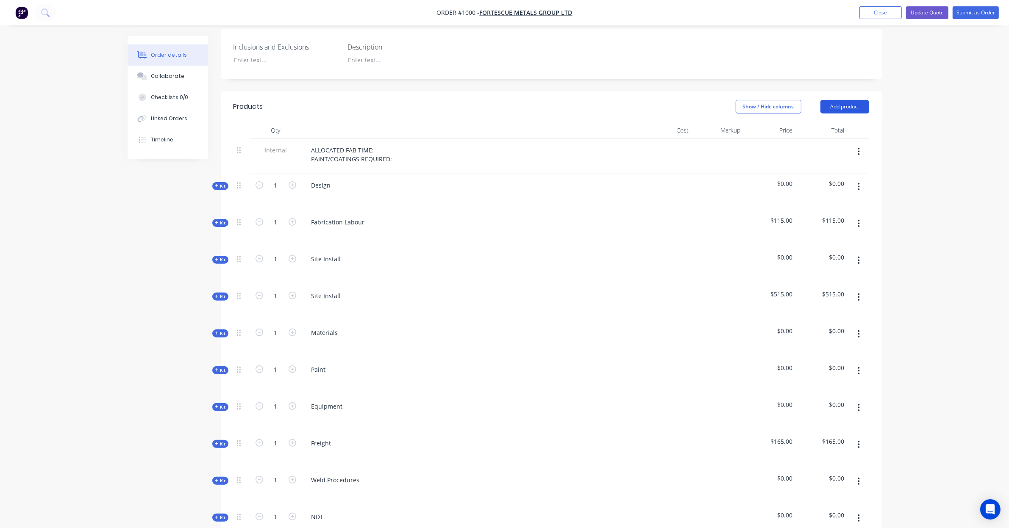
click at [836, 100] on button "Add product" at bounding box center [844, 107] width 49 height 14
click at [819, 122] on div "Product catalogue" at bounding box center [828, 128] width 65 height 12
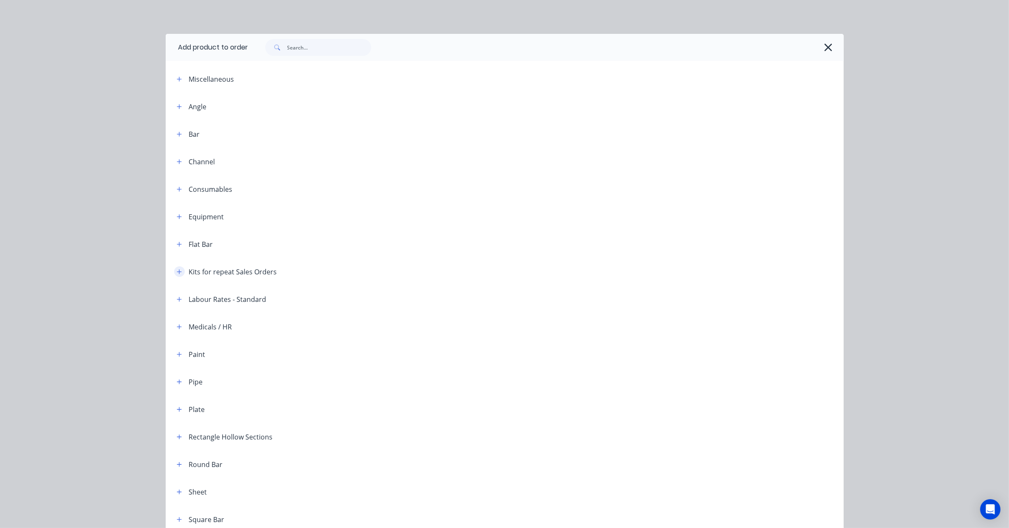
click at [176, 275] on button "button" at bounding box center [179, 271] width 11 height 11
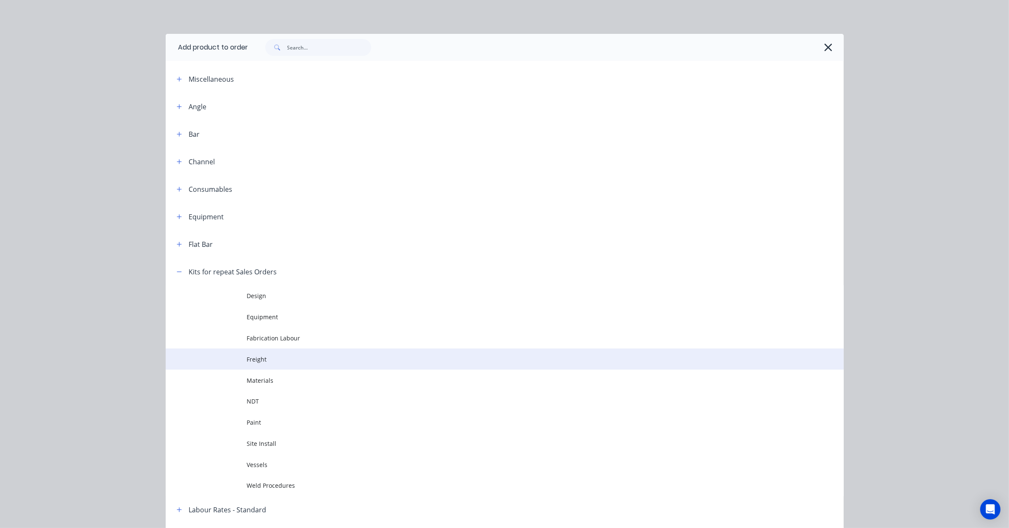
click at [259, 361] on span "Freight" at bounding box center [485, 359] width 477 height 9
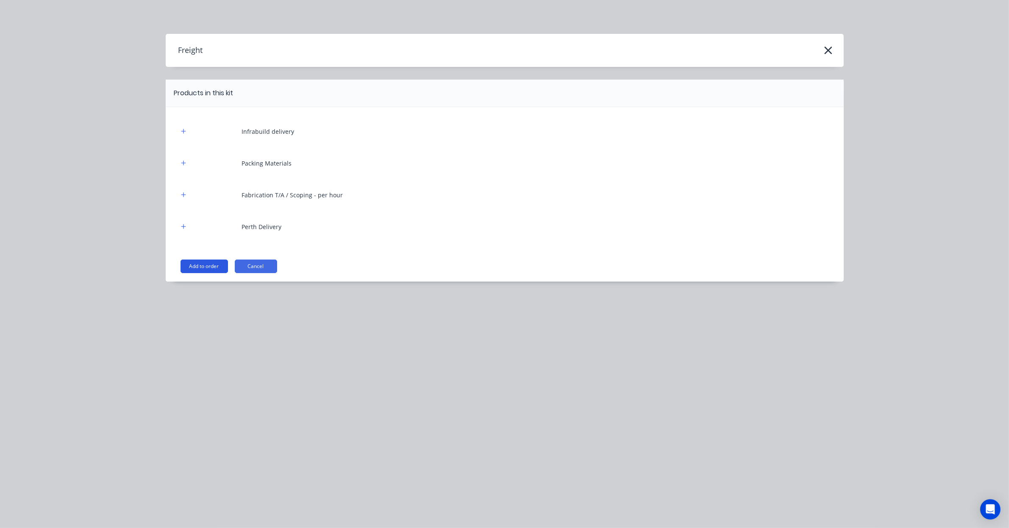
click at [210, 266] on button "Add to order" at bounding box center [203, 267] width 47 height 14
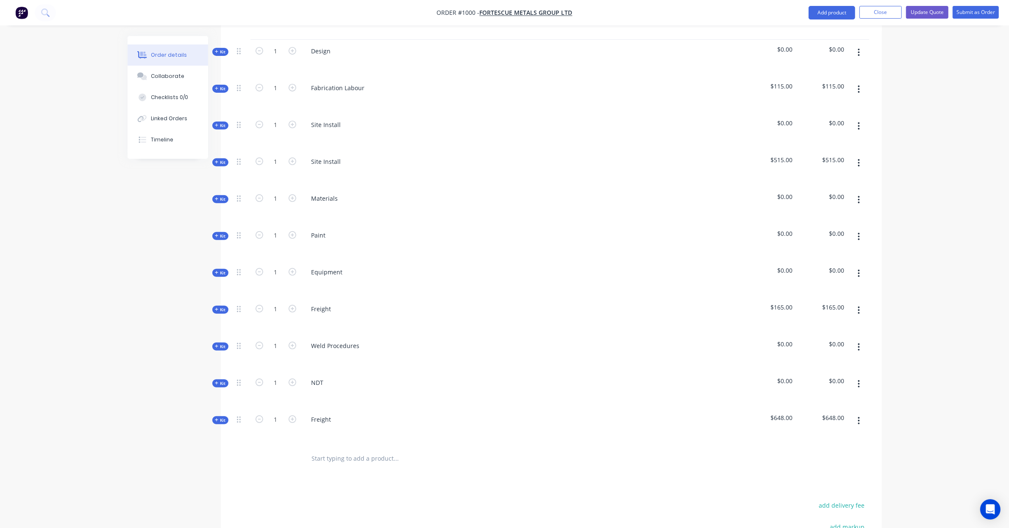
scroll to position [385, 0]
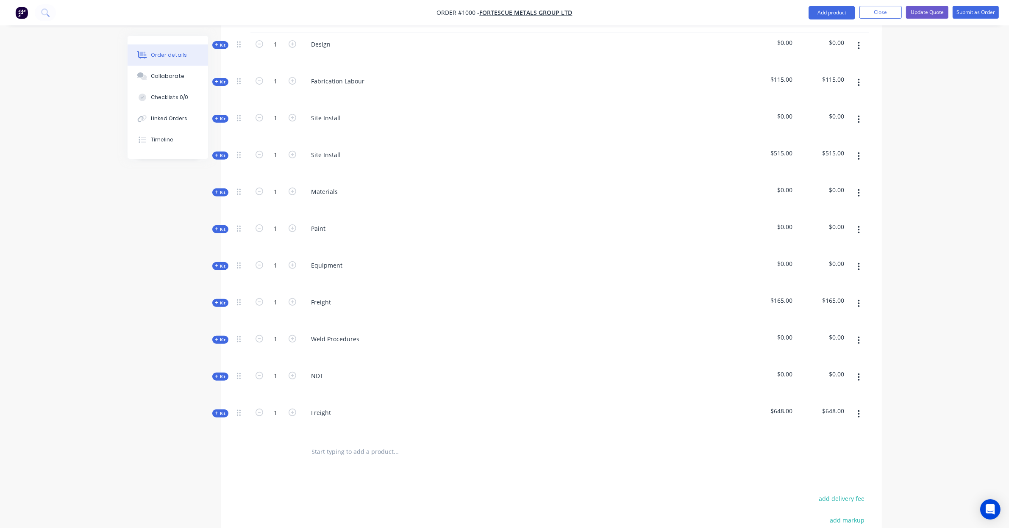
click at [857, 296] on button "button" at bounding box center [859, 303] width 20 height 15
click at [832, 371] on div "Delete" at bounding box center [828, 377] width 65 height 12
click at [220, 374] on span "Kit" at bounding box center [220, 377] width 11 height 6
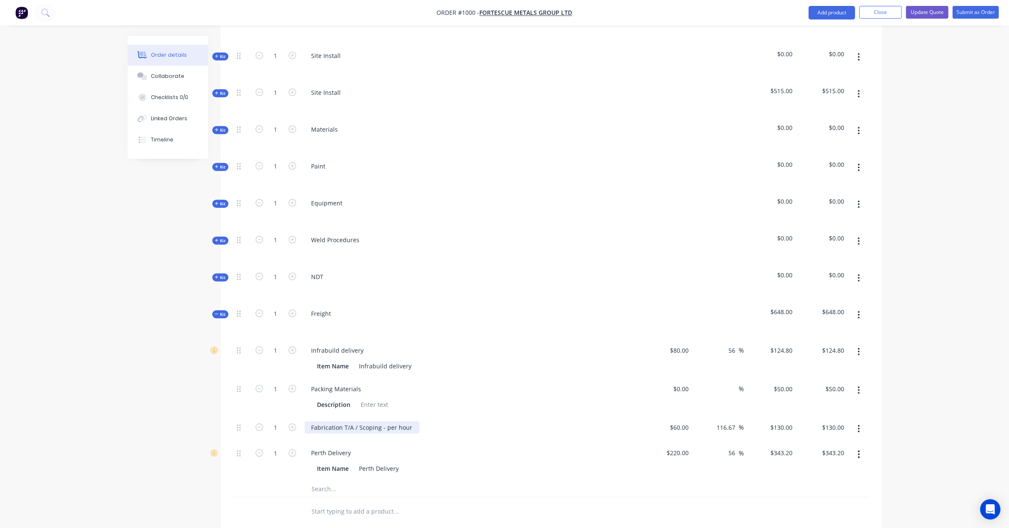
scroll to position [526, 0]
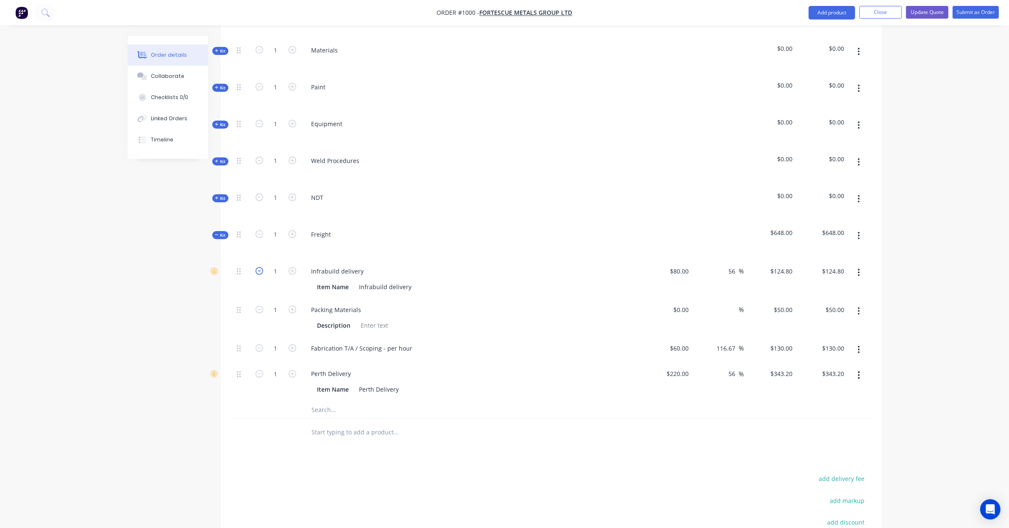
click at [257, 267] on icon "button" at bounding box center [259, 271] width 8 height 8
type input "0"
type input "$0.00"
click at [256, 370] on icon "button" at bounding box center [259, 374] width 8 height 8
type input "0"
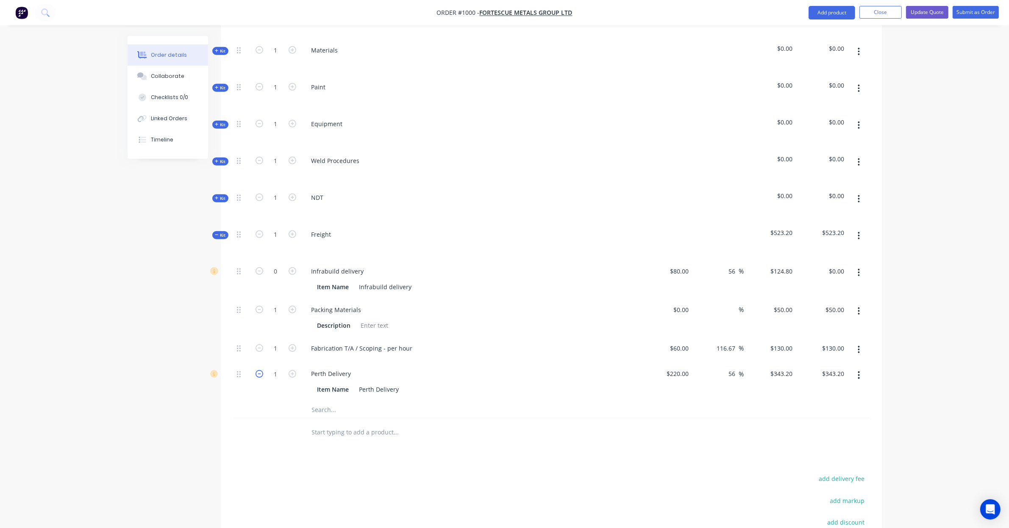
type input "$0.00"
drag, startPoint x: 236, startPoint y: 364, endPoint x: 234, endPoint y: 295, distance: 69.1
click at [234, 295] on div "0 Infrabuild delivery Item Name Infrabuild delivery $80.00 $80.00 56 56 % $124.…" at bounding box center [550, 330] width 635 height 141
click at [923, 12] on button "Update Quote" at bounding box center [927, 12] width 42 height 13
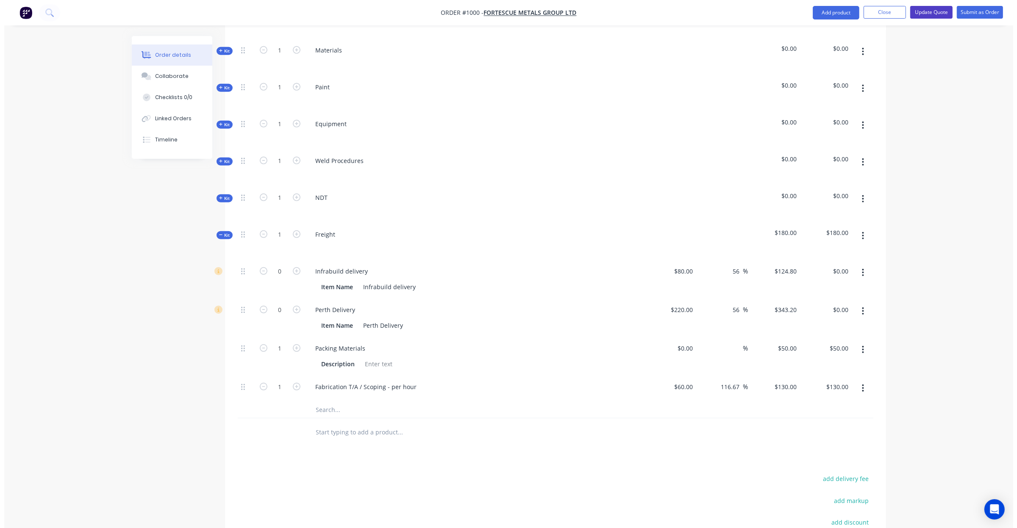
scroll to position [0, 0]
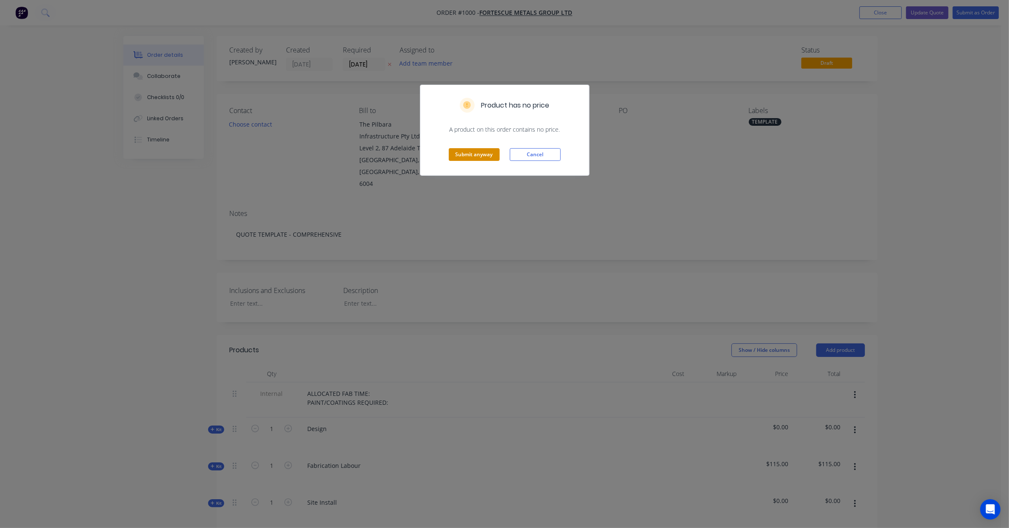
click at [467, 151] on button "Submit anyway" at bounding box center [474, 154] width 51 height 13
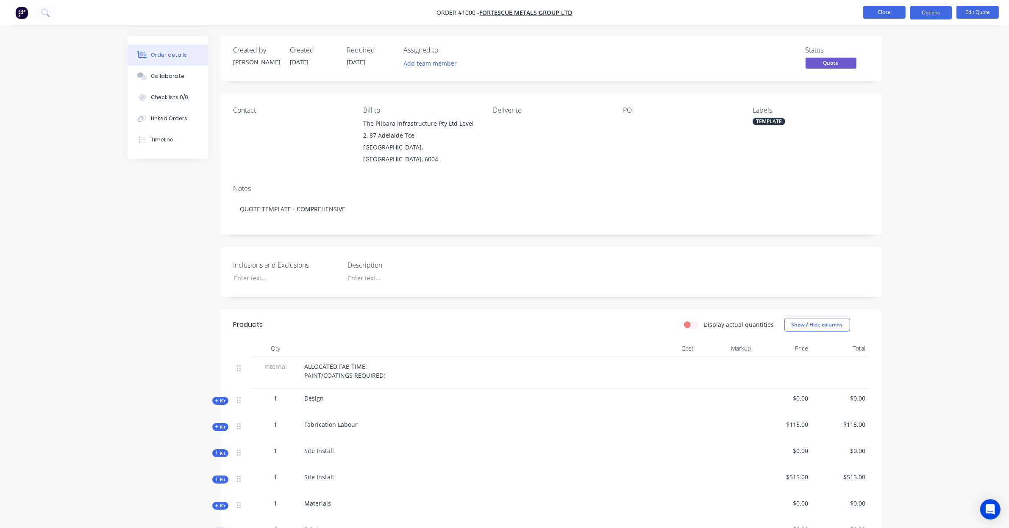
click at [878, 13] on button "Close" at bounding box center [884, 12] width 42 height 13
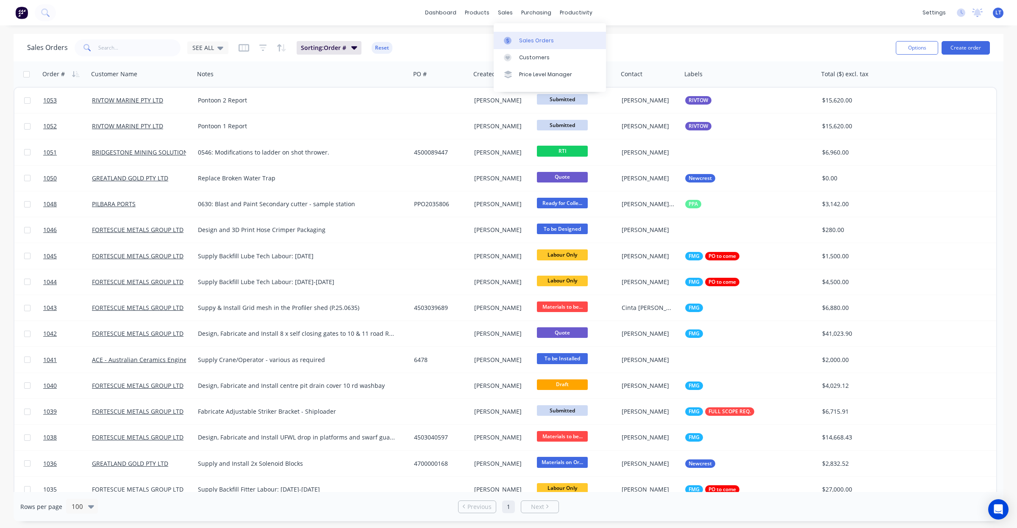
click at [513, 34] on link "Sales Orders" at bounding box center [550, 40] width 112 height 17
click at [486, 39] on link "Product Catalogue" at bounding box center [519, 40] width 112 height 17
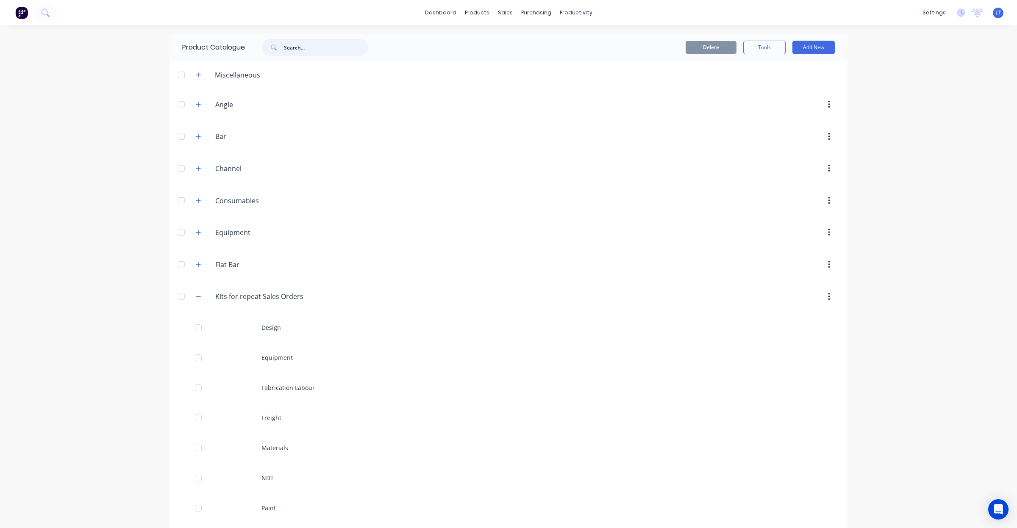
click at [323, 52] on input "text" at bounding box center [326, 47] width 84 height 17
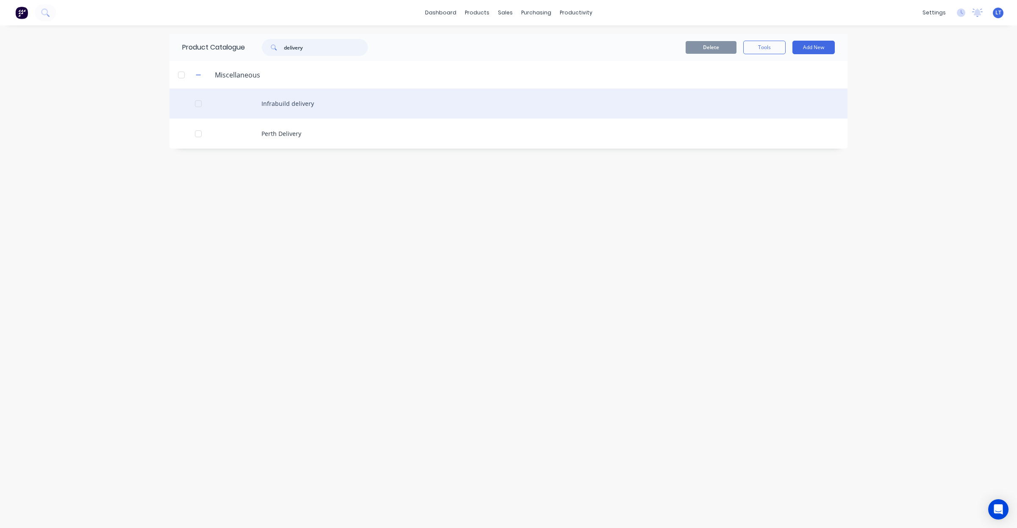
type input "delivery"
click at [263, 105] on div "Infrabuild delivery" at bounding box center [508, 104] width 678 height 30
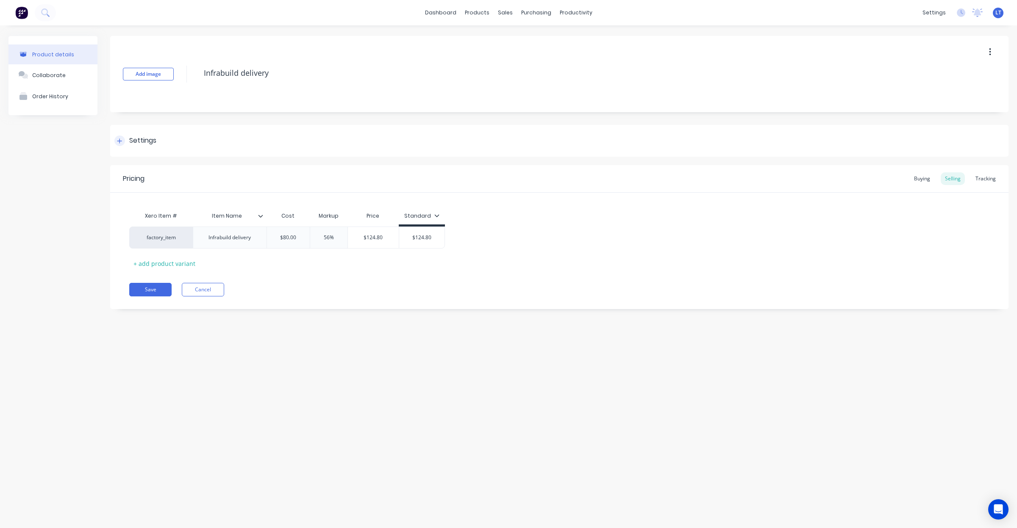
click at [142, 143] on div "Settings" at bounding box center [142, 141] width 27 height 11
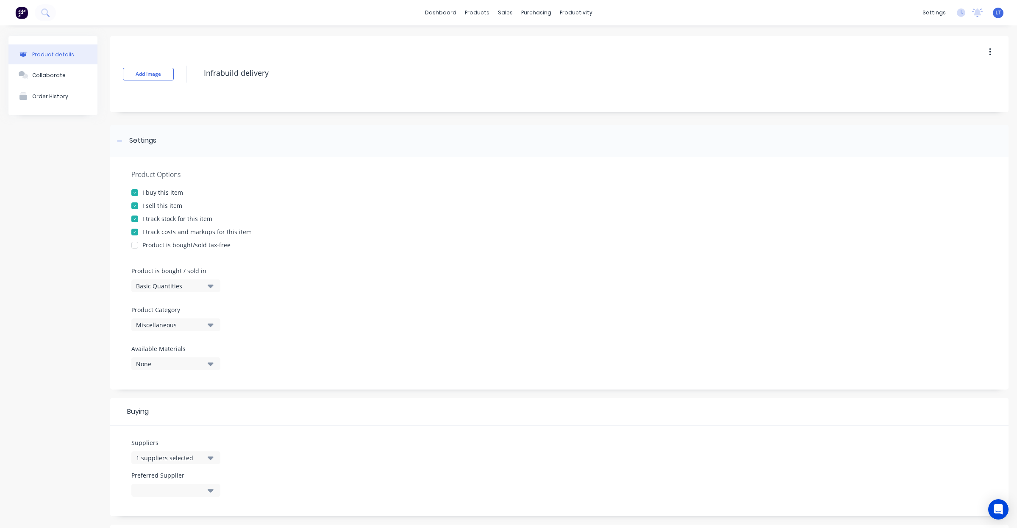
click at [176, 216] on div "I track stock for this item" at bounding box center [177, 218] width 70 height 9
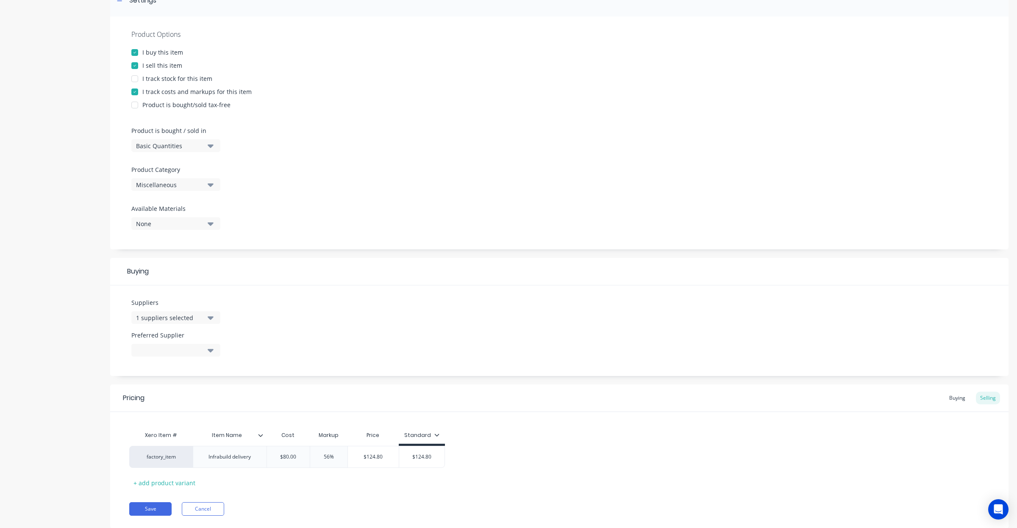
scroll to position [164, 0]
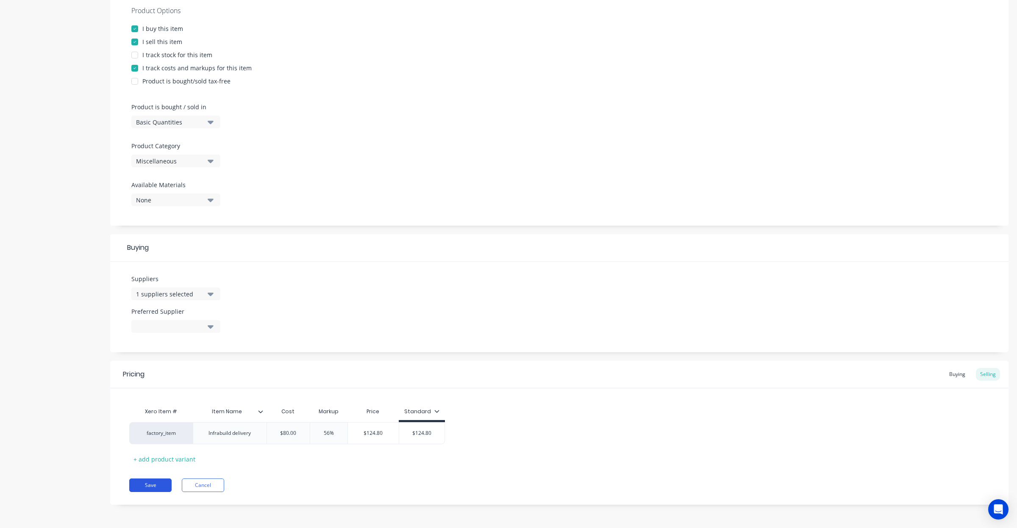
click at [162, 485] on button "Save" at bounding box center [150, 486] width 42 height 14
type textarea "x"
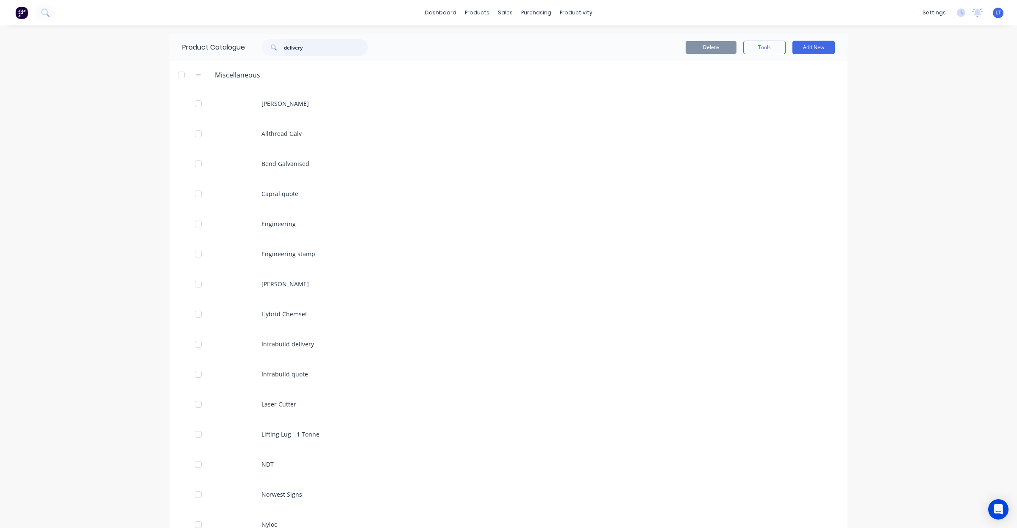
click at [333, 48] on input "delivery" at bounding box center [326, 47] width 84 height 17
click at [313, 47] on input "delivery" at bounding box center [326, 47] width 84 height 17
drag, startPoint x: 316, startPoint y: 50, endPoint x: 219, endPoint y: 49, distance: 97.0
click at [219, 49] on div "Product Catalogue delivery" at bounding box center [278, 47] width 219 height 27
type input "delivery"
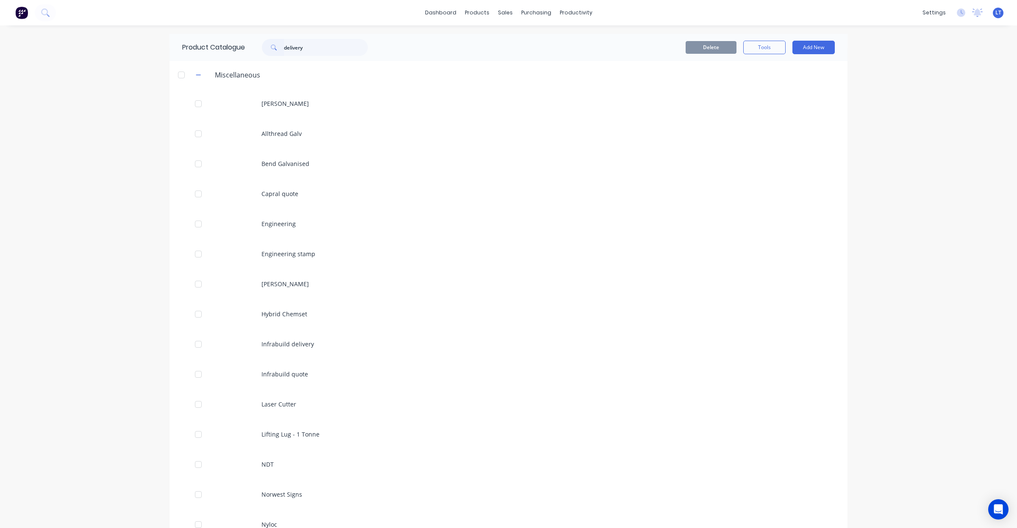
click at [291, 37] on div "Product Catalogue delivery" at bounding box center [278, 47] width 219 height 27
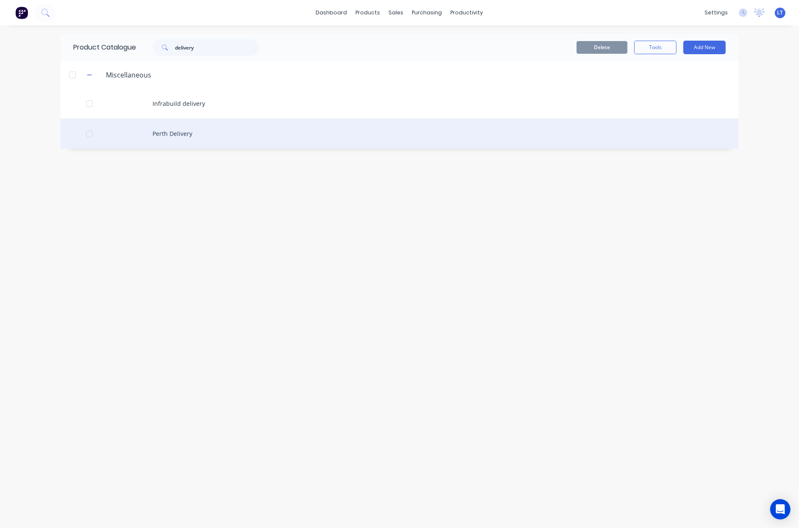
click at [191, 148] on div "Perth Delivery" at bounding box center [400, 134] width 678 height 30
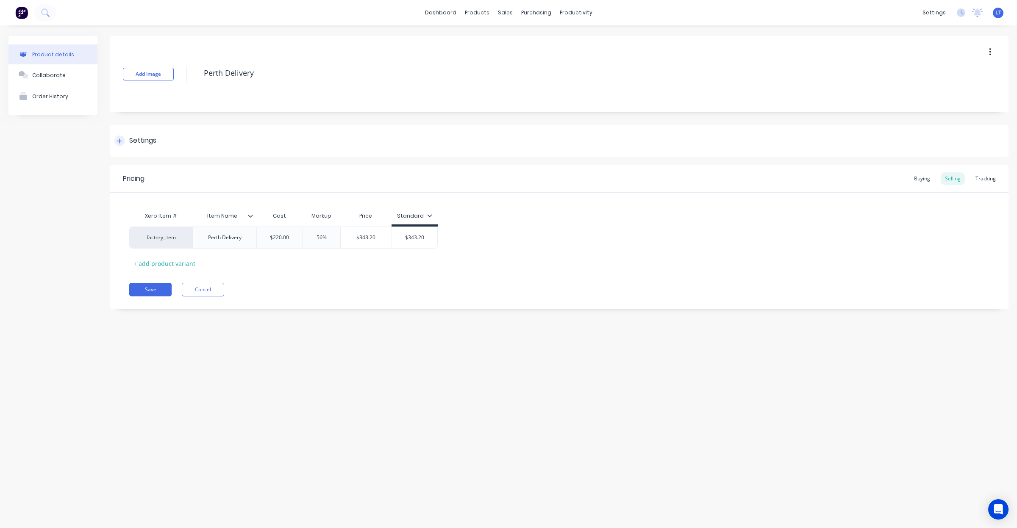
click at [162, 138] on div "Settings" at bounding box center [559, 141] width 898 height 32
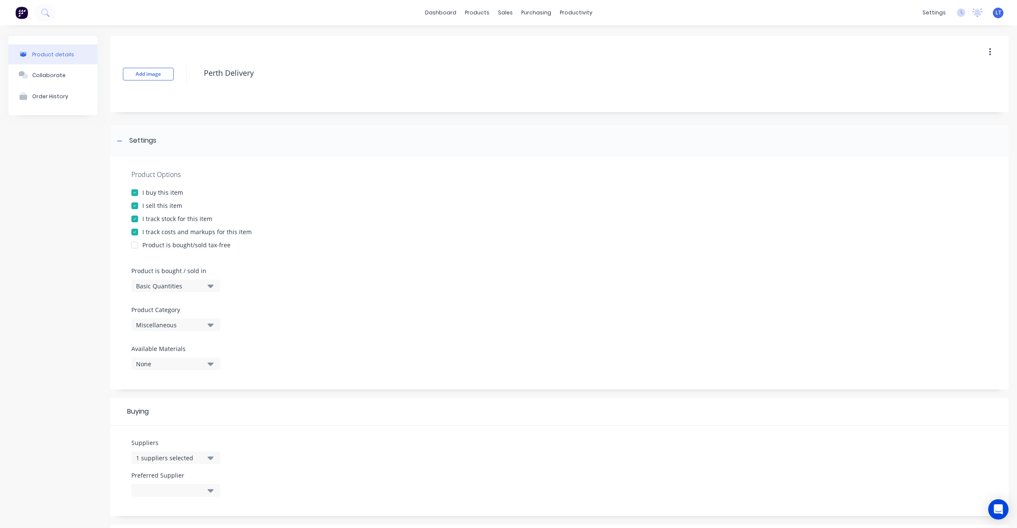
click at [181, 219] on div "I track stock for this item" at bounding box center [177, 218] width 70 height 9
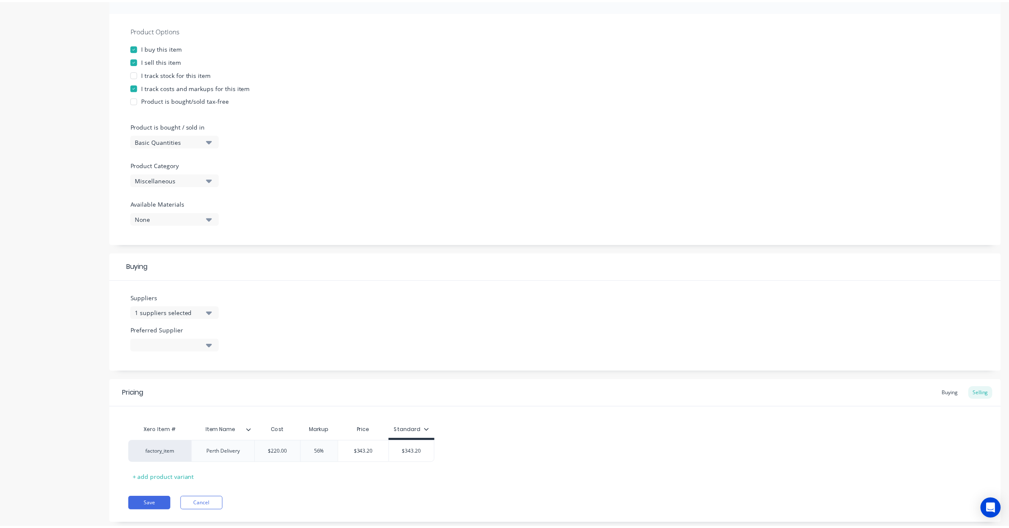
scroll to position [164, 0]
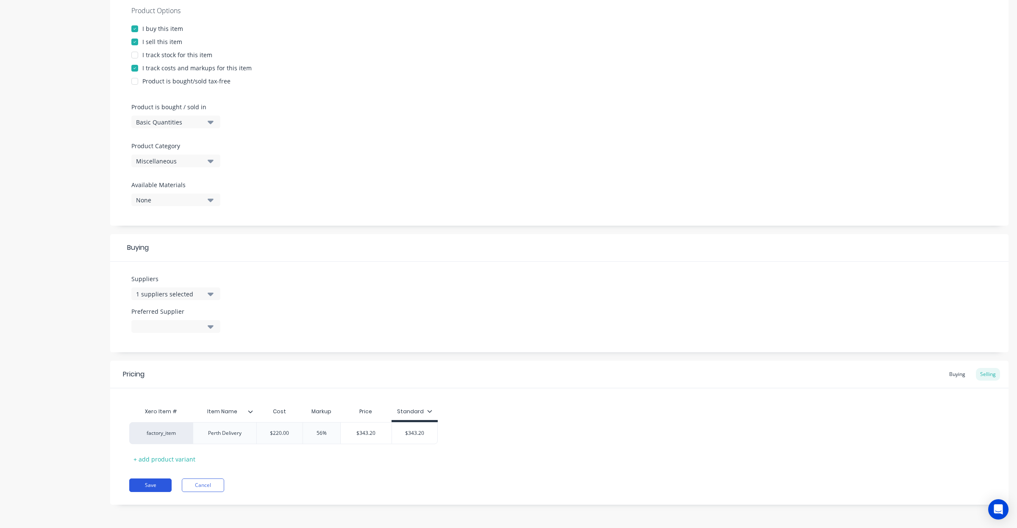
click at [142, 485] on button "Save" at bounding box center [150, 486] width 42 height 14
type textarea "x"
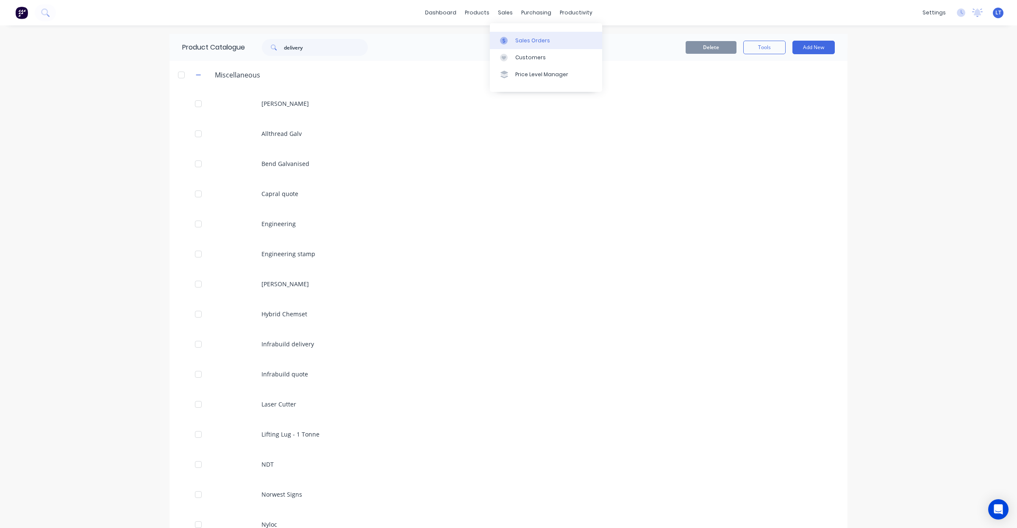
click at [517, 40] on div "Sales Orders" at bounding box center [532, 41] width 35 height 8
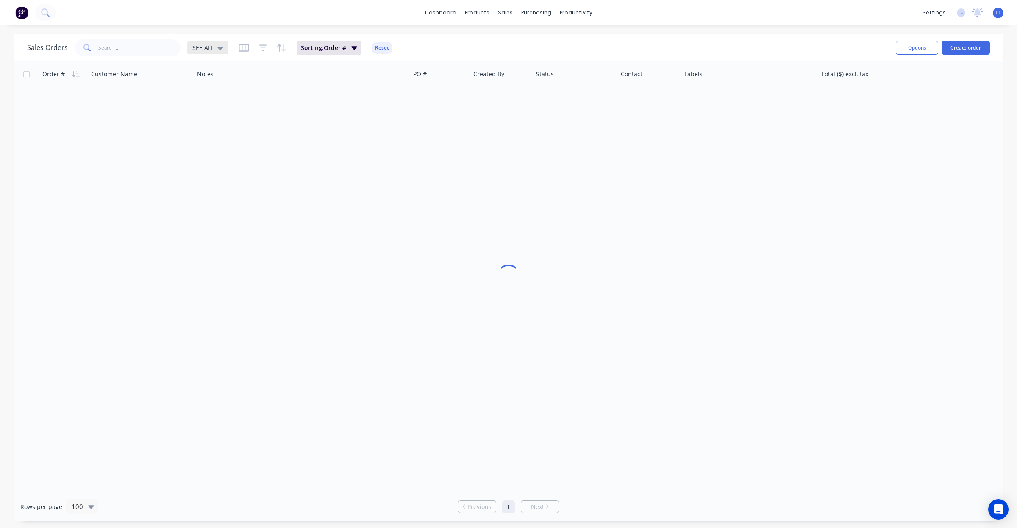
click at [217, 45] on icon at bounding box center [220, 47] width 6 height 9
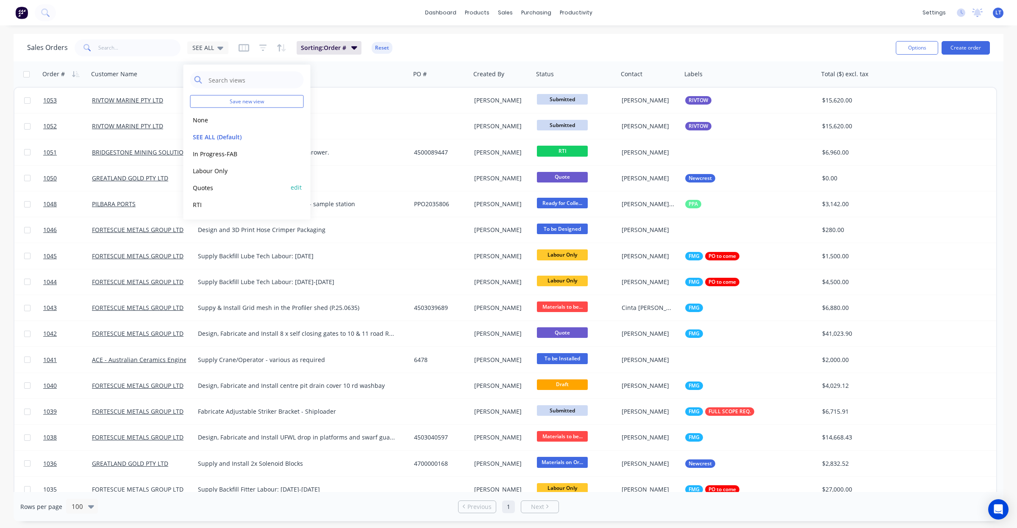
click at [227, 185] on button "Quotes" at bounding box center [238, 188] width 97 height 10
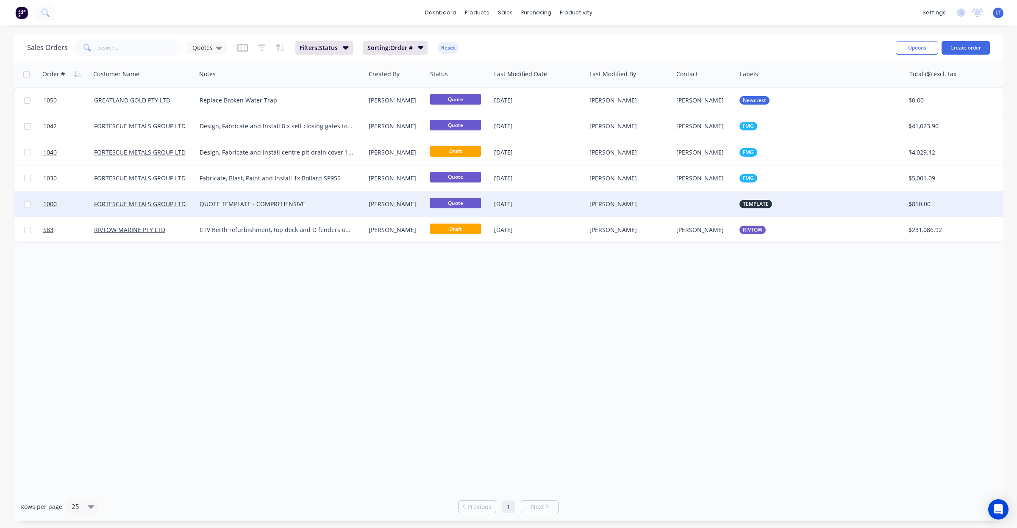
click at [663, 206] on div "[PERSON_NAME]" at bounding box center [627, 204] width 76 height 8
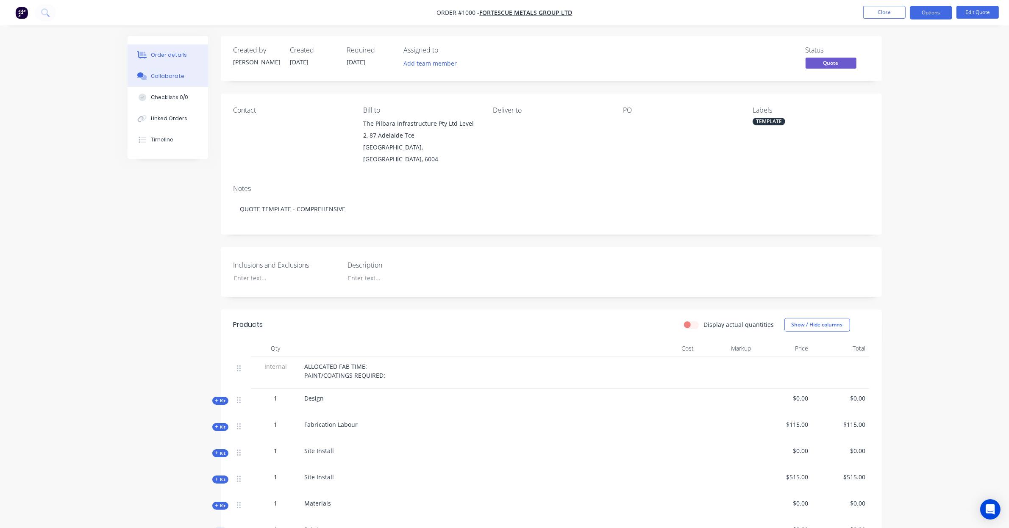
click at [178, 74] on div "Collaborate" at bounding box center [167, 76] width 33 height 8
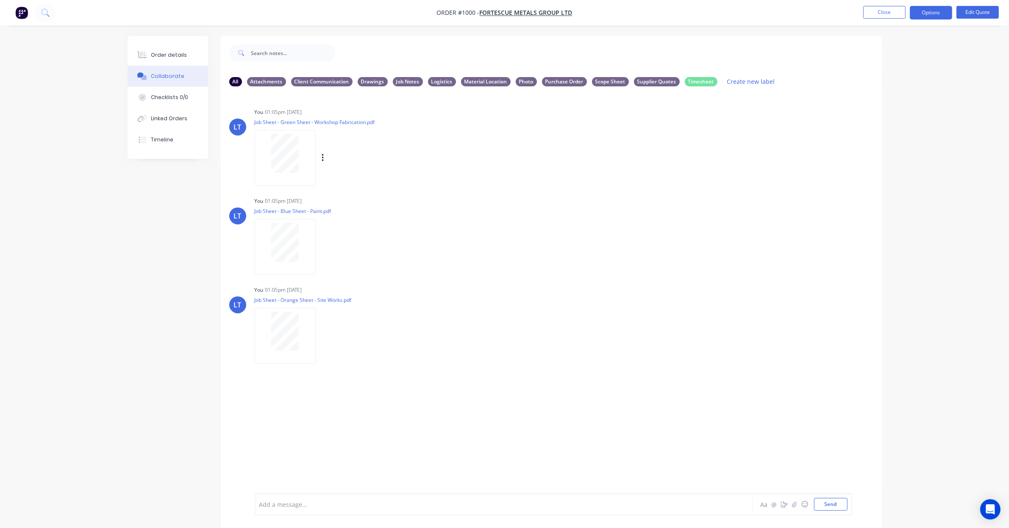
click at [324, 157] on div "Labels Download Delete" at bounding box center [366, 158] width 95 height 12
click at [316, 157] on div at bounding box center [287, 158] width 64 height 56
click at [322, 155] on icon "button" at bounding box center [323, 158] width 2 height 8
click at [359, 200] on button "Delete" at bounding box center [378, 199] width 95 height 19
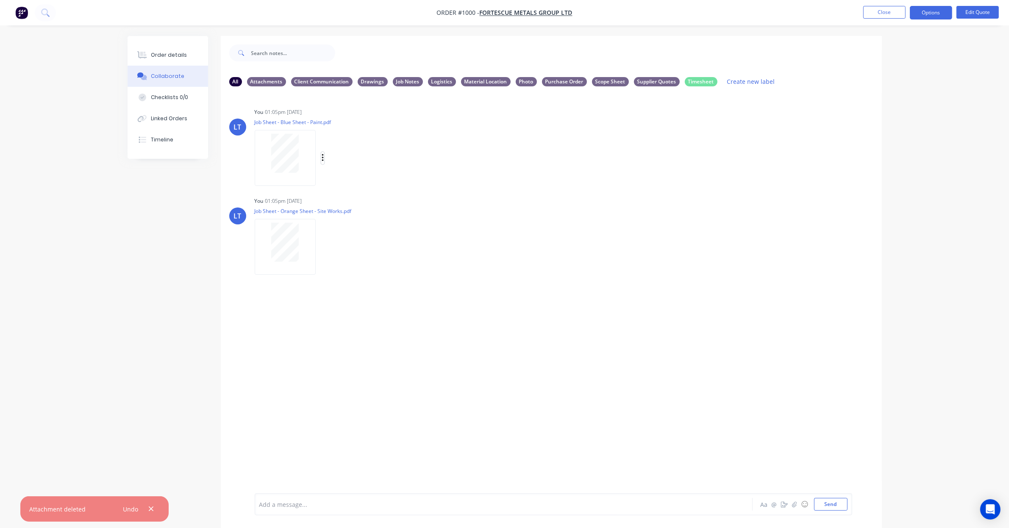
click at [323, 158] on icon "button" at bounding box center [323, 158] width 3 height 10
click at [339, 206] on button "Delete" at bounding box center [378, 199] width 95 height 19
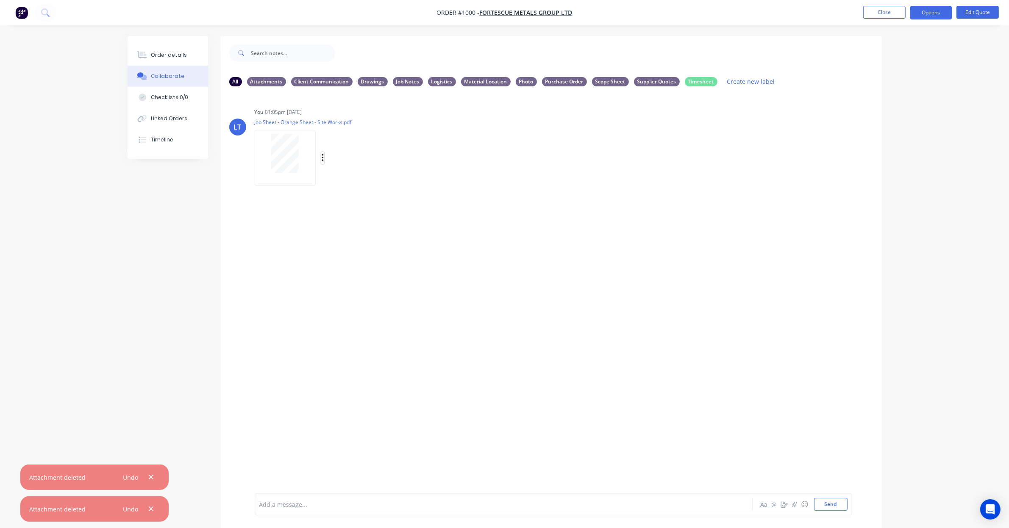
click at [323, 158] on icon "button" at bounding box center [323, 158] width 3 height 10
click at [0, 0] on button "Delete" at bounding box center [0, 0] width 0 height 0
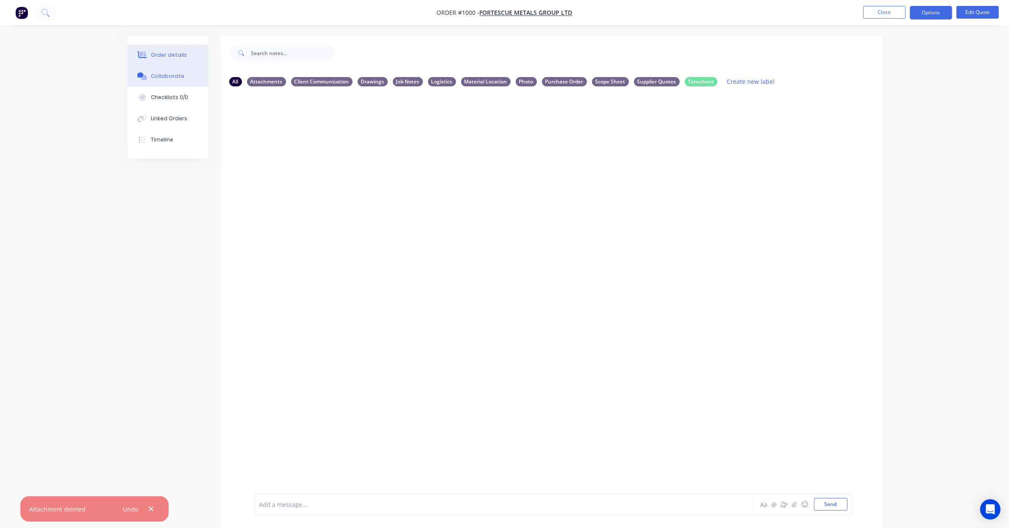
click at [164, 56] on div "Order details" at bounding box center [169, 55] width 36 height 8
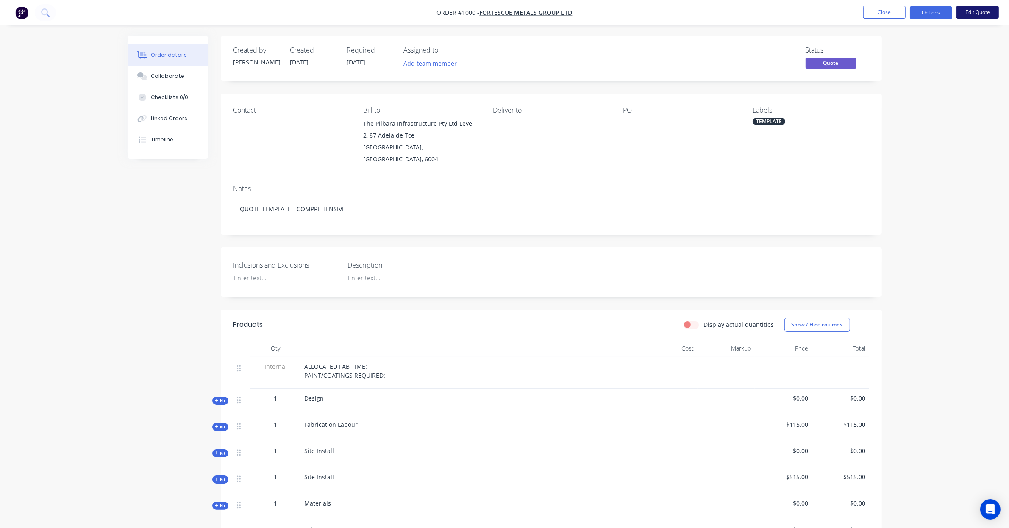
click at [974, 14] on button "Edit Quote" at bounding box center [977, 12] width 42 height 13
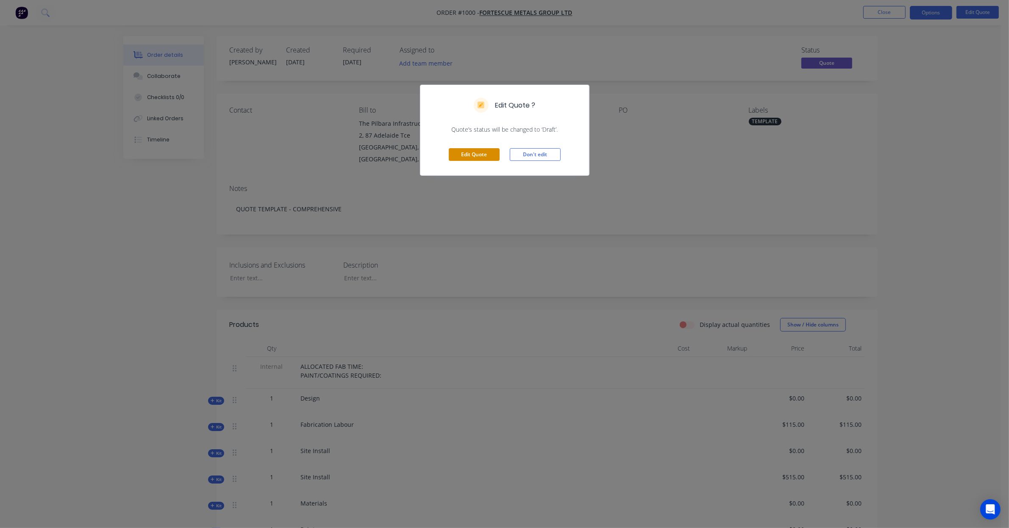
click at [472, 155] on button "Edit Quote" at bounding box center [474, 154] width 51 height 13
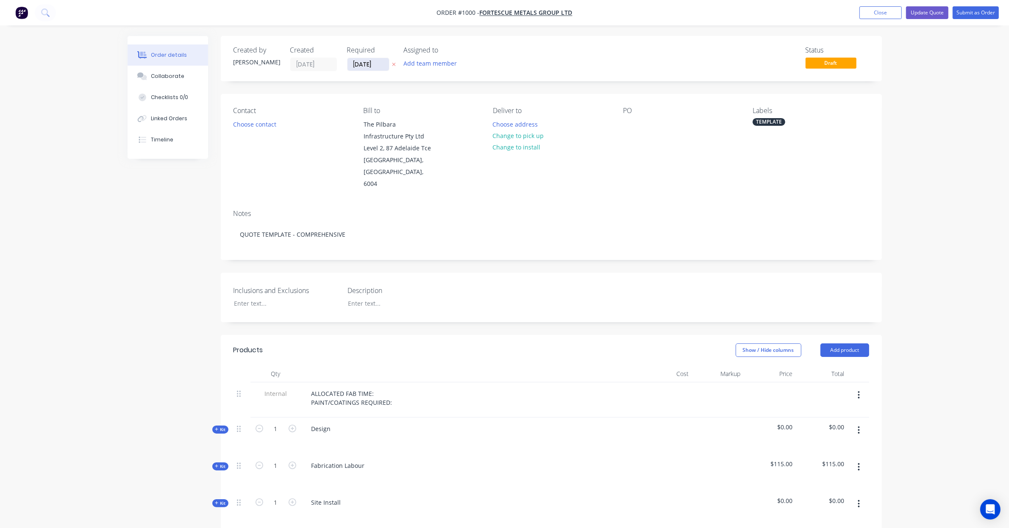
click at [392, 62] on icon at bounding box center [394, 64] width 4 height 5
click at [229, 238] on div "Notes QUOTE TEMPLATE - COMPREHENSIVE" at bounding box center [551, 231] width 661 height 57
drag, startPoint x: 223, startPoint y: 238, endPoint x: 194, endPoint y: 238, distance: 28.8
drag, startPoint x: 194, startPoint y: 238, endPoint x: 158, endPoint y: 232, distance: 36.9
click at [158, 232] on div "Created by Stuart Created 26/08/25 Required Assigned to Add team member Status …" at bounding box center [505, 533] width 754 height 994
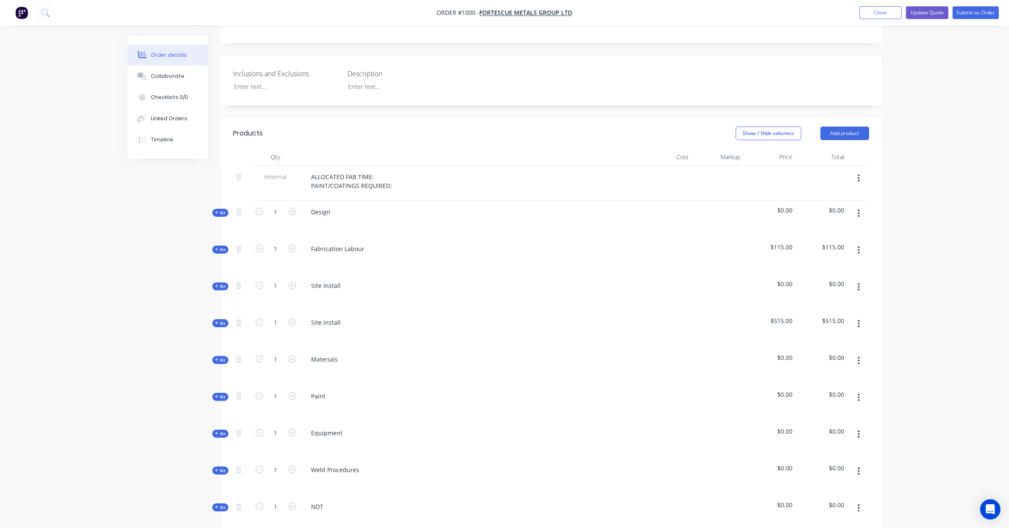
scroll to position [229, 0]
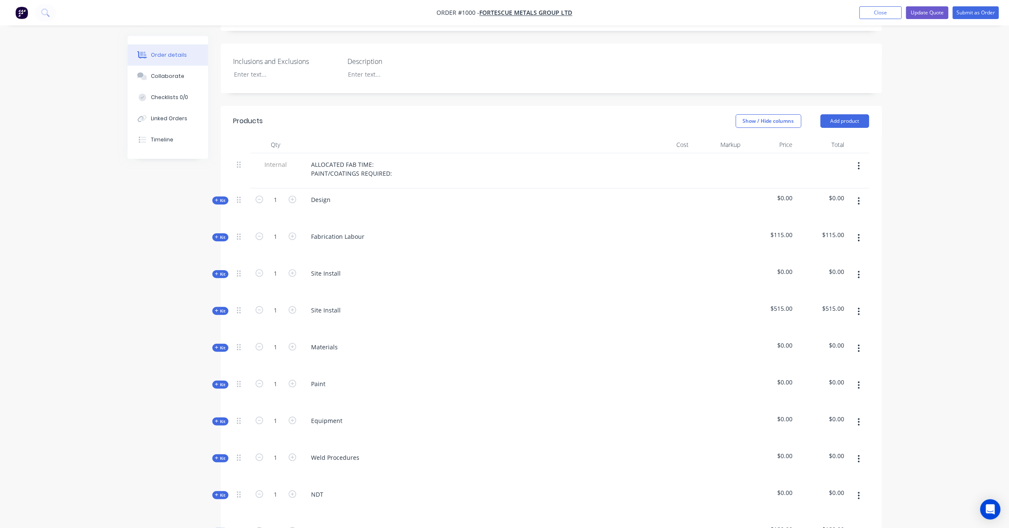
click at [859, 161] on icon "button" at bounding box center [858, 165] width 2 height 9
click at [852, 182] on div "Duplicate" at bounding box center [828, 188] width 65 height 12
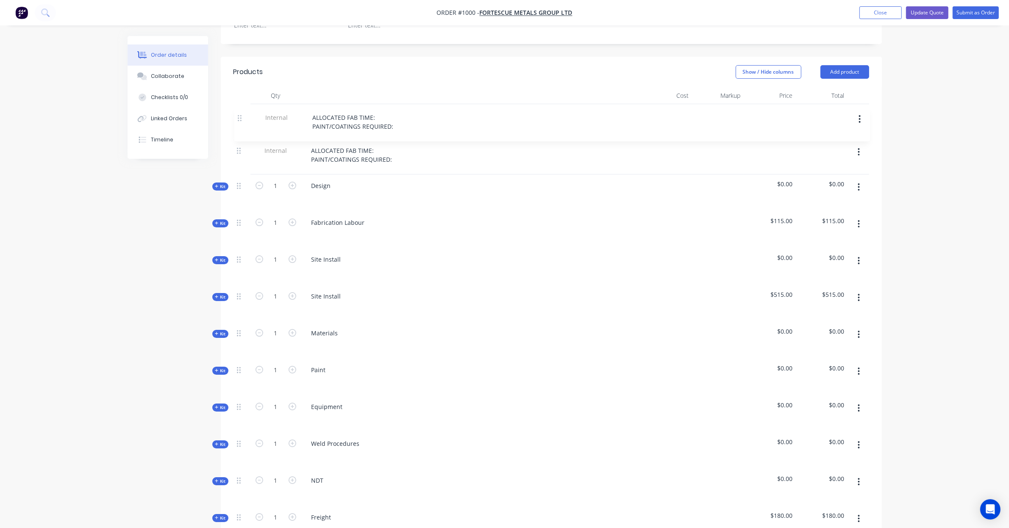
scroll to position [277, 0]
drag, startPoint x: 237, startPoint y: 472, endPoint x: 239, endPoint y: 130, distance: 342.3
click at [239, 130] on div "Internal ALLOCATED FAB TIME: PAINT/COATINGS REQUIRED: Kit 1 Design $0.00 $0.00 …" at bounding box center [550, 325] width 635 height 439
click at [357, 114] on div "ALLOCATED FAB TIME: PAINT/COATINGS REQUIRED:" at bounding box center [352, 121] width 94 height 21
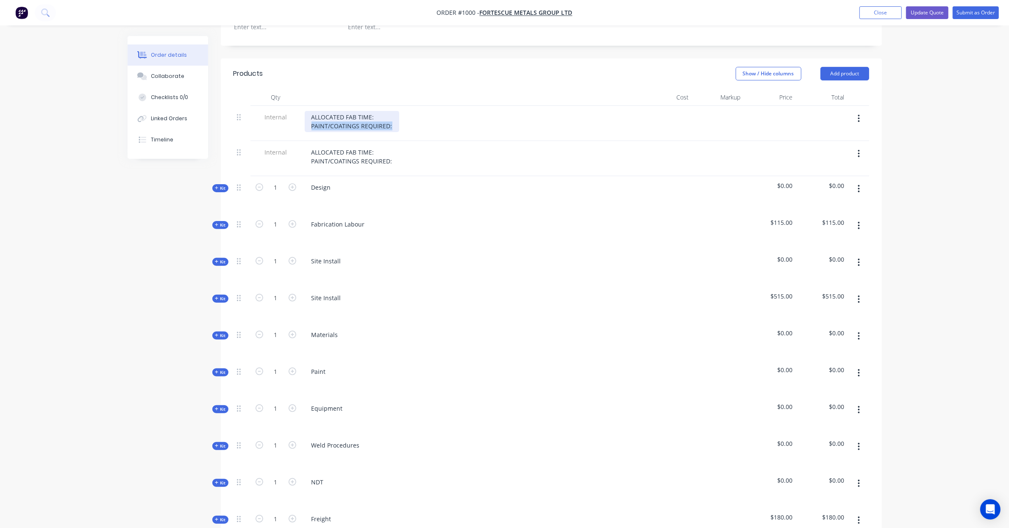
click at [357, 114] on div "ALLOCATED FAB TIME: PAINT/COATINGS REQUIRED:" at bounding box center [352, 121] width 94 height 21
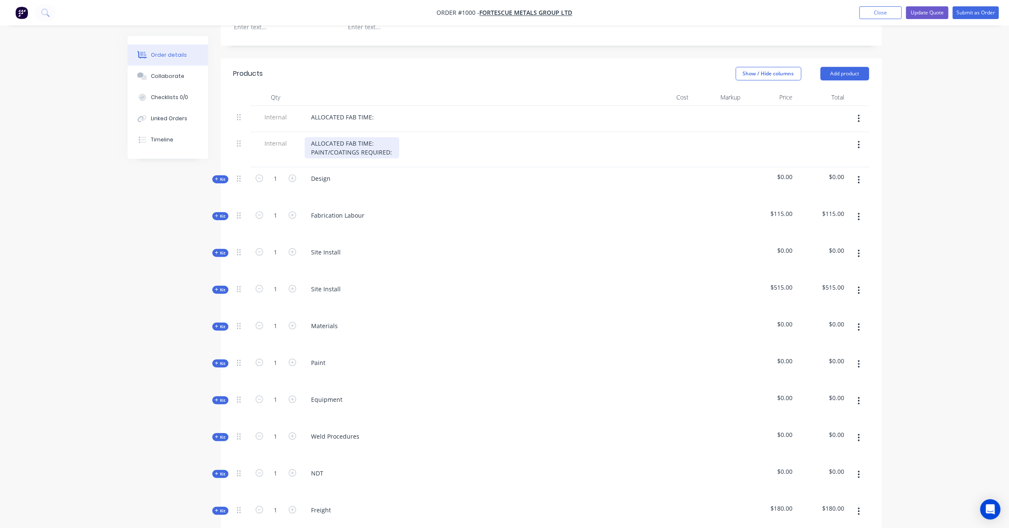
click at [360, 137] on div "ALLOCATED FAB TIME: PAINT/COATINGS REQUIRED:" at bounding box center [352, 147] width 94 height 21
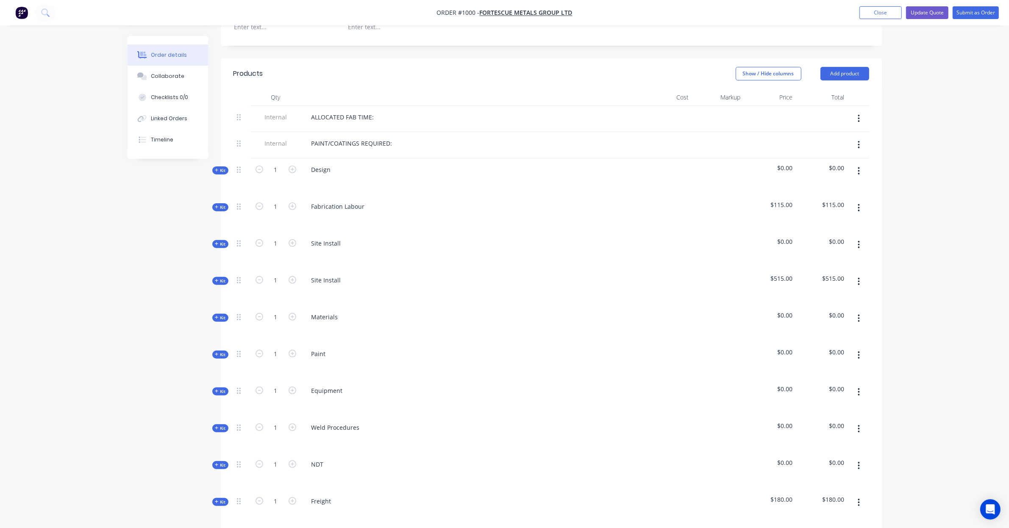
click at [926, 171] on div "Order details Collaborate Checklists 0/0 Linked Orders Timeline Order details C…" at bounding box center [504, 246] width 1009 height 1047
click at [913, 162] on div "Order details Collaborate Checklists 0/0 Linked Orders Timeline Order details C…" at bounding box center [504, 246] width 1009 height 1047
drag, startPoint x: 912, startPoint y: 159, endPoint x: 909, endPoint y: 149, distance: 11.0
click at [909, 149] on div "Order details Collaborate Checklists 0/0 Linked Orders Timeline Order details C…" at bounding box center [504, 246] width 1009 height 1047
drag, startPoint x: 910, startPoint y: 135, endPoint x: 904, endPoint y: 126, distance: 10.1
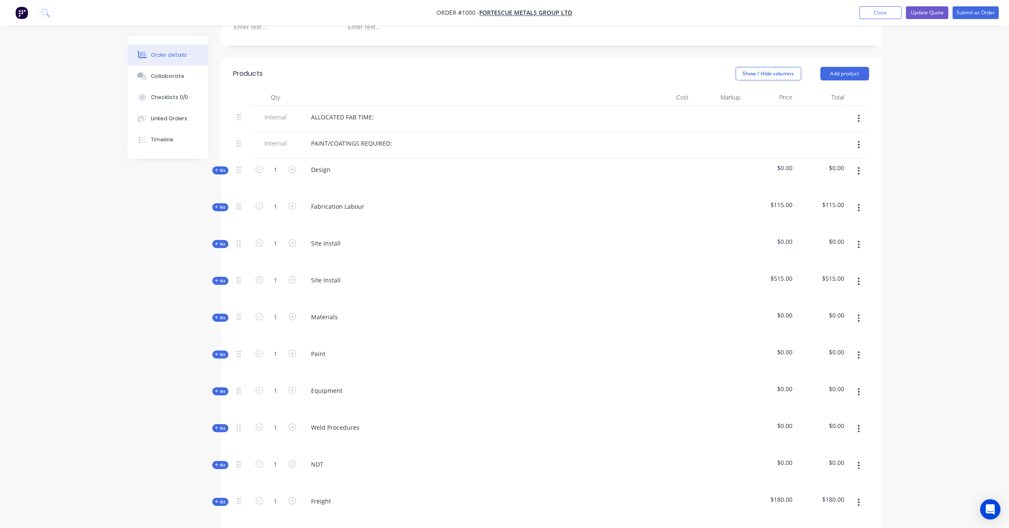
click at [904, 126] on div "Order details Collaborate Checklists 0/0 Linked Orders Timeline Order details C…" at bounding box center [504, 246] width 1009 height 1047
click at [225, 167] on span "Kit" at bounding box center [220, 170] width 11 height 6
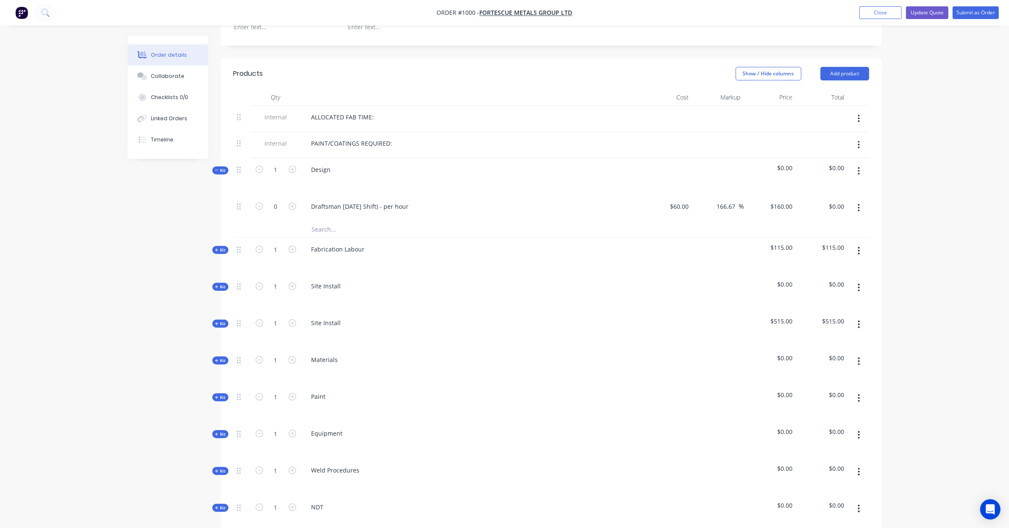
click at [217, 168] on icon at bounding box center [217, 170] width 4 height 4
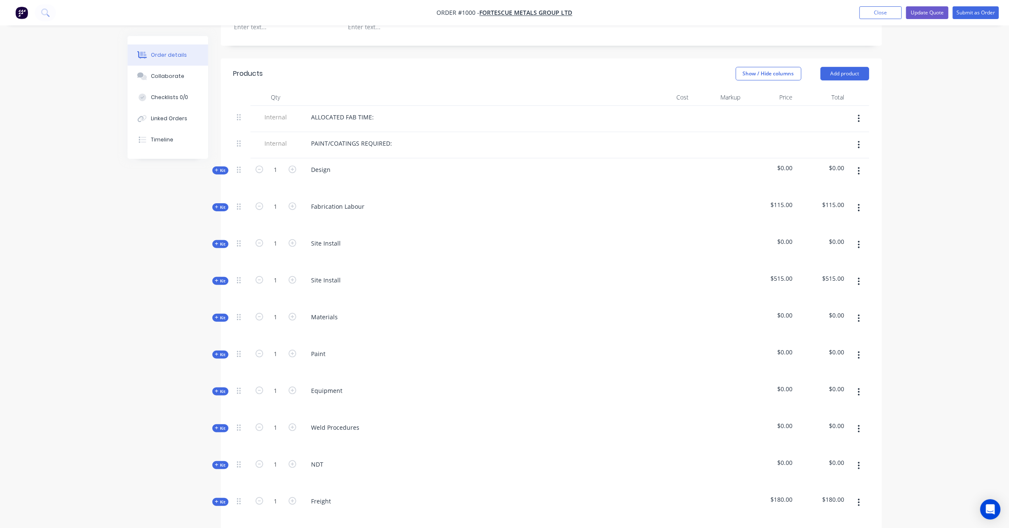
click at [215, 205] on icon at bounding box center [217, 207] width 4 height 4
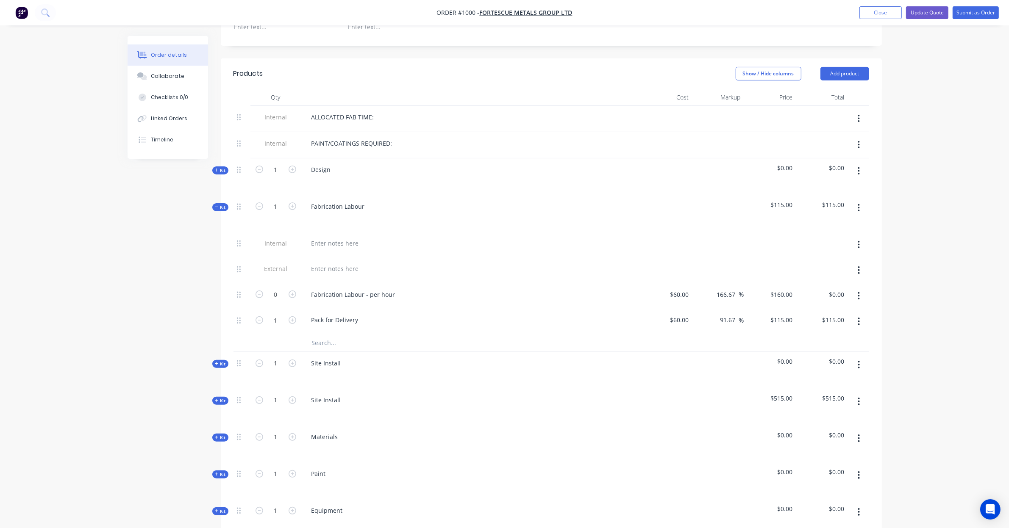
click at [219, 204] on span "Kit" at bounding box center [220, 207] width 11 height 6
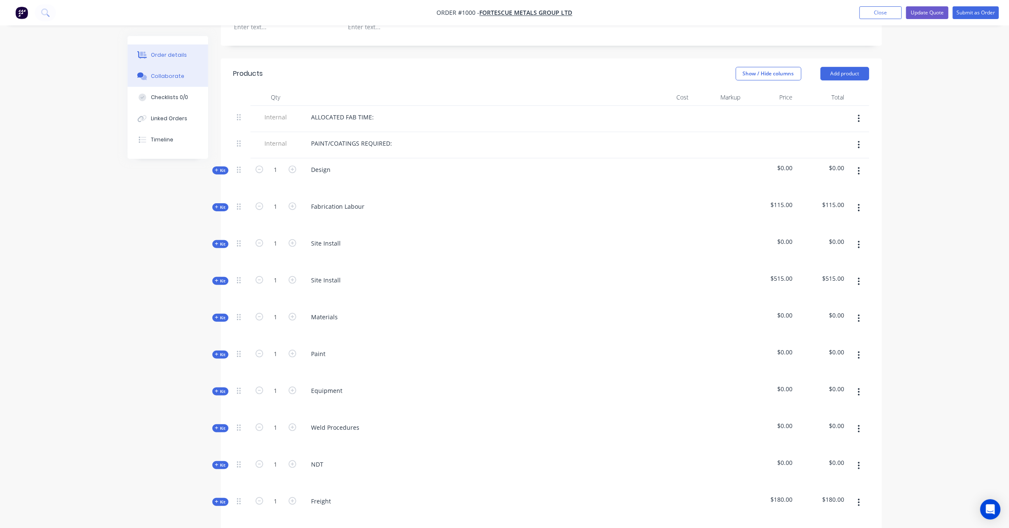
click at [183, 79] on button "Collaborate" at bounding box center [168, 76] width 80 height 21
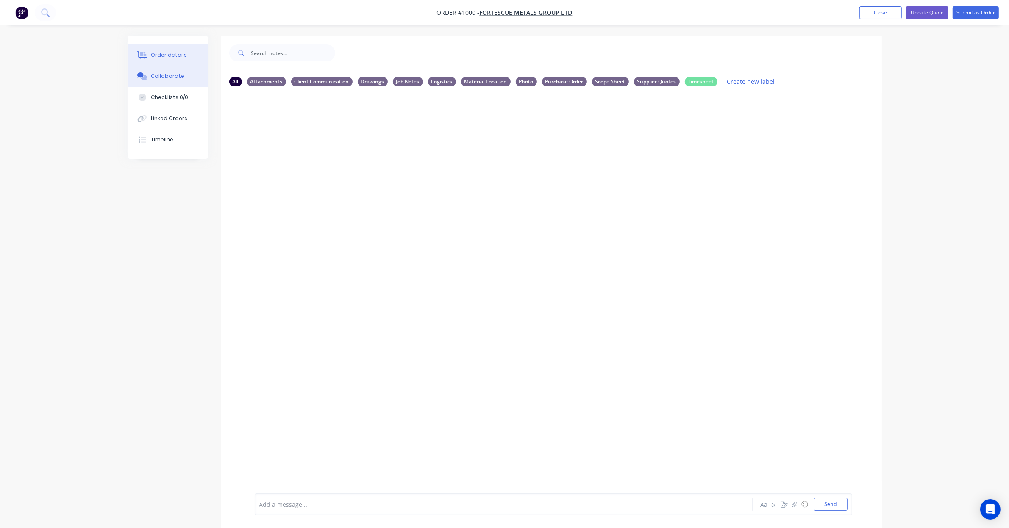
scroll to position [13, 0]
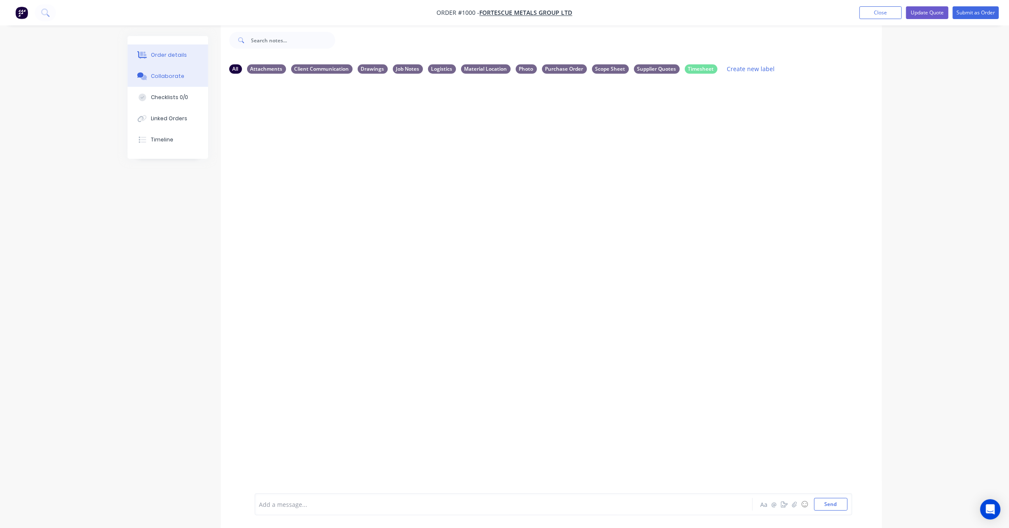
click at [179, 54] on div "Order details" at bounding box center [169, 55] width 36 height 8
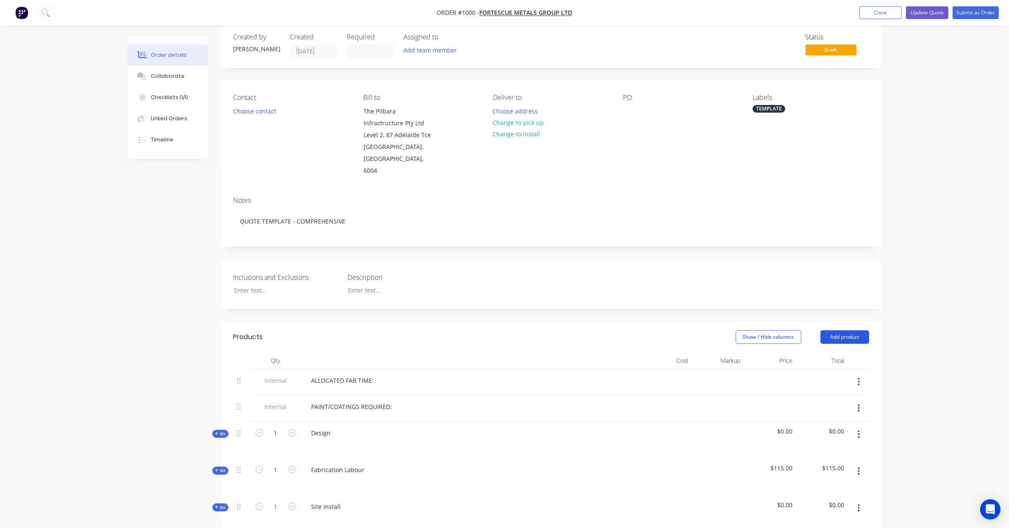
click at [837, 330] on button "Add product" at bounding box center [844, 337] width 49 height 14
click at [831, 352] on div "Product catalogue" at bounding box center [828, 358] width 65 height 12
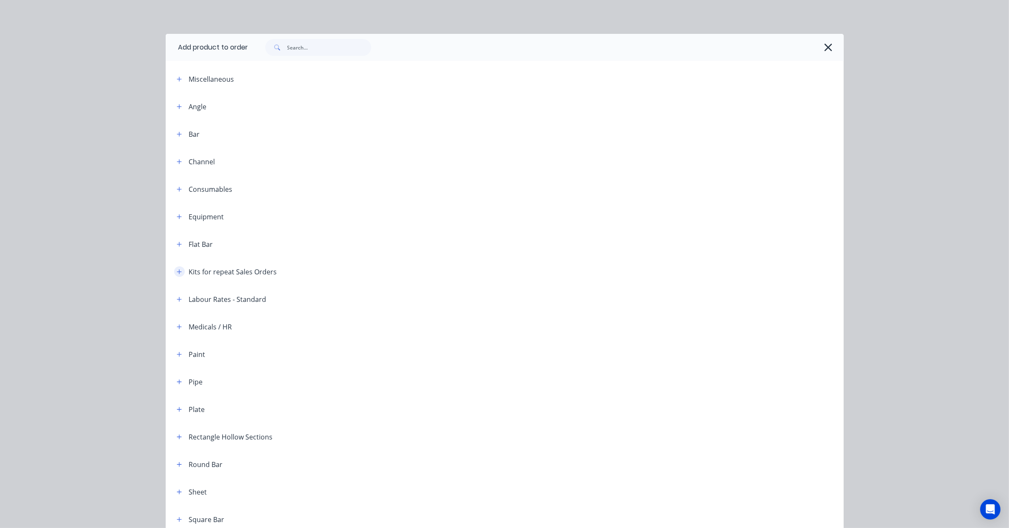
click at [177, 274] on icon "button" at bounding box center [179, 272] width 5 height 6
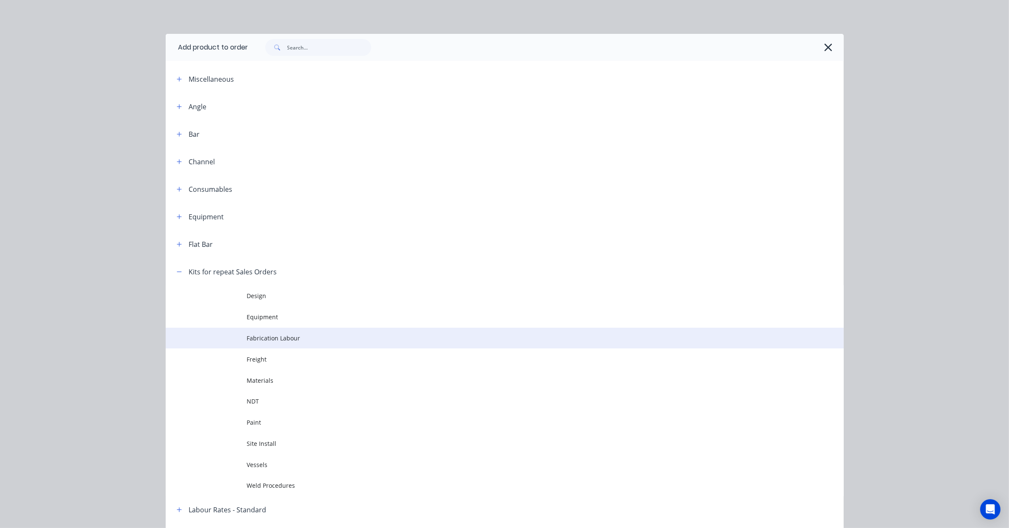
click at [287, 339] on span "Fabrication Labour" at bounding box center [485, 338] width 477 height 9
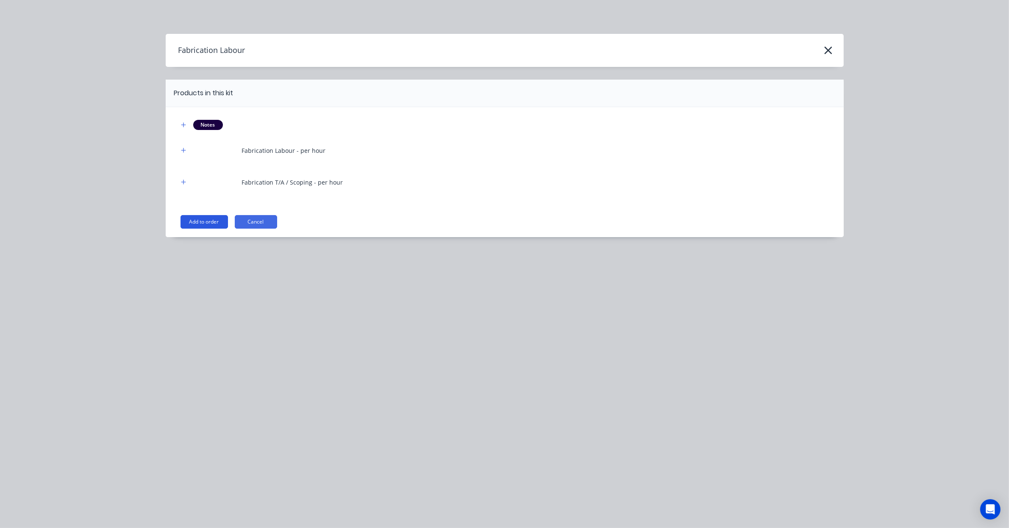
click at [214, 221] on button "Add to order" at bounding box center [203, 222] width 47 height 14
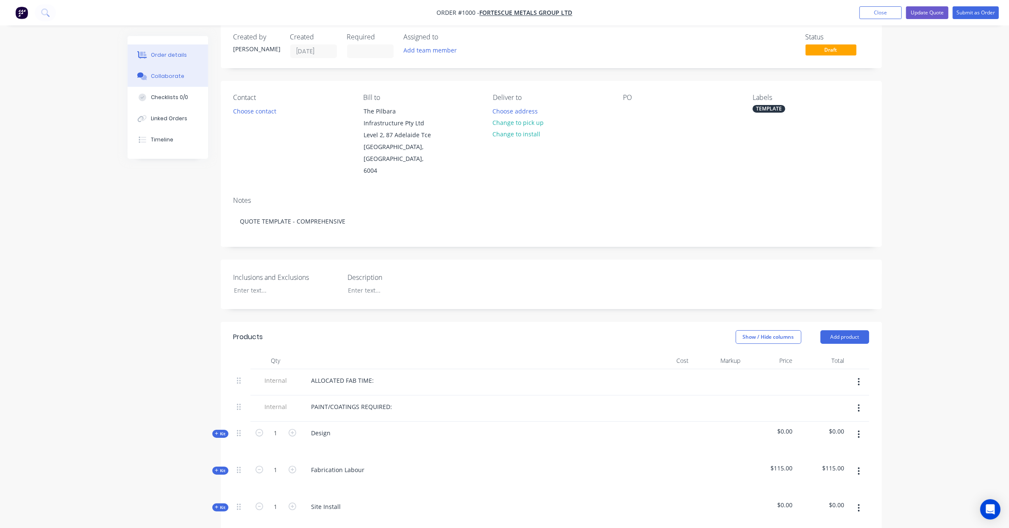
click at [149, 79] on button "Collaborate" at bounding box center [168, 76] width 80 height 21
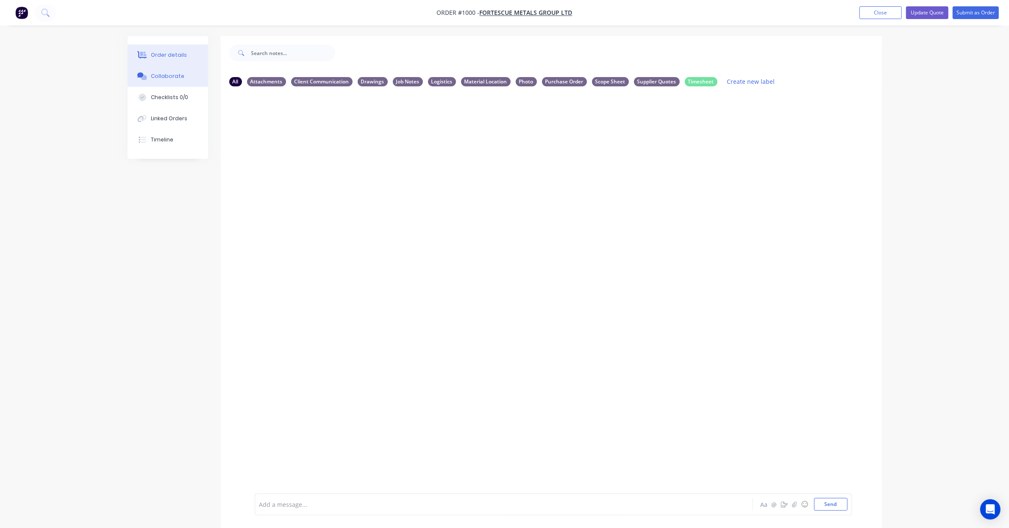
click at [172, 53] on div "Order details" at bounding box center [169, 55] width 36 height 8
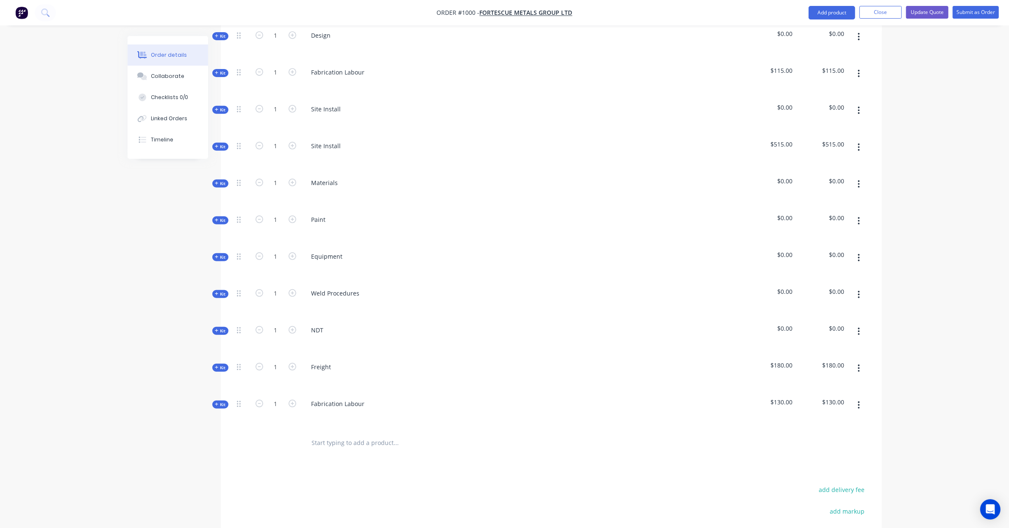
scroll to position [512, 0]
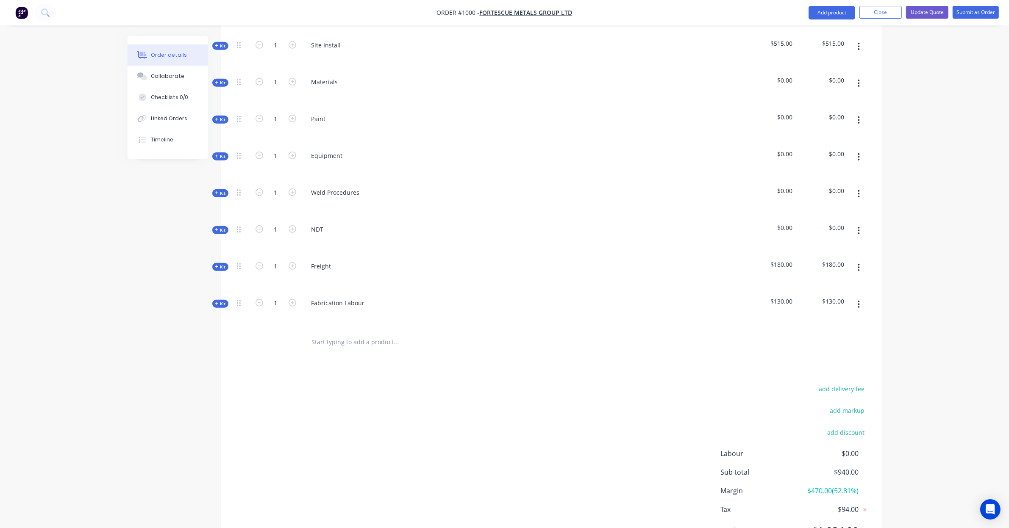
click at [854, 297] on button "button" at bounding box center [859, 304] width 20 height 15
click at [841, 372] on div "Delete" at bounding box center [828, 378] width 65 height 12
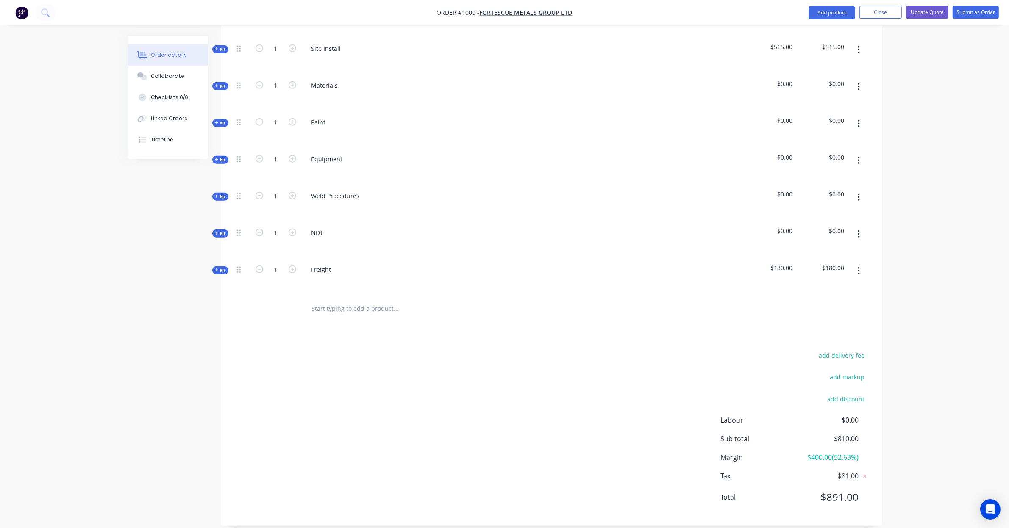
click at [940, 331] on div "Order details Collaborate Checklists 0/0 Linked Orders Timeline Order details C…" at bounding box center [504, 15] width 1009 height 1047
drag, startPoint x: 940, startPoint y: 331, endPoint x: 926, endPoint y: 309, distance: 26.1
click at [924, 314] on div "Order details Collaborate Checklists 0/0 Linked Orders Timeline Order details C…" at bounding box center [504, 15] width 1009 height 1047
click at [928, 305] on div "Order details Collaborate Checklists 0/0 Linked Orders Timeline Order details C…" at bounding box center [504, 15] width 1009 height 1047
drag, startPoint x: 928, startPoint y: 303, endPoint x: 916, endPoint y: 274, distance: 31.3
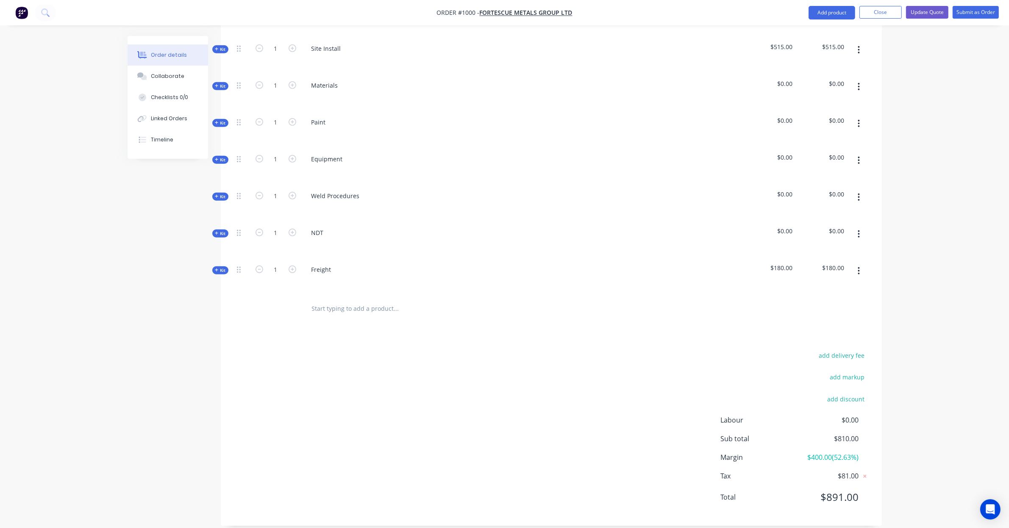
drag, startPoint x: 916, startPoint y: 274, endPoint x: 907, endPoint y: 253, distance: 22.4
click at [907, 253] on div "Order details Collaborate Checklists 0/0 Linked Orders Timeline Order details C…" at bounding box center [504, 15] width 1009 height 1047
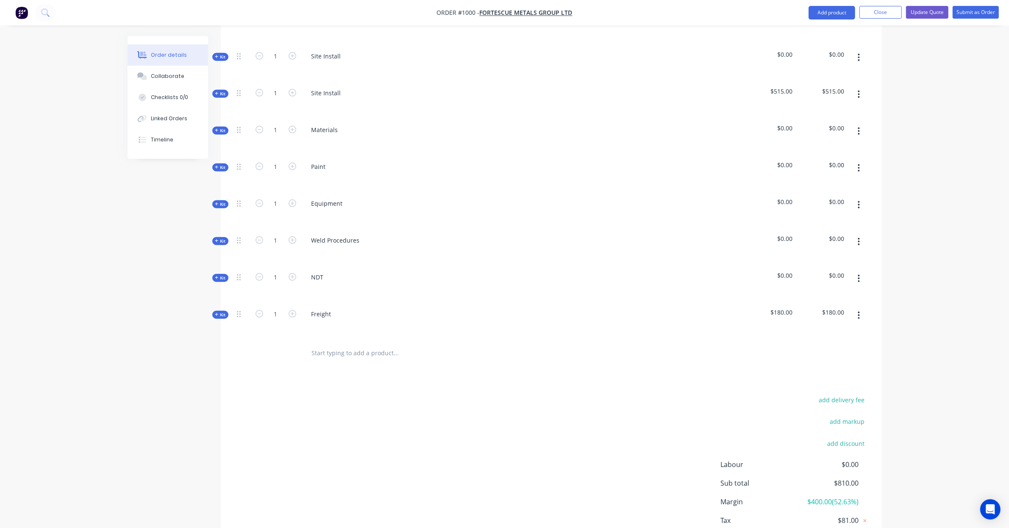
scroll to position [420, 0]
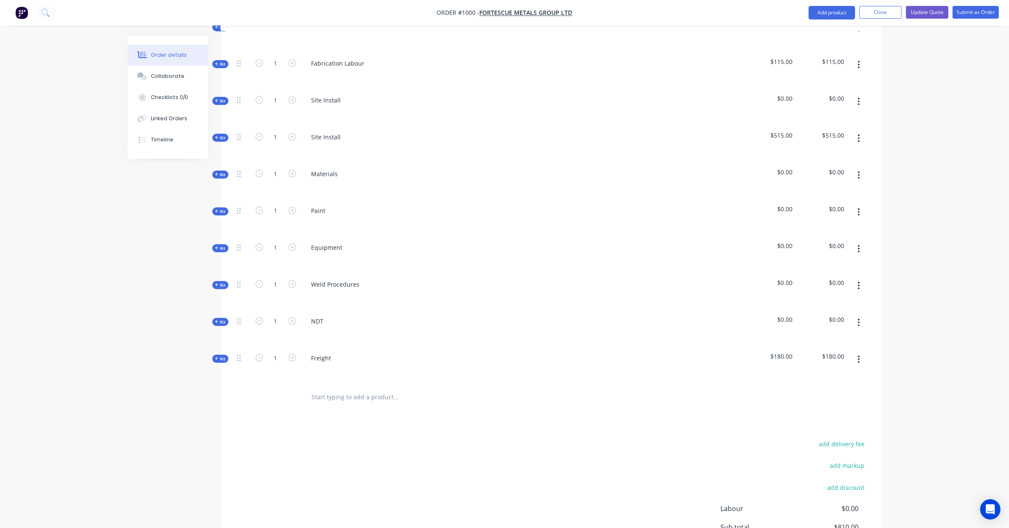
click at [218, 246] on icon at bounding box center [217, 248] width 4 height 4
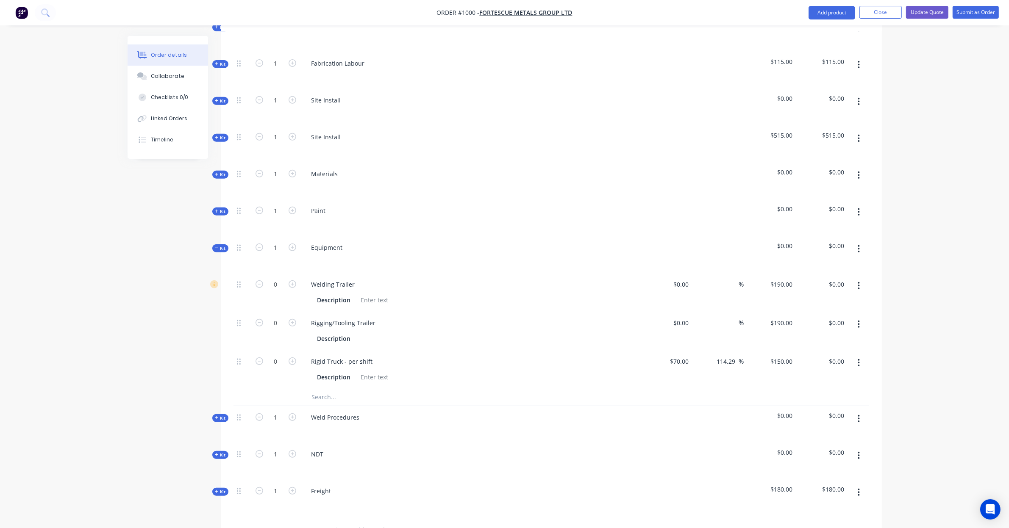
click at [227, 414] on div "Kit" at bounding box center [220, 418] width 16 height 8
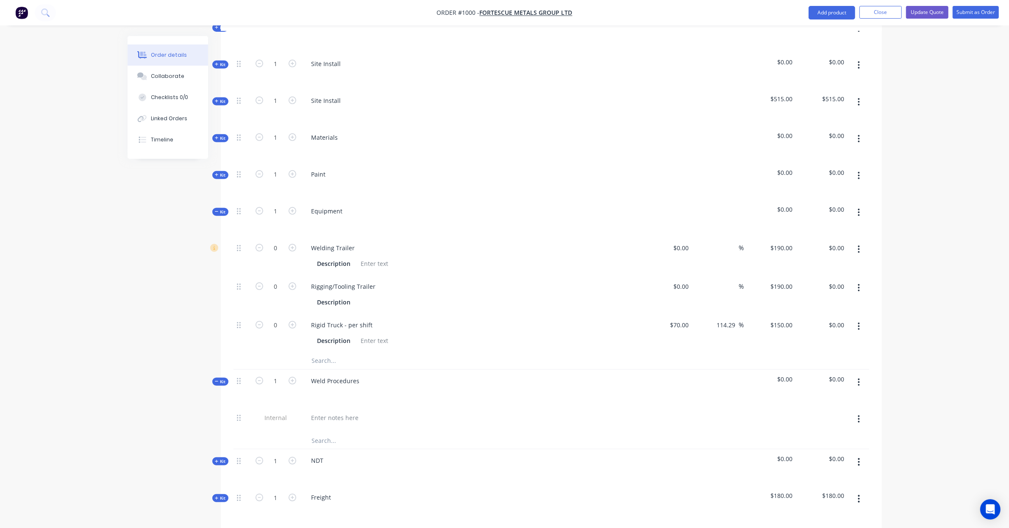
scroll to position [473, 0]
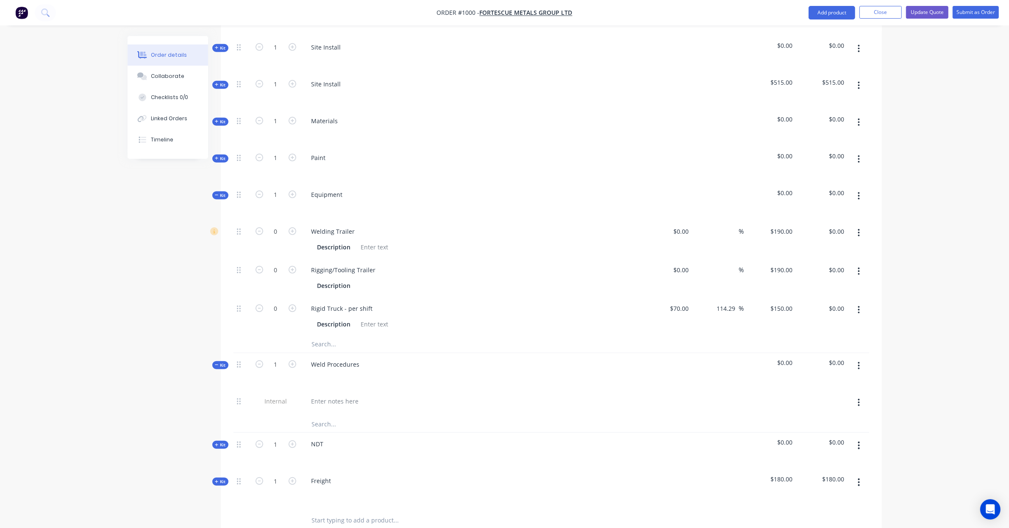
click at [225, 362] on span "Kit" at bounding box center [220, 365] width 11 height 6
click at [217, 400] on icon at bounding box center [217, 402] width 4 height 4
click at [219, 399] on span "Kit" at bounding box center [220, 402] width 11 height 6
click at [219, 192] on span "Kit" at bounding box center [220, 195] width 11 height 6
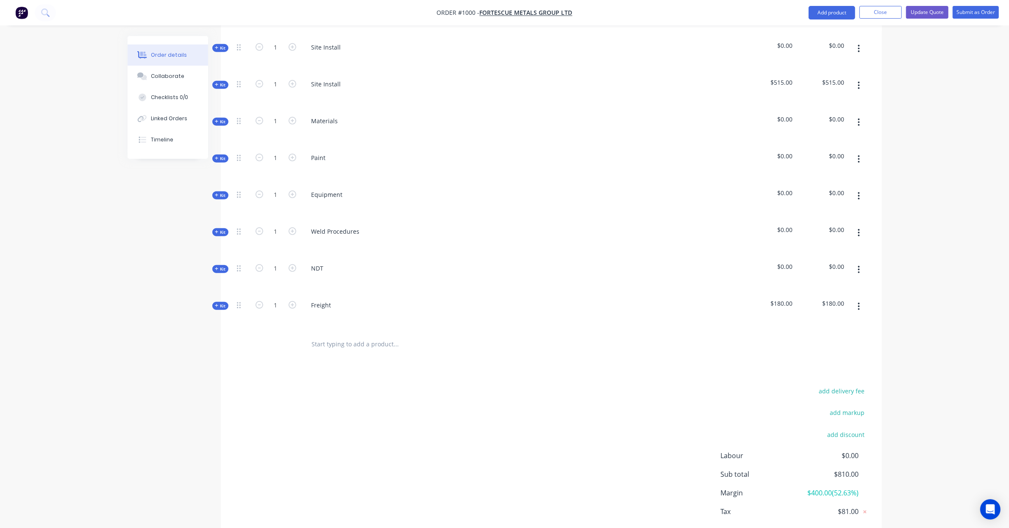
click at [219, 155] on span "Kit" at bounding box center [220, 158] width 11 height 6
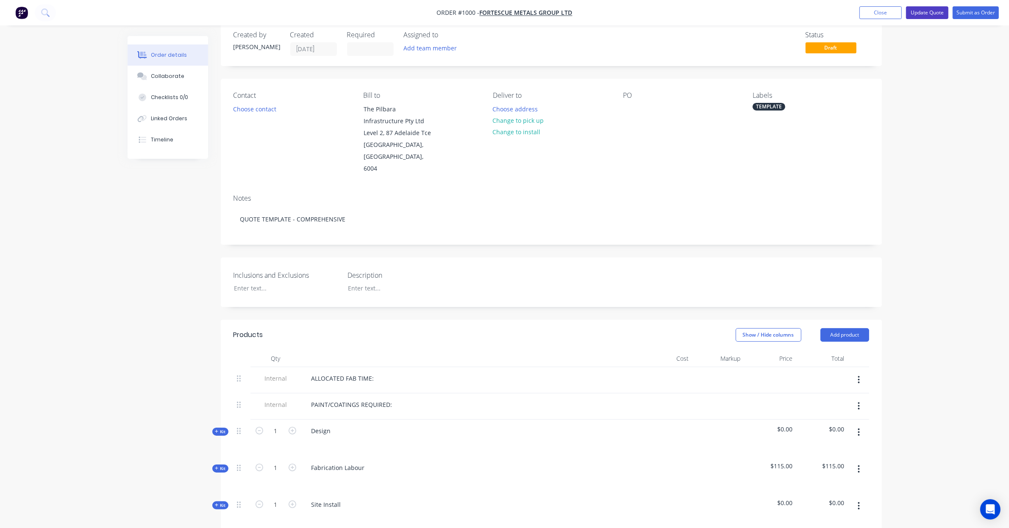
scroll to position [14, 0]
click at [930, 15] on button "Update Quote" at bounding box center [927, 12] width 42 height 13
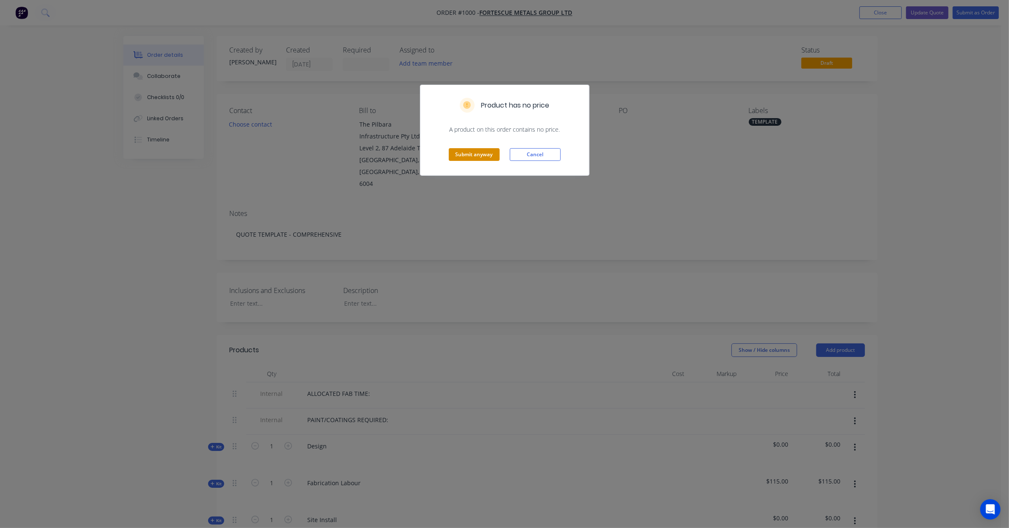
click at [476, 155] on button "Submit anyway" at bounding box center [474, 154] width 51 height 13
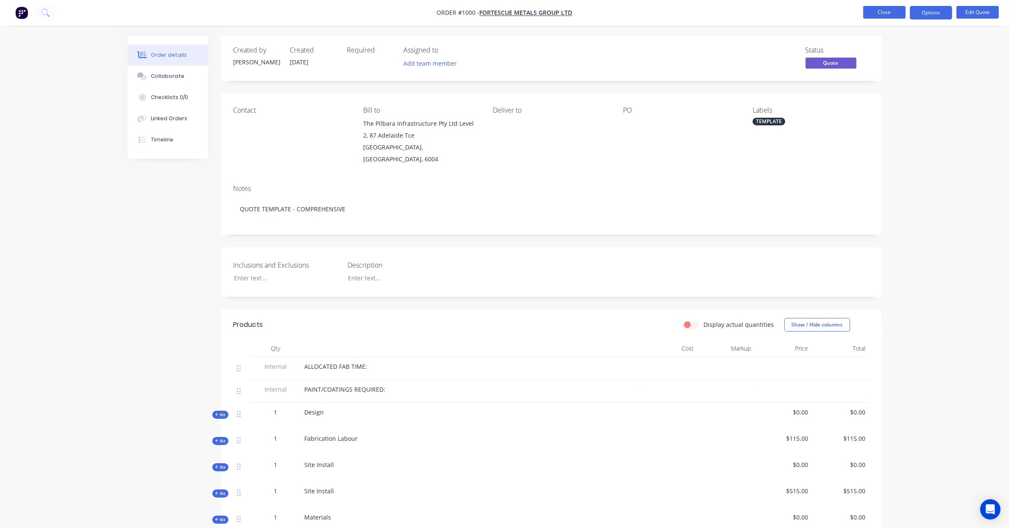
click at [890, 11] on button "Close" at bounding box center [884, 12] width 42 height 13
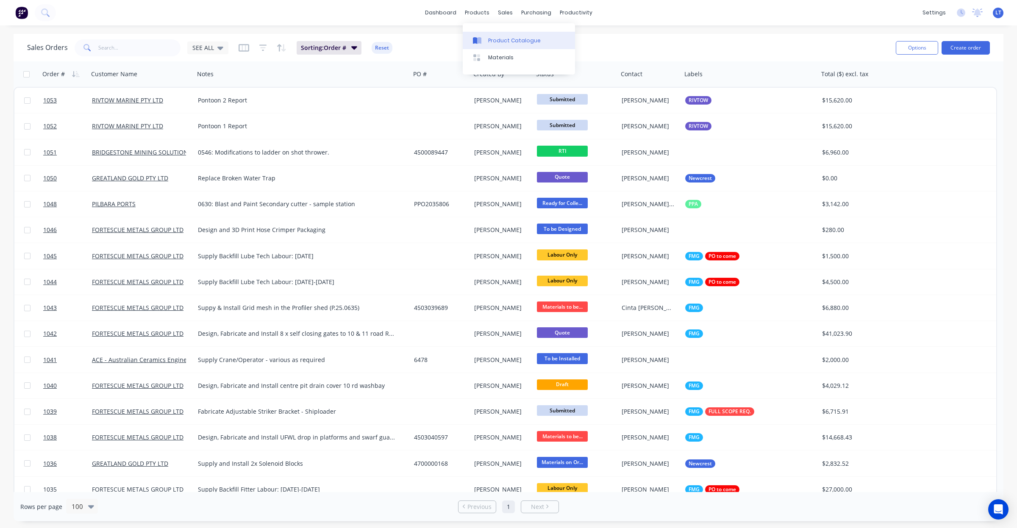
click at [493, 37] on div "Product Catalogue" at bounding box center [514, 41] width 53 height 8
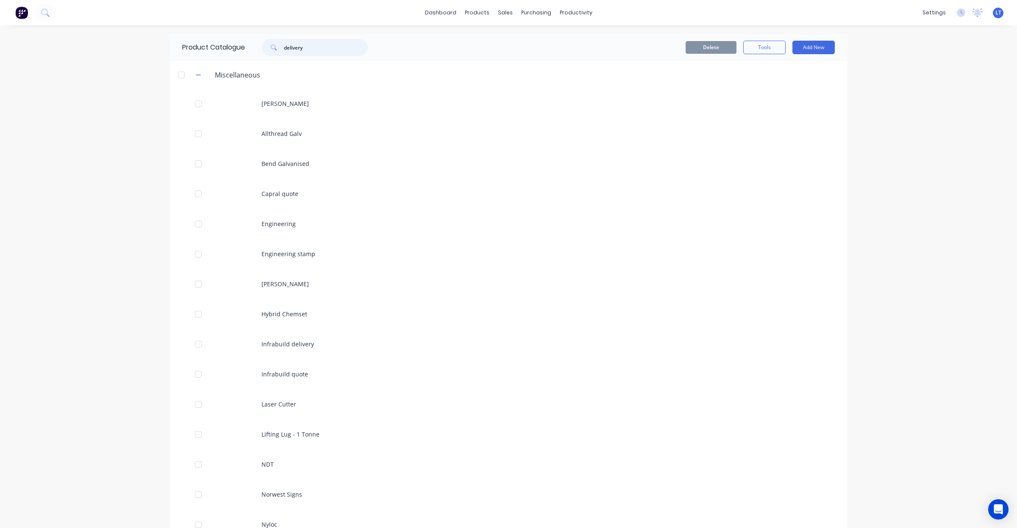
drag, startPoint x: 341, startPoint y: 47, endPoint x: 189, endPoint y: 39, distance: 153.1
click at [189, 39] on div "Product Catalogue delivery" at bounding box center [278, 47] width 219 height 27
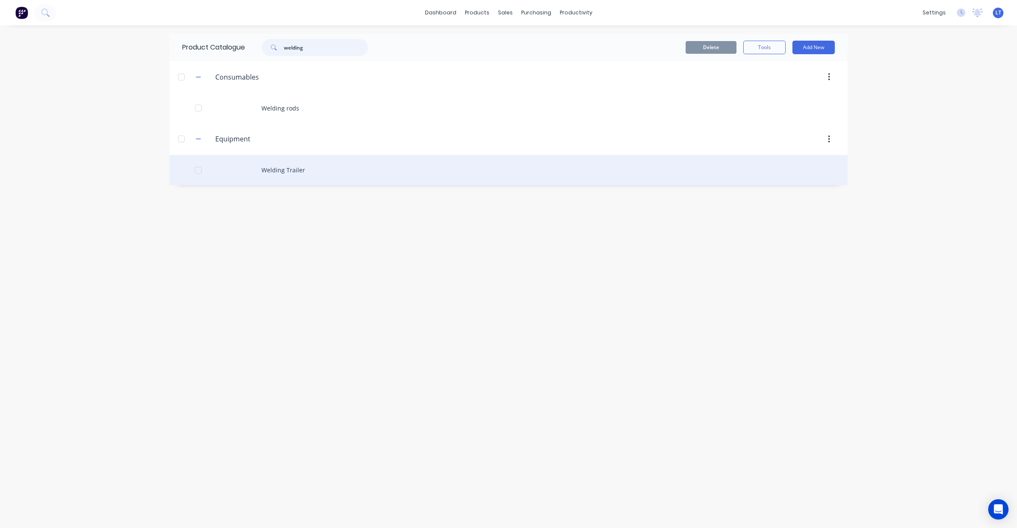
type input "welding"
click at [299, 172] on div "Welding Trailer" at bounding box center [508, 170] width 678 height 30
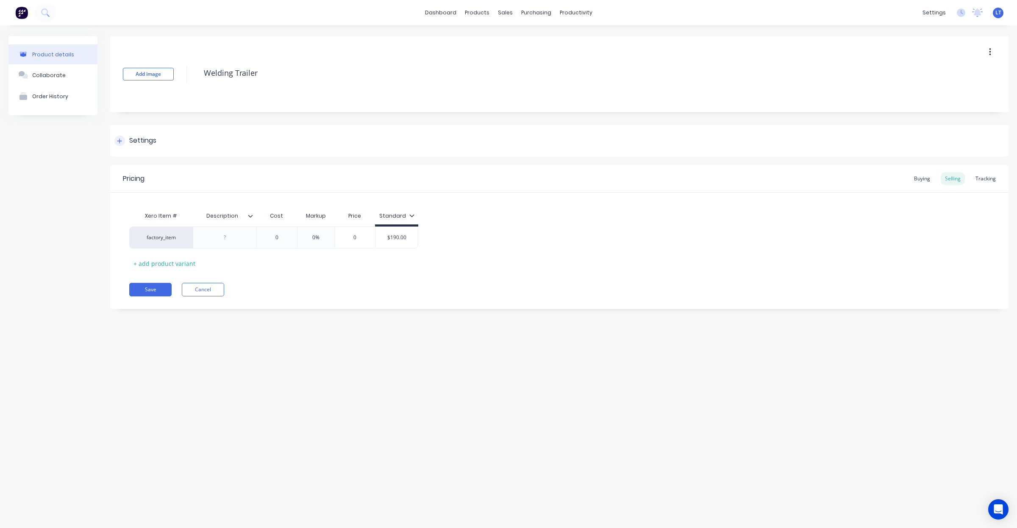
click at [169, 142] on div "Settings" at bounding box center [559, 141] width 898 height 32
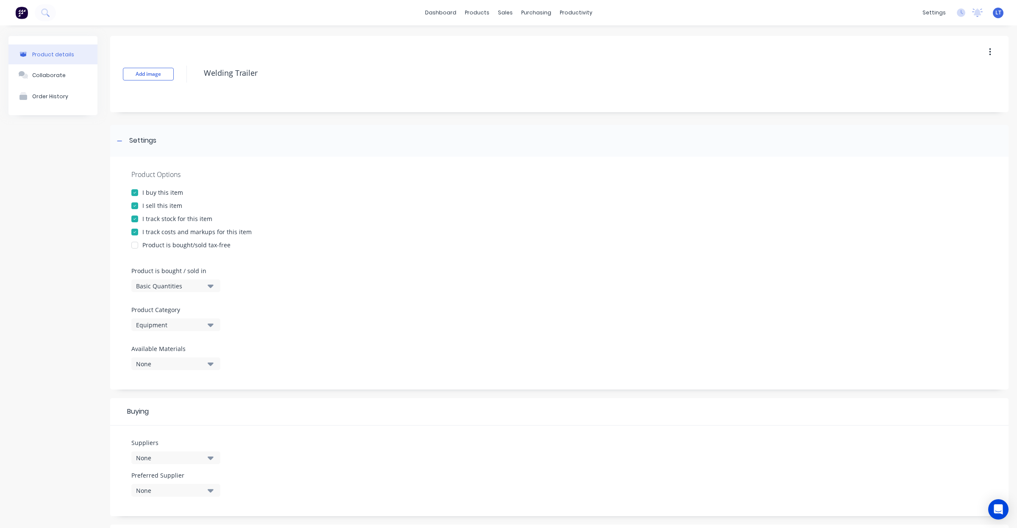
click at [189, 214] on div "I track stock for this item" at bounding box center [177, 218] width 70 height 9
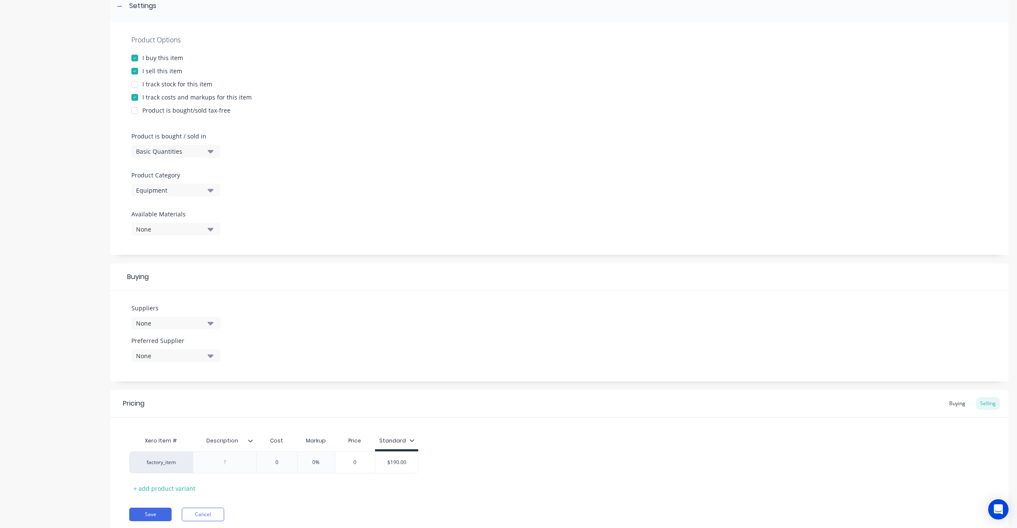
scroll to position [164, 0]
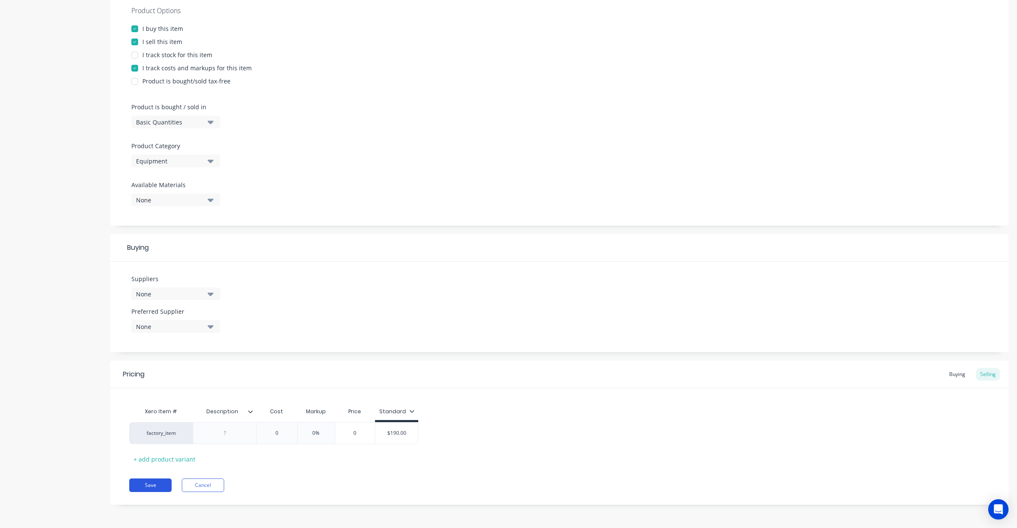
click at [159, 484] on button "Save" at bounding box center [150, 486] width 42 height 14
type textarea "x"
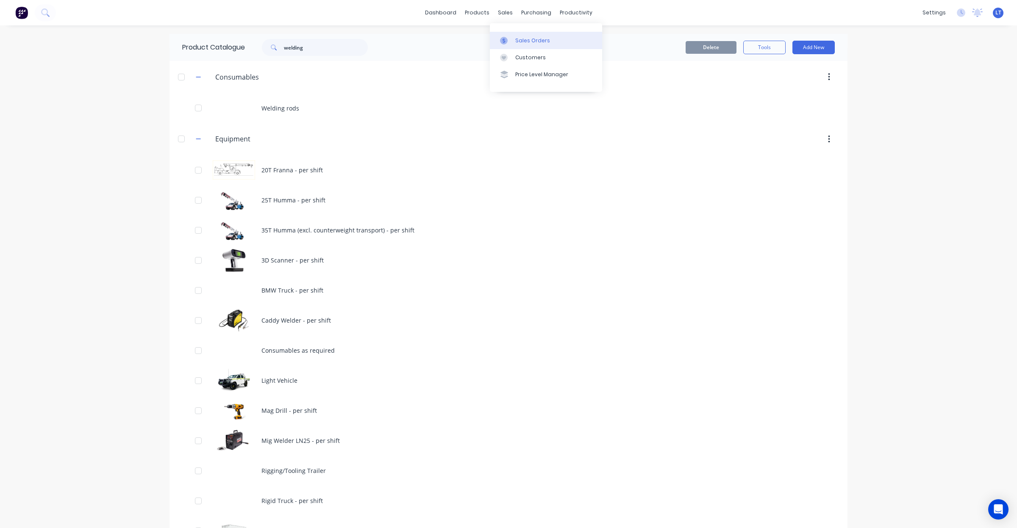
click at [510, 39] on div at bounding box center [506, 41] width 13 height 8
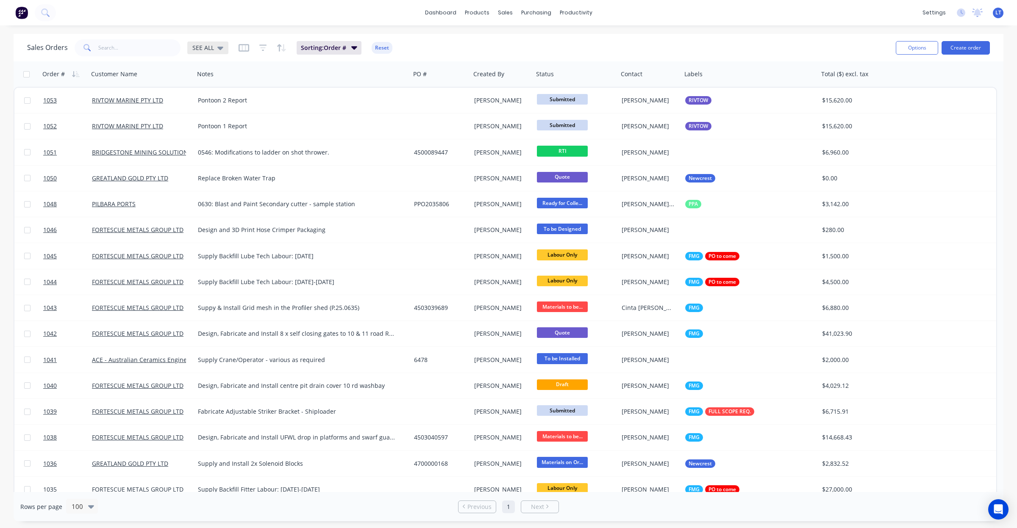
click at [204, 45] on span "SEE ALL" at bounding box center [203, 47] width 22 height 9
click at [219, 186] on button "Quotes" at bounding box center [238, 188] width 97 height 10
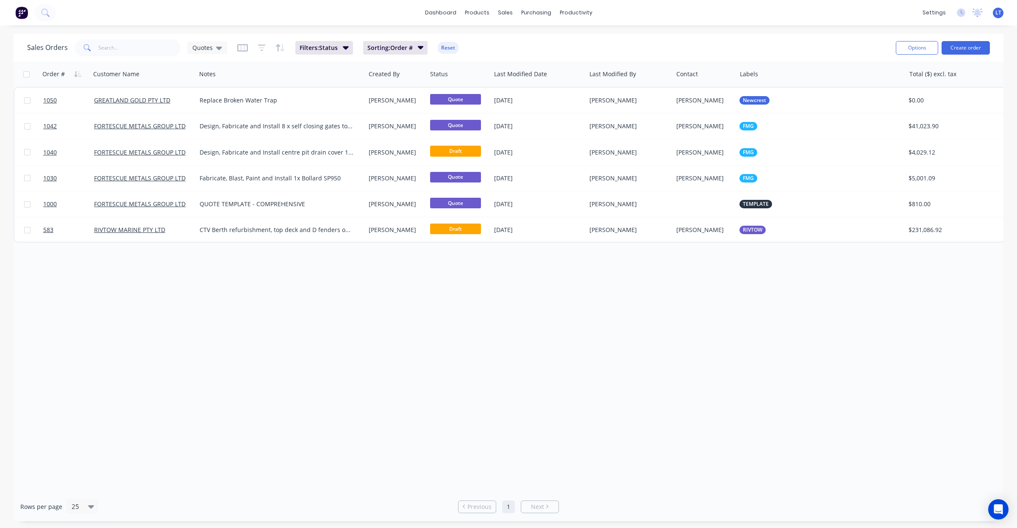
click at [491, 300] on div "Order # Customer Name Notes Created By Status Last Modified Date Last Modified …" at bounding box center [509, 276] width 990 height 431
drag, startPoint x: 491, startPoint y: 300, endPoint x: 419, endPoint y: 299, distance: 72.0
click at [419, 299] on div "Order # Customer Name Notes Created By Status Last Modified Date Last Modified …" at bounding box center [509, 276] width 990 height 431
click at [494, 299] on div "Order # Customer Name Notes Created By Status Last Modified Date Last Modified …" at bounding box center [509, 276] width 990 height 431
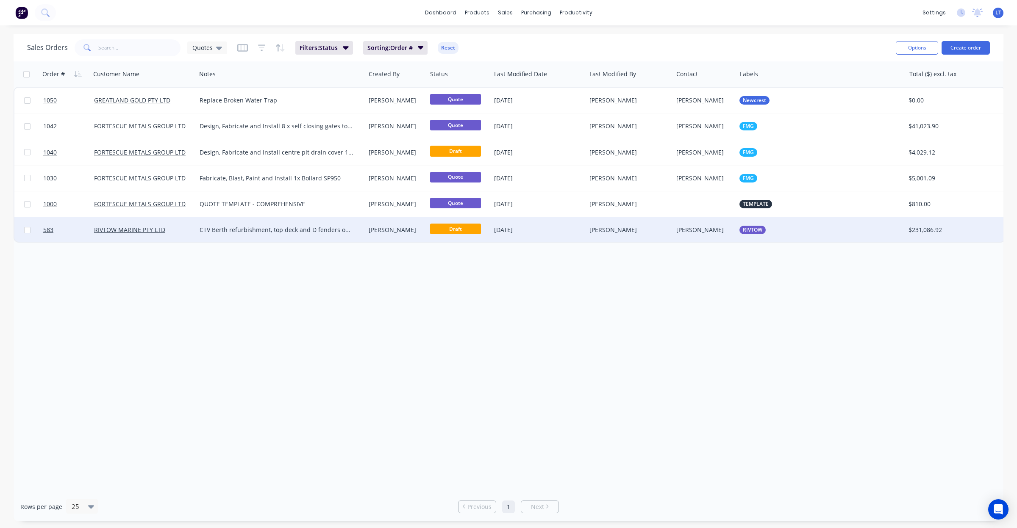
drag, startPoint x: 492, startPoint y: 299, endPoint x: 483, endPoint y: 238, distance: 61.6
click at [440, 290] on div "Order # Customer Name Notes Created By Status Last Modified Date Last Modified …" at bounding box center [509, 276] width 990 height 431
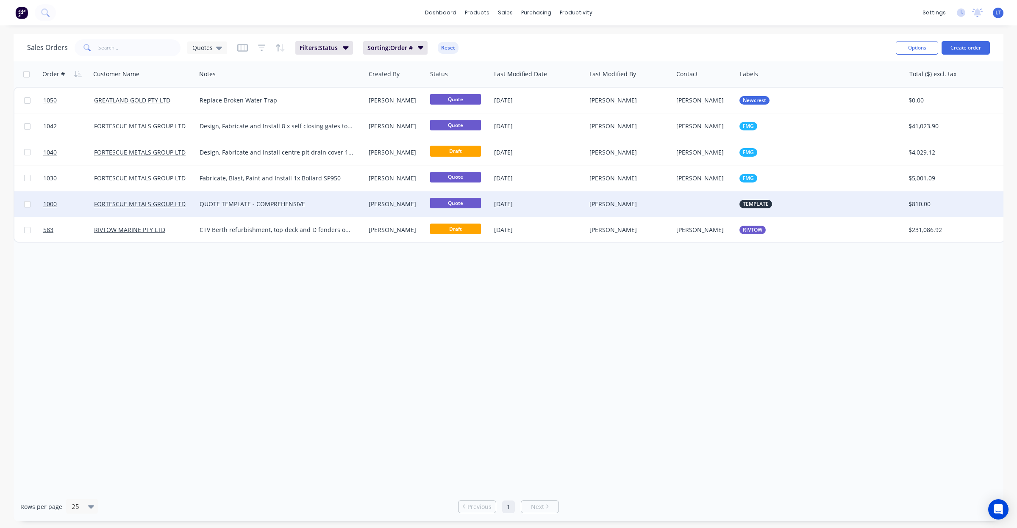
click at [522, 202] on div "08 Sep 2025" at bounding box center [538, 204] width 89 height 8
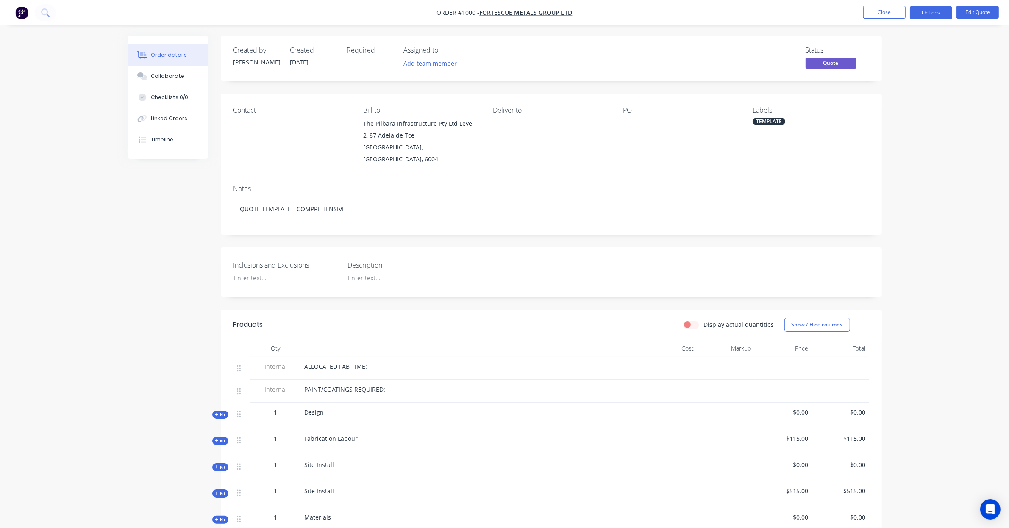
drag, startPoint x: 487, startPoint y: 216, endPoint x: 399, endPoint y: 225, distance: 88.9
drag, startPoint x: 399, startPoint y: 225, endPoint x: 205, endPoint y: 113, distance: 223.0
click at [317, 219] on div "Notes QUOTE TEMPLATE - COMPREHENSIVE" at bounding box center [551, 206] width 661 height 57
click at [158, 72] on div "Collaborate" at bounding box center [167, 76] width 33 height 8
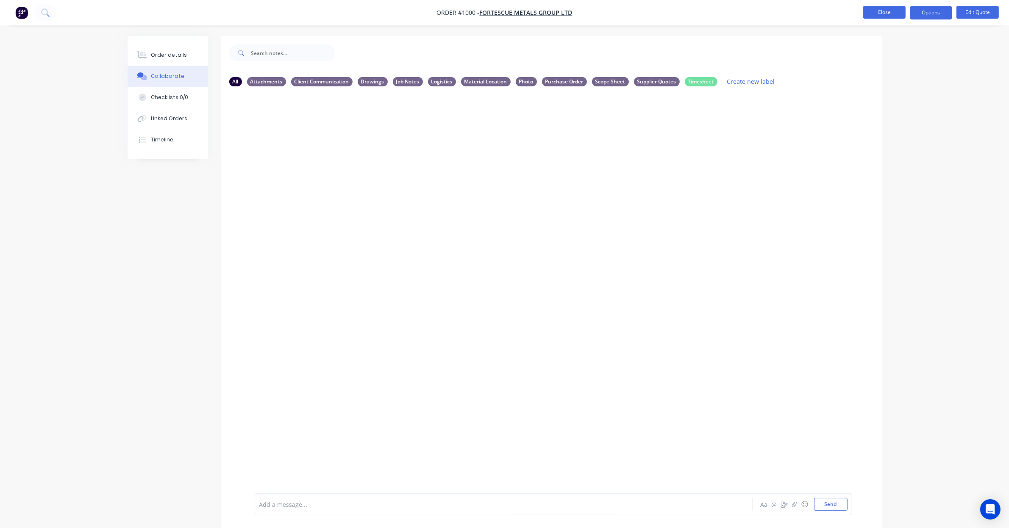
click at [872, 11] on button "Close" at bounding box center [884, 12] width 42 height 13
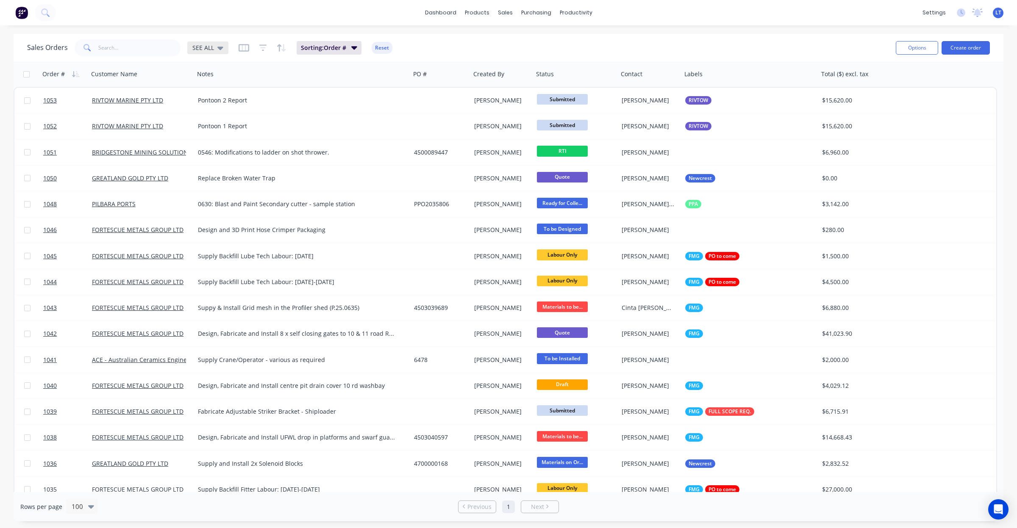
click at [201, 51] on div "SEE ALL" at bounding box center [207, 48] width 41 height 13
click at [227, 185] on button "Quotes" at bounding box center [238, 188] width 97 height 10
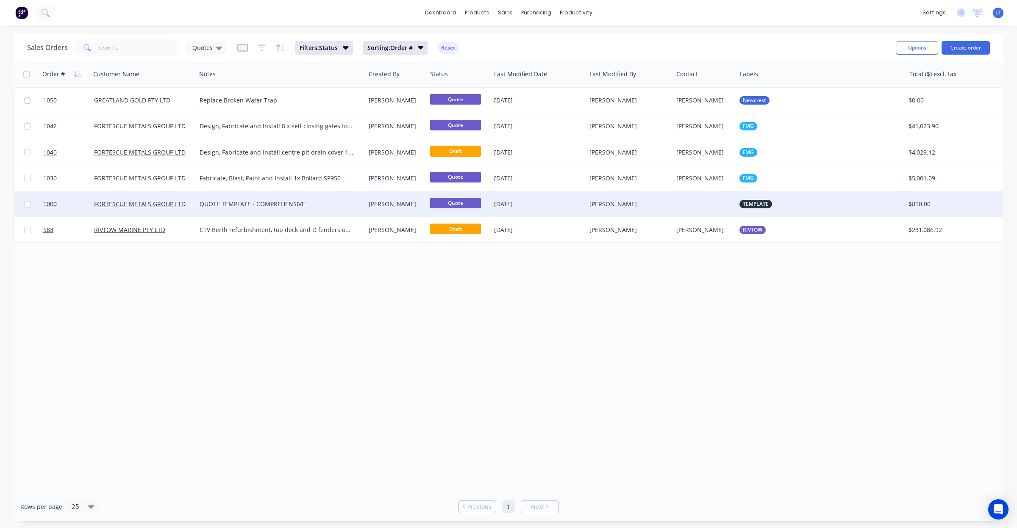
click at [666, 202] on div "[PERSON_NAME]" at bounding box center [629, 204] width 80 height 8
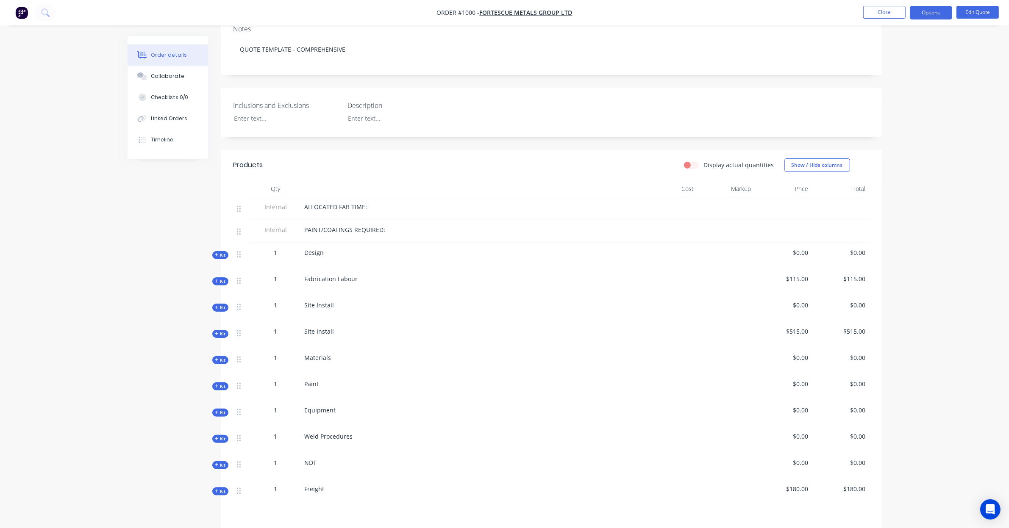
scroll to position [136, 0]
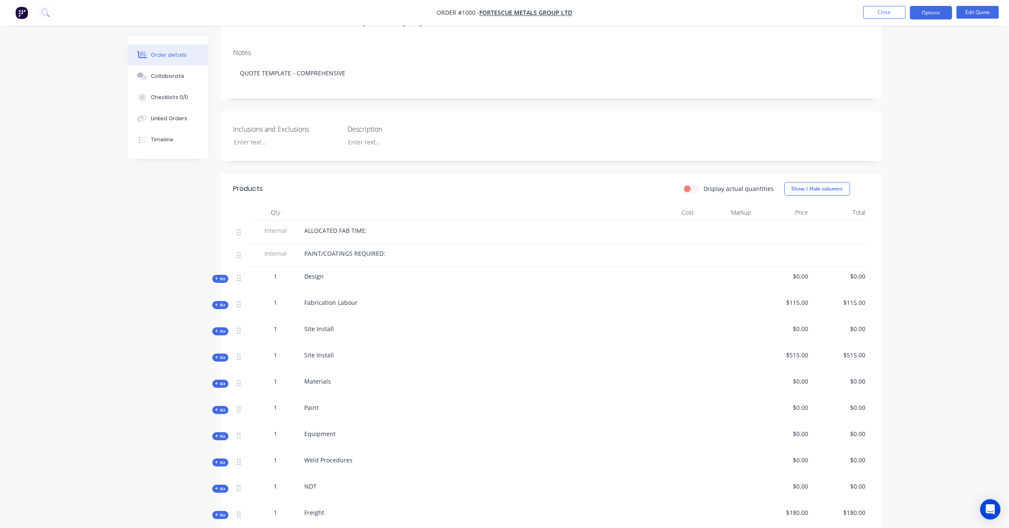
click at [876, 19] on li "Close" at bounding box center [884, 13] width 42 height 14
click at [874, 15] on button "Close" at bounding box center [884, 12] width 42 height 13
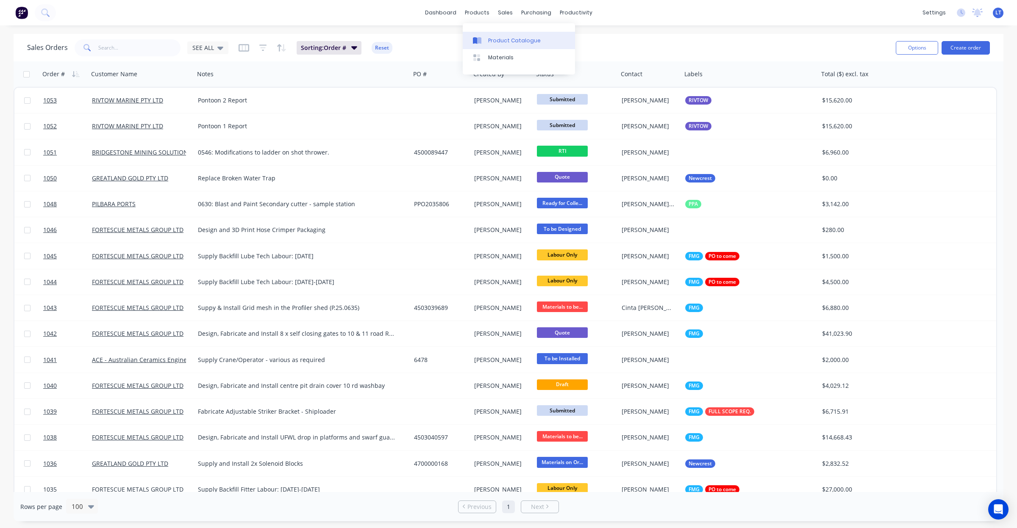
click at [484, 37] on div at bounding box center [479, 41] width 13 height 8
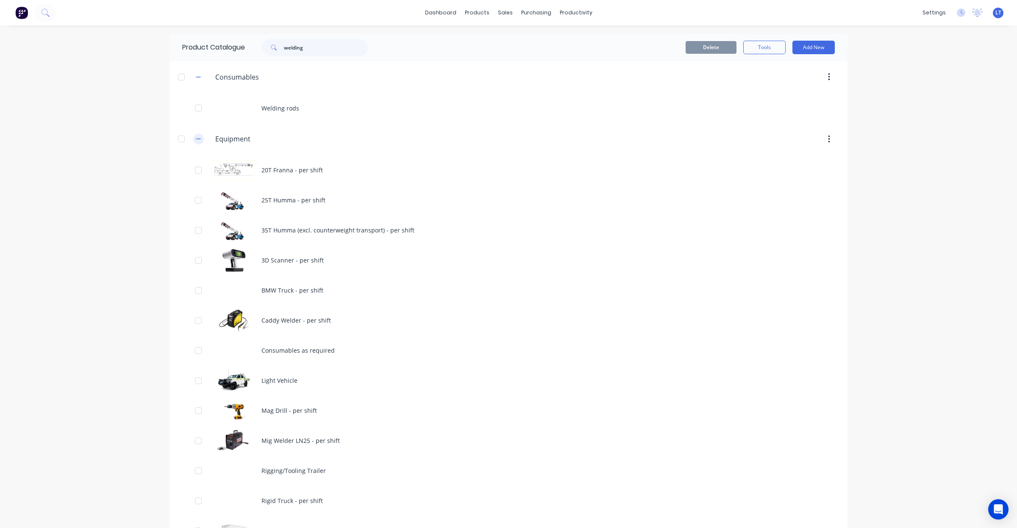
click at [196, 140] on icon "button" at bounding box center [198, 139] width 5 height 6
click at [199, 77] on icon "button" at bounding box center [198, 77] width 5 height 6
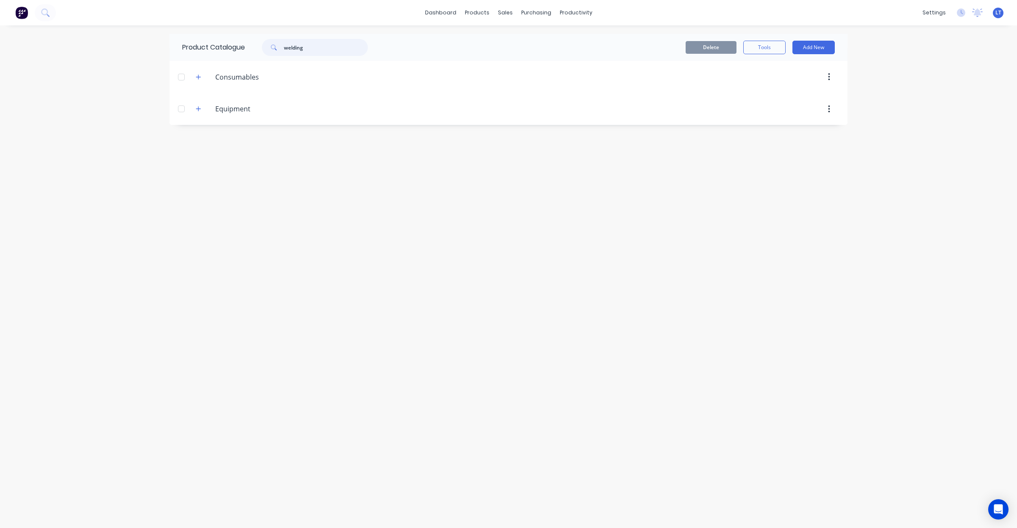
click at [322, 54] on input "welding" at bounding box center [326, 47] width 84 height 17
click at [322, 53] on input "welding" at bounding box center [326, 47] width 84 height 17
click at [196, 297] on icon "button" at bounding box center [198, 297] width 5 height 6
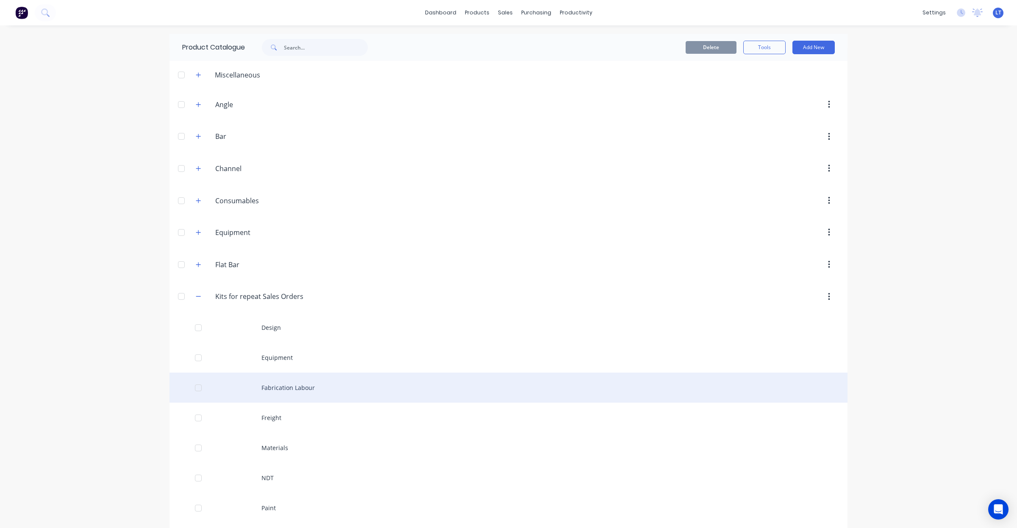
click at [284, 387] on div "Fabrication Labour" at bounding box center [508, 388] width 678 height 30
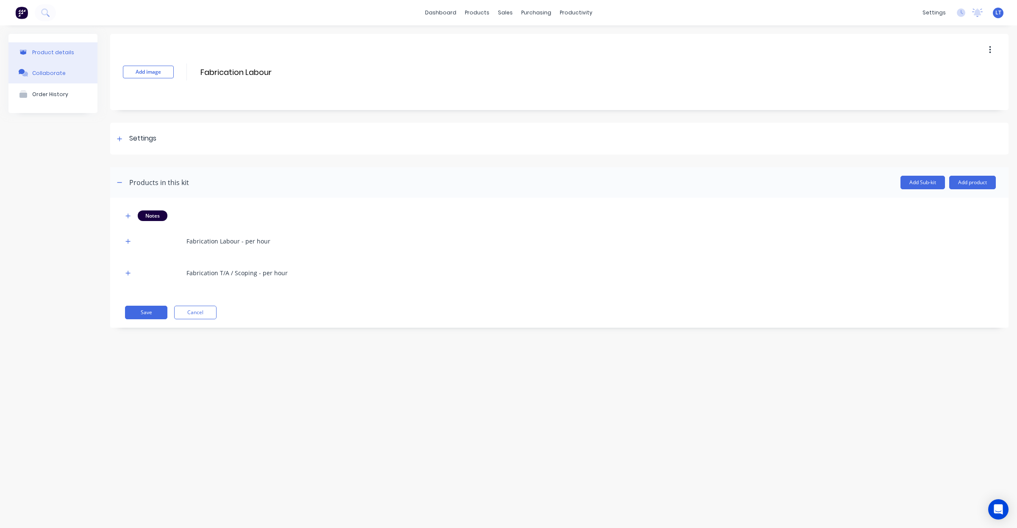
click at [55, 76] on div "Collaborate" at bounding box center [48, 73] width 33 height 8
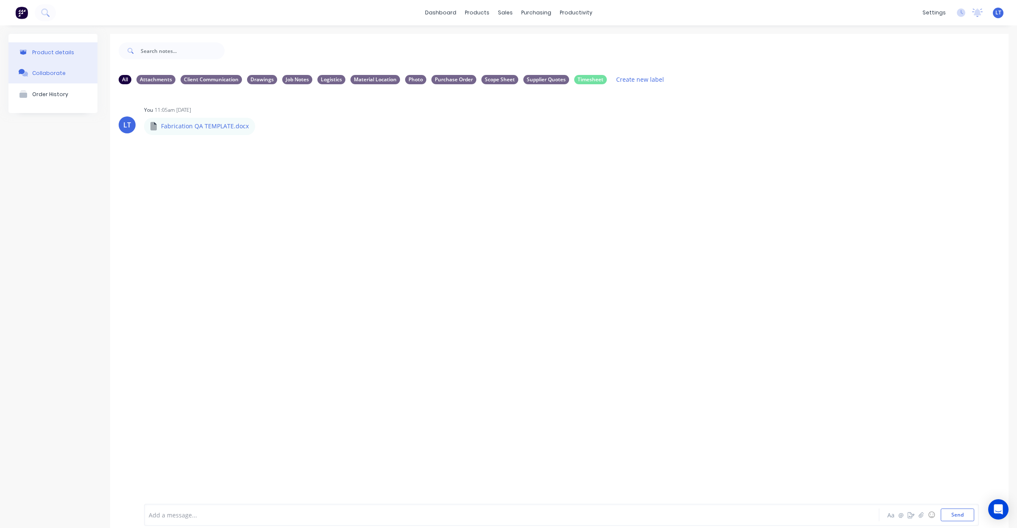
click at [58, 53] on div "Product details" at bounding box center [53, 52] width 42 height 6
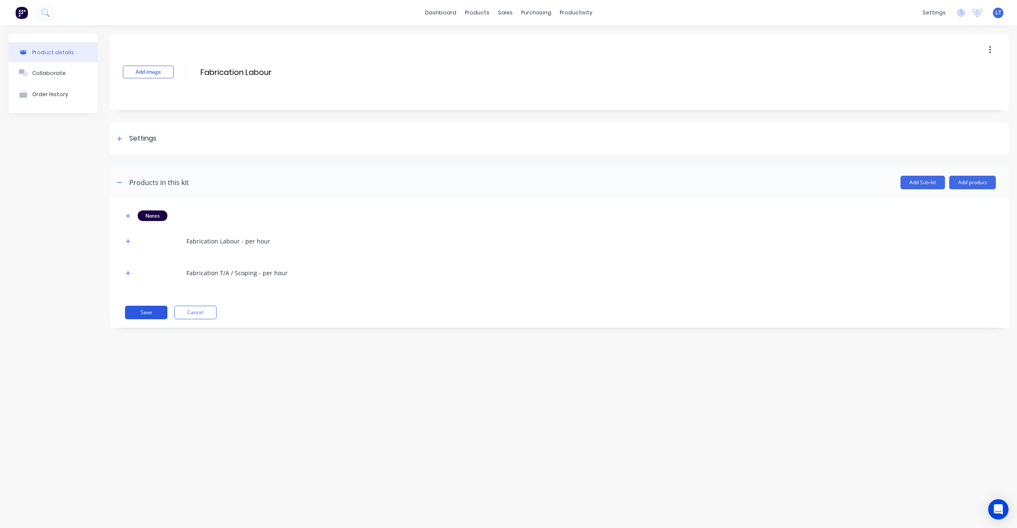
click at [136, 312] on button "Save" at bounding box center [146, 313] width 42 height 14
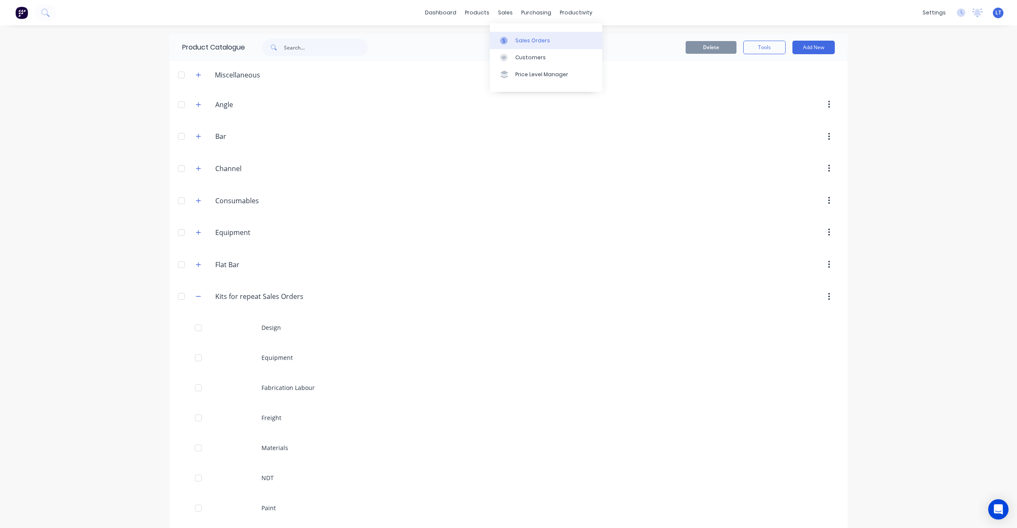
click at [506, 35] on link "Sales Orders" at bounding box center [546, 40] width 112 height 17
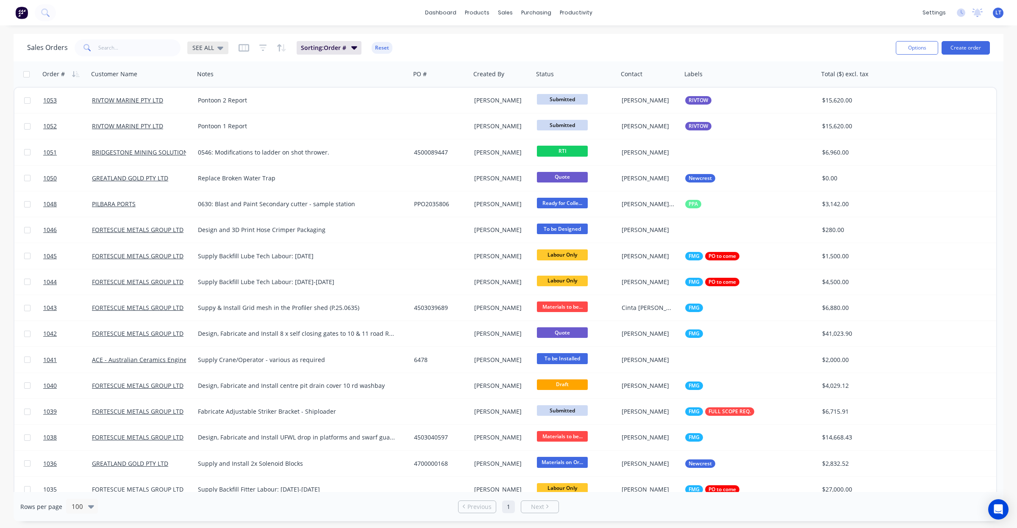
click at [210, 51] on span "SEE ALL" at bounding box center [203, 47] width 22 height 9
click at [230, 188] on button "Quotes" at bounding box center [238, 188] width 97 height 10
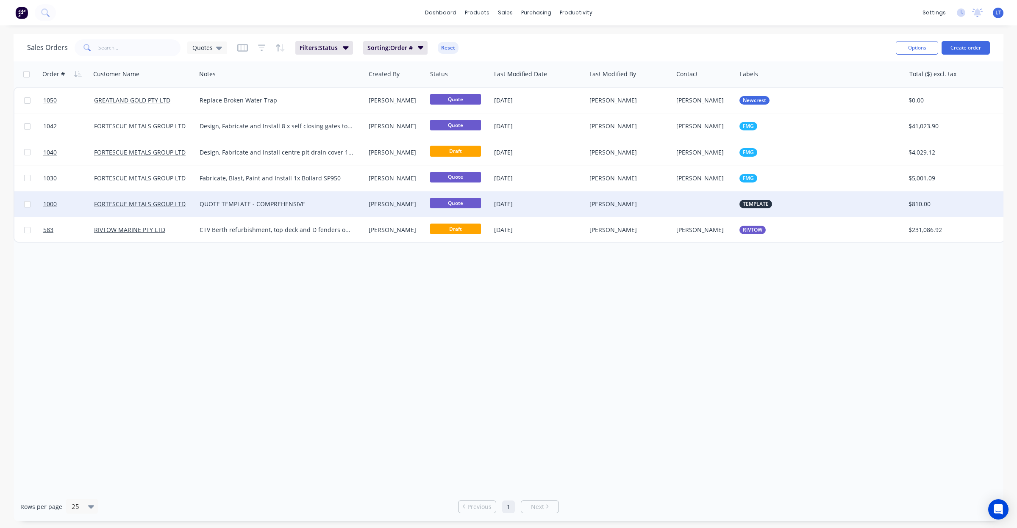
click at [645, 206] on div "[PERSON_NAME]" at bounding box center [627, 204] width 76 height 8
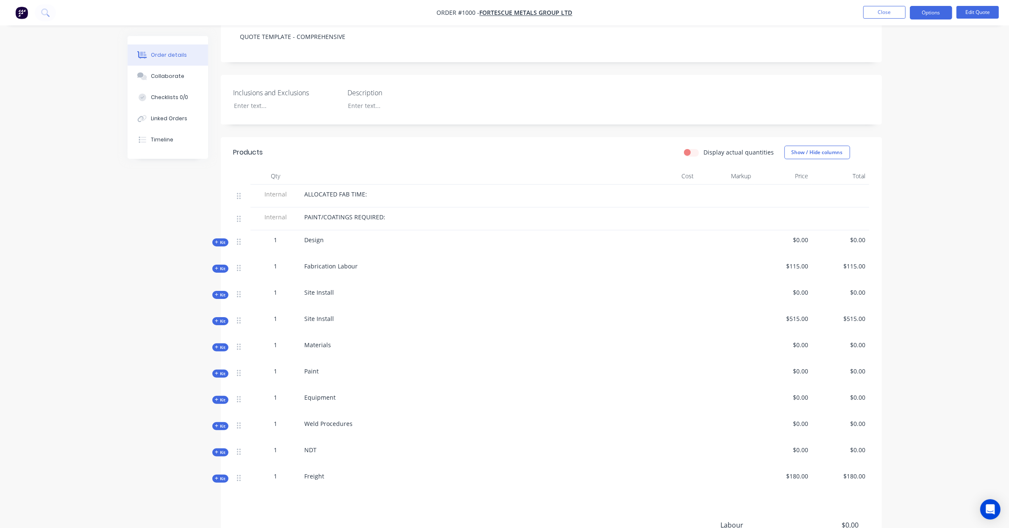
scroll to position [176, 0]
click at [704, 144] on label "Display actual quantities" at bounding box center [739, 148] width 70 height 9
click at [691, 144] on input "Display actual quantities" at bounding box center [687, 148] width 7 height 8
click at [704, 144] on label "Display actual quantities" at bounding box center [739, 148] width 70 height 9
click at [691, 144] on input "Display actual quantities" at bounding box center [687, 148] width 7 height 8
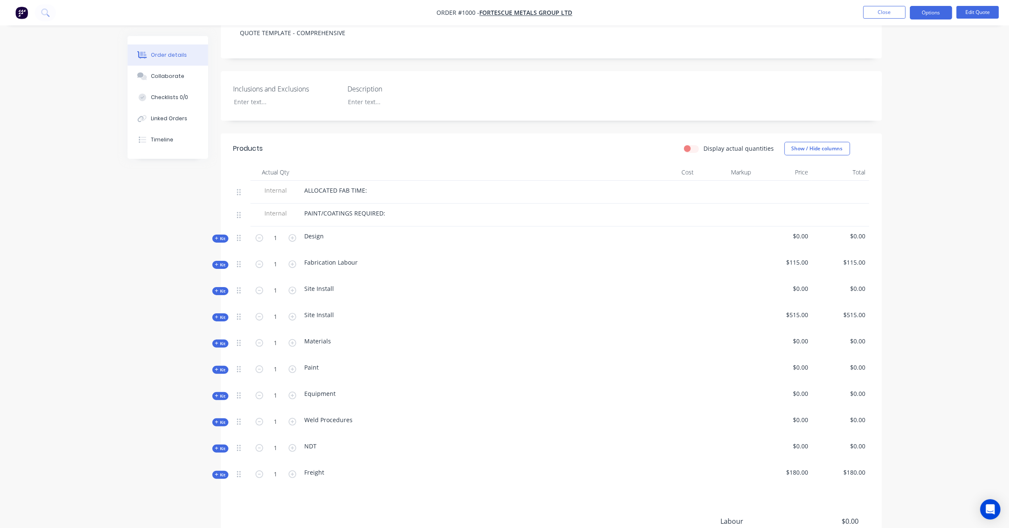
checkbox input "false"
click at [474, 142] on div "Display actual quantities Show / Hide columns" at bounding box center [618, 149] width 500 height 14
drag, startPoint x: 474, startPoint y: 136, endPoint x: 424, endPoint y: 123, distance: 51.5
drag, startPoint x: 424, startPoint y: 123, endPoint x: 389, endPoint y: 118, distance: 35.2
click at [389, 119] on div "Created by Stuart Created 26/08/25 Required Assigned to Add team member Status …" at bounding box center [551, 244] width 661 height 768
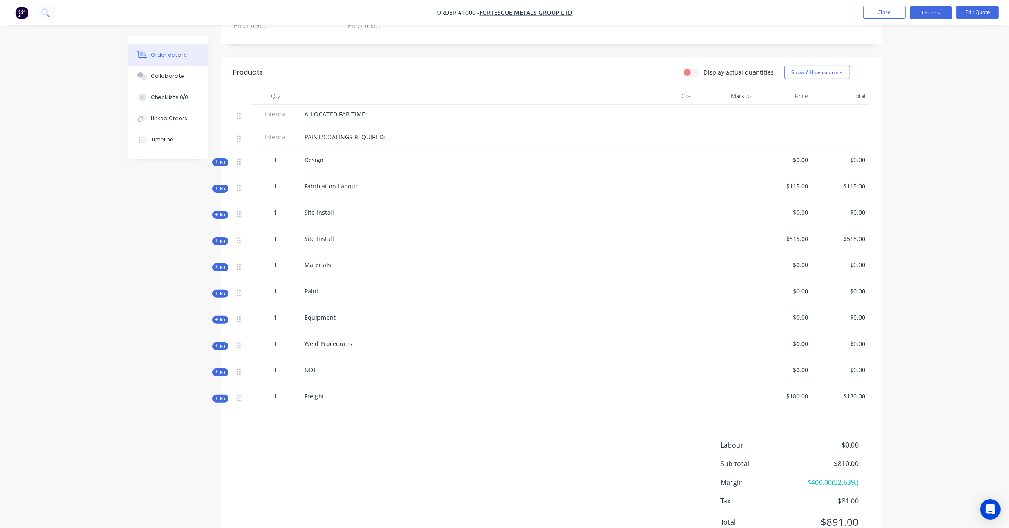
scroll to position [265, 0]
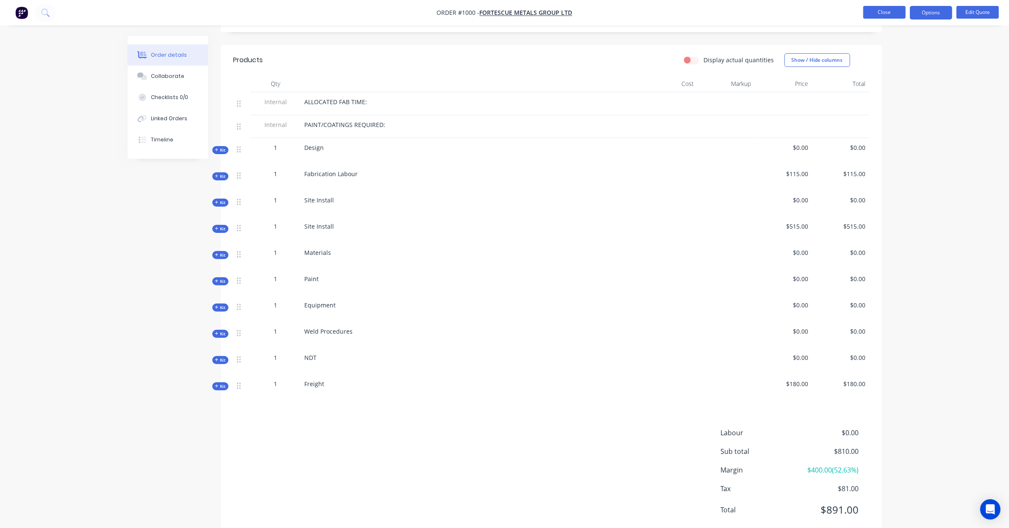
click at [878, 11] on button "Close" at bounding box center [884, 12] width 42 height 13
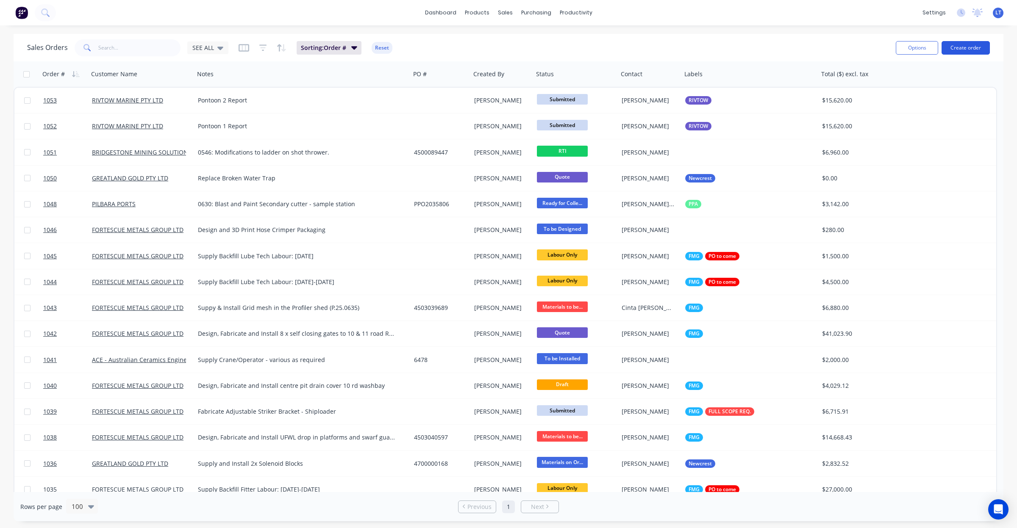
click at [965, 46] on button "Create order" at bounding box center [965, 48] width 48 height 14
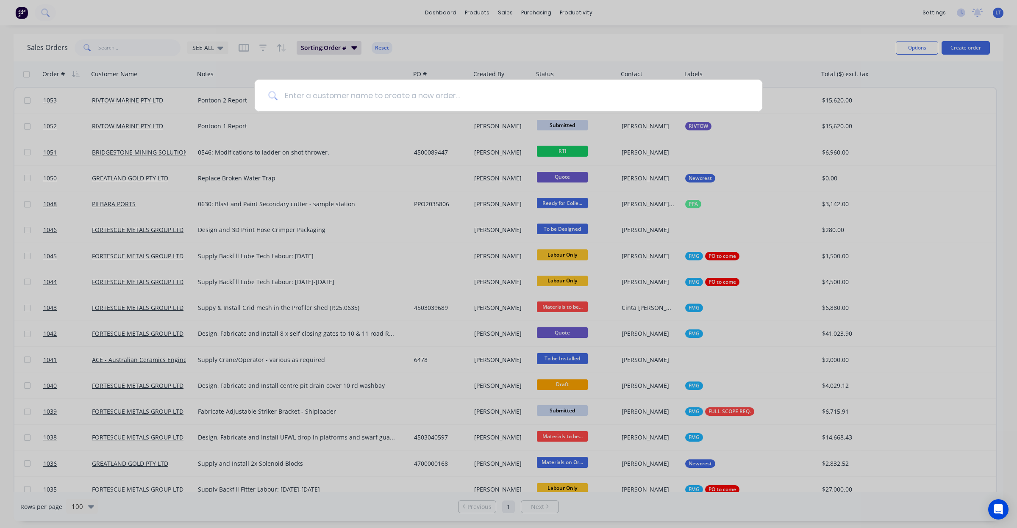
click at [359, 96] on input at bounding box center [512, 96] width 471 height 32
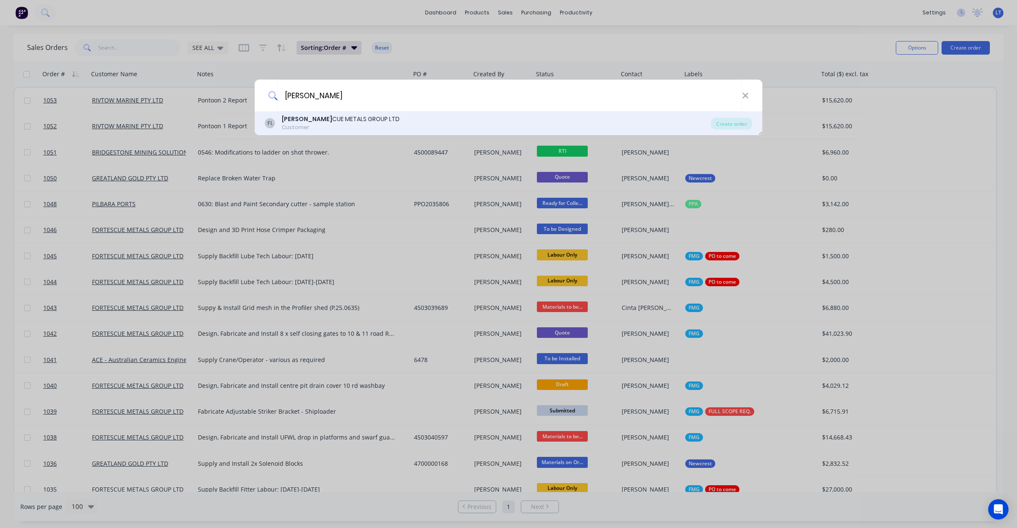
type input "fortes"
click at [335, 123] on div "FORTES CUE METALS GROUP LTD" at bounding box center [341, 119] width 118 height 9
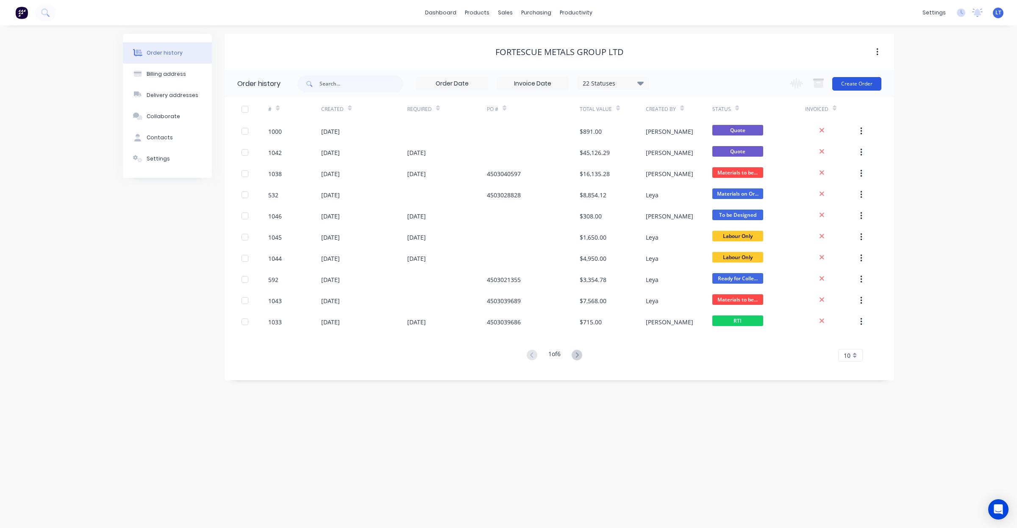
click at [852, 81] on button "Create Order" at bounding box center [856, 84] width 49 height 14
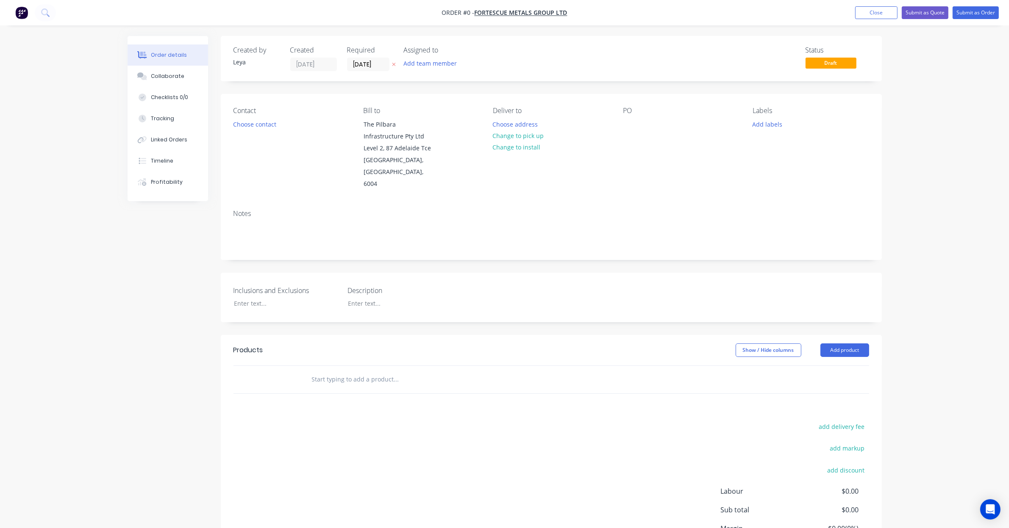
click at [393, 64] on icon at bounding box center [394, 64] width 4 height 5
click at [757, 126] on button "Add labels" at bounding box center [767, 123] width 39 height 11
click at [766, 234] on div at bounding box center [767, 234] width 17 height 17
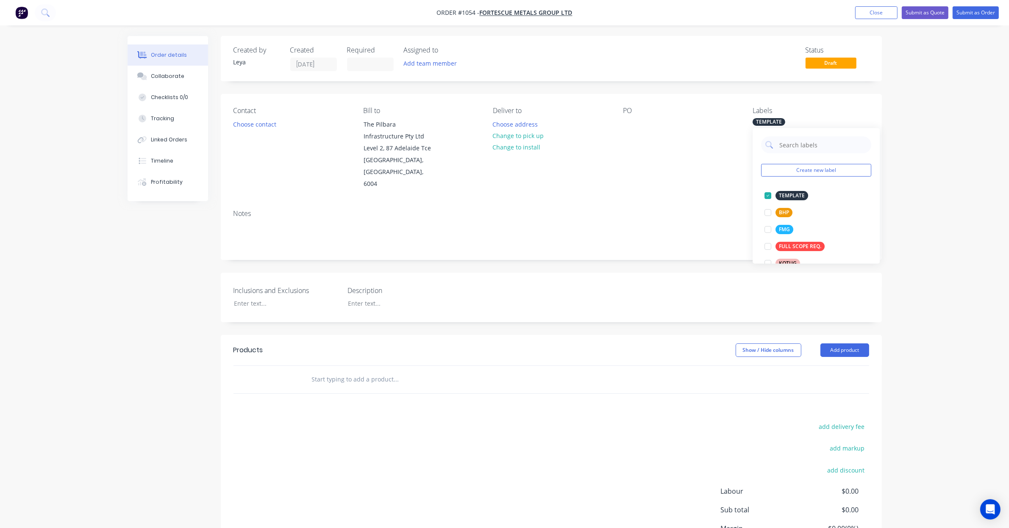
click at [433, 258] on div "Created by Leya Created 08/09/25 Required Assigned to Add team member Status Dr…" at bounding box center [551, 316] width 661 height 561
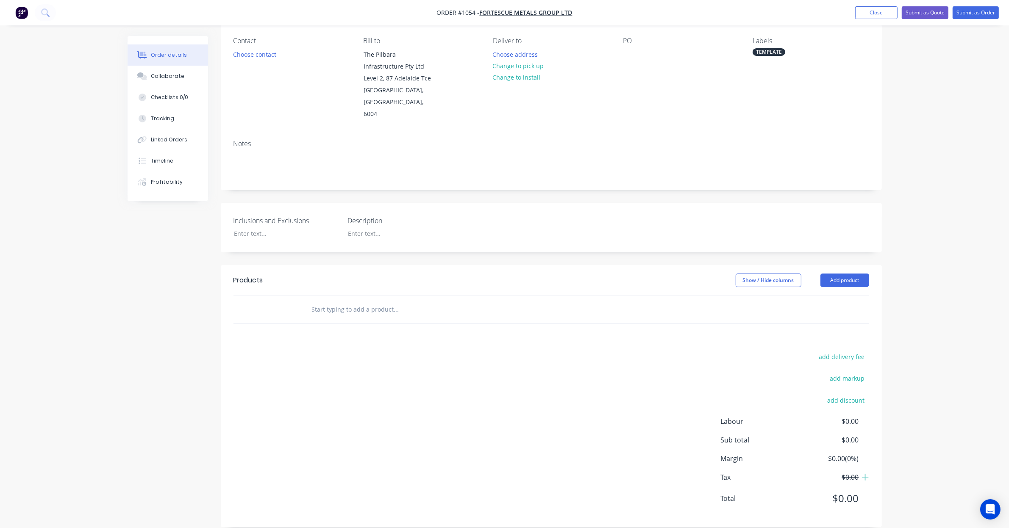
scroll to position [70, 0]
click at [835, 273] on button "Add product" at bounding box center [844, 280] width 49 height 14
click at [823, 295] on div "Product catalogue" at bounding box center [828, 301] width 65 height 12
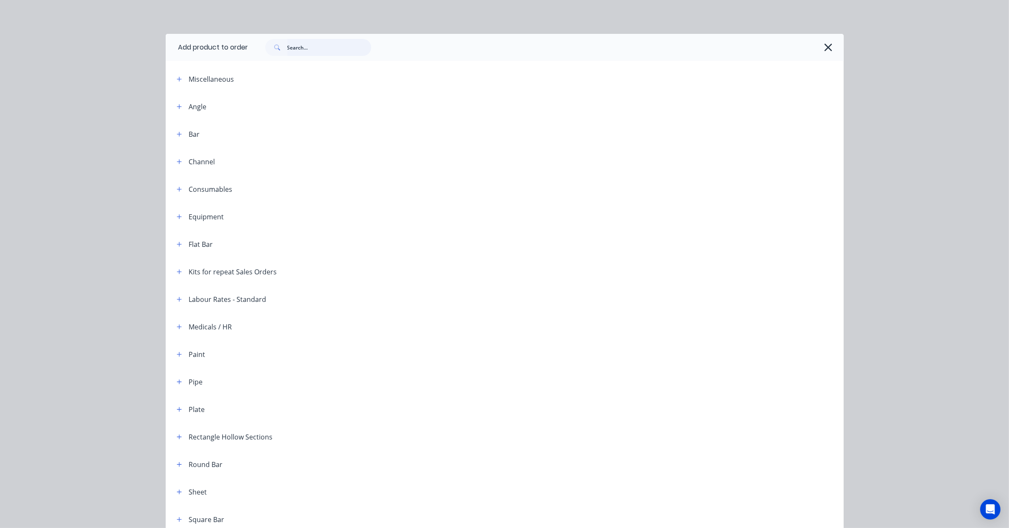
click at [319, 47] on input "text" at bounding box center [329, 47] width 84 height 17
type input "n"
click at [824, 48] on icon "button" at bounding box center [828, 48] width 9 height 12
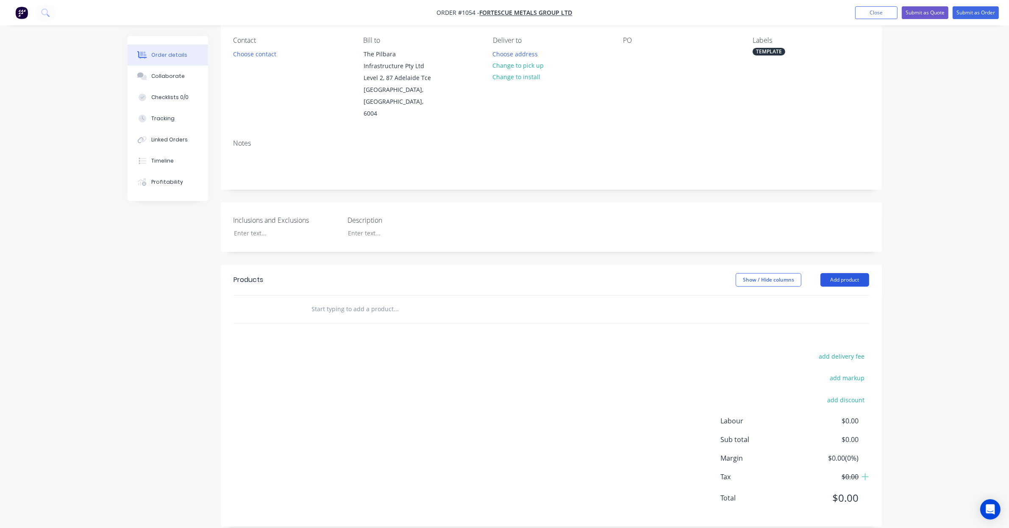
click at [841, 273] on button "Add product" at bounding box center [844, 280] width 49 height 14
click at [824, 397] on div "Notes (Internal)" at bounding box center [828, 403] width 65 height 12
click at [333, 317] on div at bounding box center [335, 323] width 61 height 12
click at [852, 273] on button "Add product" at bounding box center [844, 280] width 49 height 14
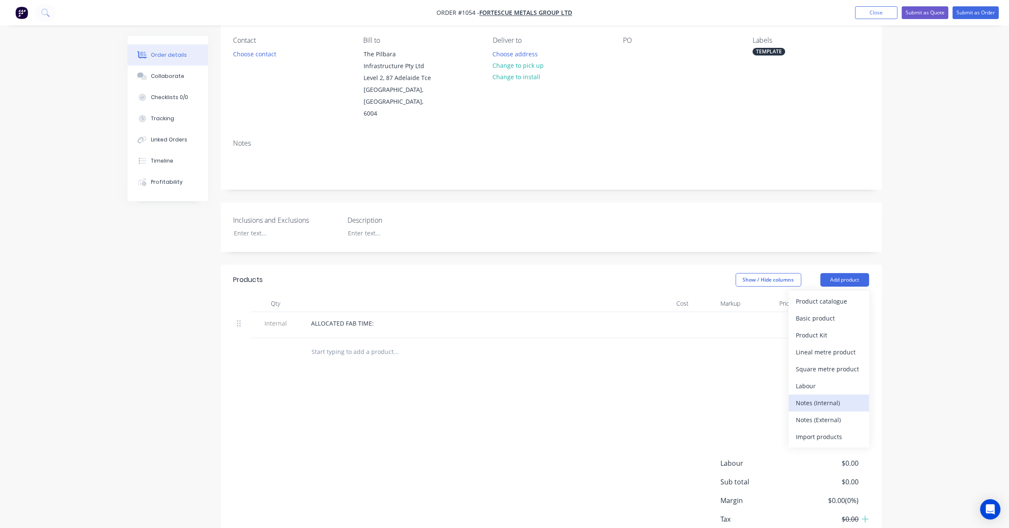
click at [832, 397] on div "Notes (Internal)" at bounding box center [828, 403] width 65 height 12
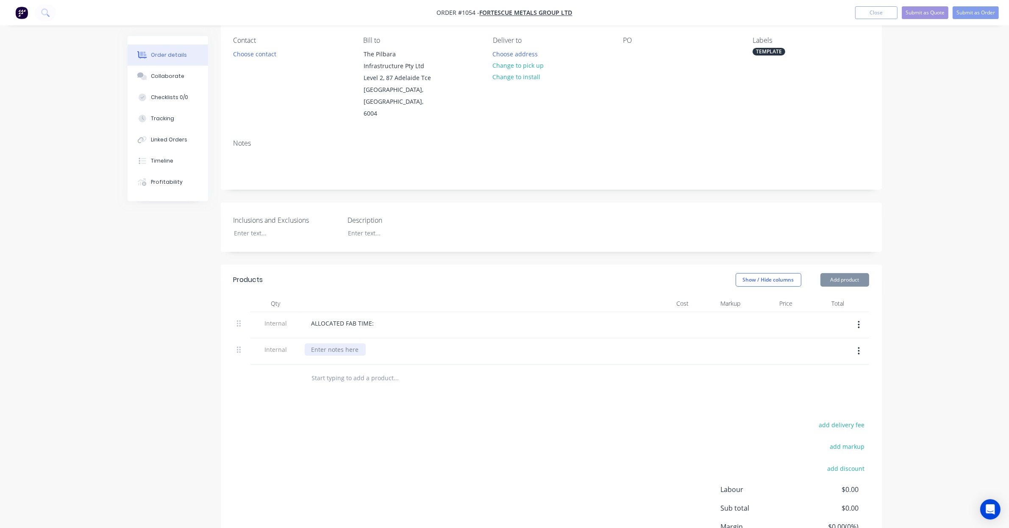
click at [332, 344] on div at bounding box center [335, 350] width 61 height 12
click at [954, 324] on div "Order details Collaborate Checklists 0/0 Tracking Linked Orders Timeline Profit…" at bounding box center [504, 269] width 1009 height 679
click at [848, 273] on button "Add product" at bounding box center [844, 280] width 49 height 14
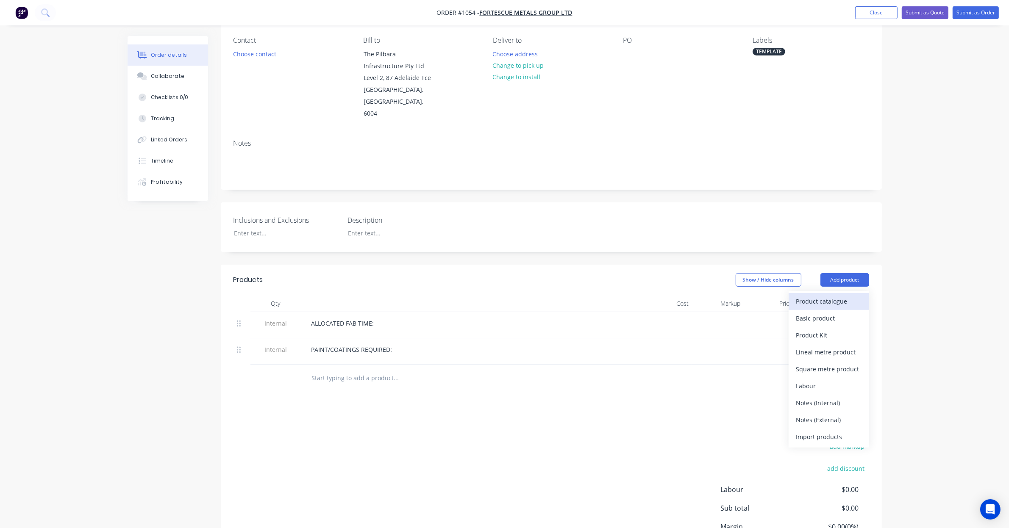
click at [837, 295] on div "Product catalogue" at bounding box center [828, 301] width 65 height 12
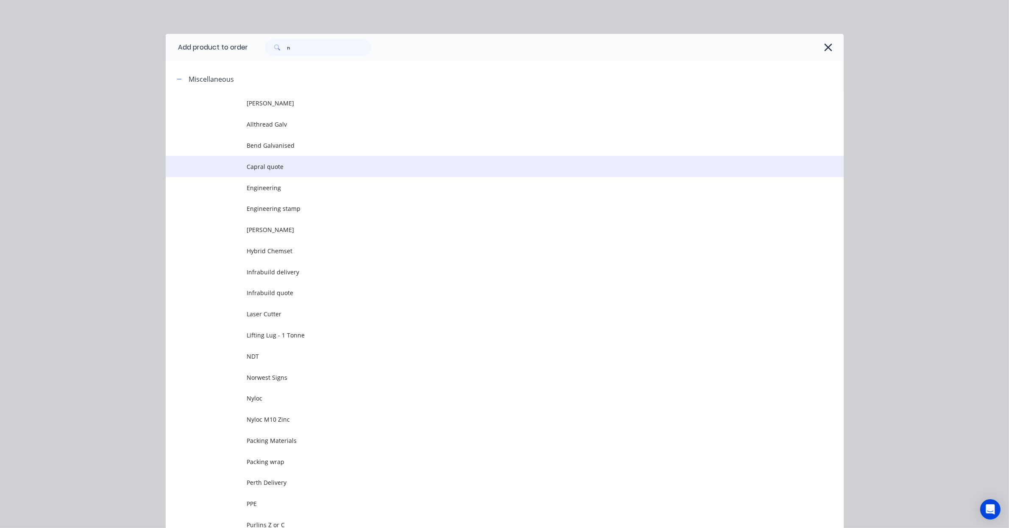
scroll to position [53, 0]
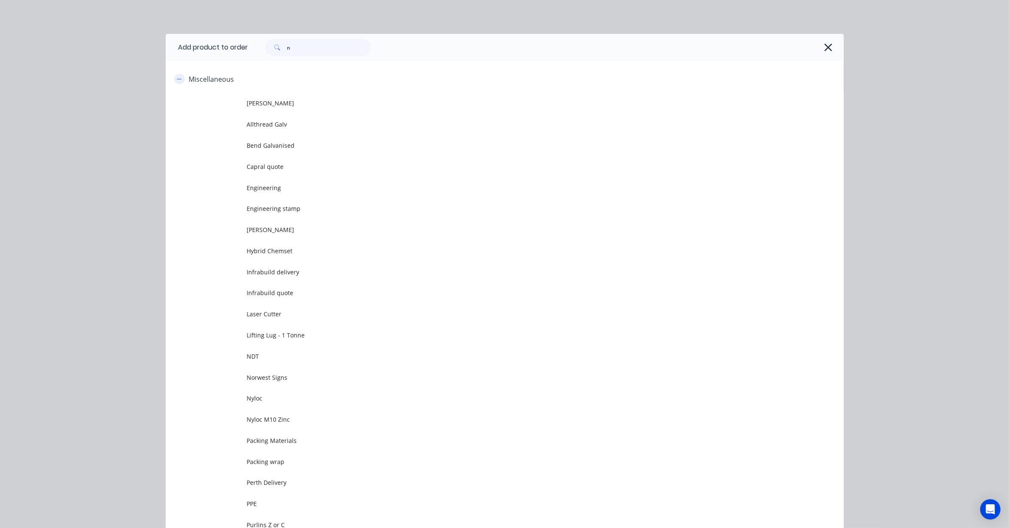
click at [177, 79] on icon "button" at bounding box center [179, 79] width 5 height 6
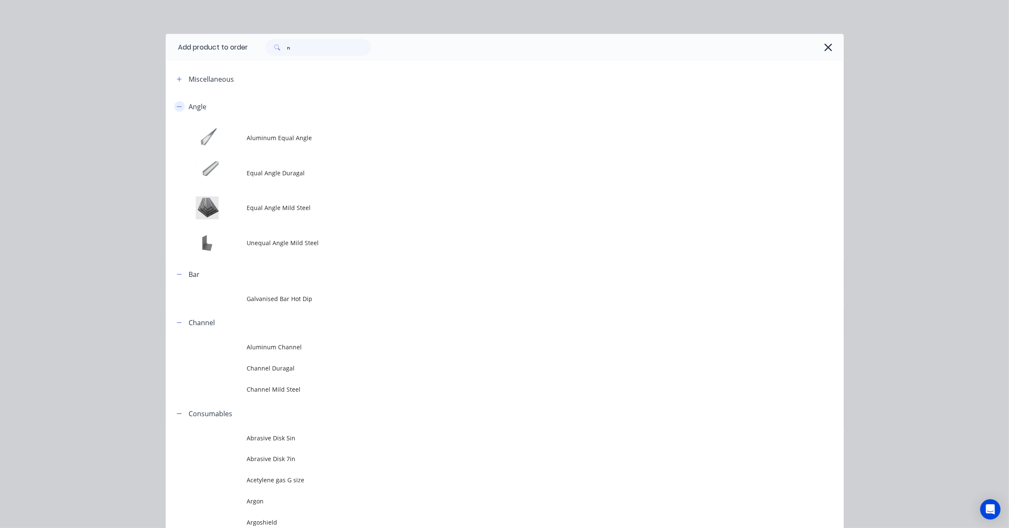
click at [179, 108] on button "button" at bounding box center [179, 106] width 11 height 11
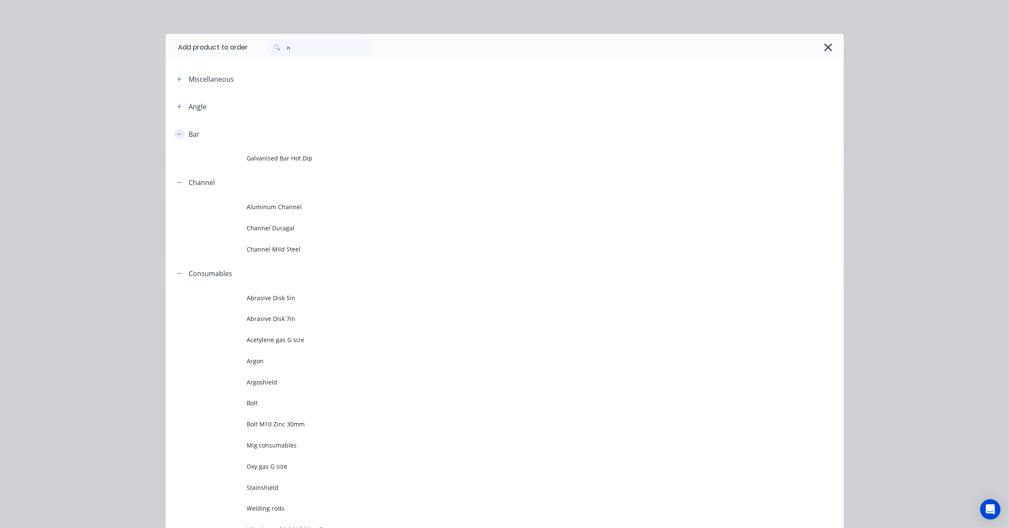
click at [178, 134] on button "button" at bounding box center [179, 134] width 11 height 11
click at [177, 161] on icon "button" at bounding box center [179, 161] width 5 height 0
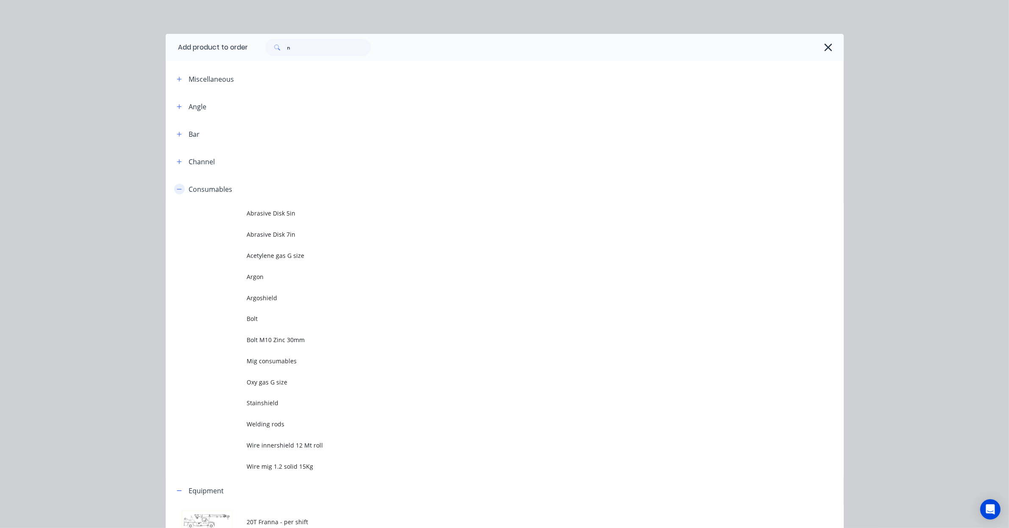
click at [174, 188] on button "button" at bounding box center [179, 189] width 11 height 11
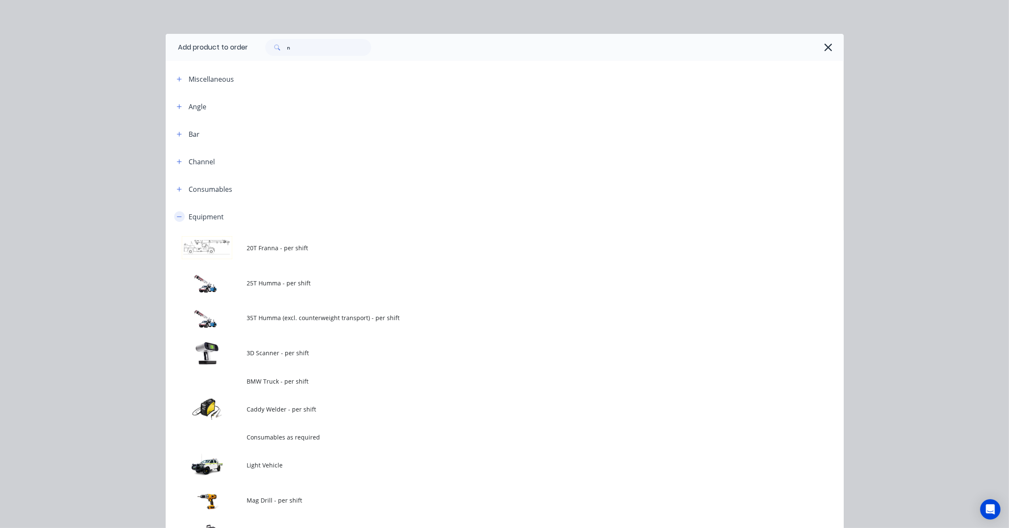
click at [177, 218] on icon "button" at bounding box center [179, 217] width 5 height 6
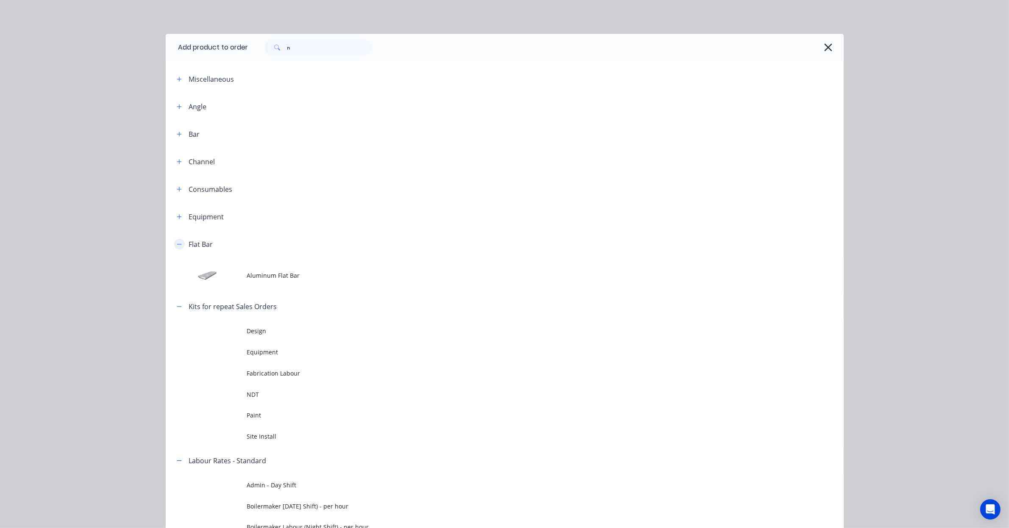
click at [178, 247] on button "button" at bounding box center [179, 244] width 11 height 11
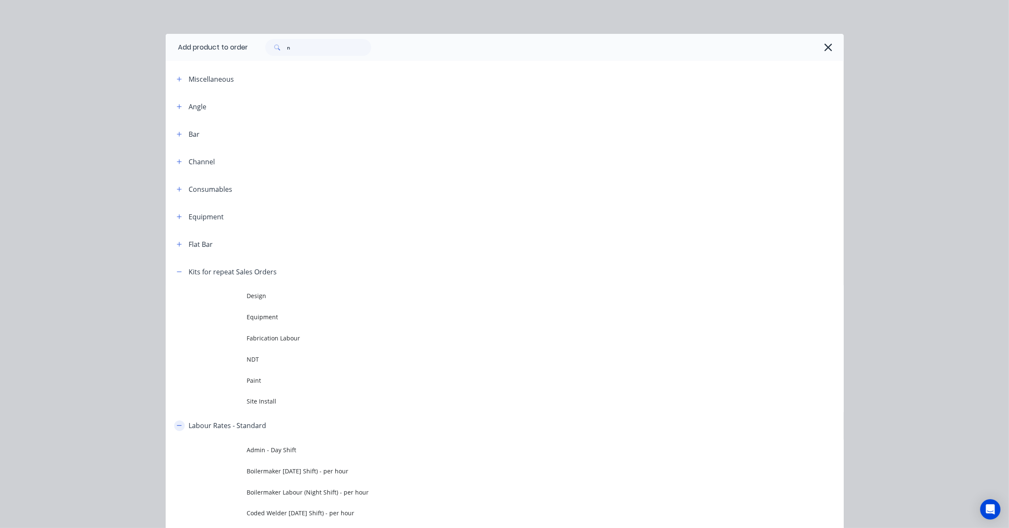
click at [177, 426] on icon "button" at bounding box center [179, 426] width 5 height 6
click at [260, 301] on td "Design" at bounding box center [545, 296] width 596 height 21
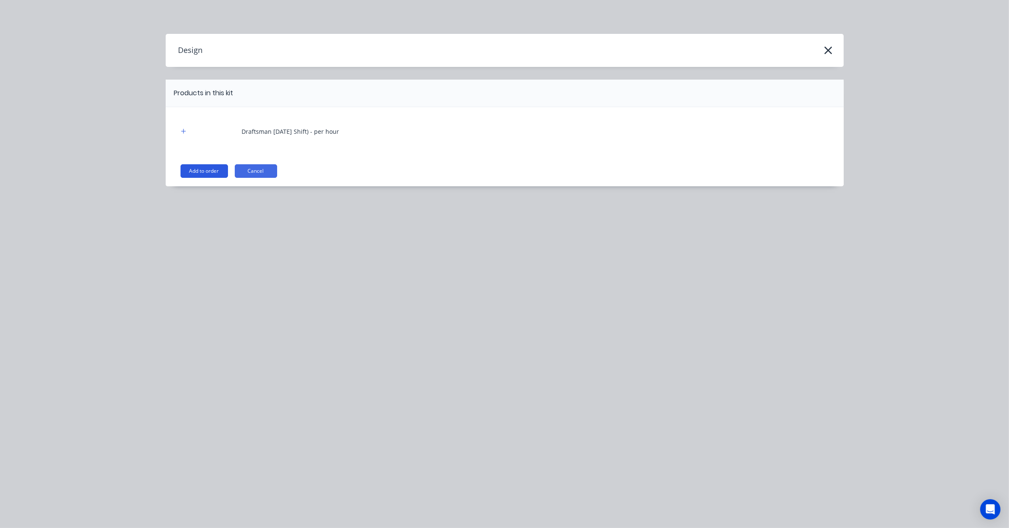
click at [203, 173] on button "Add to order" at bounding box center [203, 171] width 47 height 14
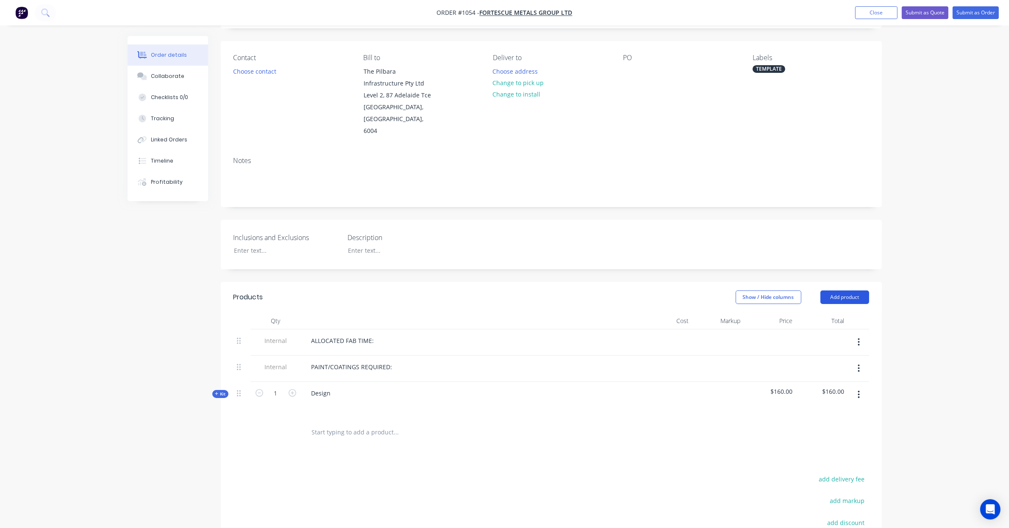
click at [841, 291] on button "Add product" at bounding box center [844, 298] width 49 height 14
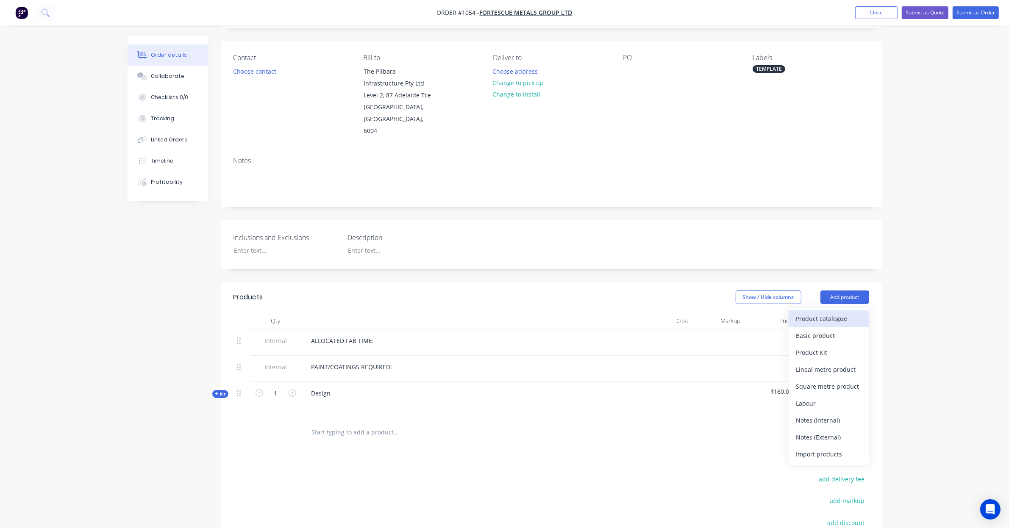
click at [841, 313] on div "Product catalogue" at bounding box center [828, 319] width 65 height 12
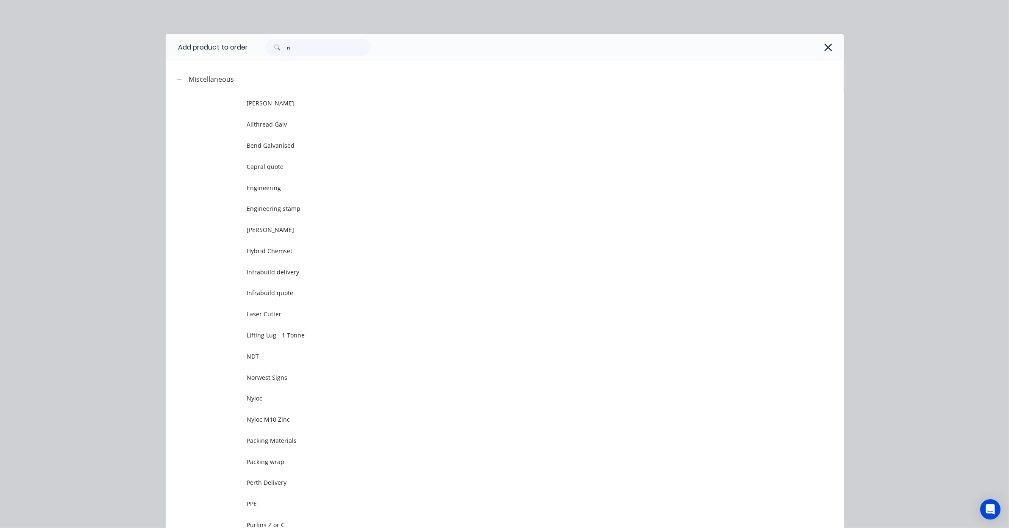
click at [166, 75] on header "Miscellaneous" at bounding box center [505, 79] width 678 height 28
click at [174, 82] on button "button" at bounding box center [179, 79] width 11 height 11
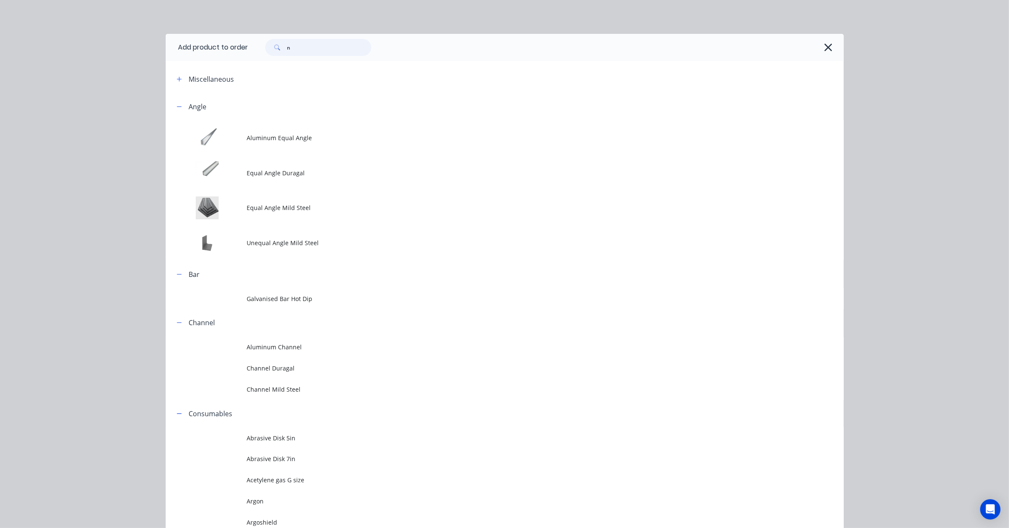
click at [312, 52] on input "n" at bounding box center [329, 47] width 84 height 17
click at [177, 108] on icon "button" at bounding box center [179, 107] width 5 height 6
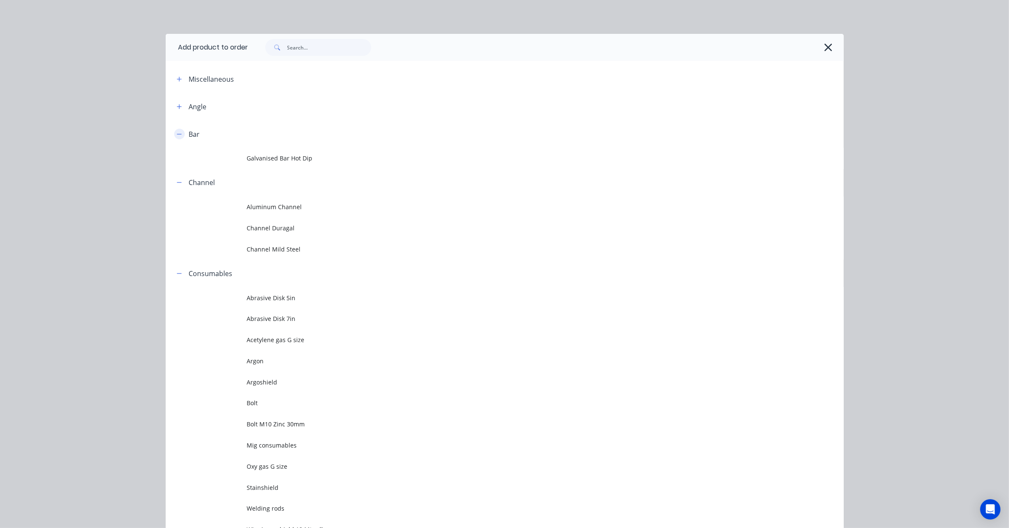
click at [177, 136] on icon "button" at bounding box center [179, 134] width 5 height 6
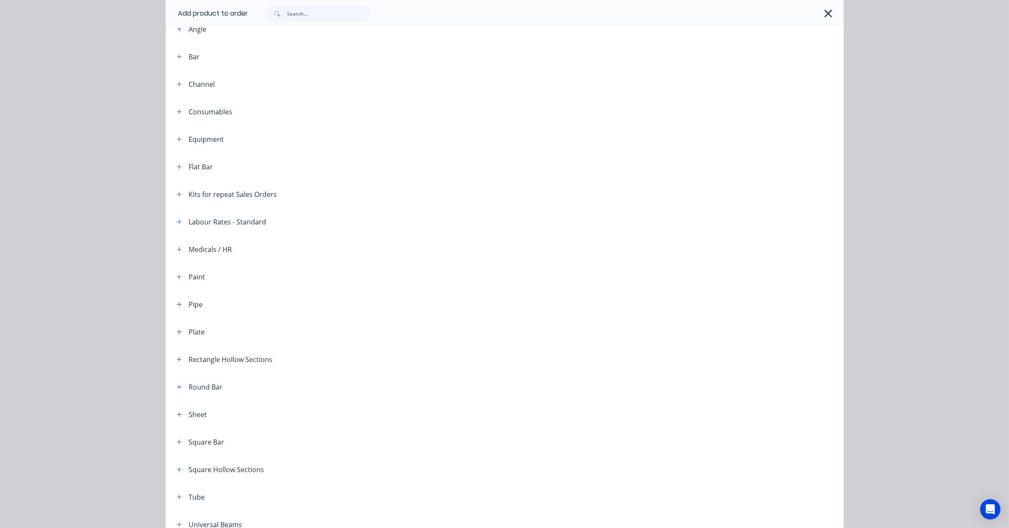
scroll to position [106, 0]
click at [174, 169] on button "button" at bounding box center [179, 166] width 11 height 11
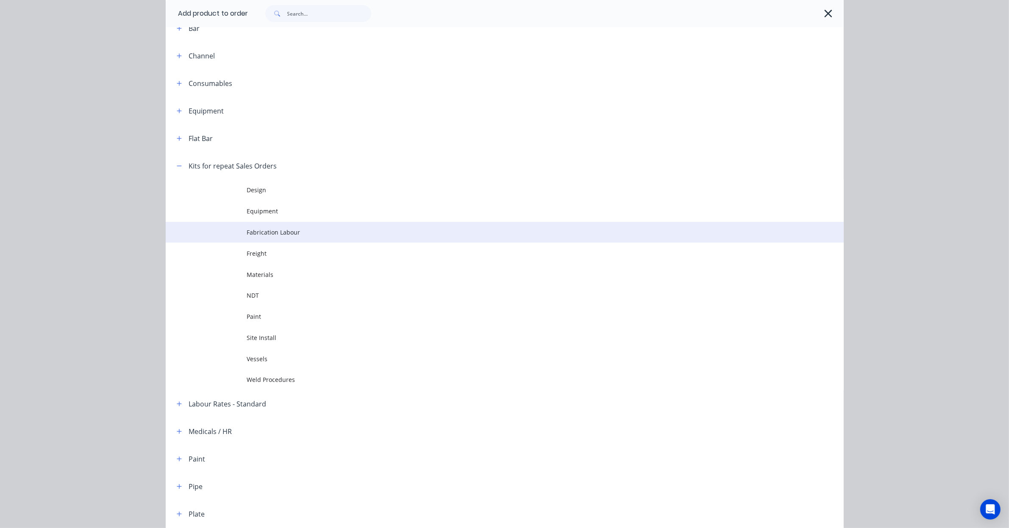
click at [286, 236] on span "Fabrication Labour" at bounding box center [485, 232] width 477 height 9
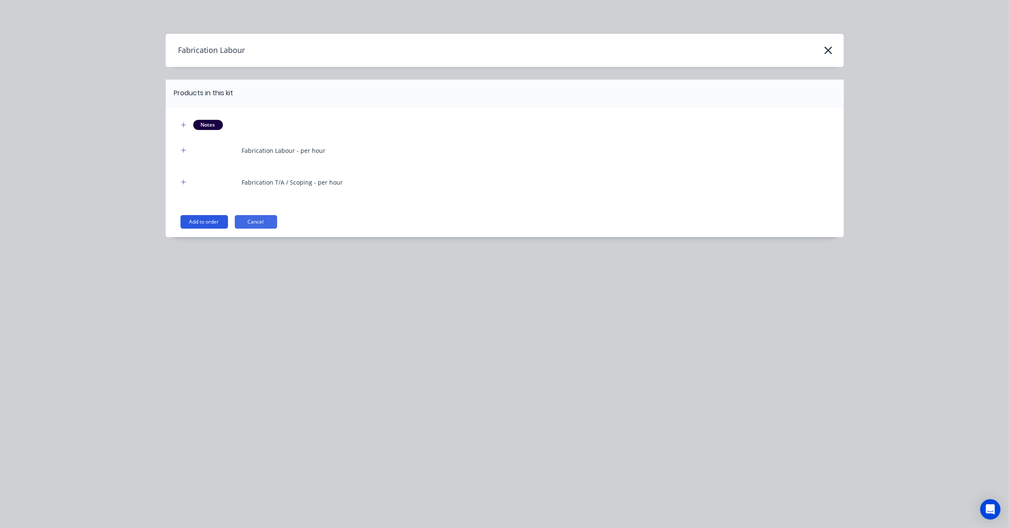
click at [208, 225] on button "Add to order" at bounding box center [203, 222] width 47 height 14
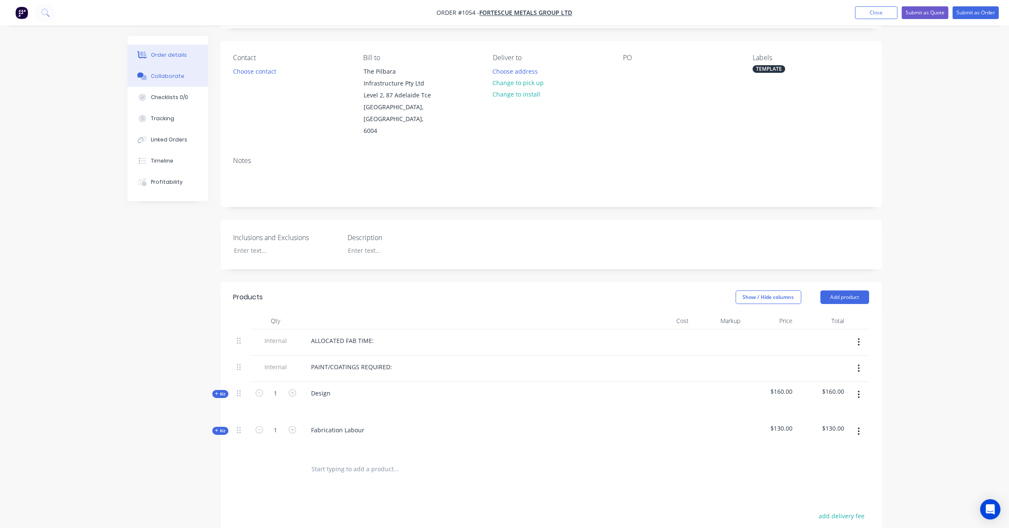
click at [179, 81] on button "Collaborate" at bounding box center [168, 76] width 80 height 21
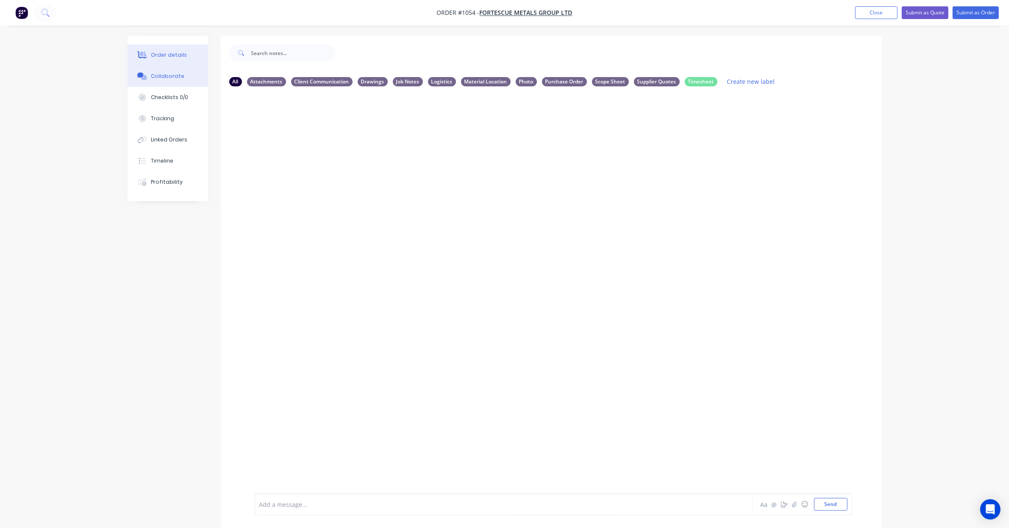
click at [177, 55] on div "Order details" at bounding box center [169, 55] width 36 height 8
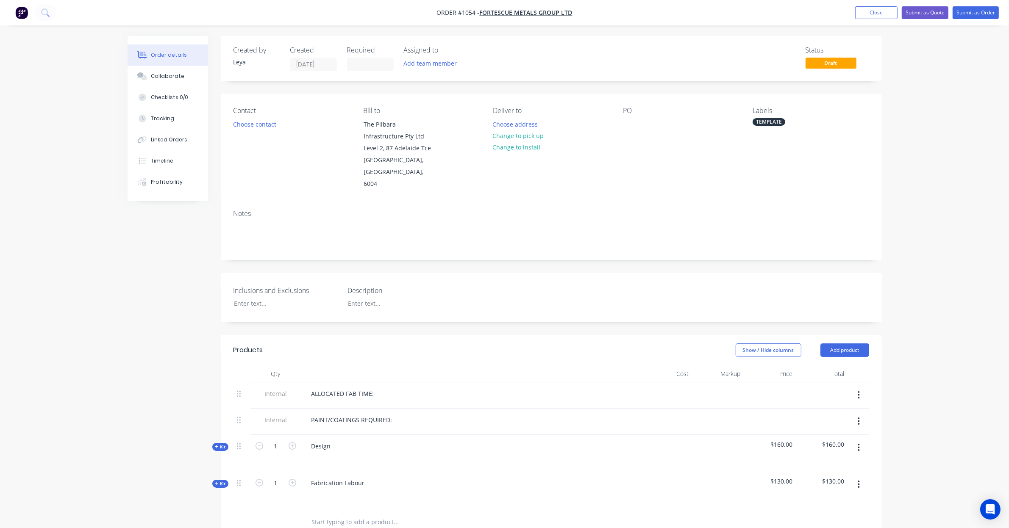
click at [466, 257] on div "Created by Leya Created 08/09/25 Required Assigned to Add team member Status Dr…" at bounding box center [551, 388] width 661 height 704
drag, startPoint x: 454, startPoint y: 257, endPoint x: 413, endPoint y: 256, distance: 40.7
click at [413, 256] on div "Created by Leya Created 08/09/25 Required Assigned to Add team member Status Dr…" at bounding box center [551, 388] width 661 height 704
click at [449, 254] on div "Created by Leya Created 08/09/25 Required Assigned to Add team member Status Dr…" at bounding box center [551, 388] width 661 height 704
drag, startPoint x: 449, startPoint y: 254, endPoint x: 429, endPoint y: 254, distance: 20.8
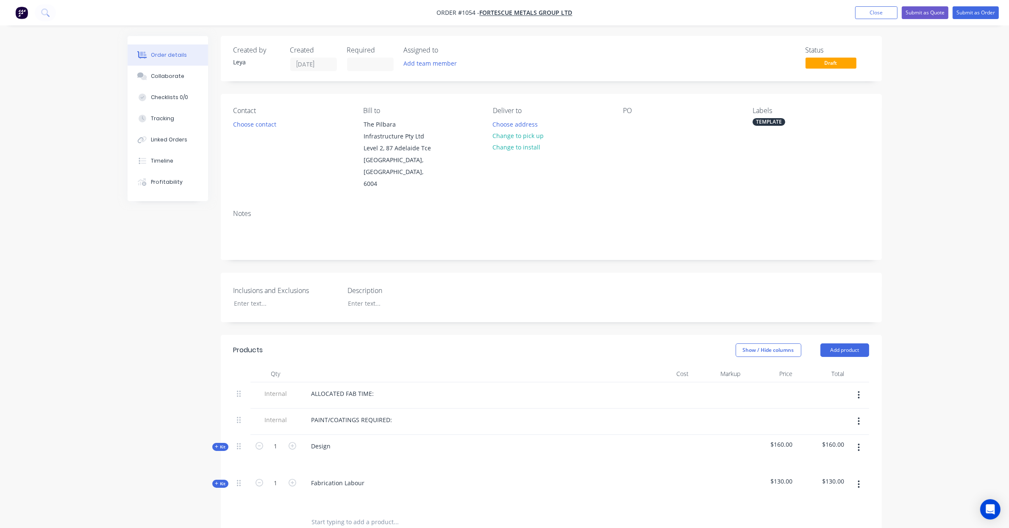
click at [429, 254] on div "Created by Leya Created 08/09/25 Required Assigned to Add team member Status Dr…" at bounding box center [551, 388] width 661 height 704
click at [827, 347] on header "Products Show / Hide columns Add product" at bounding box center [551, 350] width 661 height 31
click at [829, 345] on button "Add product" at bounding box center [844, 351] width 49 height 14
click at [831, 366] on div "Product catalogue" at bounding box center [828, 372] width 65 height 12
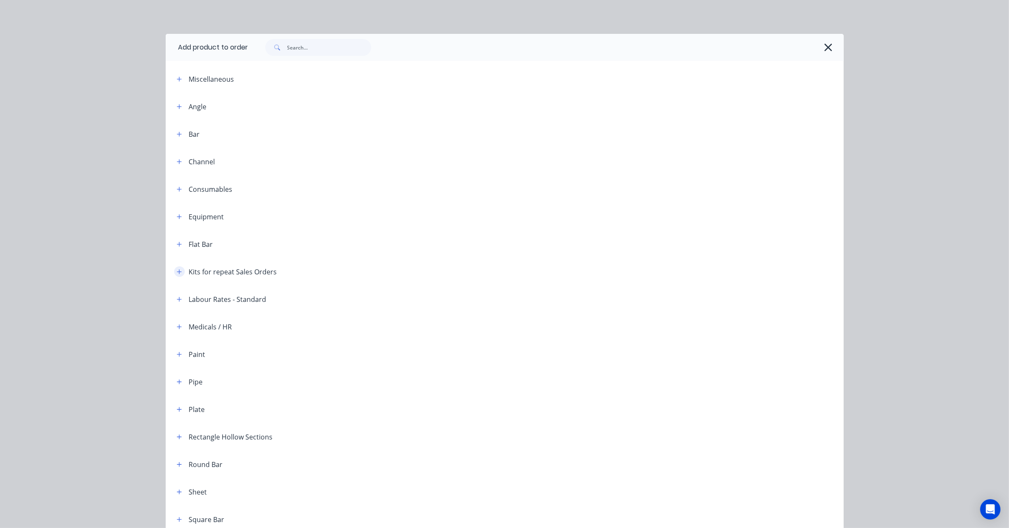
click at [177, 270] on icon "button" at bounding box center [179, 272] width 5 height 6
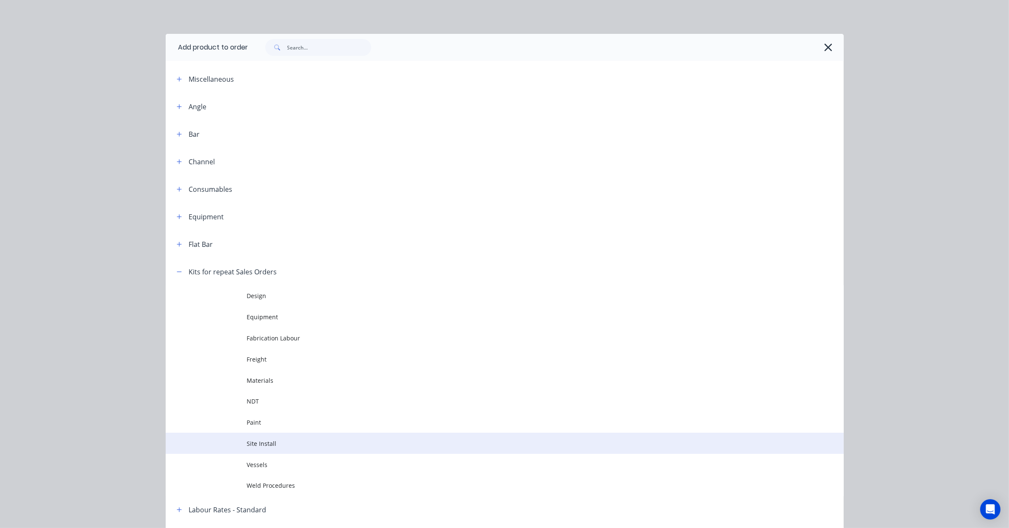
click at [286, 443] on span "Site Install" at bounding box center [485, 443] width 477 height 9
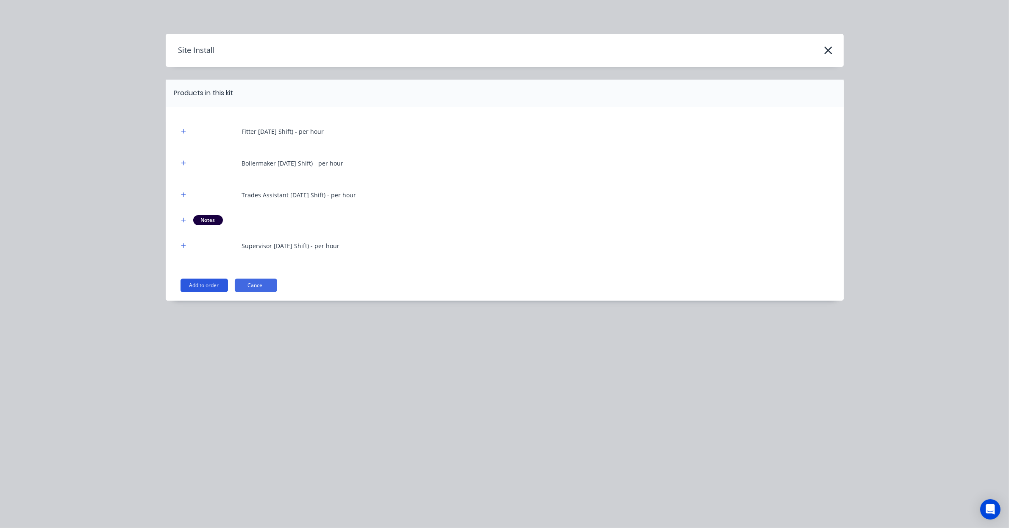
click at [213, 283] on button "Add to order" at bounding box center [203, 286] width 47 height 14
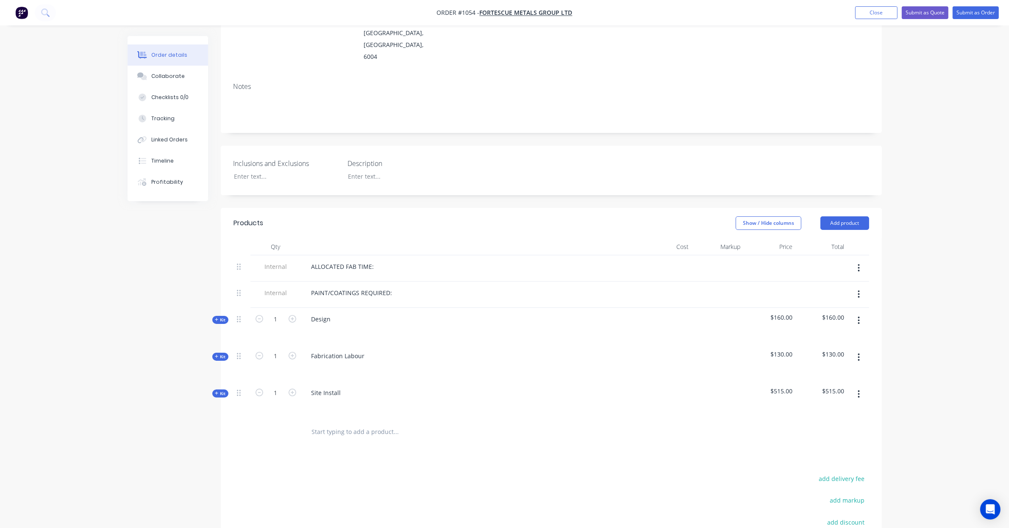
scroll to position [159, 0]
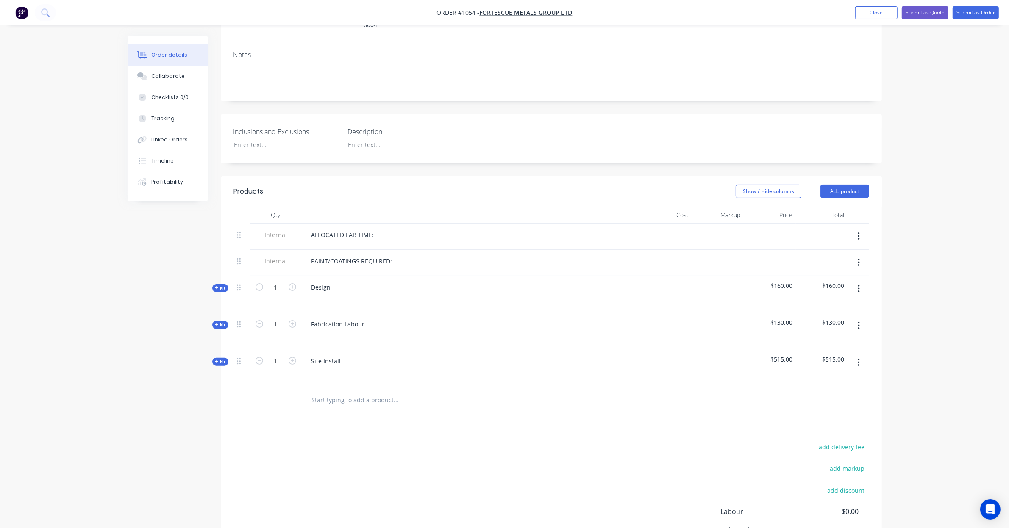
click at [219, 322] on span "Kit" at bounding box center [220, 325] width 11 height 6
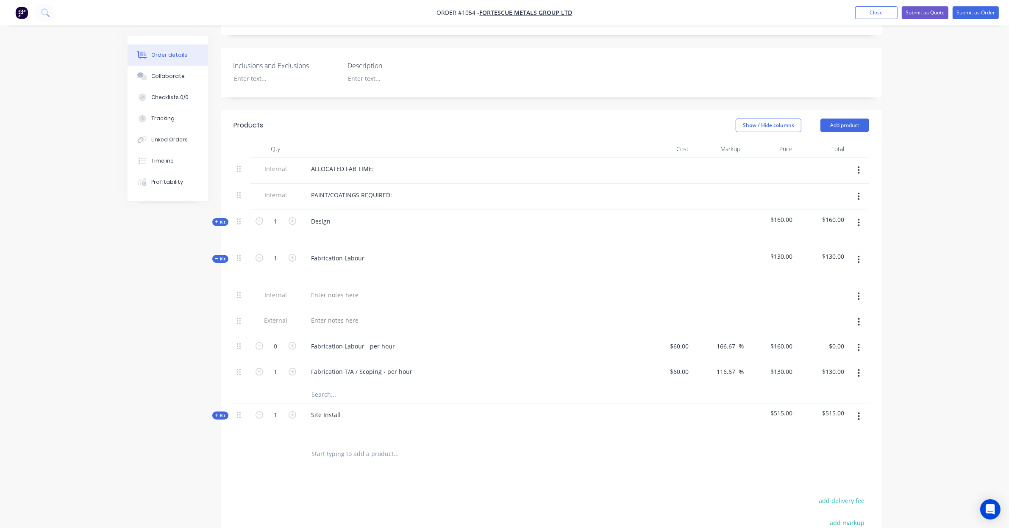
scroll to position [282, 0]
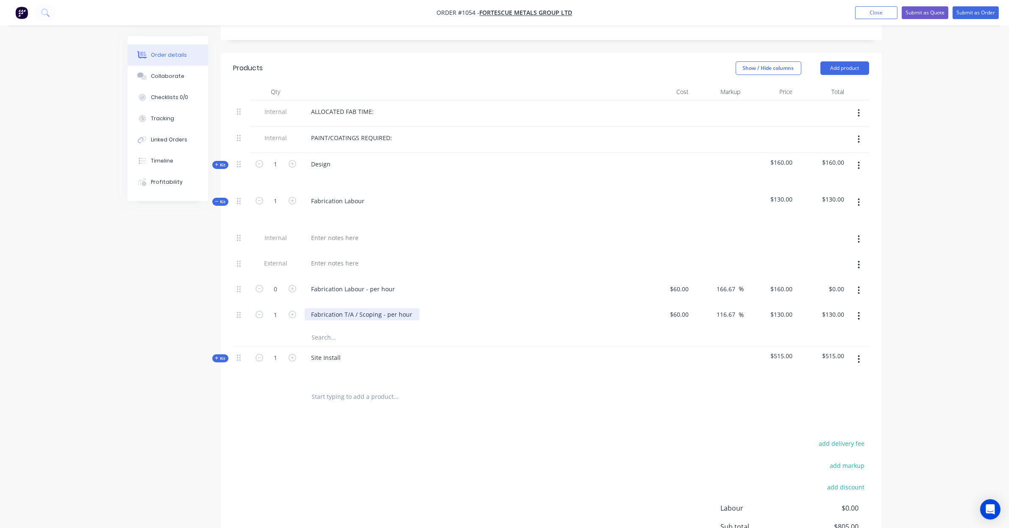
click at [369, 308] on div "Fabrication T/A / Scoping - per hour" at bounding box center [362, 314] width 115 height 12
click at [777, 303] on div "130 $130.00" at bounding box center [770, 316] width 52 height 26
type input "115"
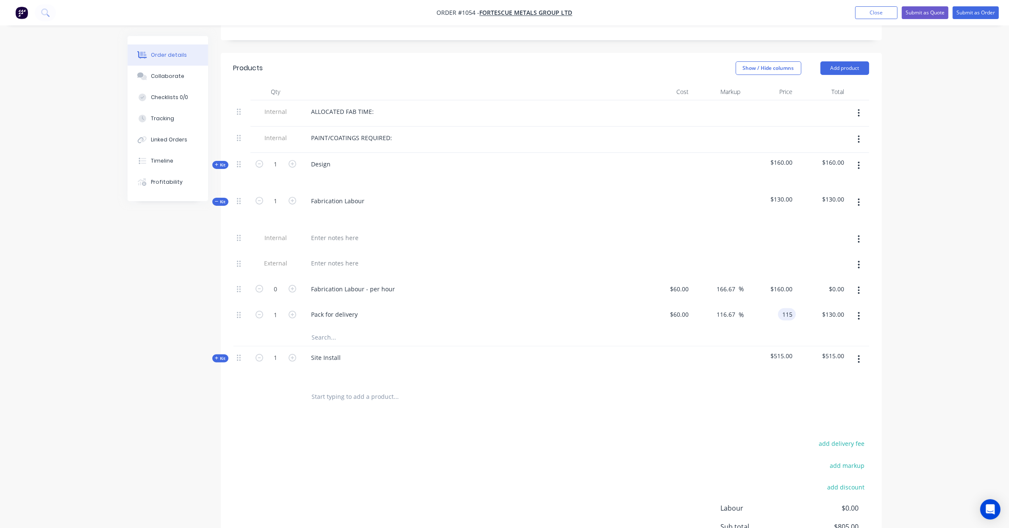
type input "91.67"
type input "$115.00"
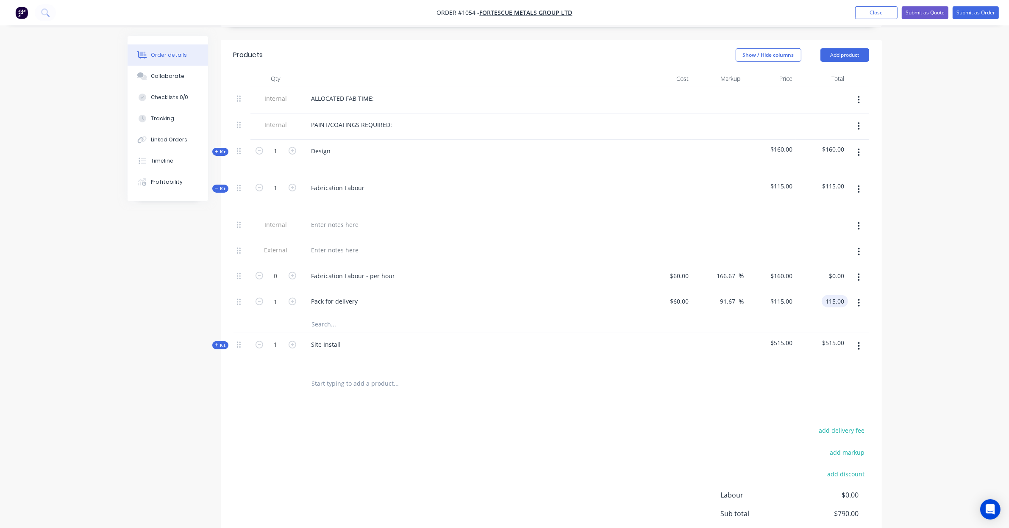
type input "$115.00"
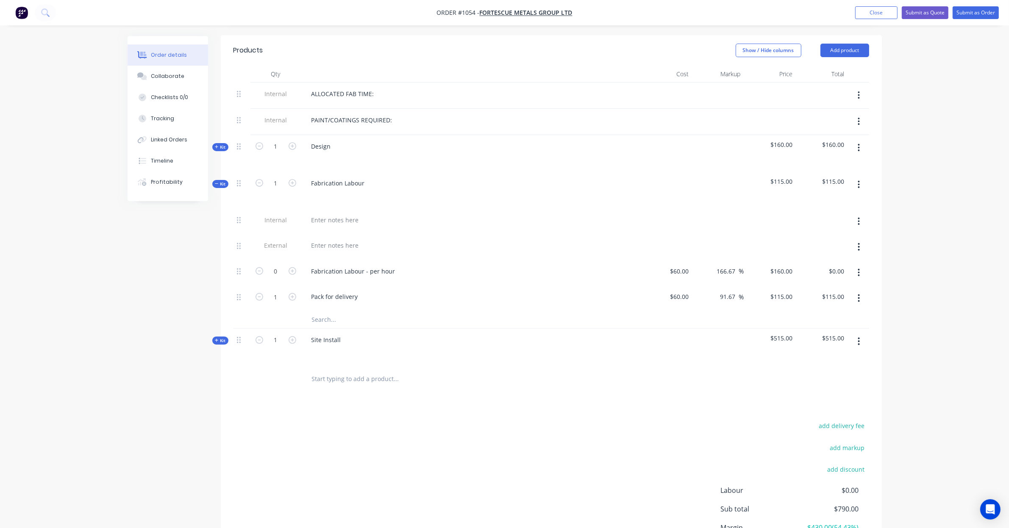
drag, startPoint x: 345, startPoint y: 451, endPoint x: 327, endPoint y: 448, distance: 18.1
click at [327, 448] on div "add delivery fee add markup add discount Labour $0.00 Sub total $790.00 Margin …" at bounding box center [550, 502] width 635 height 164
click at [205, 328] on div "Created by Leya Created 08/09/25 Required Assigned to Add team member Status Dr…" at bounding box center [505, 172] width 754 height 873
click at [215, 339] on icon at bounding box center [216, 340] width 3 height 3
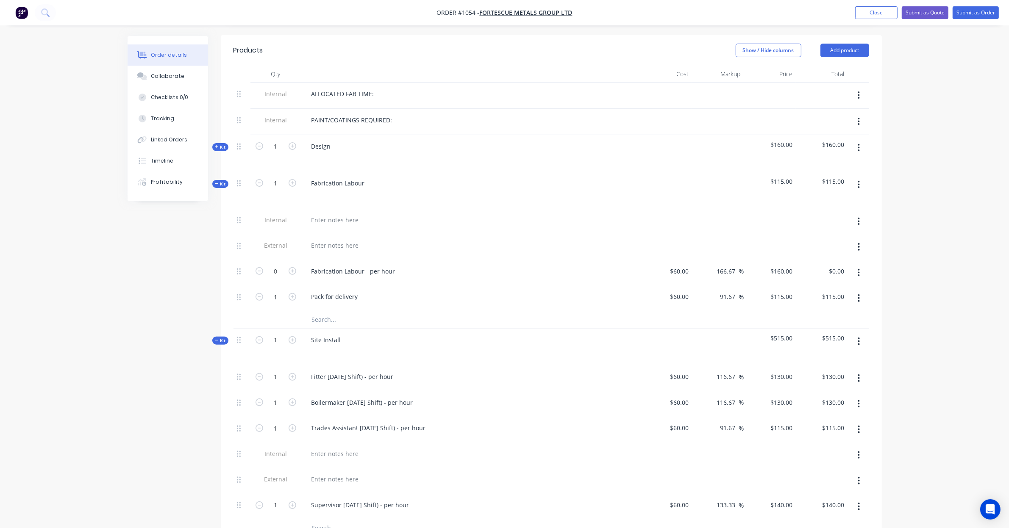
click at [219, 181] on span "Kit" at bounding box center [220, 184] width 11 height 6
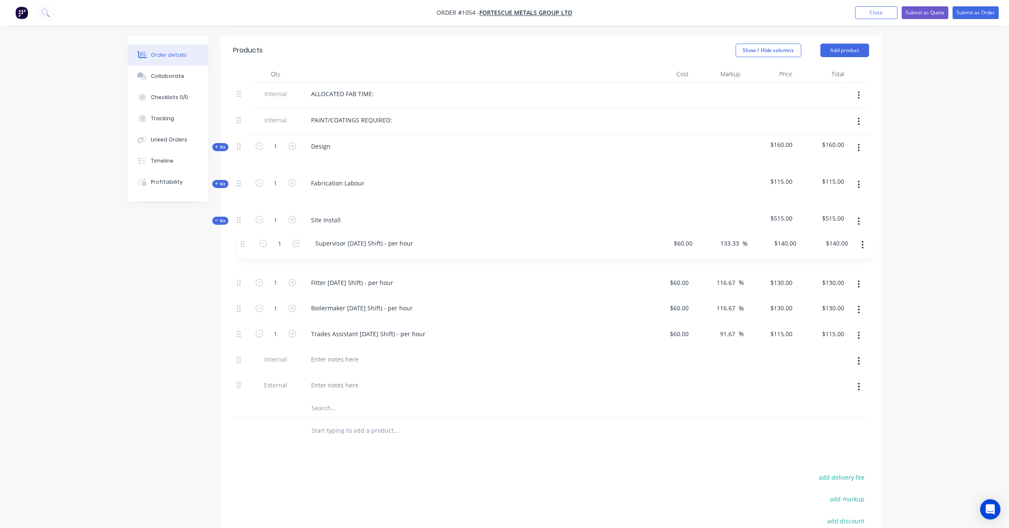
drag, startPoint x: 239, startPoint y: 376, endPoint x: 242, endPoint y: 242, distance: 134.3
click at [242, 246] on div "1 Fitter Labour (Day Shift) - per hour $60.00 $60.00 116.67 116.67 % $130.00 $1…" at bounding box center [550, 323] width 635 height 154
click at [220, 218] on span "Kit" at bounding box center [220, 221] width 11 height 6
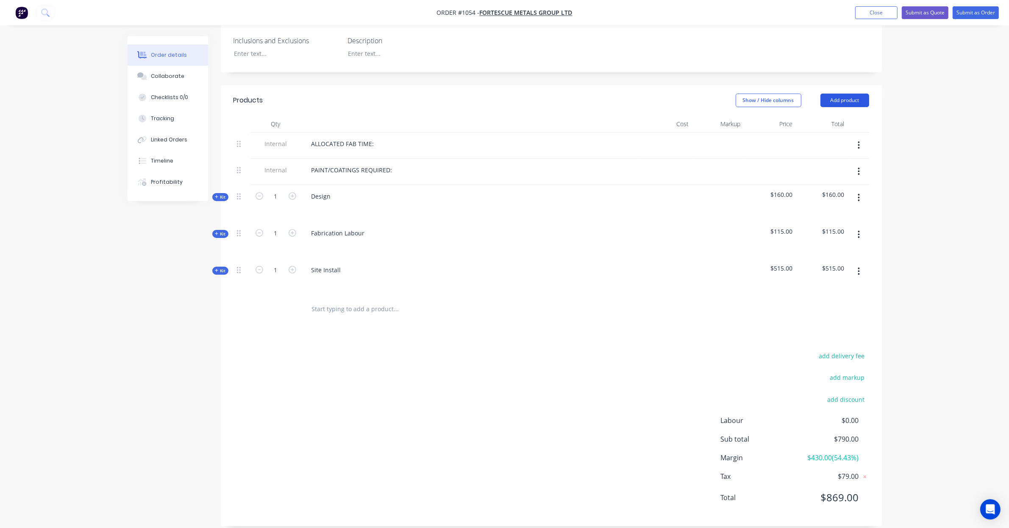
click at [859, 94] on button "Add product" at bounding box center [844, 101] width 49 height 14
click at [852, 116] on div "Product catalogue" at bounding box center [828, 122] width 65 height 12
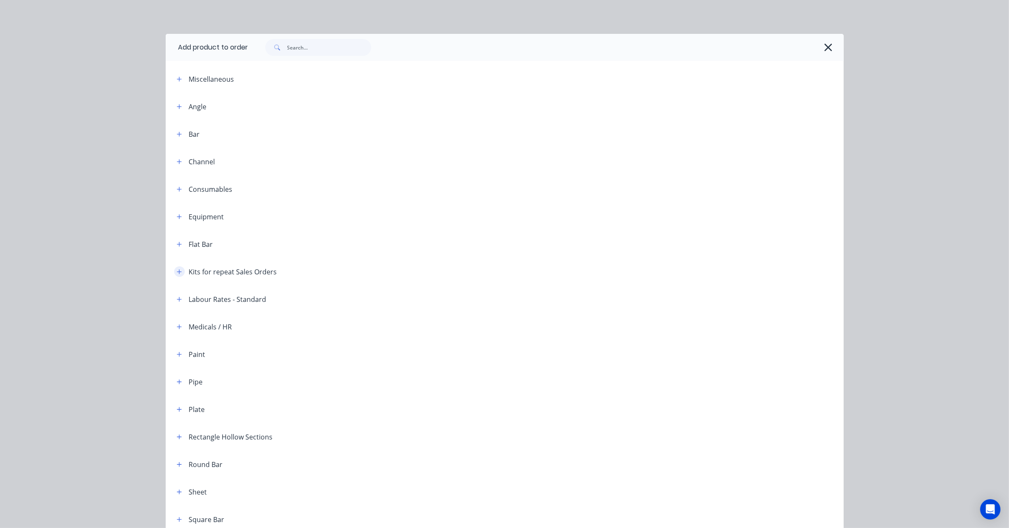
click at [177, 269] on icon "button" at bounding box center [179, 272] width 5 height 6
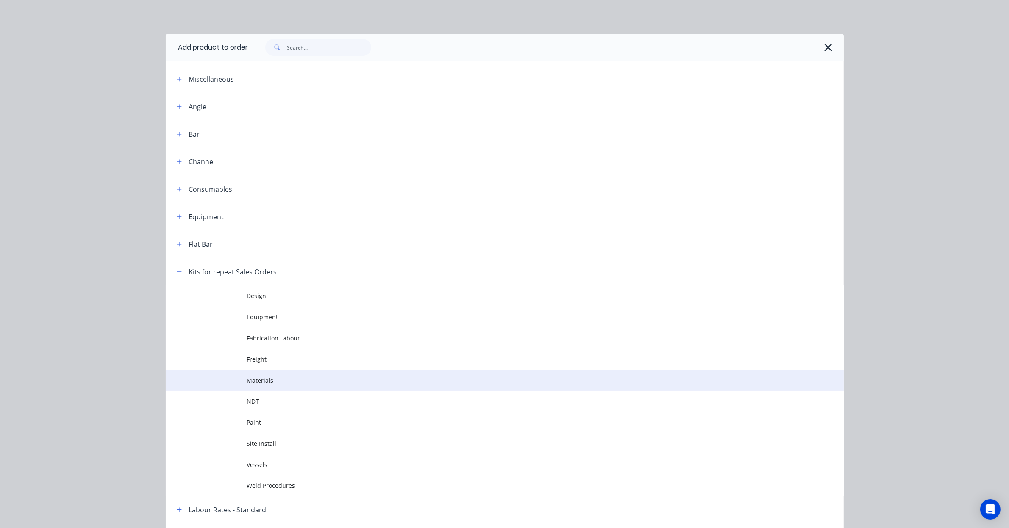
click at [271, 385] on td "Materials" at bounding box center [545, 380] width 596 height 21
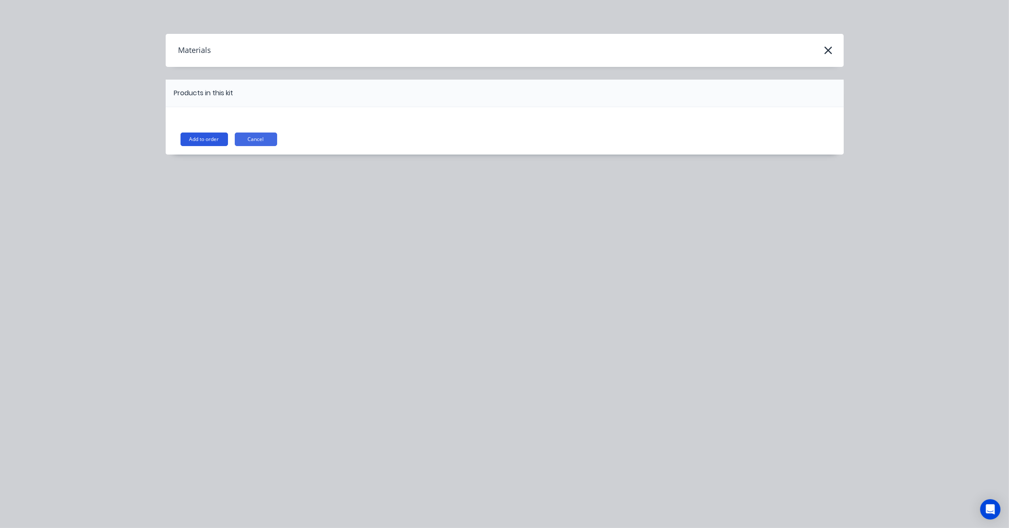
click at [195, 140] on button "Add to order" at bounding box center [203, 140] width 47 height 14
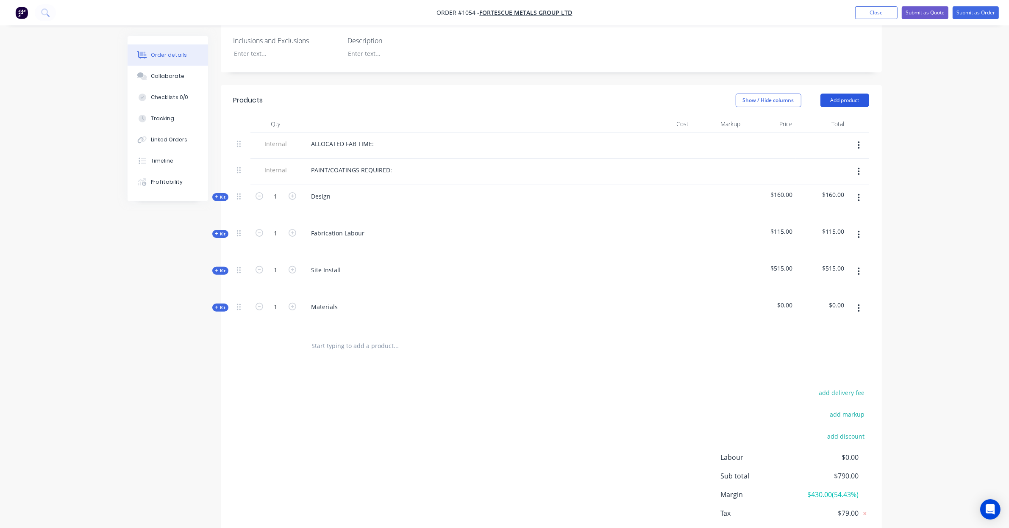
click at [829, 94] on button "Add product" at bounding box center [844, 101] width 49 height 14
click at [831, 116] on div "Product catalogue" at bounding box center [828, 122] width 65 height 12
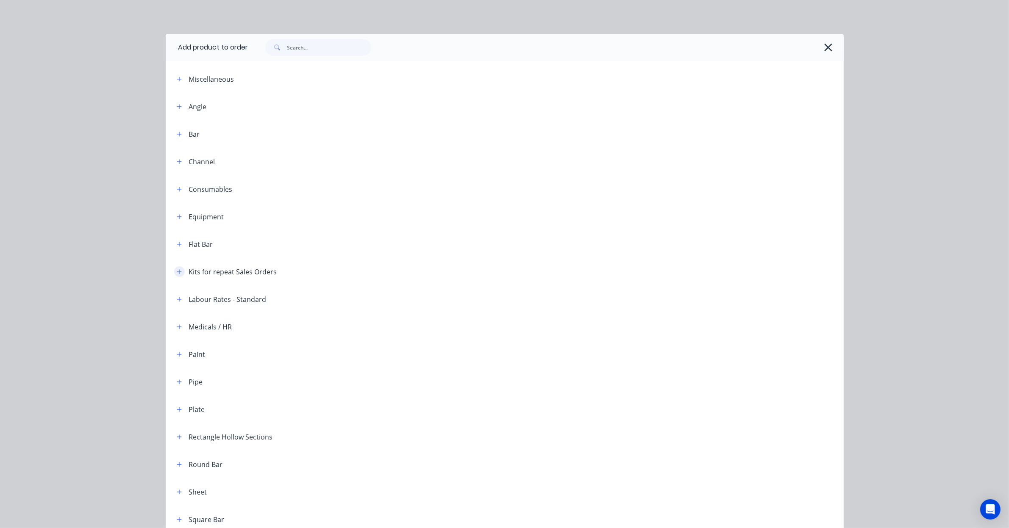
click at [177, 272] on icon "button" at bounding box center [179, 272] width 5 height 6
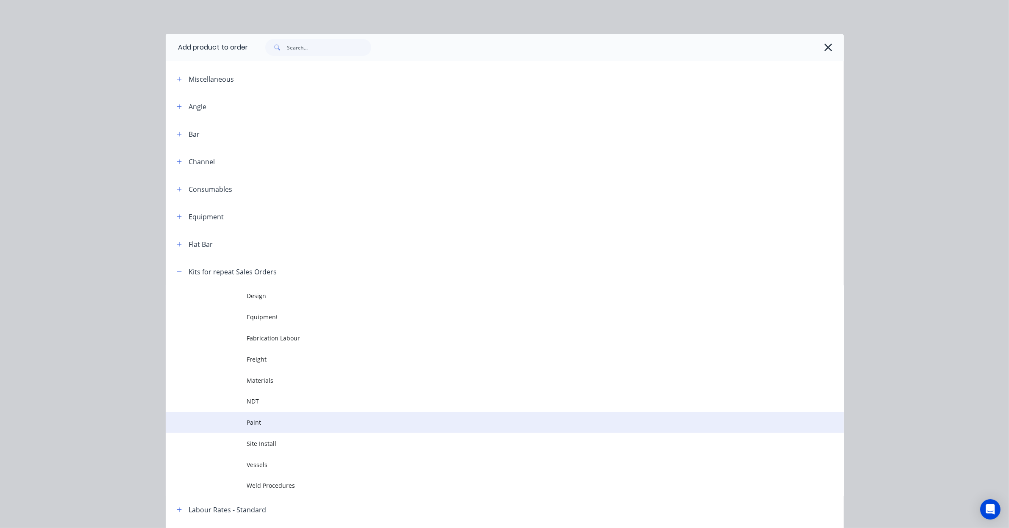
click at [263, 426] on span "Paint" at bounding box center [485, 422] width 477 height 9
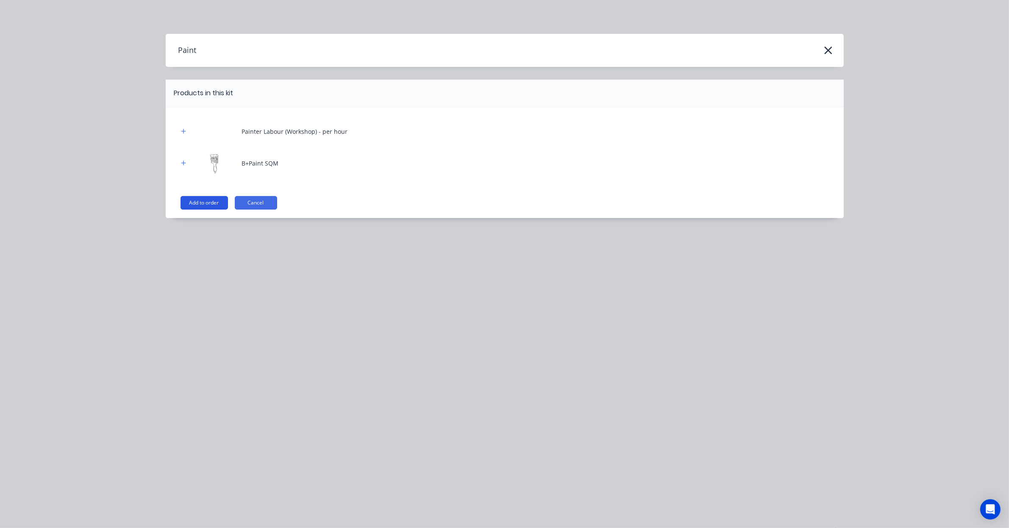
click at [216, 206] on button "Add to order" at bounding box center [203, 203] width 47 height 14
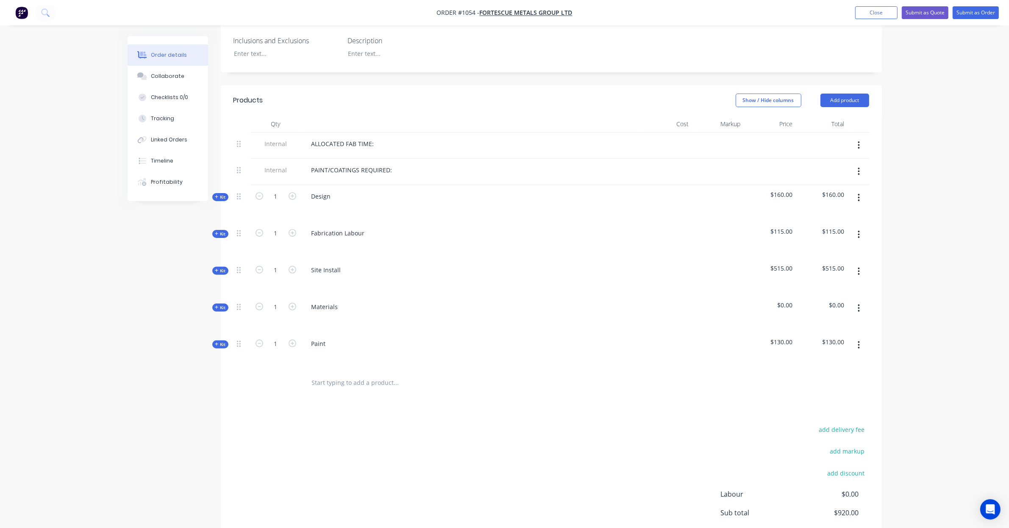
click at [223, 341] on span "Kit" at bounding box center [220, 344] width 11 height 6
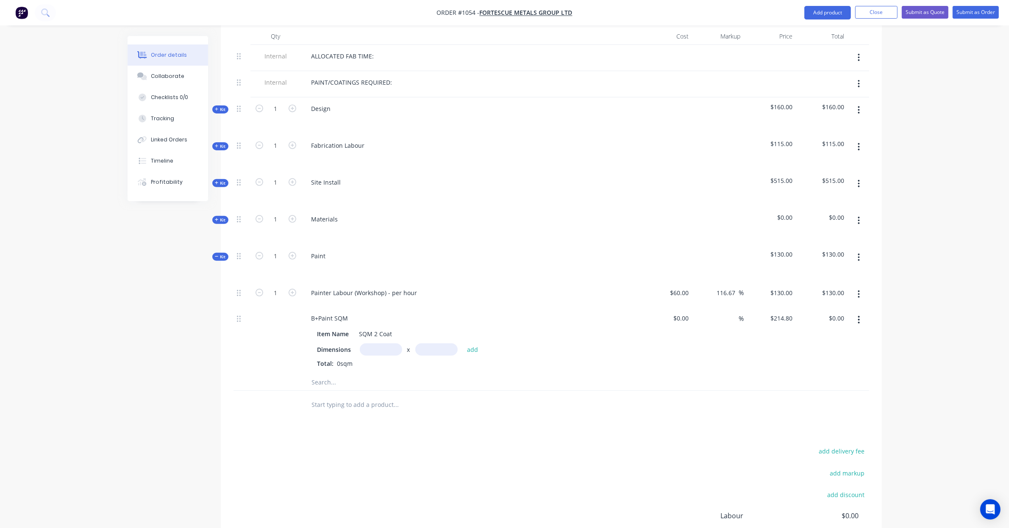
click at [222, 254] on span "Kit" at bounding box center [220, 257] width 11 height 6
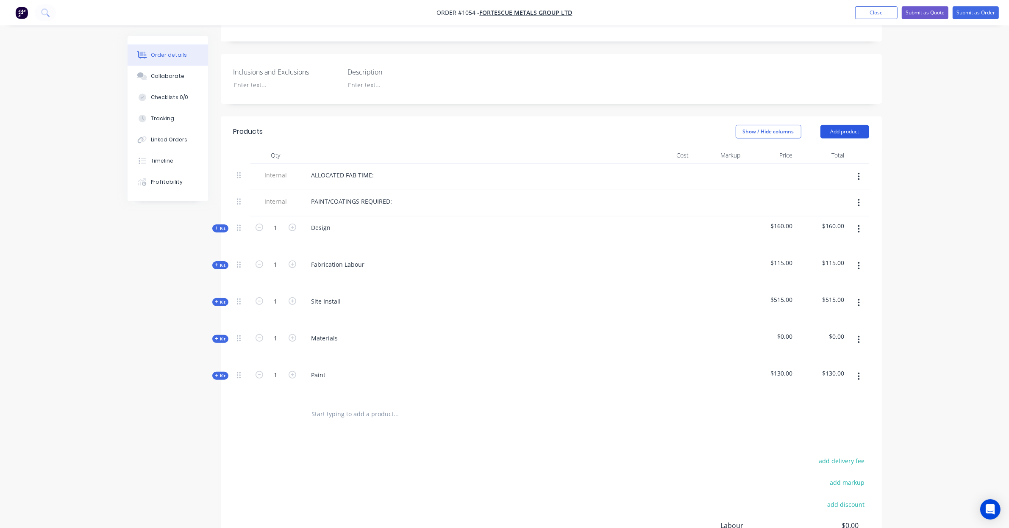
scroll to position [217, 0]
click at [843, 126] on button "Add product" at bounding box center [844, 133] width 49 height 14
click at [833, 148] on div "Product catalogue" at bounding box center [828, 154] width 65 height 12
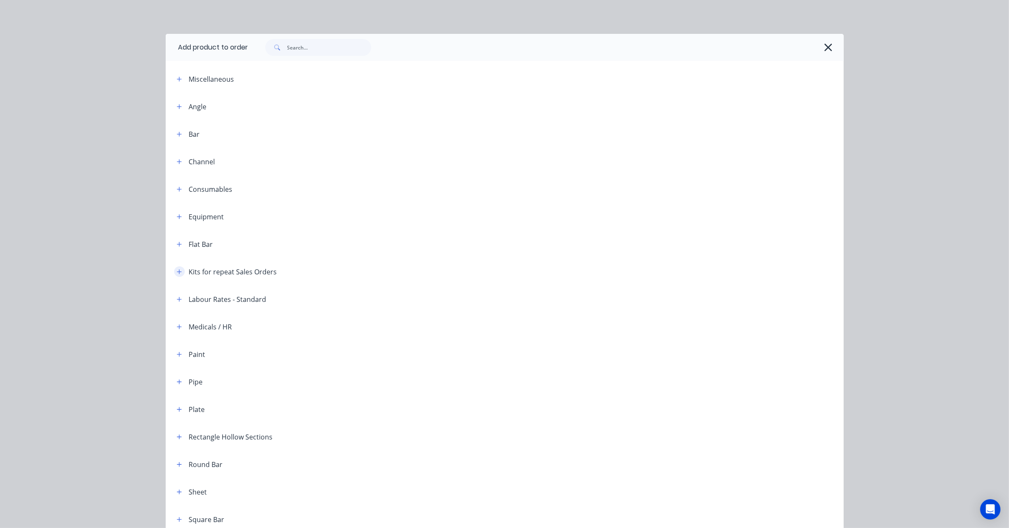
click at [177, 272] on icon "button" at bounding box center [179, 272] width 5 height 6
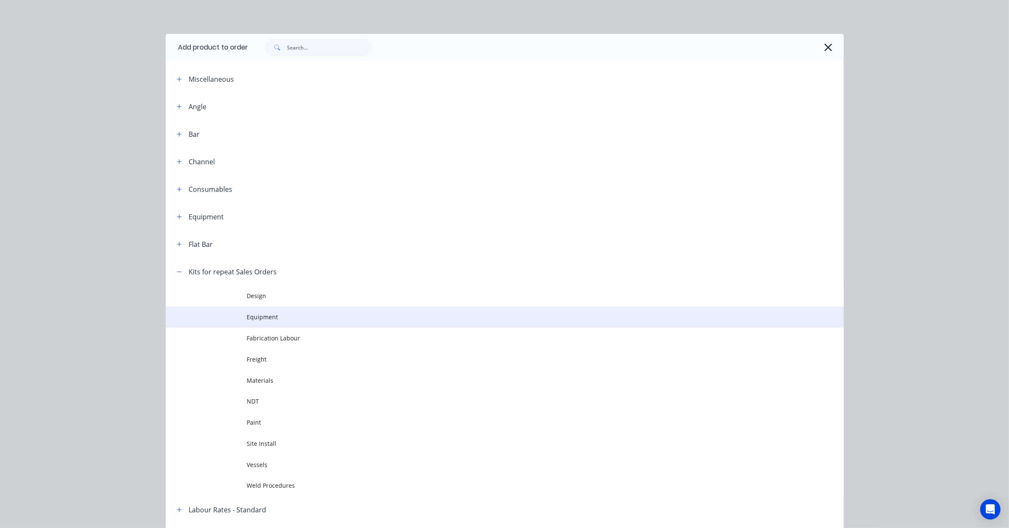
click at [269, 318] on span "Equipment" at bounding box center [485, 317] width 477 height 9
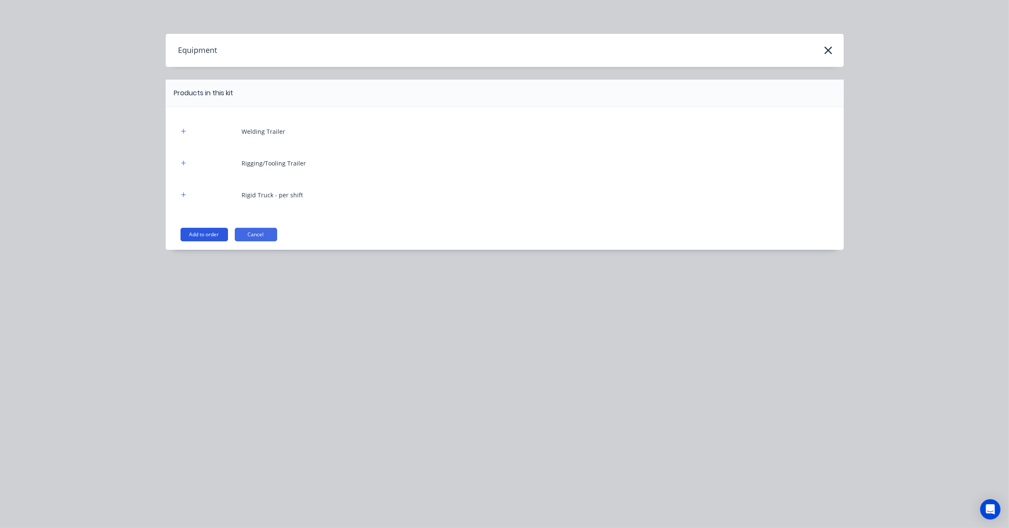
click at [213, 231] on button "Add to order" at bounding box center [203, 235] width 47 height 14
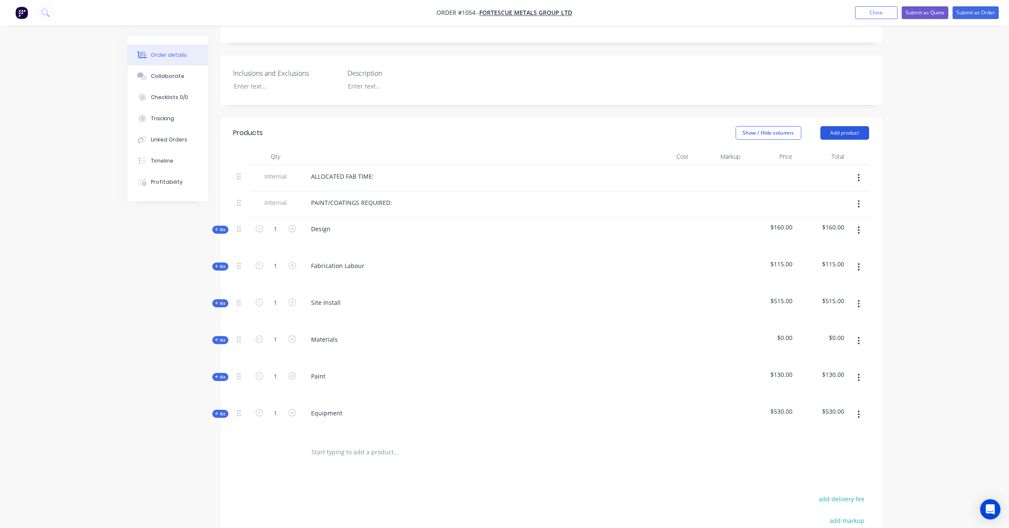
click at [838, 126] on button "Add product" at bounding box center [844, 133] width 49 height 14
click at [829, 148] on div "Product catalogue" at bounding box center [828, 154] width 65 height 12
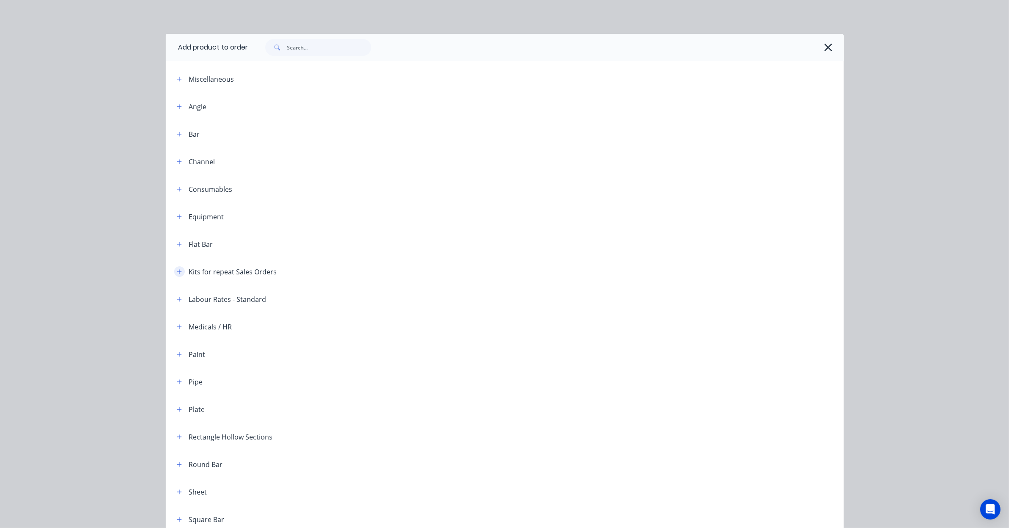
click at [174, 276] on button "button" at bounding box center [179, 271] width 11 height 11
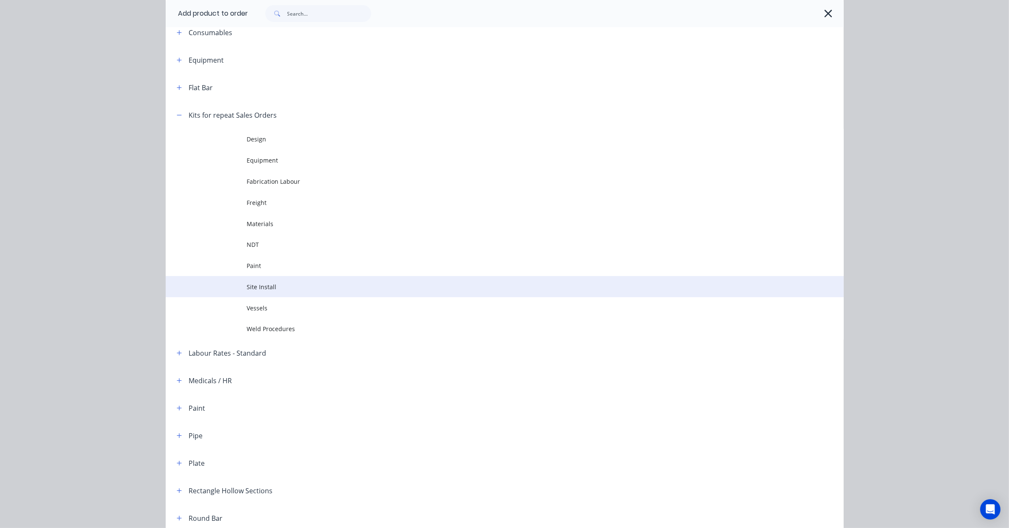
scroll to position [159, 0]
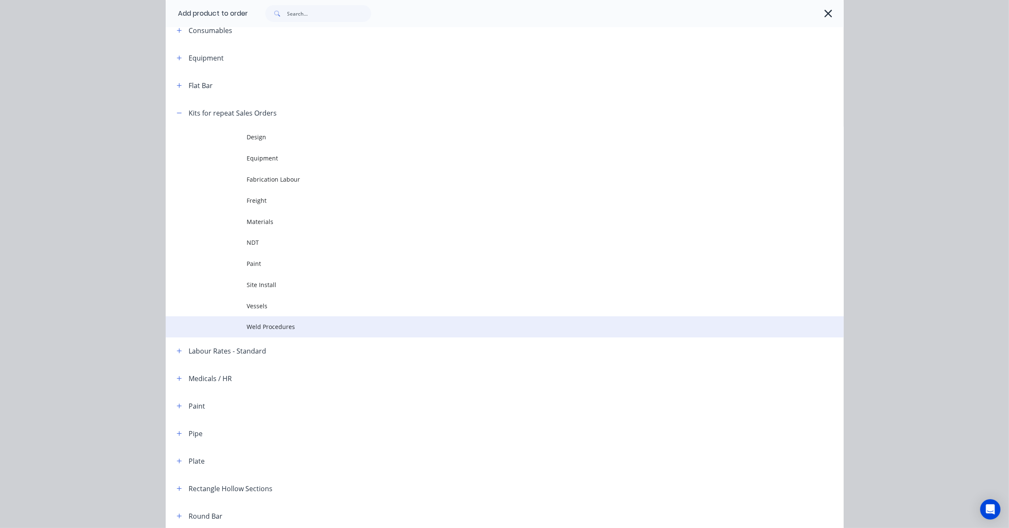
click at [287, 327] on span "Weld Procedures" at bounding box center [485, 326] width 477 height 9
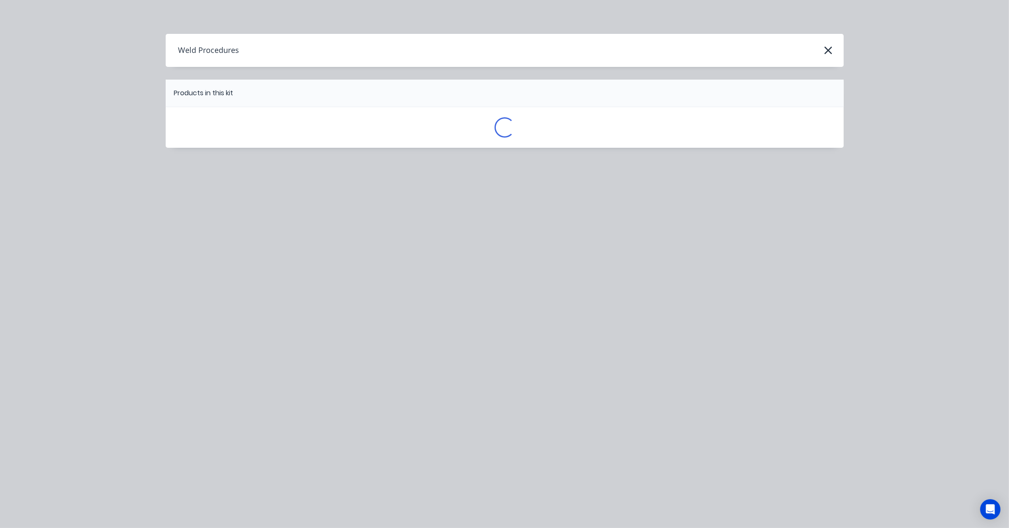
scroll to position [0, 0]
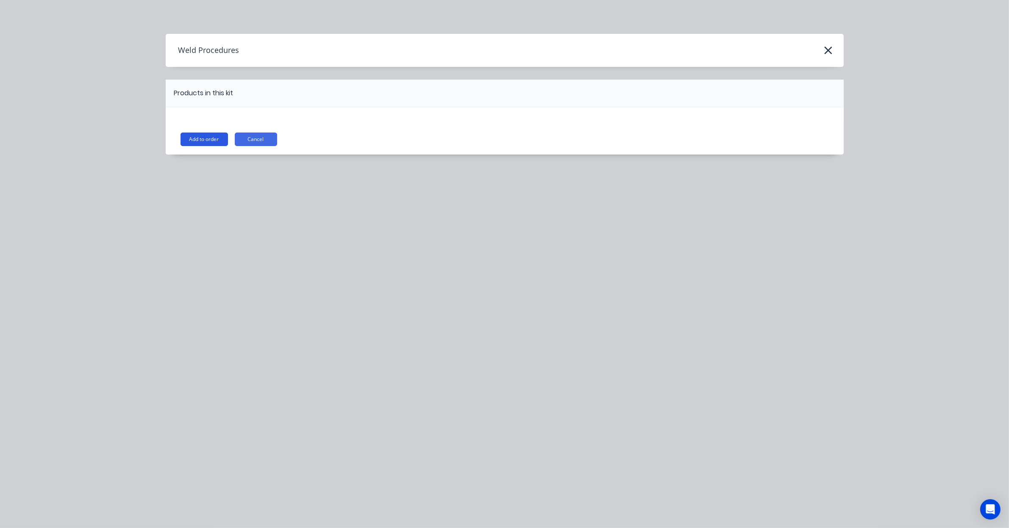
click at [216, 145] on button "Add to order" at bounding box center [203, 140] width 47 height 14
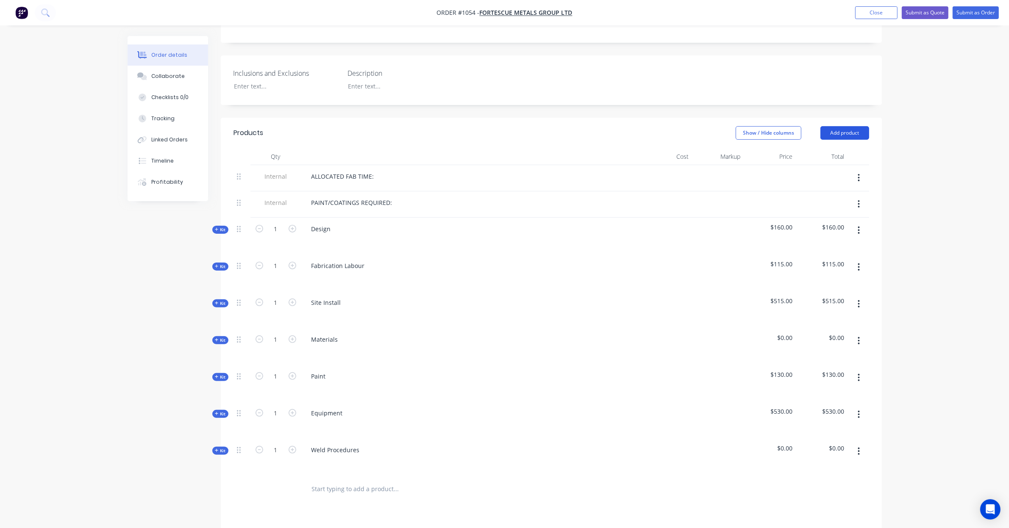
click at [841, 126] on button "Add product" at bounding box center [844, 133] width 49 height 14
click at [824, 148] on div "Product catalogue" at bounding box center [828, 154] width 65 height 12
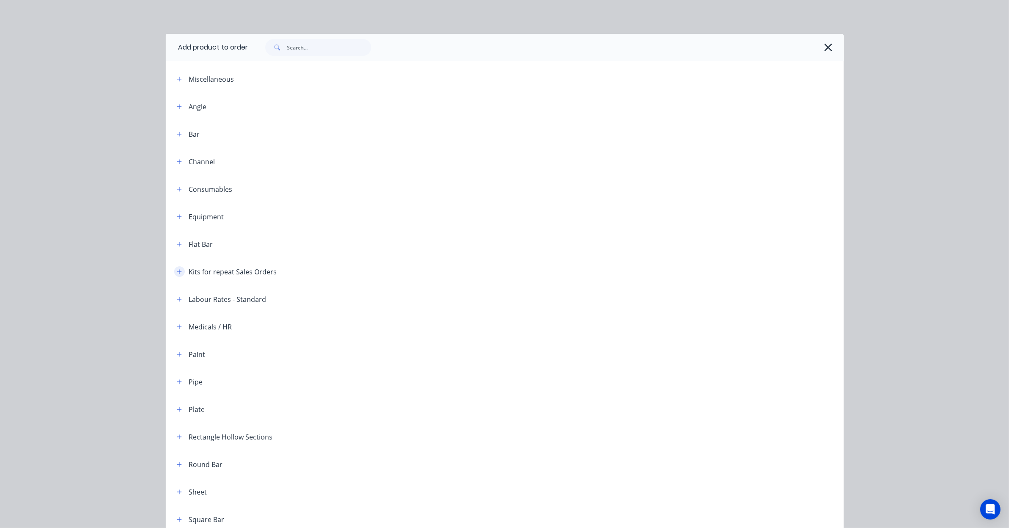
click at [177, 272] on icon "button" at bounding box center [179, 272] width 5 height 6
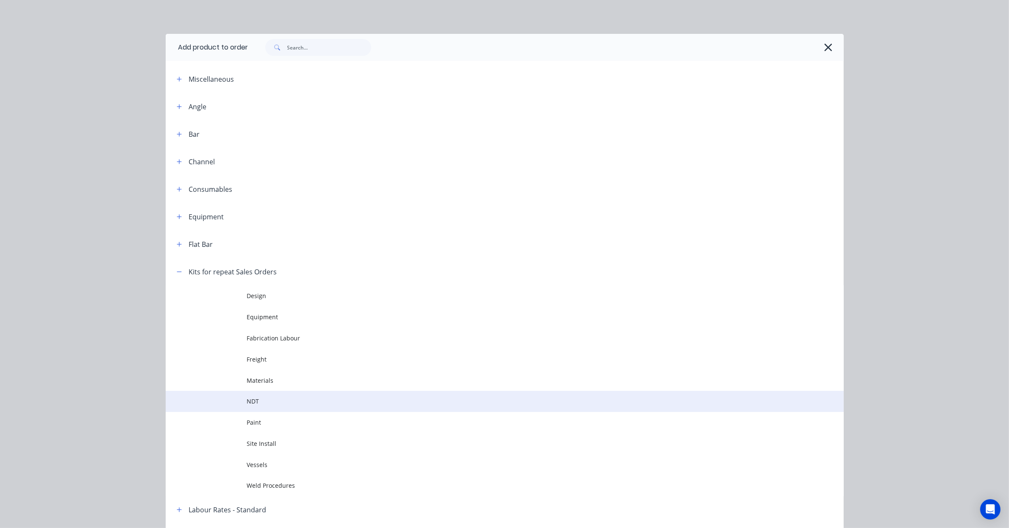
click at [255, 402] on span "NDT" at bounding box center [485, 401] width 477 height 9
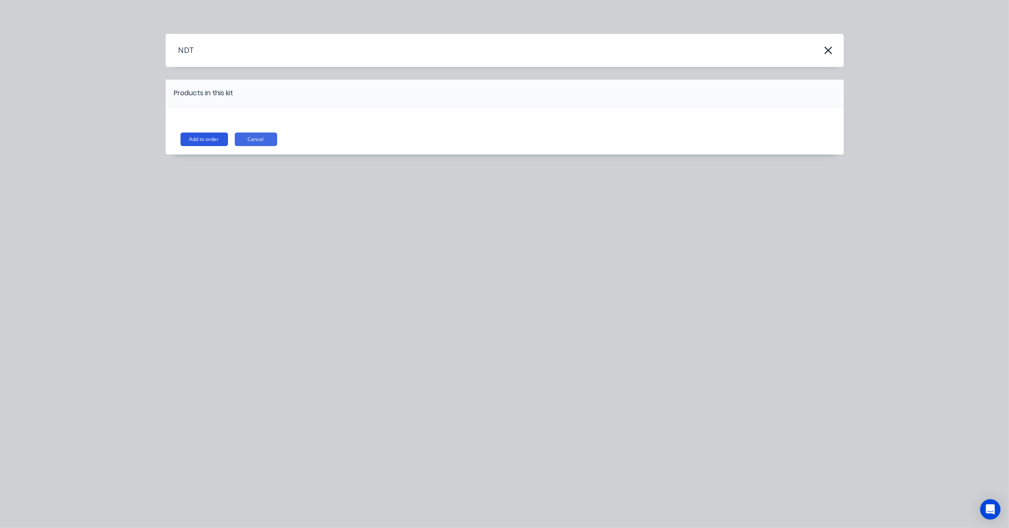
click at [217, 141] on button "Add to order" at bounding box center [203, 140] width 47 height 14
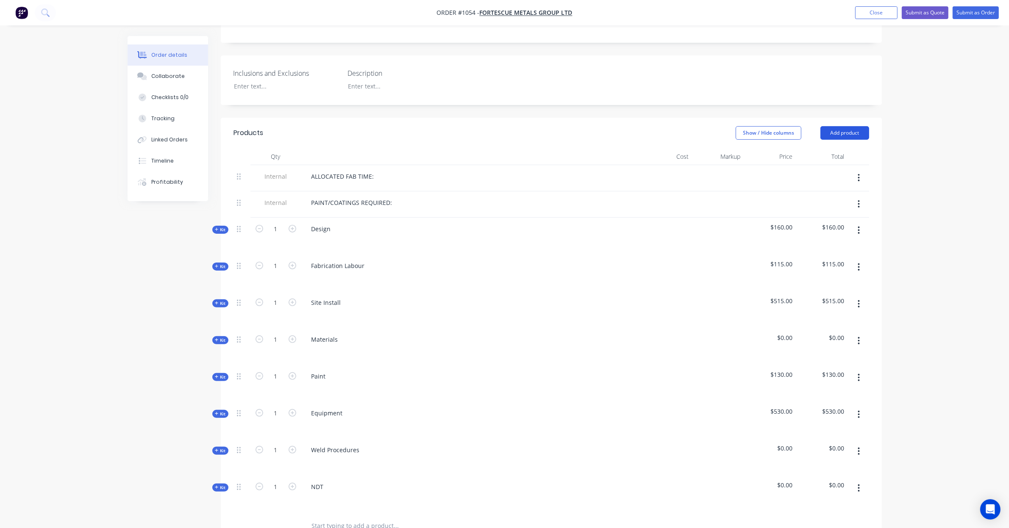
click at [848, 126] on button "Add product" at bounding box center [844, 133] width 49 height 14
click at [827, 148] on div "Product catalogue" at bounding box center [828, 154] width 65 height 12
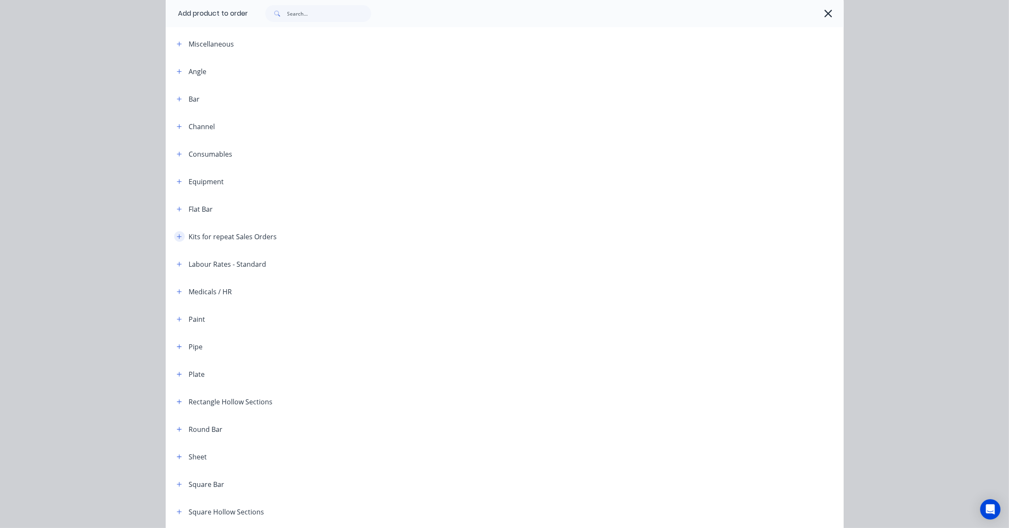
click at [177, 236] on icon "button" at bounding box center [179, 237] width 5 height 6
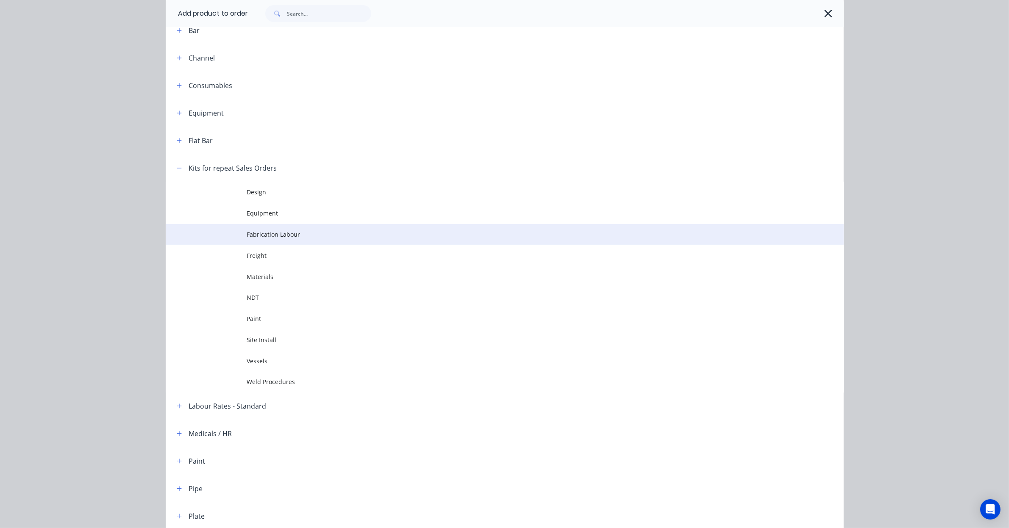
scroll to position [106, 0]
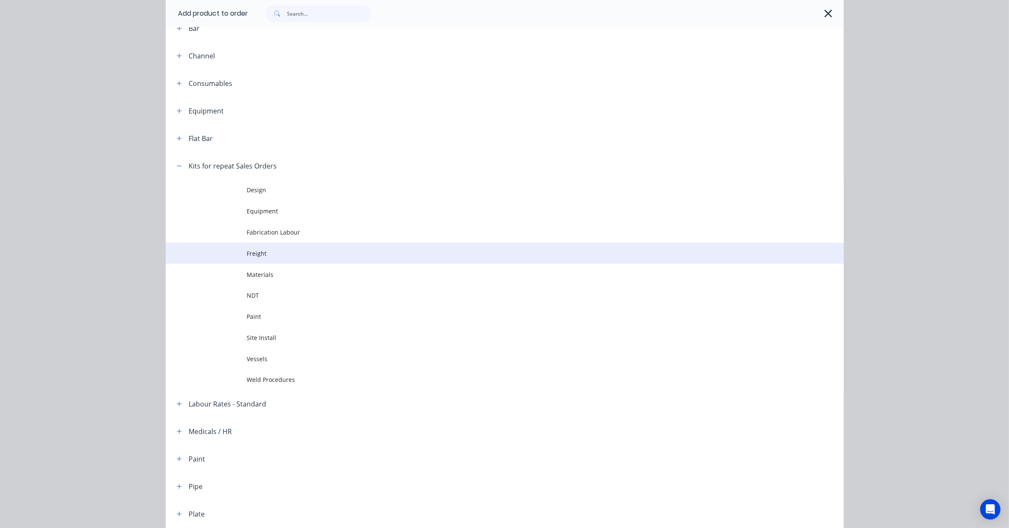
click at [259, 258] on td "Freight" at bounding box center [545, 253] width 596 height 21
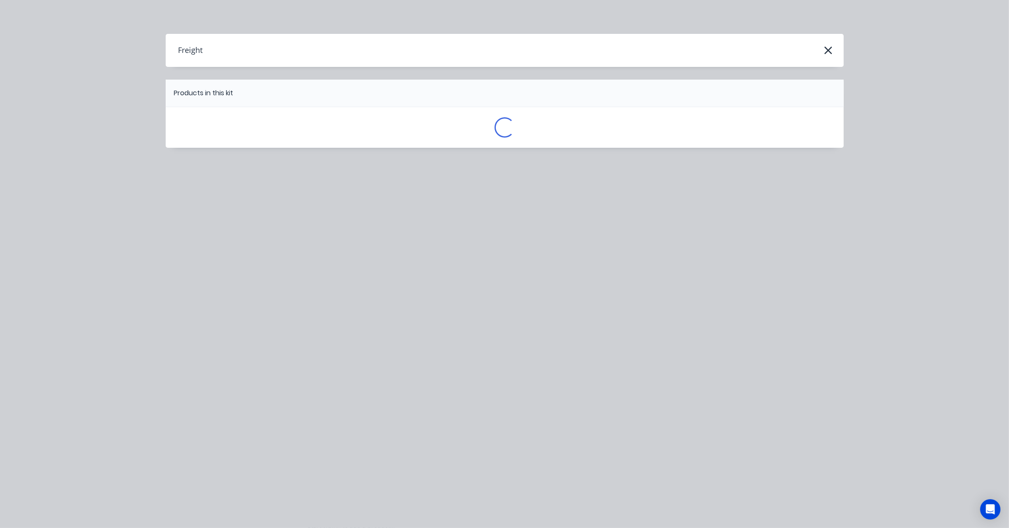
scroll to position [0, 0]
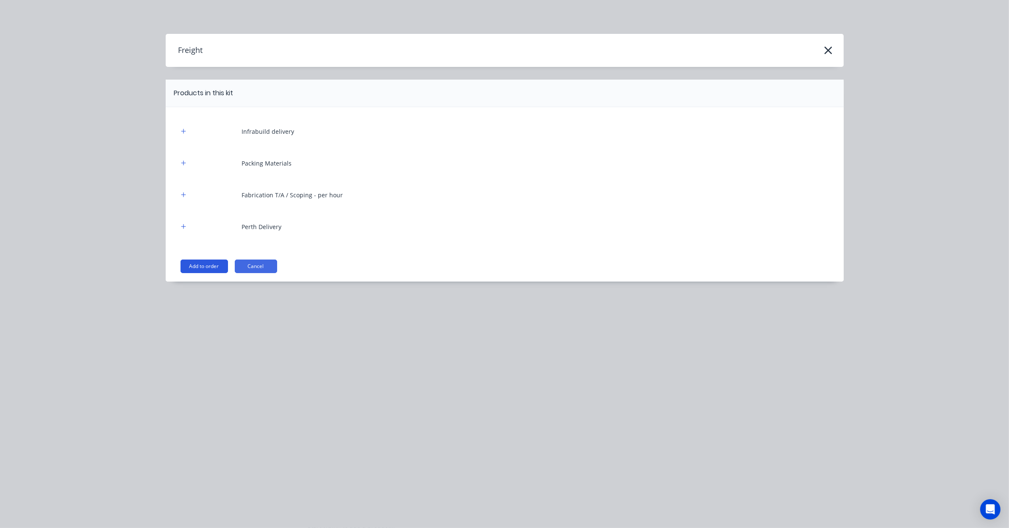
click at [212, 266] on button "Add to order" at bounding box center [203, 267] width 47 height 14
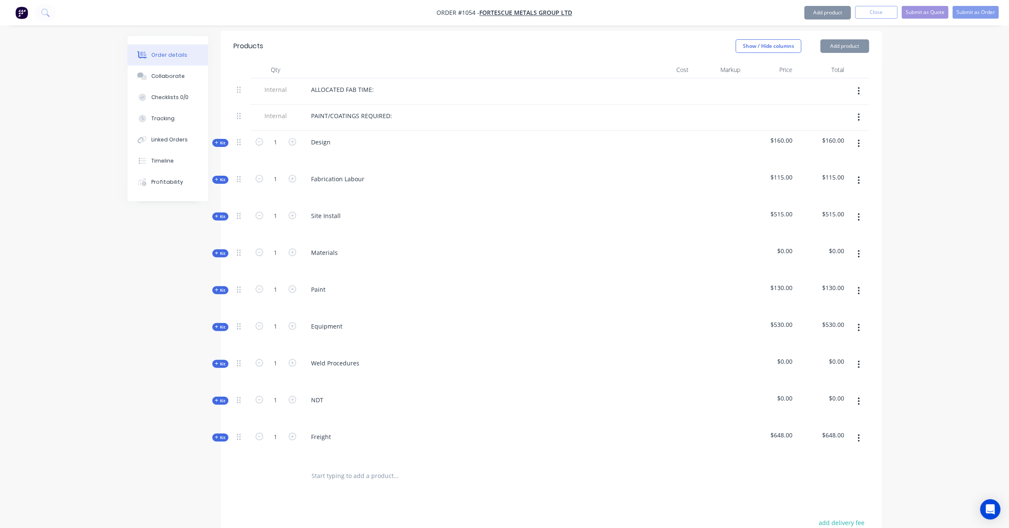
scroll to position [376, 0]
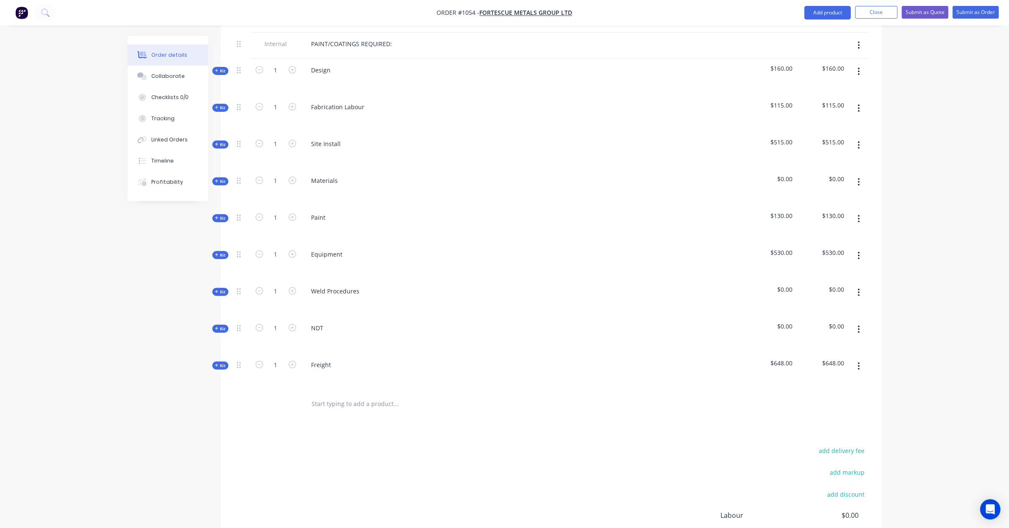
click at [225, 363] on span "Kit" at bounding box center [220, 366] width 11 height 6
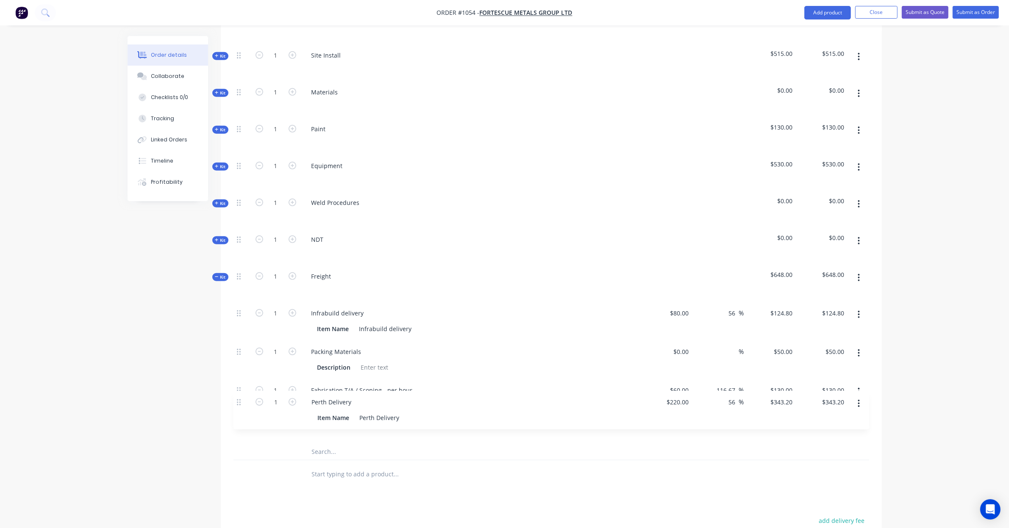
scroll to position [468, 0]
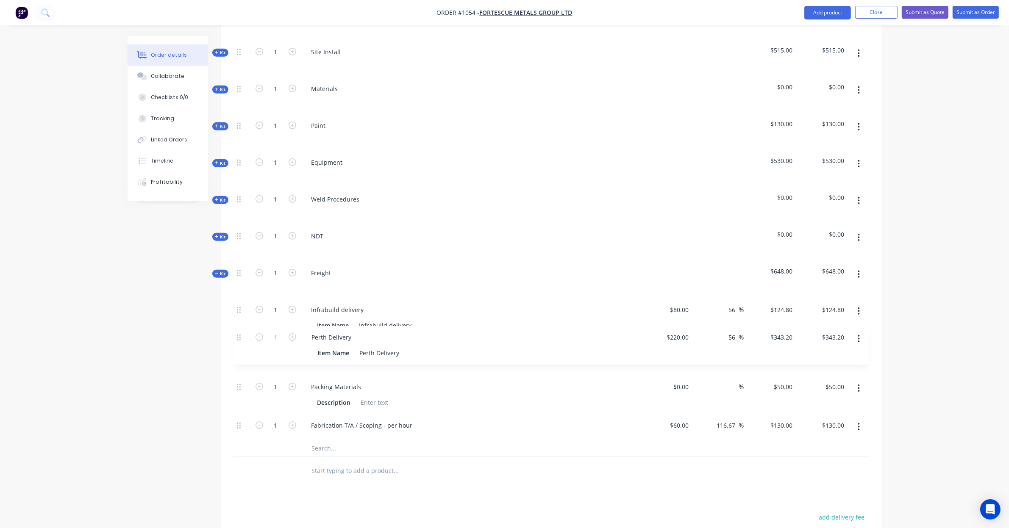
drag, startPoint x: 237, startPoint y: 407, endPoint x: 237, endPoint y: 335, distance: 72.0
click at [237, 335] on div "1 Infrabuild delivery Item Name Infrabuild delivery $80.00 $80.00 56 56 % $124.…" at bounding box center [550, 369] width 635 height 141
click at [258, 306] on icon "button" at bounding box center [259, 310] width 8 height 8
type input "0"
type input "$0.00"
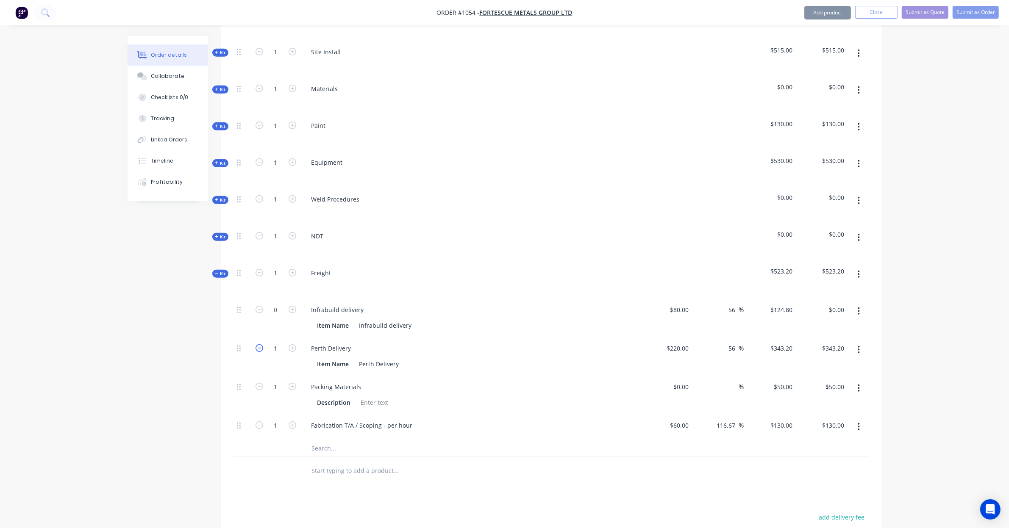
drag, startPoint x: 257, startPoint y: 335, endPoint x: 261, endPoint y: 333, distance: 4.6
click at [257, 344] on icon "button" at bounding box center [259, 348] width 8 height 8
type input "0"
type input "$0.00"
click at [380, 419] on div "Fabrication T/A / Scoping - per hour" at bounding box center [362, 425] width 115 height 12
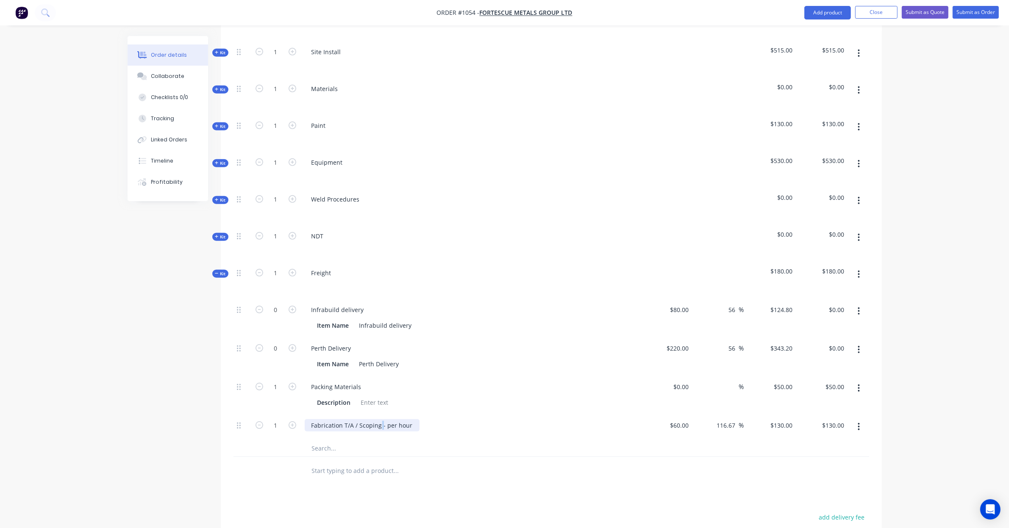
click at [380, 419] on div "Fabrication T/A / Scoping - per hour" at bounding box center [362, 425] width 115 height 12
click at [802, 415] on div "$130.00 $130.00" at bounding box center [822, 427] width 52 height 26
click at [788, 419] on input "130" at bounding box center [782, 425] width 26 height 12
type input "115"
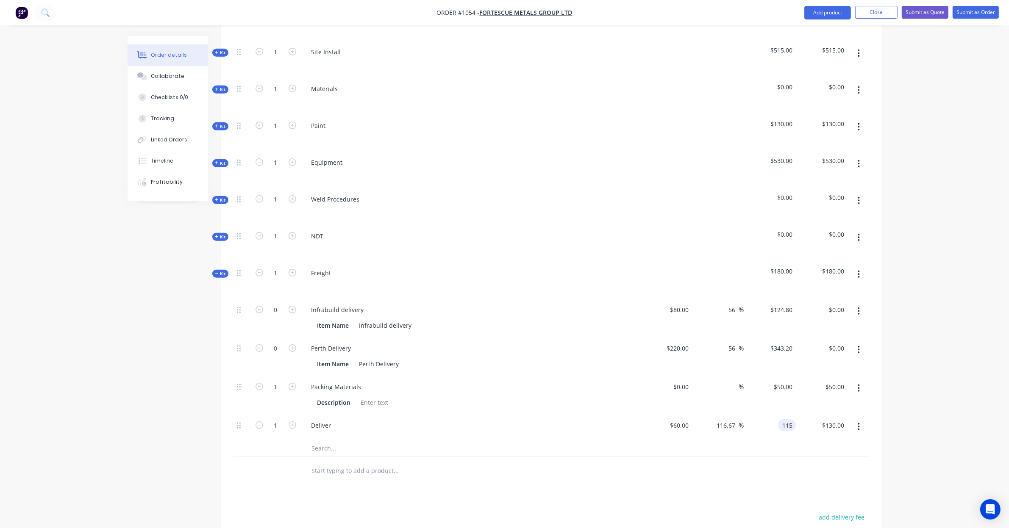
type input "91.67"
type input "$115.00"
click at [909, 367] on div "Order details Collaborate Checklists 0/0 Tracking Linked Orders Timeline Profit…" at bounding box center [504, 116] width 1009 height 1169
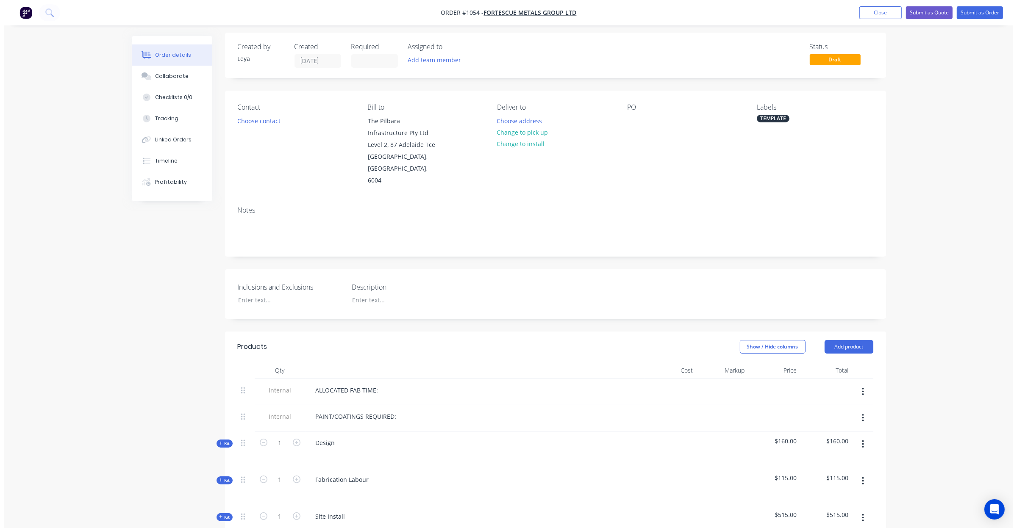
scroll to position [0, 0]
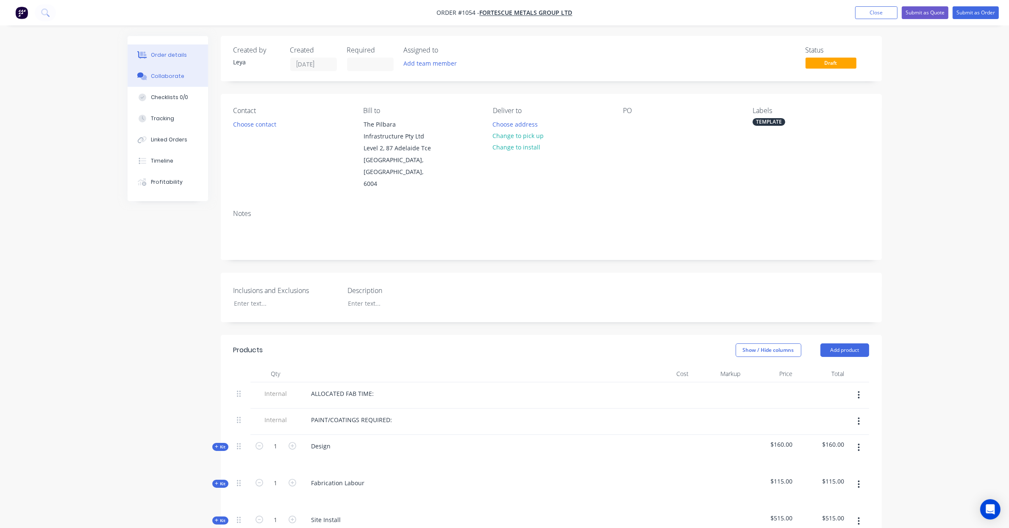
click at [172, 71] on button "Collaborate" at bounding box center [168, 76] width 80 height 21
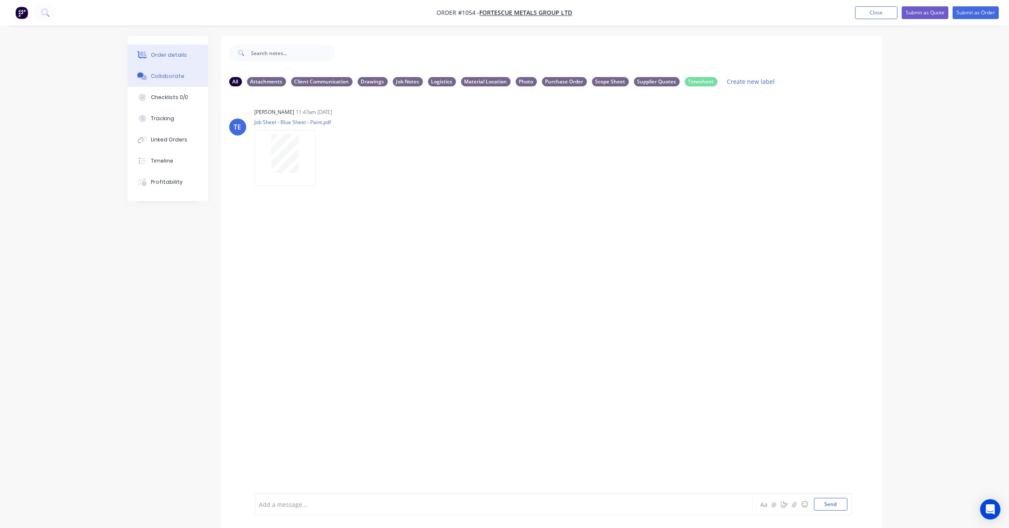
click at [172, 54] on div "Order details" at bounding box center [169, 55] width 36 height 8
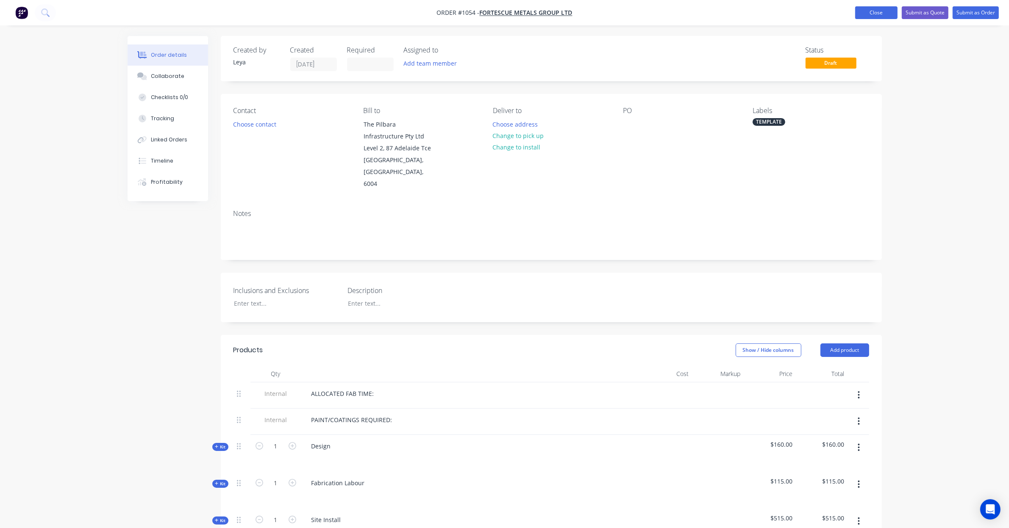
click at [883, 12] on button "Close" at bounding box center [876, 12] width 42 height 13
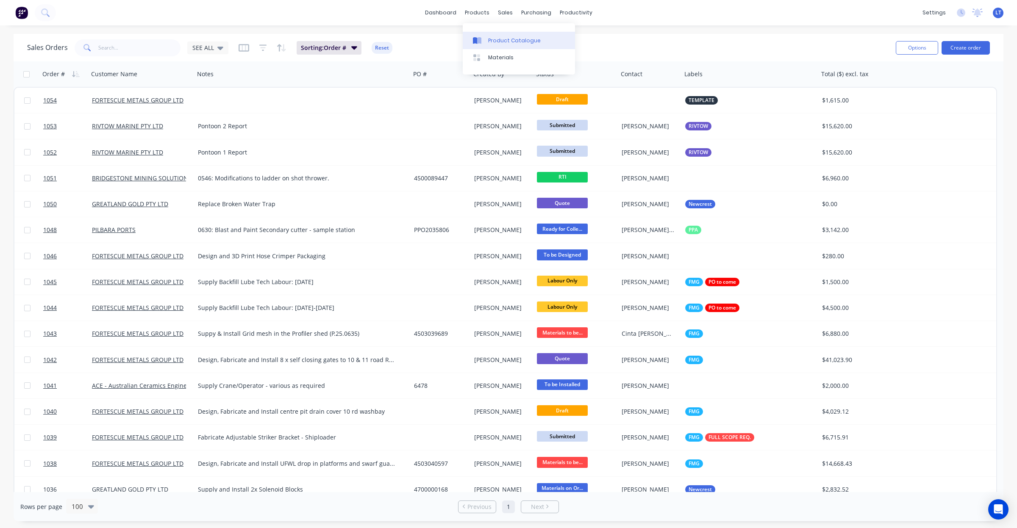
click at [488, 37] on div "Product Catalogue" at bounding box center [514, 41] width 53 height 8
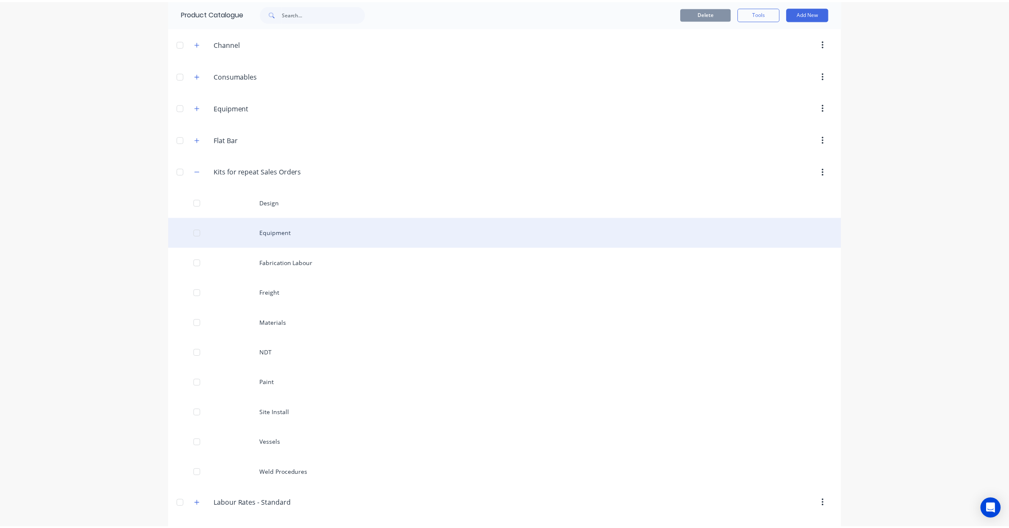
scroll to position [141, 0]
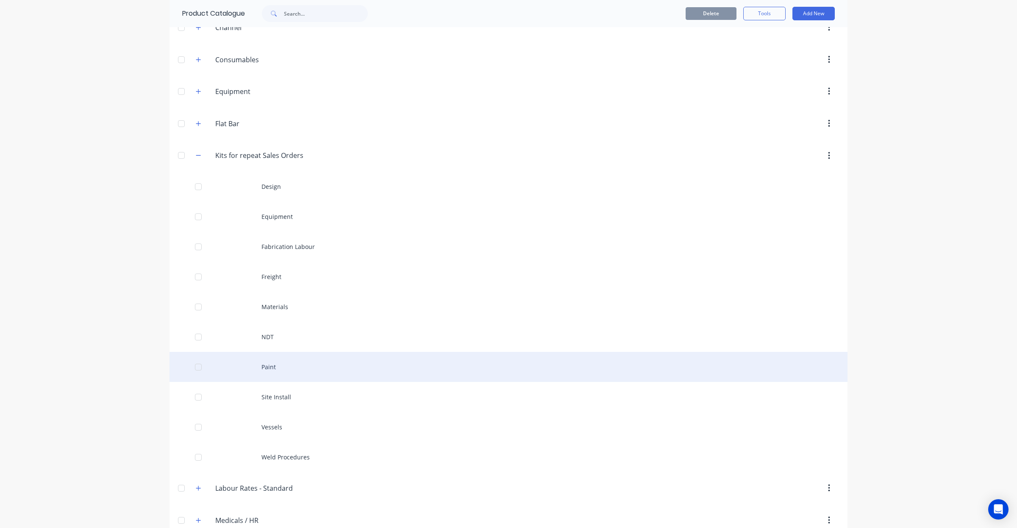
click at [282, 367] on div "Paint" at bounding box center [508, 367] width 678 height 30
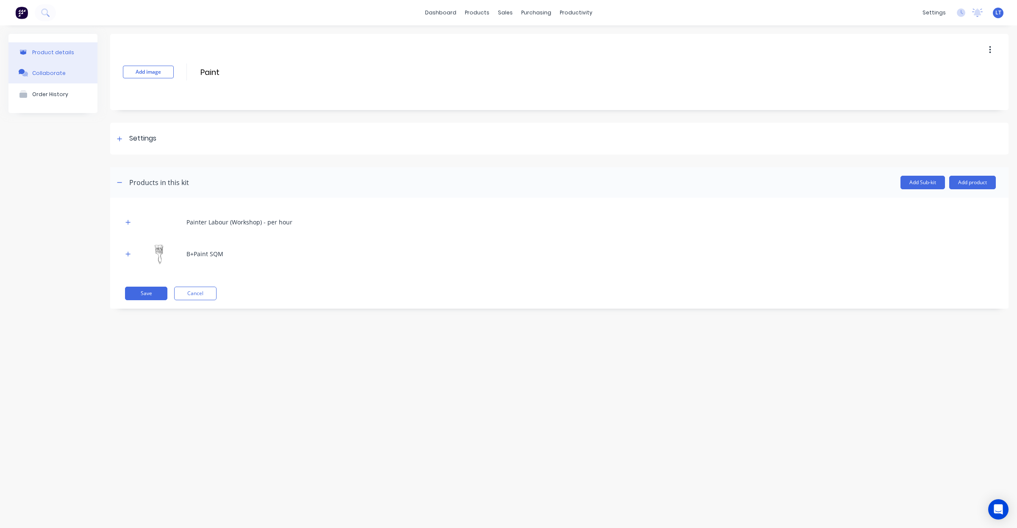
click at [49, 77] on button "Collaborate" at bounding box center [52, 72] width 89 height 21
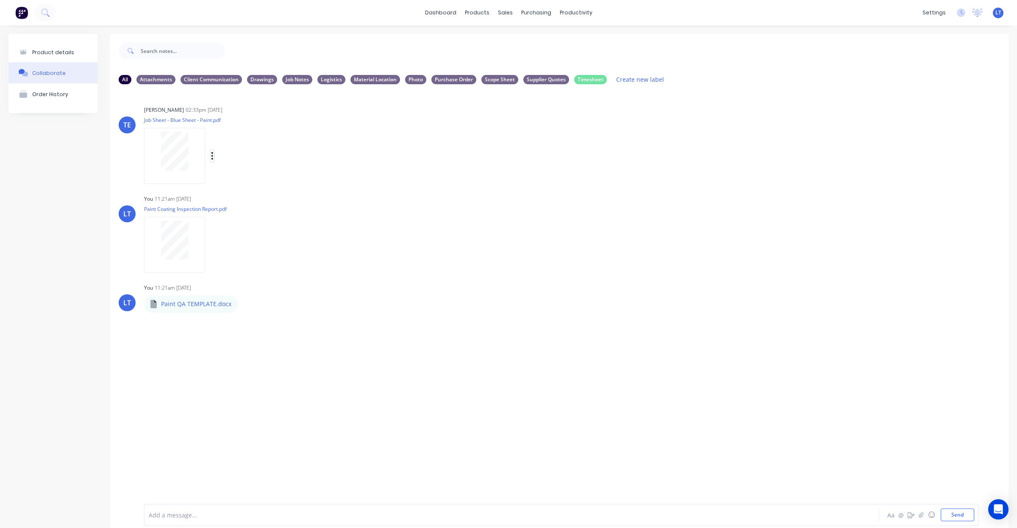
click at [211, 153] on icon "button" at bounding box center [212, 156] width 3 height 10
click at [254, 223] on button "Delete" at bounding box center [268, 217] width 95 height 19
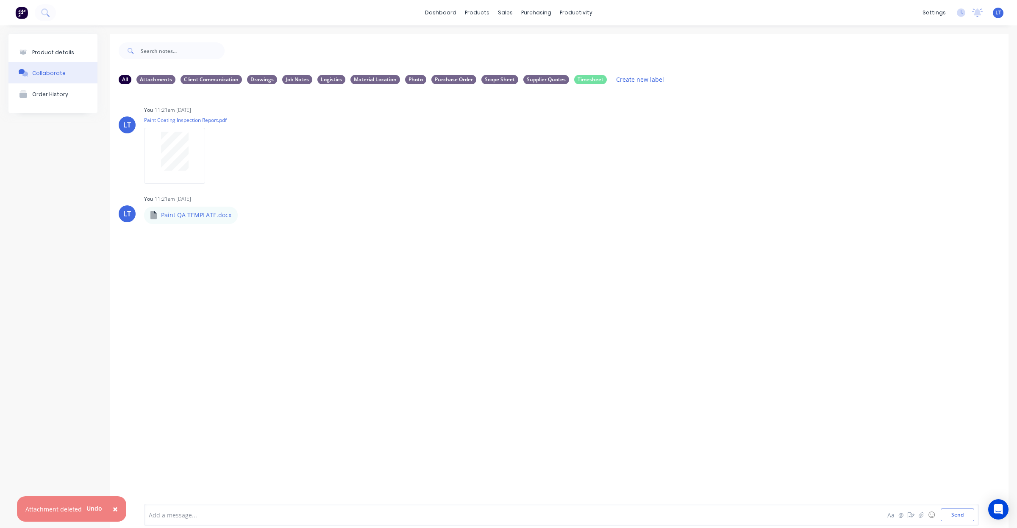
click at [114, 509] on span "×" at bounding box center [115, 509] width 5 height 12
click at [435, 357] on div "LT You 11:21am 08/09/25 Paint Coating Inspection Report.pdf Labels Auto-attach …" at bounding box center [559, 291] width 898 height 400
drag, startPoint x: 634, startPoint y: 352, endPoint x: 599, endPoint y: 229, distance: 128.1
click at [633, 352] on div "LT You 11:21am 08/09/25 Paint Coating Inspection Report.pdf Labels Auto-attach …" at bounding box center [559, 291] width 898 height 400
click at [62, 96] on div "Order History" at bounding box center [50, 94] width 36 height 6
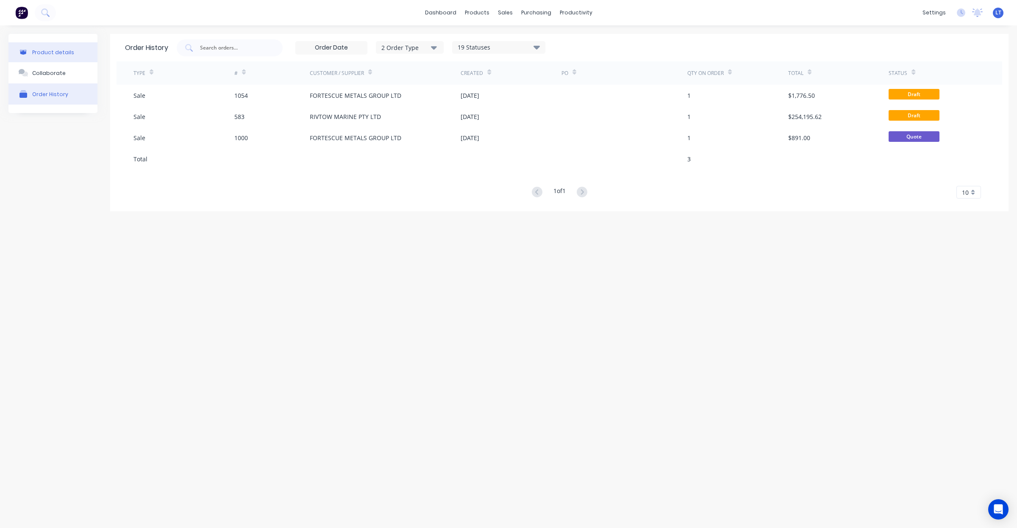
click at [62, 54] on div "Product details" at bounding box center [53, 52] width 42 height 6
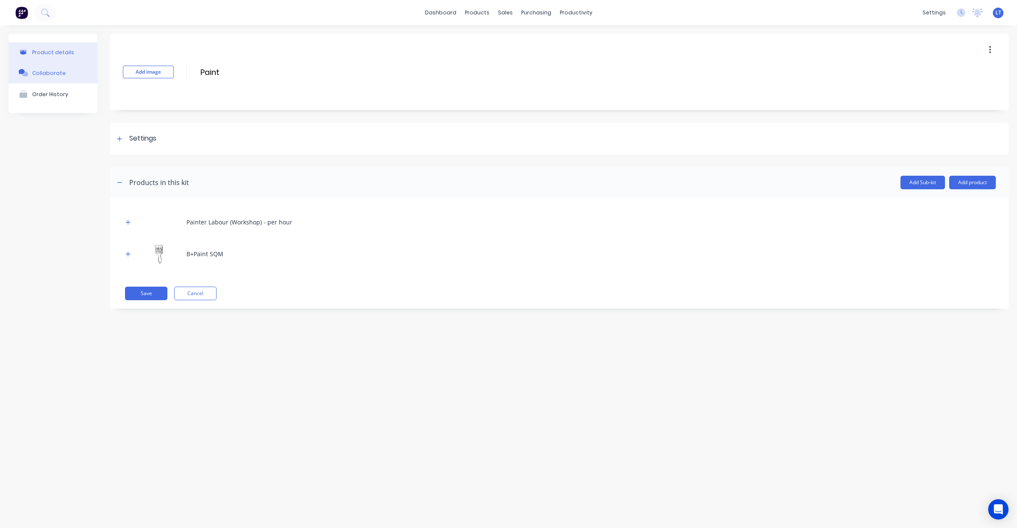
click at [62, 74] on button "Collaborate" at bounding box center [52, 72] width 89 height 21
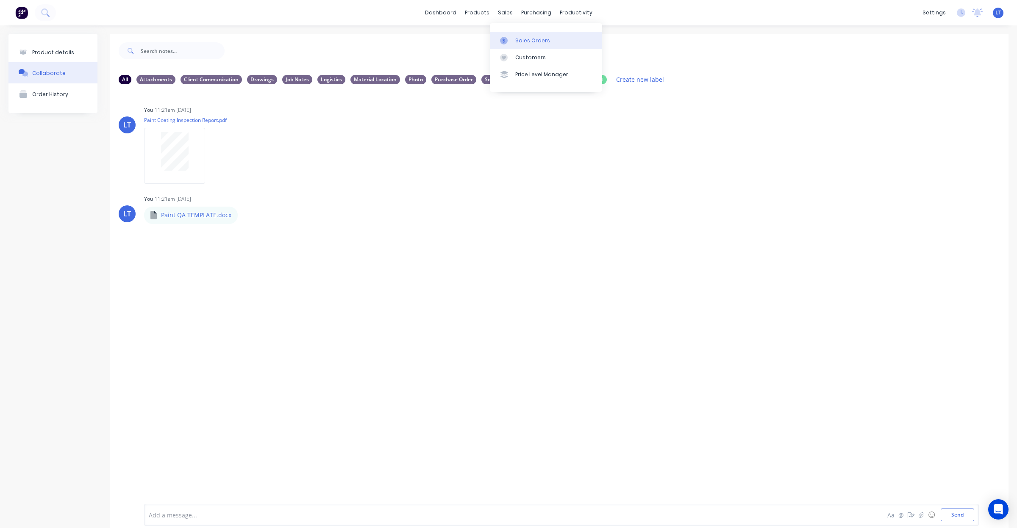
click at [527, 37] on div "Sales Orders" at bounding box center [532, 41] width 35 height 8
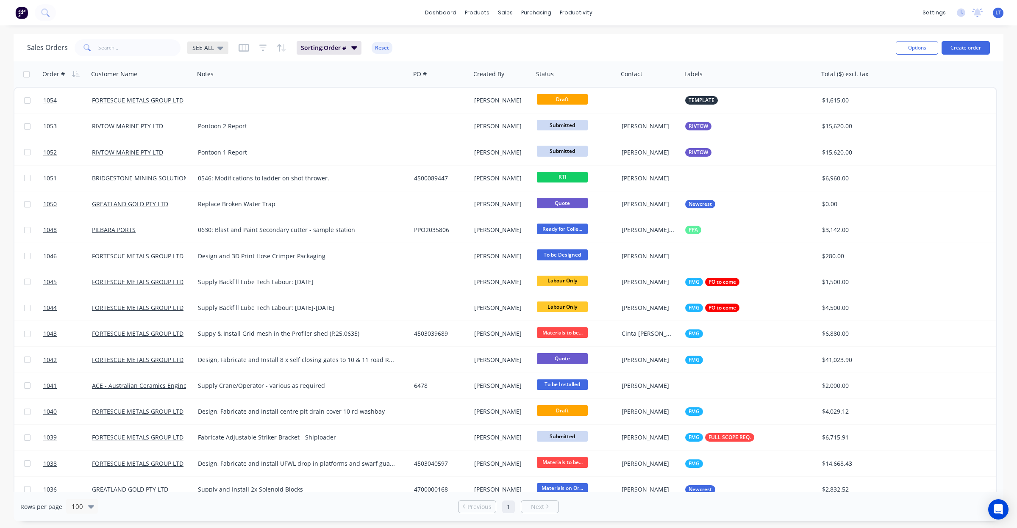
click at [199, 44] on span "SEE ALL" at bounding box center [203, 47] width 22 height 9
click at [236, 185] on button "Quotes" at bounding box center [238, 188] width 97 height 10
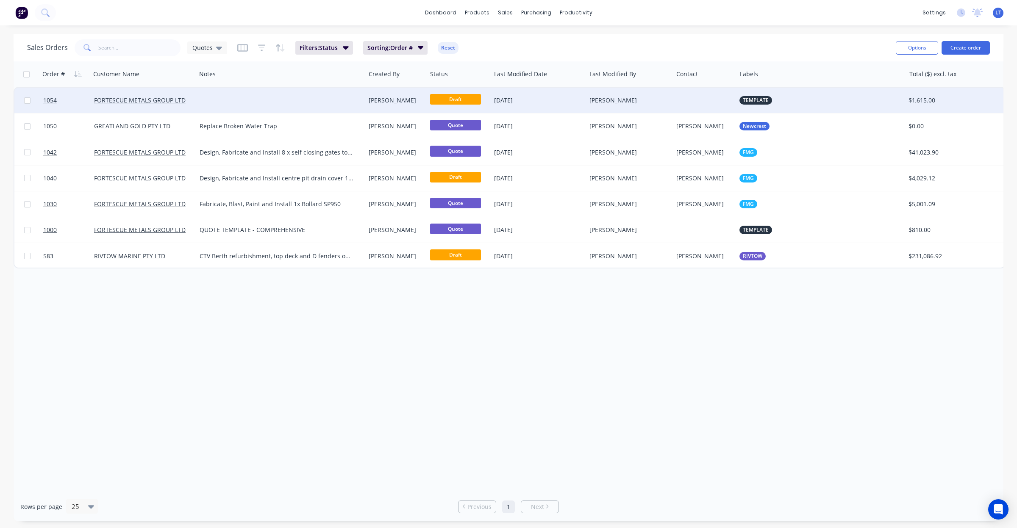
click at [602, 105] on div "[PERSON_NAME]" at bounding box center [629, 100] width 87 height 25
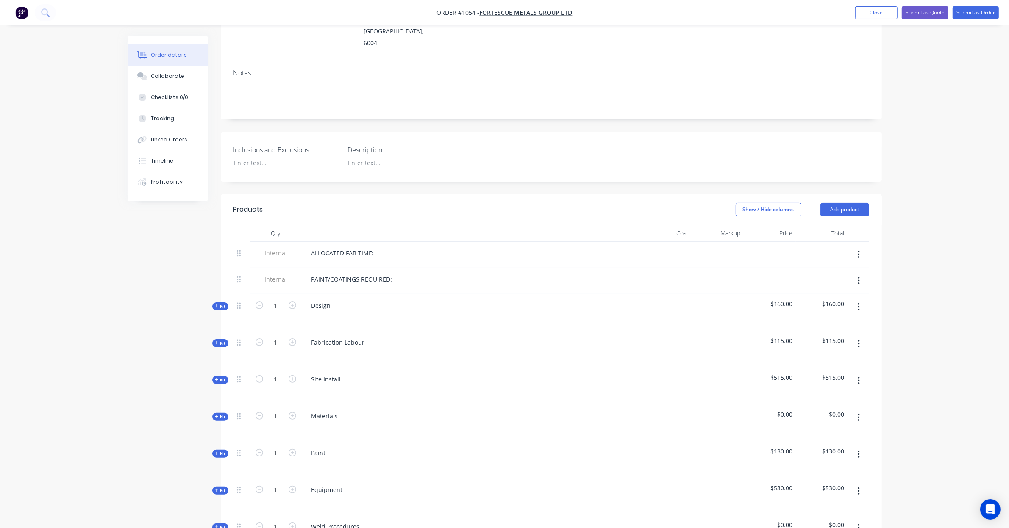
scroll to position [141, 0]
click at [166, 77] on div "Collaborate" at bounding box center [167, 76] width 33 height 8
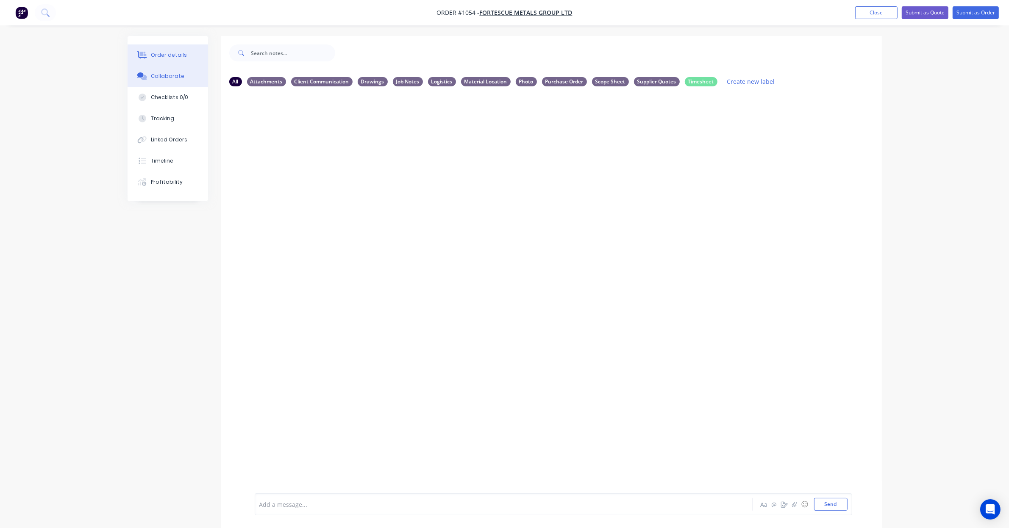
click at [172, 58] on div "Order details" at bounding box center [169, 55] width 36 height 8
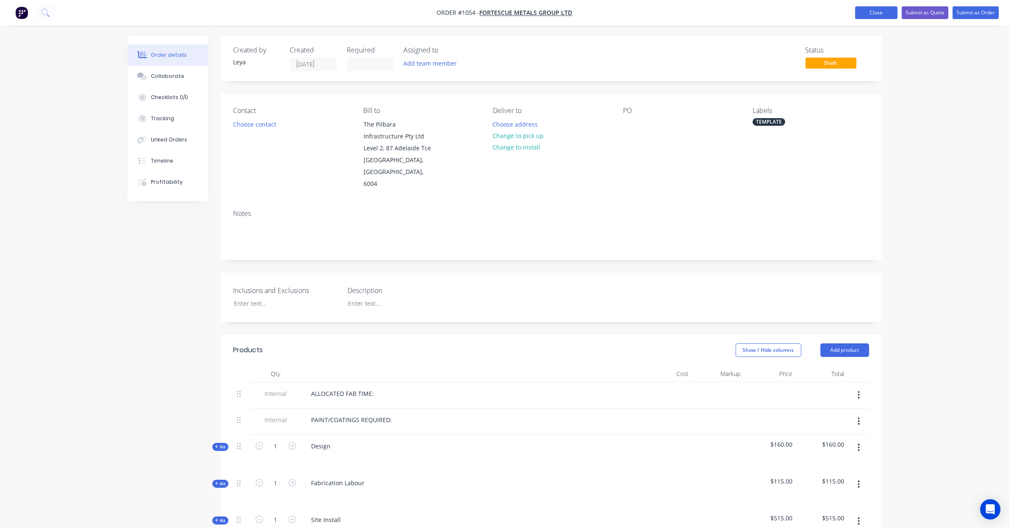
click at [857, 12] on button "Close" at bounding box center [876, 12] width 42 height 13
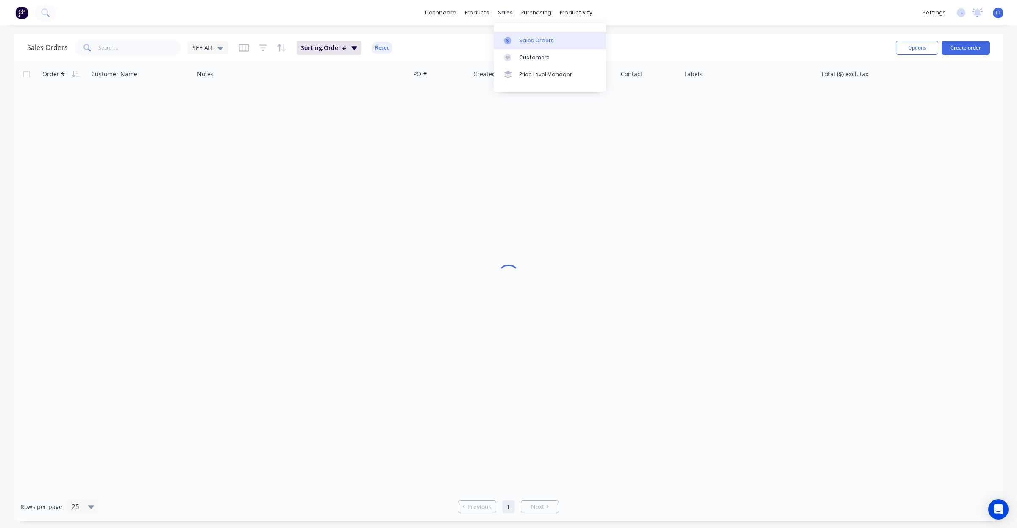
click at [508, 35] on link "Sales Orders" at bounding box center [550, 40] width 112 height 17
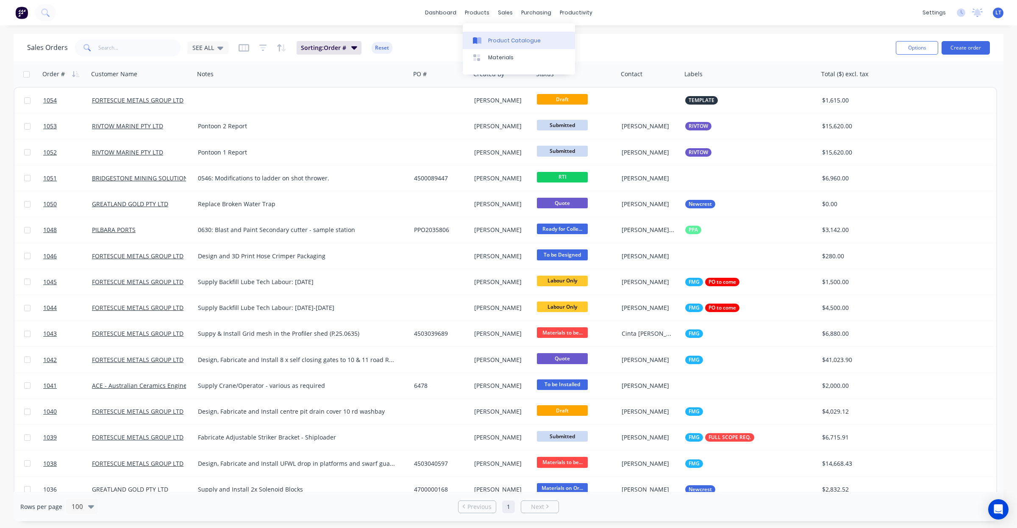
click at [484, 38] on div at bounding box center [479, 41] width 13 height 8
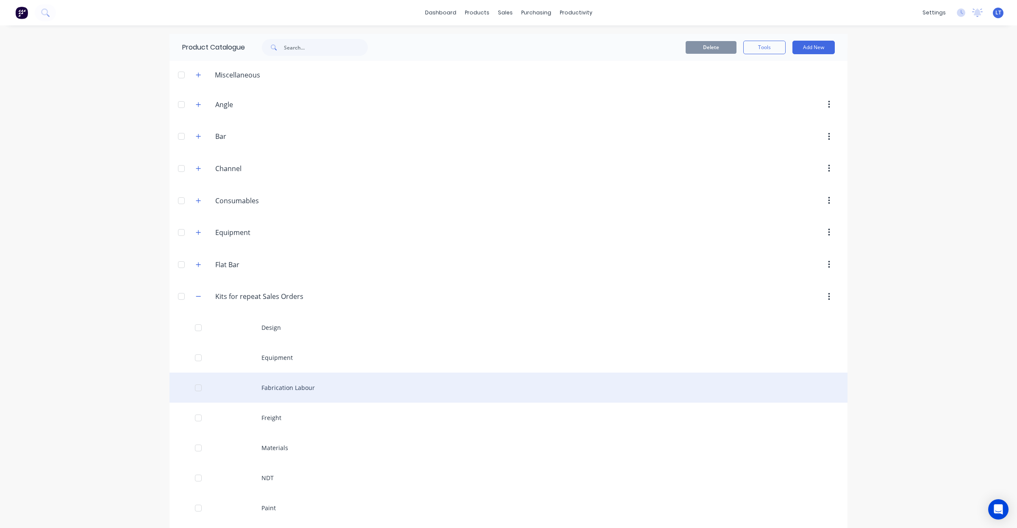
click at [297, 382] on div "Fabrication Labour" at bounding box center [508, 388] width 678 height 30
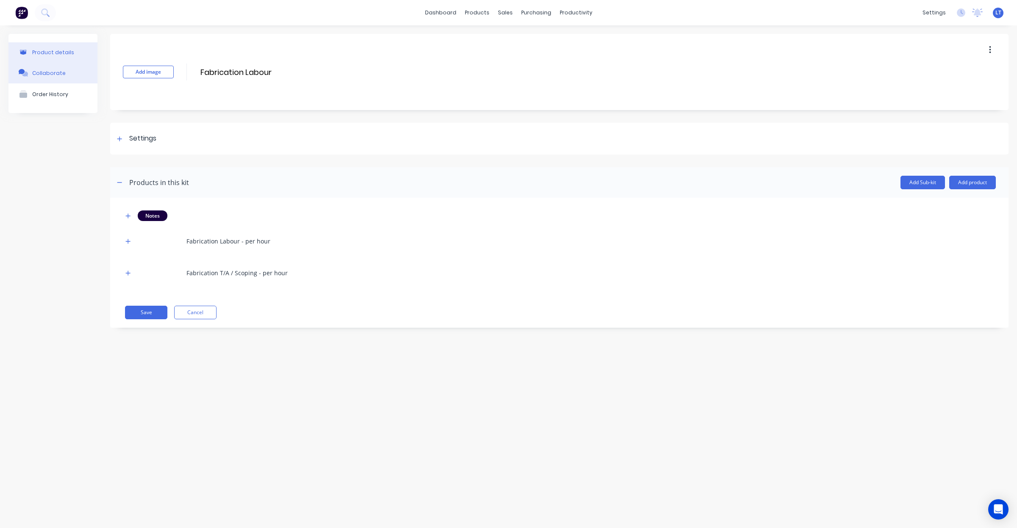
click at [50, 79] on button "Collaborate" at bounding box center [52, 72] width 89 height 21
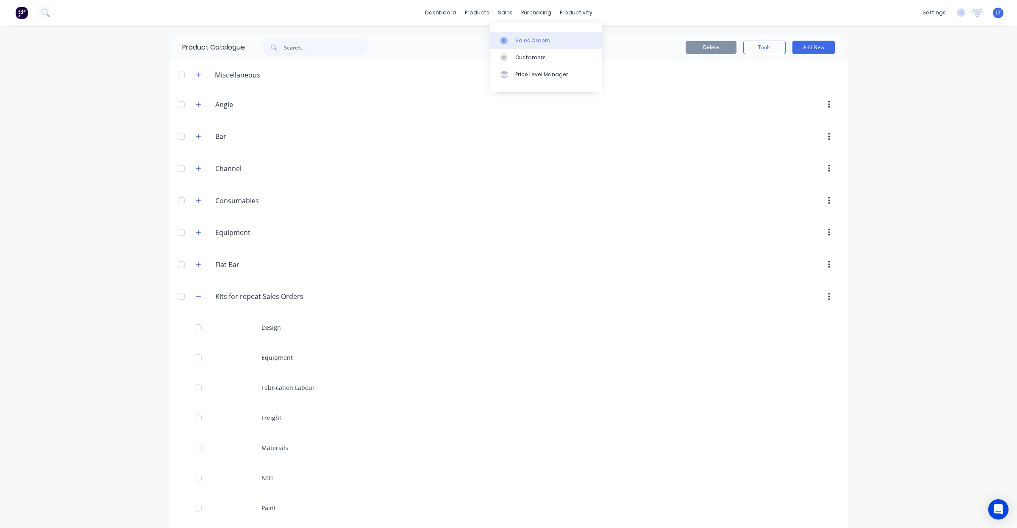
click at [513, 39] on link "Sales Orders" at bounding box center [546, 40] width 112 height 17
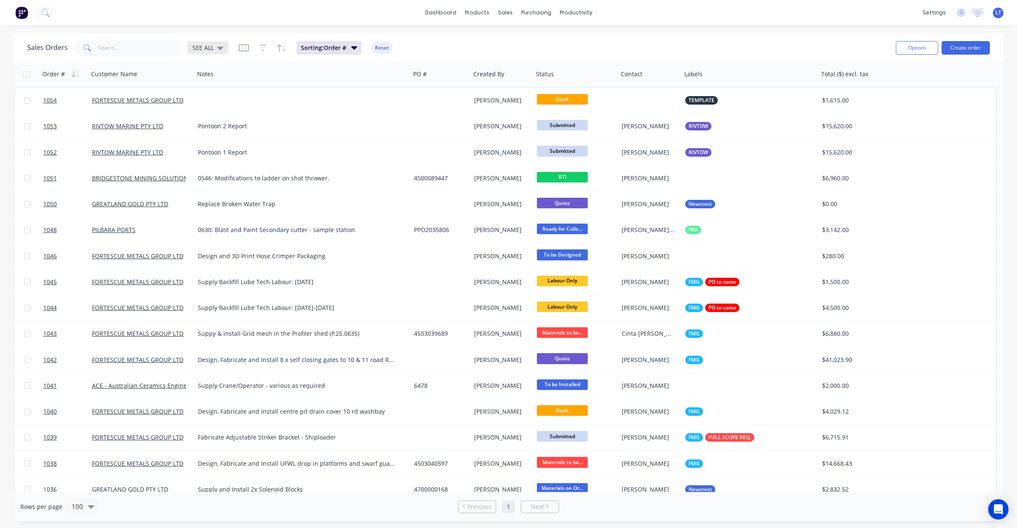
click at [215, 50] on div "SEE ALL" at bounding box center [207, 48] width 31 height 8
click at [223, 185] on button "Quotes" at bounding box center [238, 188] width 97 height 10
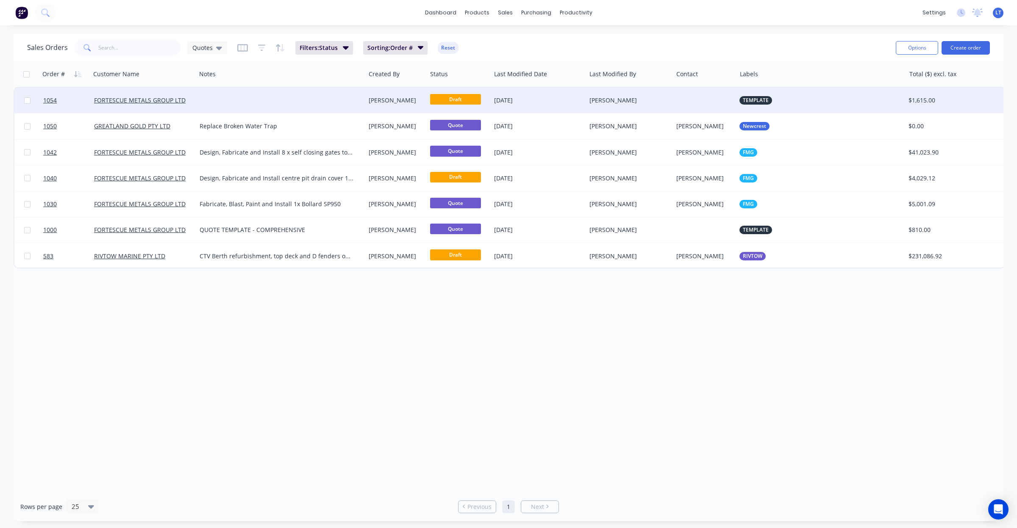
click at [645, 98] on div "[PERSON_NAME]" at bounding box center [627, 100] width 76 height 8
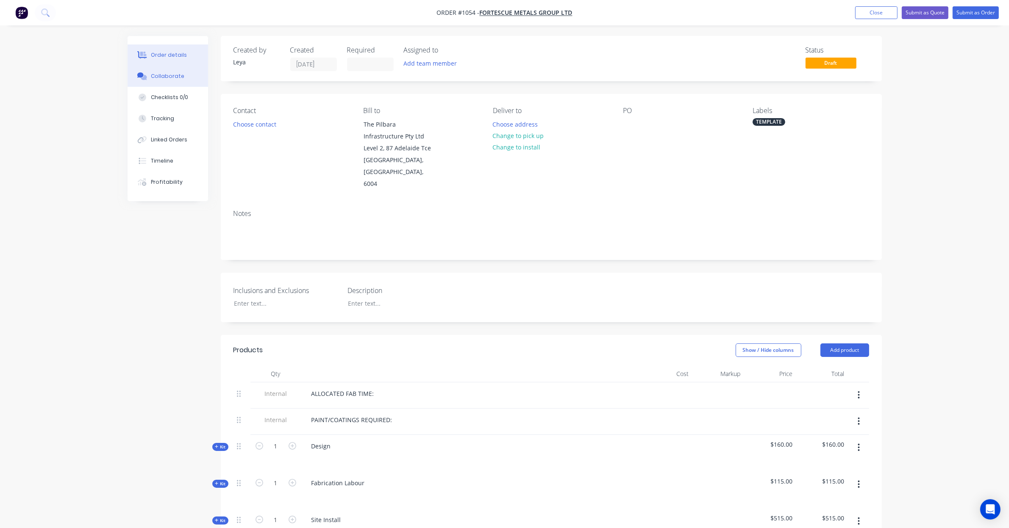
click at [168, 78] on div "Collaborate" at bounding box center [167, 76] width 33 height 8
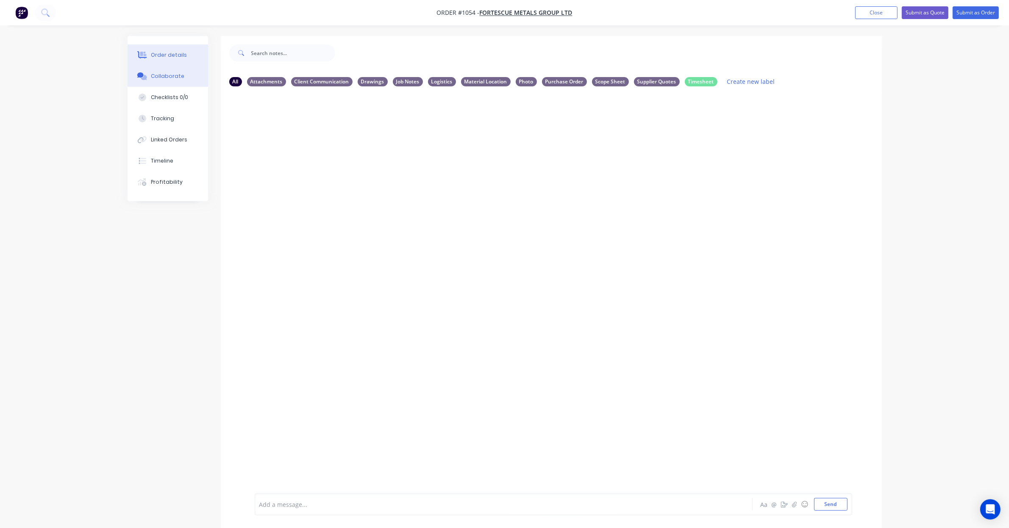
click at [155, 50] on button "Order details" at bounding box center [168, 54] width 80 height 21
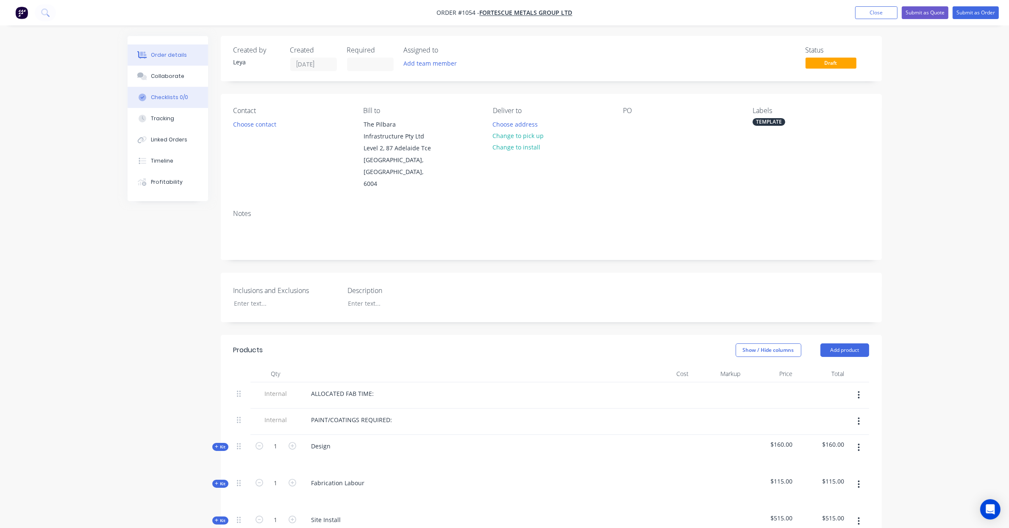
click at [174, 98] on div "Checklists 0/0" at bounding box center [169, 98] width 37 height 8
type textarea "x"
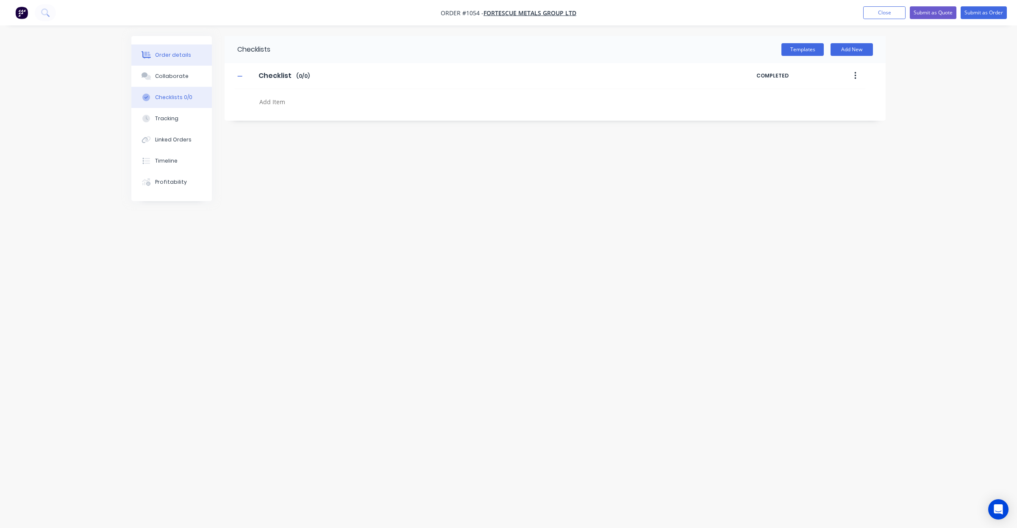
click at [174, 54] on div "Order details" at bounding box center [173, 55] width 36 height 8
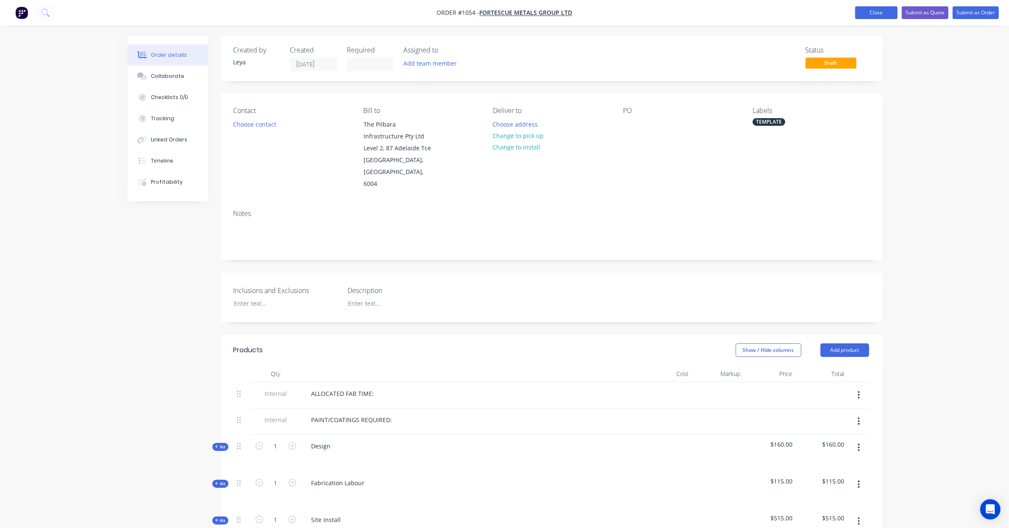
click at [870, 14] on button "Close" at bounding box center [876, 12] width 42 height 13
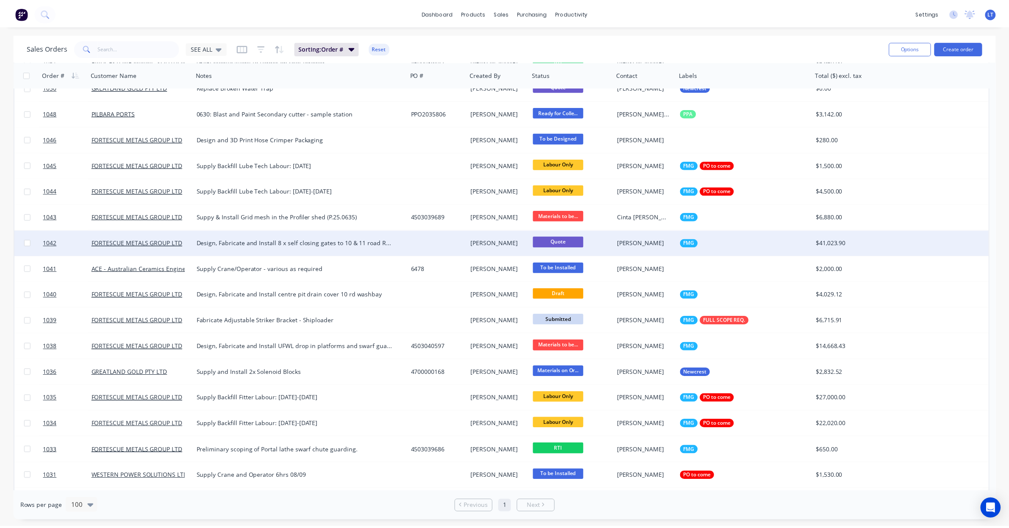
scroll to position [123, 0]
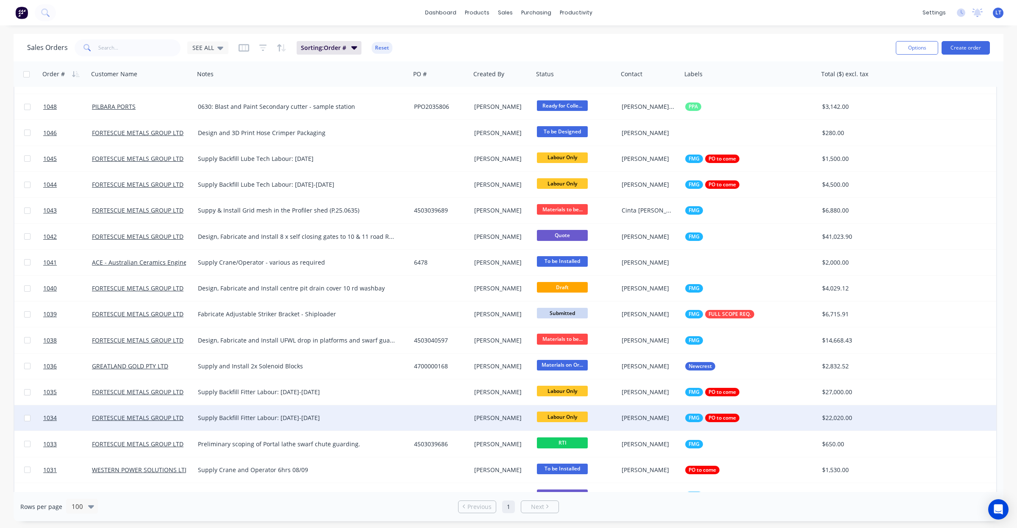
click at [249, 420] on div "Supply Backfill Fitter Labour: 8-30 September" at bounding box center [297, 418] width 199 height 8
click at [517, 420] on div "[PERSON_NAME]" at bounding box center [500, 418] width 53 height 8
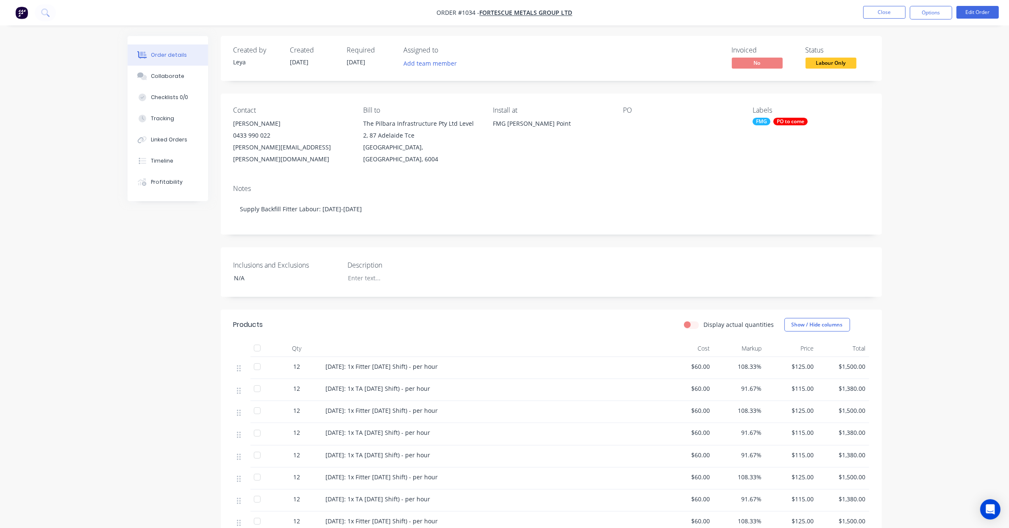
click at [631, 124] on div at bounding box center [676, 124] width 106 height 12
click at [967, 9] on button "Edit Order" at bounding box center [977, 12] width 42 height 13
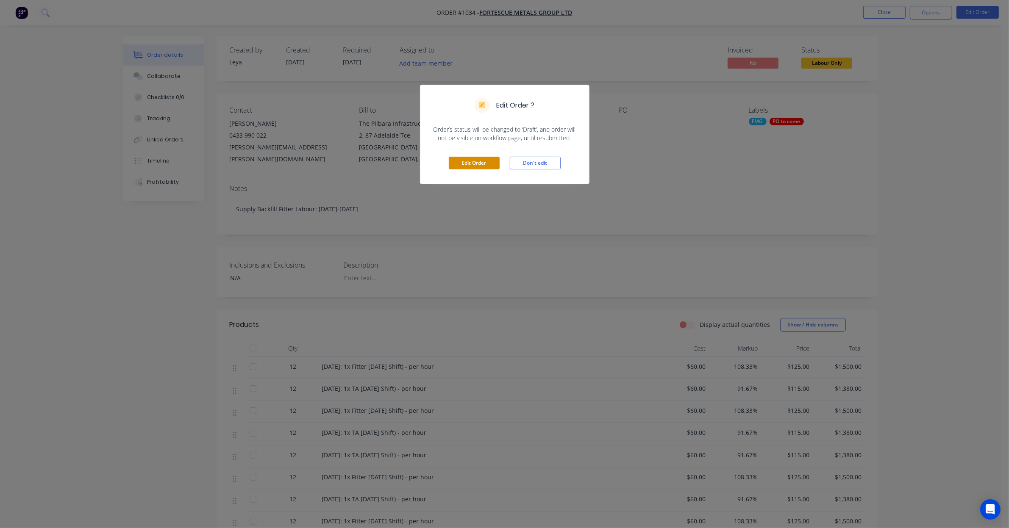
click at [466, 164] on button "Edit Order" at bounding box center [474, 163] width 51 height 13
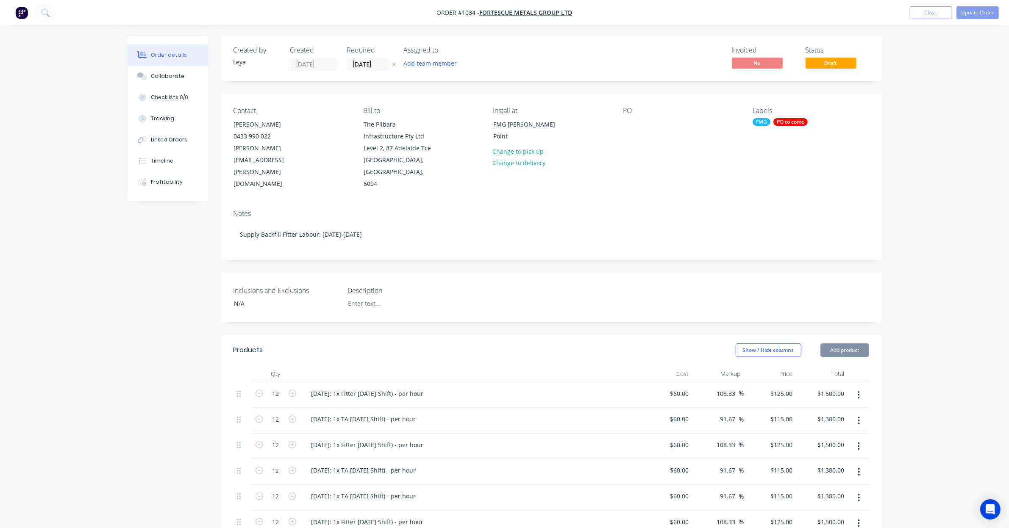
click at [784, 118] on div "PO to come" at bounding box center [790, 122] width 34 height 8
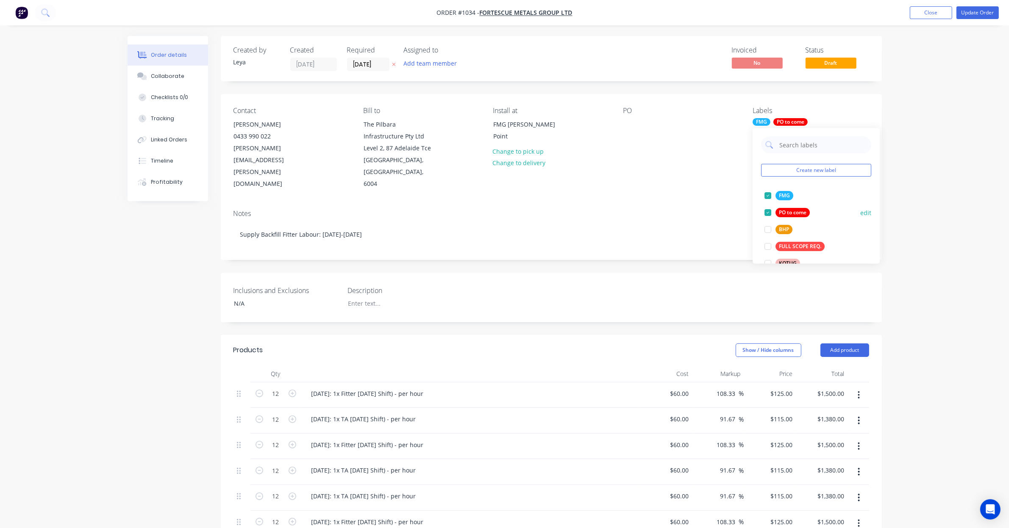
click at [769, 214] on div at bounding box center [767, 213] width 17 height 17
click at [630, 124] on div at bounding box center [630, 124] width 14 height 12
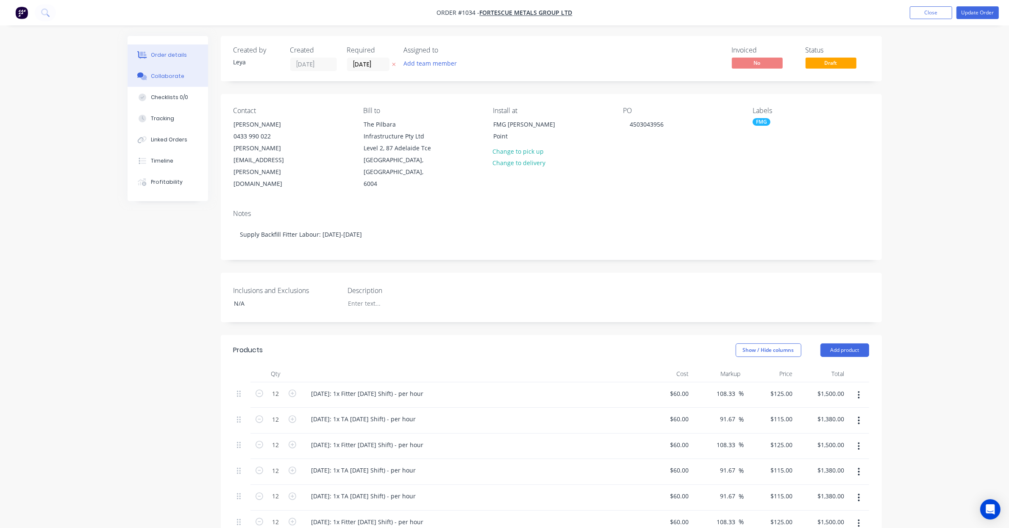
click at [166, 76] on div "Collaborate" at bounding box center [167, 76] width 33 height 8
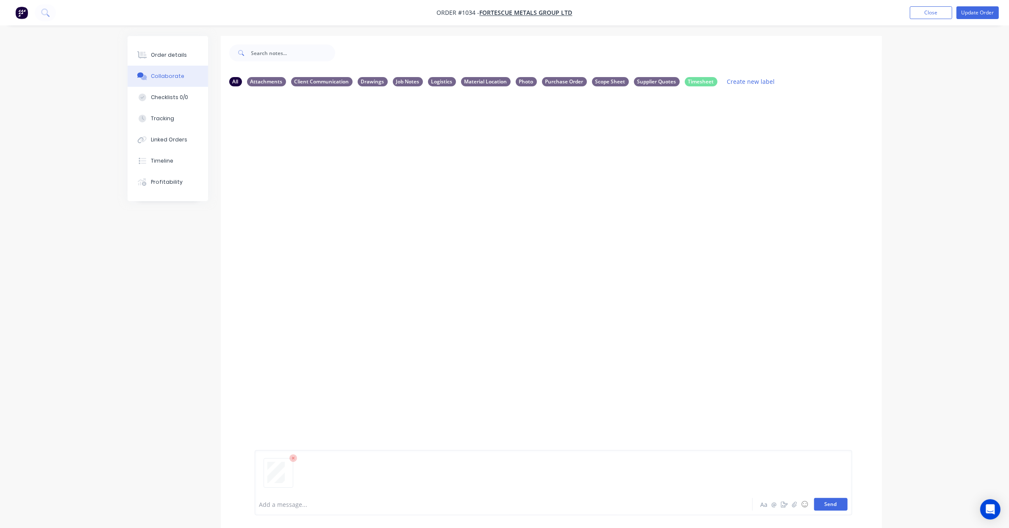
click at [841, 508] on button "Send" at bounding box center [830, 504] width 33 height 13
click at [322, 157] on icon "button" at bounding box center [323, 158] width 2 height 8
click at [354, 159] on button "Labels" at bounding box center [378, 161] width 95 height 19
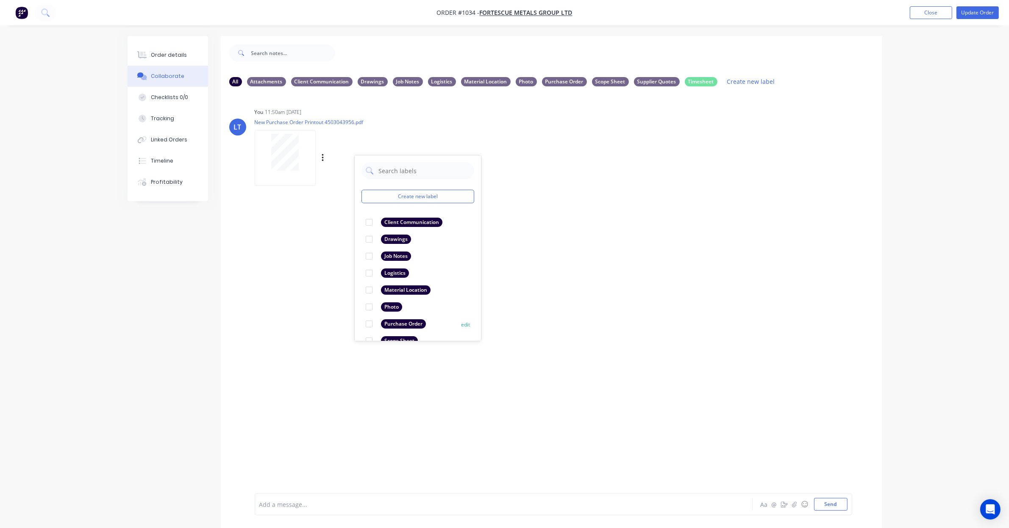
click at [368, 324] on div at bounding box center [369, 324] width 17 height 17
click at [616, 269] on div "LT You 11:50am 08/09/25 New Purchase Order Printout 4503043956.pdf Labels Downl…" at bounding box center [551, 293] width 661 height 400
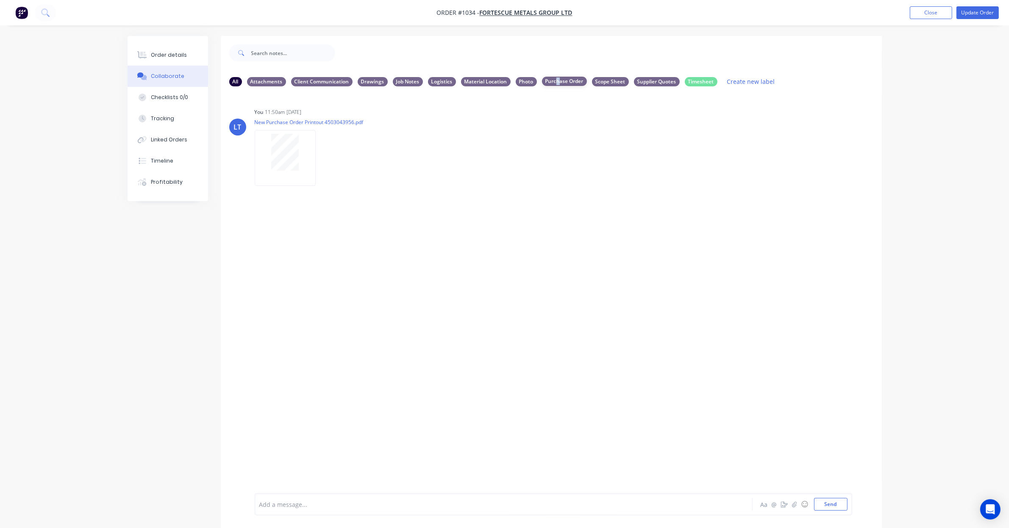
click at [557, 79] on div "Purchase Order" at bounding box center [564, 81] width 45 height 9
click at [582, 82] on div "Purchase Order" at bounding box center [564, 81] width 45 height 9
click at [610, 79] on div "Scope Sheet" at bounding box center [610, 81] width 37 height 9
click at [565, 82] on div "Purchase Order" at bounding box center [564, 81] width 45 height 9
click at [238, 86] on div "All" at bounding box center [235, 81] width 13 height 9
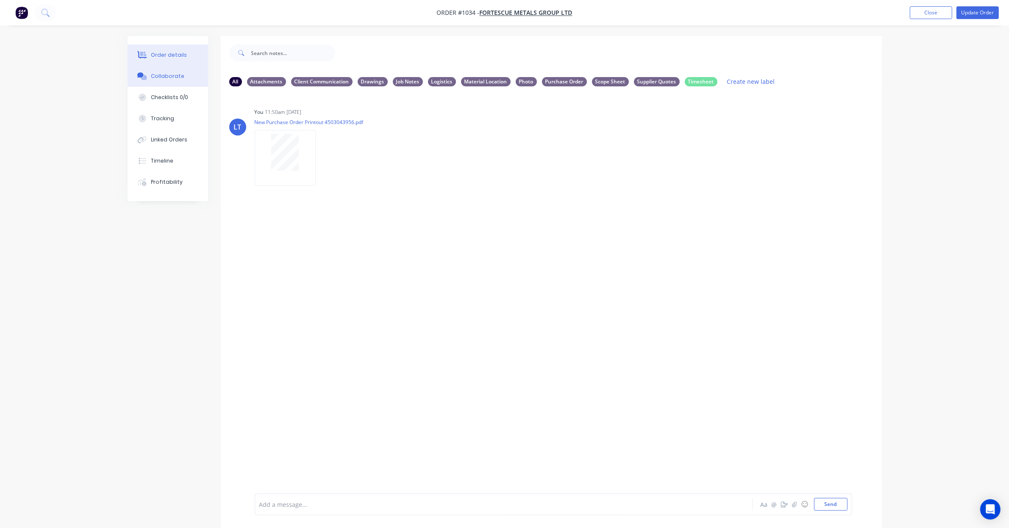
click at [179, 58] on div "Order details" at bounding box center [169, 55] width 36 height 8
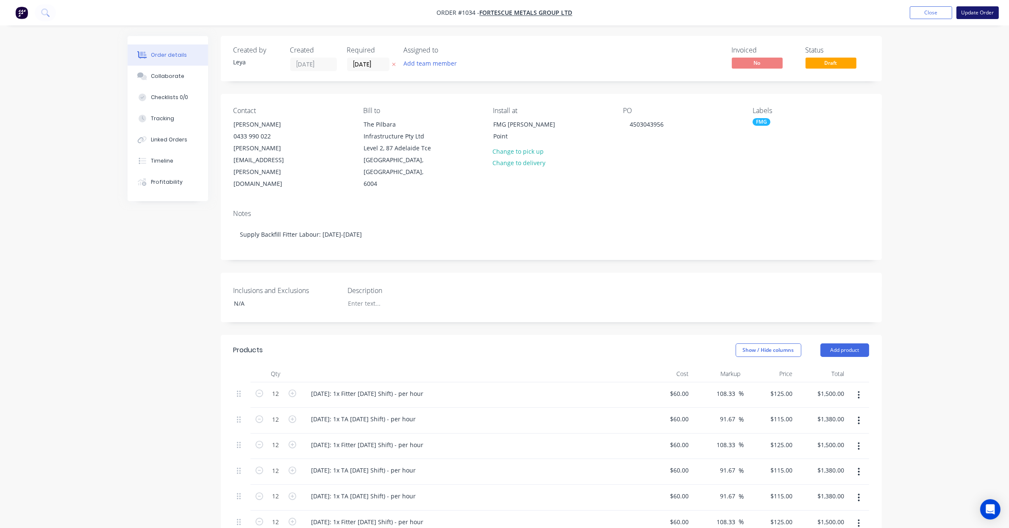
click at [977, 16] on button "Update Order" at bounding box center [977, 12] width 42 height 13
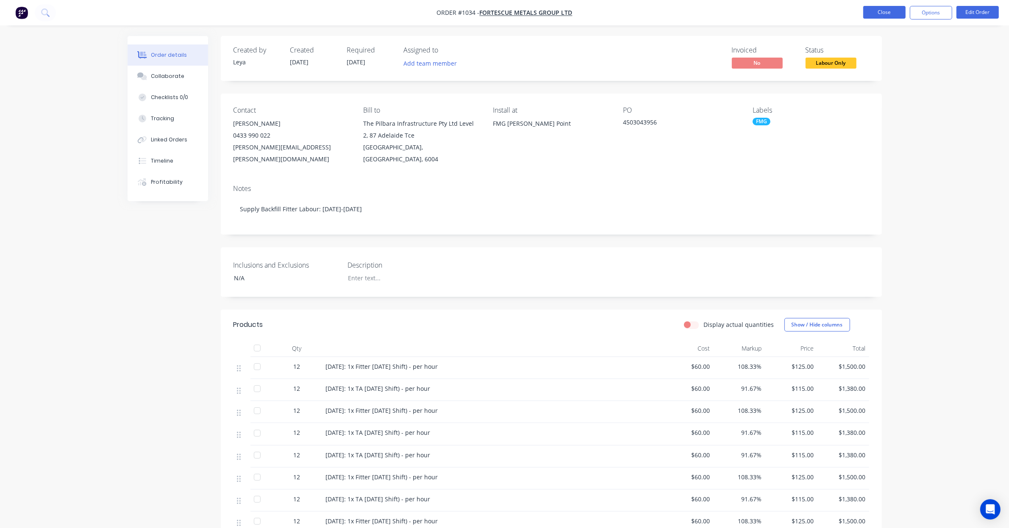
click at [894, 11] on button "Close" at bounding box center [884, 12] width 42 height 13
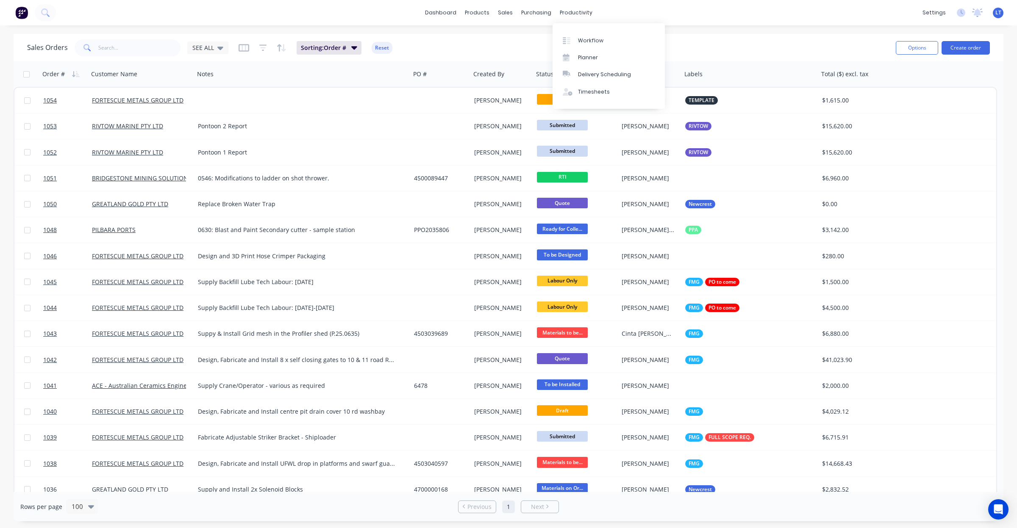
click at [602, 16] on div "dashboard products sales purchasing productivity dashboard products Product Cat…" at bounding box center [508, 12] width 1017 height 25
click at [595, 42] on div "Workflow" at bounding box center [590, 41] width 25 height 8
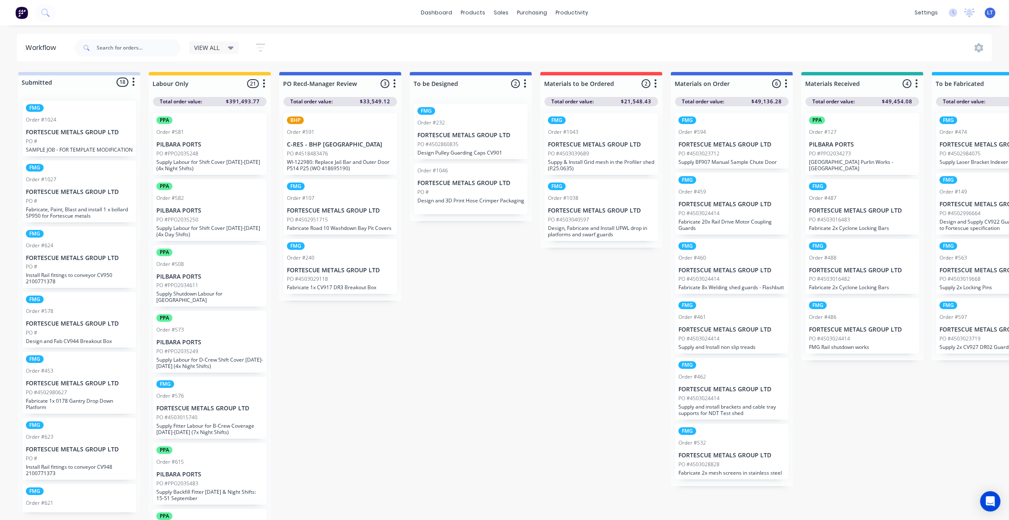
click at [266, 80] on button "button" at bounding box center [264, 84] width 10 height 10
click at [230, 141] on button "Sort By" at bounding box center [226, 143] width 85 height 14
click at [308, 161] on date "Required date" at bounding box center [313, 162] width 85 height 14
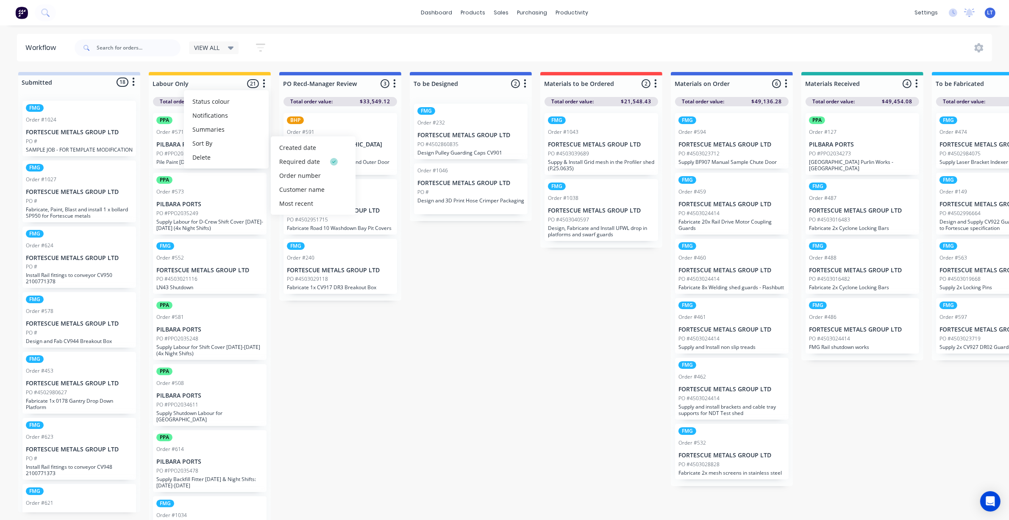
drag, startPoint x: 459, startPoint y: 283, endPoint x: 424, endPoint y: 303, distance: 40.3
click at [219, 46] on span "VIEW ALL" at bounding box center [206, 47] width 25 height 9
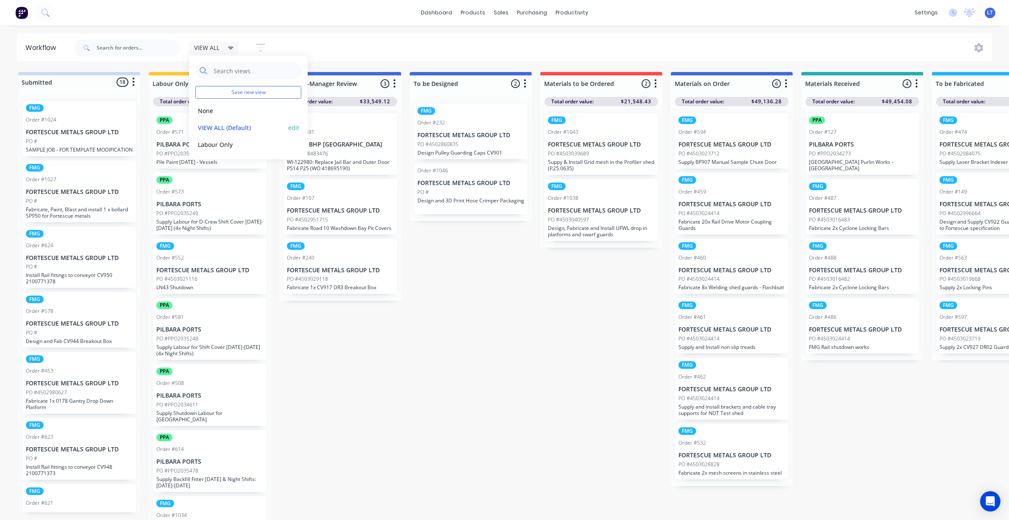
click at [296, 130] on button "edit" at bounding box center [293, 127] width 11 height 9
click at [339, 111] on button "Update" at bounding box center [345, 108] width 51 height 15
drag, startPoint x: 524, startPoint y: 302, endPoint x: 452, endPoint y: 303, distance: 71.2
drag, startPoint x: 475, startPoint y: 328, endPoint x: 424, endPoint y: 333, distance: 51.5
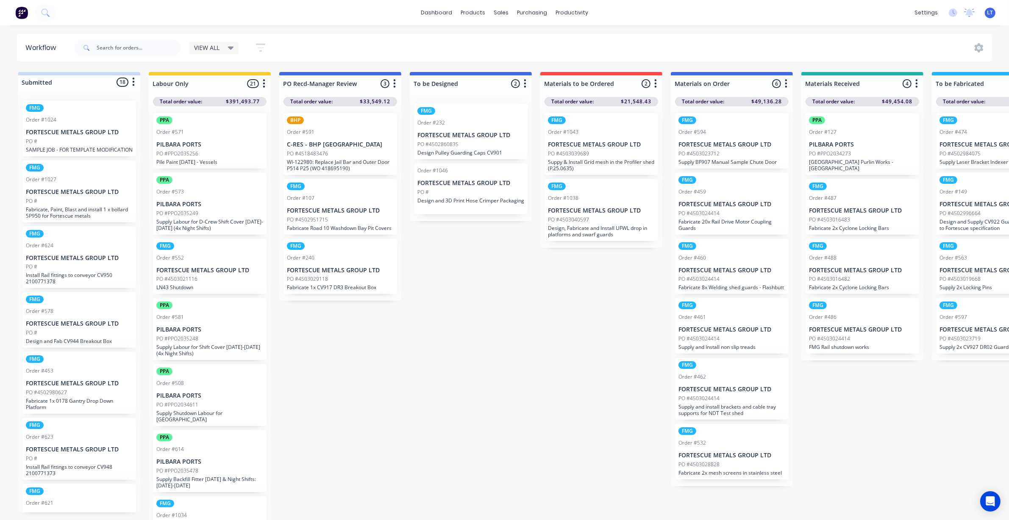
drag, startPoint x: 506, startPoint y: 354, endPoint x: 405, endPoint y: 344, distance: 101.3
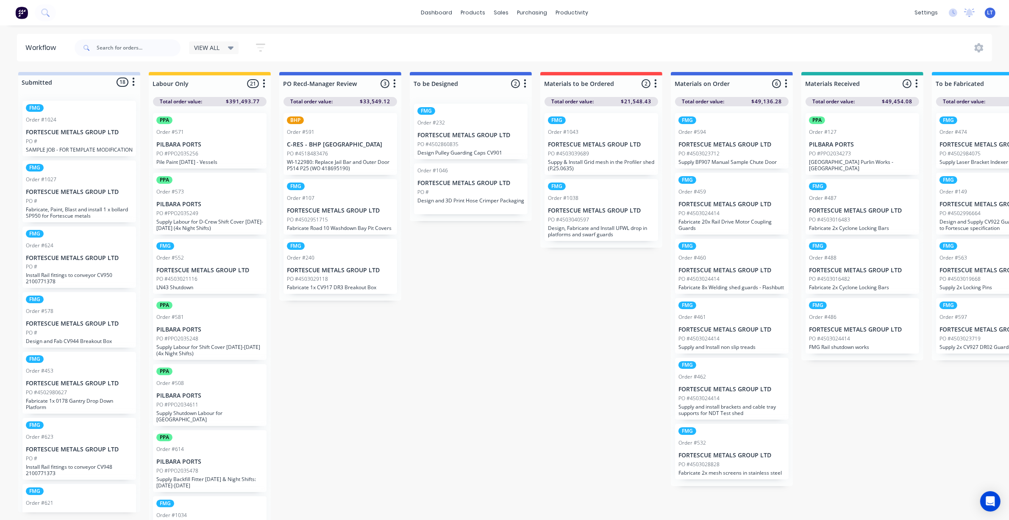
drag, startPoint x: 416, startPoint y: 307, endPoint x: 336, endPoint y: 339, distance: 85.7
drag, startPoint x: 402, startPoint y: 337, endPoint x: 344, endPoint y: 337, distance: 58.5
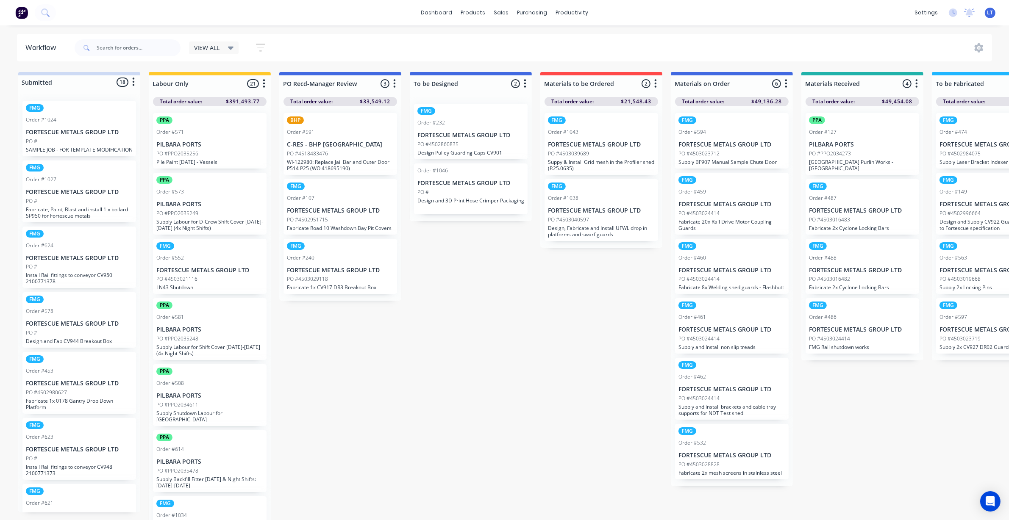
drag, startPoint x: 411, startPoint y: 337, endPoint x: 363, endPoint y: 334, distance: 48.4
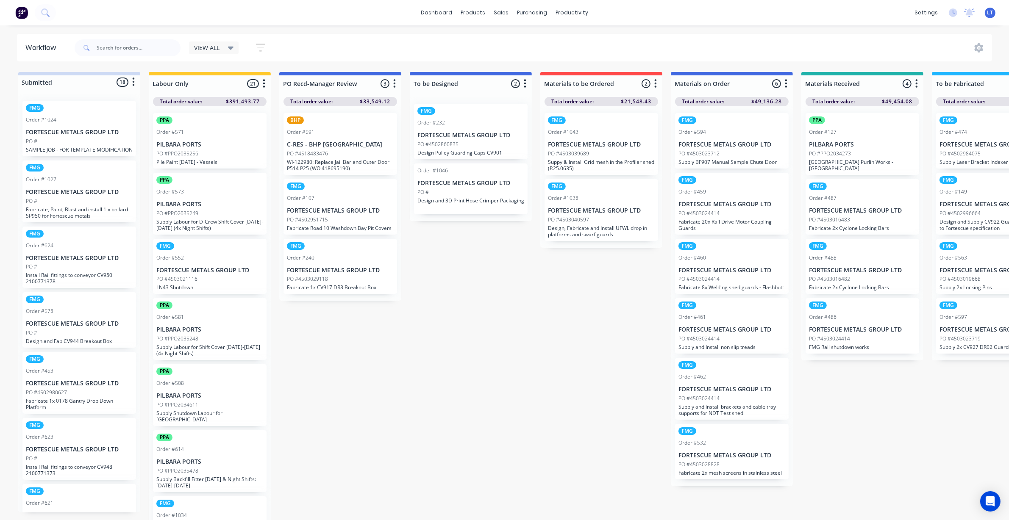
drag, startPoint x: 412, startPoint y: 337, endPoint x: 392, endPoint y: 337, distance: 19.9
drag, startPoint x: 427, startPoint y: 336, endPoint x: 393, endPoint y: 335, distance: 33.5
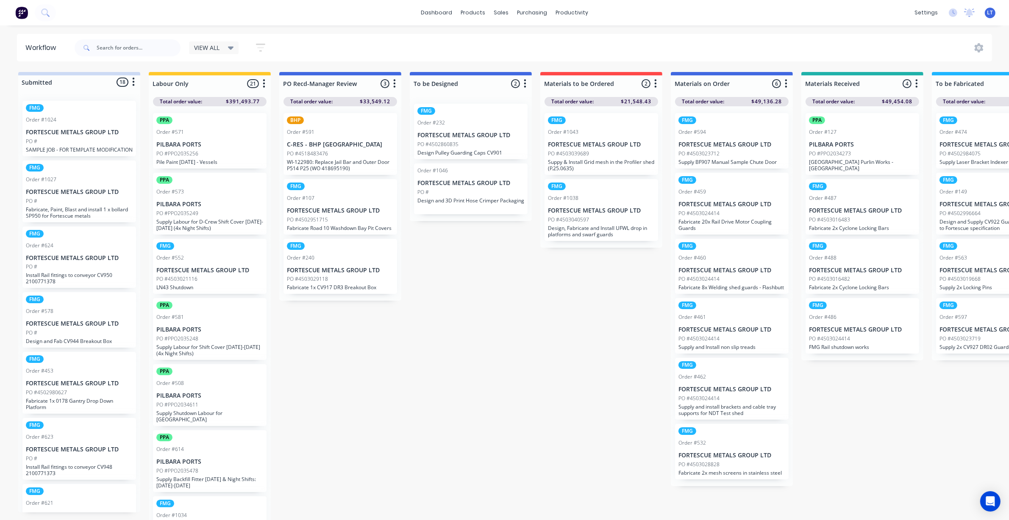
drag, startPoint x: 418, startPoint y: 335, endPoint x: 403, endPoint y: 339, distance: 15.1
click at [515, 37] on div "Sales Orders" at bounding box center [532, 41] width 35 height 8
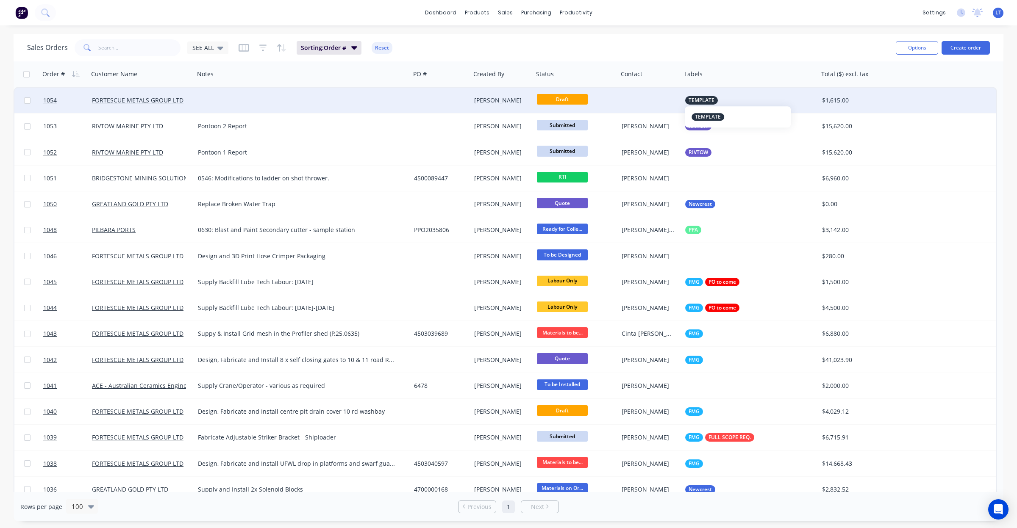
click at [740, 103] on div "TEMPLATE" at bounding box center [747, 100] width 124 height 8
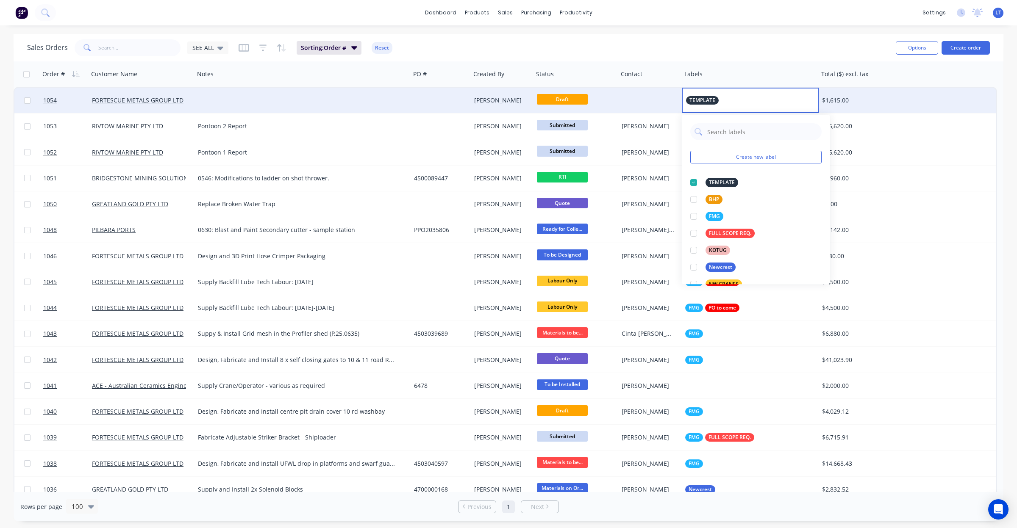
click at [649, 107] on div at bounding box center [650, 100] width 64 height 25
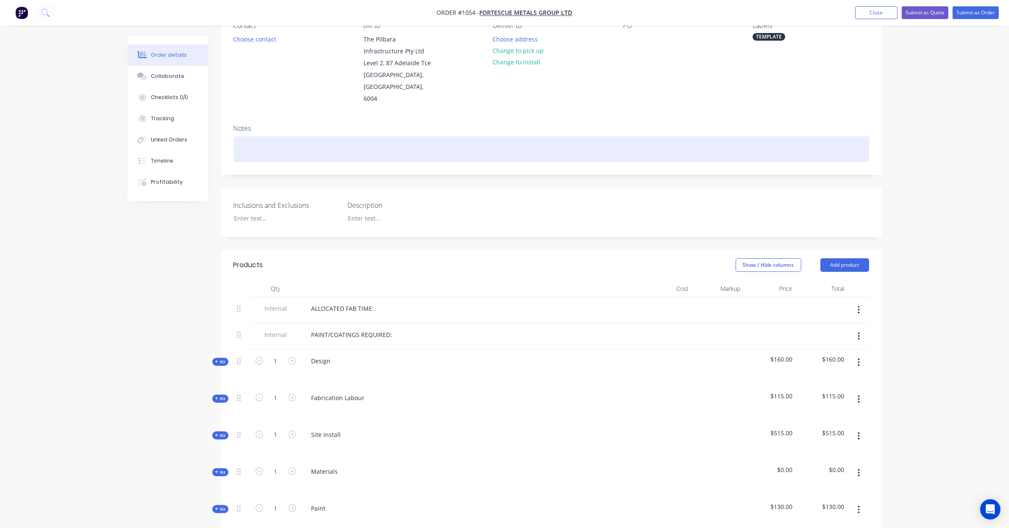
scroll to position [88, 0]
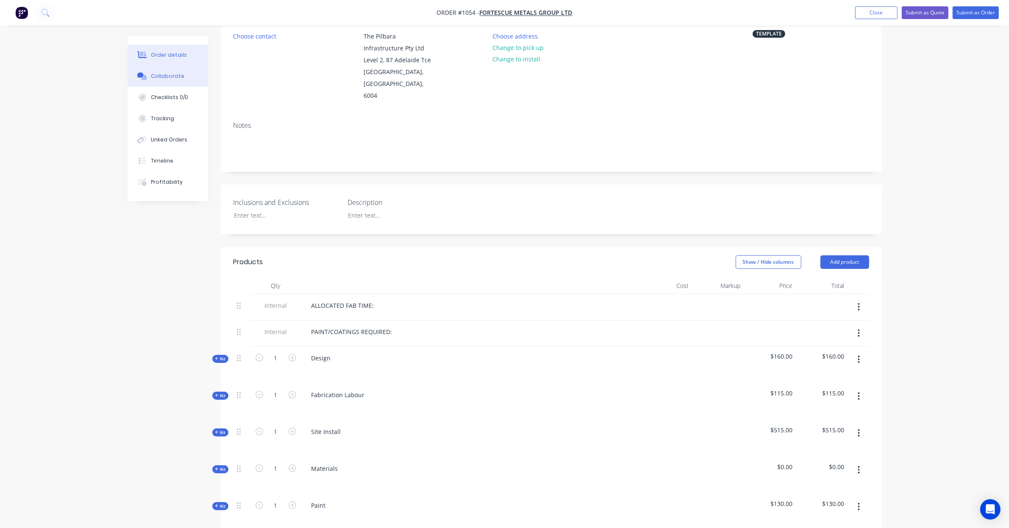
click at [180, 79] on div "Collaborate" at bounding box center [167, 76] width 33 height 8
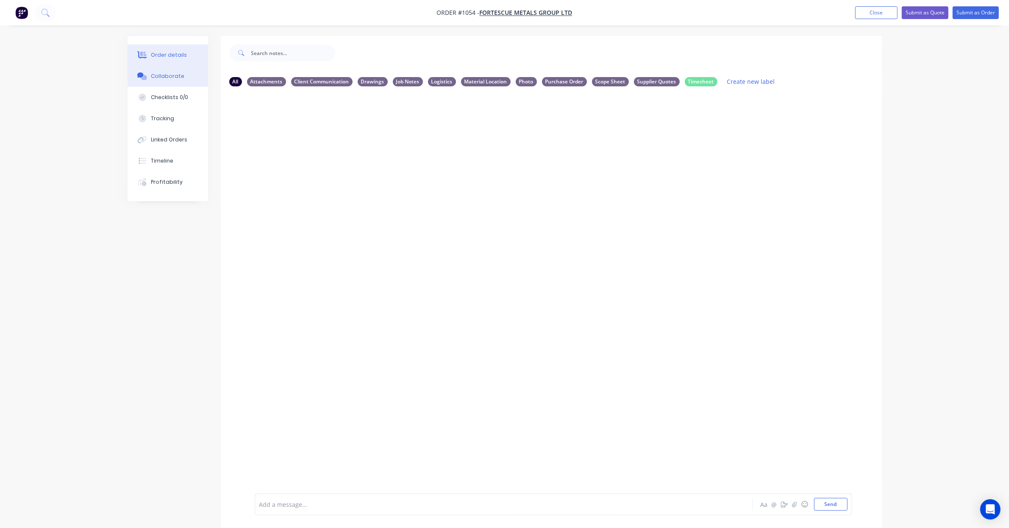
click at [172, 55] on div "Order details" at bounding box center [169, 55] width 36 height 8
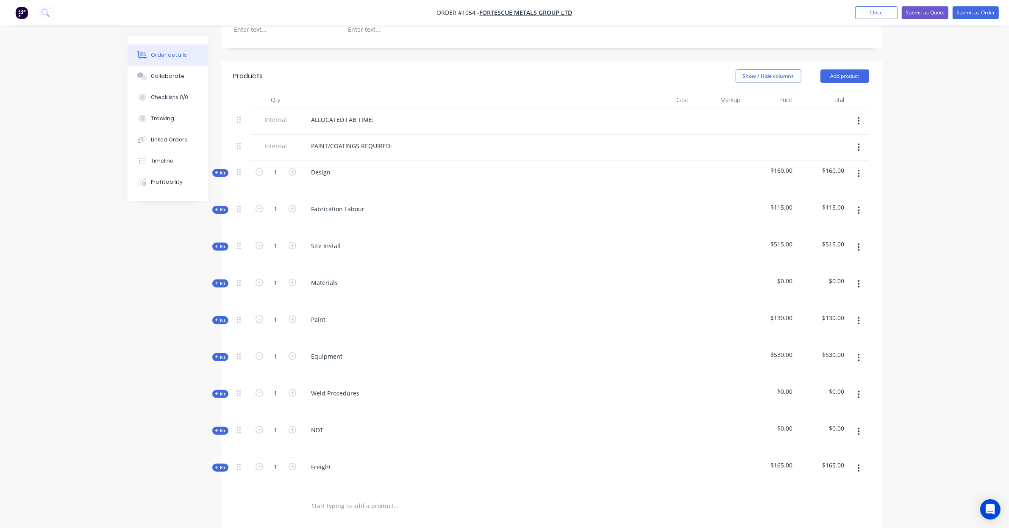
scroll to position [282, 0]
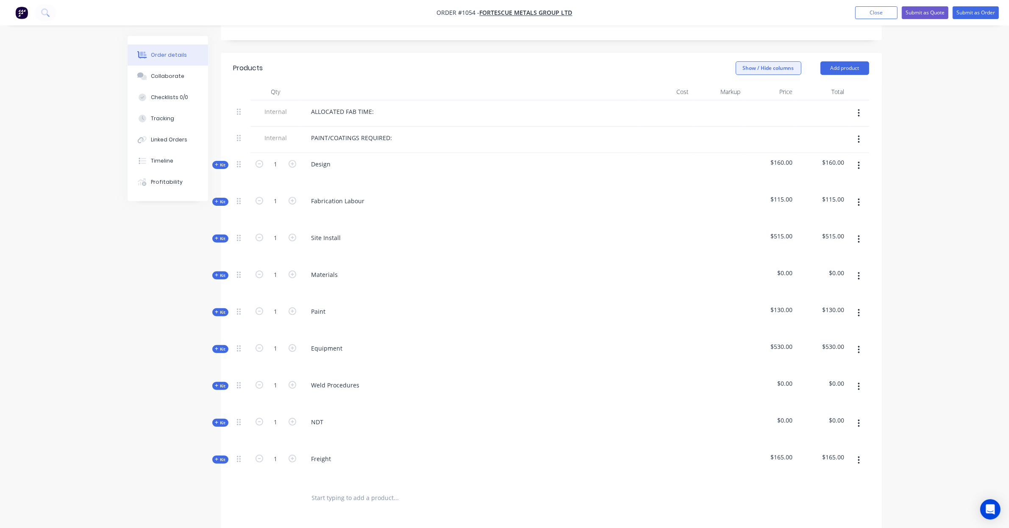
click at [768, 61] on button "Show / Hide columns" at bounding box center [768, 68] width 66 height 14
click at [221, 199] on span "Kit" at bounding box center [220, 202] width 11 height 6
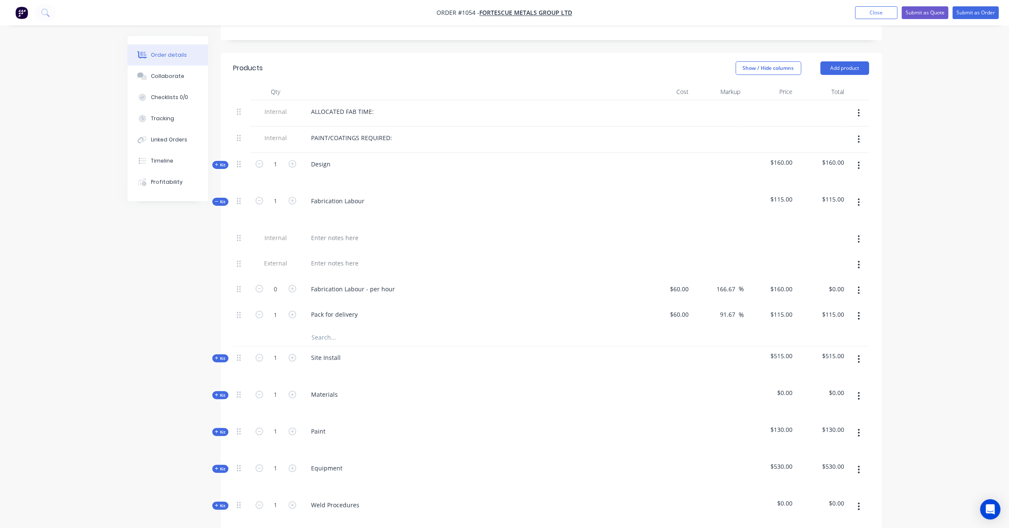
click at [221, 199] on span "Kit" at bounding box center [220, 202] width 11 height 6
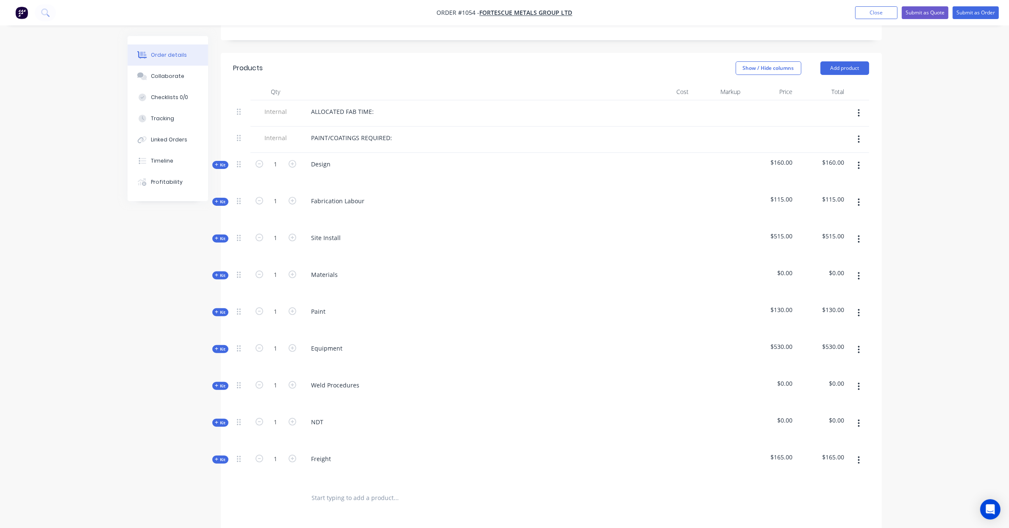
click at [221, 199] on span "Kit" at bounding box center [220, 202] width 11 height 6
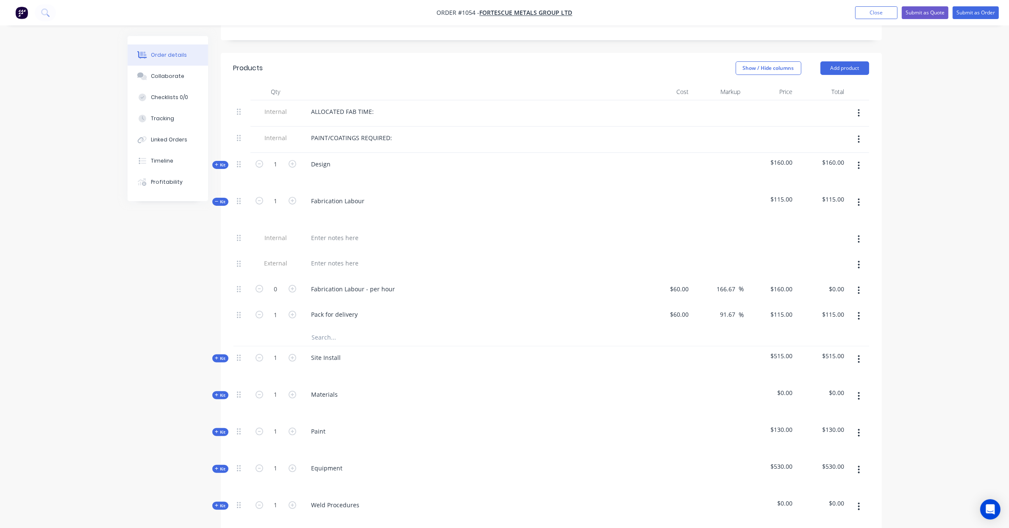
click at [221, 199] on span "Kit" at bounding box center [220, 202] width 11 height 6
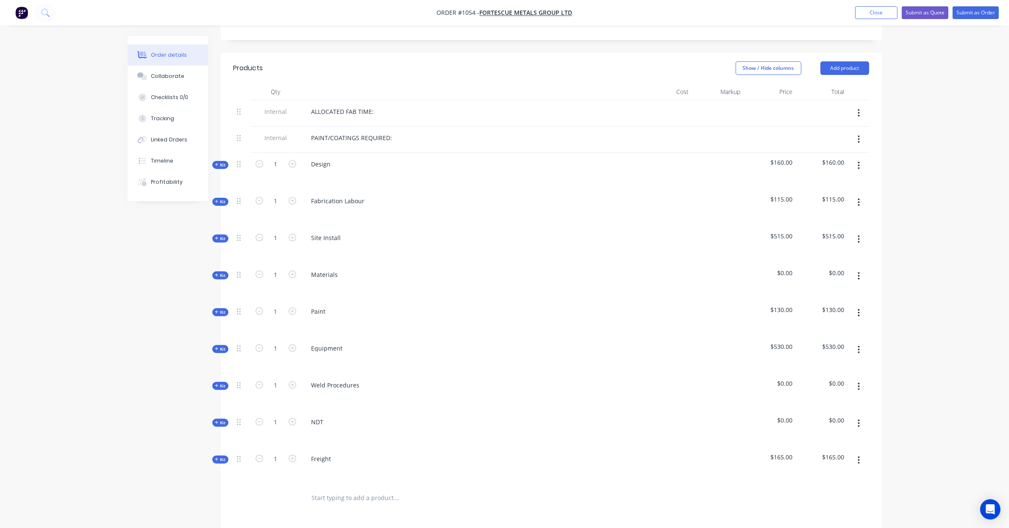
click at [155, 300] on div "Created by Leya Created 08/09/25 Required Assigned to Add team member Status Dr…" at bounding box center [505, 241] width 754 height 974
drag, startPoint x: 155, startPoint y: 300, endPoint x: 105, endPoint y: 293, distance: 51.2
click at [102, 294] on div "Order details Collaborate Checklists 0/0 Tracking Linked Orders Timeline Profit…" at bounding box center [504, 223] width 1009 height 1010
click at [142, 290] on div "Created by Leya Created 08/09/25 Required Assigned to Add team member Status Dr…" at bounding box center [505, 241] width 754 height 974
drag, startPoint x: 142, startPoint y: 290, endPoint x: 100, endPoint y: 286, distance: 42.6
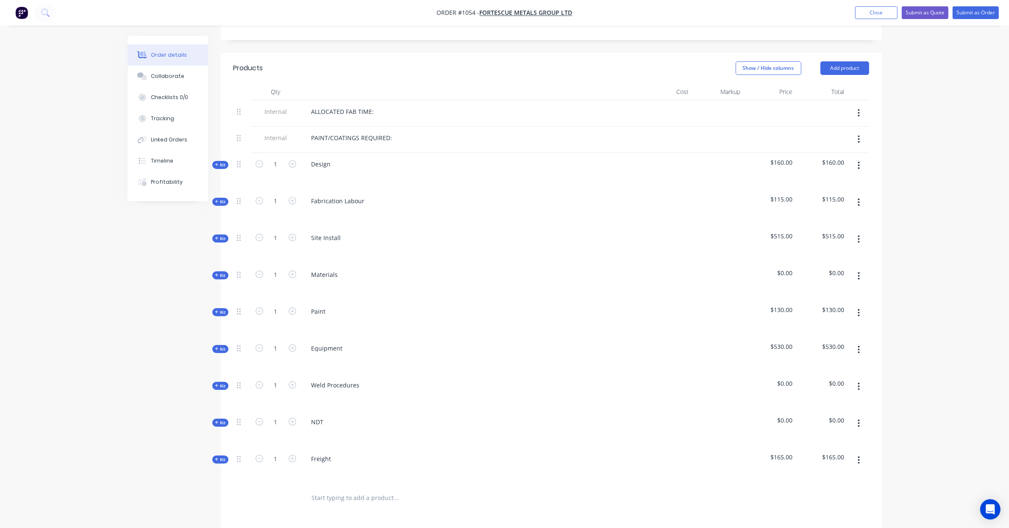
drag, startPoint x: 100, startPoint y: 286, endPoint x: 80, endPoint y: 276, distance: 22.5
click at [80, 277] on div "Order details Collaborate Checklists 0/0 Tracking Linked Orders Timeline Profit…" at bounding box center [504, 223] width 1009 height 1010
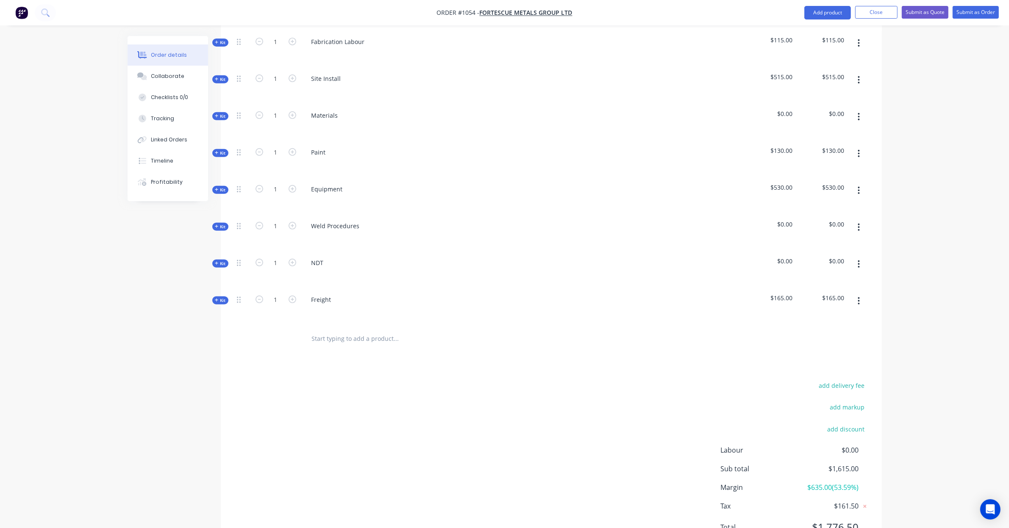
scroll to position [471, 0]
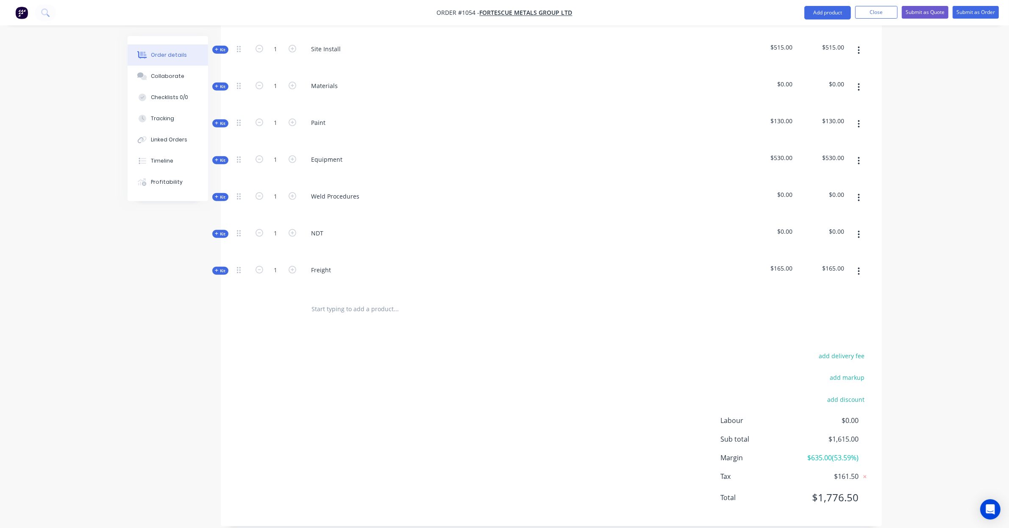
click at [219, 268] on span "Kit" at bounding box center [220, 271] width 11 height 6
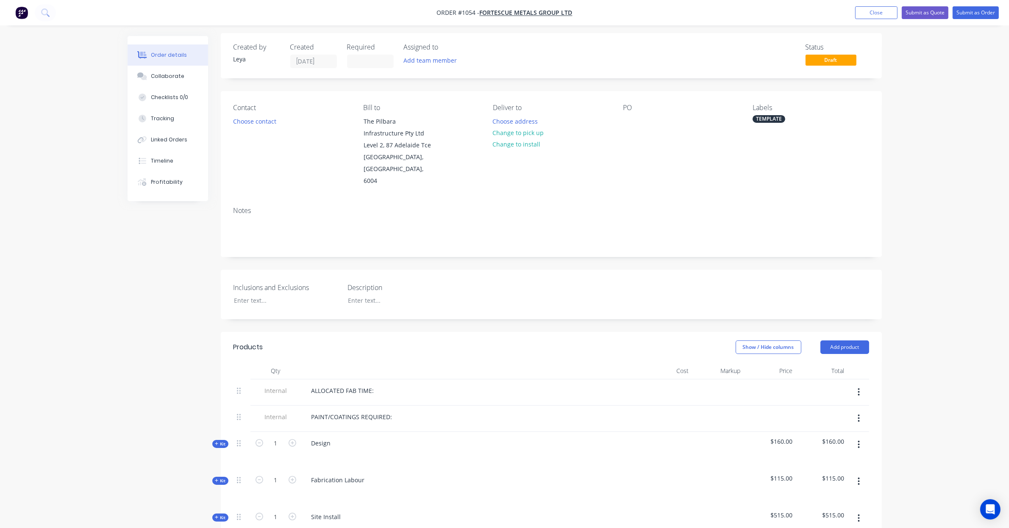
scroll to position [0, 0]
click at [874, 15] on button "Close" at bounding box center [876, 12] width 42 height 13
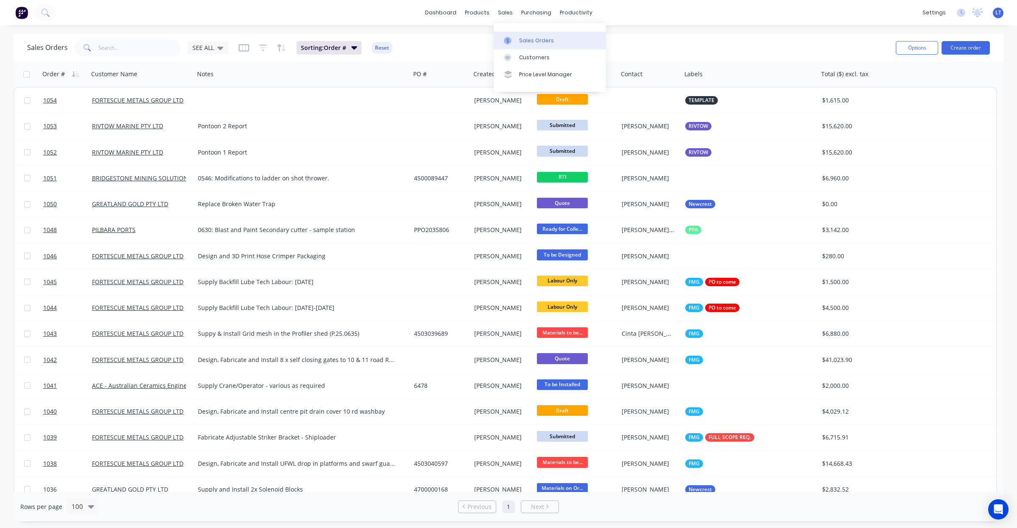
click at [507, 35] on link "Sales Orders" at bounding box center [550, 40] width 112 height 17
click at [479, 32] on link "Product Catalogue" at bounding box center [519, 40] width 112 height 17
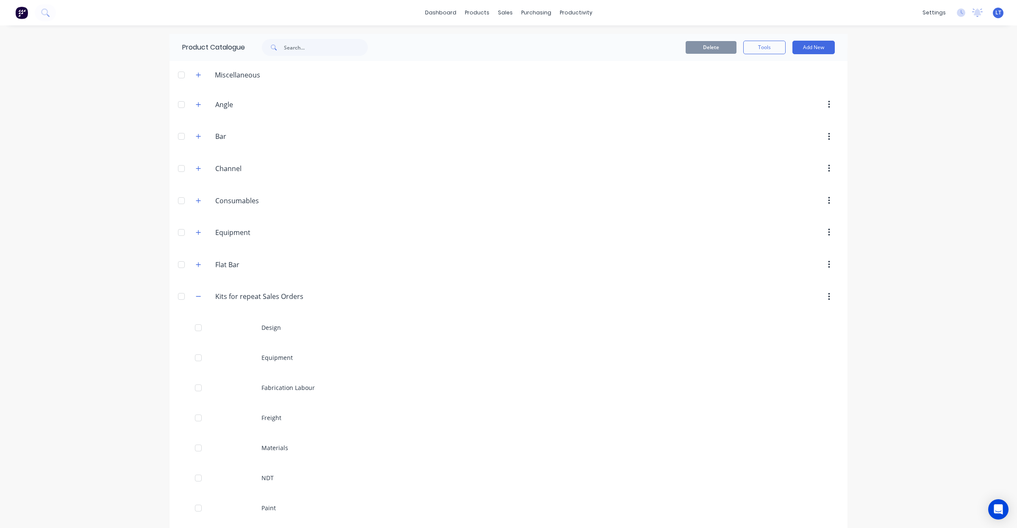
click at [480, 53] on div "Delete Tools Add New" at bounding box center [612, 48] width 446 height 14
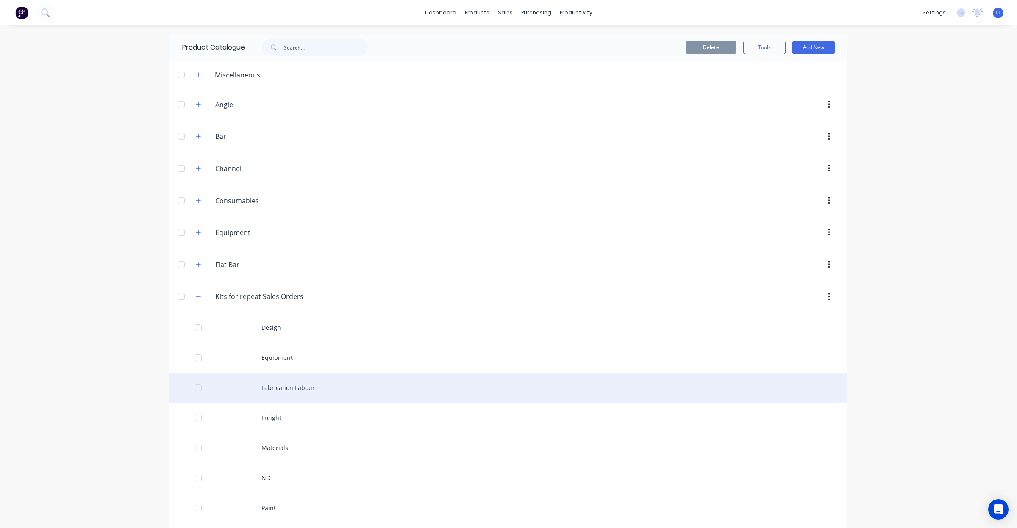
click at [293, 386] on div "Fabrication Labour" at bounding box center [508, 388] width 678 height 30
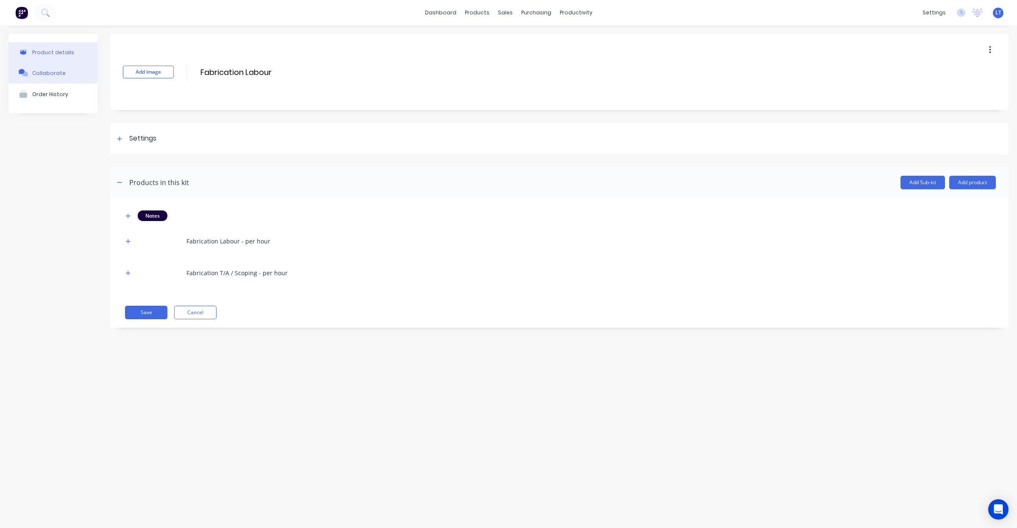
click at [45, 62] on button "Collaborate" at bounding box center [52, 72] width 89 height 21
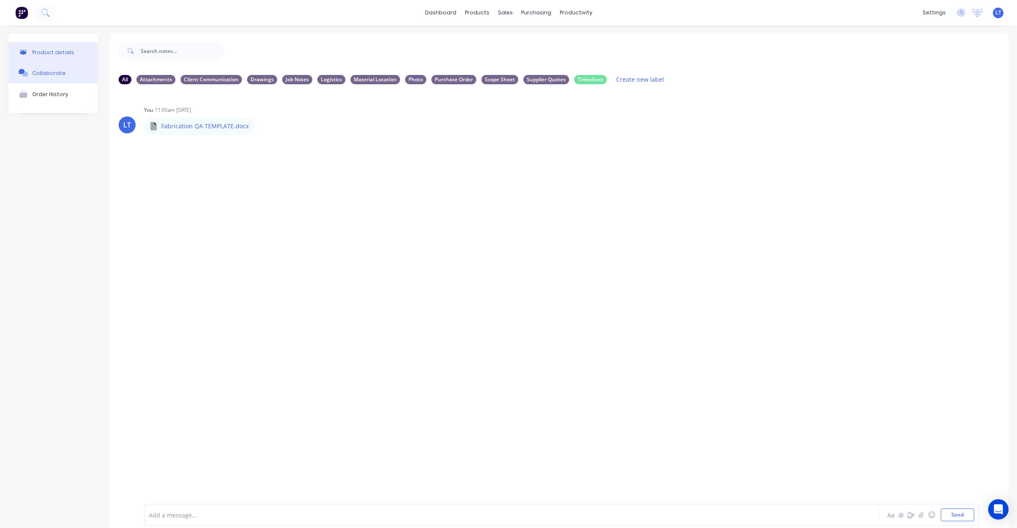
click at [61, 54] on div "Product details" at bounding box center [53, 52] width 42 height 6
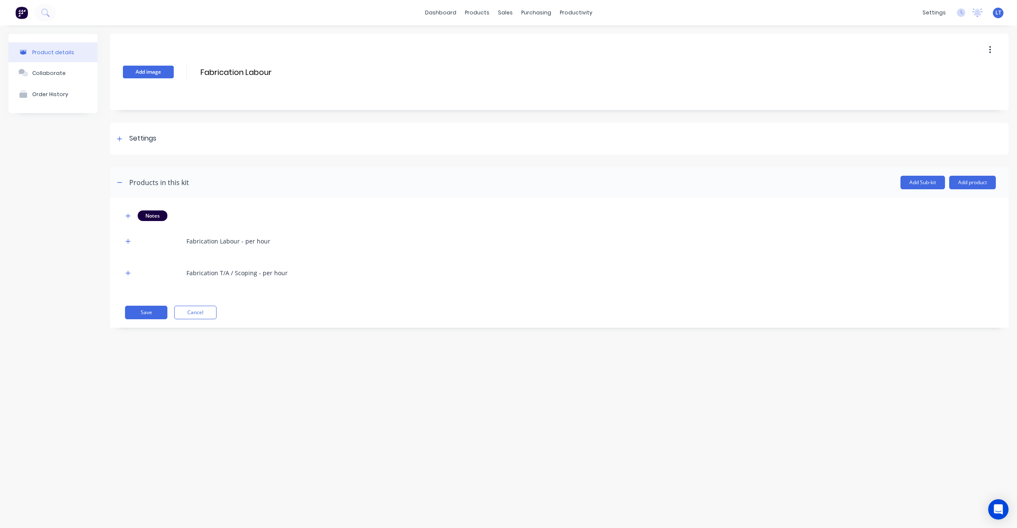
click at [155, 74] on button "Add image" at bounding box center [148, 72] width 51 height 13
drag, startPoint x: 334, startPoint y: 383, endPoint x: 242, endPoint y: 382, distance: 91.5
drag, startPoint x: 242, startPoint y: 382, endPoint x: 200, endPoint y: 375, distance: 43.3
click at [200, 380] on div "Product details Collaborate Order History Add image Fabrication Labour Fabricat…" at bounding box center [508, 268] width 1017 height 486
click at [368, 395] on div "Product details Collaborate Order History Add image Fabrication Labour Fabricat…" at bounding box center [508, 268] width 1017 height 486
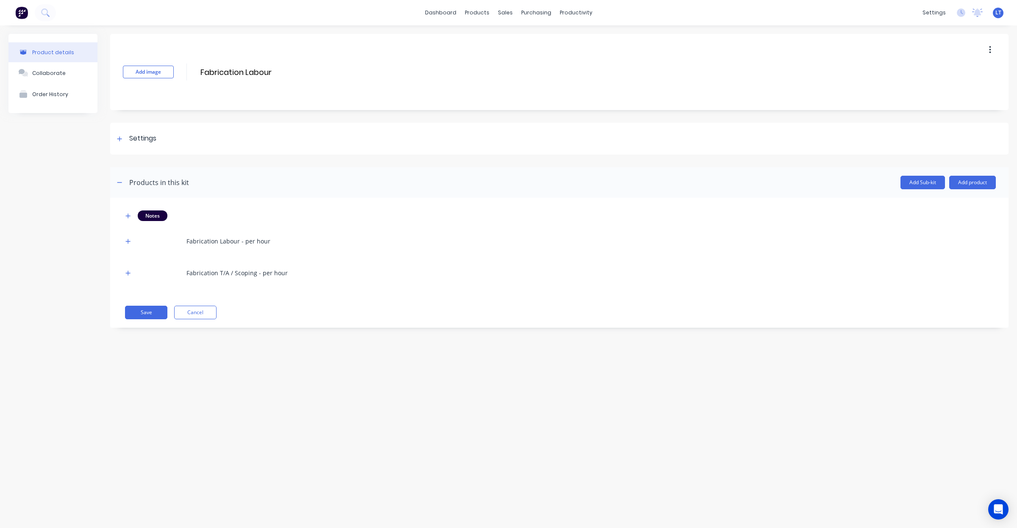
drag, startPoint x: 368, startPoint y: 395, endPoint x: 301, endPoint y: 397, distance: 67.0
drag, startPoint x: 301, startPoint y: 397, endPoint x: 208, endPoint y: 341, distance: 108.1
click at [241, 383] on div "Product details Collaborate Order History Add image Fabrication Labour Fabricat…" at bounding box center [508, 268] width 1017 height 486
click at [200, 316] on button "Cancel" at bounding box center [195, 313] width 42 height 14
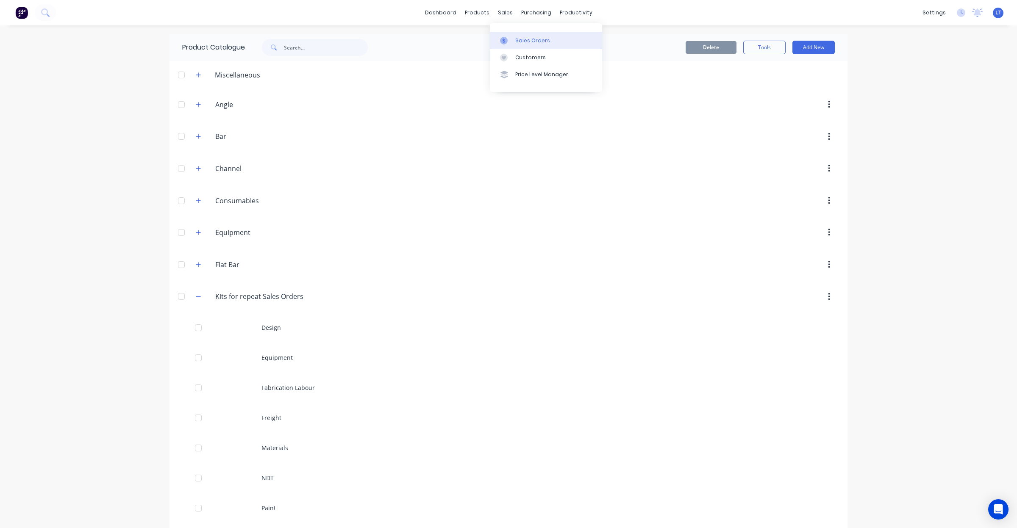
click at [511, 36] on link "Sales Orders" at bounding box center [546, 40] width 112 height 17
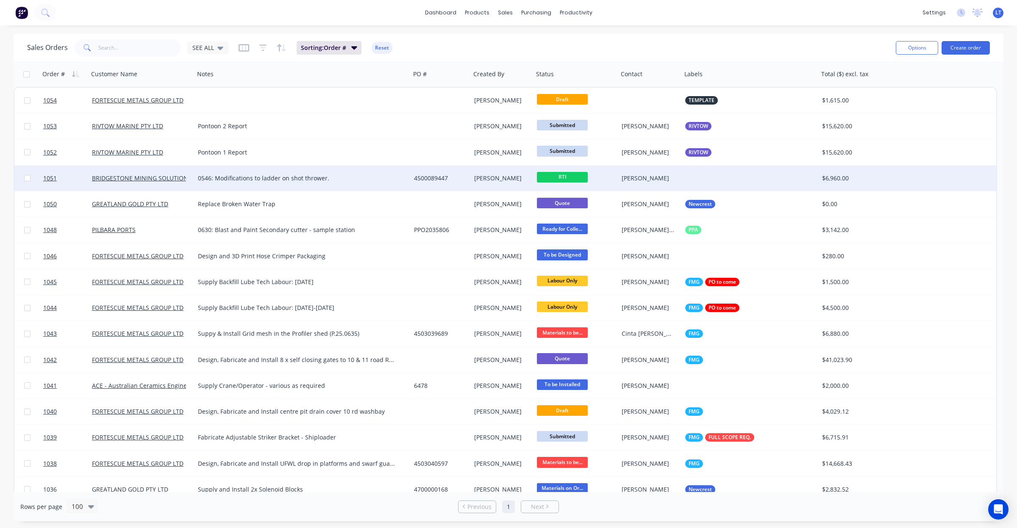
click at [643, 178] on div "Dale-Lyn Russell" at bounding box center [648, 178] width 54 height 8
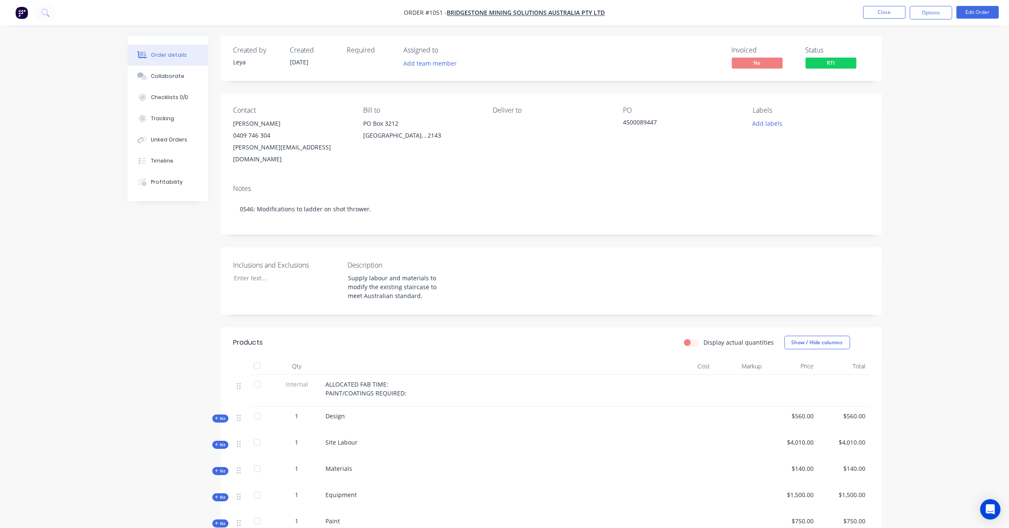
drag, startPoint x: 435, startPoint y: 225, endPoint x: 397, endPoint y: 225, distance: 38.1
click at [388, 225] on div "Created by Leya Created 05/09/25 Required Assigned to Add team member Invoiced …" at bounding box center [551, 356] width 661 height 640
click at [172, 164] on button "Timeline" at bounding box center [168, 160] width 80 height 21
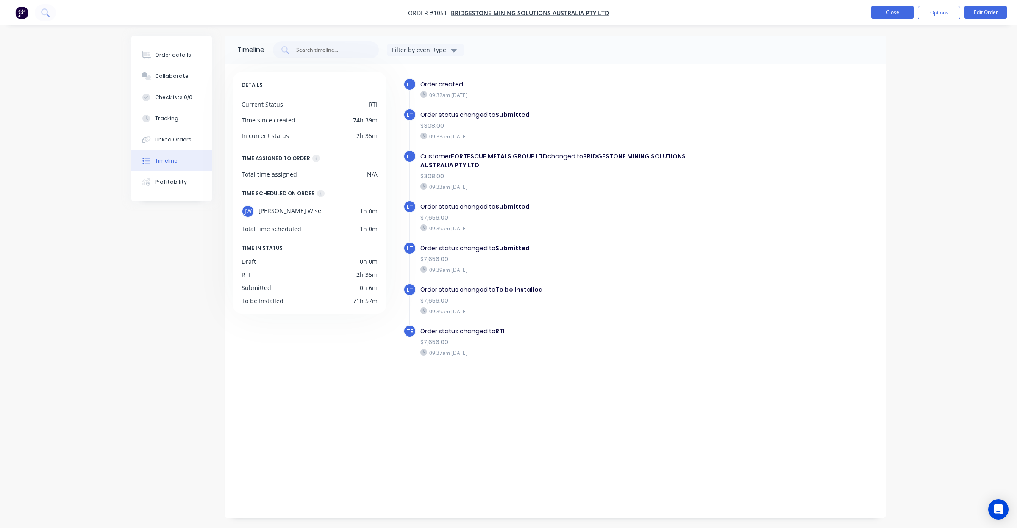
click at [890, 12] on button "Close" at bounding box center [892, 12] width 42 height 13
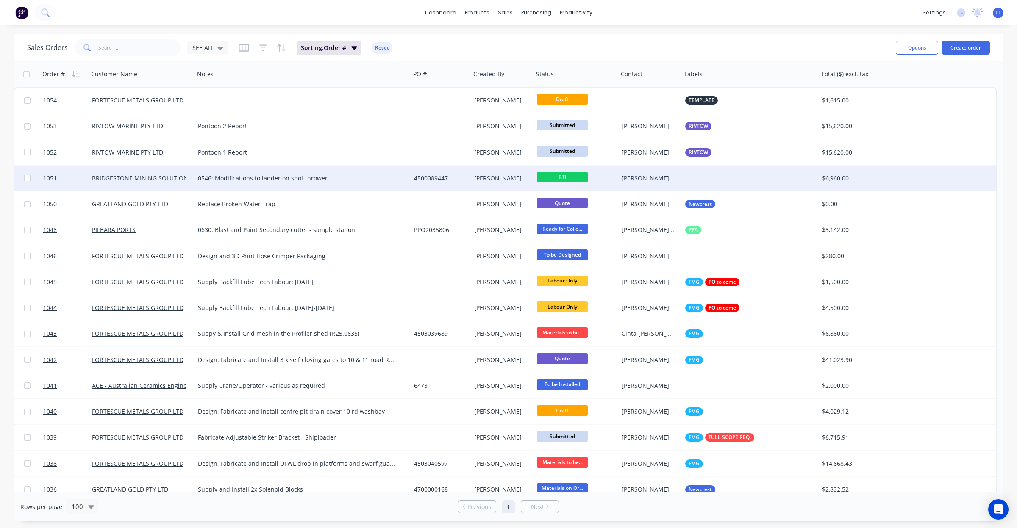
click at [492, 182] on div "[PERSON_NAME]" at bounding box center [502, 178] width 63 height 25
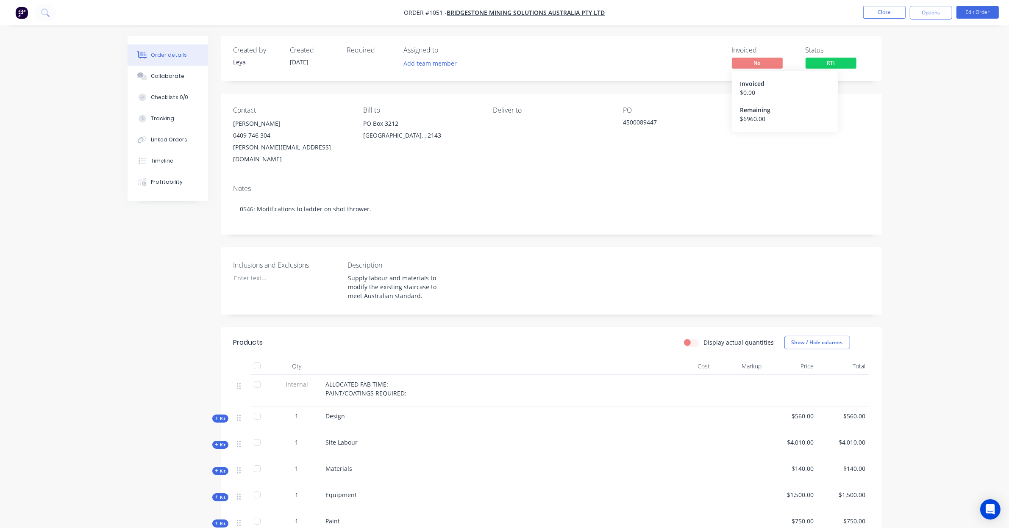
click at [771, 64] on span "No" at bounding box center [757, 63] width 51 height 11
click at [922, 10] on button "Options" at bounding box center [931, 13] width 42 height 14
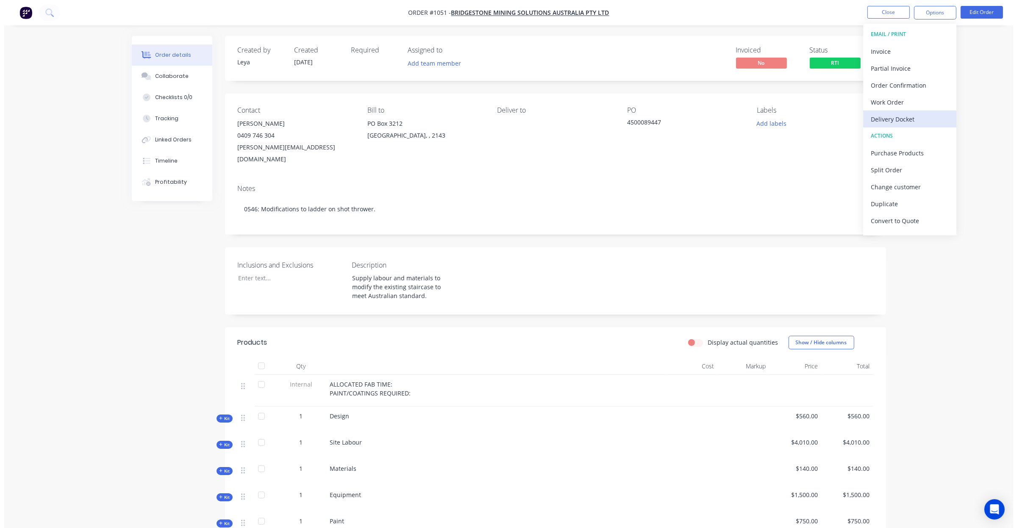
scroll to position [13, 0]
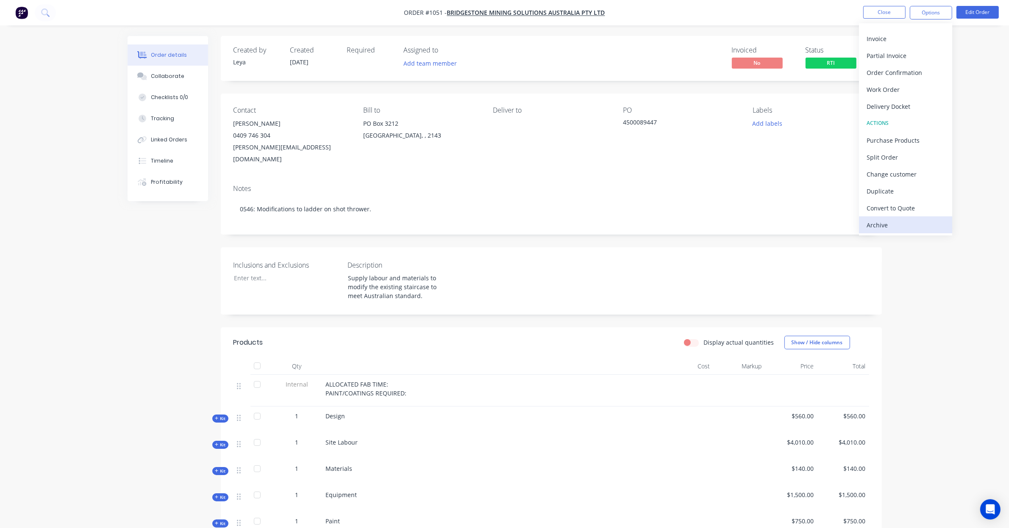
click at [910, 225] on div "Archive" at bounding box center [905, 225] width 78 height 12
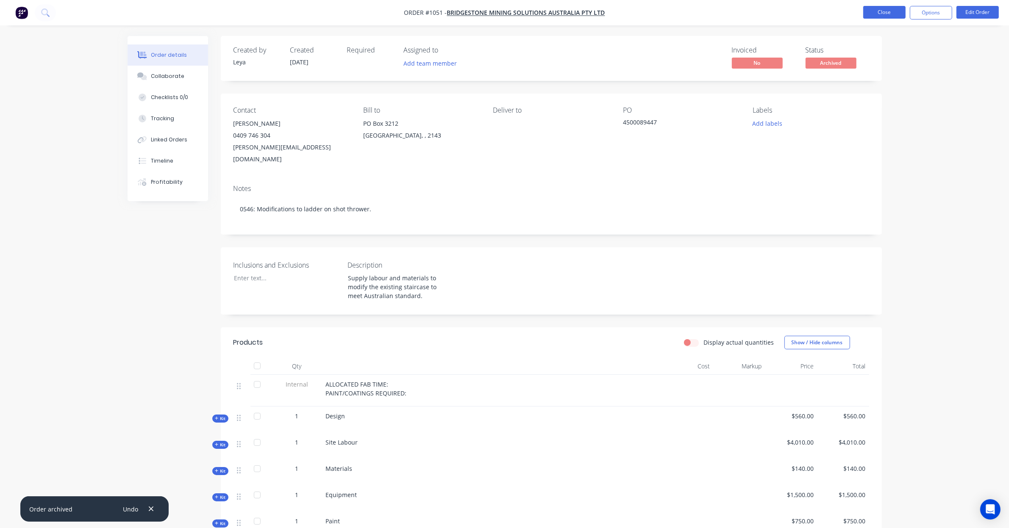
click at [865, 14] on button "Close" at bounding box center [884, 12] width 42 height 13
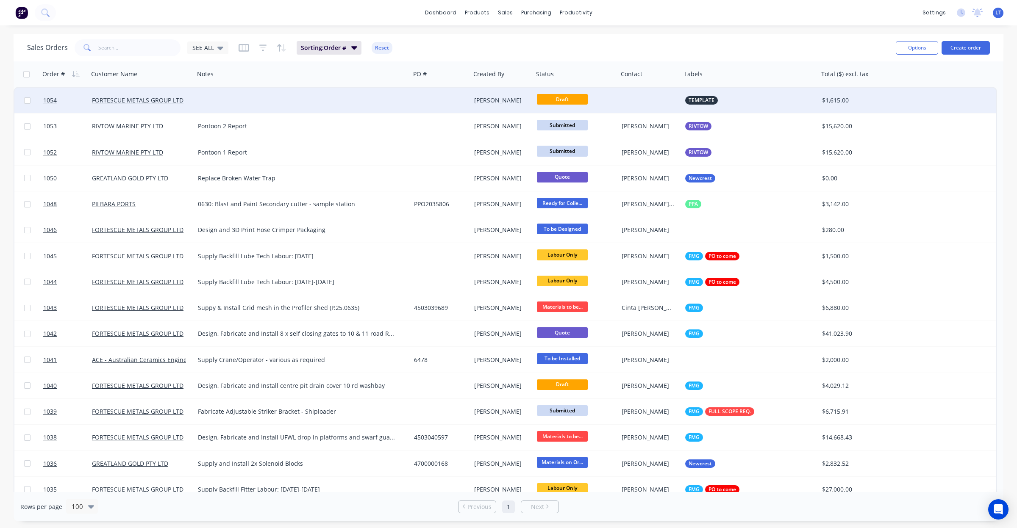
click at [750, 100] on div "TEMPLATE" at bounding box center [747, 100] width 124 height 8
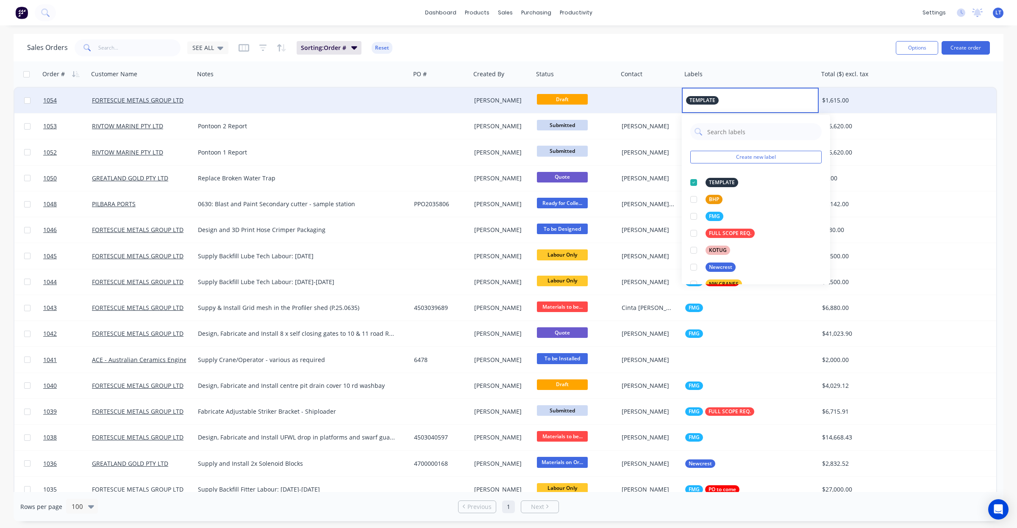
click at [657, 105] on div at bounding box center [650, 100] width 64 height 25
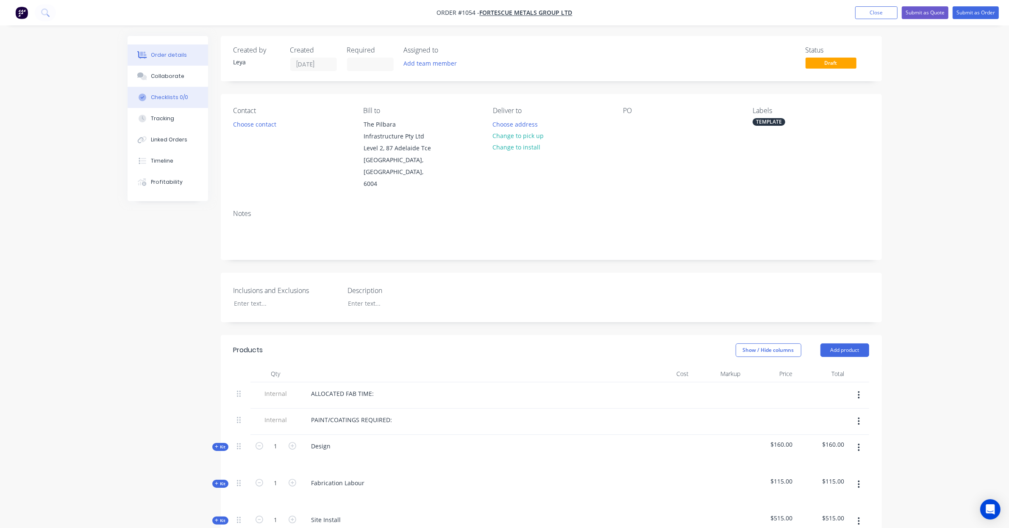
click at [159, 87] on button "Checklists 0/0" at bounding box center [168, 97] width 80 height 21
type textarea "x"
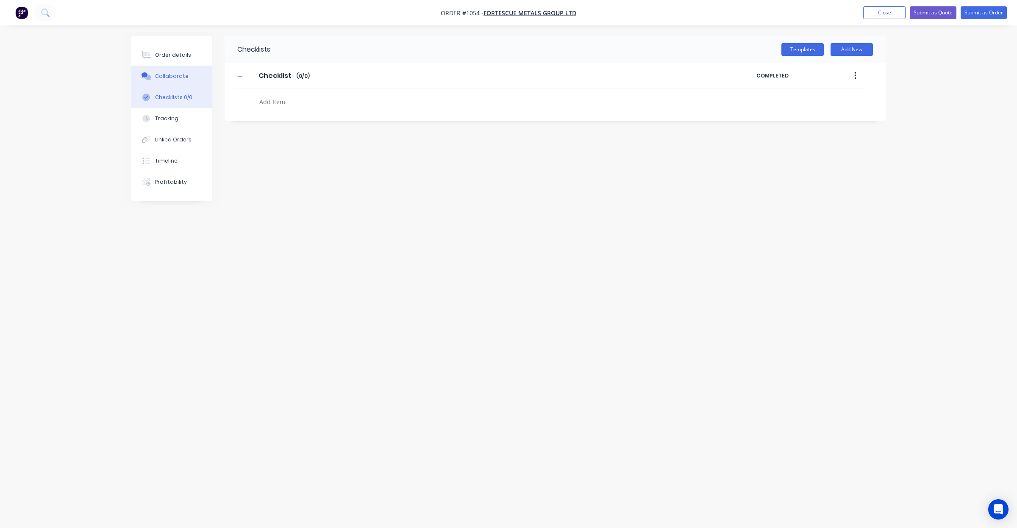
click at [168, 75] on div "Collaborate" at bounding box center [171, 76] width 33 height 8
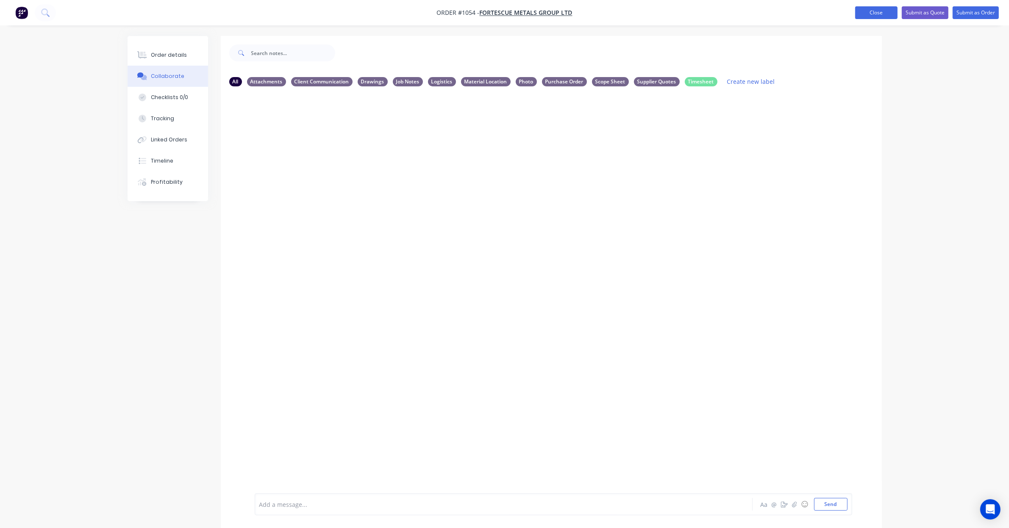
click at [886, 13] on button "Close" at bounding box center [876, 12] width 42 height 13
